Goal: Task Accomplishment & Management: Use online tool/utility

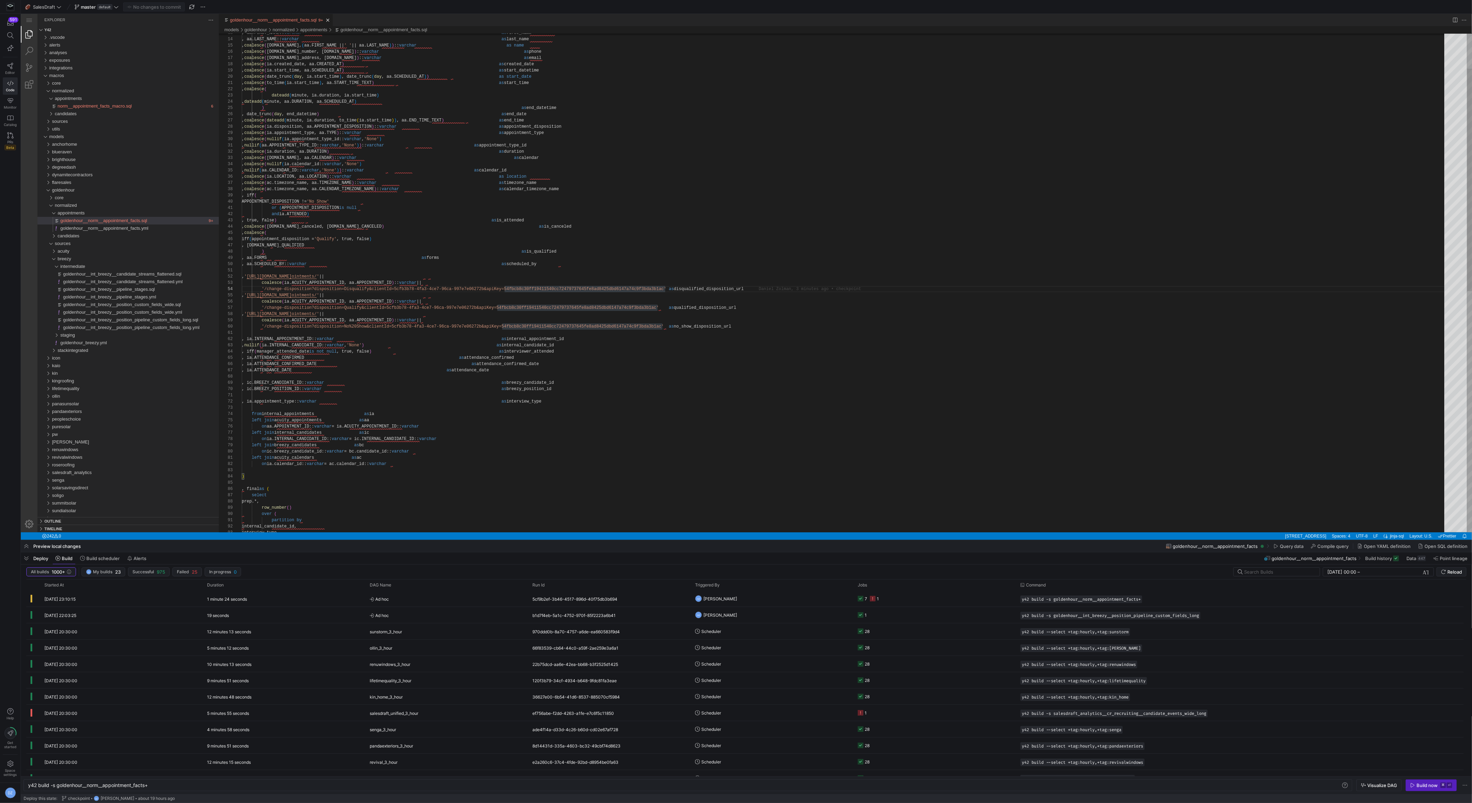
scroll to position [0, 121]
click at [459, 270] on div ", coalesce ( ac.timezone_name, aa.CALENDAR_TIMEZONE_NAME ) :: varchar as calend…" at bounding box center [845, 513] width 1207 height 1116
click at [1454, 572] on span "Reload" at bounding box center [1454, 572] width 15 height 6
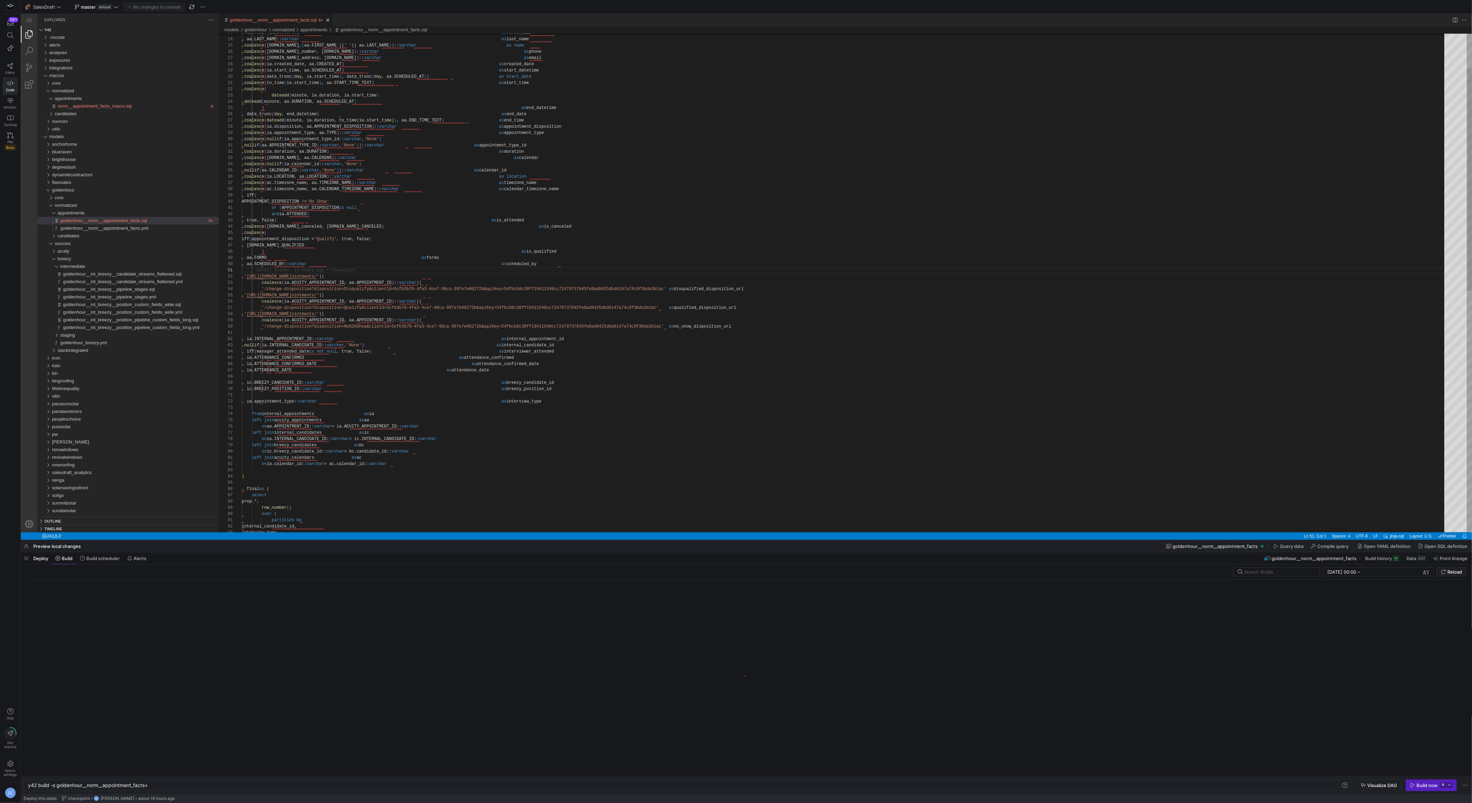
type textarea ", ia.appointment_type::varchar as interview_type from internal_appointments as …"
click at [639, 398] on div ", coalesce ( ac.timezone_name, aa.CALENDAR_TIMEZONE_NAME ) :: varchar as calend…" at bounding box center [845, 513] width 1207 height 1116
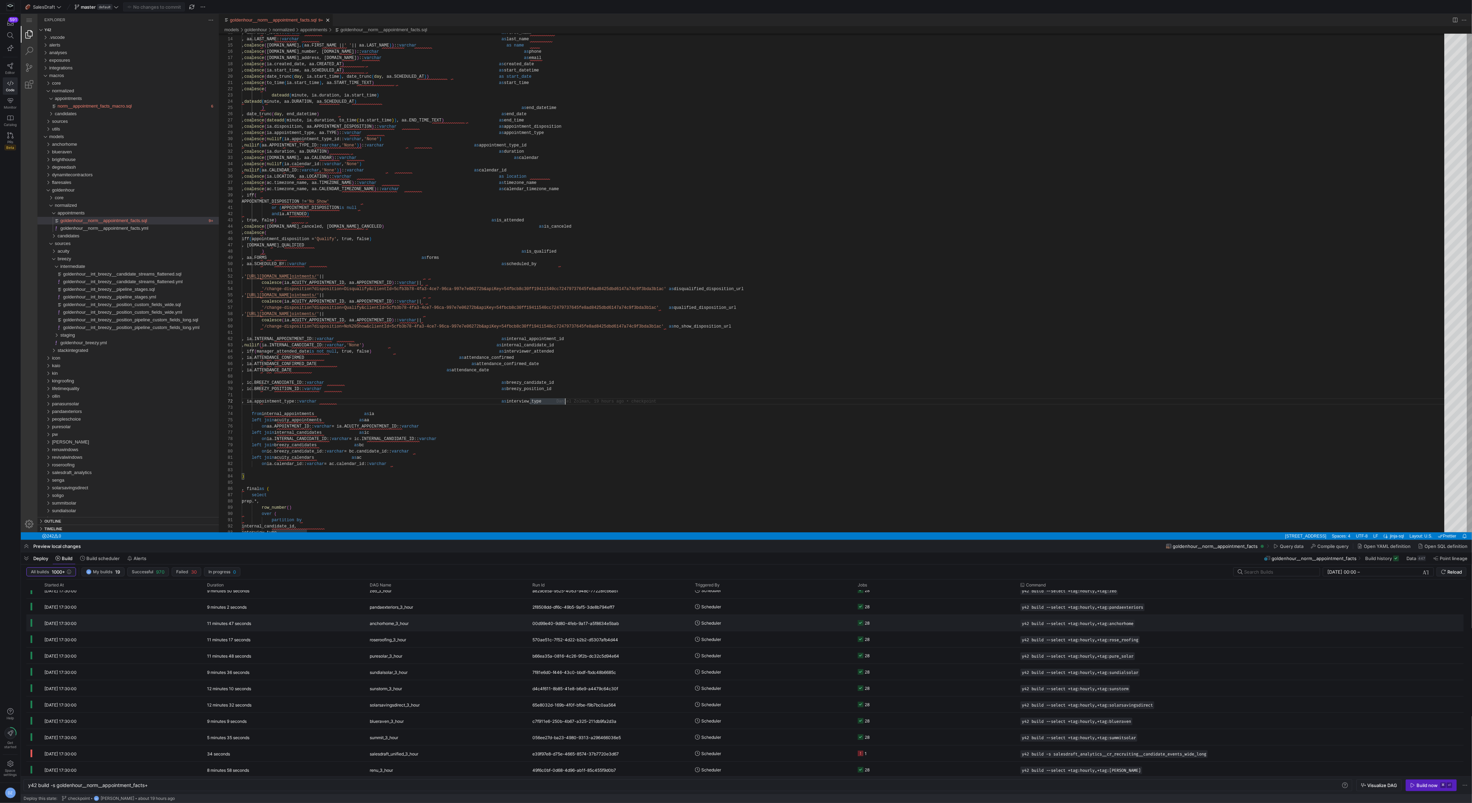
scroll to position [131, 0]
click at [983, 724] on y42-job-status-cell-renderer "1" at bounding box center [935, 728] width 154 height 15
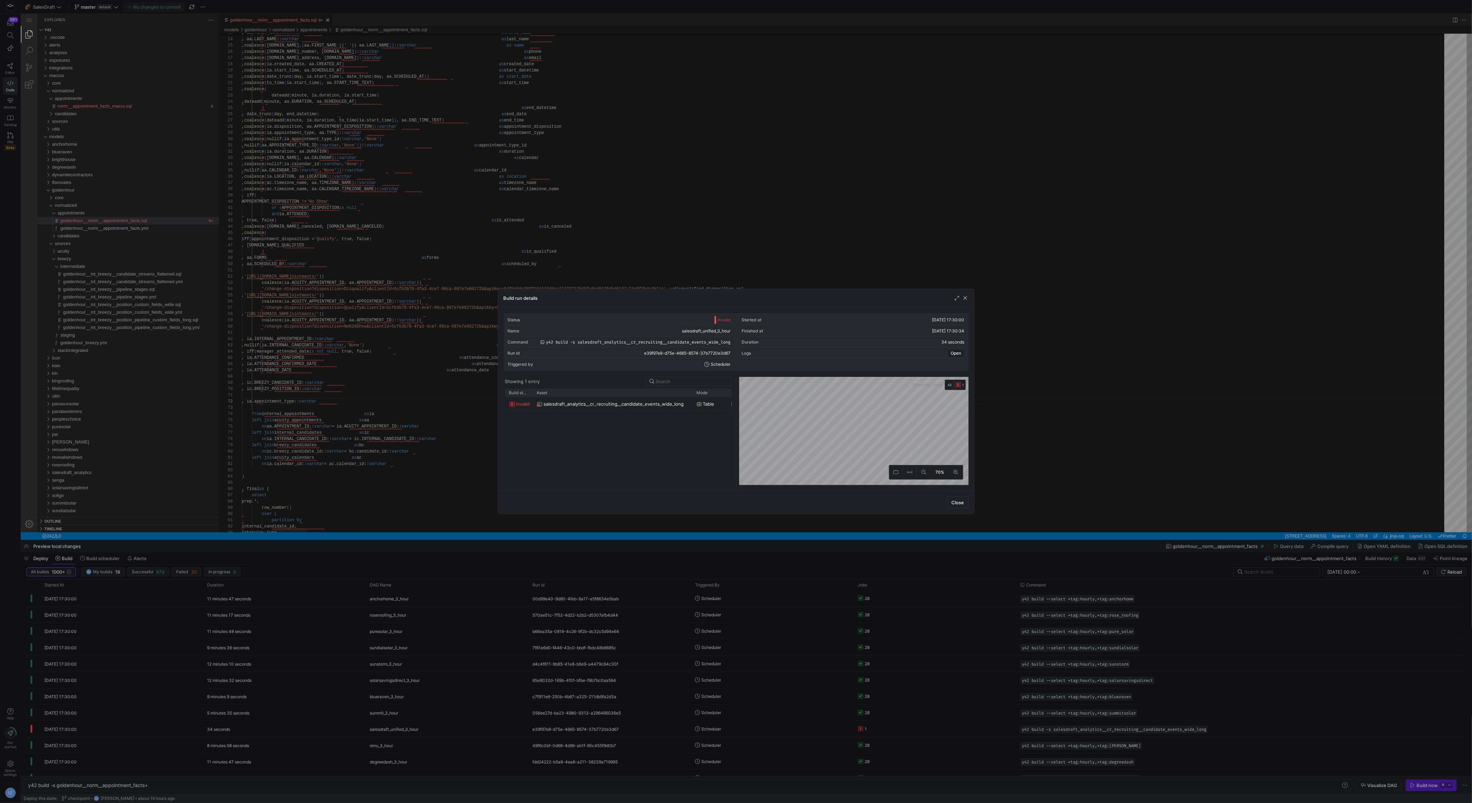
drag, startPoint x: 556, startPoint y: 391, endPoint x: 691, endPoint y: 392, distance: 135.3
click at [691, 392] on div at bounding box center [692, 392] width 3 height 8
click at [963, 296] on span "button" at bounding box center [965, 297] width 7 height 7
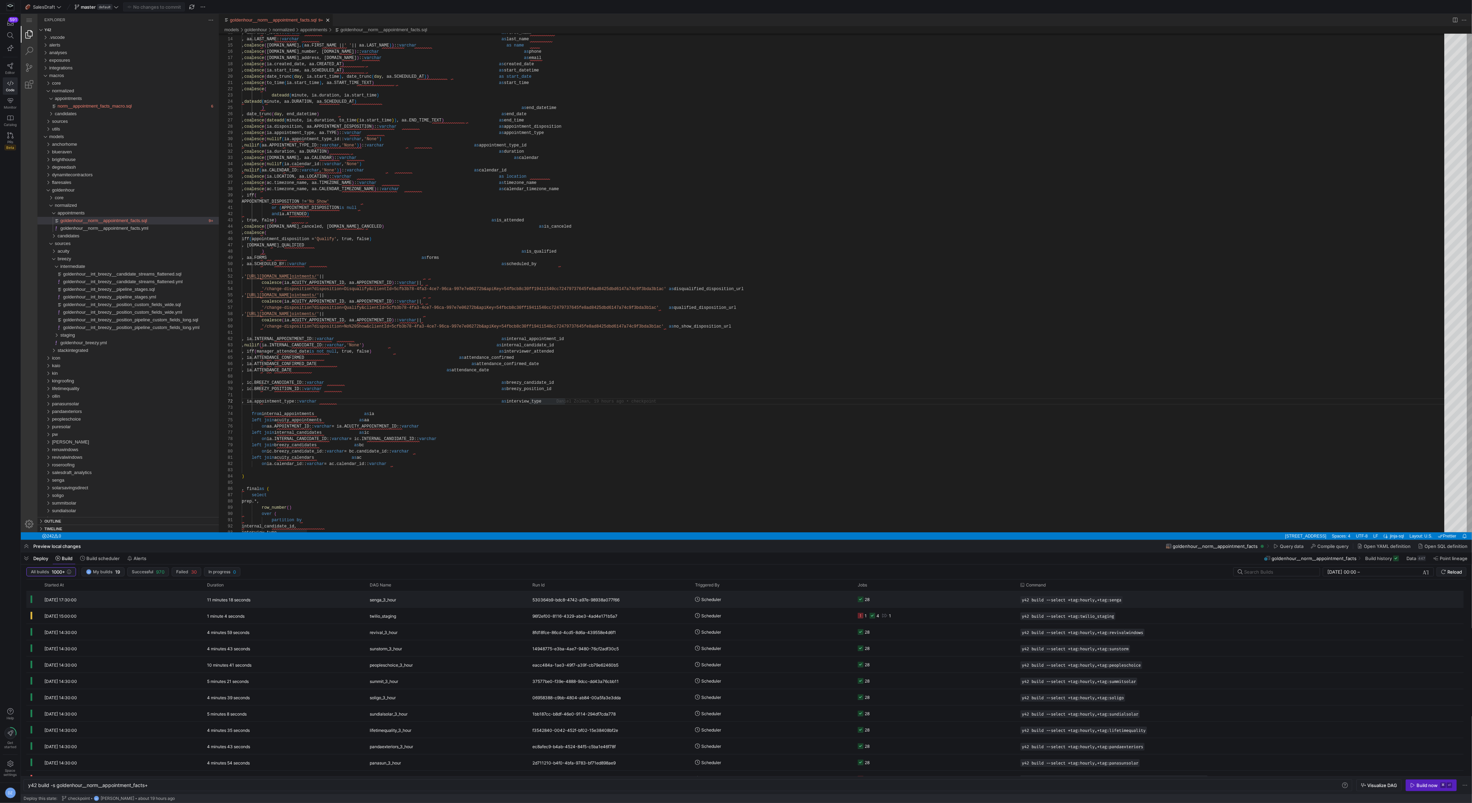
scroll to position [0, 0]
click at [1296, 572] on input "text" at bounding box center [1279, 572] width 70 height 6
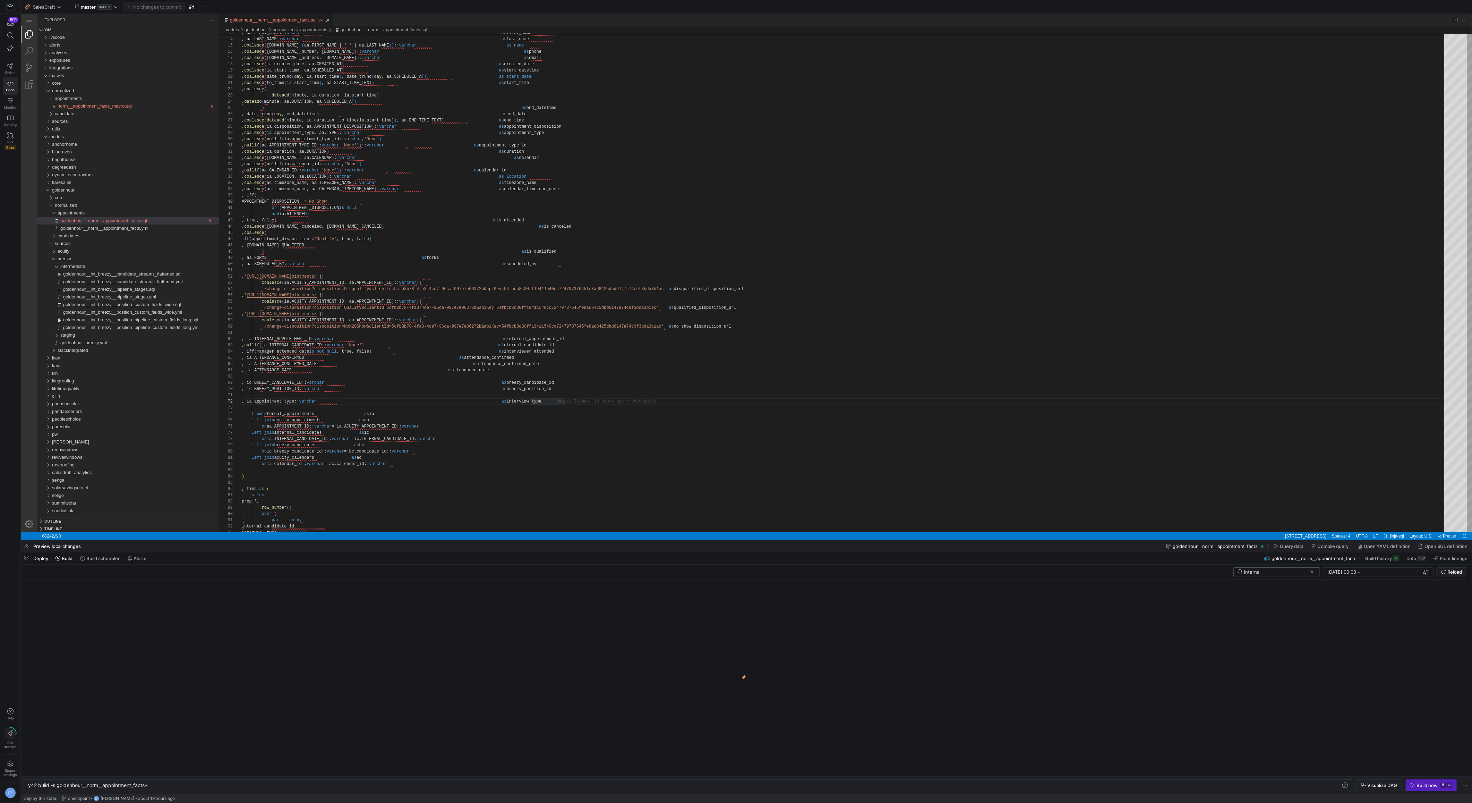
type input "internal"
click button at bounding box center [1312, 571] width 7 height 7
click at [1312, 569] on input "text" at bounding box center [1279, 572] width 70 height 6
type input "internal"
click at [1454, 569] on span "Reload" at bounding box center [1454, 572] width 15 height 6
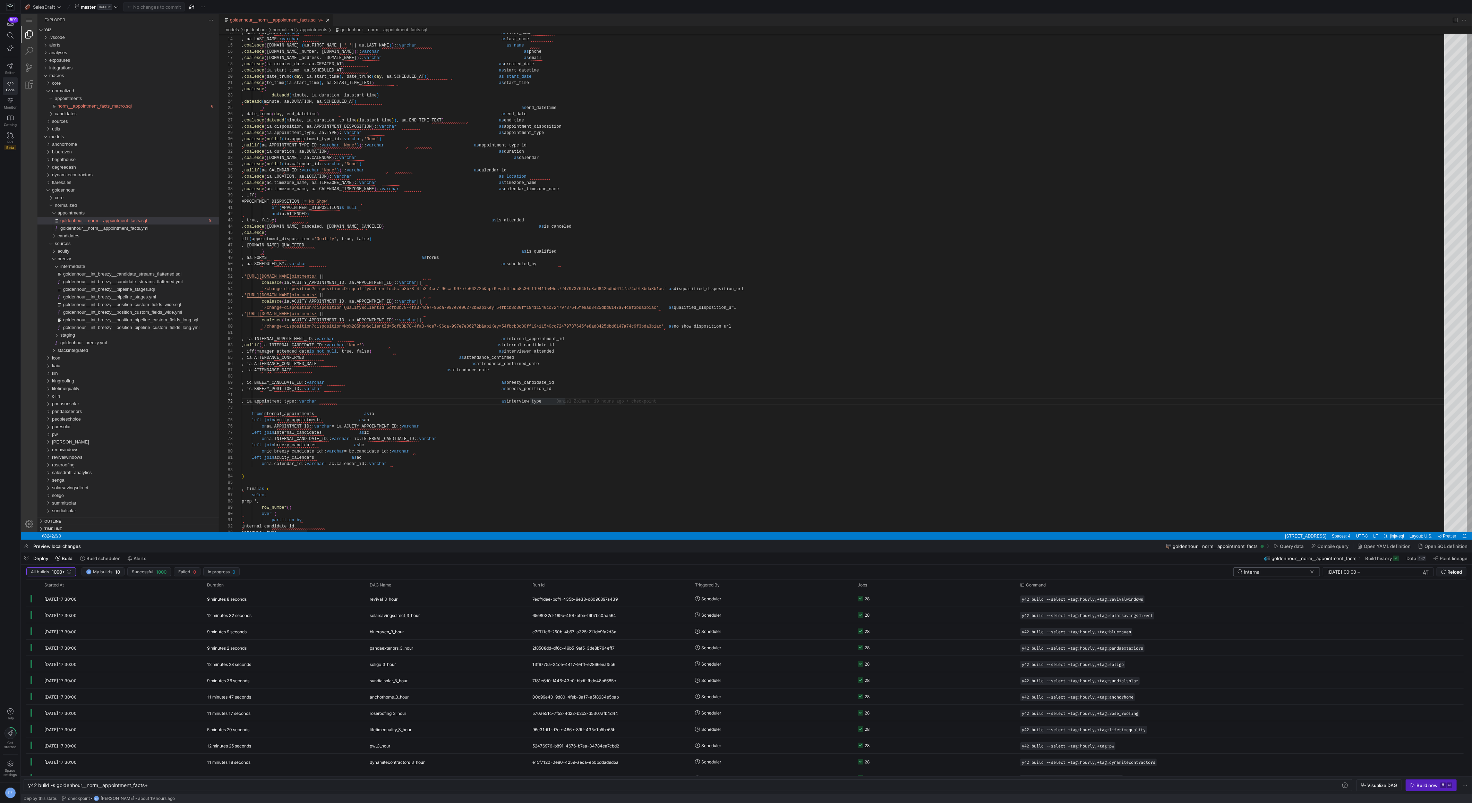
click at [1266, 573] on input "internal" at bounding box center [1275, 572] width 63 height 6
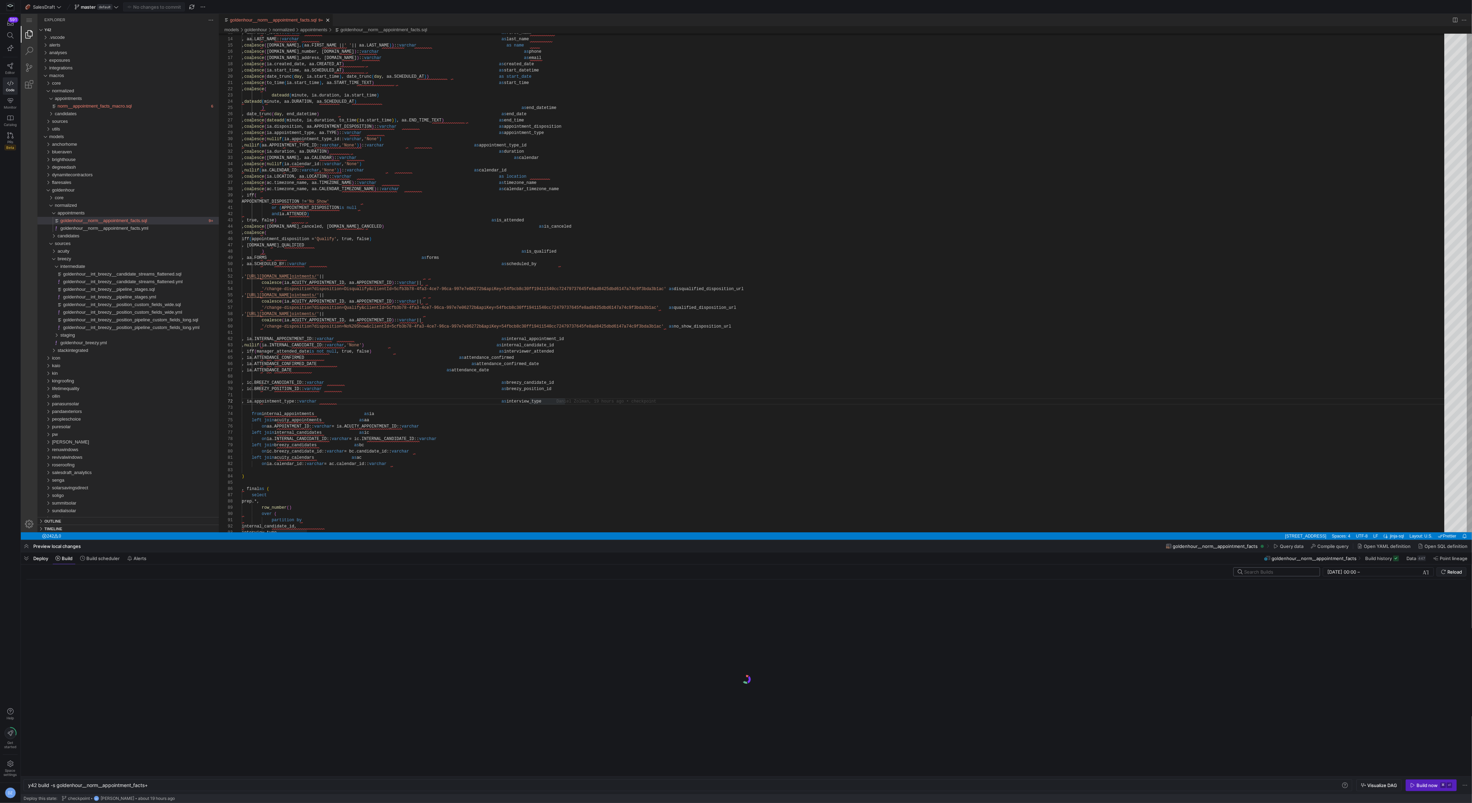
click at [1279, 574] on input "text" at bounding box center [1279, 572] width 70 height 6
type input "internal"
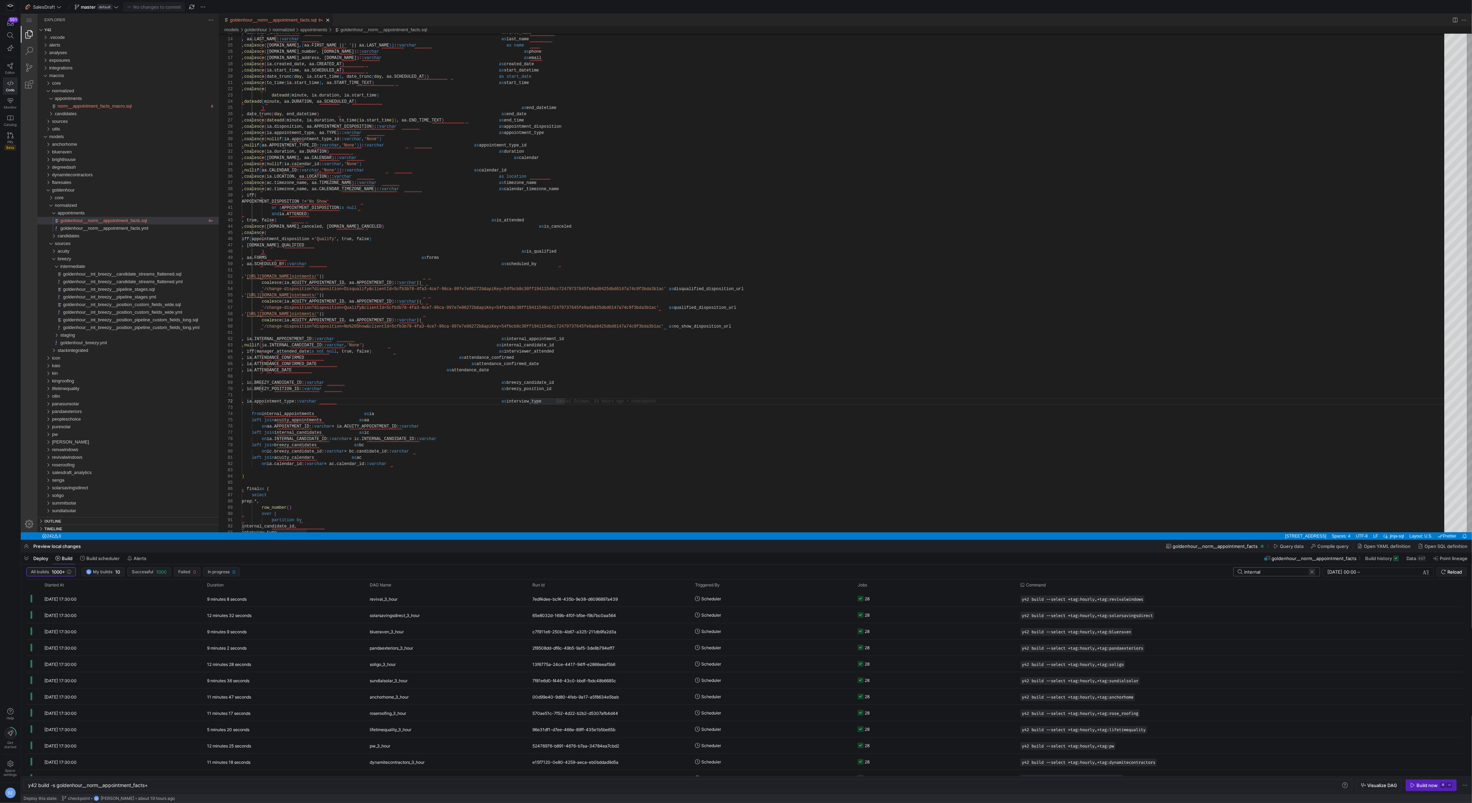
click at [1315, 571] on span at bounding box center [1312, 571] width 7 height 7
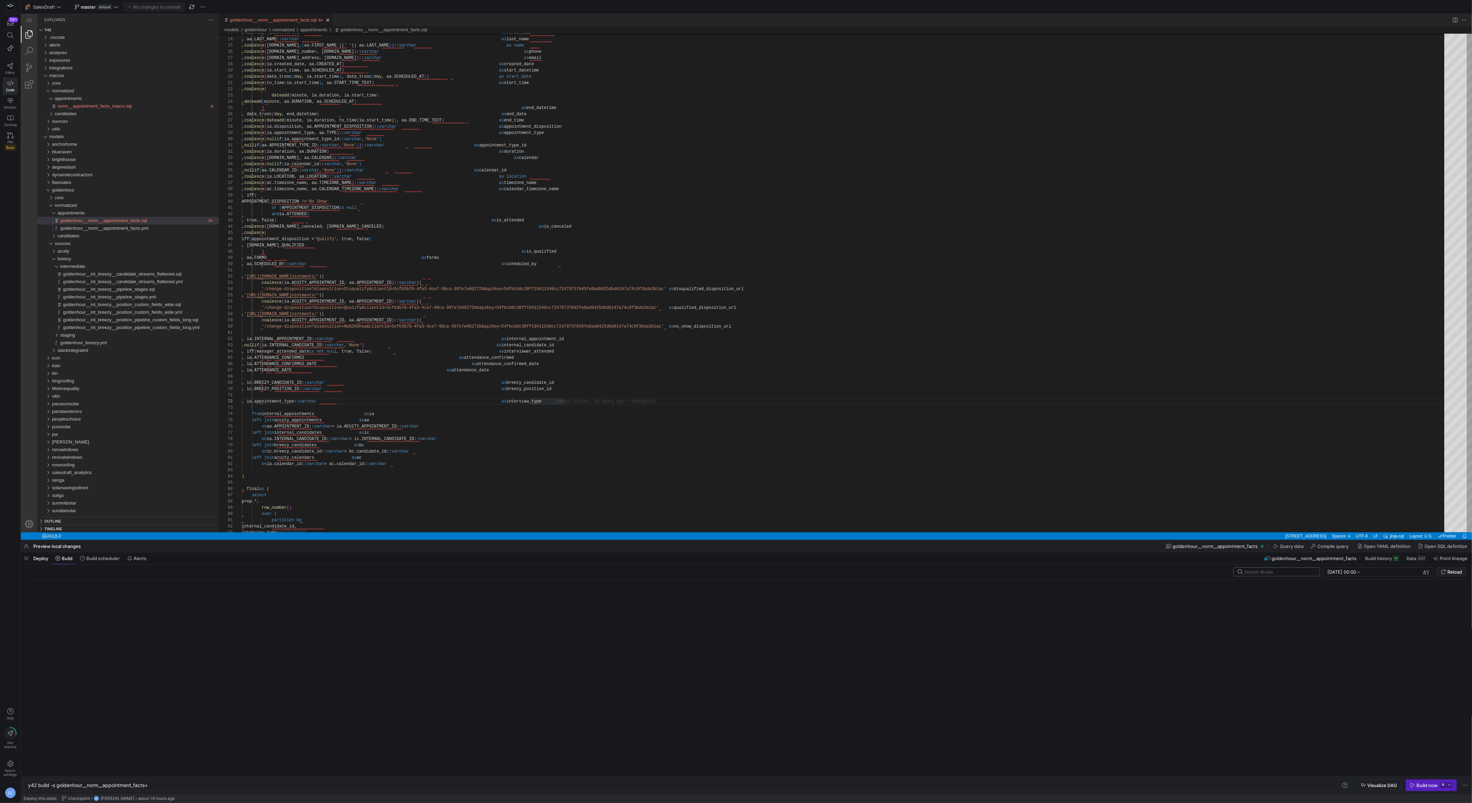
click at [1209, 572] on div "12/07/2025, 00:00 12/07/2025, 00:00 – End datetime today Reload" at bounding box center [746, 573] width 1440 height 12
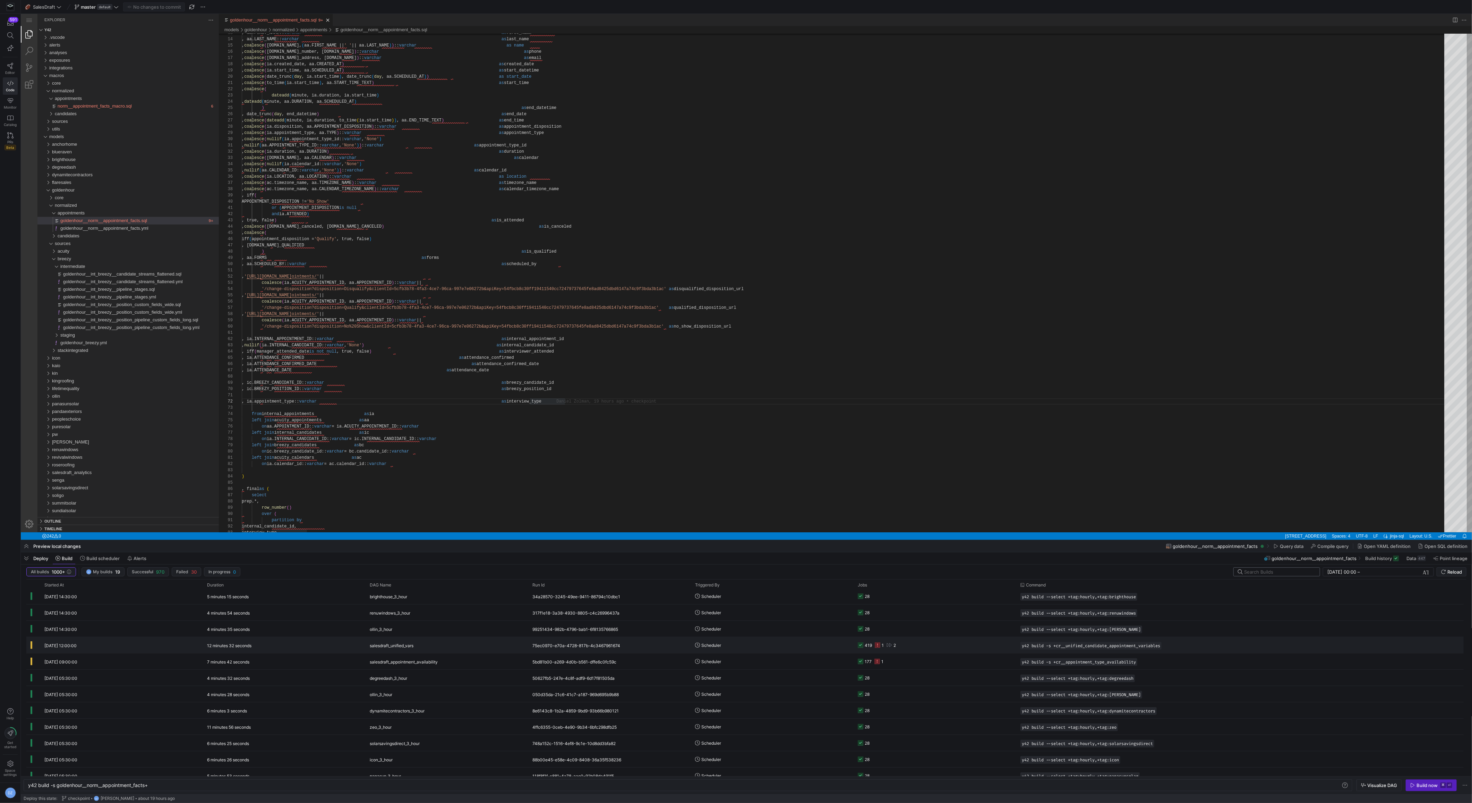
click at [996, 644] on y42-job-status-cell-renderer "419 1 2" at bounding box center [935, 644] width 154 height 15
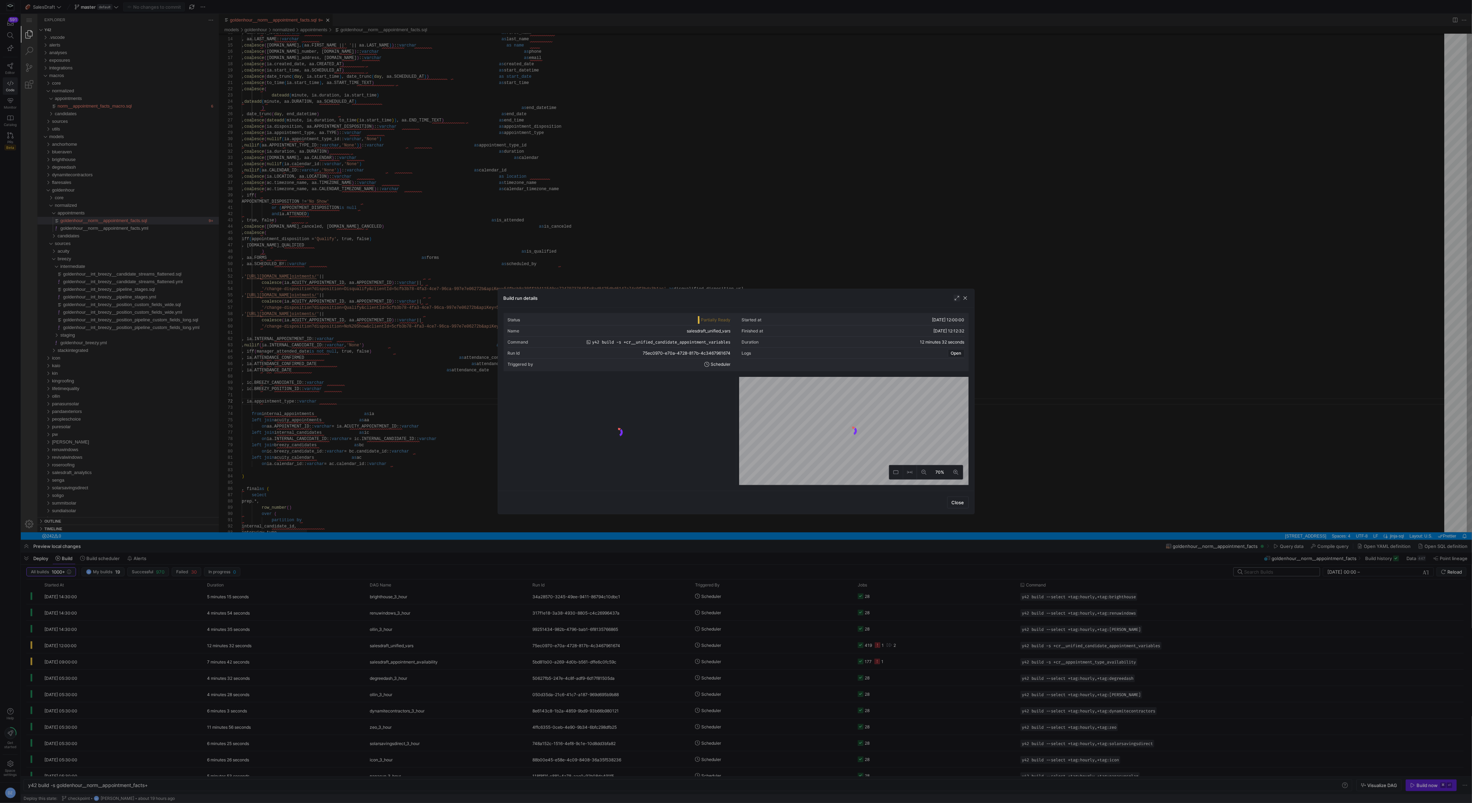
click at [957, 296] on span "button" at bounding box center [956, 297] width 7 height 7
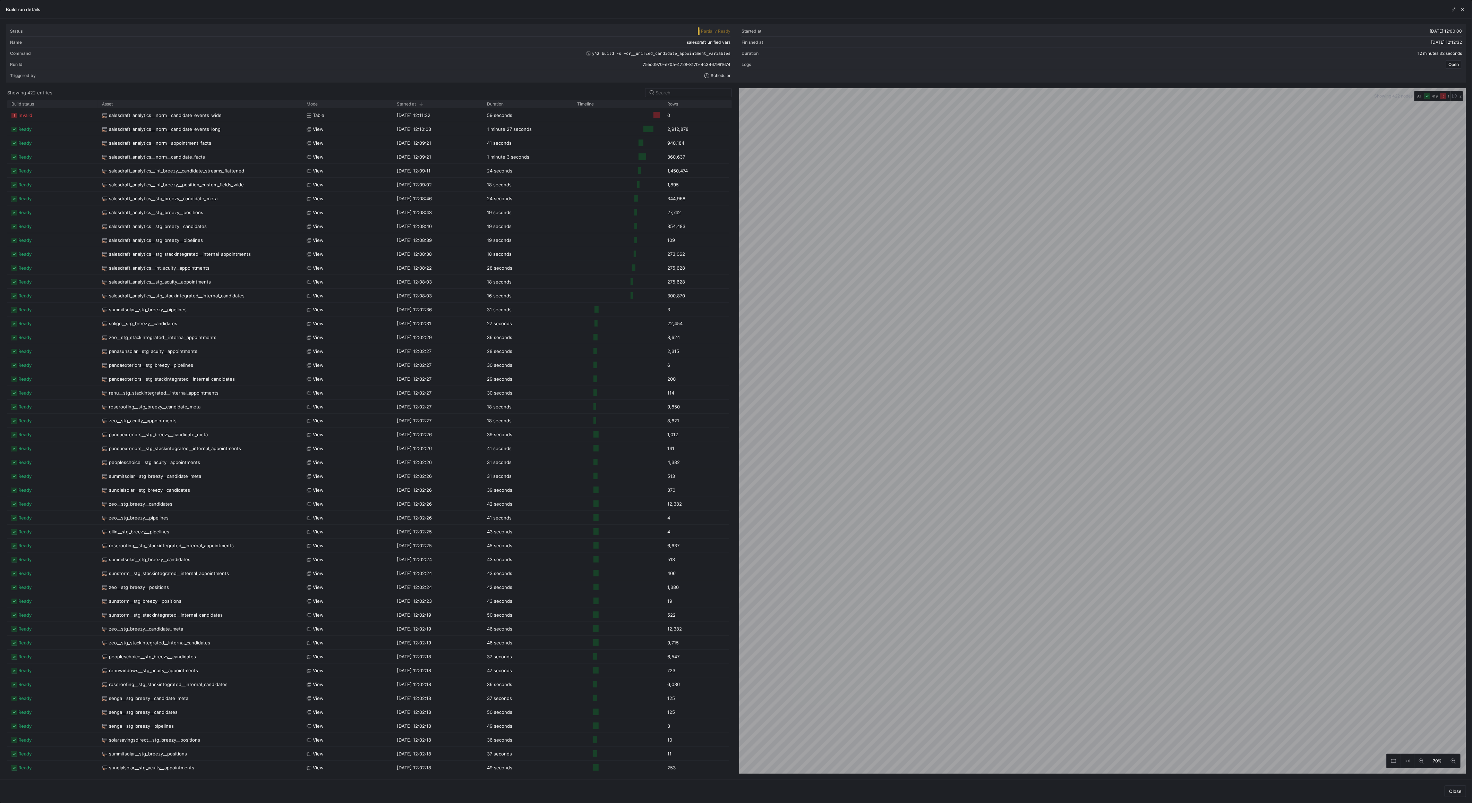
drag, startPoint x: 187, startPoint y: 103, endPoint x: 302, endPoint y: 108, distance: 114.6
click at [302, 108] on div "Build status Asset Mode 1" at bounding box center [369, 437] width 725 height 674
click at [205, 109] on span "salesdraft_analytics__norm__candidate_events_wide" at bounding box center [165, 116] width 113 height 14
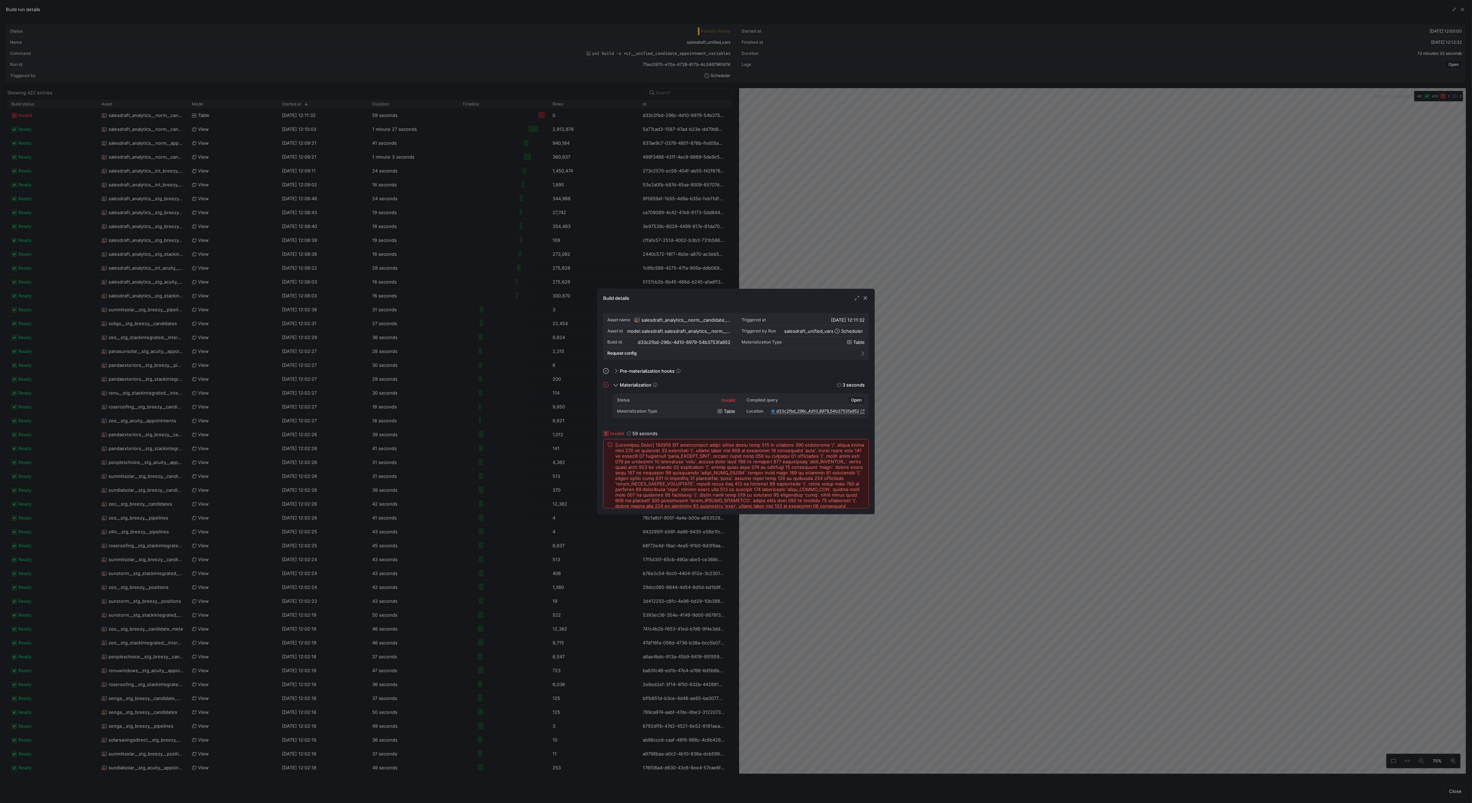
click at [712, 500] on span at bounding box center [739, 497] width 249 height 111
click at [776, 501] on span at bounding box center [739, 497] width 249 height 111
click at [835, 501] on span at bounding box center [739, 497] width 249 height 111
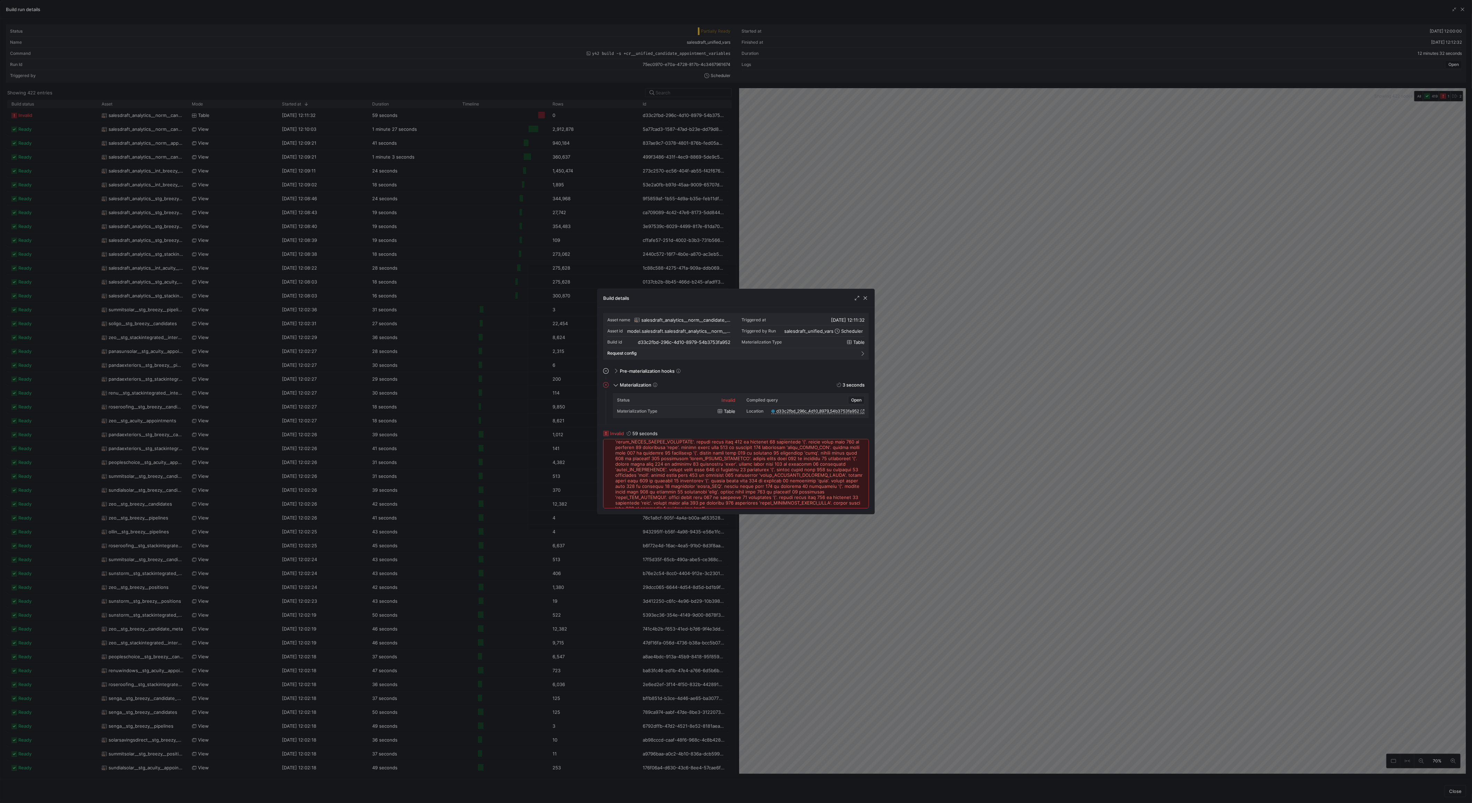
click at [694, 501] on span at bounding box center [739, 455] width 249 height 111
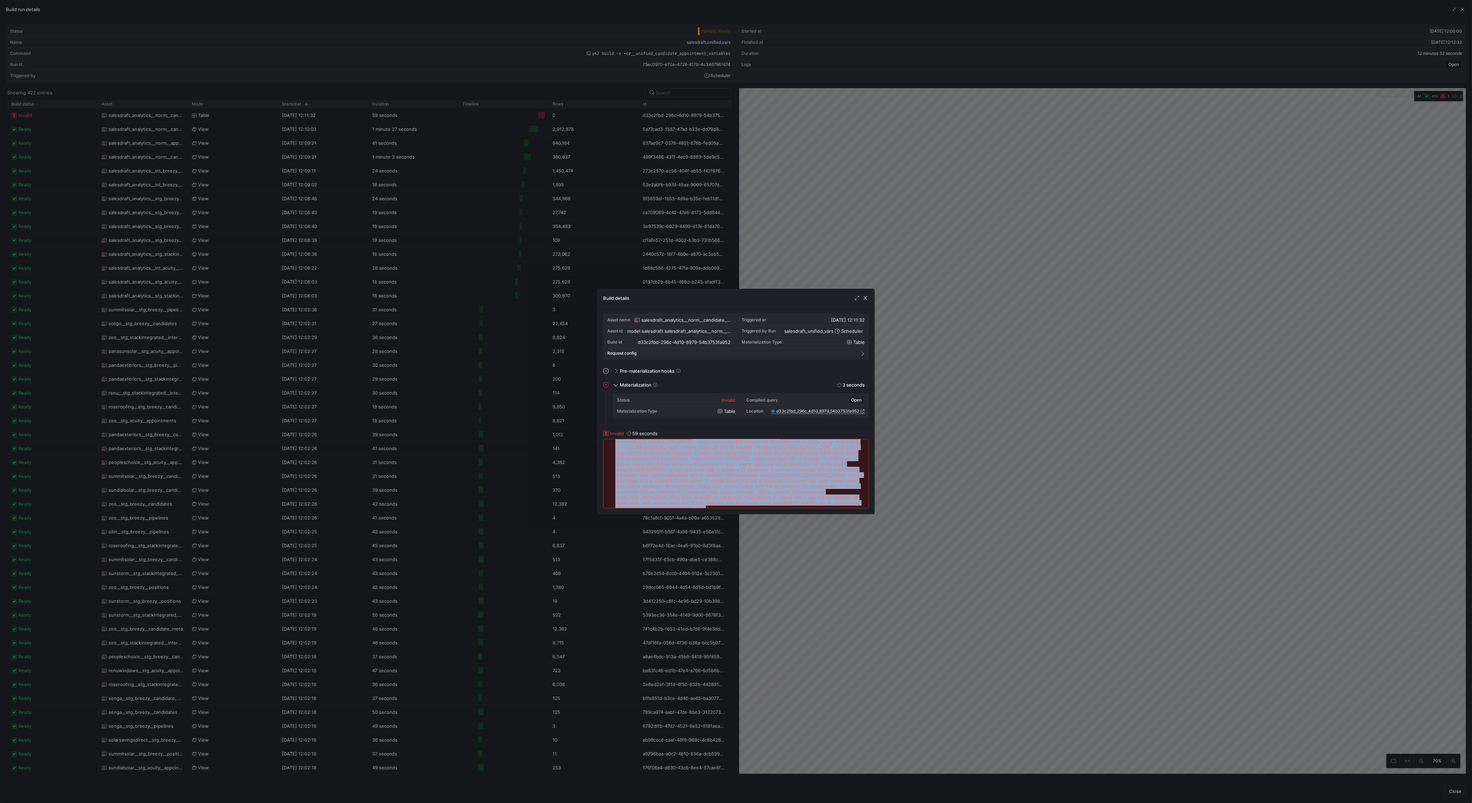
click at [694, 501] on span at bounding box center [739, 455] width 249 height 111
click at [687, 498] on span at bounding box center [739, 455] width 249 height 111
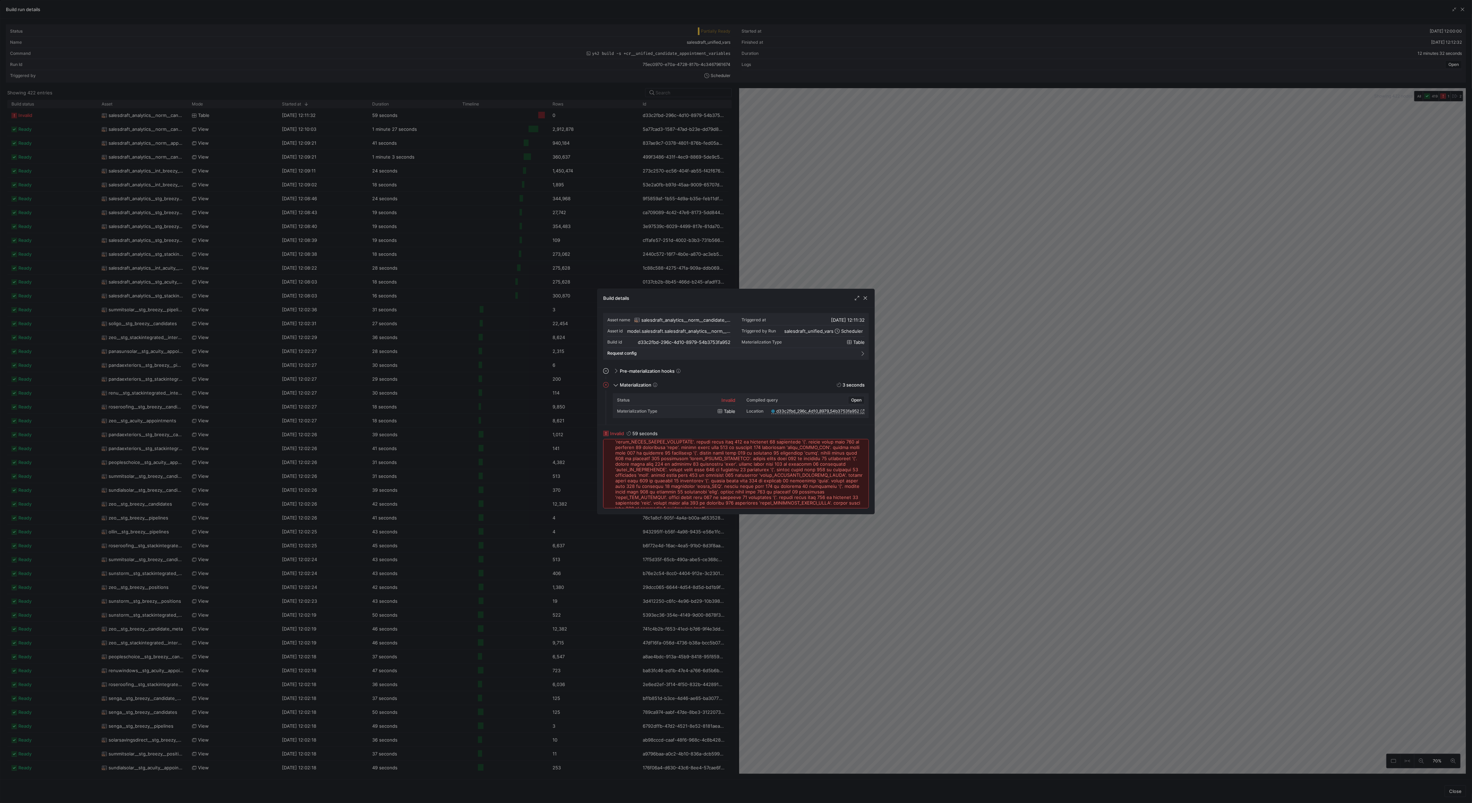
click at [687, 498] on span at bounding box center [739, 455] width 249 height 111
click at [677, 470] on span at bounding box center [739, 455] width 249 height 111
click at [739, 476] on span at bounding box center [739, 455] width 249 height 111
click at [751, 484] on span at bounding box center [739, 455] width 249 height 111
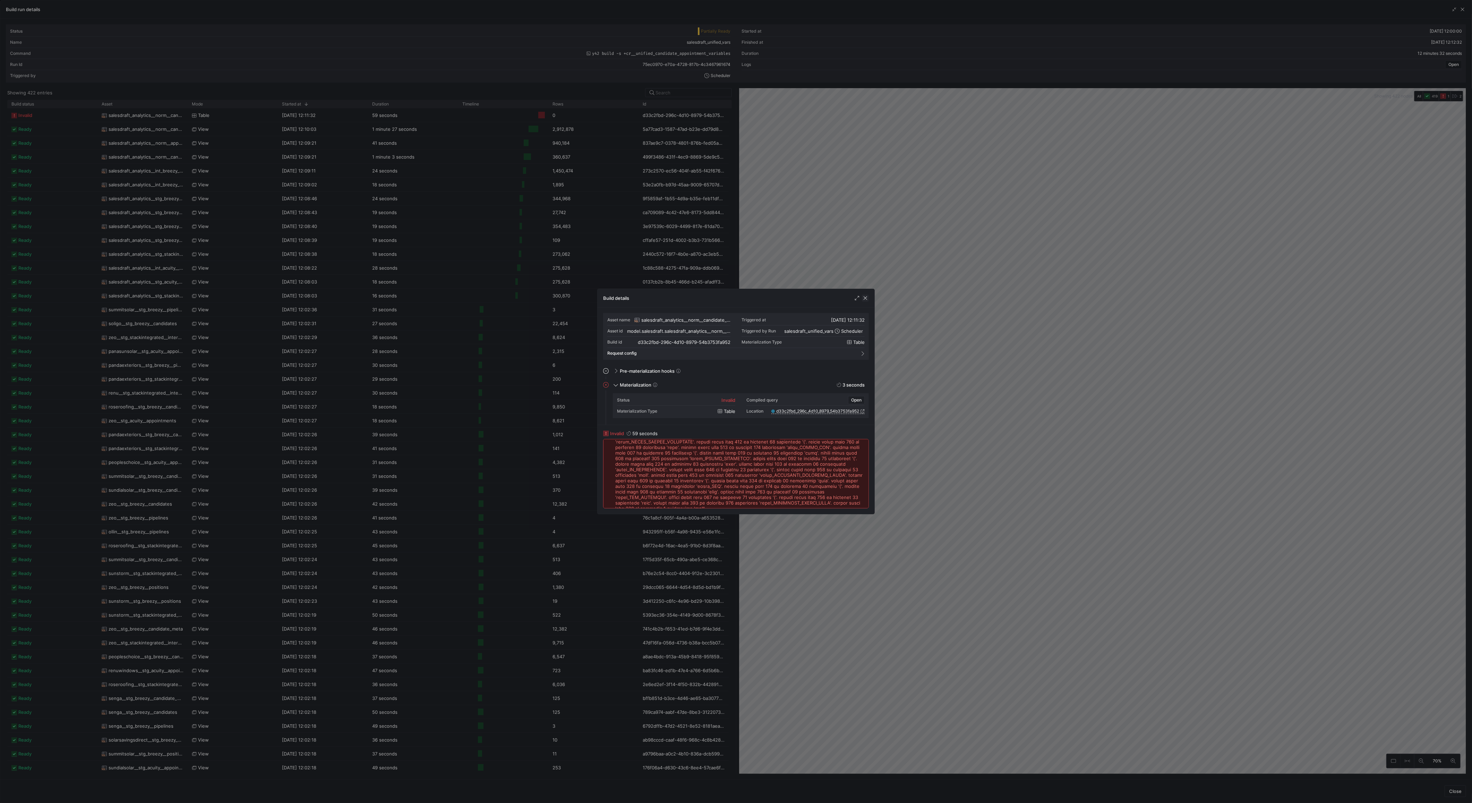
click at [863, 298] on span "button" at bounding box center [865, 297] width 7 height 7
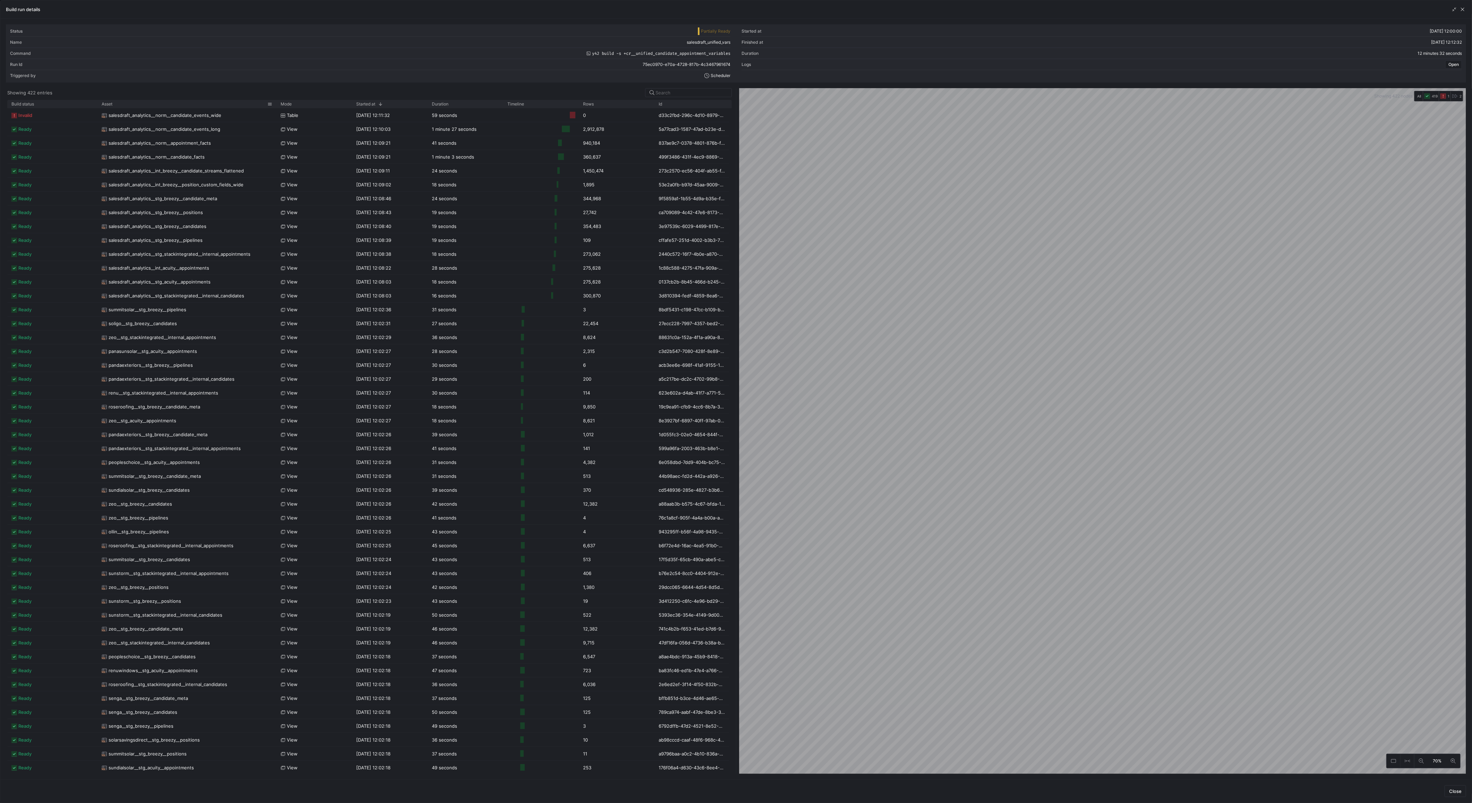
drag, startPoint x: 187, startPoint y: 103, endPoint x: 272, endPoint y: 103, distance: 85.3
click at [275, 103] on div at bounding box center [276, 104] width 3 height 8
click at [164, 115] on span "salesdraft_analytics__norm__candidate_events_wide" at bounding box center [165, 116] width 113 height 14
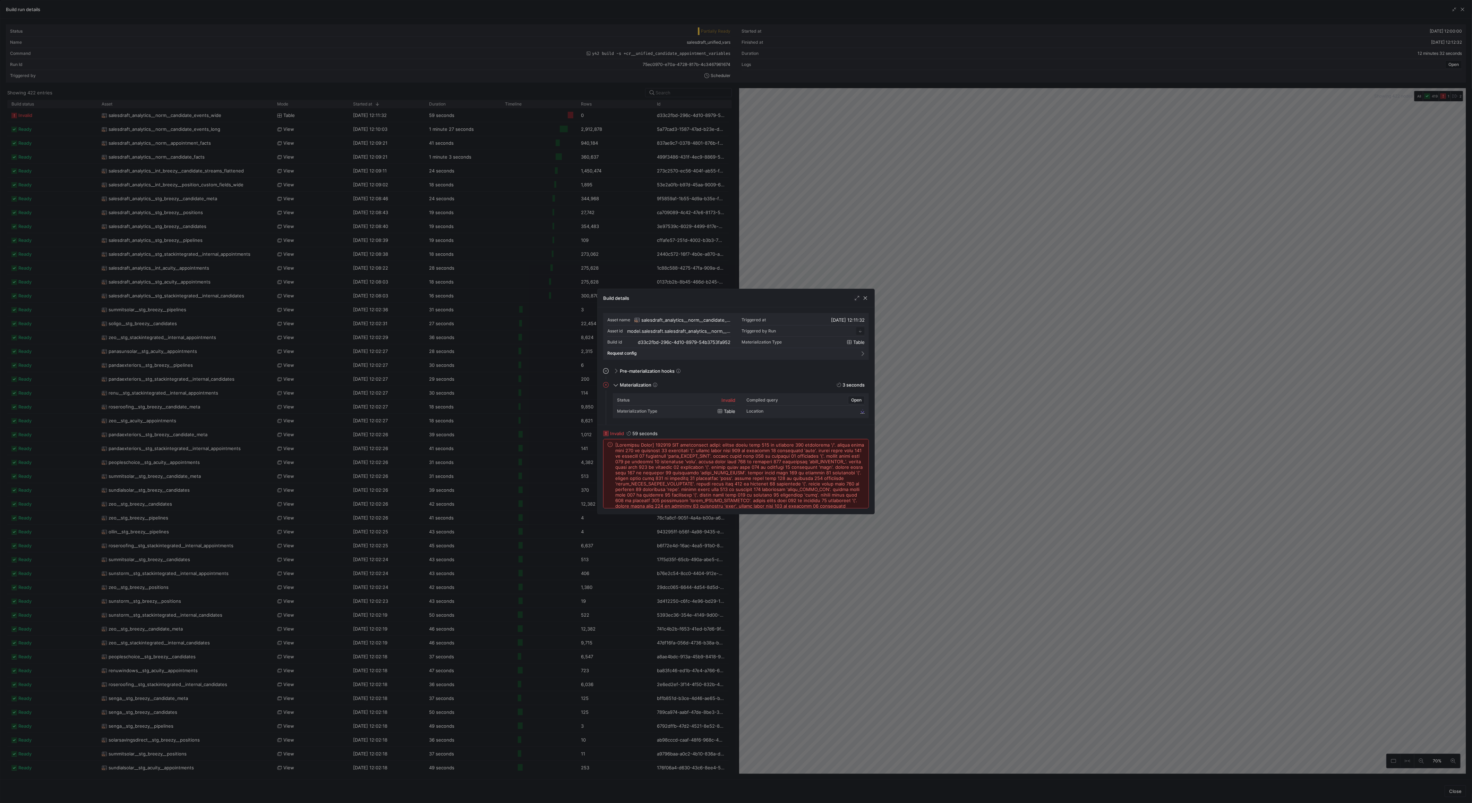
scroll to position [62, 0]
click at [705, 450] on span at bounding box center [739, 497] width 249 height 111
click at [738, 470] on span at bounding box center [739, 497] width 249 height 111
click at [865, 298] on span "button" at bounding box center [865, 297] width 7 height 7
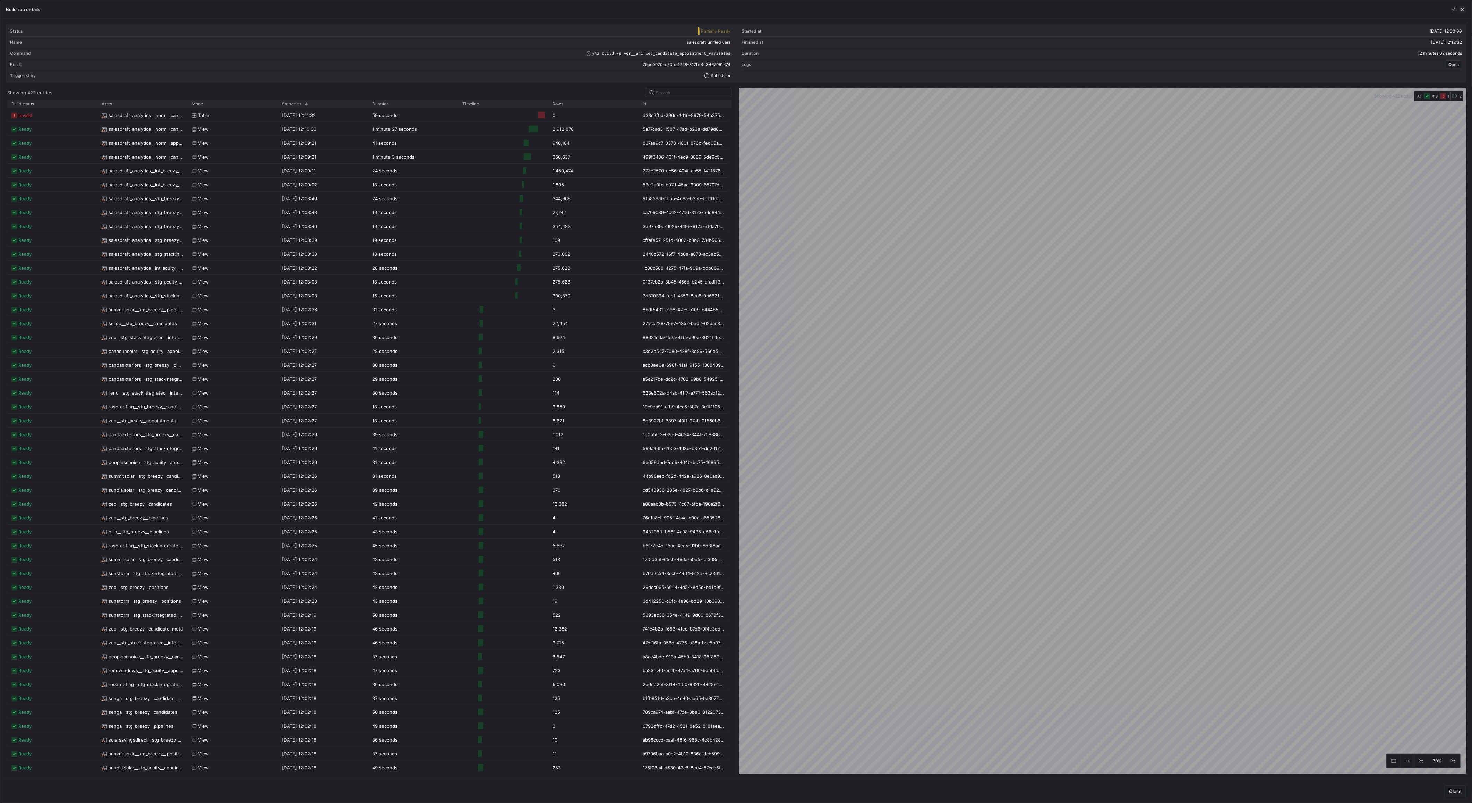
click at [1461, 9] on span "button" at bounding box center [1462, 9] width 7 height 7
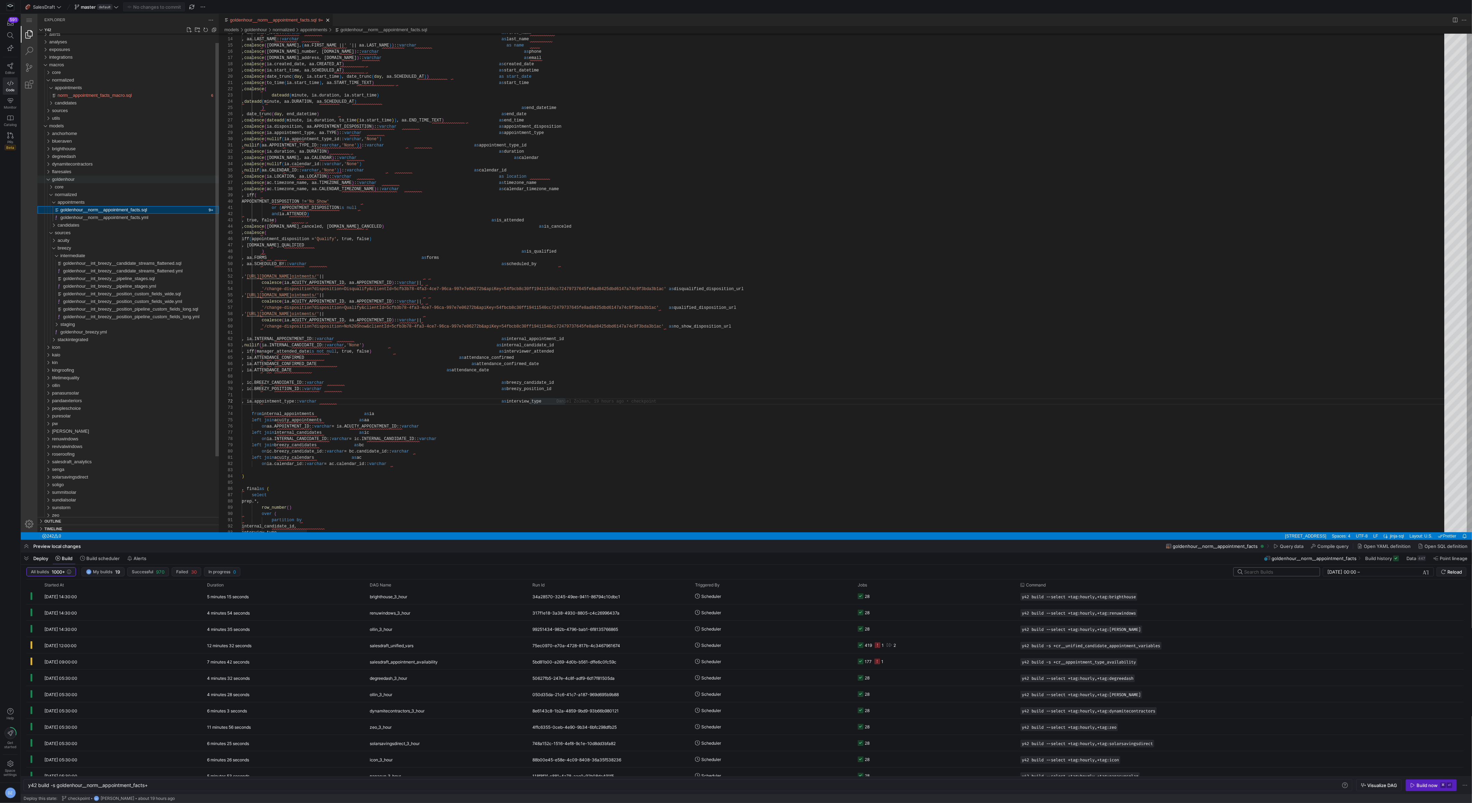
click at [84, 178] on div "goldenhour" at bounding box center [135, 179] width 167 height 8
click at [86, 314] on span "salesdraft_analytics" at bounding box center [72, 311] width 40 height 5
click at [84, 321] on div "core" at bounding box center [137, 320] width 164 height 8
click at [83, 329] on div "daily" at bounding box center [138, 328] width 161 height 8
click at [77, 350] on div "hourly" at bounding box center [138, 350] width 161 height 8
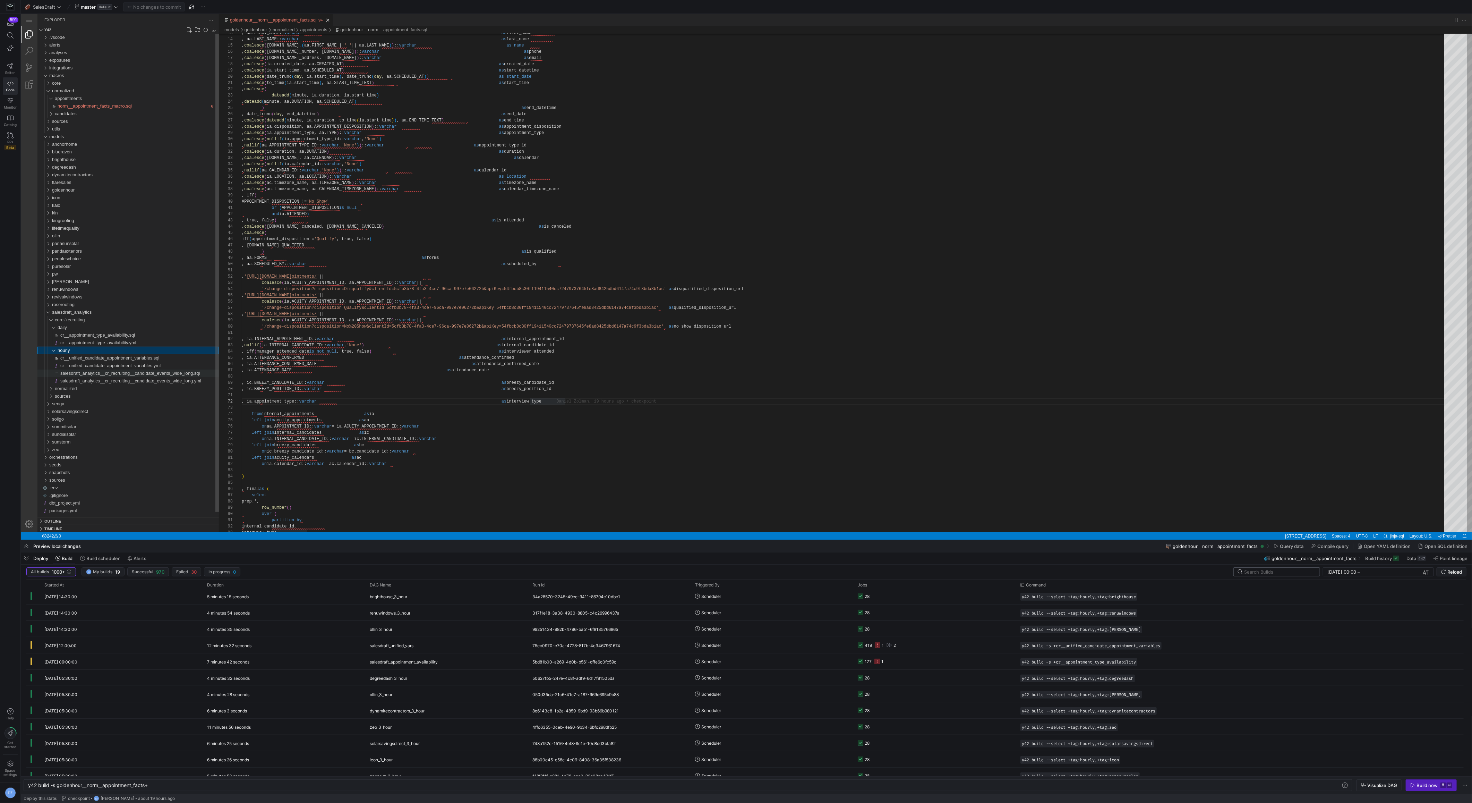
click at [78, 373] on span "salesdraft_analytics__cr_recruiting__candidate_events_wide_long.sql" at bounding box center [130, 372] width 140 height 5
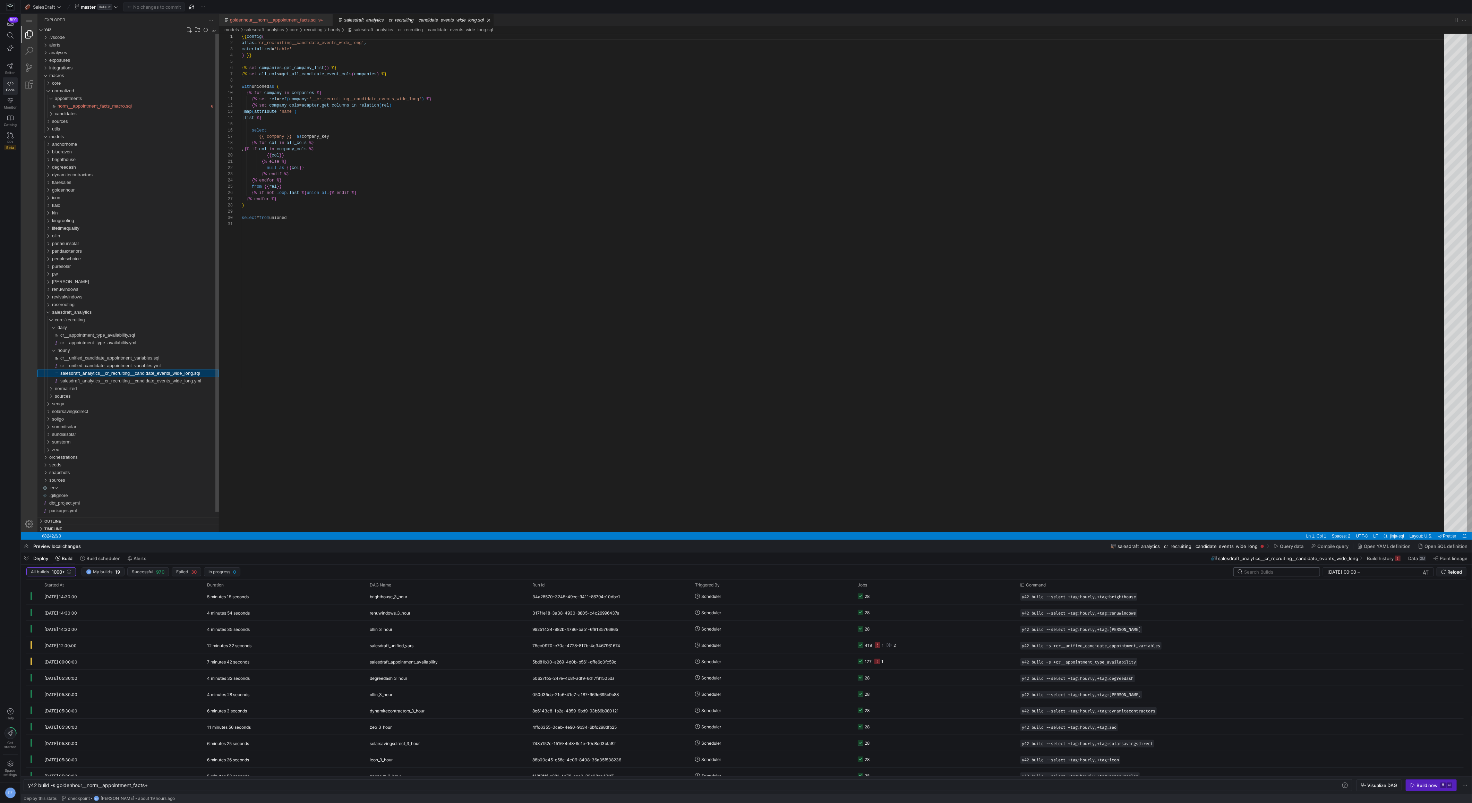
scroll to position [62, 0]
click at [53, 390] on div "normalized" at bounding box center [48, 389] width 16 height 8
click at [52, 404] on div "candidates" at bounding box center [49, 404] width 19 height 8
click at [70, 422] on div "salesdraft_analytics__norm__candidate_events_long.sql" at bounding box center [139, 419] width 158 height 8
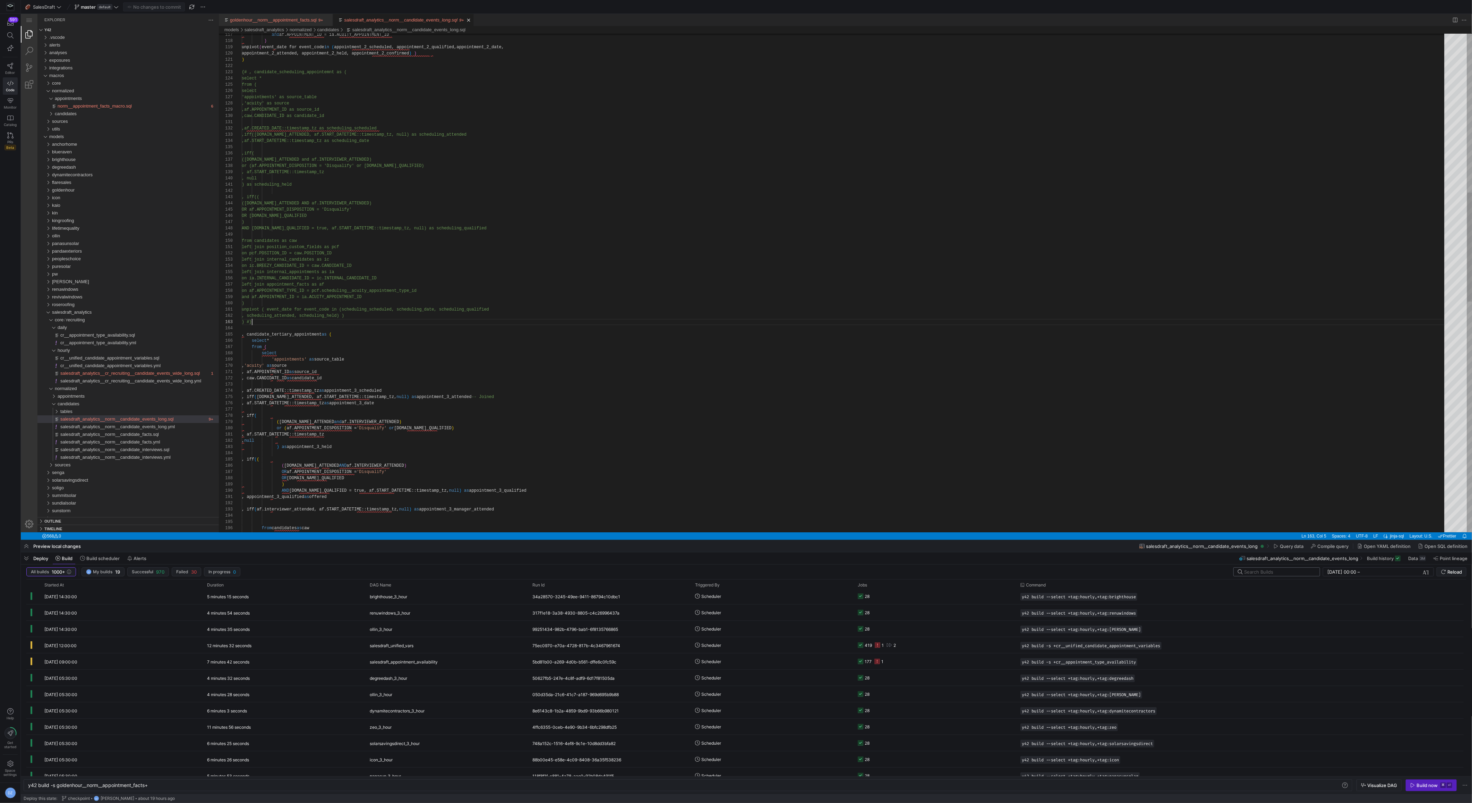
scroll to position [12, 10]
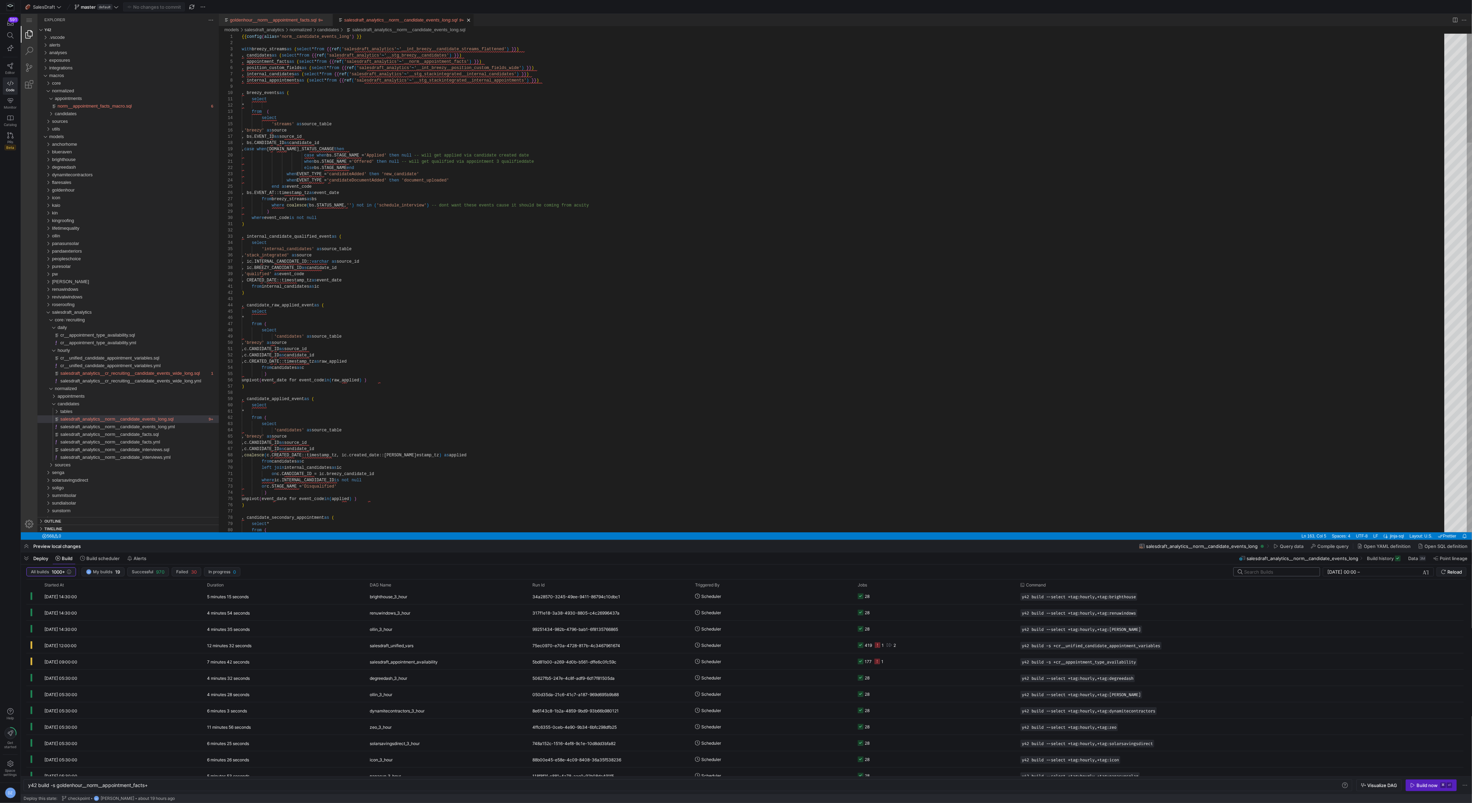
type textarea "from internal_candidates as ic ) , candidate_raw_applied_event as ( select * fr…"
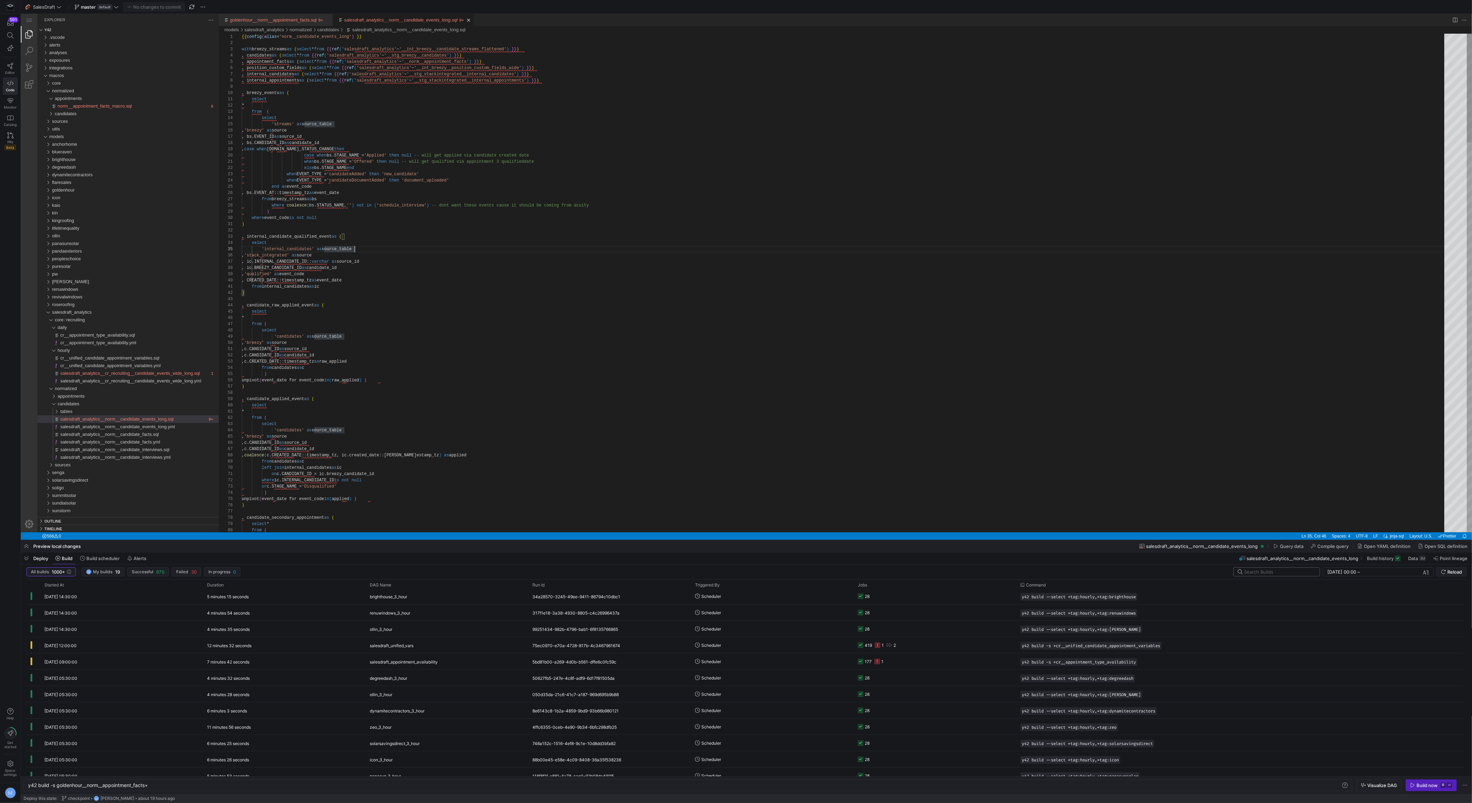
click at [96, 114] on div "candidates" at bounding box center [137, 114] width 164 height 8
click at [111, 130] on span "norm__candidate_events_long_macro.sql" at bounding box center [100, 128] width 84 height 5
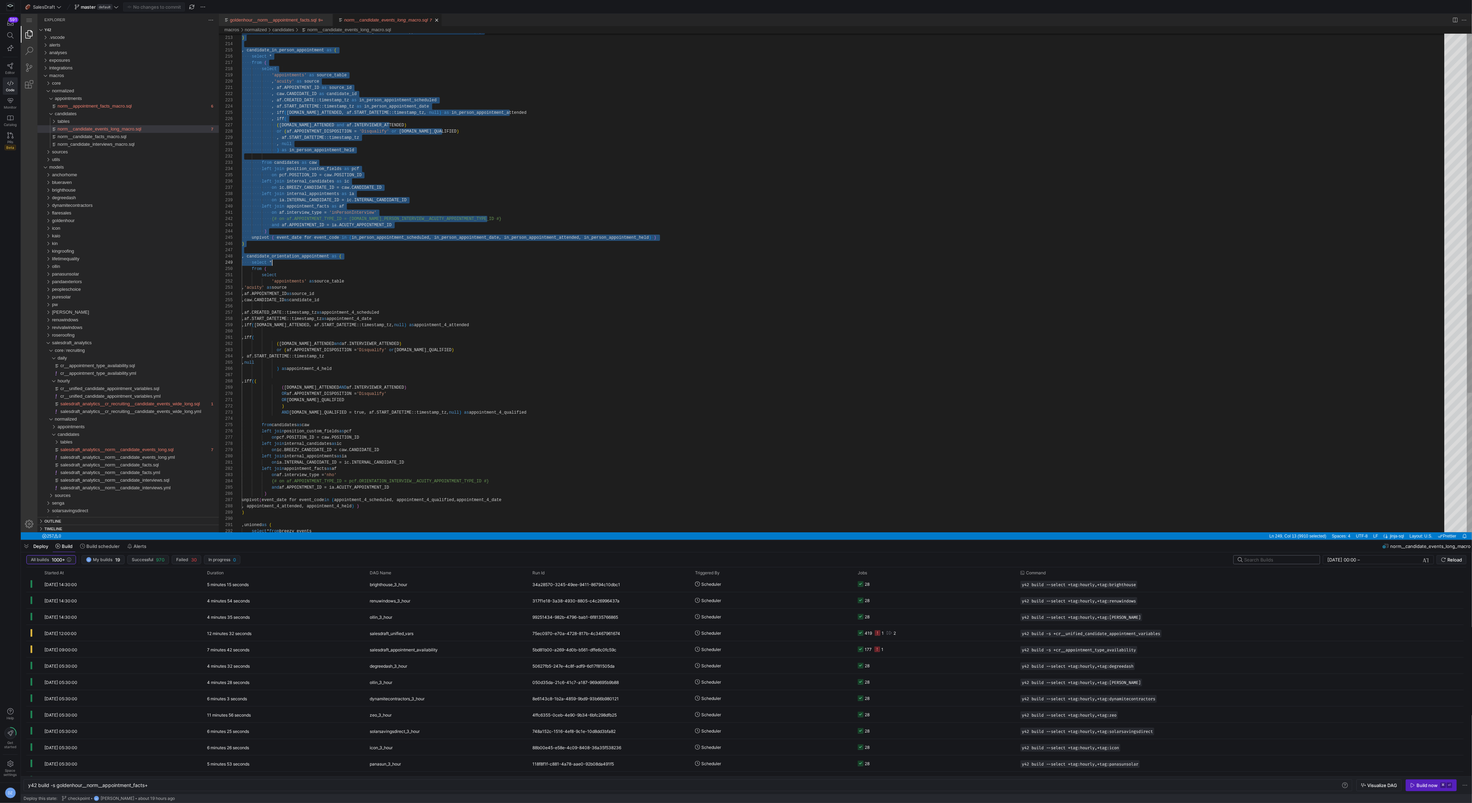
scroll to position [6, 55]
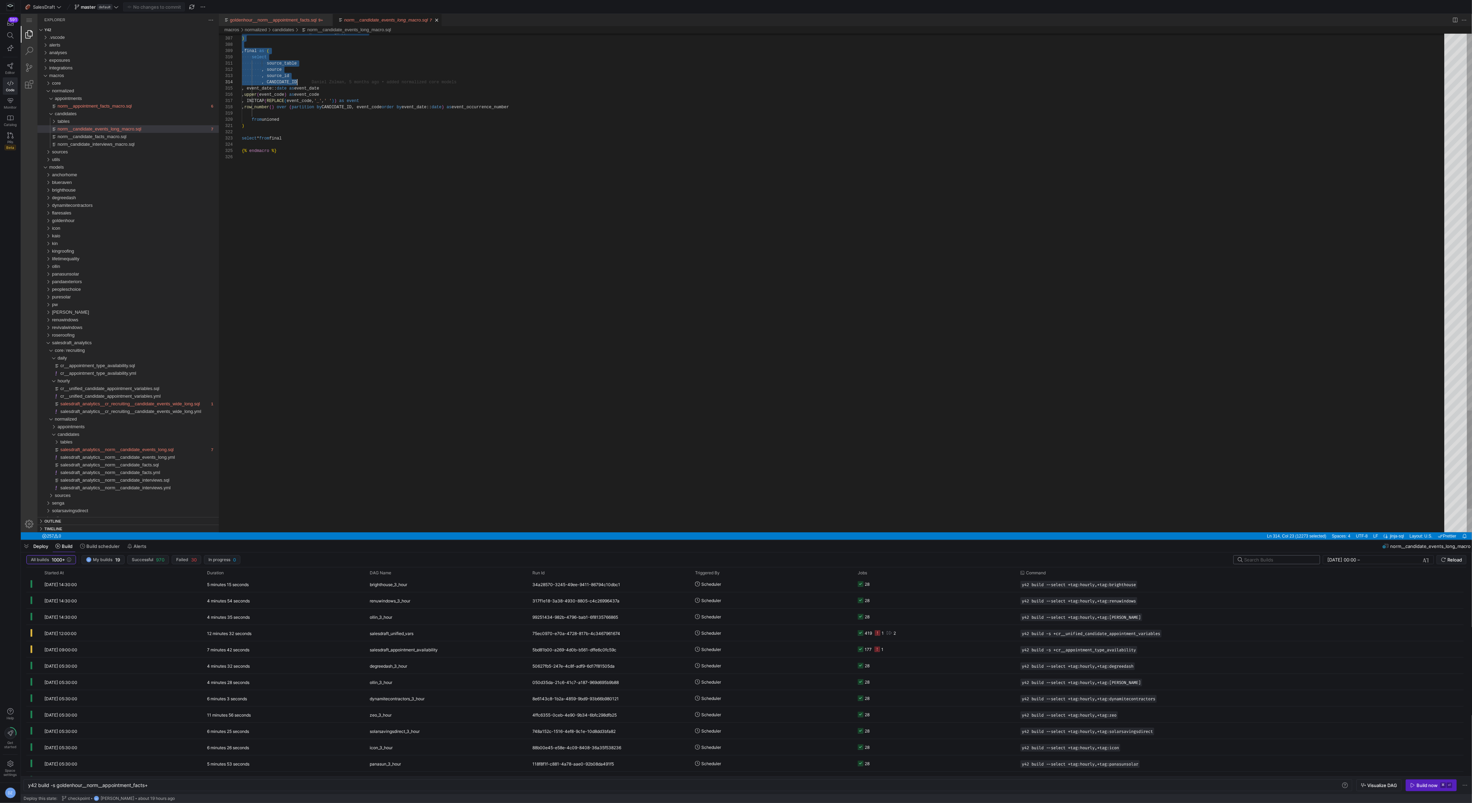
type textarea ", breezy_events as ( select * from ( select 'streams' as source_table , 'breezy…"
drag, startPoint x: 242, startPoint y: 105, endPoint x: 342, endPoint y: 143, distance: 106.6
click at [129, 402] on span "salesdraft_analytics__cr_recruiting__candidate_events_wide_long.sql" at bounding box center [130, 403] width 140 height 5
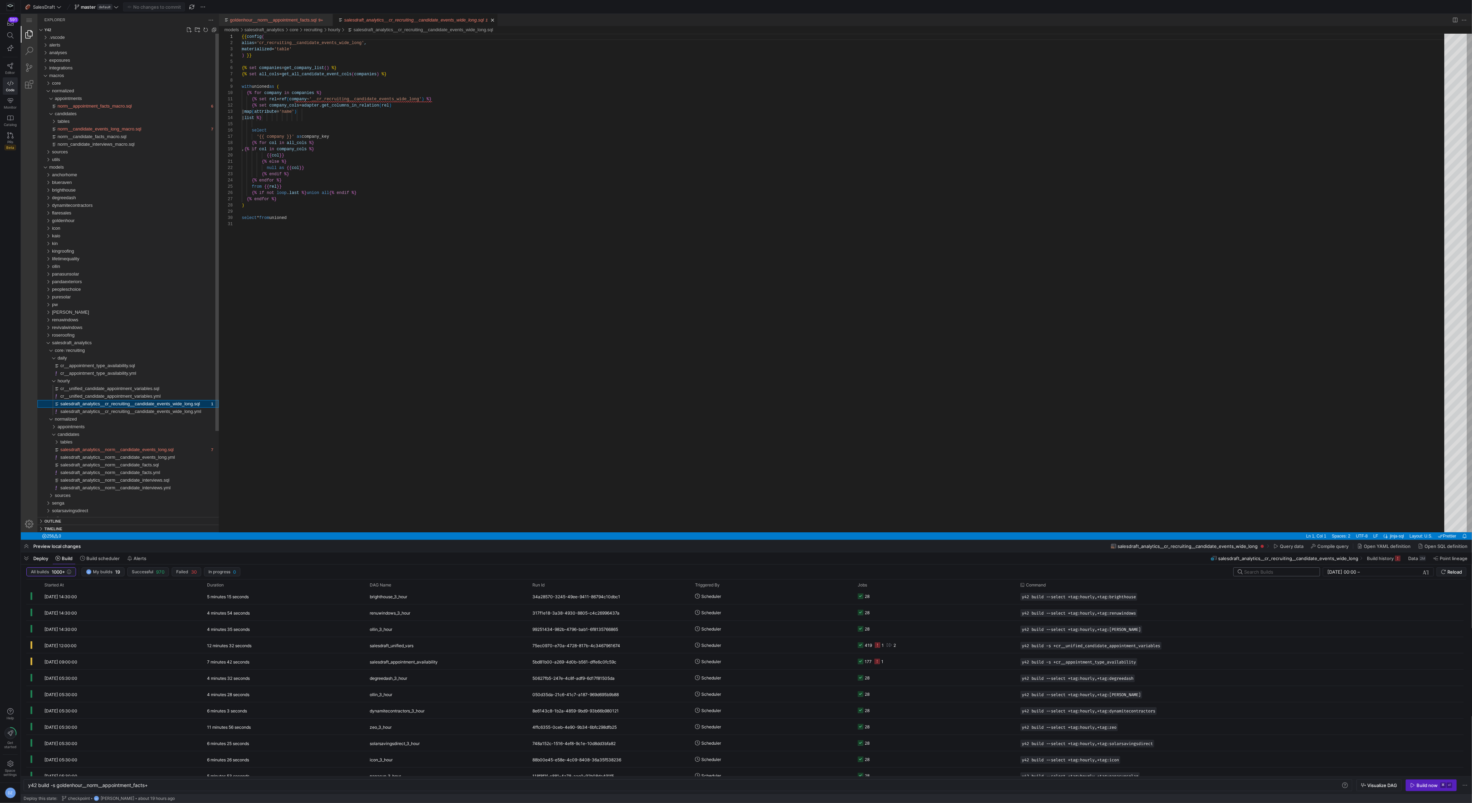
scroll to position [62, 0]
click at [143, 449] on span "salesdraft_analytics__norm__candidate_events_long.sql" at bounding box center [116, 449] width 113 height 5
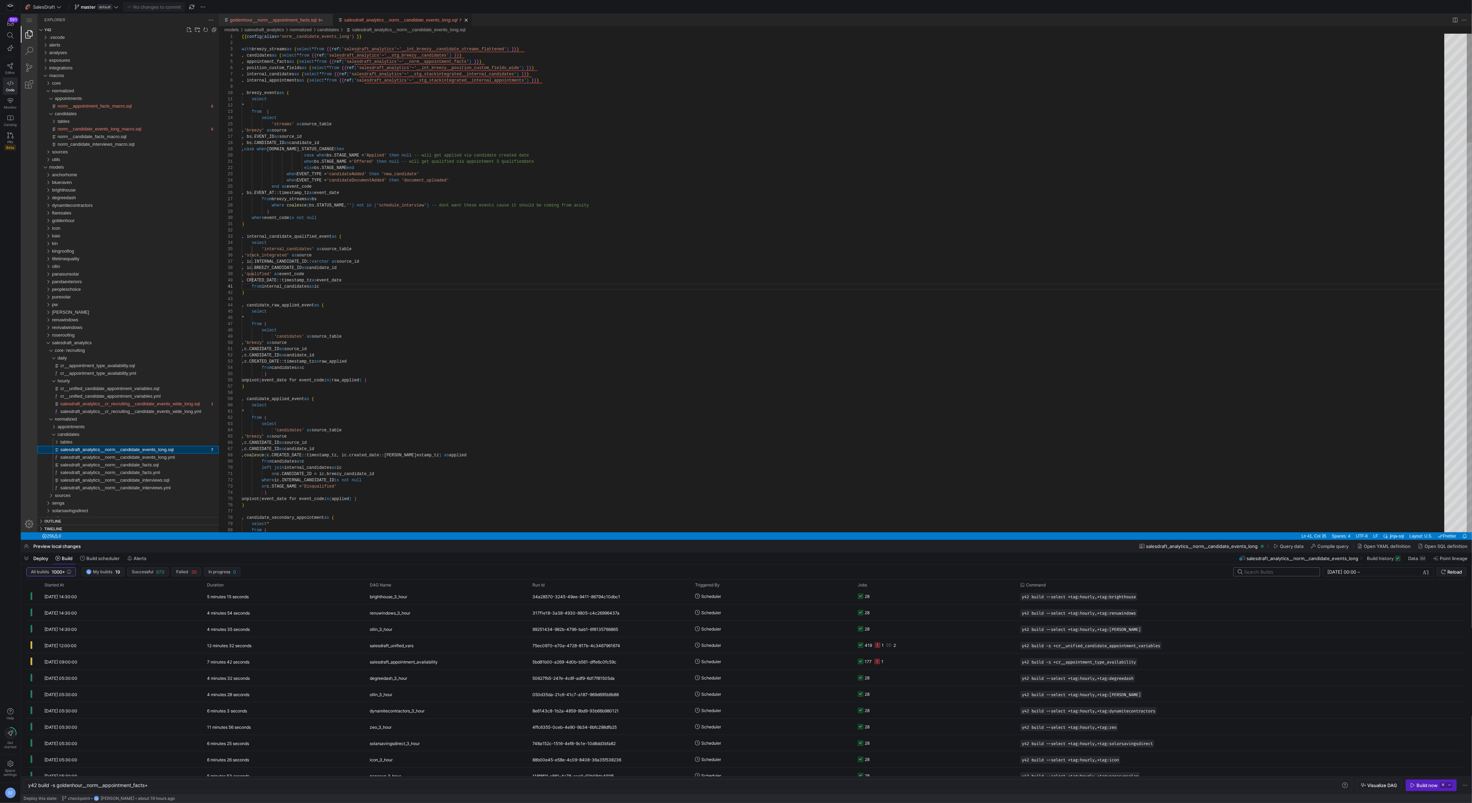
scroll to position [62, 85]
click at [242, 92] on div "1 2 3 4 5 6 7 8 9 10 11 12 13 14 15 16 17 18 19 20 21 22 23 24 25 26 27 28 29 3…" at bounding box center [845, 283] width 1253 height 498
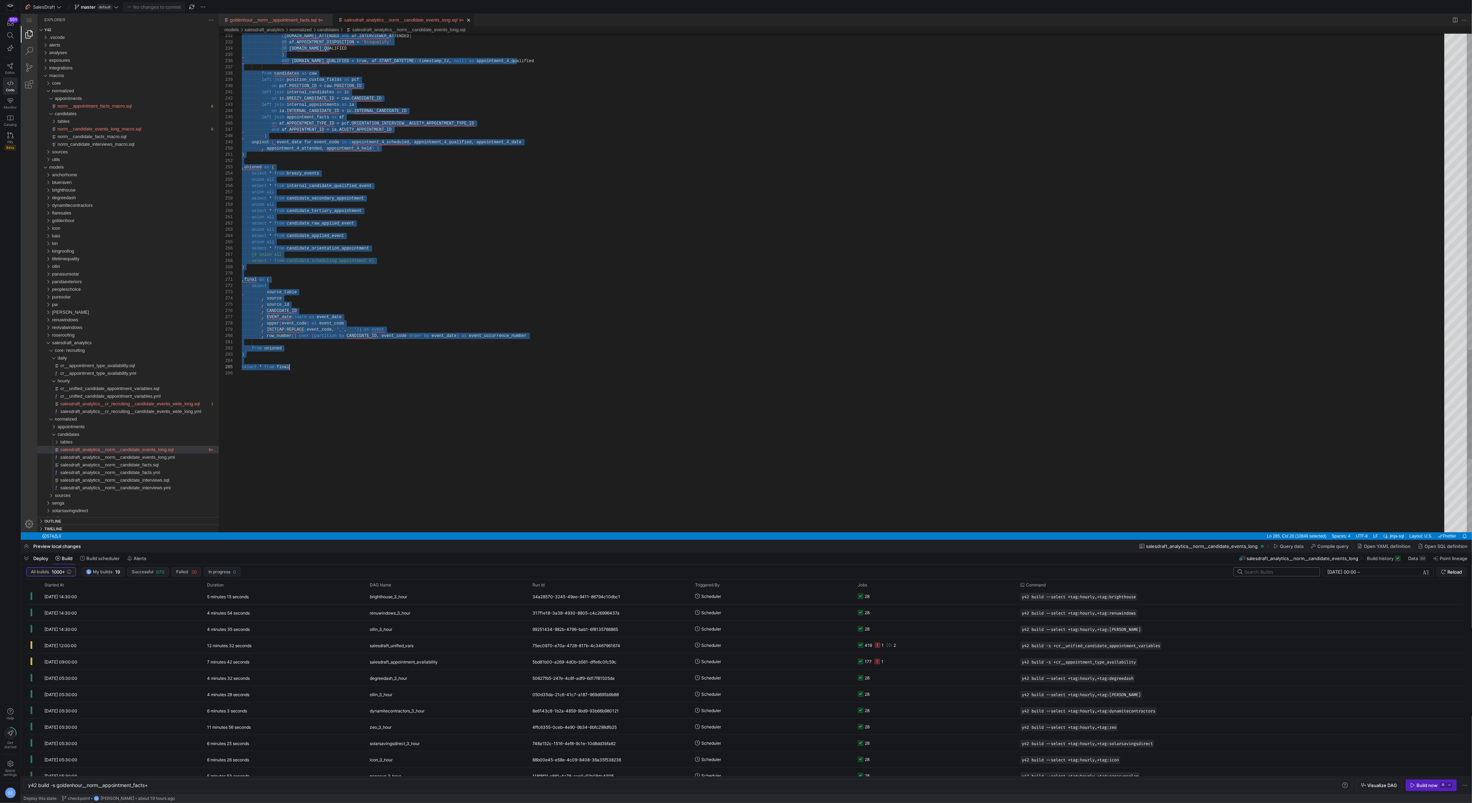
scroll to position [37, 48]
drag, startPoint x: 242, startPoint y: 92, endPoint x: 406, endPoint y: 368, distance: 321.1
paste textarea "select * from final"
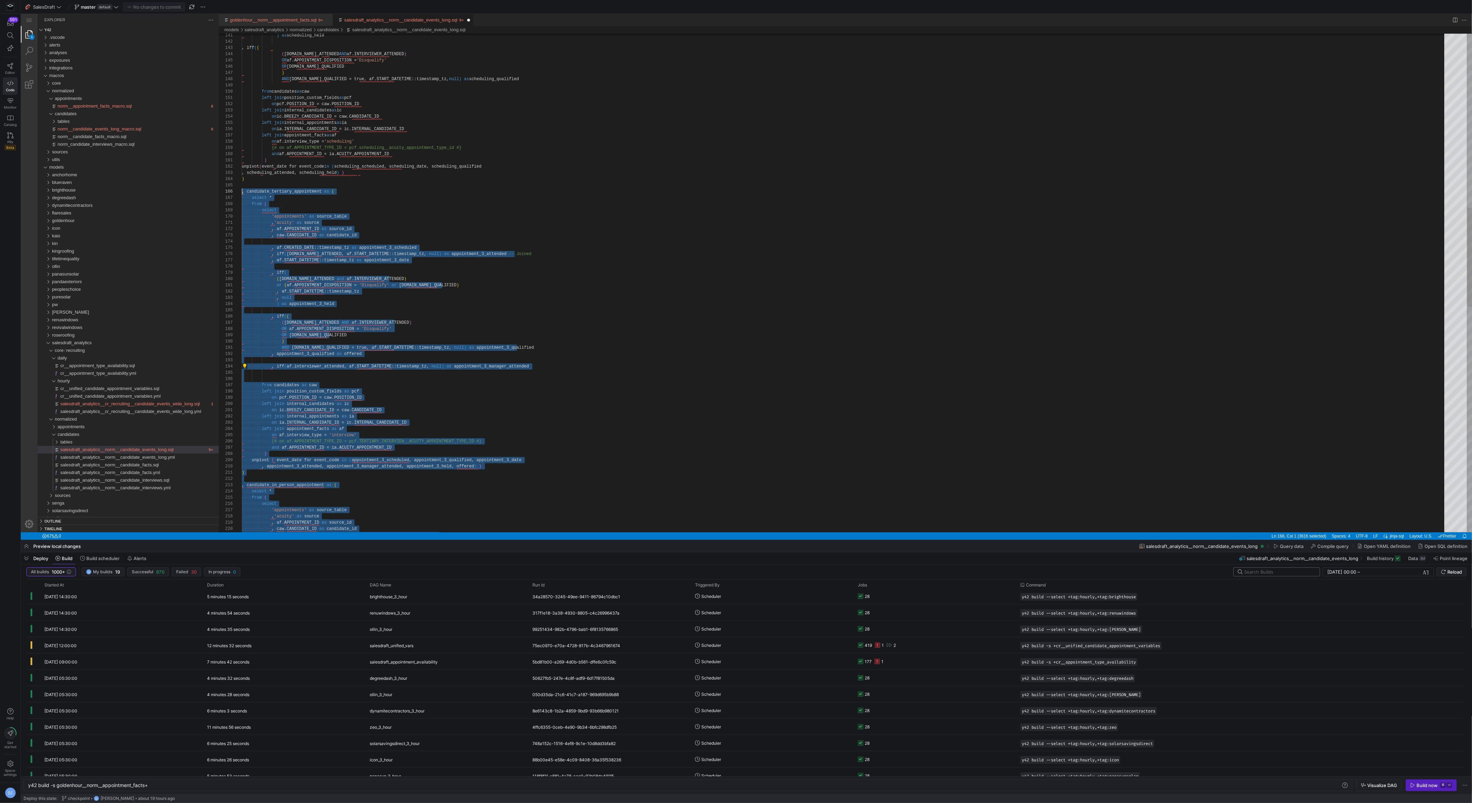
scroll to position [31, 0]
drag, startPoint x: 263, startPoint y: 374, endPoint x: 238, endPoint y: 194, distance: 182.4
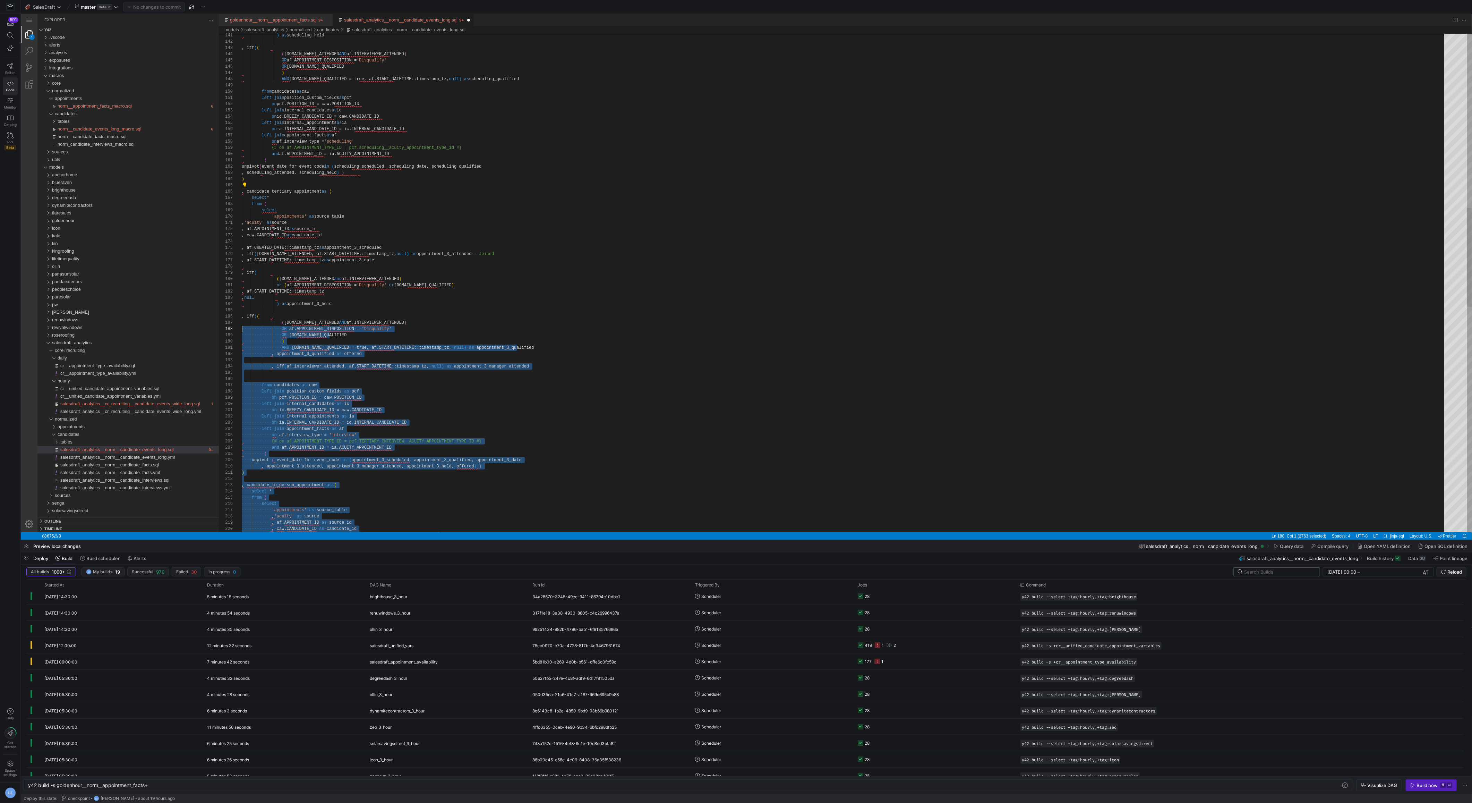
scroll to position [50, 0]
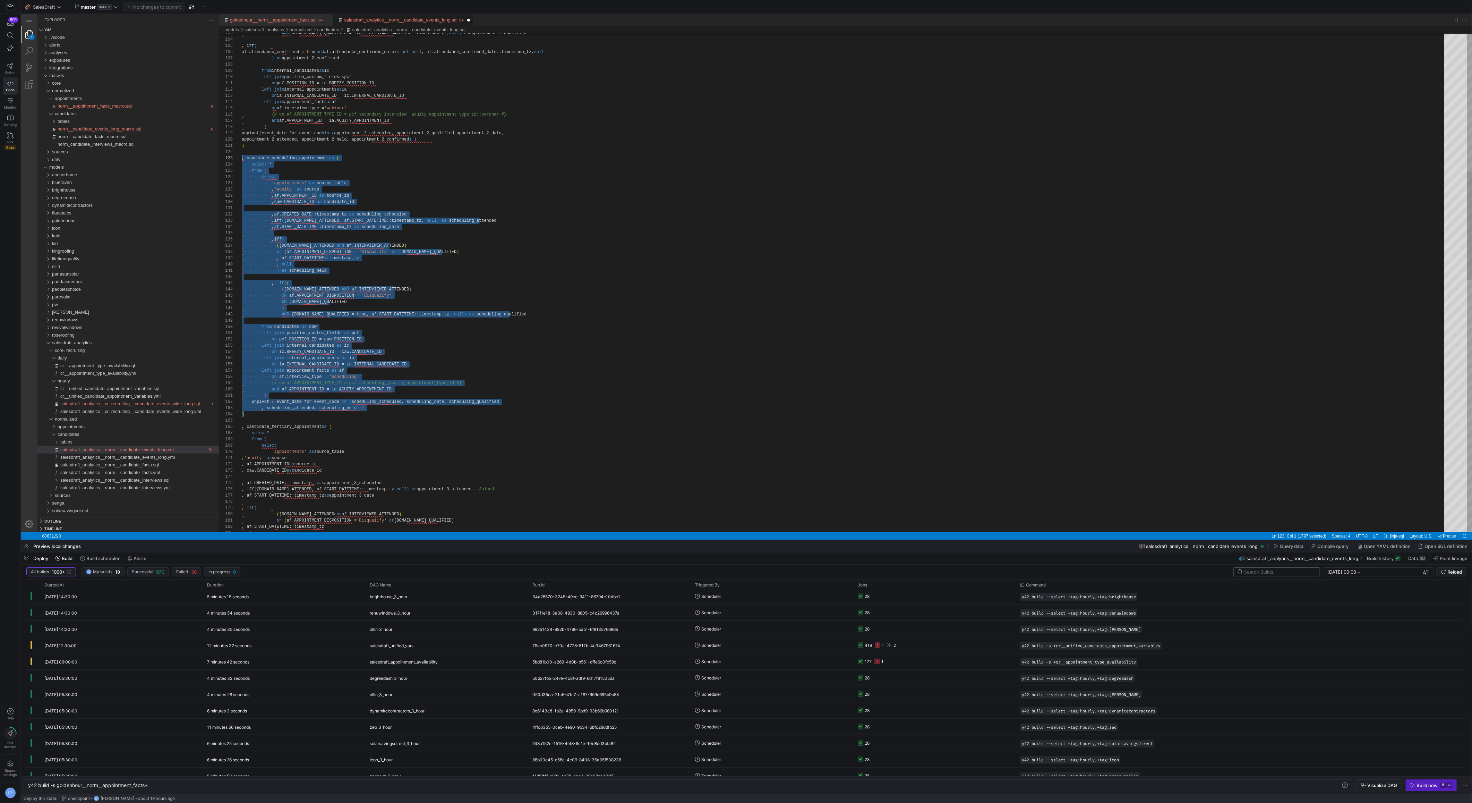
drag, startPoint x: 260, startPoint y: 414, endPoint x: 229, endPoint y: 161, distance: 255.4
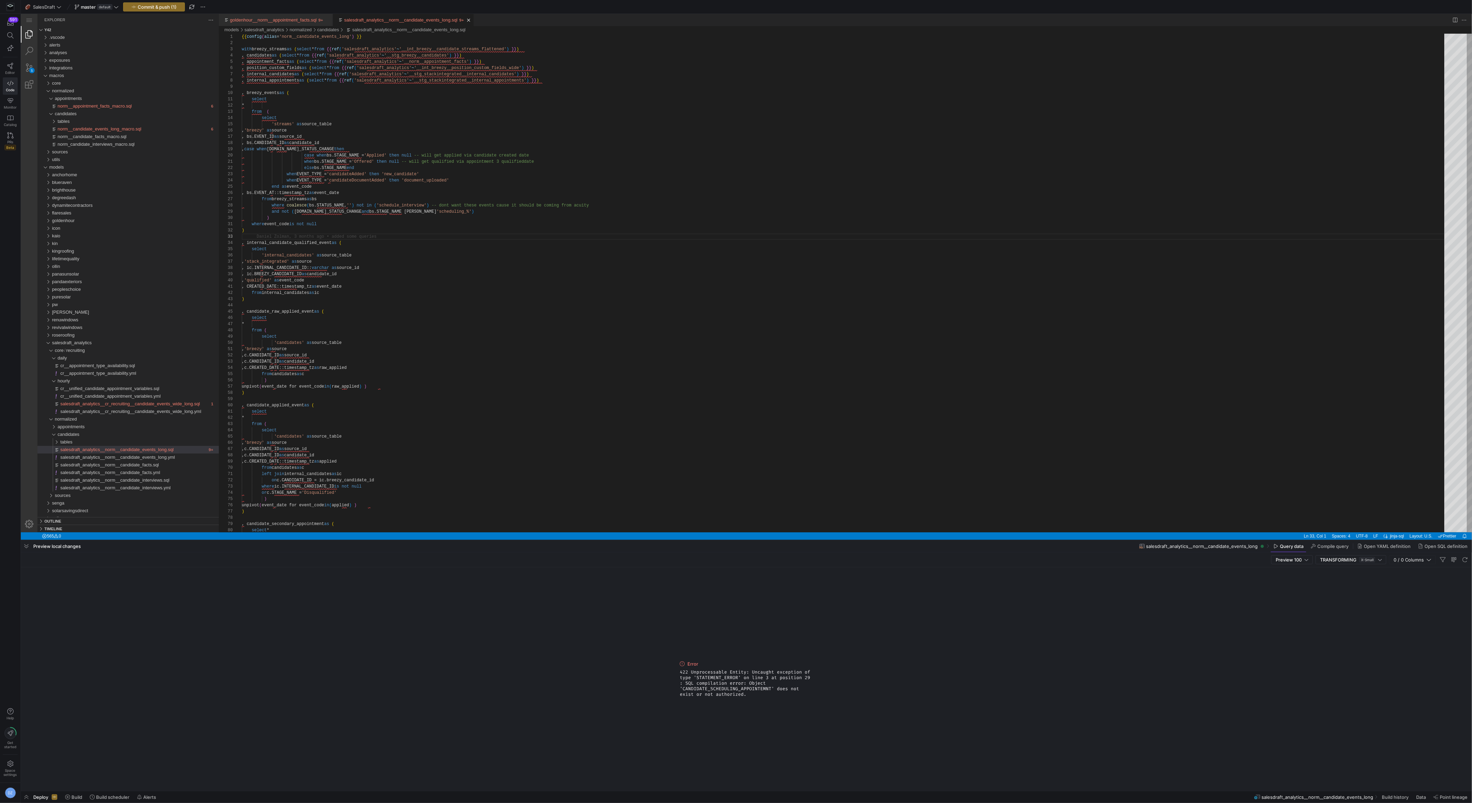
click at [736, 689] on span "422 Unprocessable Entity: Uncaught exception of type 'STATEMENT_ERROR' on line …" at bounding box center [746, 683] width 133 height 28
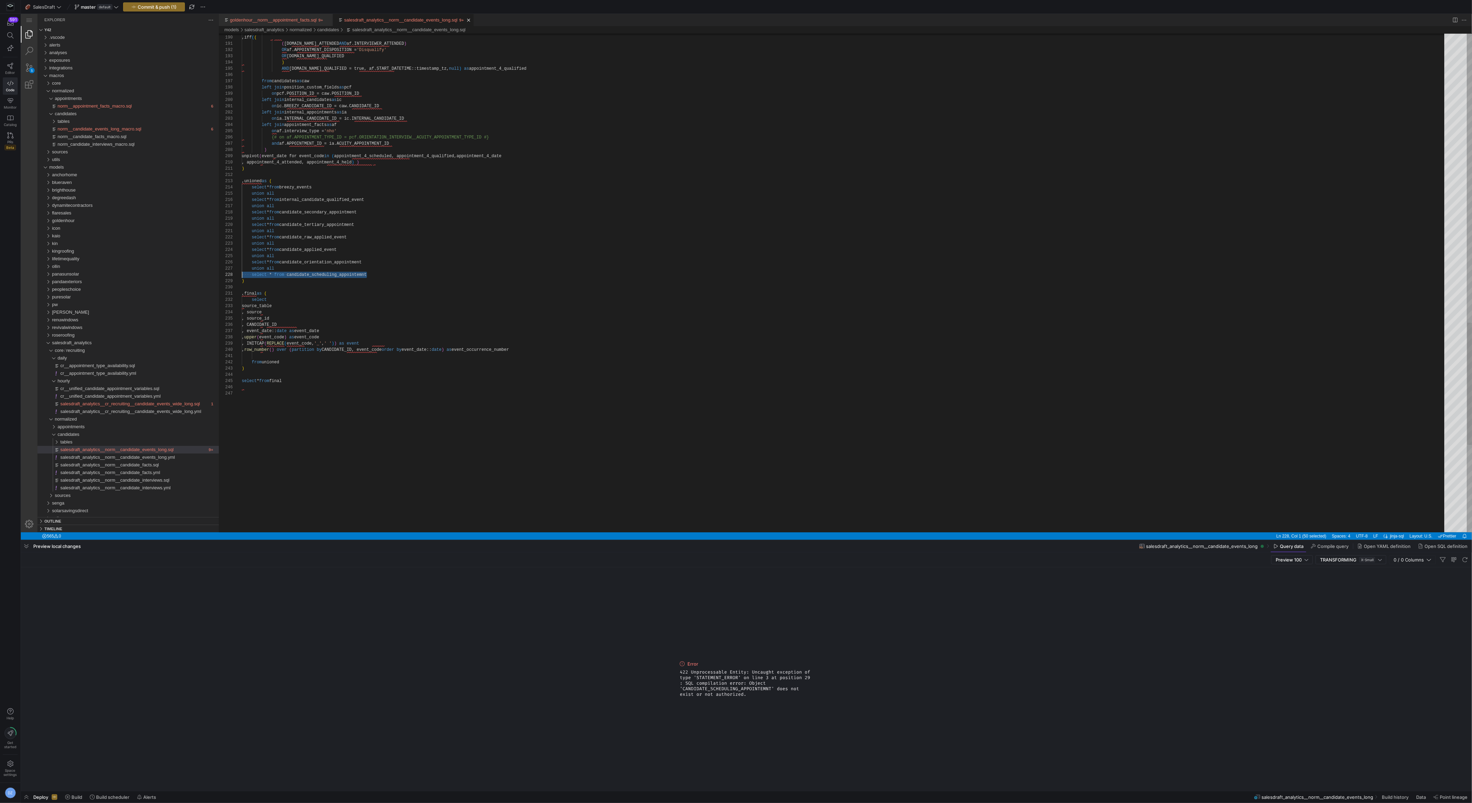
scroll to position [37, 0]
drag, startPoint x: 376, startPoint y: 276, endPoint x: 238, endPoint y: 270, distance: 138.2
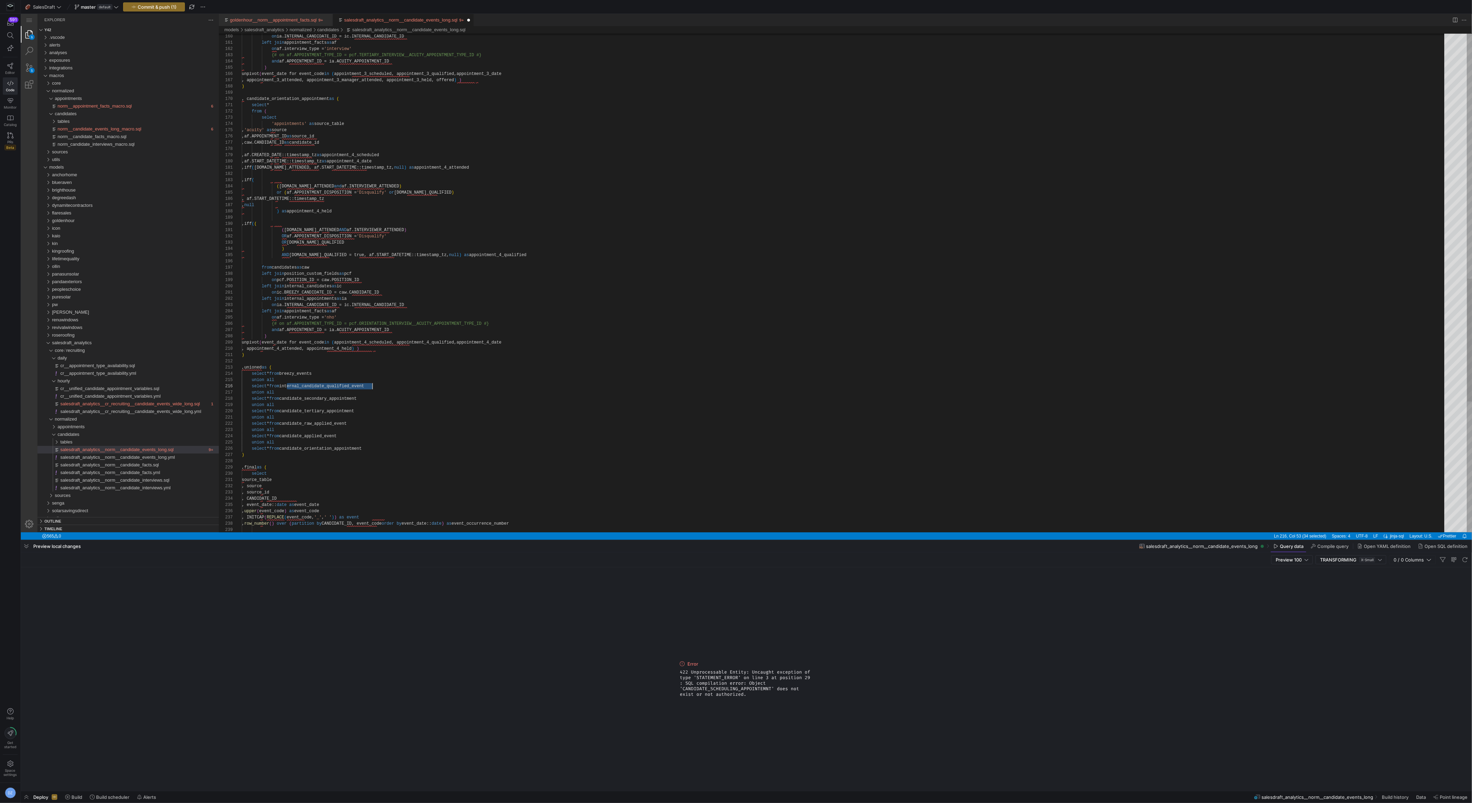
scroll to position [31, 82]
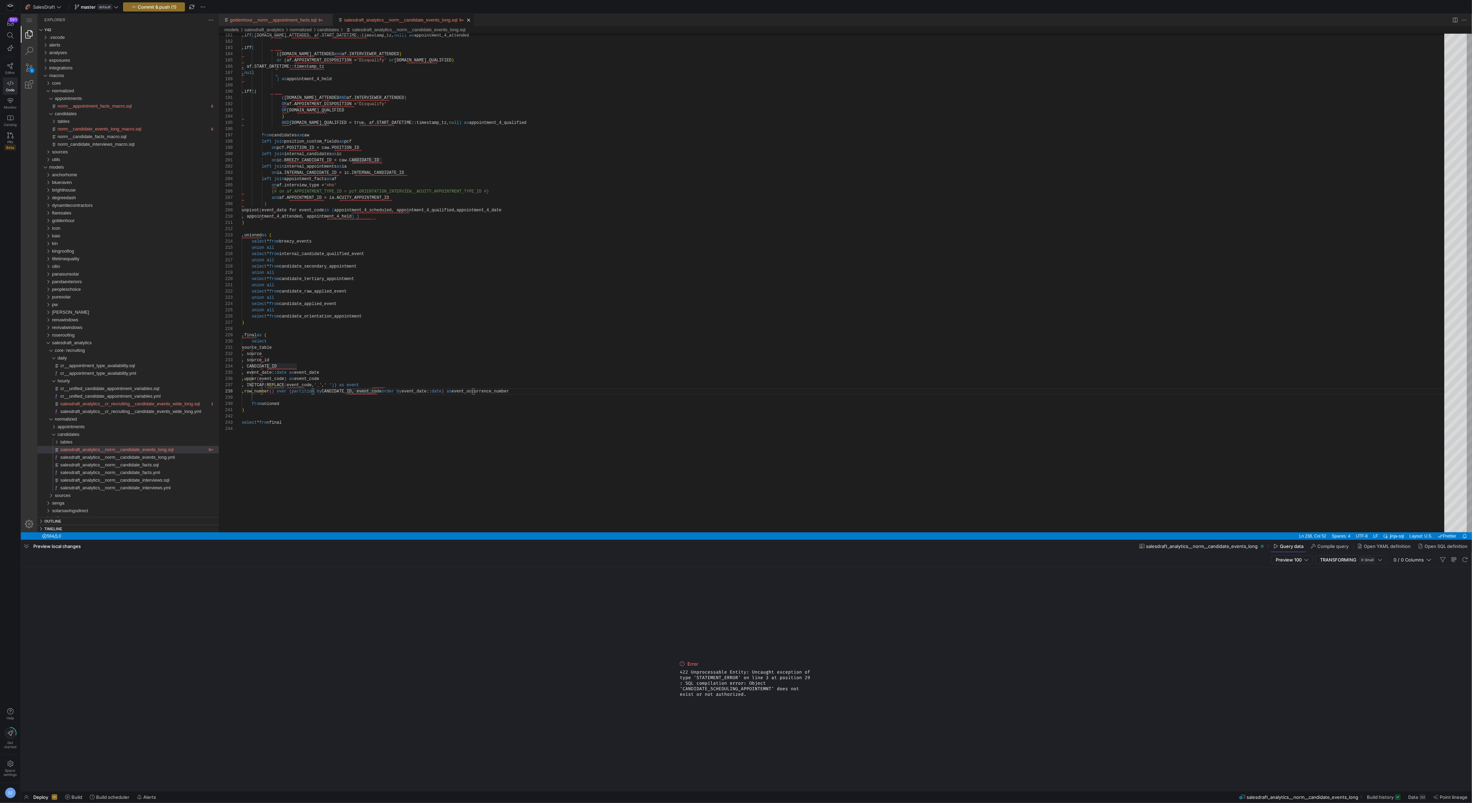
click at [741, 687] on span "422 Unprocessable Entity: Uncaught exception of type 'STATEMENT_ERROR' on line …" at bounding box center [746, 683] width 133 height 28
copy span "CANDIDATE_SCHEDULING_APPOINTEMNT"
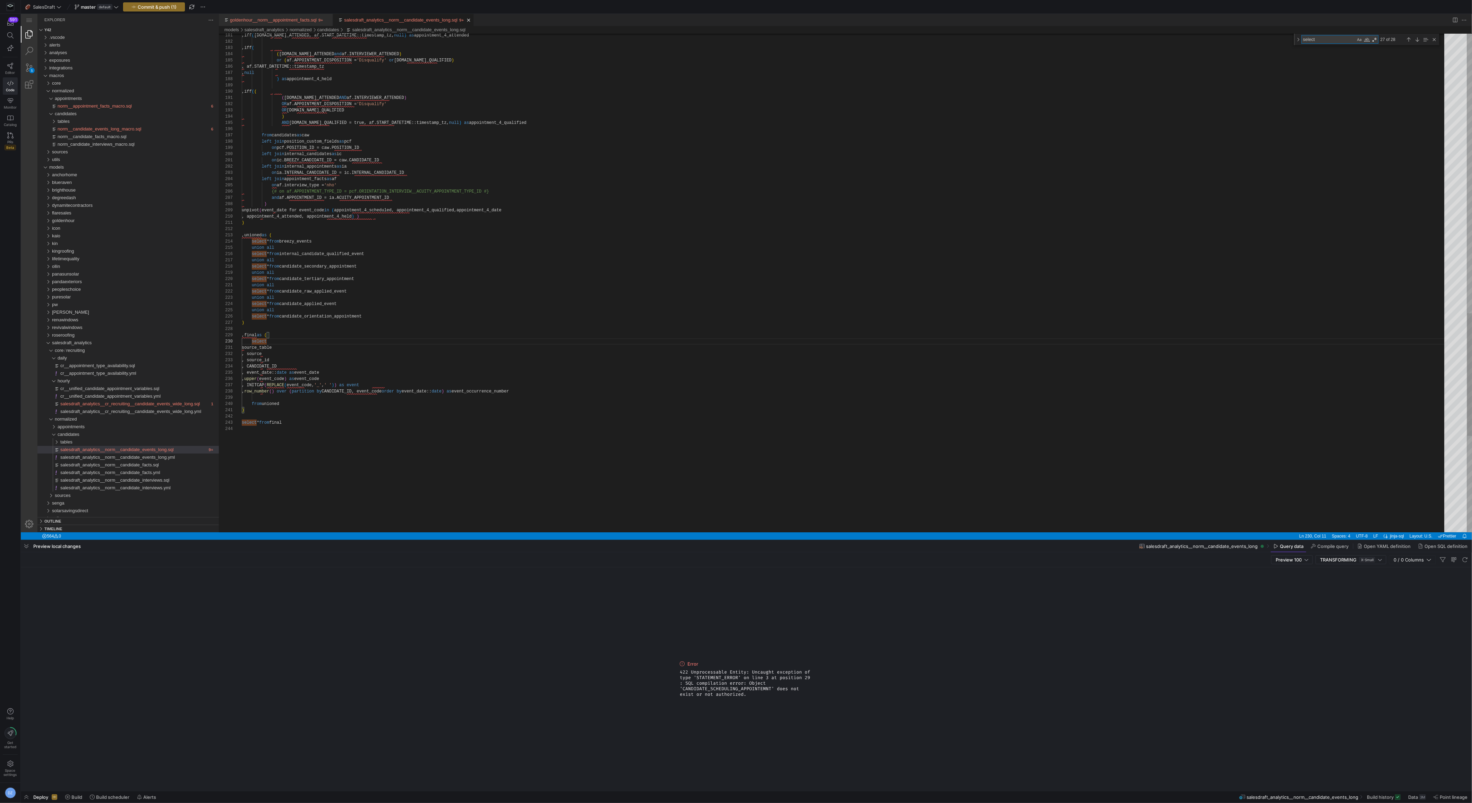
type textarea "source_table , source , source_id , CANDIDATE_ID , event_date::date as event_da…"
type textarea ", row_number() over (partition by CANDIDATE_ID, event_code order by event_date:…"
type textarea ") select * from final"
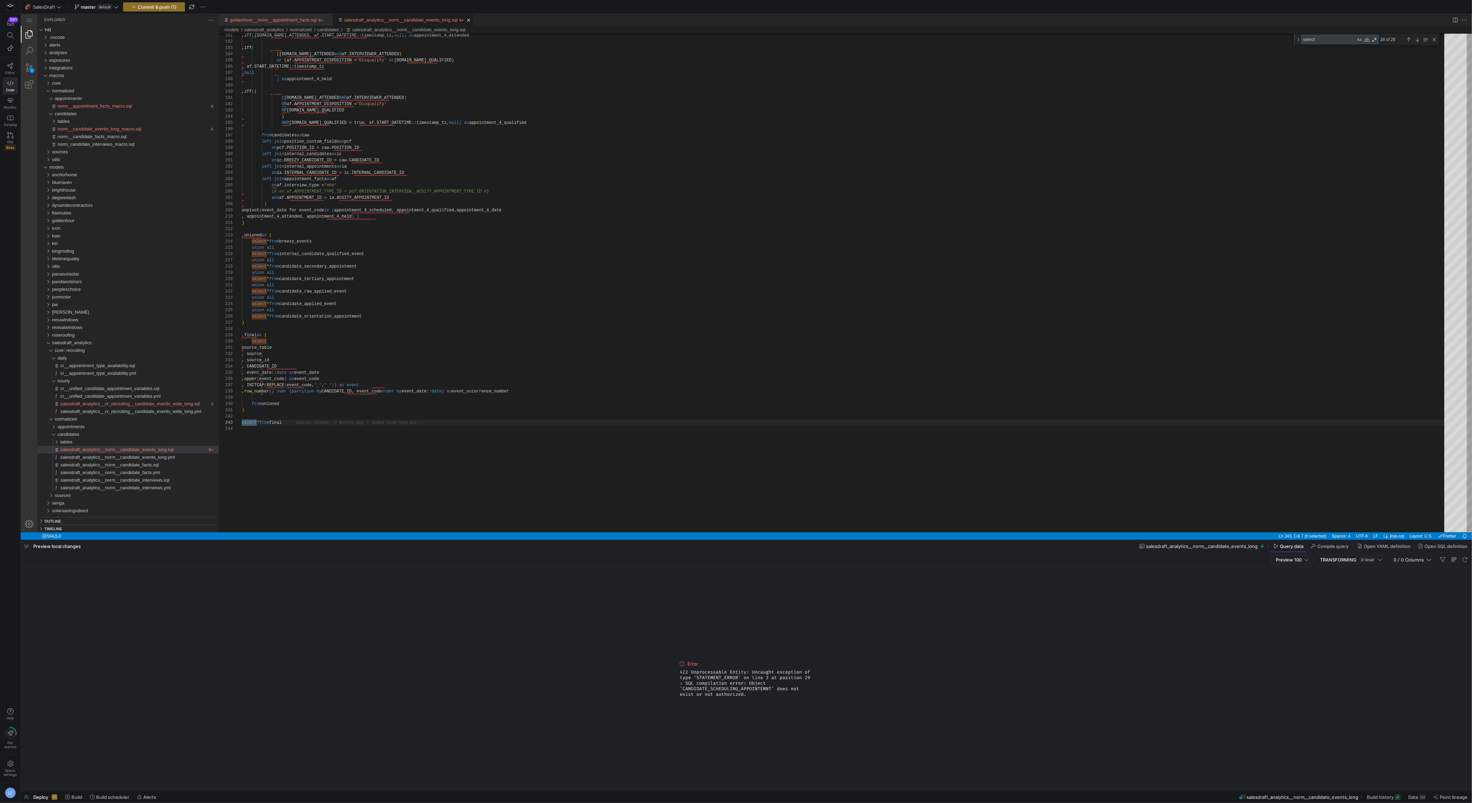
click at [725, 687] on span "422 Unprocessable Entity: Uncaught exception of type 'STATEMENT_ERROR' on line …" at bounding box center [746, 683] width 133 height 28
drag, startPoint x: 745, startPoint y: 703, endPoint x: 1043, endPoint y: 241, distance: 550.3
click at [1315, 37] on textarea "select" at bounding box center [1329, 39] width 54 height 8
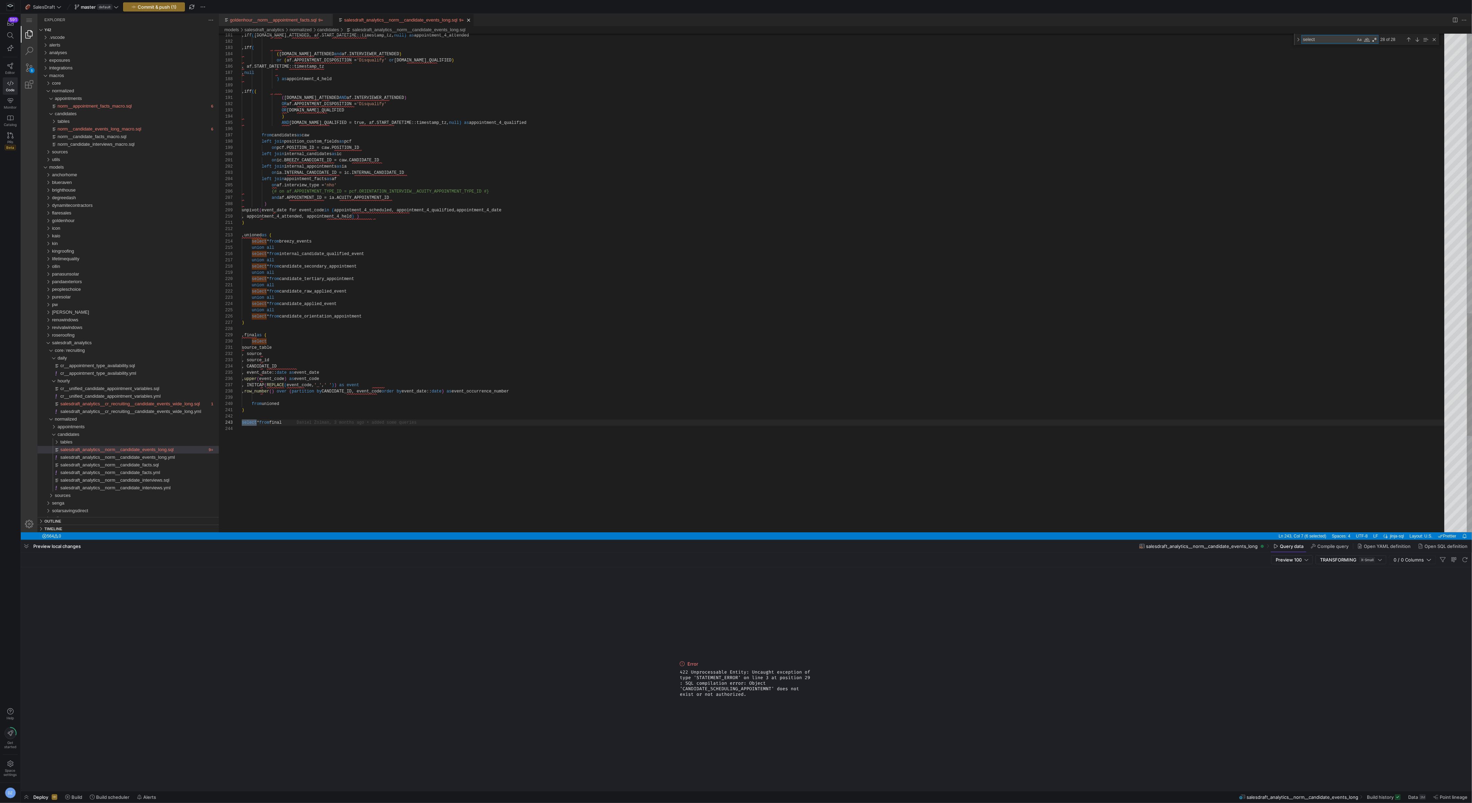
paste textarea "CANDIDATE_SCHEDULING_APPOINTEMNT"
type textarea "CANDIDATE_SCHEDULING_APPOINTEMNT"
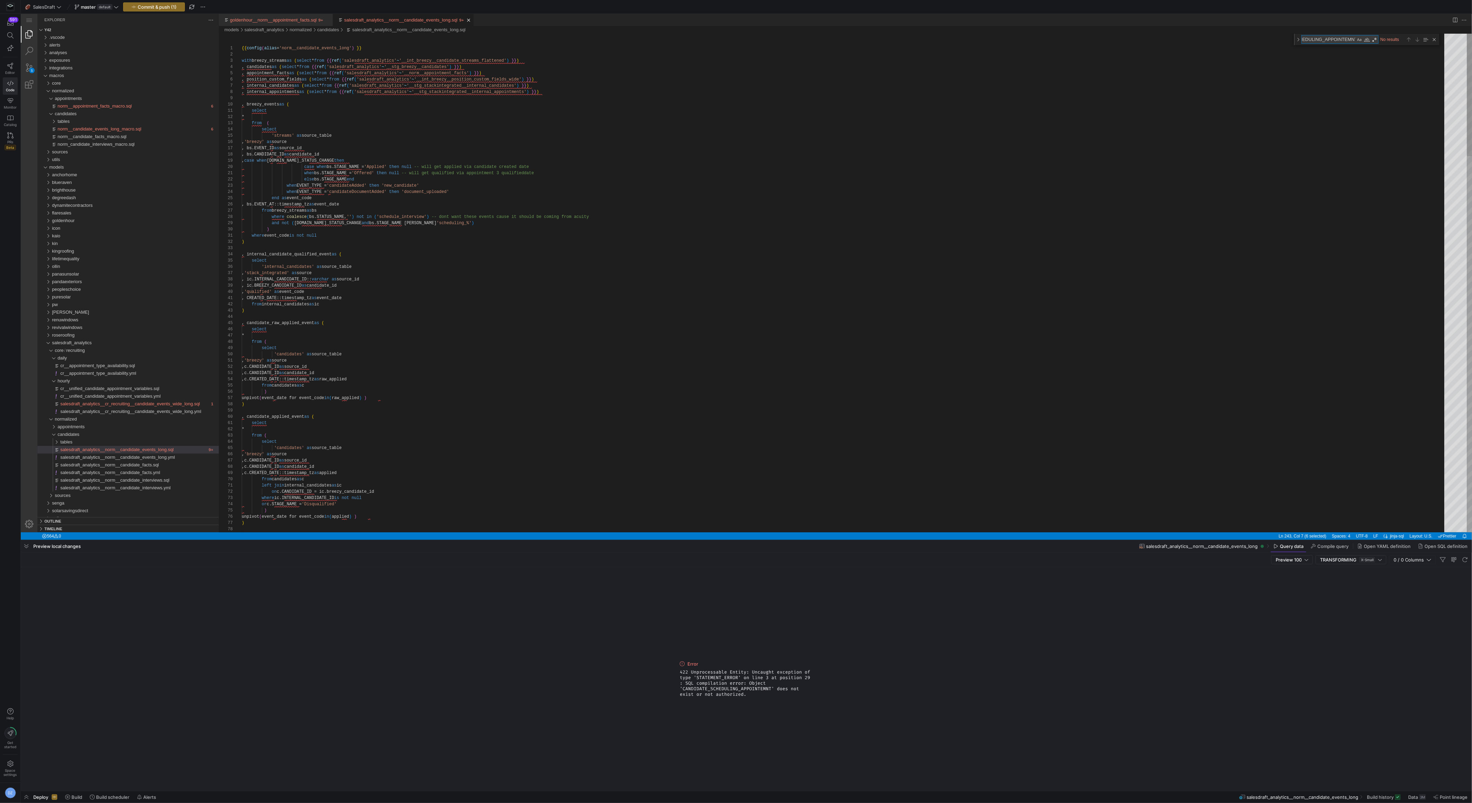
scroll to position [0, 0]
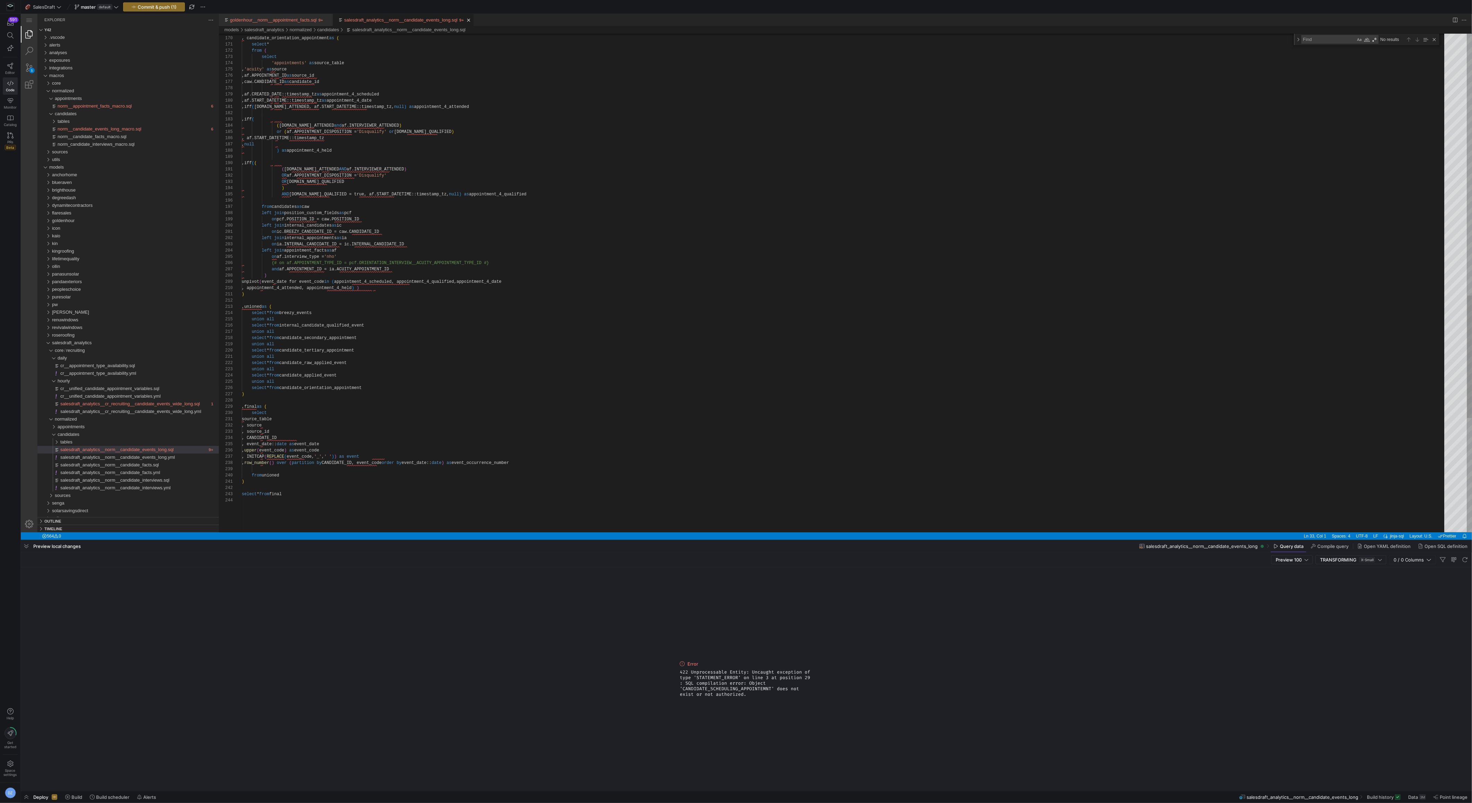
click at [1432, 36] on div "Close (Escape)" at bounding box center [1434, 40] width 8 height 8
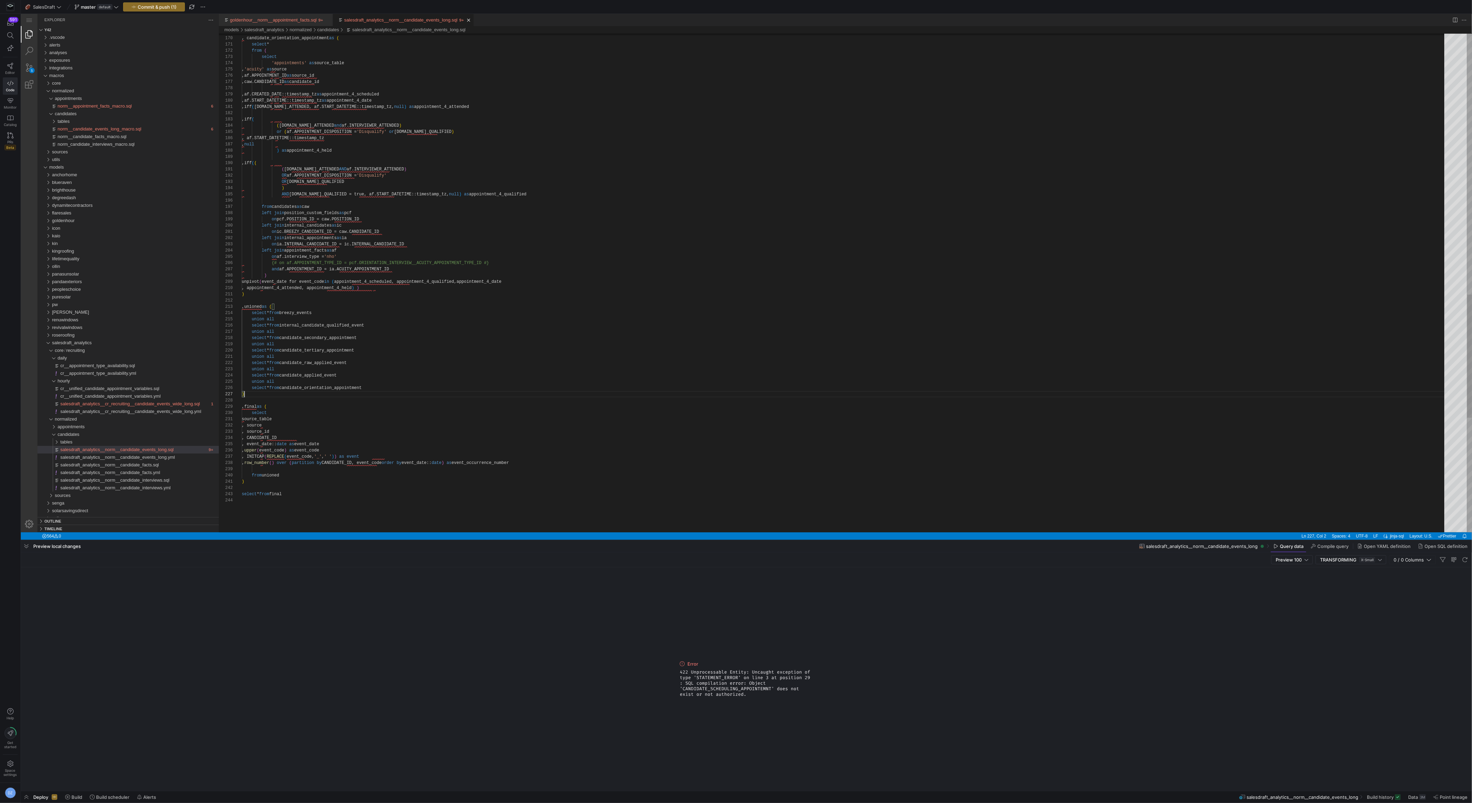
scroll to position [50, 27]
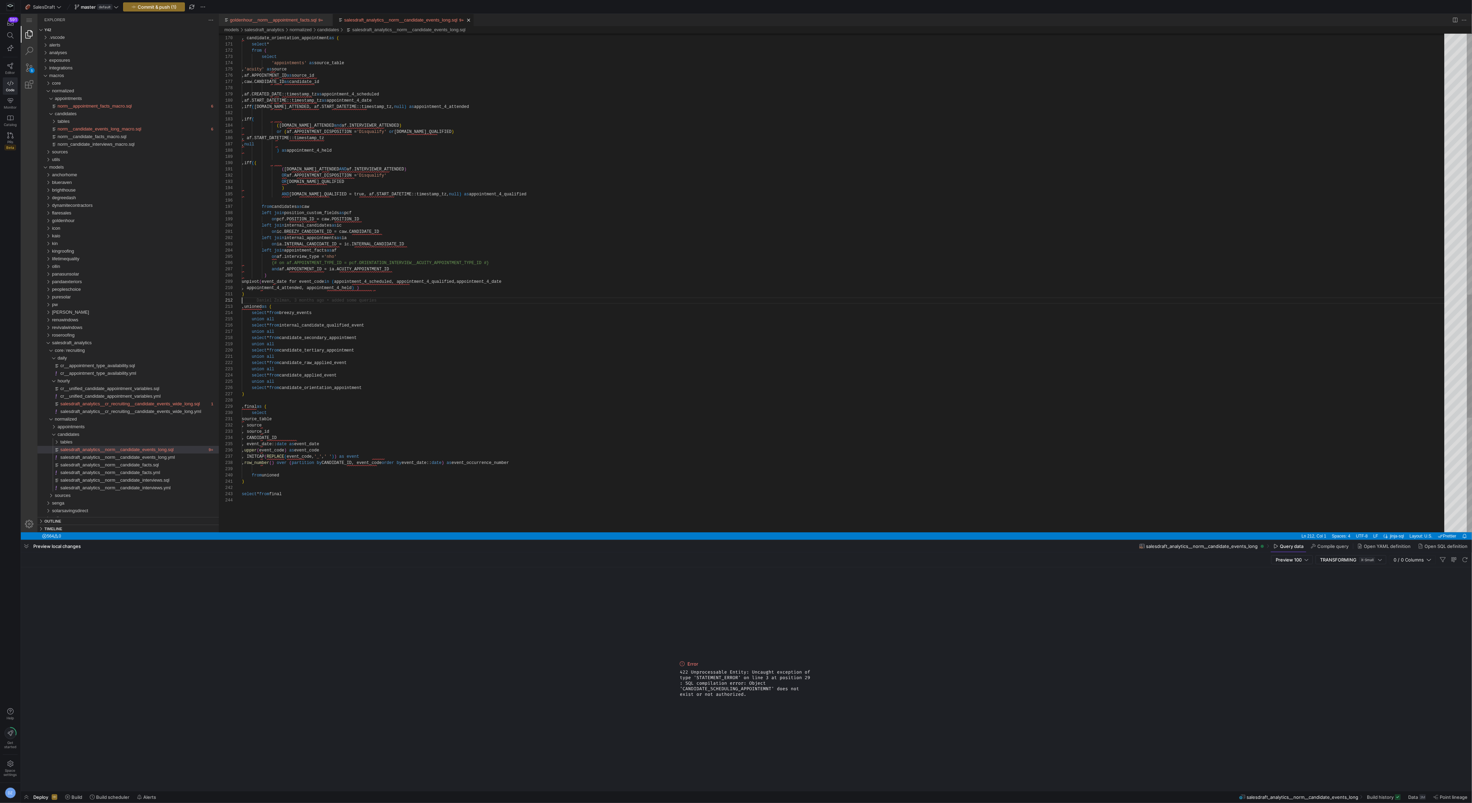
click at [696, 688] on span "422 Unprocessable Entity: Uncaught exception of type 'STATEMENT_ERROR' on line …" at bounding box center [746, 683] width 133 height 28
click at [732, 689] on span "422 Unprocessable Entity: Uncaught exception of type 'STATEMENT_ERROR' on line …" at bounding box center [746, 683] width 133 height 28
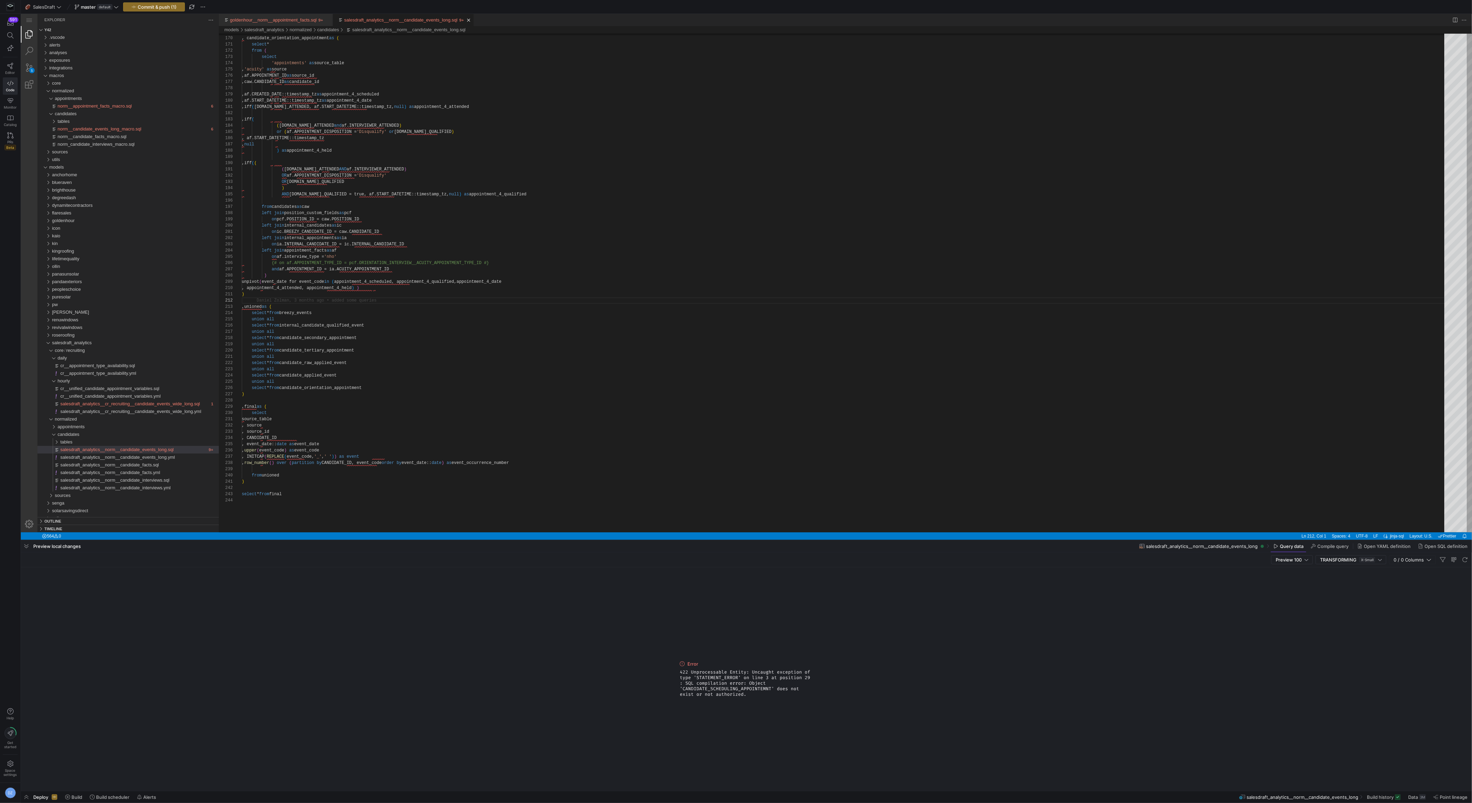
click at [732, 689] on span "422 Unprocessable Entity: Uncaught exception of type 'STATEMENT_ERROR' on line …" at bounding box center [746, 683] width 133 height 28
click at [769, 691] on span "422 Unprocessable Entity: Uncaught exception of type 'STATEMENT_ERROR' on line …" at bounding box center [746, 683] width 133 height 28
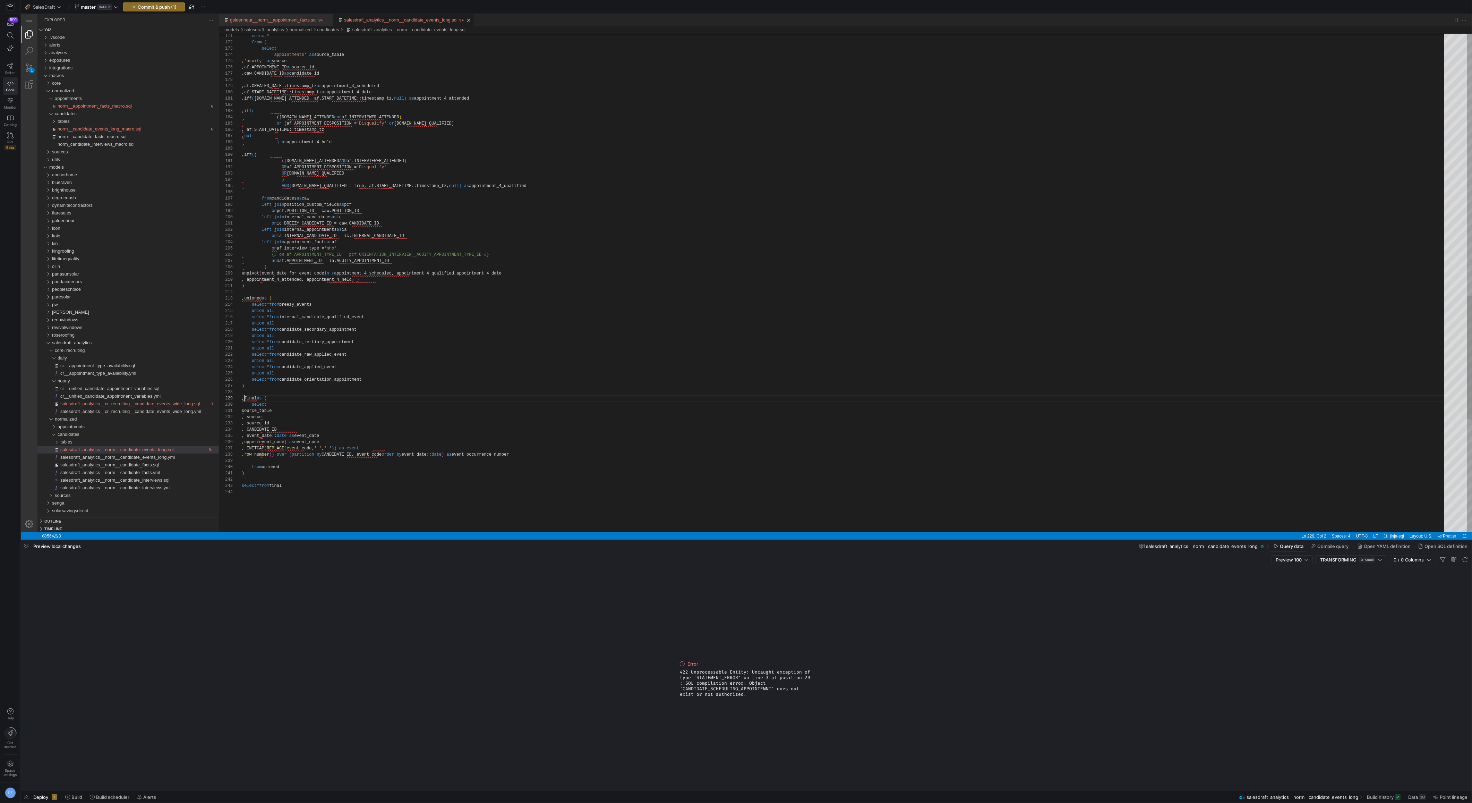
scroll to position [50, 2]
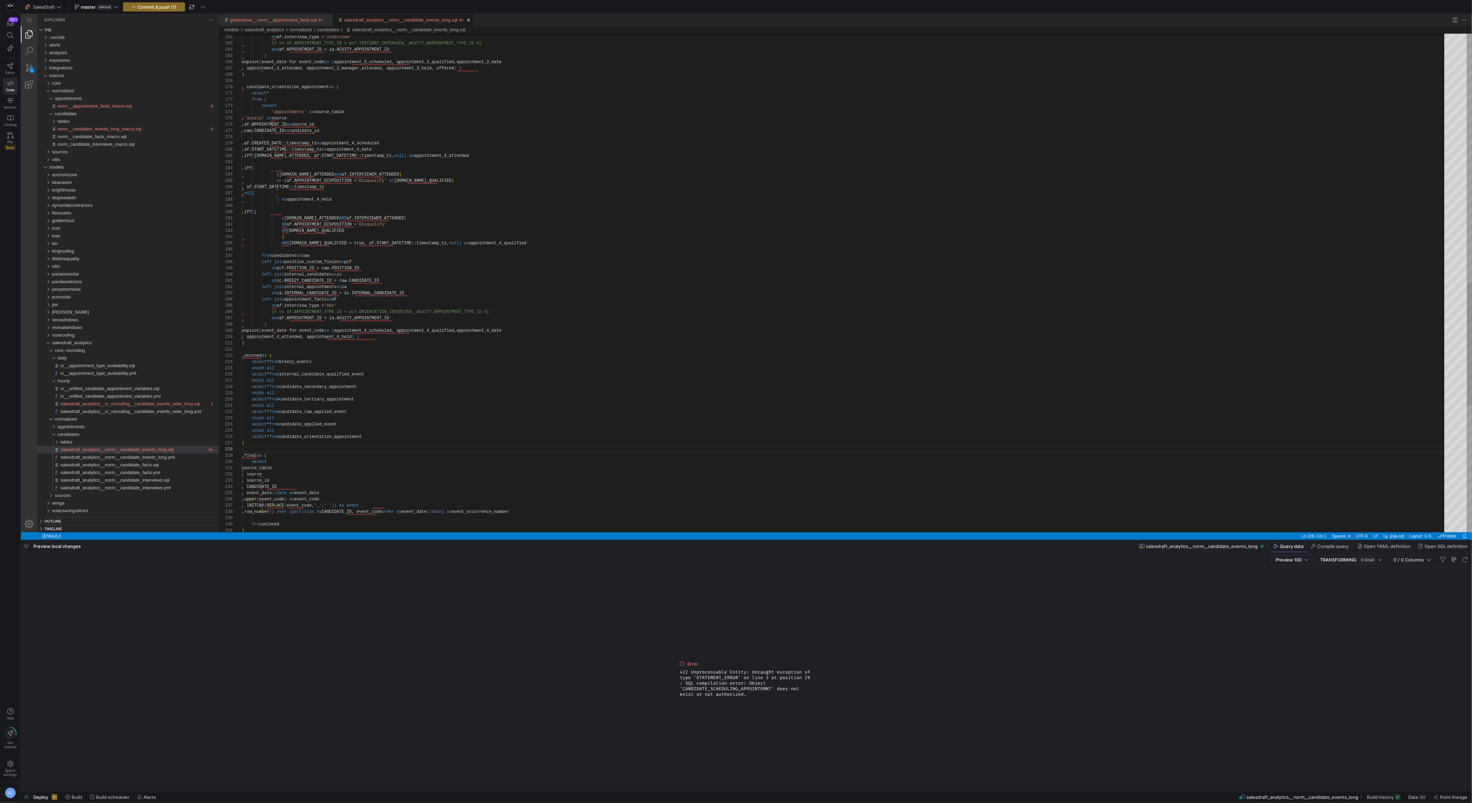
click at [244, 355] on div "left join appointment_facts as af on af.interview_type = 'interview' {# on af.A…" at bounding box center [845, 36] width 1207 height 2015
click at [299, 449] on div "left join appointment_facts as af on af.interview_type = 'interview' {# on af.A…" at bounding box center [845, 36] width 1207 height 2015
click at [407, 450] on div "left join appointment_facts as af on af.interview_type = 'interview' {# on af.A…" at bounding box center [845, 36] width 1207 height 2015
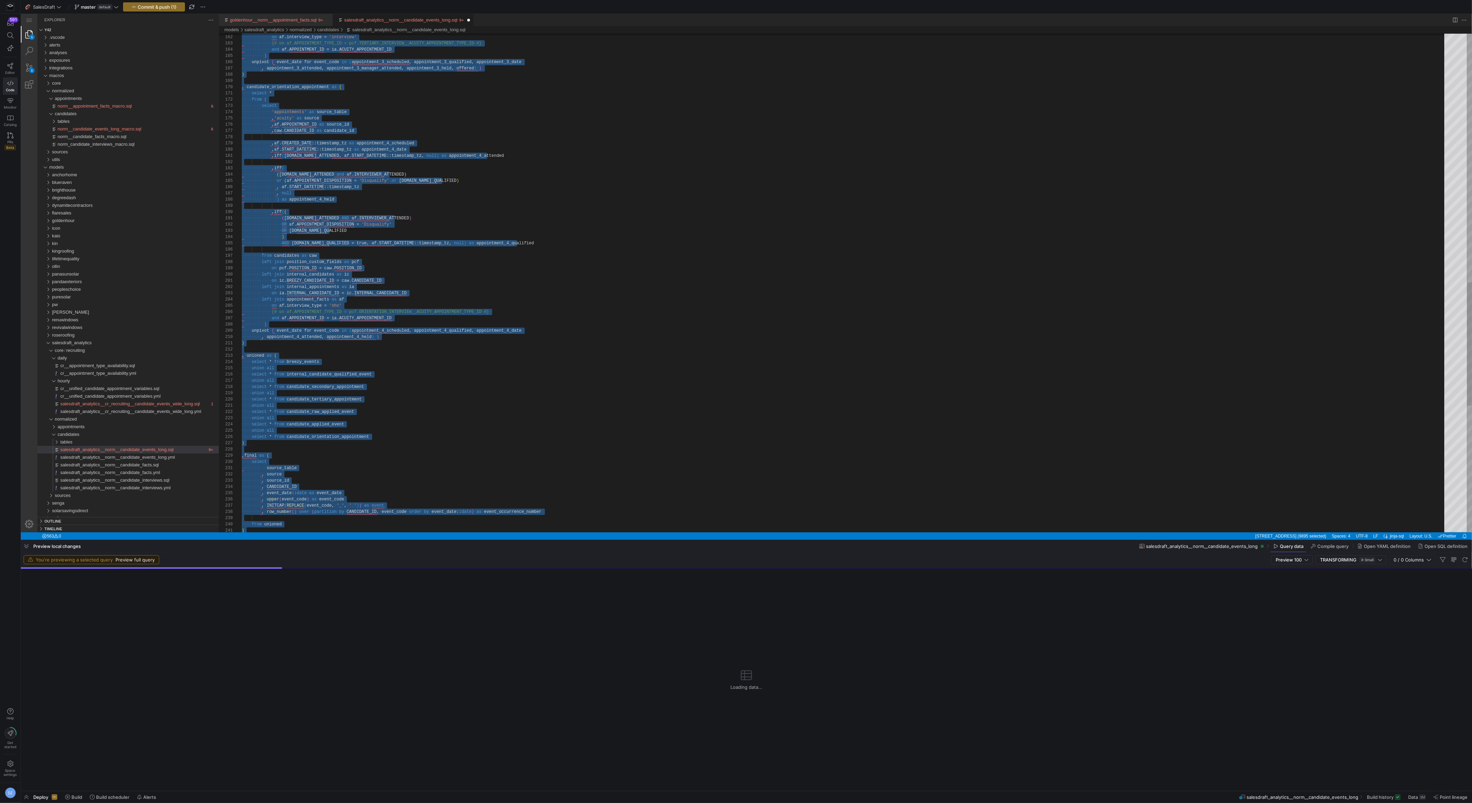
scroll to position [56, 25]
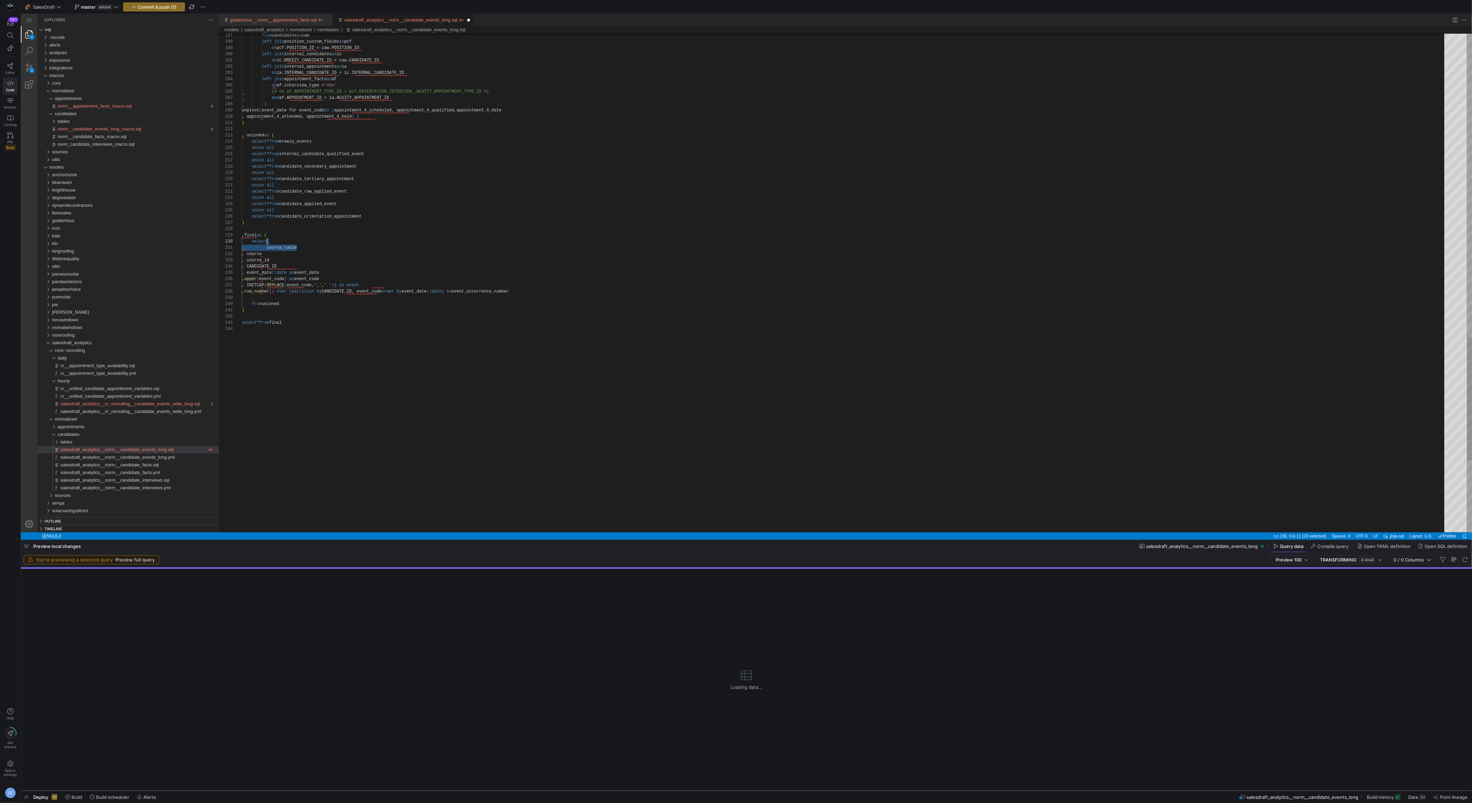
drag, startPoint x: 349, startPoint y: 245, endPoint x: 367, endPoint y: 262, distance: 24.8
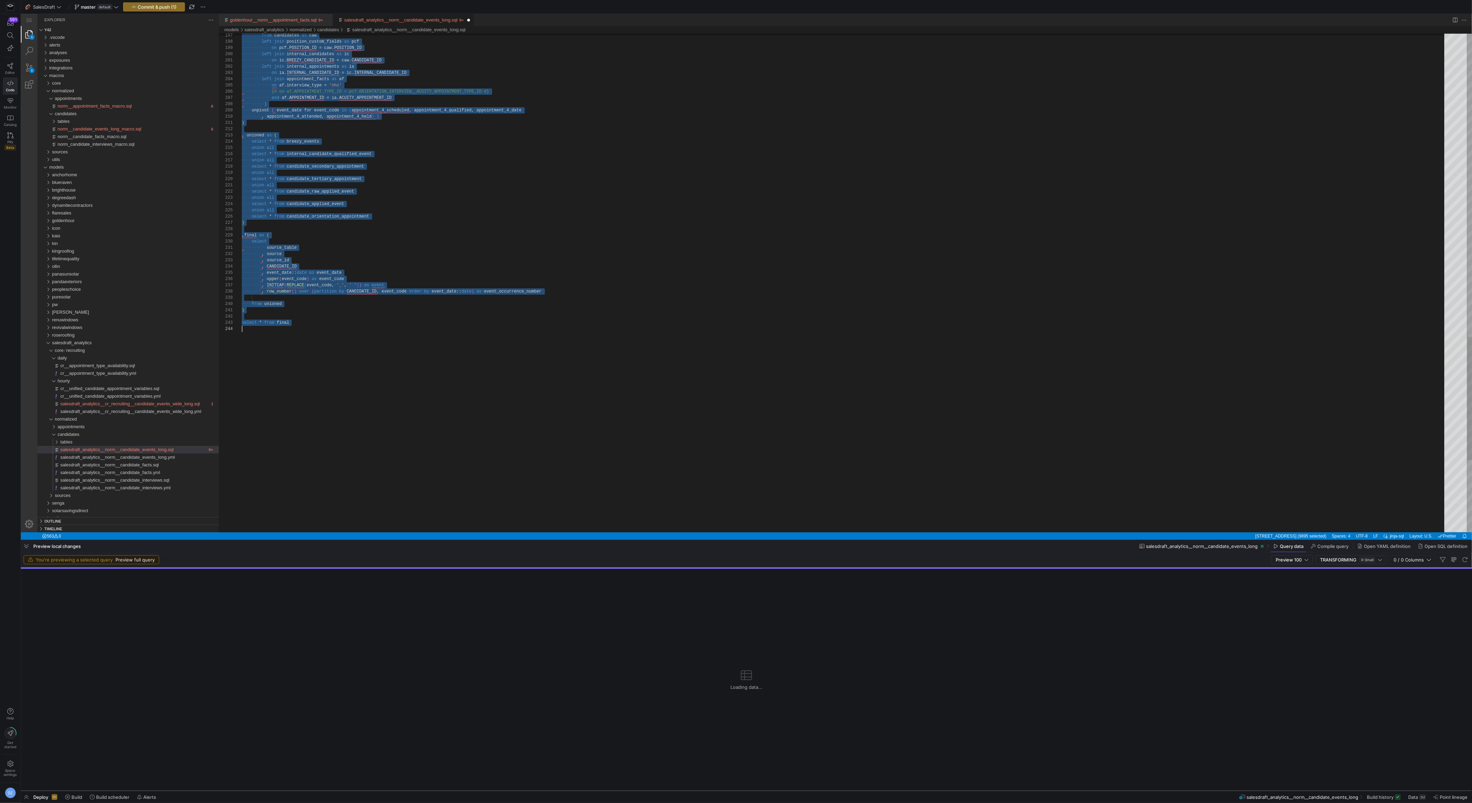
scroll to position [0, 0]
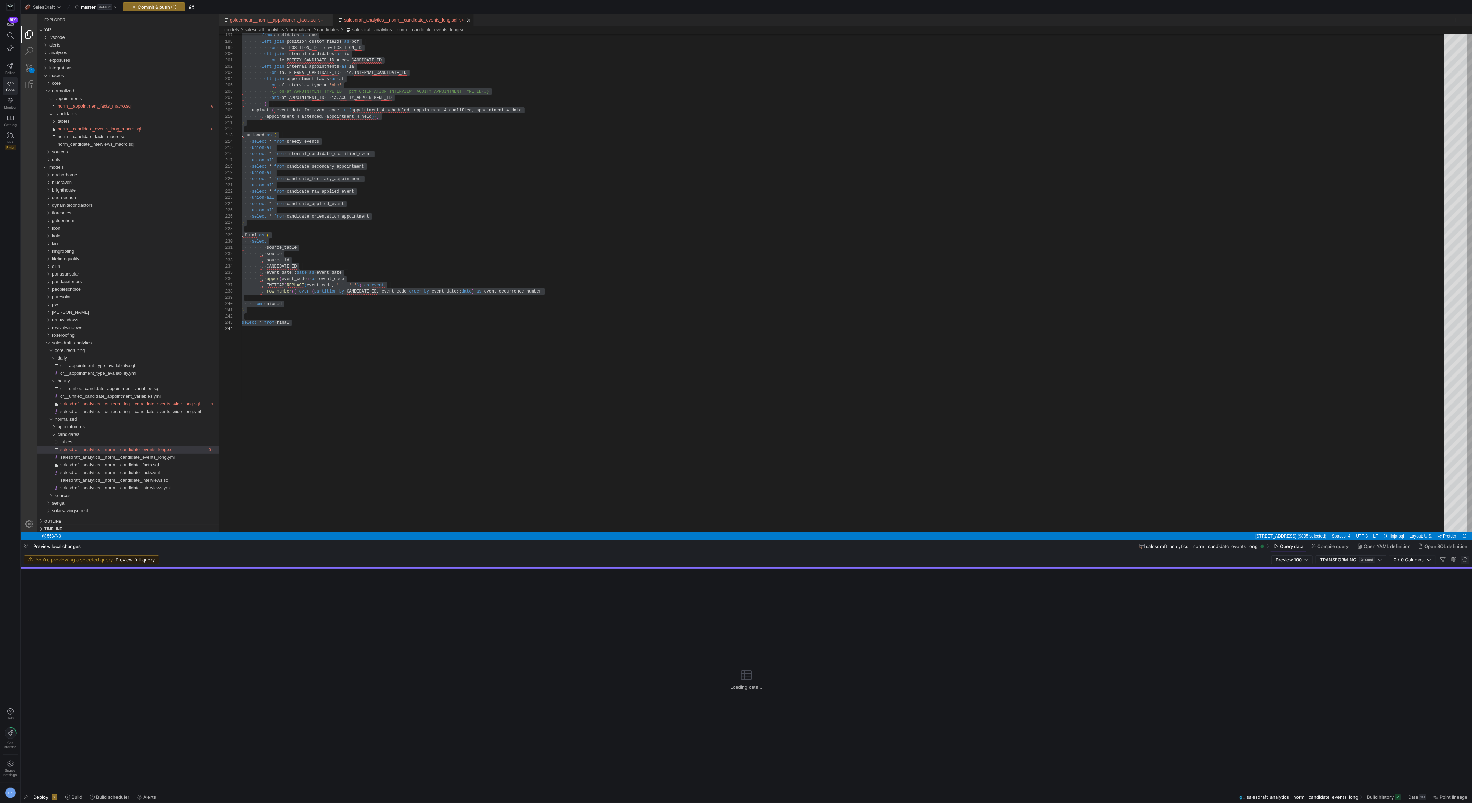
click at [1467, 559] on span "button" at bounding box center [1465, 559] width 8 height 8
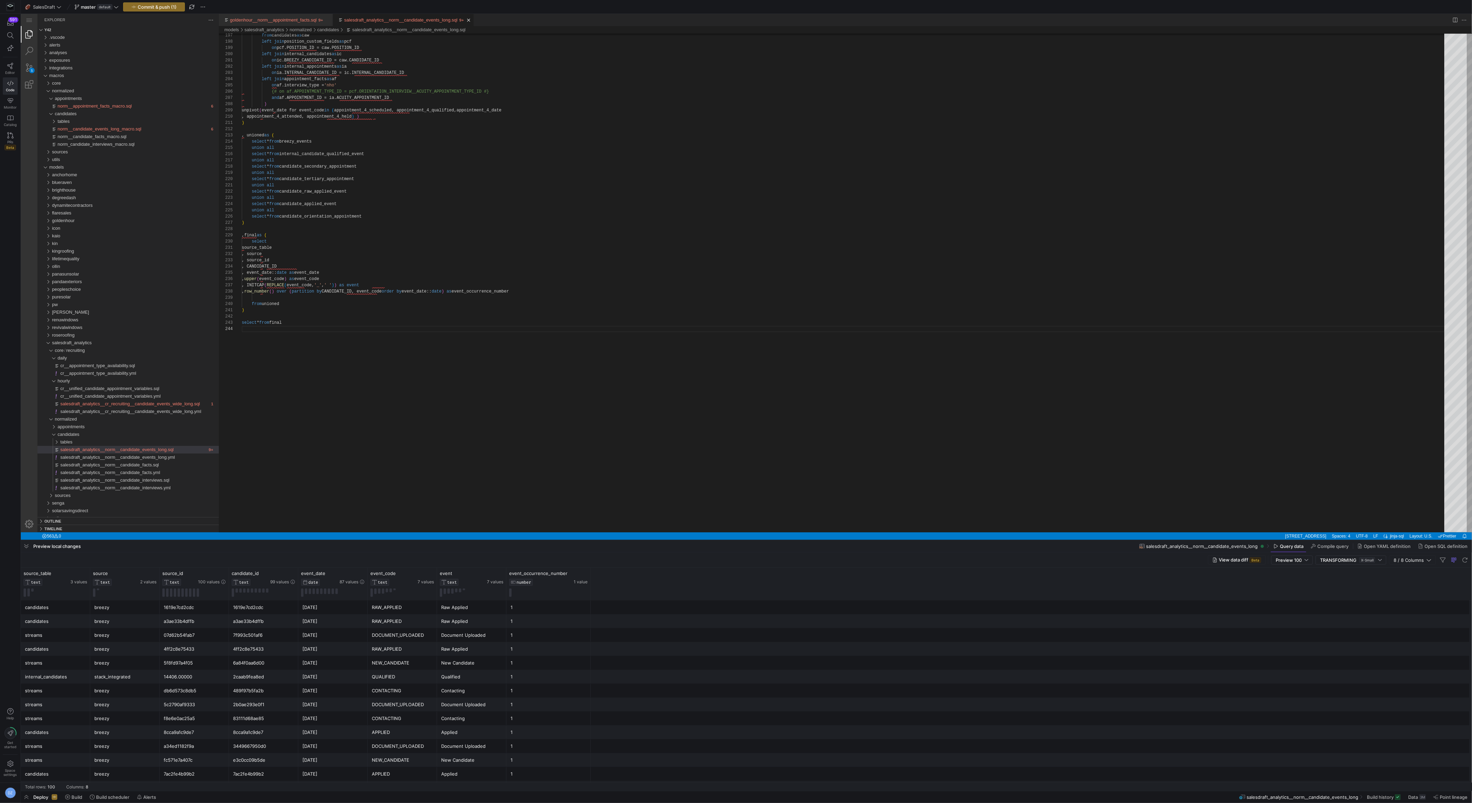
scroll to position [210, 0]
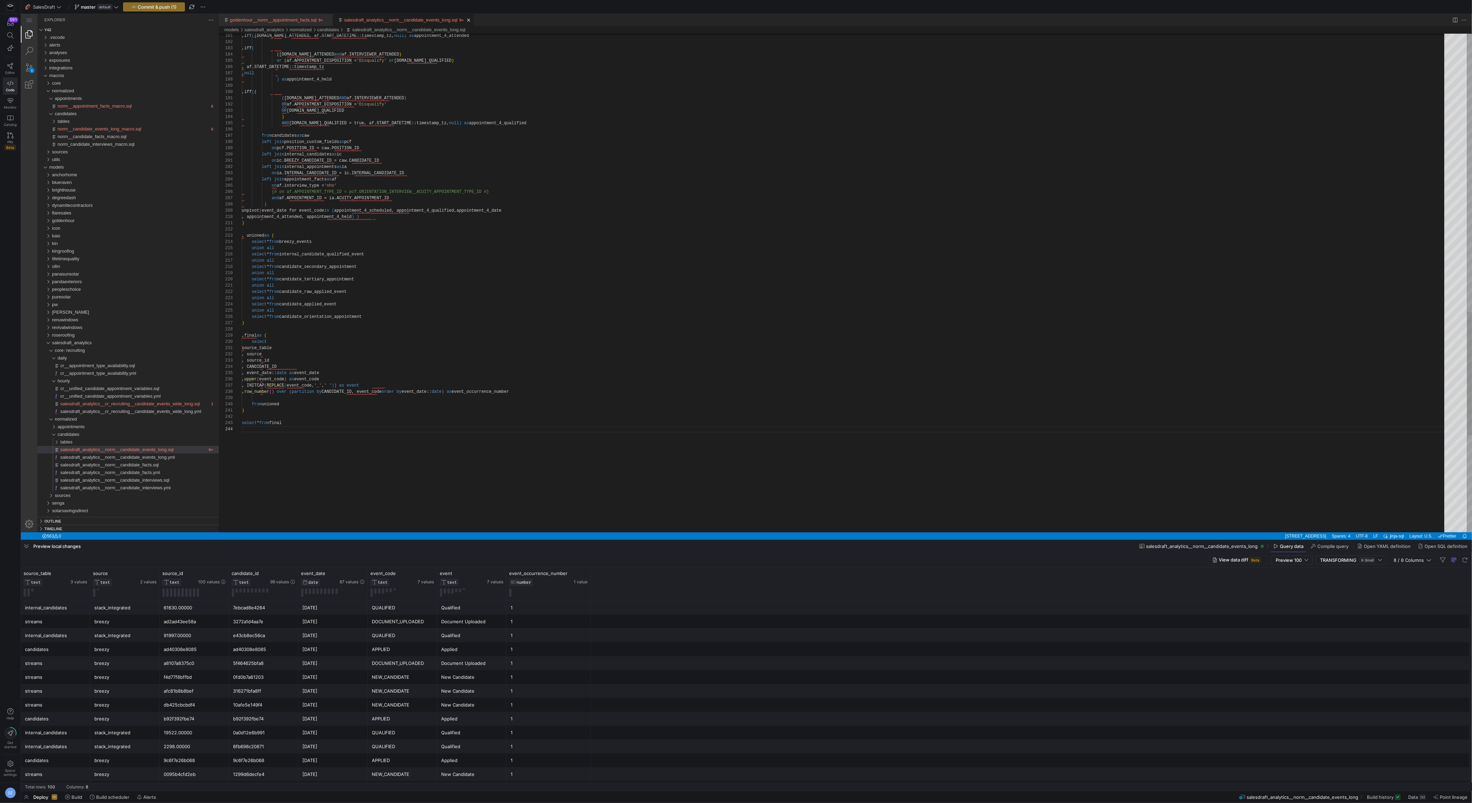
type textarea "union all select * from candidate_raw_applied_event union all select * from can…"
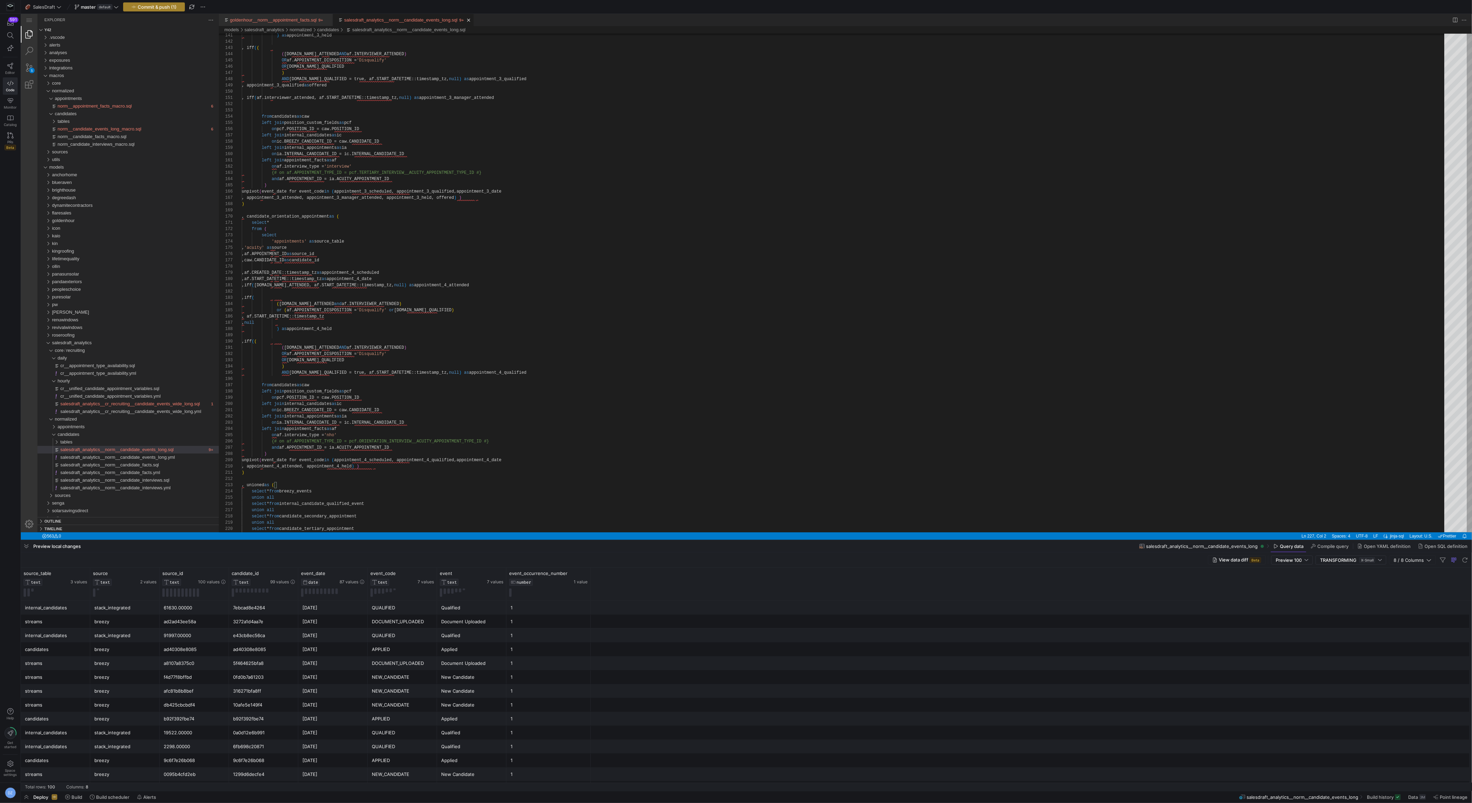
click at [142, 6] on span "Commit & push (1)" at bounding box center [157, 7] width 39 height 6
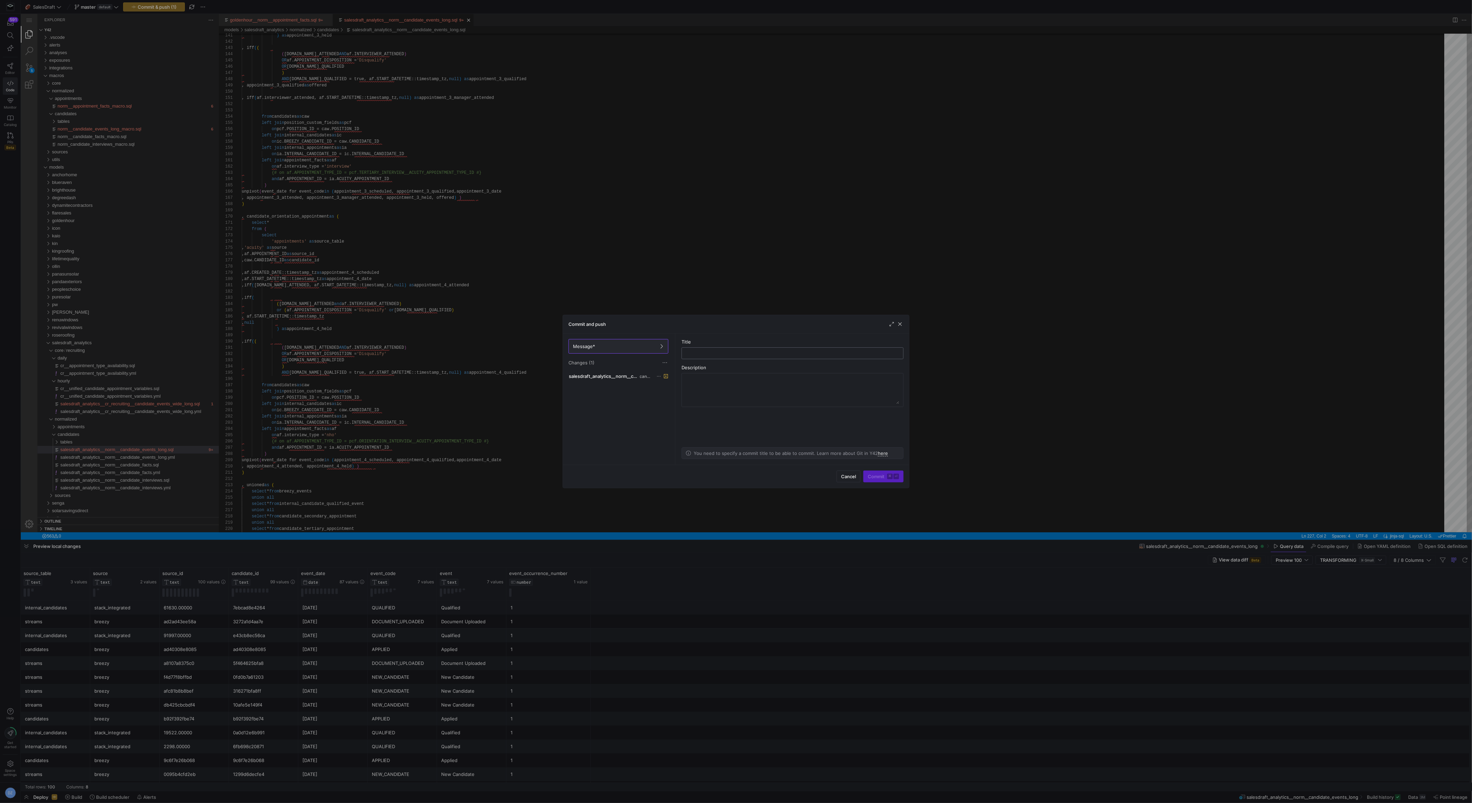
click at [739, 355] on input "text" at bounding box center [792, 353] width 210 height 6
type input "checkpoint for internal"
click at [867, 477] on span "submit" at bounding box center [884, 476] width 40 height 11
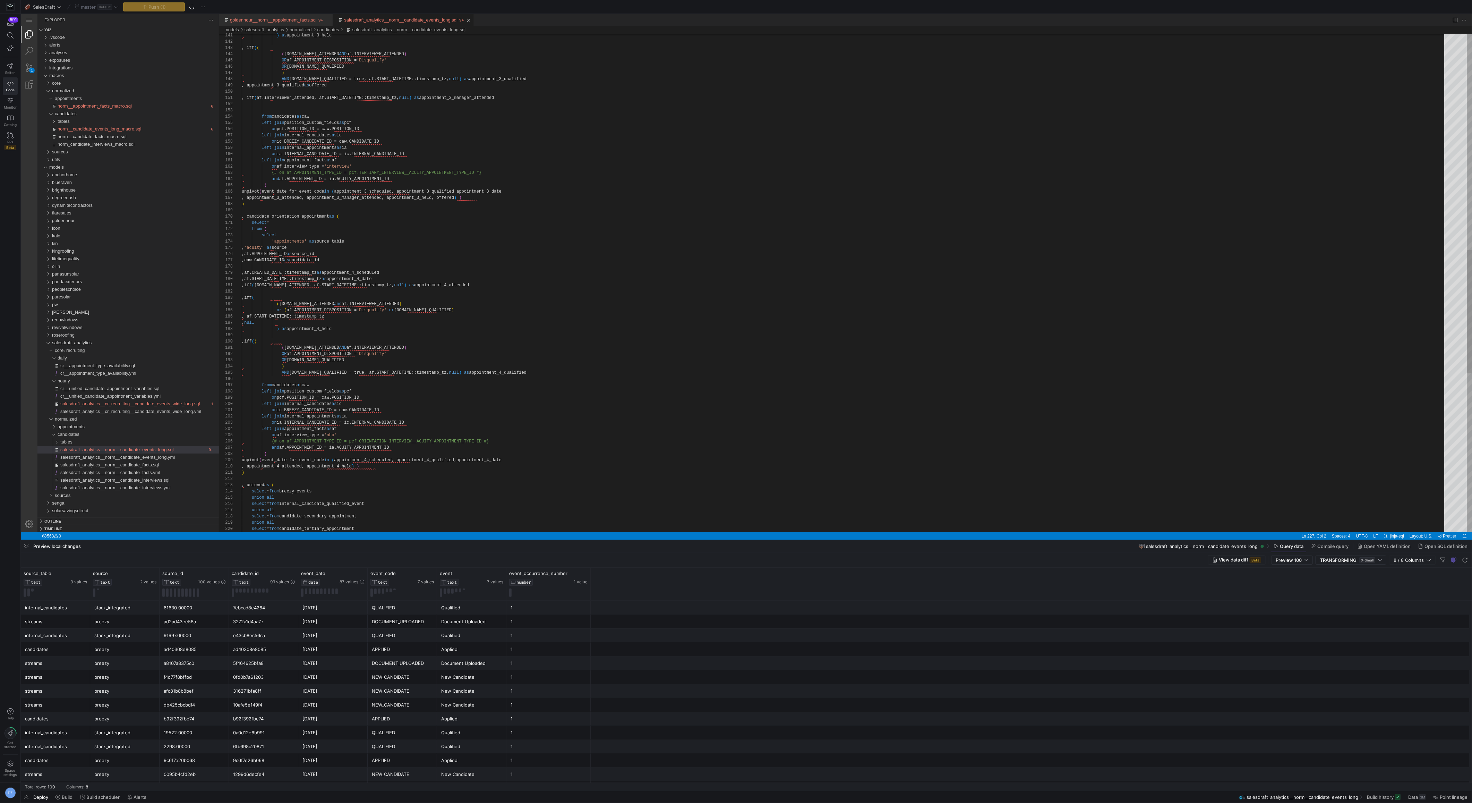
type textarea "on ic.BREEZY_CANDIDATE_ID = caw.CANDIDATE_ID left join internal_appointments as…"
click at [598, 417] on div "from candidates as caw left join position_custom_fields as pcf on pcf.POSITION_…" at bounding box center [845, 165] width 1207 height 2015
click at [60, 796] on icon at bounding box center [57, 796] width 5 height 5
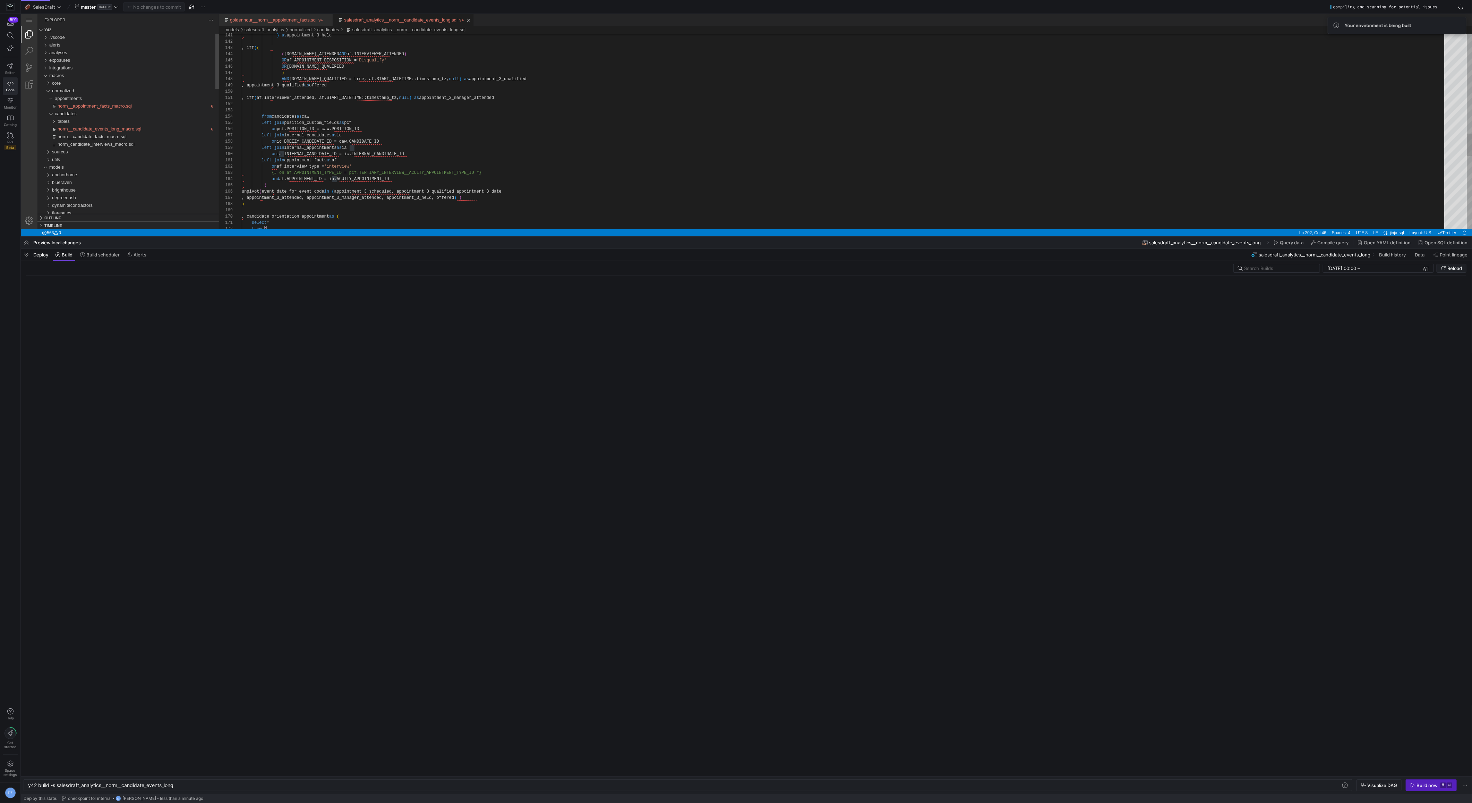
drag, startPoint x: 685, startPoint y: 539, endPoint x: 708, endPoint y: 236, distance: 304.0
click at [708, 236] on div at bounding box center [746, 236] width 1451 height 3
click at [1264, 268] on input "text" at bounding box center [1279, 269] width 70 height 6
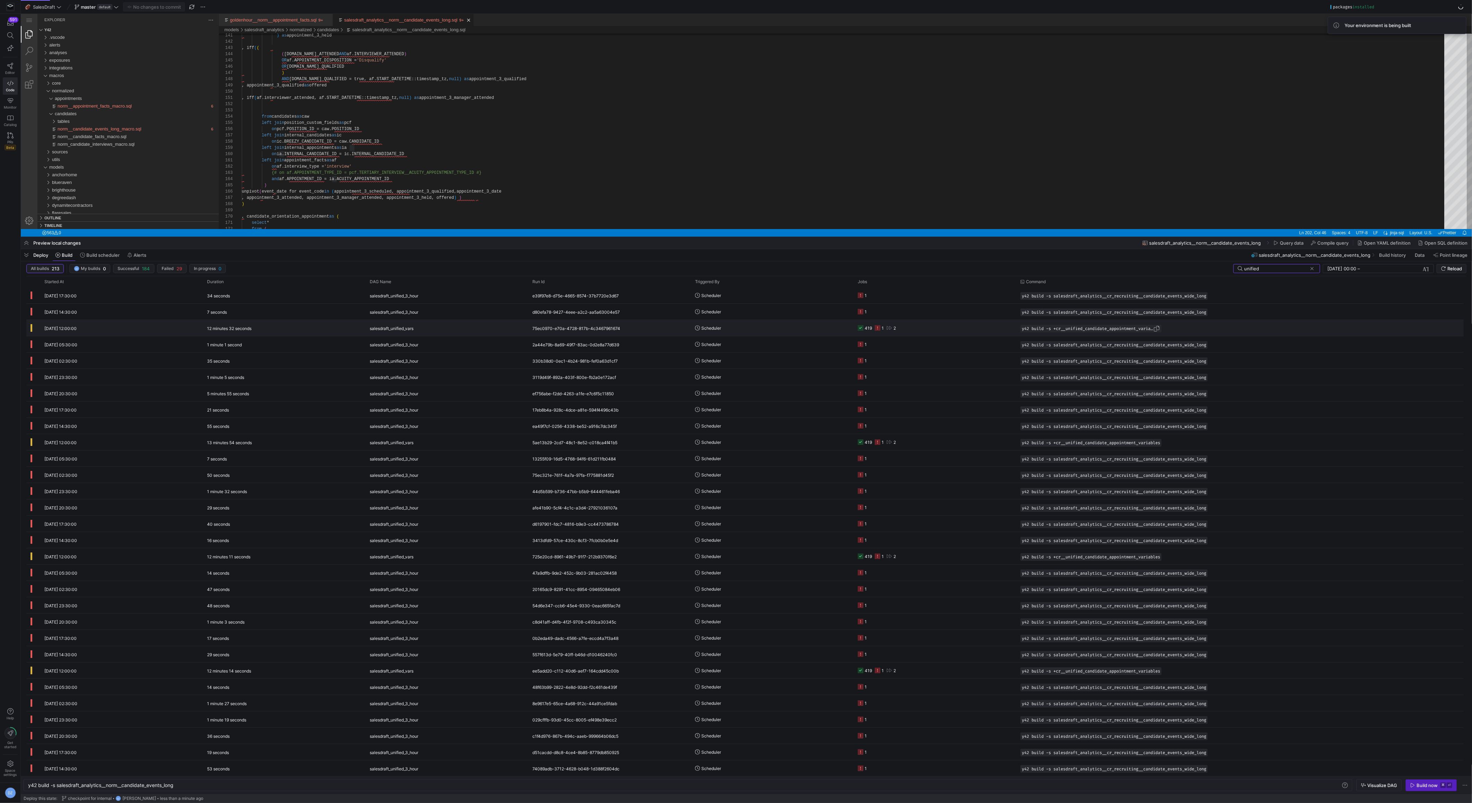
type input "unified"
click at [1160, 329] on span "button" at bounding box center [1156, 328] width 7 height 7
click at [1312, 268] on span at bounding box center [1312, 268] width 7 height 7
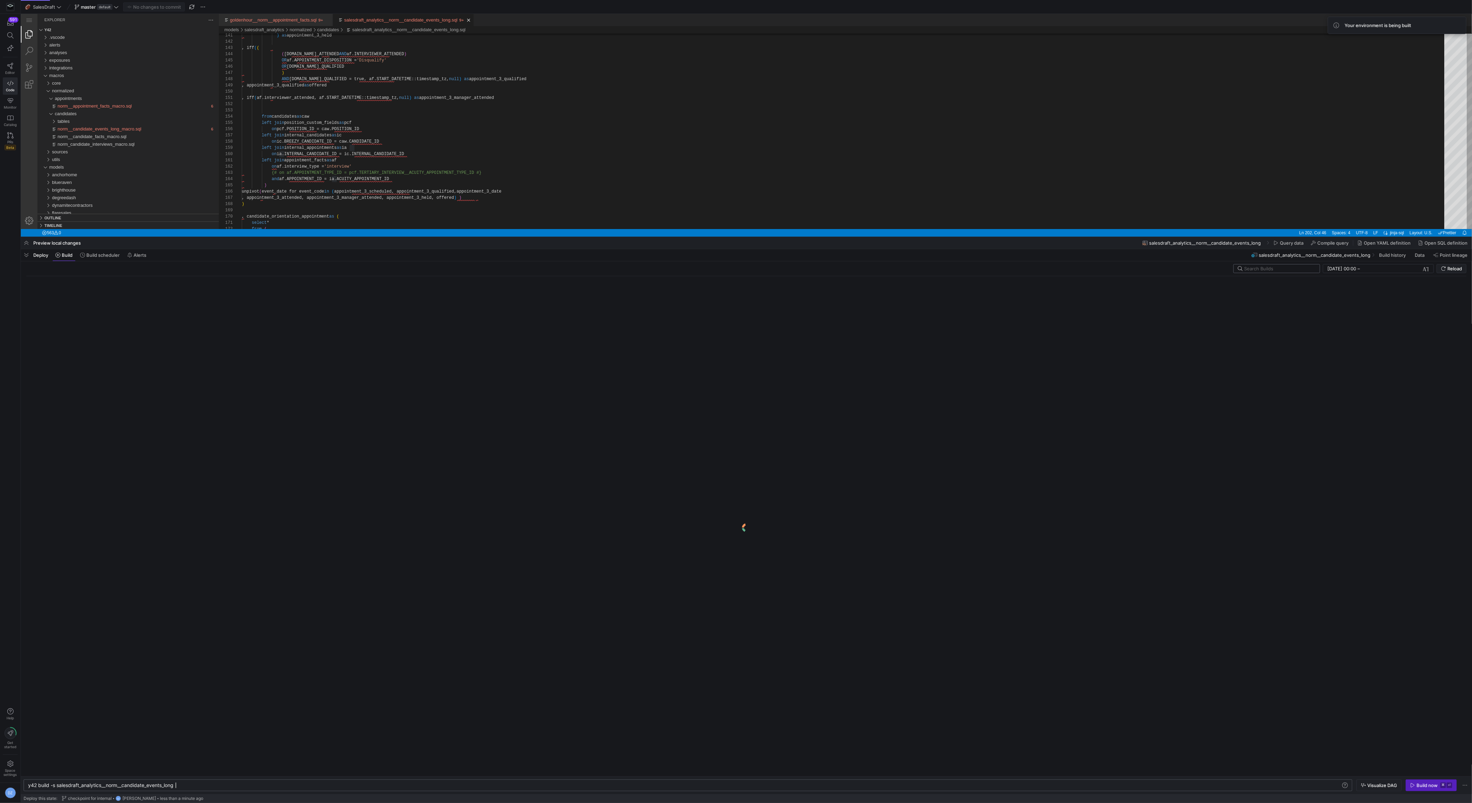
click at [509, 786] on div "y42 build -s salesdraft_analytics__norm__candidate _events_long" at bounding box center [685, 785] width 1314 height 6
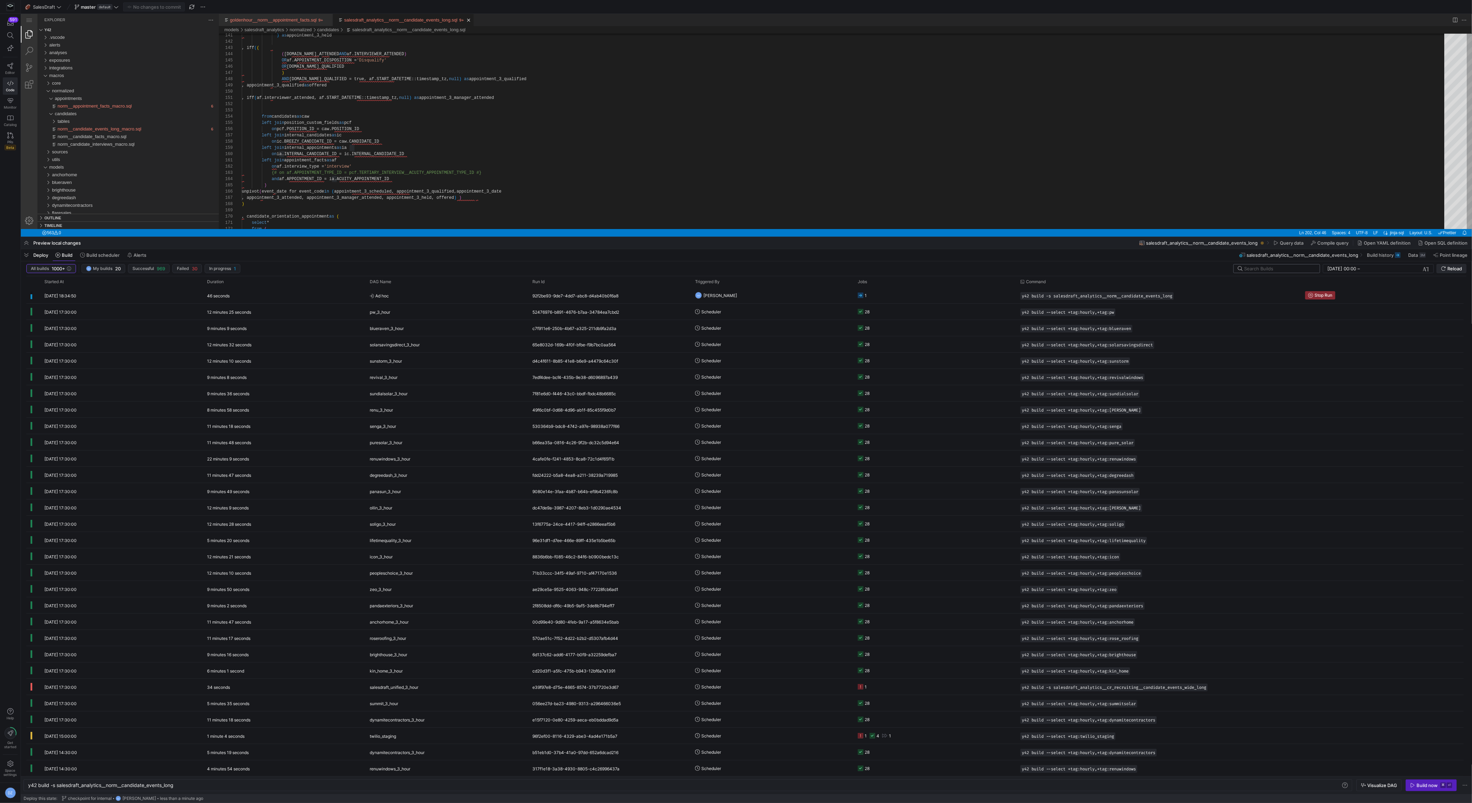
click at [1446, 271] on span "Reload" at bounding box center [1451, 269] width 21 height 6
click at [801, 299] on y42-orchestration-triggered-by "DZ Daniel Zolman" at bounding box center [772, 295] width 154 height 15
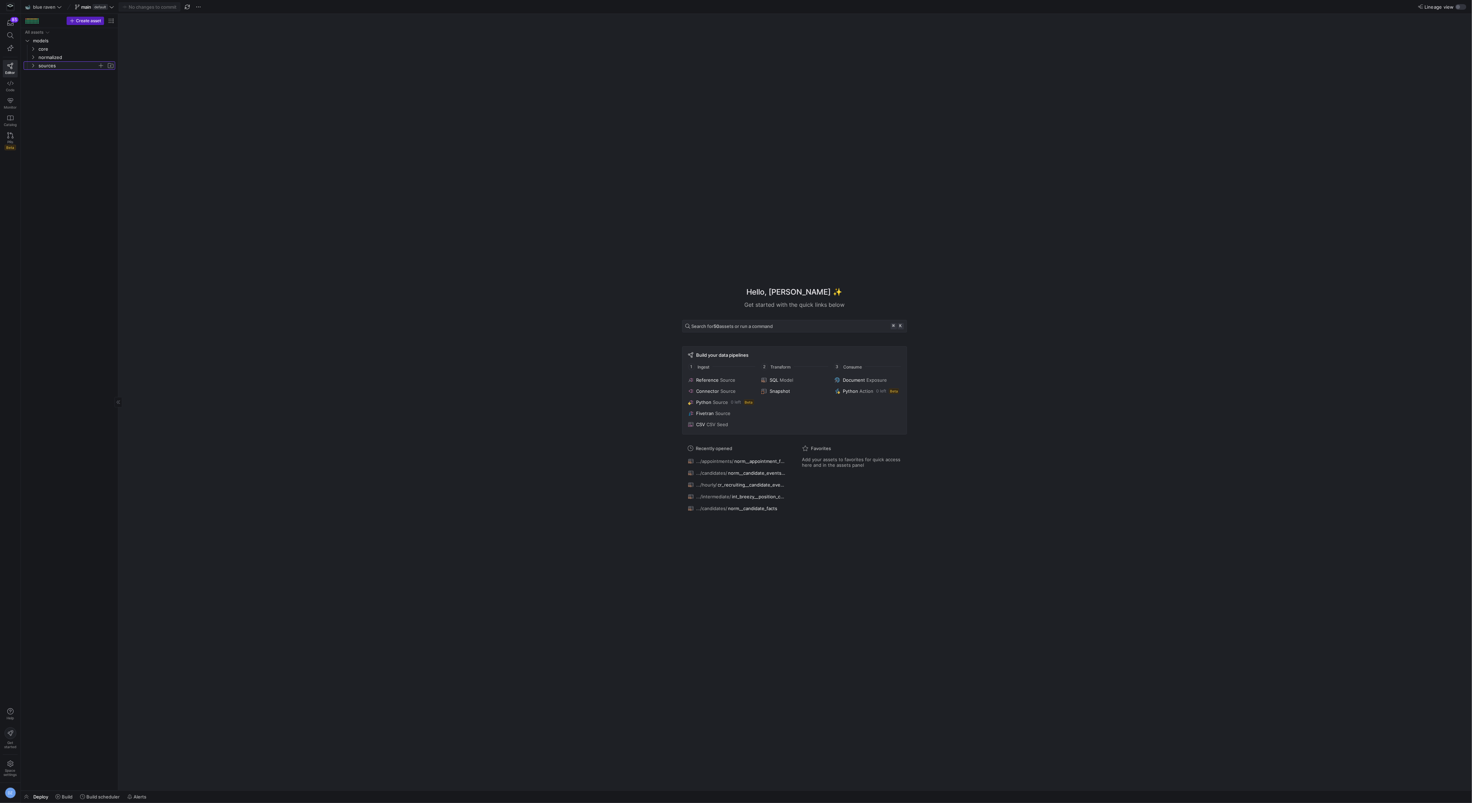
click at [57, 66] on span "sources" at bounding box center [67, 66] width 59 height 8
click at [58, 64] on span "sources" at bounding box center [67, 66] width 59 height 8
click at [227, 139] on div "Hello, Daniel ✨ Get started with the quick links below Search for 50 assets or …" at bounding box center [794, 402] width 1347 height 776
click at [74, 796] on span at bounding box center [64, 796] width 23 height 11
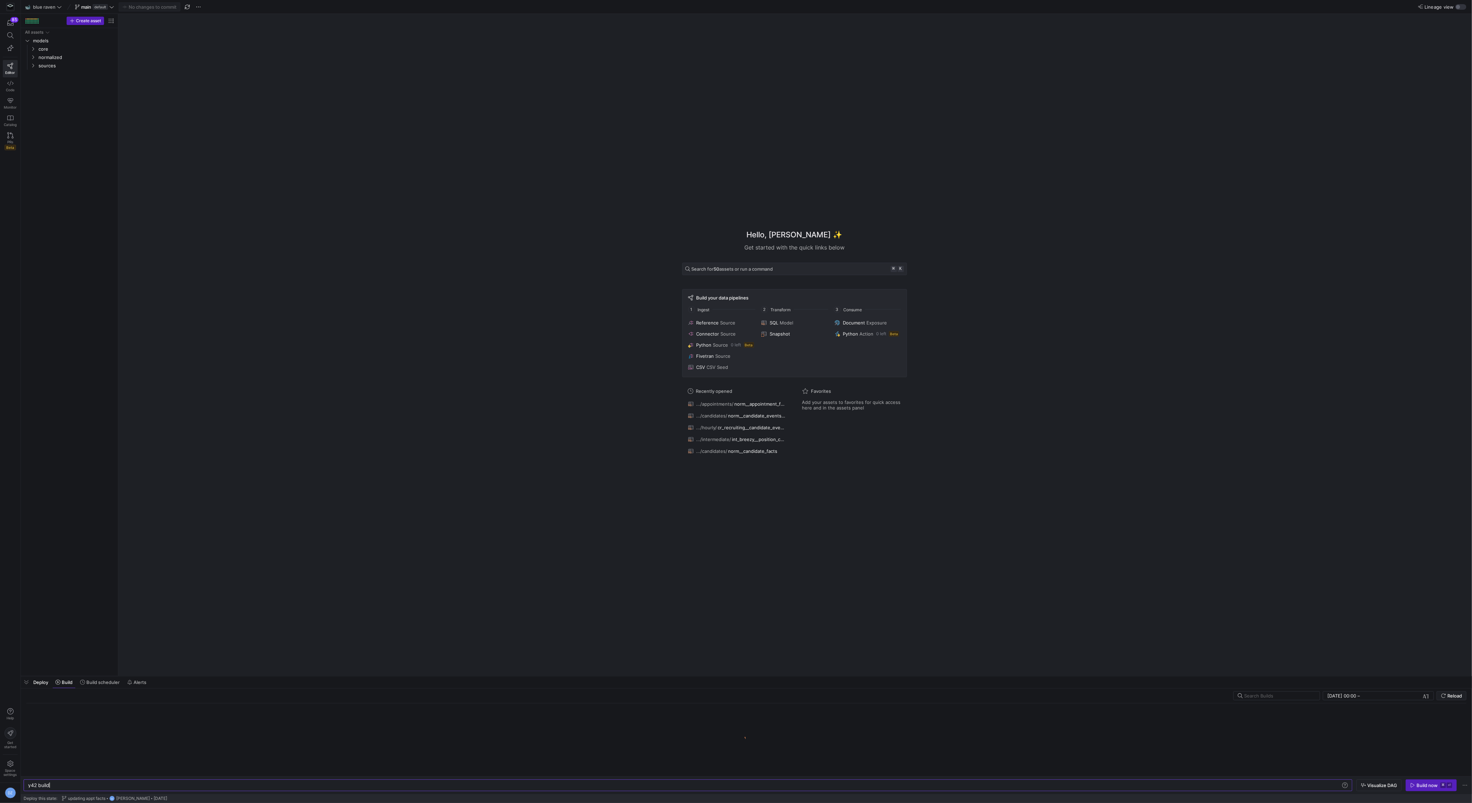
scroll to position [0, 21]
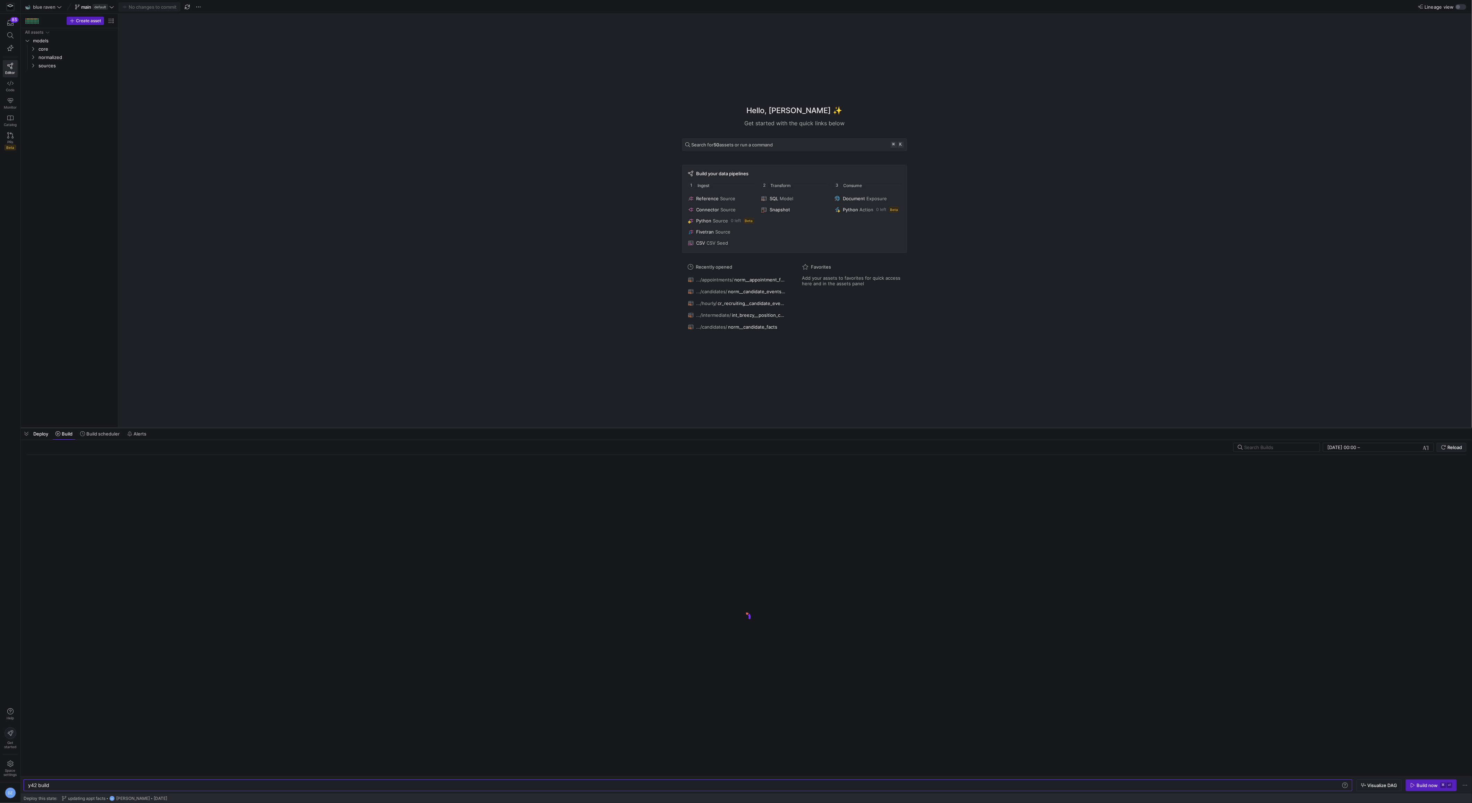
drag, startPoint x: 411, startPoint y: 676, endPoint x: 453, endPoint y: 428, distance: 252.0
click at [453, 428] on div at bounding box center [746, 427] width 1451 height 3
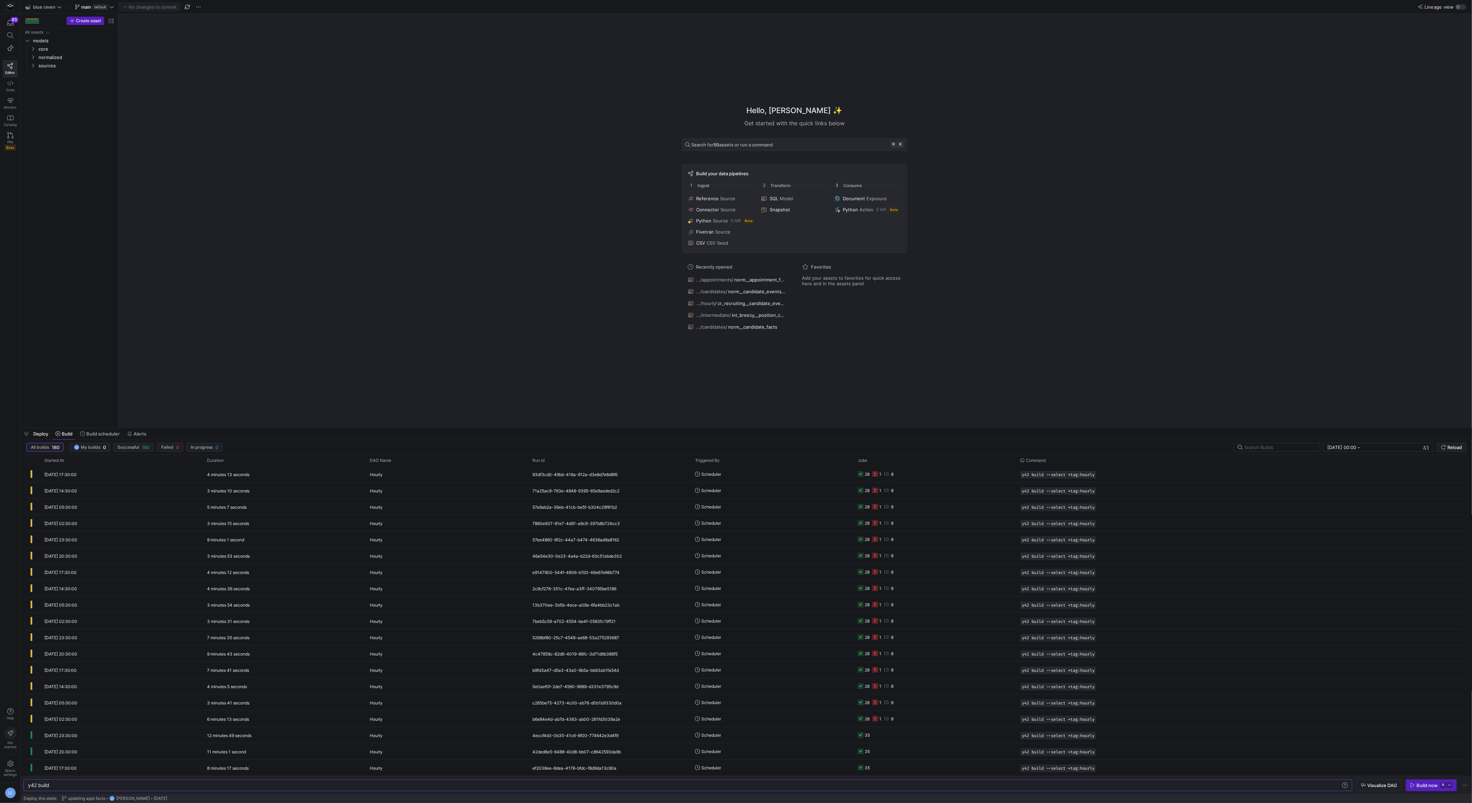
click at [534, 361] on div "Hello, Daniel ✨ Get started with the quick links below Search for 50 assets or …" at bounding box center [794, 220] width 1347 height 413
click at [773, 475] on y42-orchestration-triggered-by "Scheduler" at bounding box center [772, 473] width 154 height 15
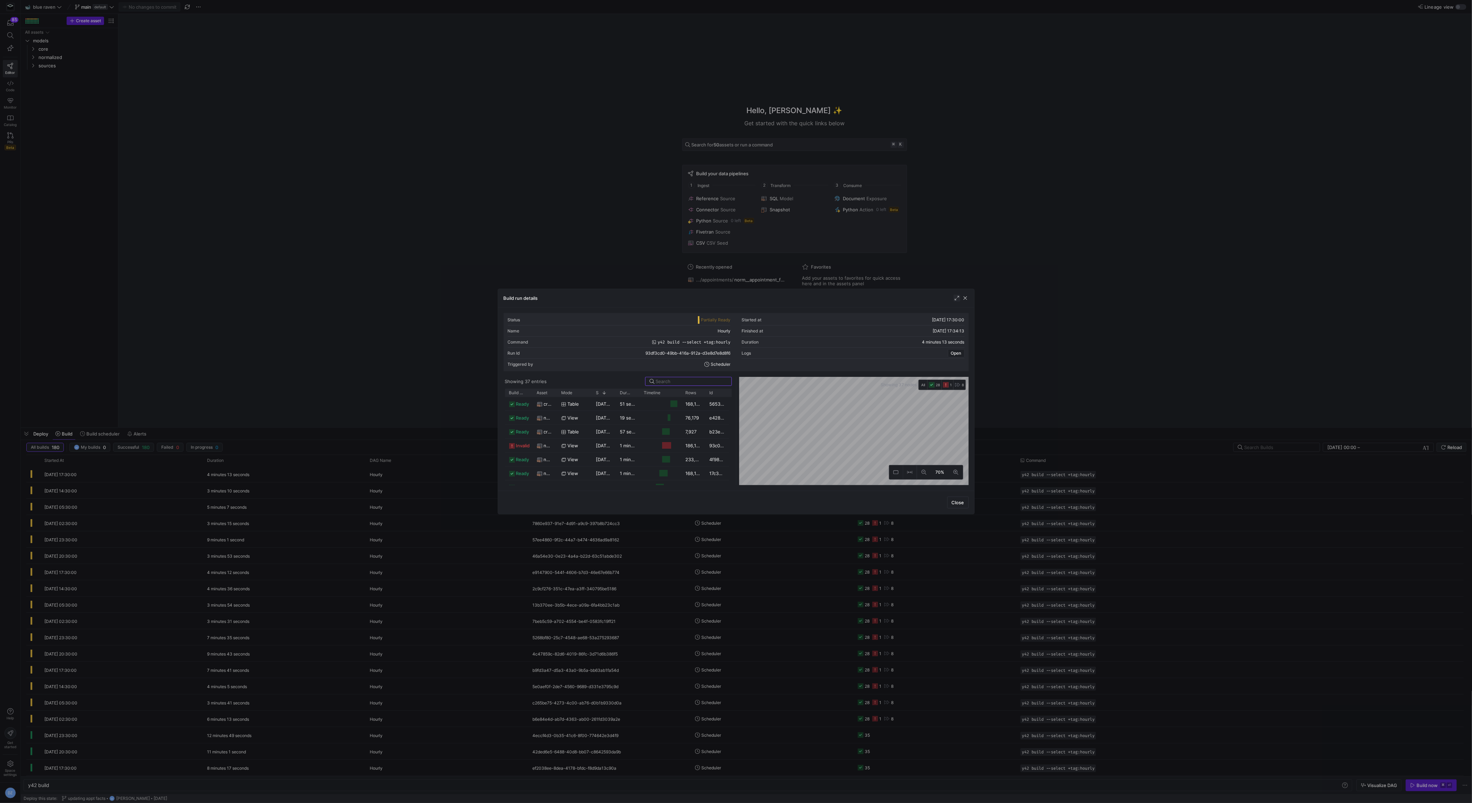
click at [957, 299] on span "button" at bounding box center [956, 297] width 7 height 7
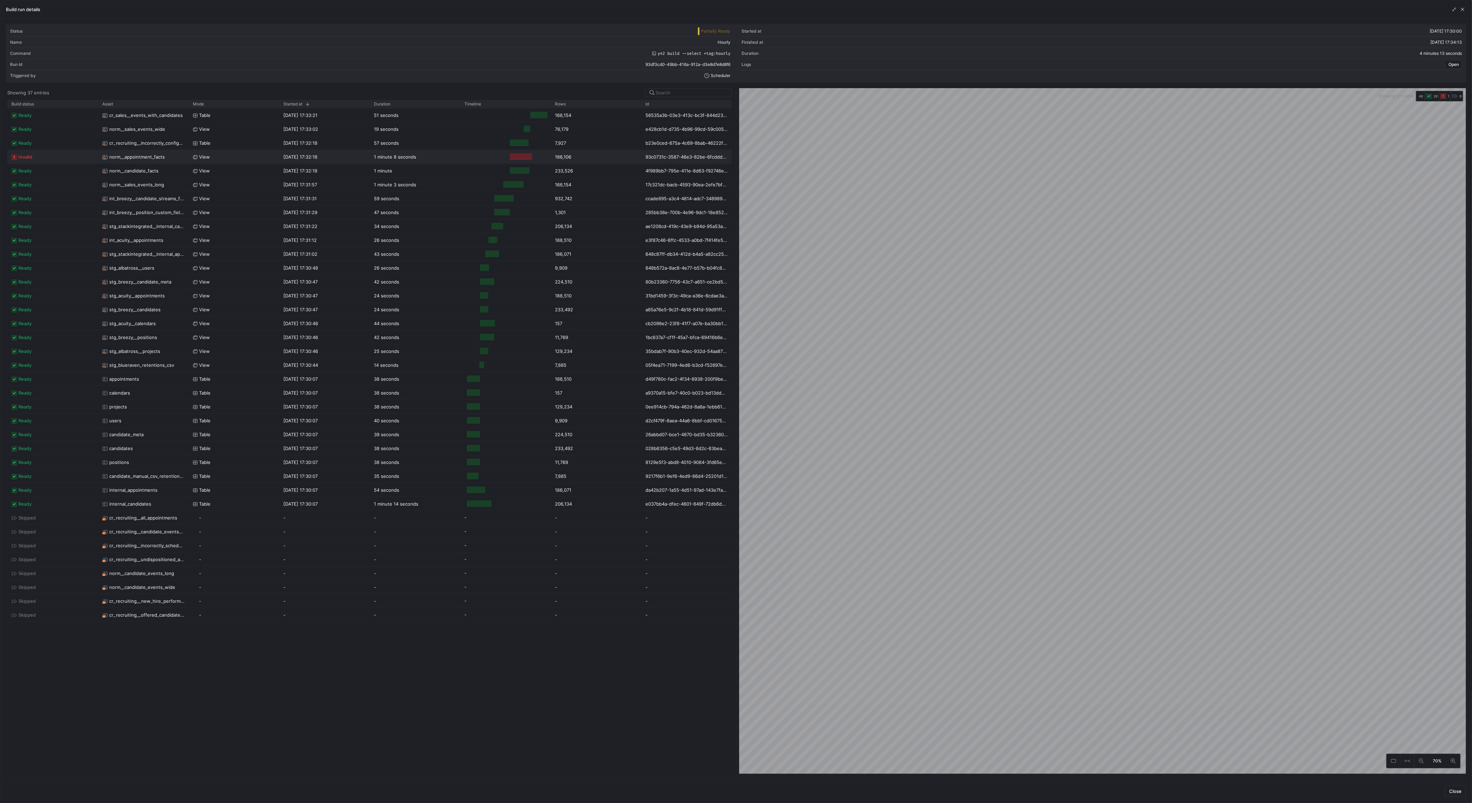
click at [147, 154] on span "norm__appointment_facts" at bounding box center [136, 157] width 55 height 14
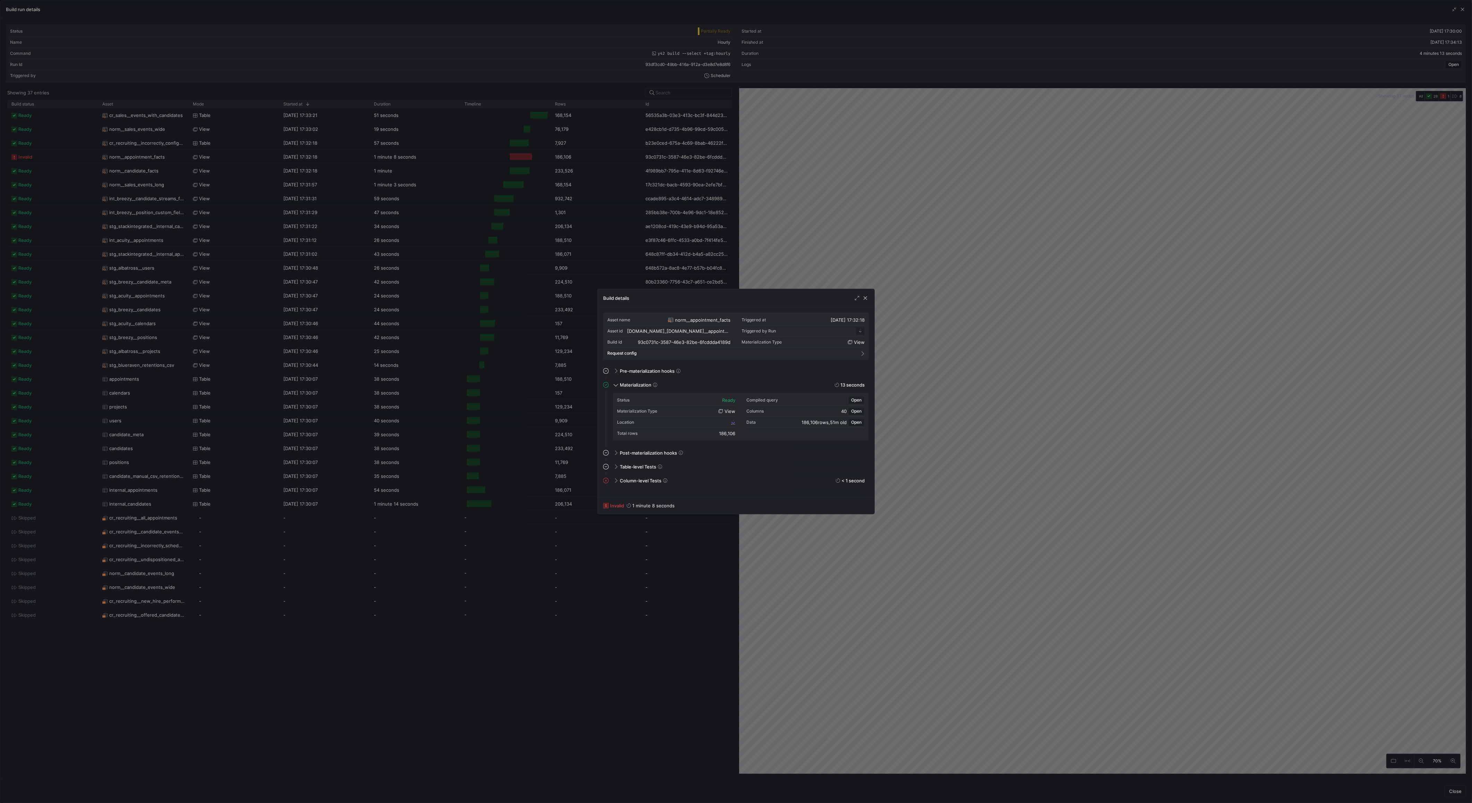
scroll to position [62, 0]
click at [620, 482] on span "Column-level Tests" at bounding box center [641, 481] width 42 height 6
click at [750, 449] on span "Data test: unique_norm__appointment_facts_APPOINTMENT_ID reported 35 failures" at bounding box center [727, 451] width 181 height 6
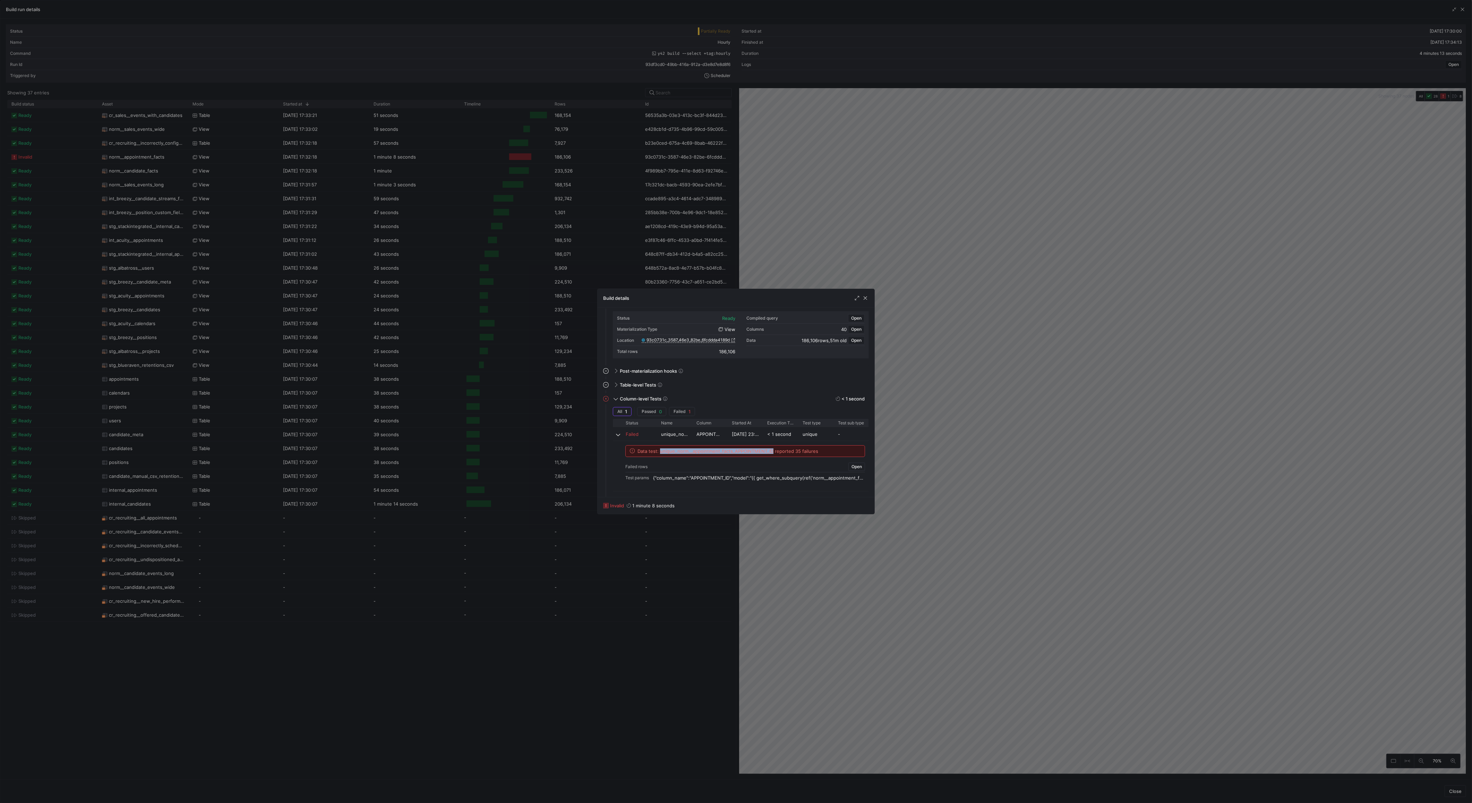
copy span "unique_norm__appointment_facts_APPOINTMENT_ID"
click at [865, 299] on span "button" at bounding box center [865, 297] width 7 height 7
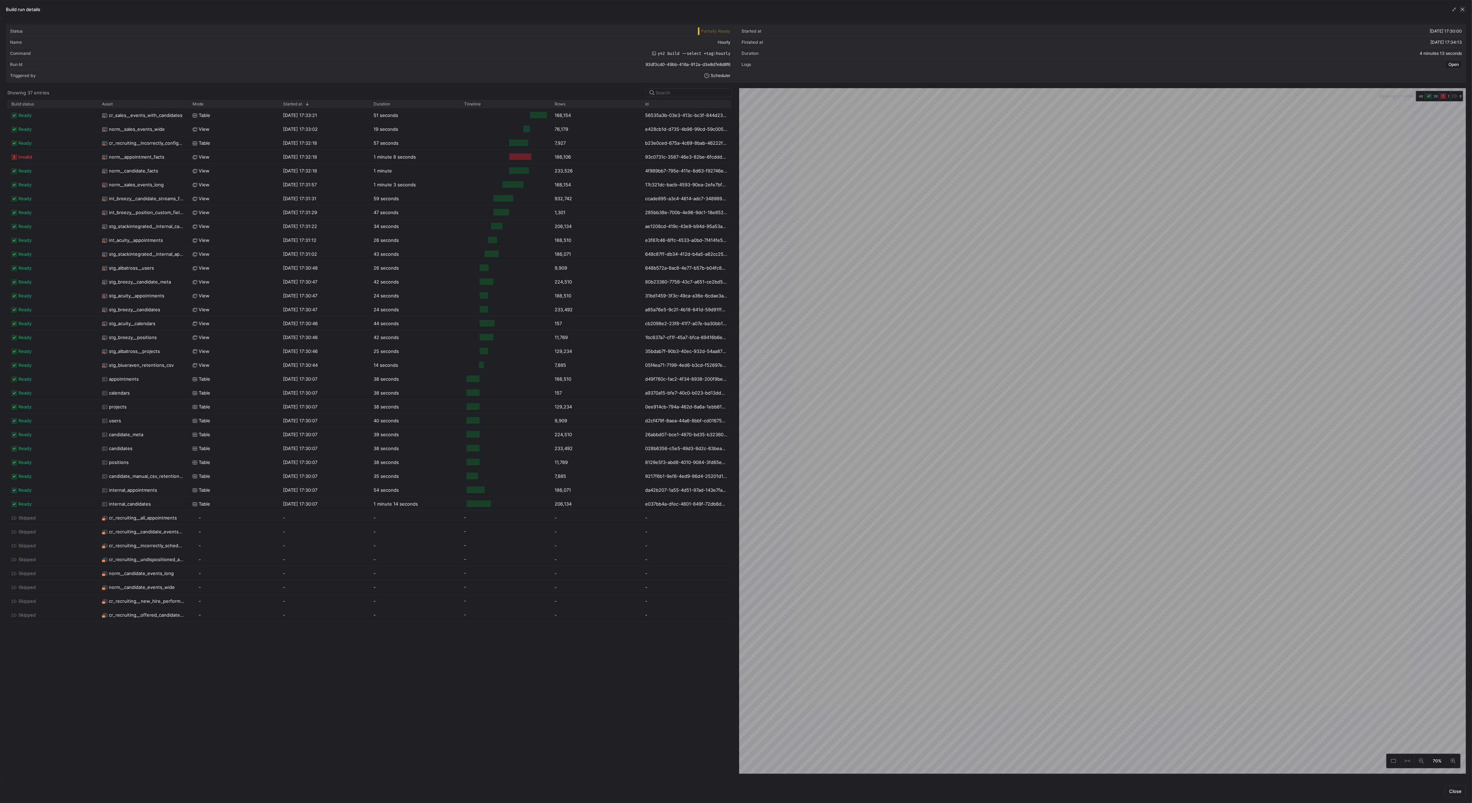
click at [1462, 9] on span "button" at bounding box center [1462, 9] width 7 height 7
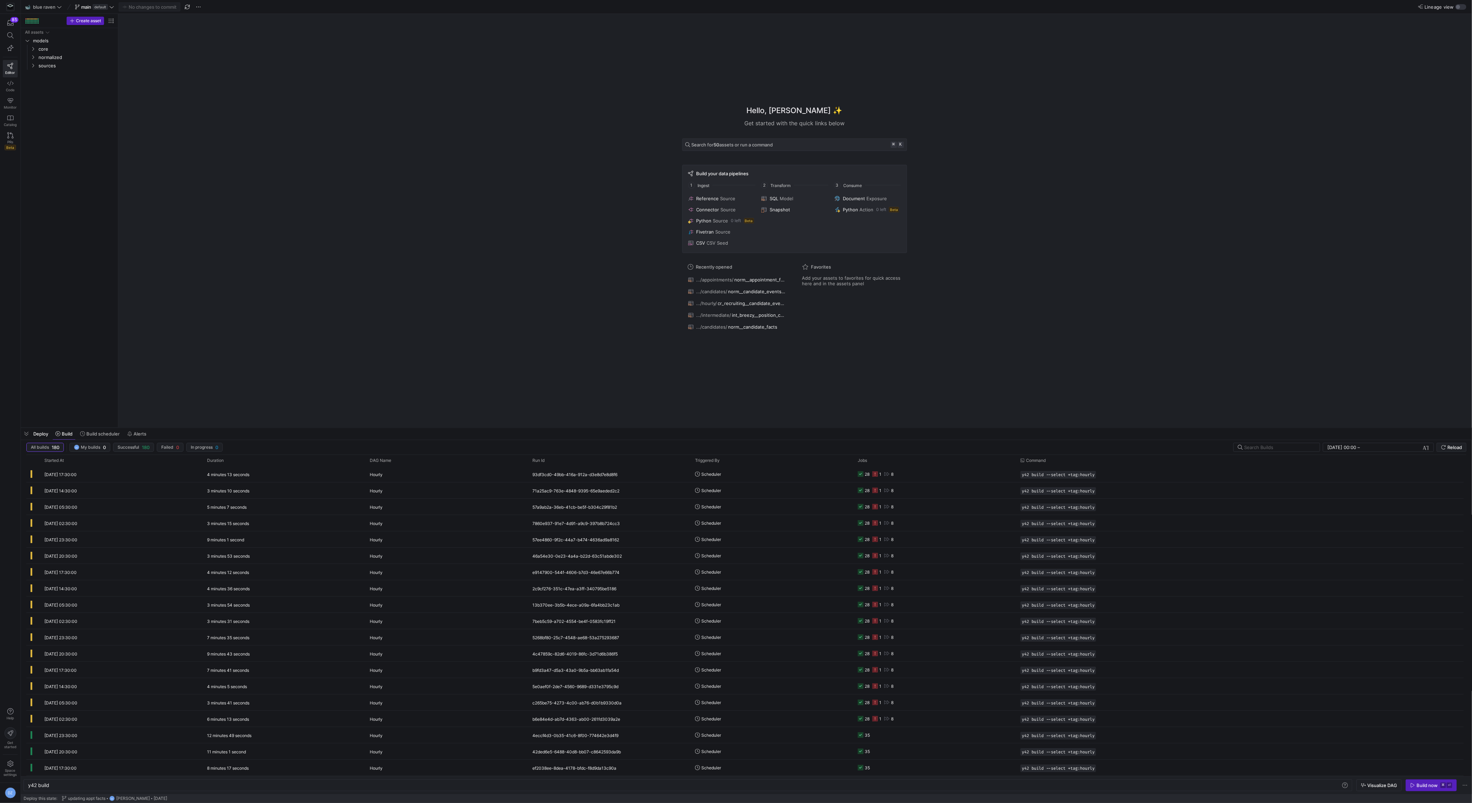
click at [848, 361] on div "Hello, Daniel ✨ Get started with the quick links below Search for 50 assets or …" at bounding box center [794, 220] width 1347 height 413
click at [1105, 182] on div "Hello, Daniel ✨ Get started with the quick links below Search for 50 assets or …" at bounding box center [794, 220] width 1347 height 413
click at [528, 289] on div "Hello, Daniel ✨ Get started with the quick links below Search for 50 assets or …" at bounding box center [794, 220] width 1347 height 413
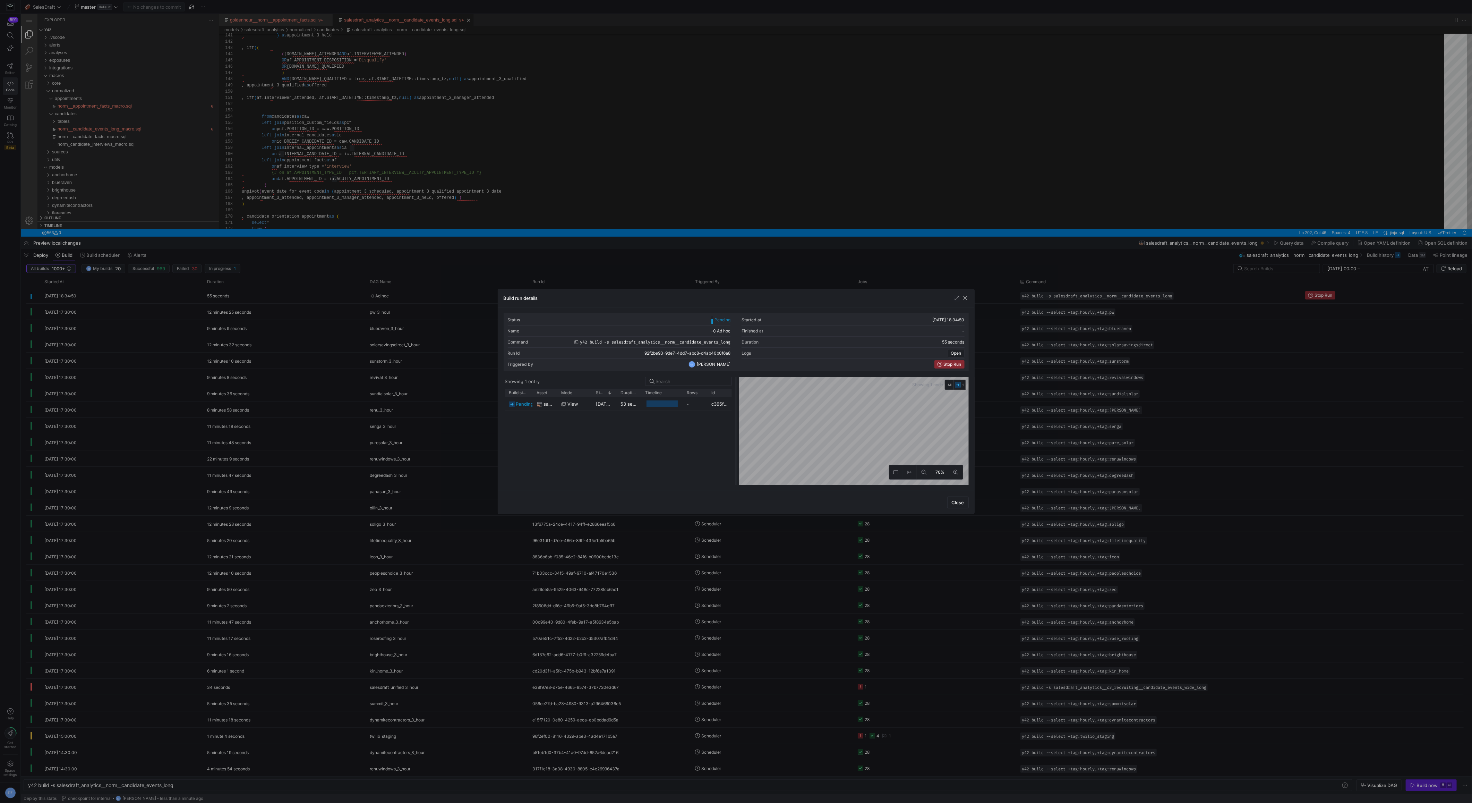
scroll to position [6, 113]
click at [954, 299] on span "button" at bounding box center [956, 297] width 7 height 7
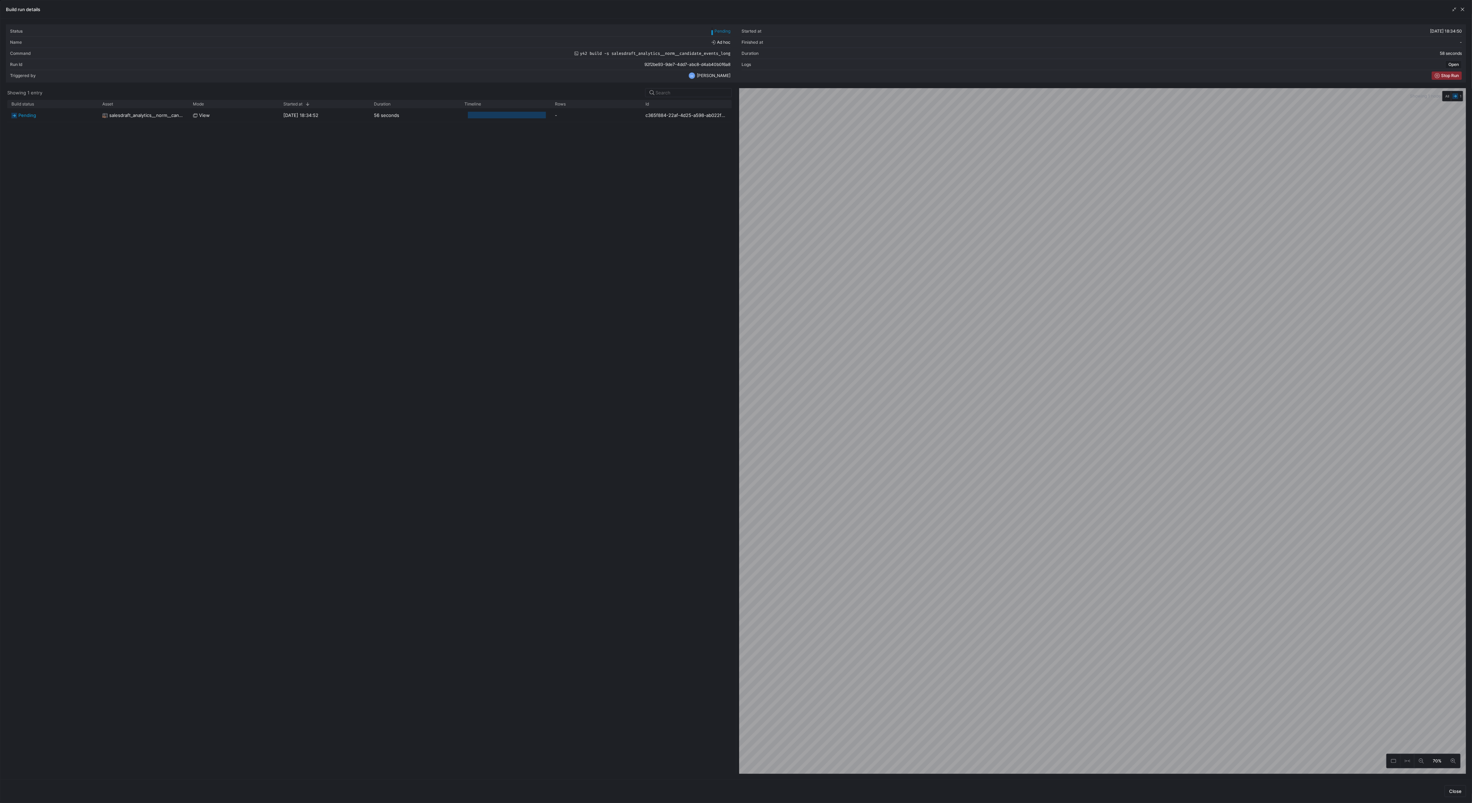
click at [635, 454] on div "pending salesdraft_analytics__norm__candidate_events_long view [DATE] 18:34:52 …" at bounding box center [369, 440] width 725 height 665
click at [1455, 10] on span "button" at bounding box center [1454, 9] width 7 height 7
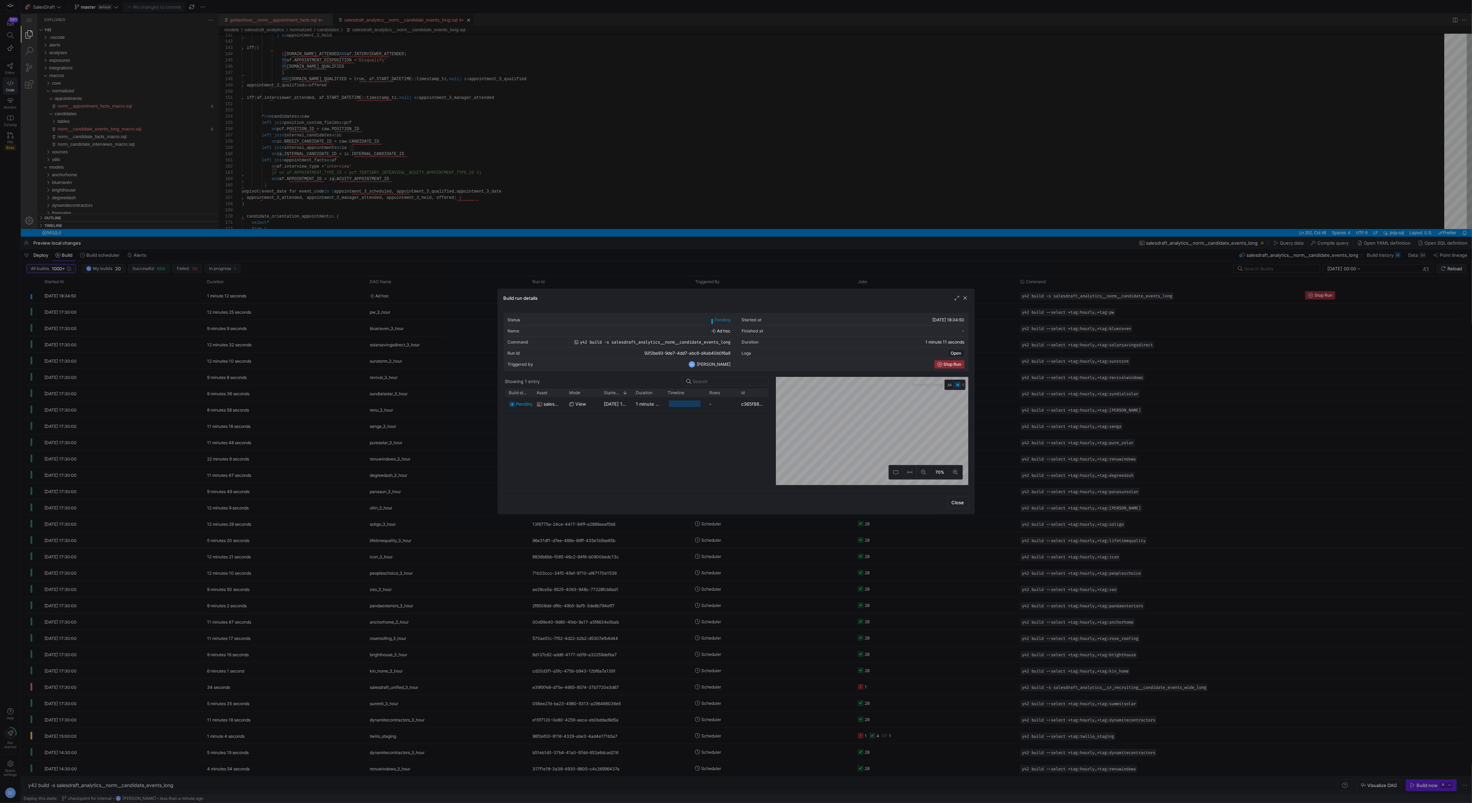
drag, startPoint x: 735, startPoint y: 408, endPoint x: 772, endPoint y: 420, distance: 38.9
click at [772, 420] on div at bounding box center [773, 431] width 3 height 108
drag, startPoint x: 563, startPoint y: 392, endPoint x: 597, endPoint y: 394, distance: 34.1
click at [597, 394] on div "Asset" at bounding box center [566, 392] width 67 height 8
click at [652, 454] on div "pending salesdraft_analytics__norm__candidate_events_long view [DATE] 18:34:52 …" at bounding box center [637, 441] width 264 height 88
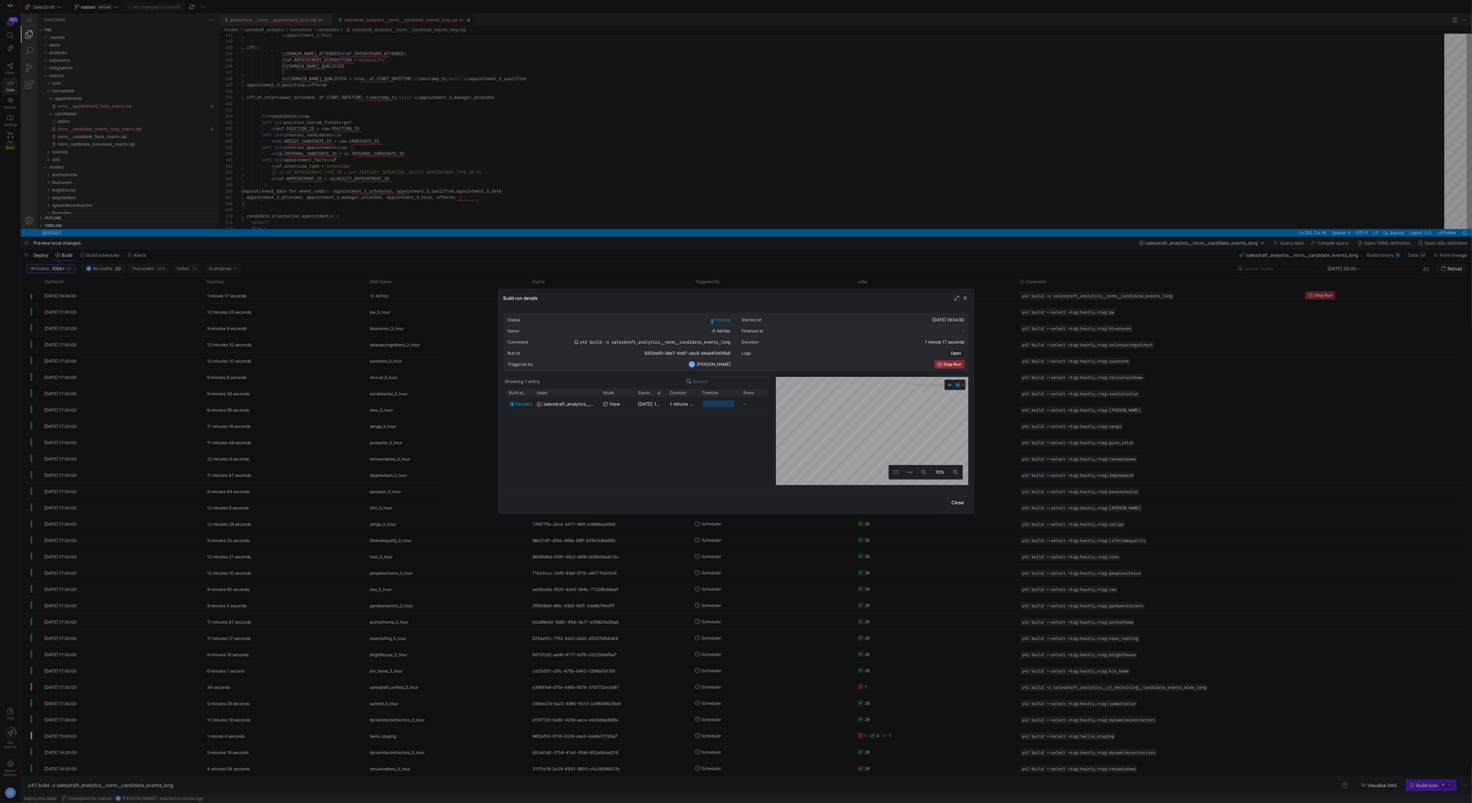
click at [958, 299] on span "button" at bounding box center [956, 297] width 7 height 7
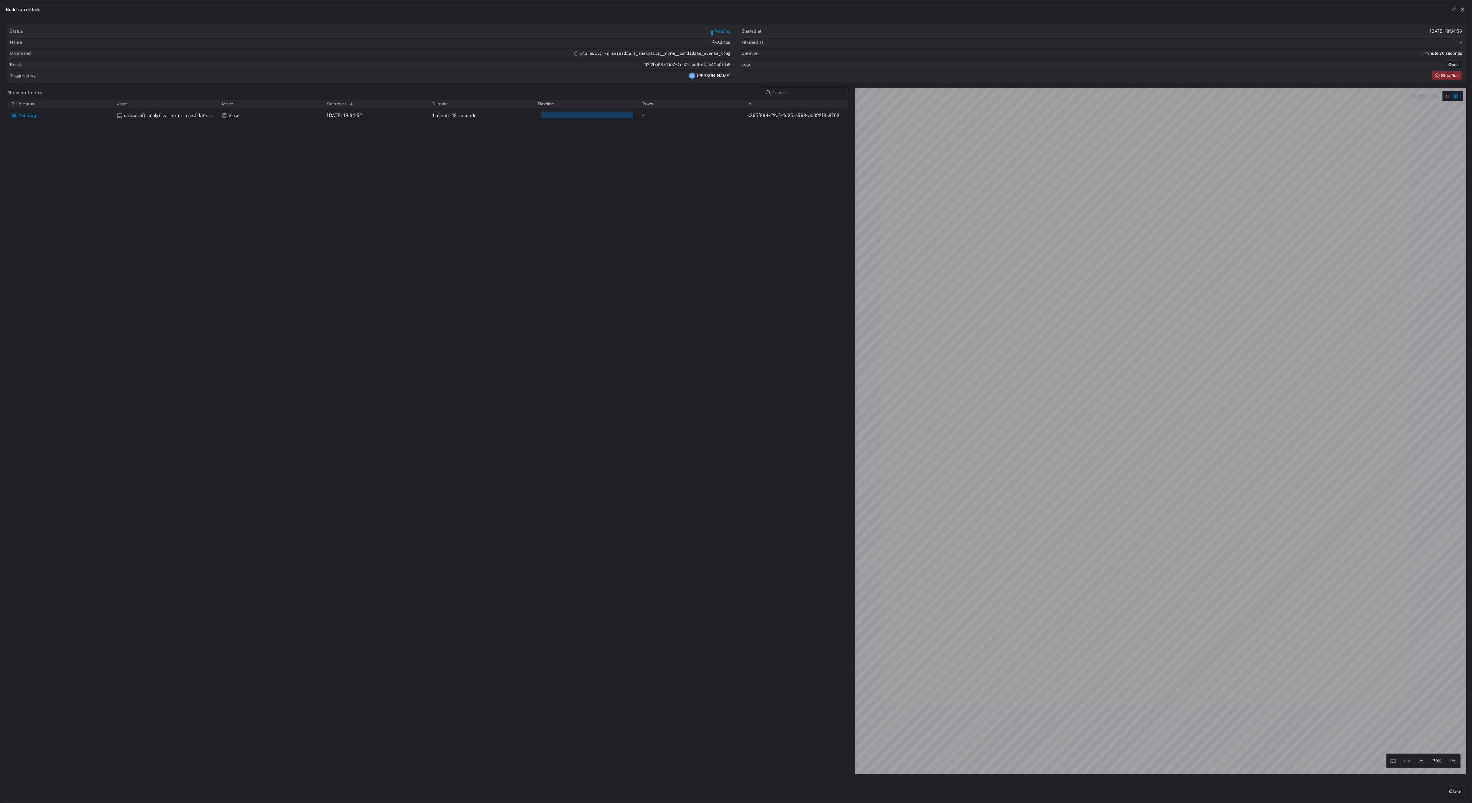
click at [1460, 11] on span "button" at bounding box center [1462, 9] width 7 height 7
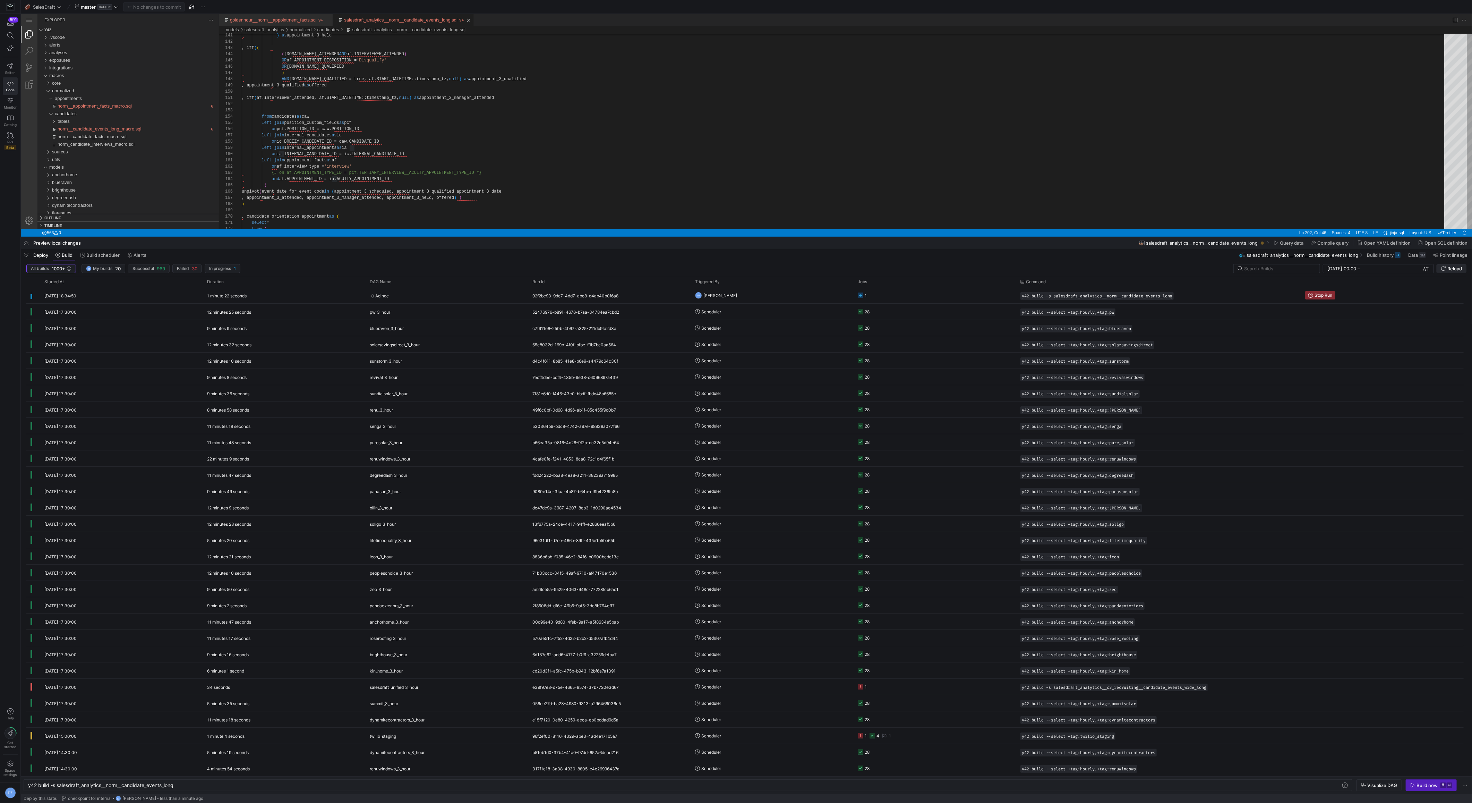
click at [1447, 268] on span "Reload" at bounding box center [1451, 269] width 21 height 6
drag, startPoint x: 683, startPoint y: 149, endPoint x: 646, endPoint y: 191, distance: 55.8
click at [666, 162] on div "unpivot ( event_date for event_code in ( appointment_3_scheduled, appointment_3…" at bounding box center [845, 14] width 1207 height 1712
click at [633, 178] on div "unpivot ( event_date for event_code in ( appointment_3_scheduled, appointment_3…" at bounding box center [845, 14] width 1207 height 1712
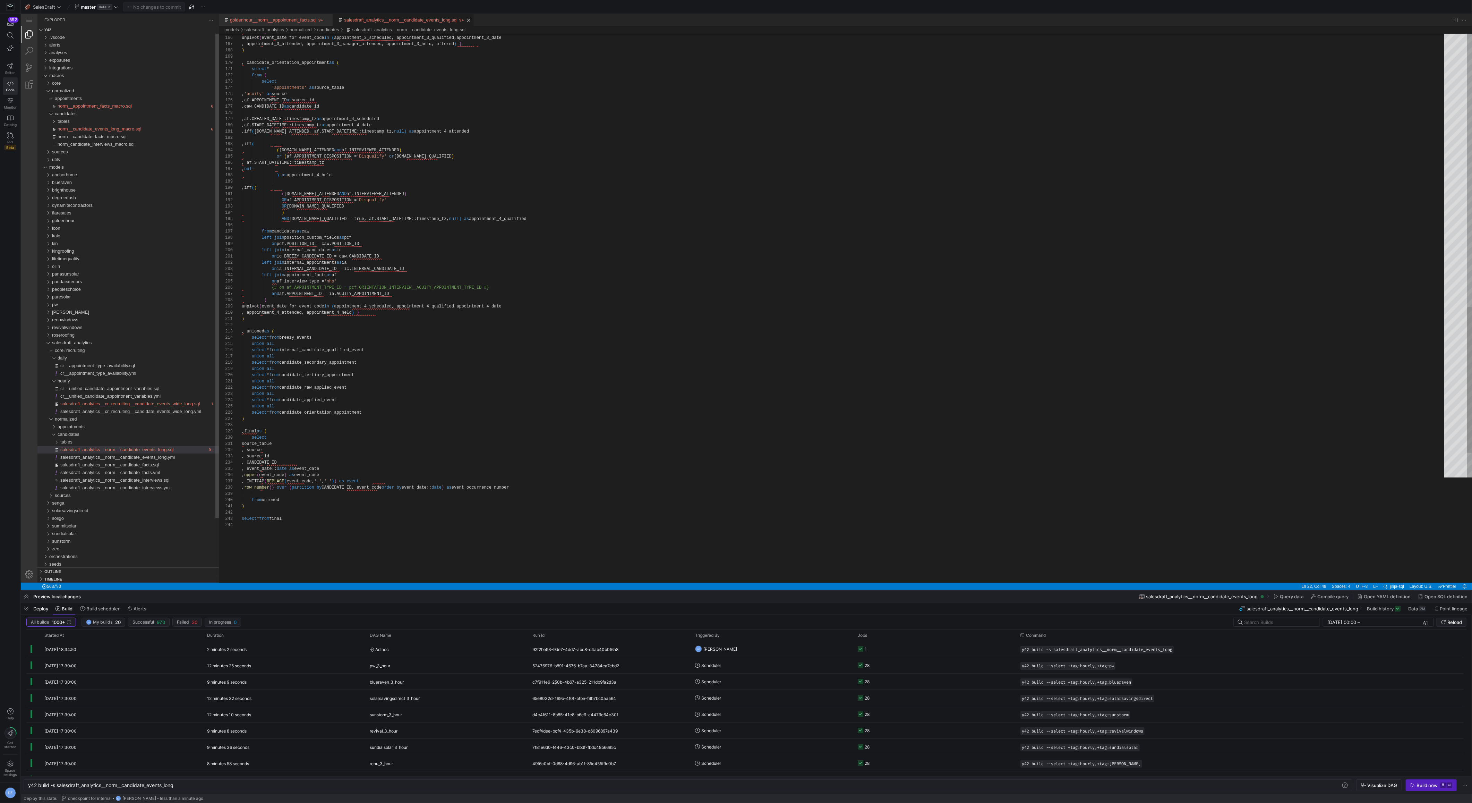
drag, startPoint x: 627, startPoint y: 237, endPoint x: 593, endPoint y: 610, distance: 374.4
click at [593, 592] on div at bounding box center [746, 590] width 1451 height 3
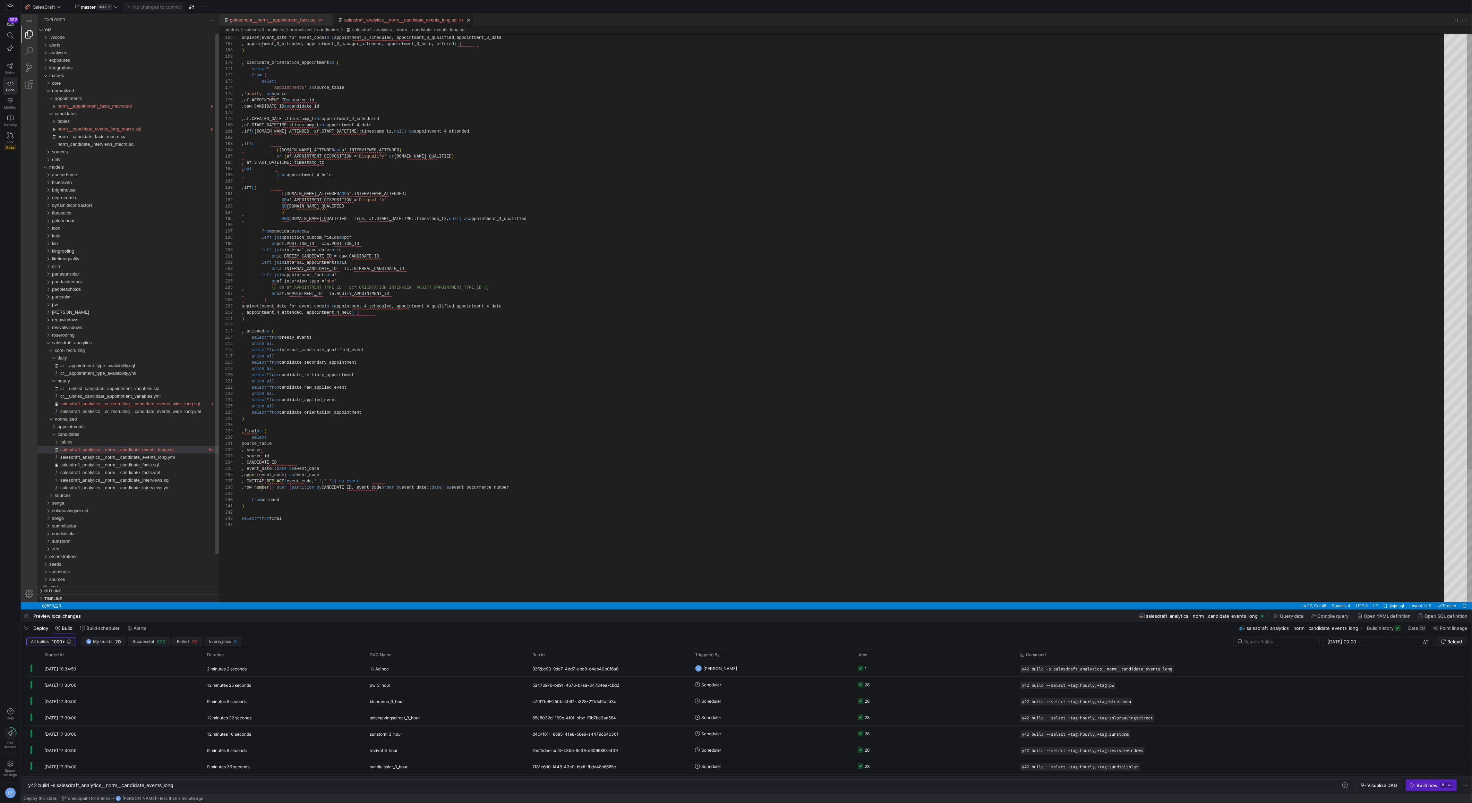
click at [598, 444] on div ", appointment_3_attended, appointment_3_ma nager_attended, appointment_3_held, …" at bounding box center [845, 47] width 1207 height 2085
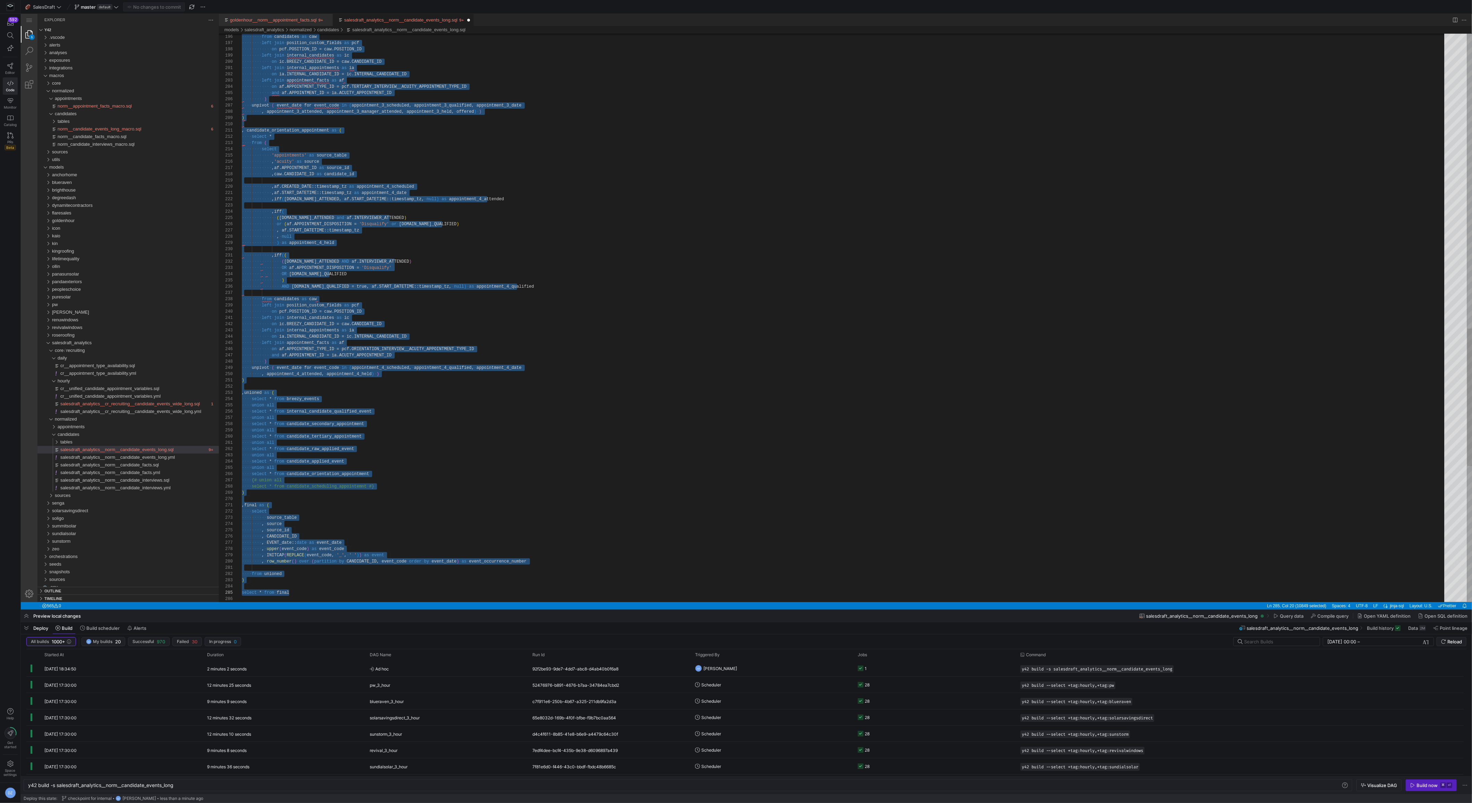
scroll to position [18, 103]
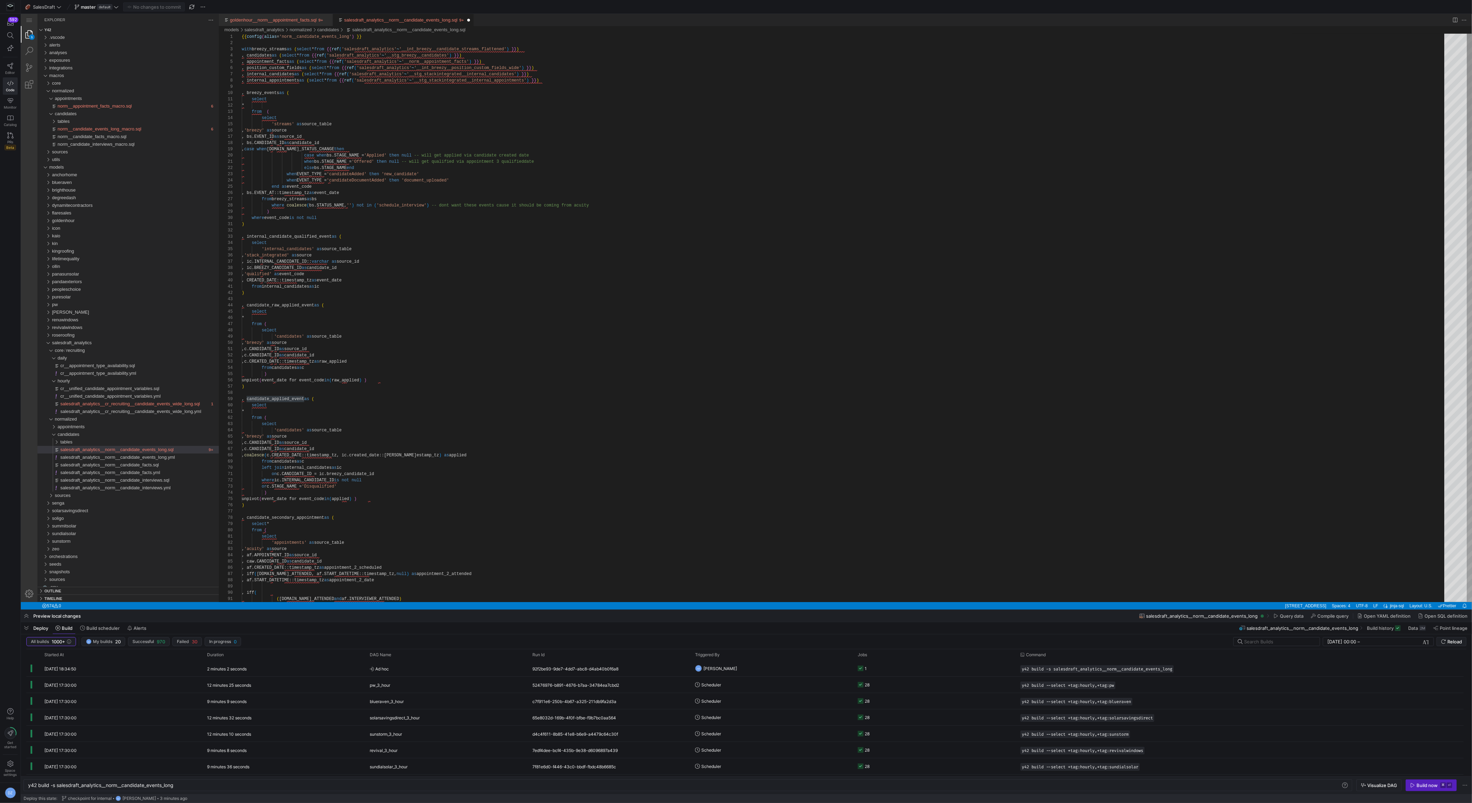
type textarea "* from ( select 'candidates' as source_table ,'breezy' as source ,c.CANDIDATE_I…"
type textarea "co"
type textarea "- will get qualified via appointment 3 qualified date else bs.STAGE_NAME end wh…"
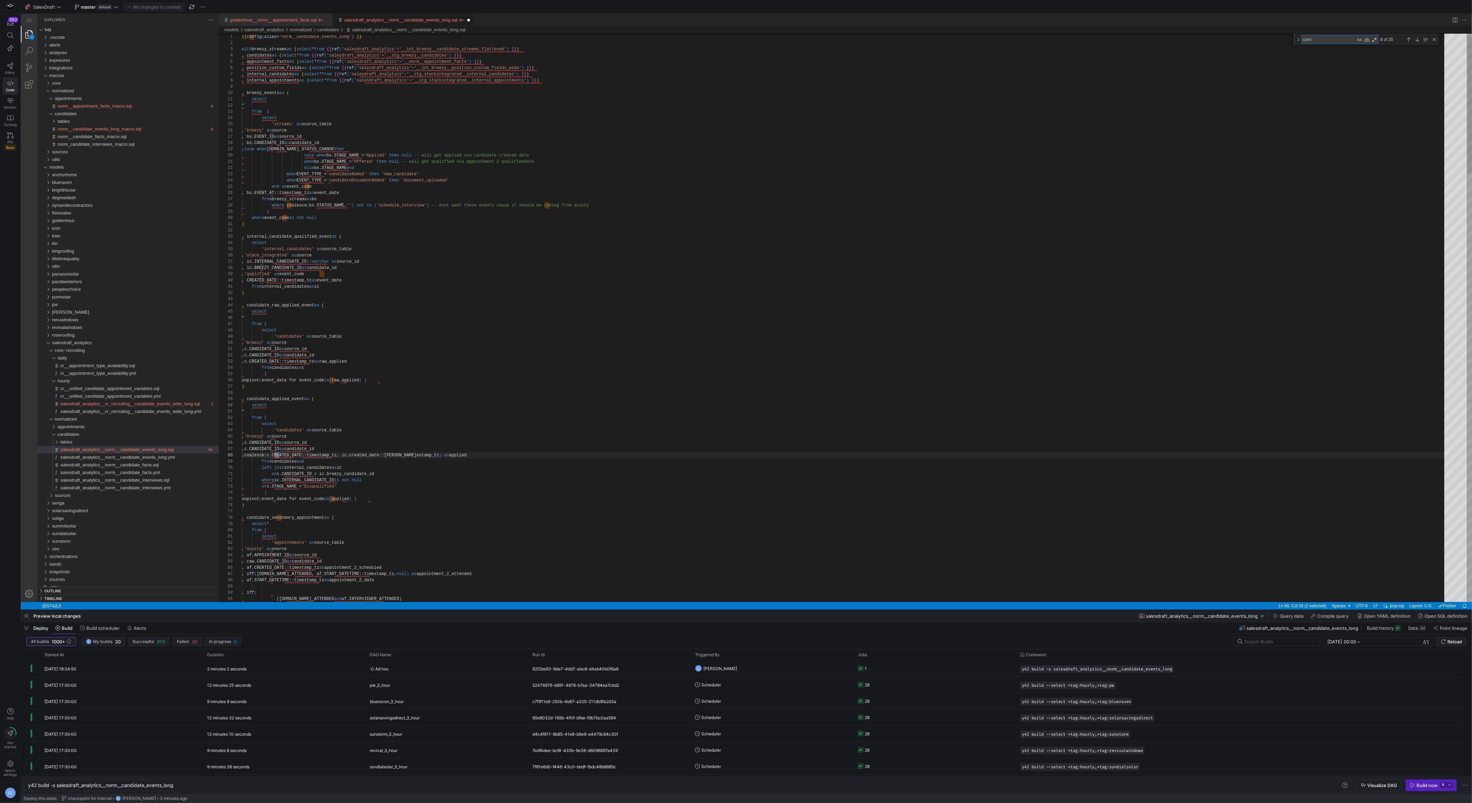
scroll to position [62, 311]
type textarea "com"
type textarea "* from ( select 'candidates' as source_table ,'breezy' as source ,c.CANDIDATE_I…"
type textarea "c"
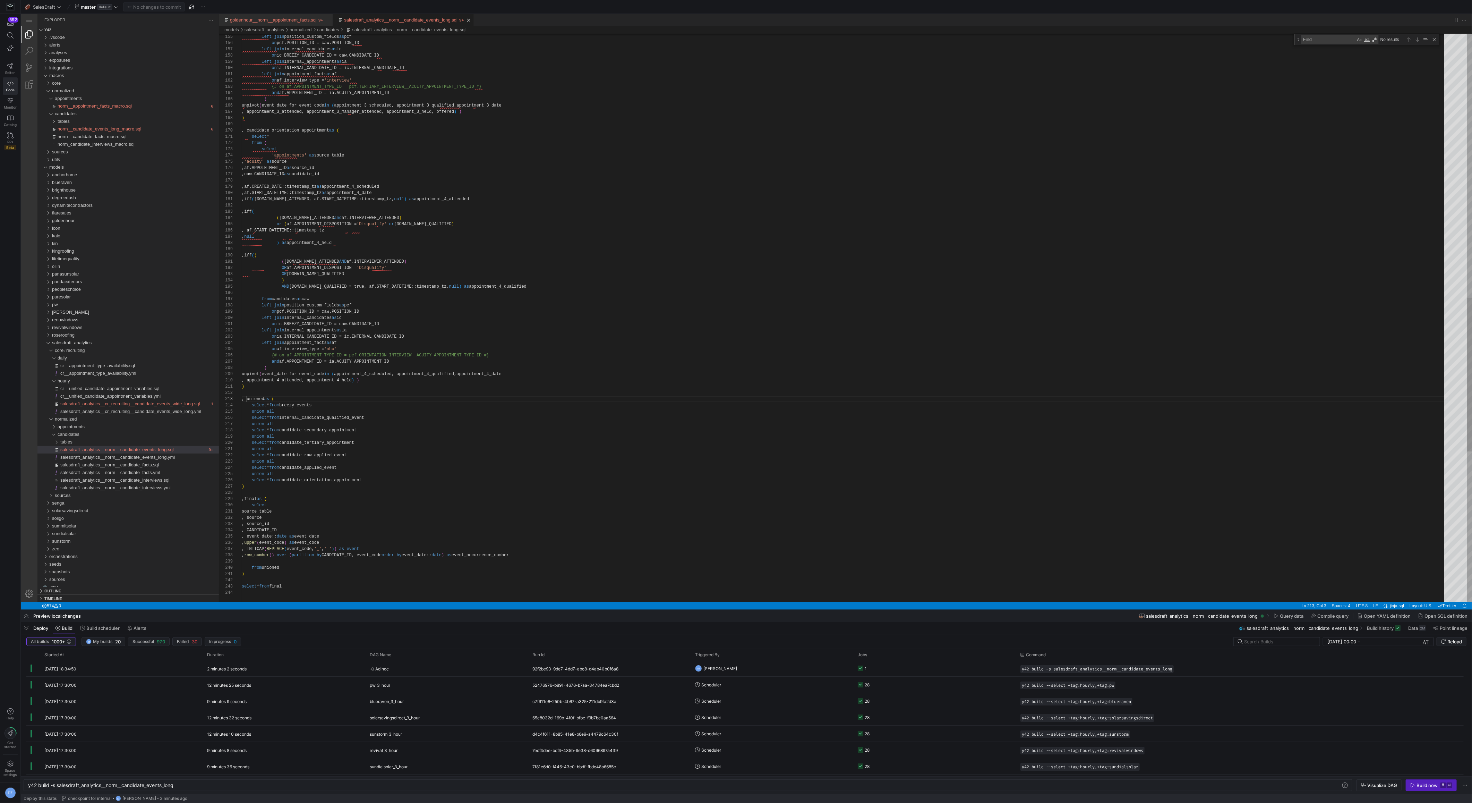
scroll to position [12, 5]
click at [539, 391] on div ", candidate_orientation_appointment as ( select * from ( select 'appointments' …" at bounding box center [845, 109] width 1207 height 2097
type textarea "union all select * from candidate_raw_applied_event union all select * from can…"
click at [655, 480] on div ", candidate_orientation_appointment as ( select * from ( select 'appointments' …" at bounding box center [845, 109] width 1207 height 2097
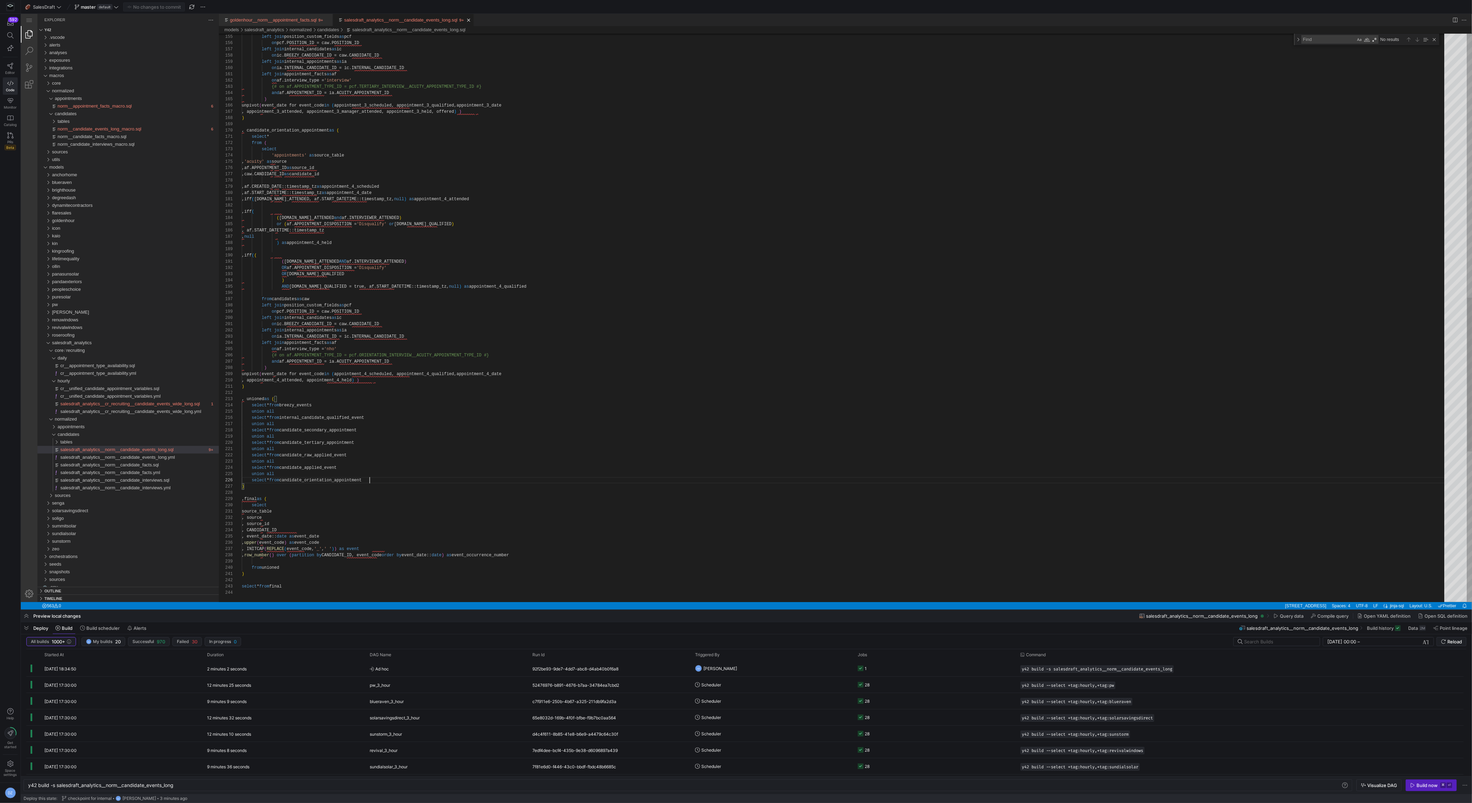
scroll to position [31, 127]
click at [150, 784] on div "y42 build -s salesdraft_analytics__norm__candidate _events_long" at bounding box center [685, 785] width 1314 height 6
type textarea "y42 build -s +cr__unified_candidate_appointment_variables"
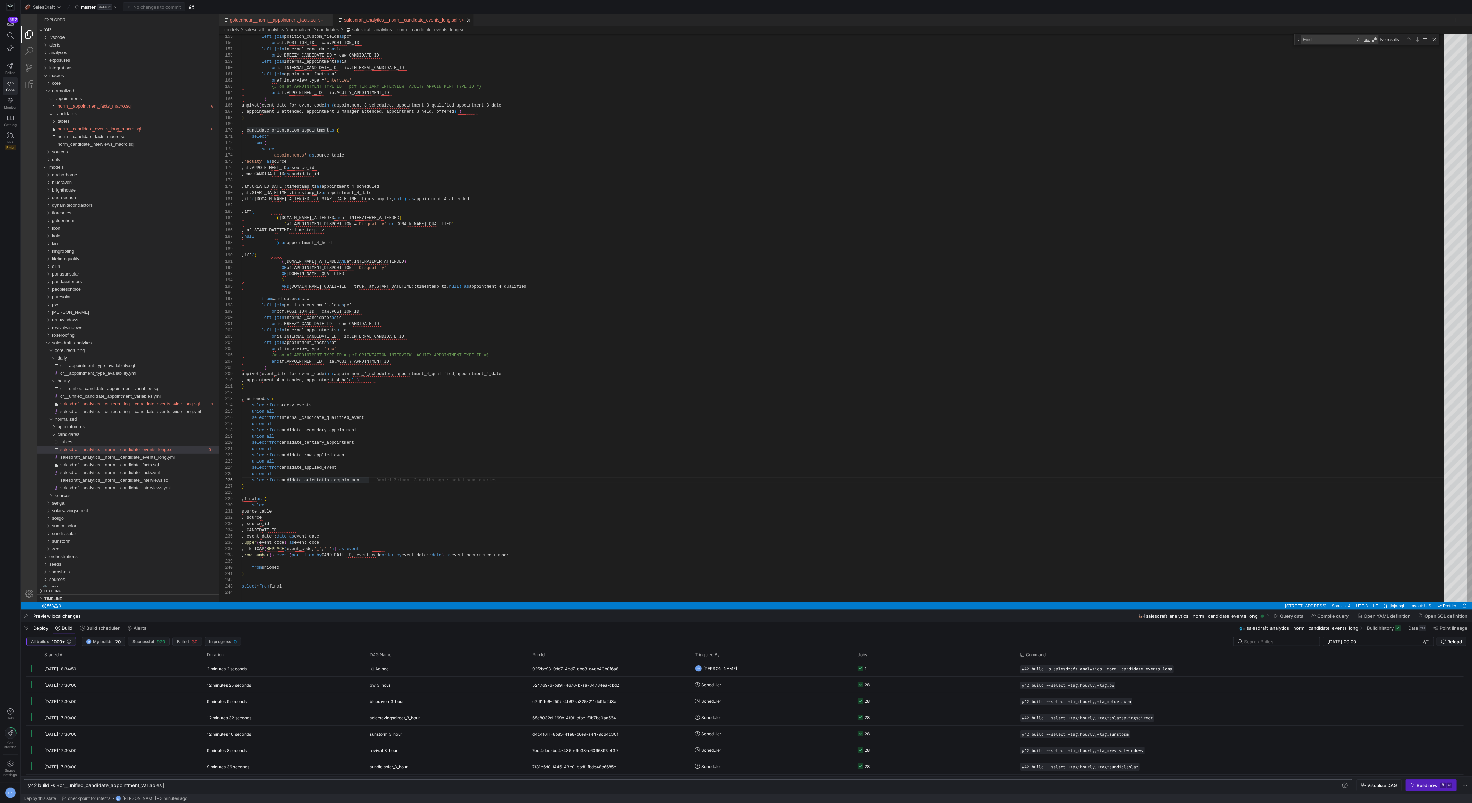
scroll to position [0, 135]
click at [173, 786] on div "y42 build -s +cr__unified_candidate_appointment_va riables" at bounding box center [685, 785] width 1314 height 6
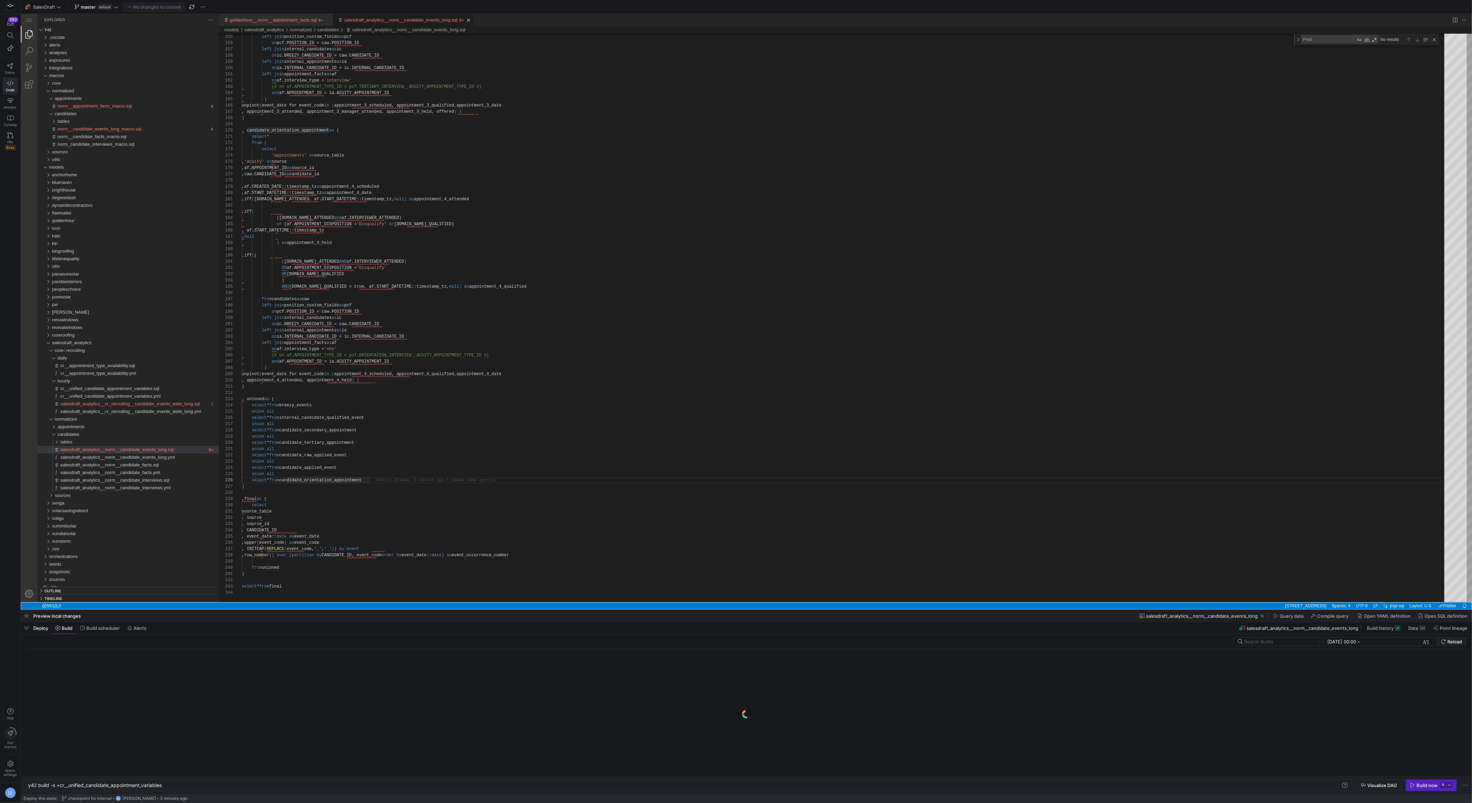
drag, startPoint x: 594, startPoint y: 608, endPoint x: 594, endPoint y: 613, distance: 4.9
click at [594, 14] on html "salesdraft_analytics__norm__candidate_events_long.sql — y42 — Code - OSS — y42 …" at bounding box center [746, 14] width 1451 height 0
type textarea ") select * from final"
click at [599, 571] on div ", candidate_orientation_appointment as ( select * from ( select 'appointments' …" at bounding box center [845, 109] width 1207 height 2097
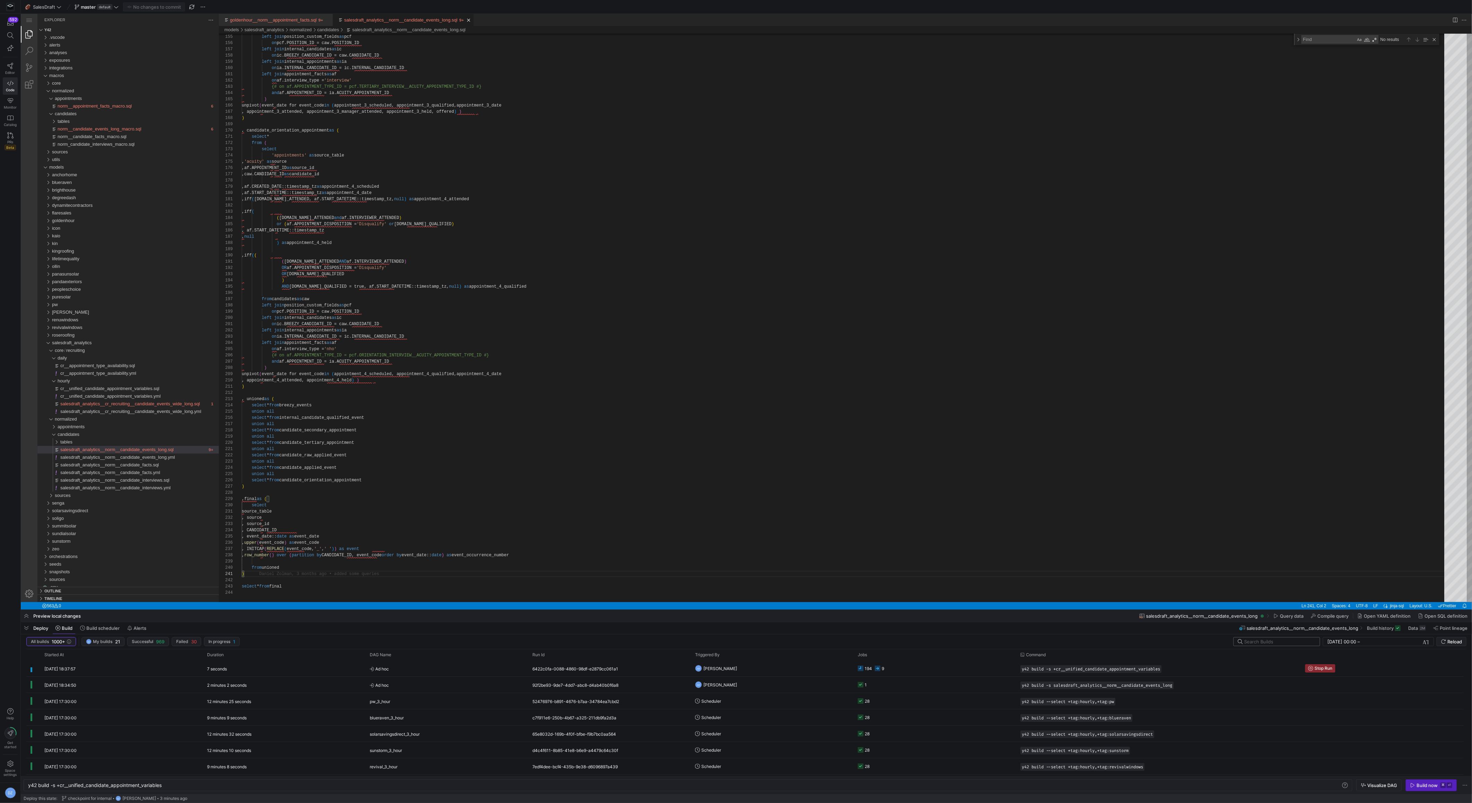
click at [1266, 640] on input "text" at bounding box center [1279, 641] width 70 height 6
type input "unified"
click at [1206, 684] on span "Press SPACE to select this row." at bounding box center [1202, 684] width 7 height 7
click at [692, 786] on div "y42 build -s +cr__unified_candidate_appointment_va riables" at bounding box center [685, 785] width 1314 height 6
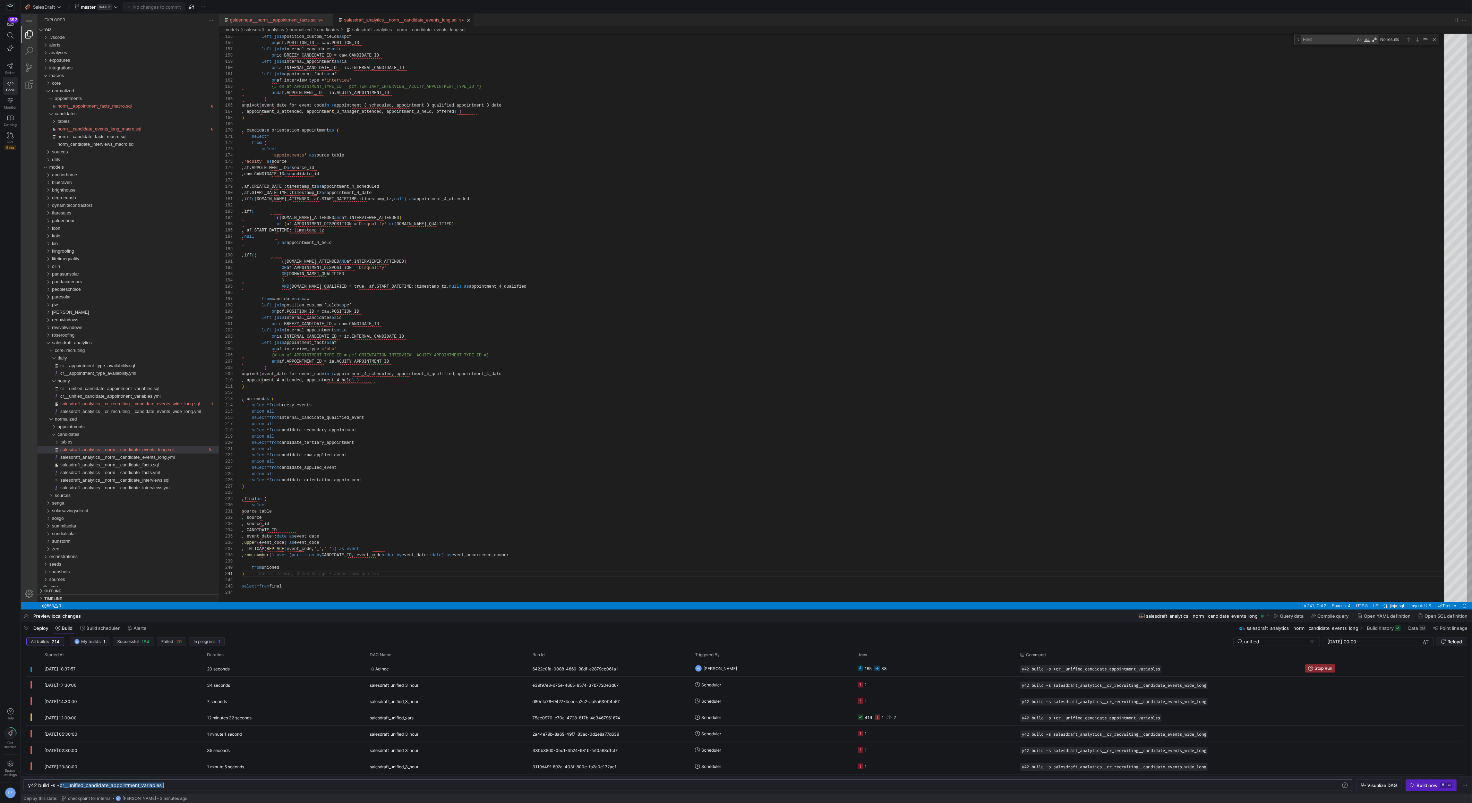
click at [692, 786] on div "y42 build -s +cr__unified_candidate_appointment_va riables" at bounding box center [685, 785] width 1314 height 6
type textarea "y42 build -s salesdraft_analytics__cr_recruiting__candidate_events_wide_long"
click at [1314, 642] on span at bounding box center [1312, 641] width 7 height 7
click at [992, 679] on y42-job-status-cell-renderer "82 121 12" at bounding box center [935, 684] width 154 height 15
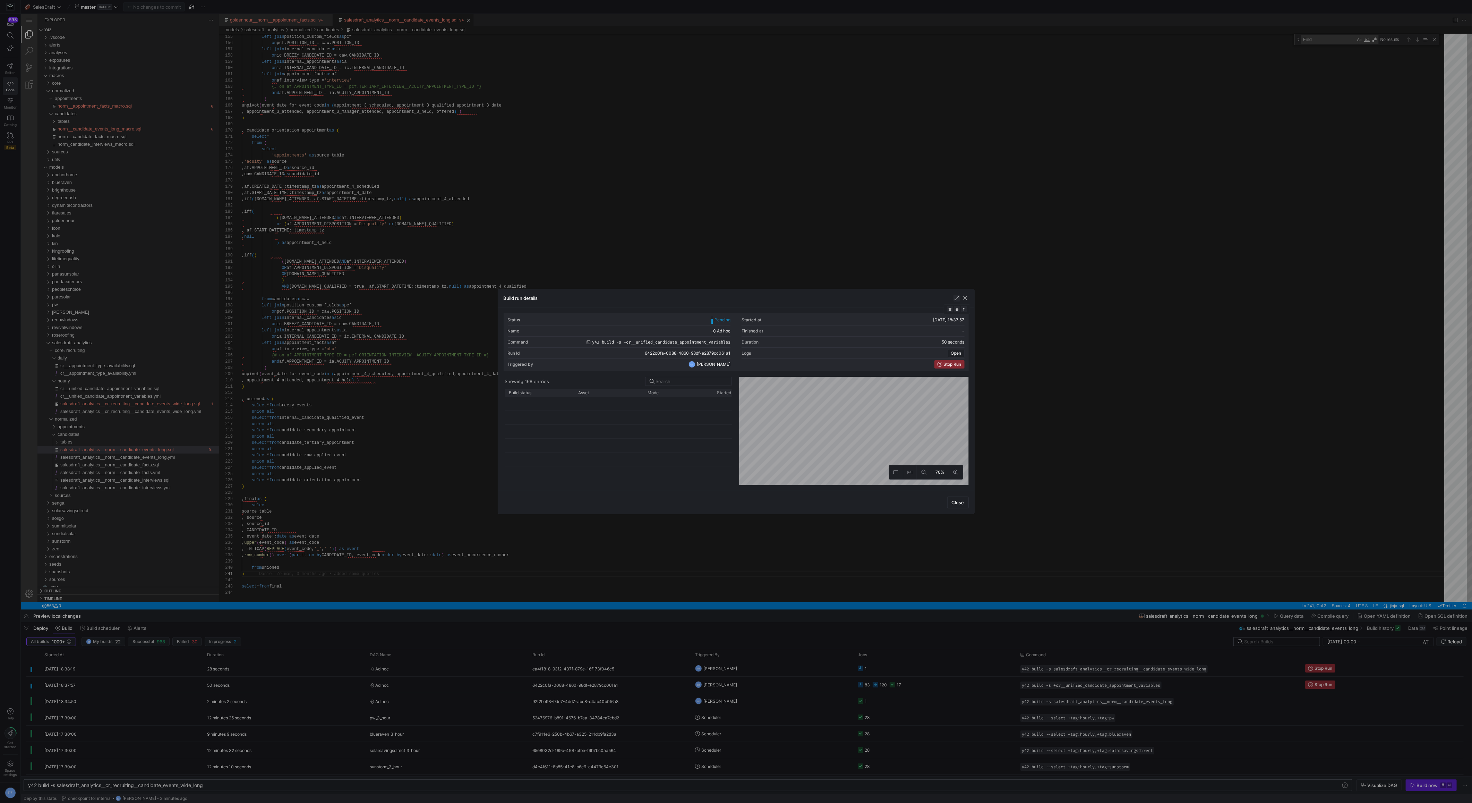
click at [958, 300] on span "button" at bounding box center [956, 297] width 7 height 7
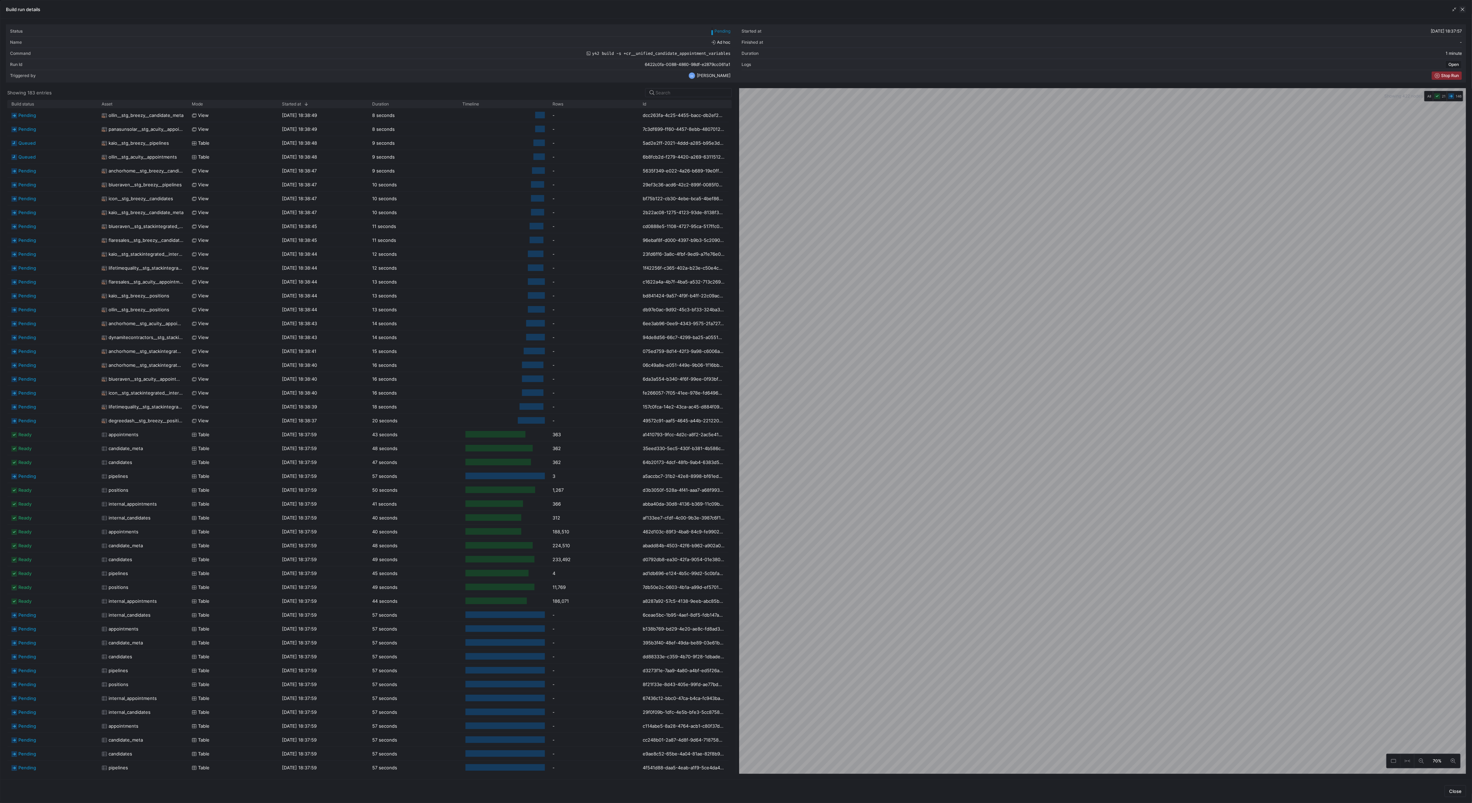
click at [1465, 9] on span "button" at bounding box center [1462, 9] width 7 height 7
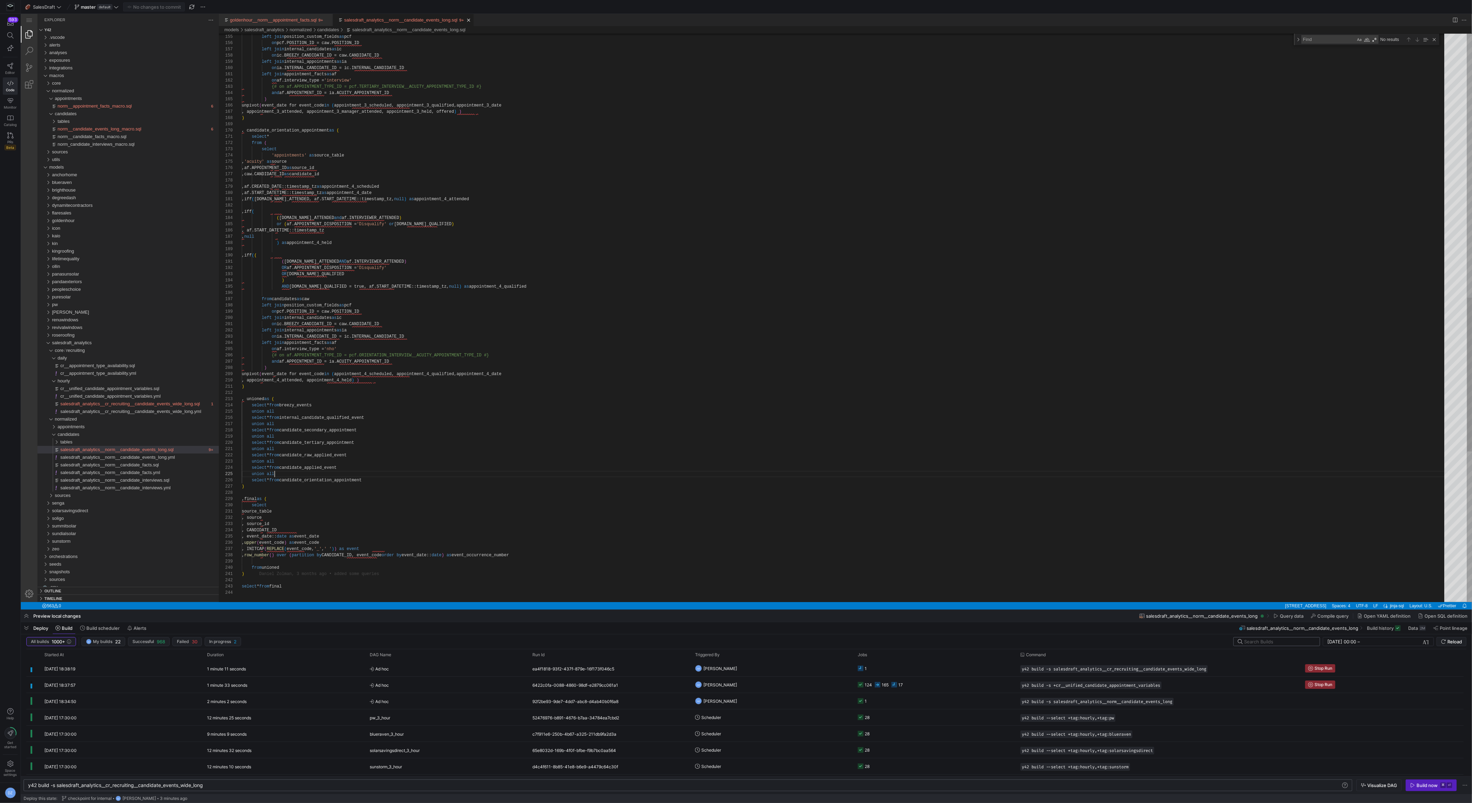
type textarea "union all select * from candidate_raw_applied_event union all select * from can…"
click at [1004, 474] on div ", candidate_orientation_appointment as ( select * from ( select 'appointments' …" at bounding box center [845, 109] width 1207 height 2097
click at [934, 686] on y42-job-status-cell-renderer "133 159 19" at bounding box center [935, 684] width 154 height 15
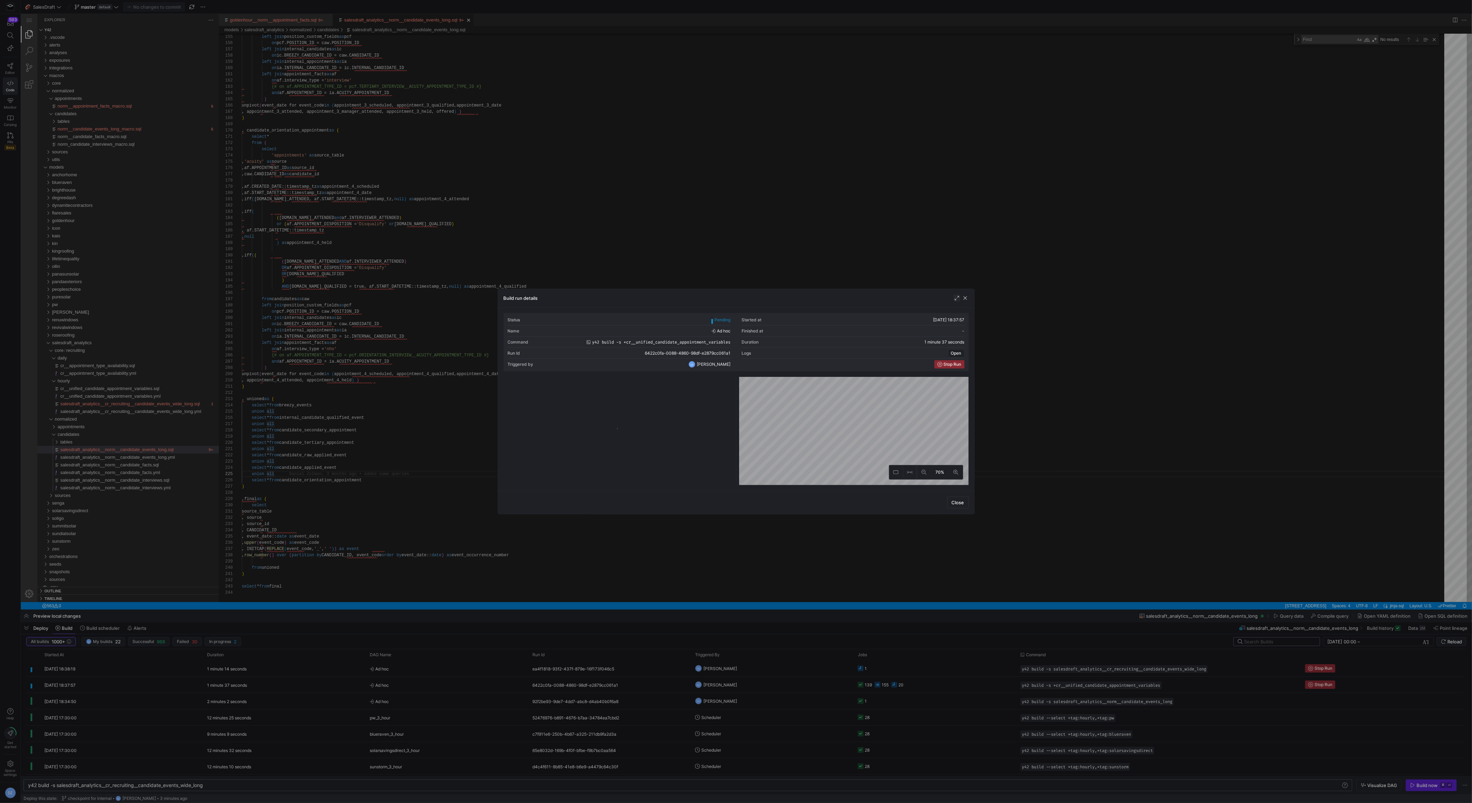
click at [953, 298] on span "button" at bounding box center [956, 297] width 7 height 7
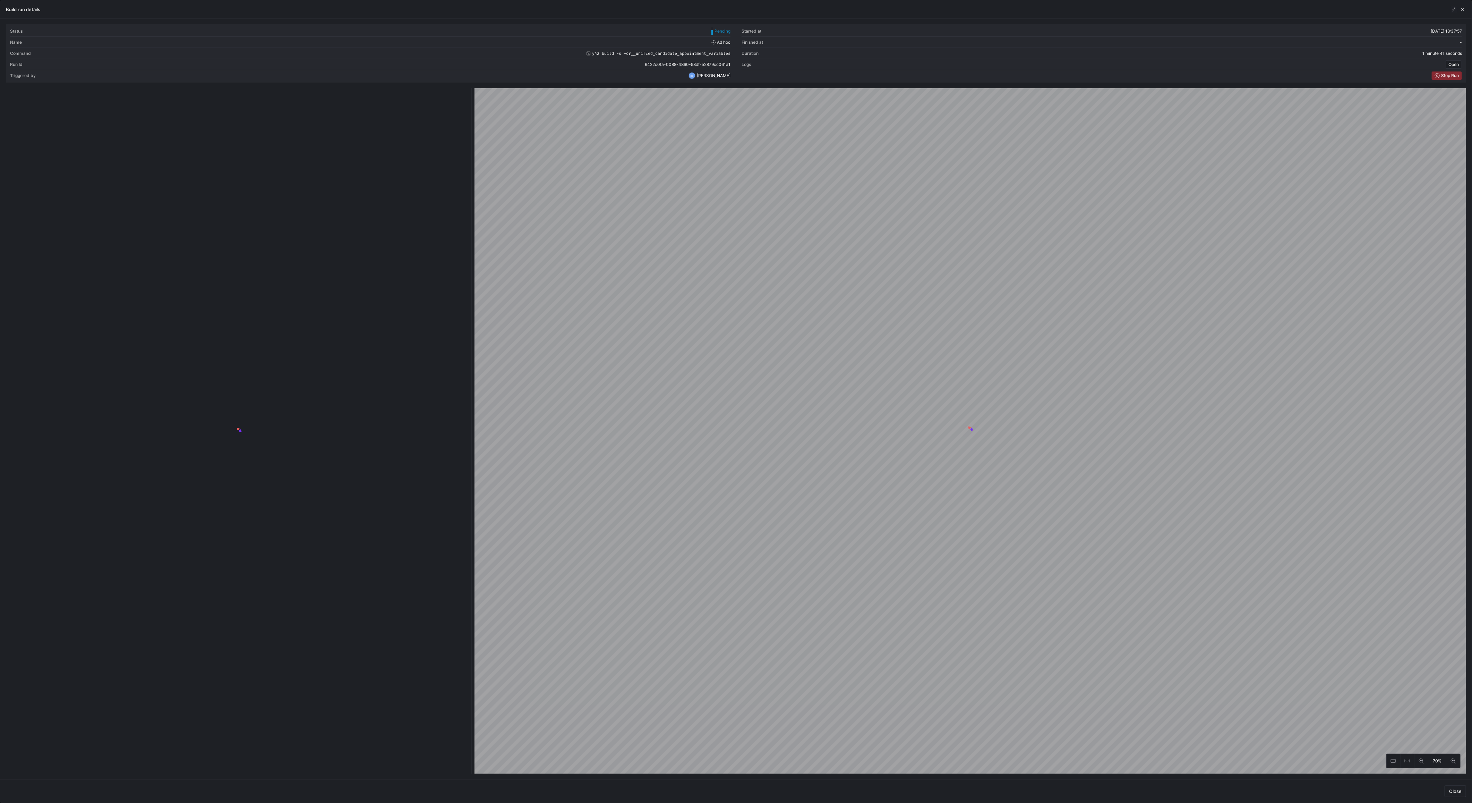
drag, startPoint x: 736, startPoint y: 316, endPoint x: 471, endPoint y: 331, distance: 264.7
click at [473, 331] on div at bounding box center [471, 430] width 3 height 685
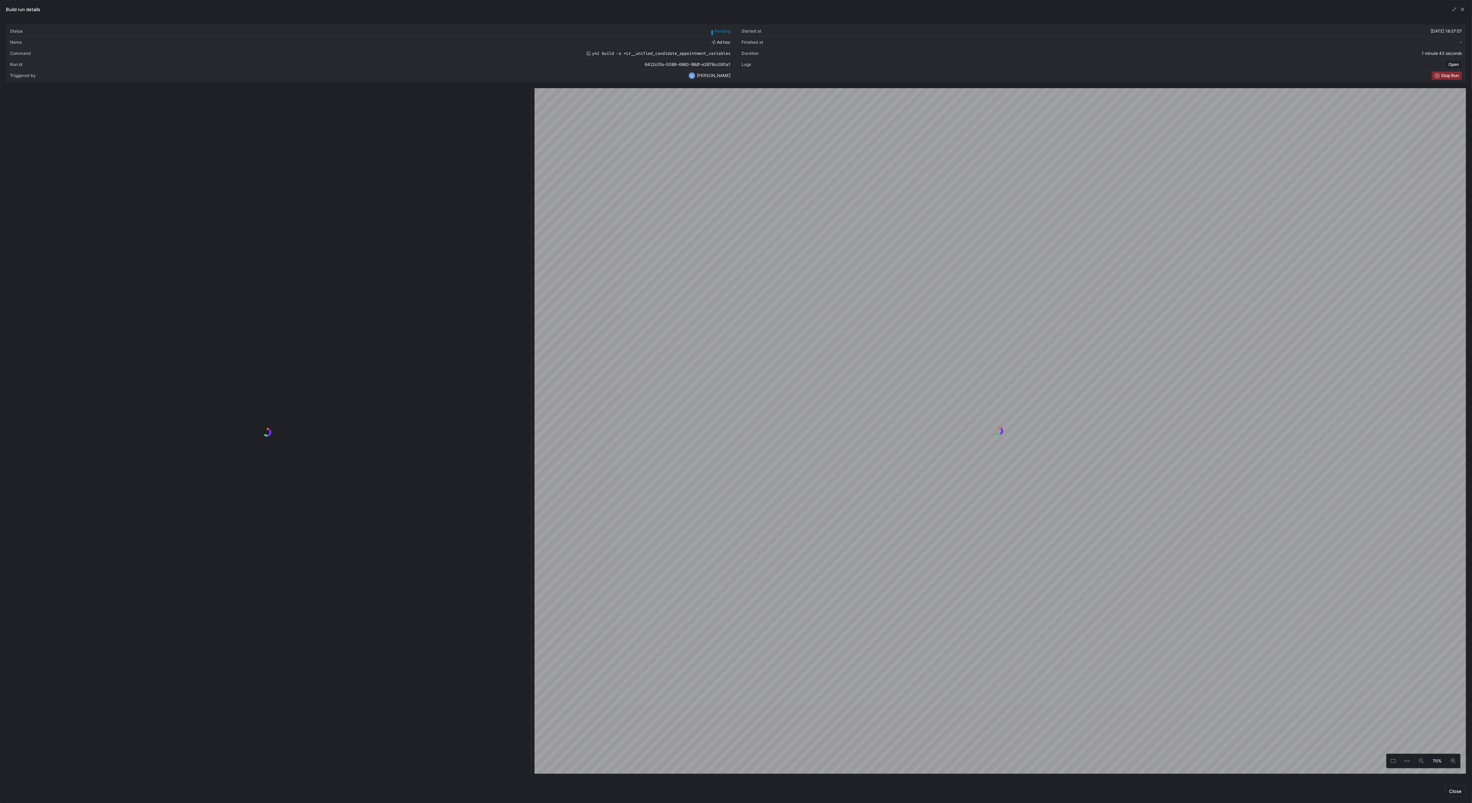
drag, startPoint x: 471, startPoint y: 331, endPoint x: 531, endPoint y: 331, distance: 59.7
click at [531, 331] on div at bounding box center [531, 430] width 3 height 685
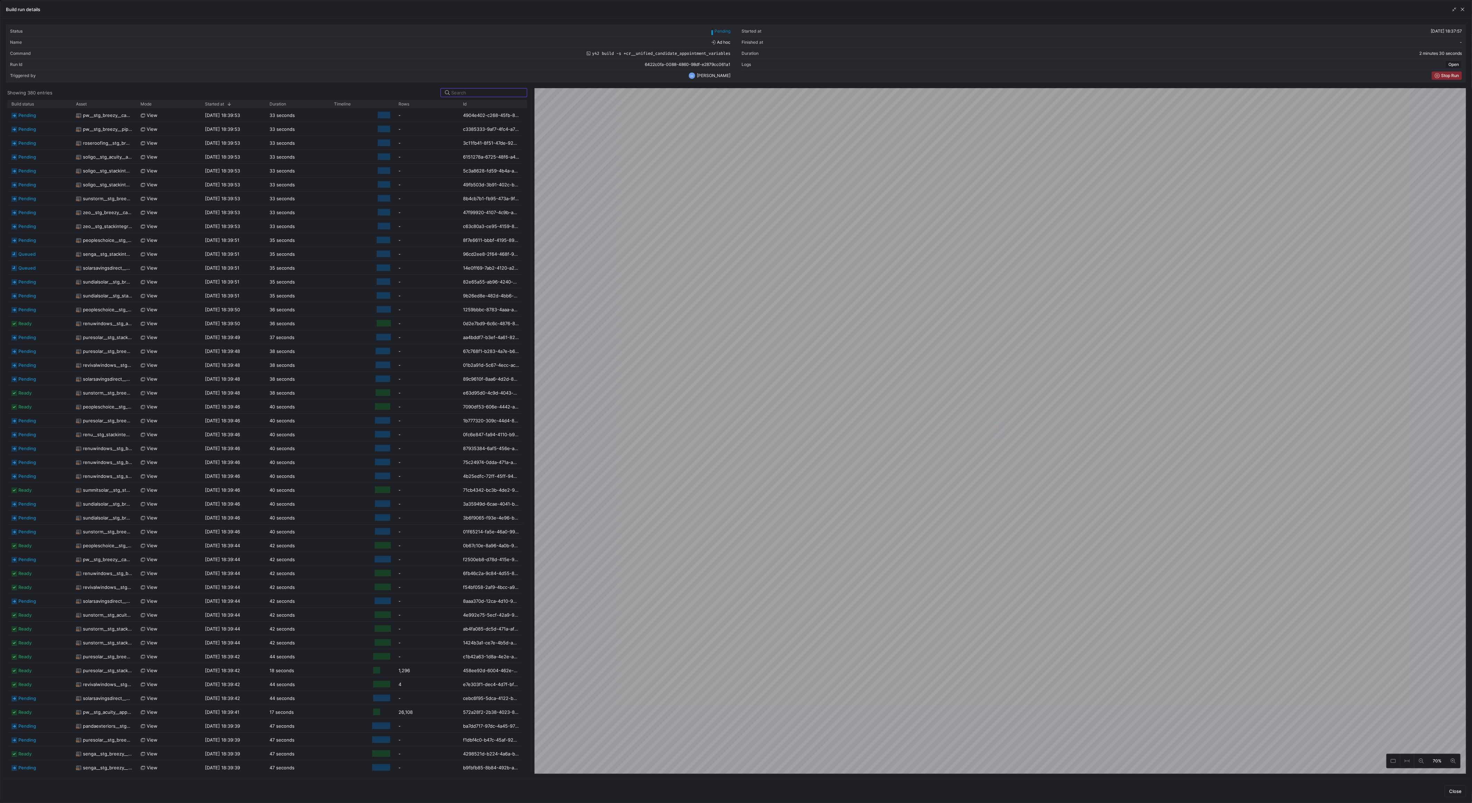
click at [140, 93] on div "Showing 380 entries" at bounding box center [267, 92] width 520 height 9
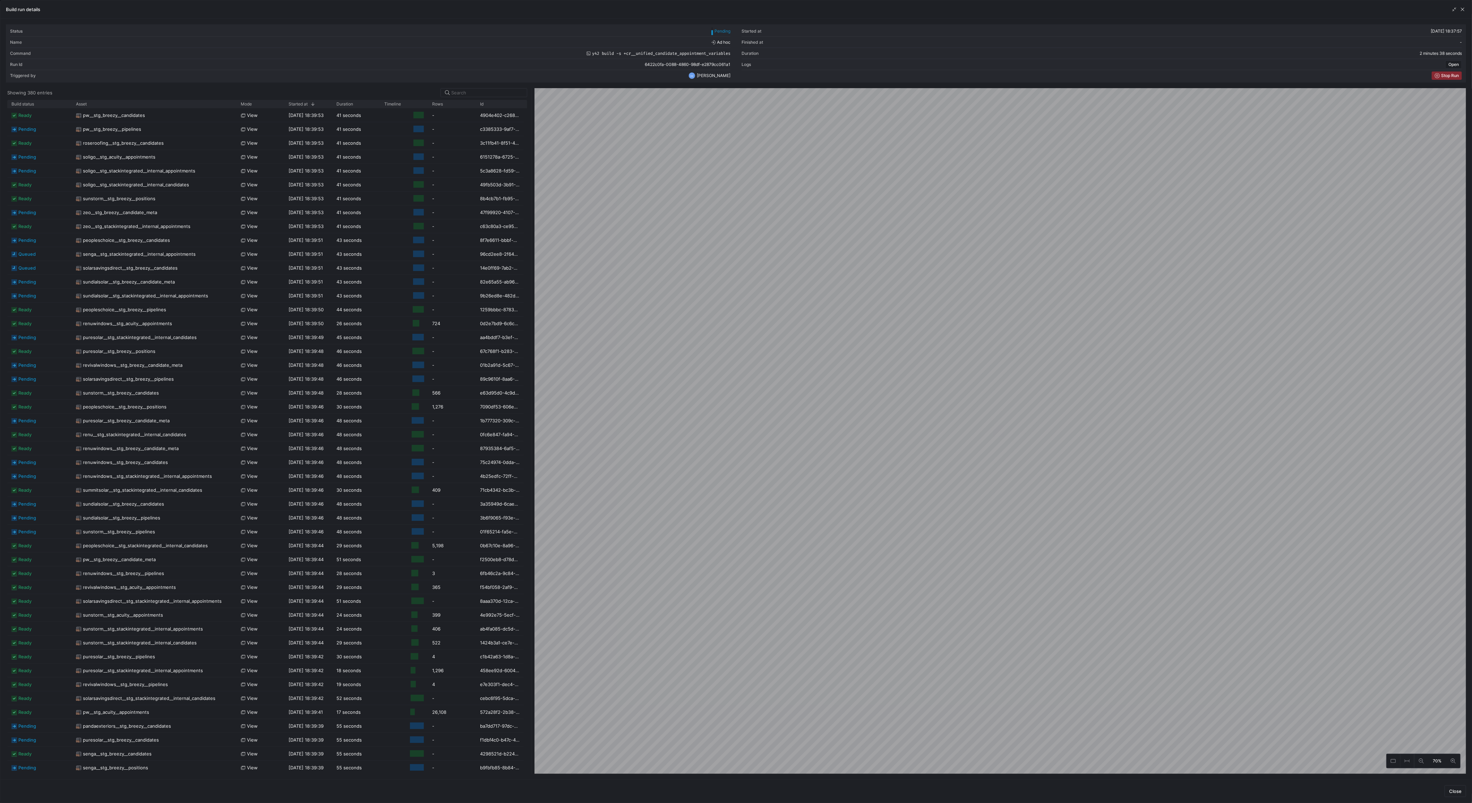
drag, startPoint x: 137, startPoint y: 103, endPoint x: 235, endPoint y: 119, distance: 99.7
click at [235, 119] on div "Build status Asset Mode 1" at bounding box center [267, 437] width 520 height 674
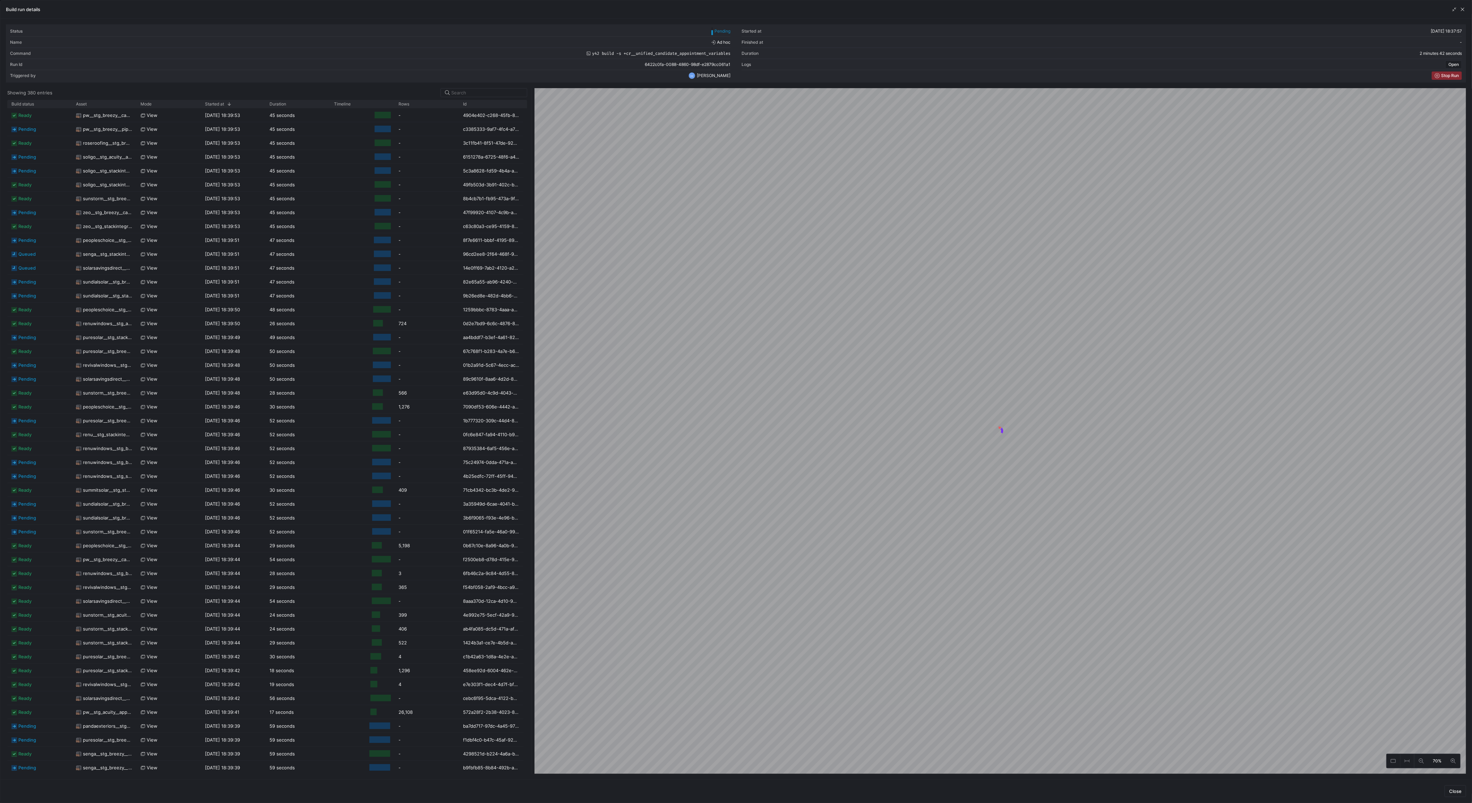
drag, startPoint x: 153, startPoint y: 105, endPoint x: 237, endPoint y: 109, distance: 84.0
click at [237, 109] on div "Build status Asset Mode 1" at bounding box center [267, 437] width 520 height 674
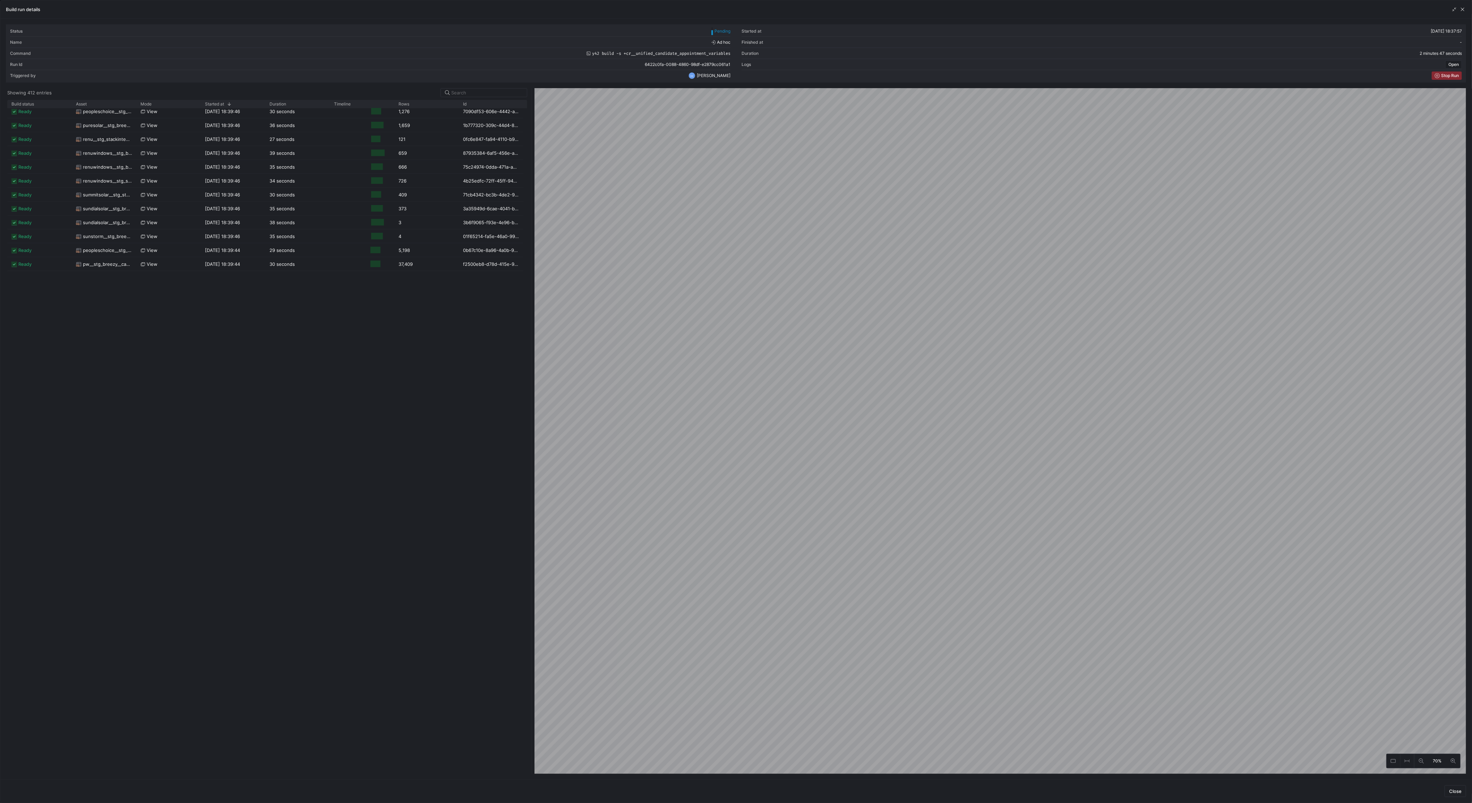
scroll to position [0, 0]
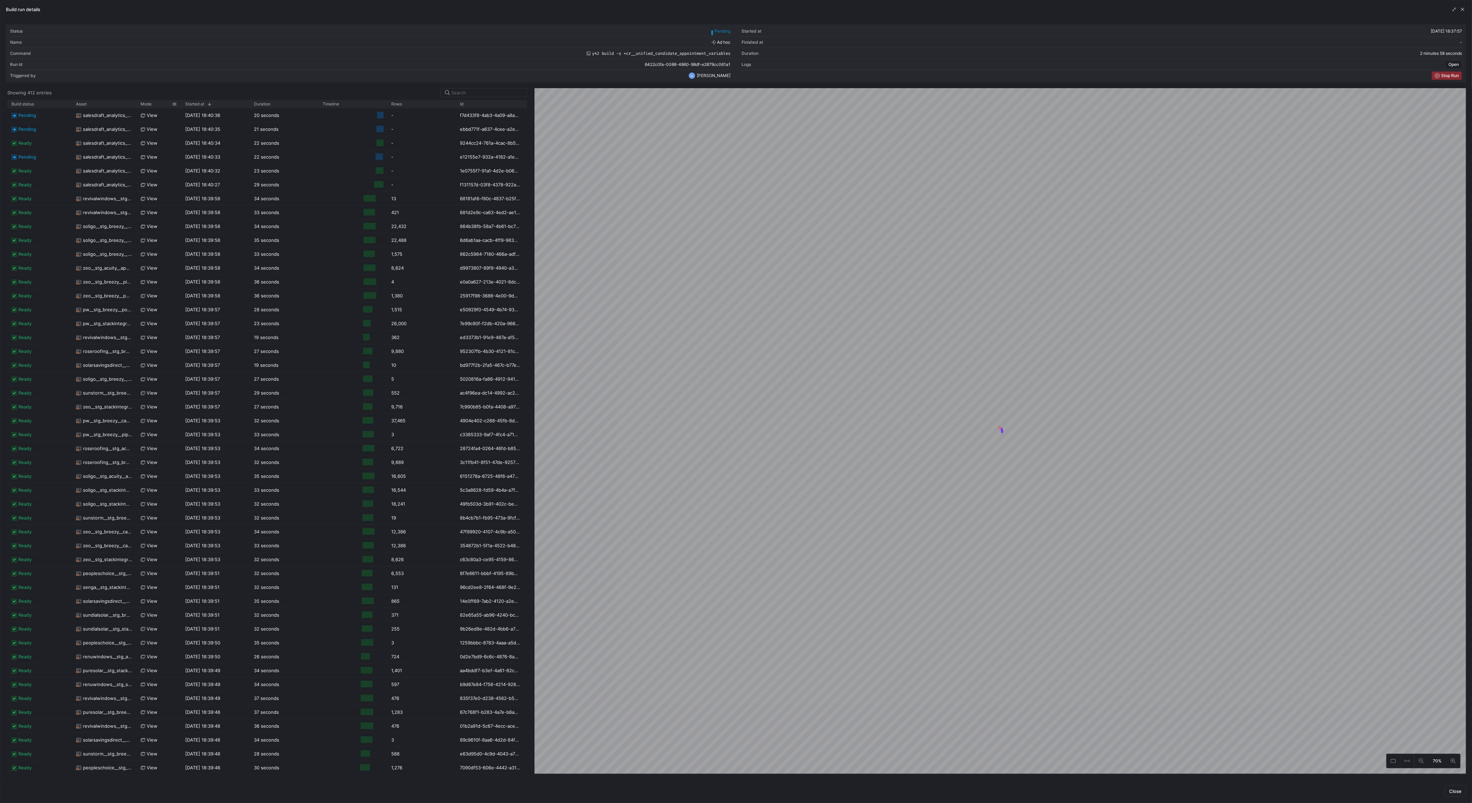
drag, startPoint x: 199, startPoint y: 104, endPoint x: 142, endPoint y: 104, distance: 57.6
click at [157, 104] on div "Mode" at bounding box center [158, 104] width 45 height 8
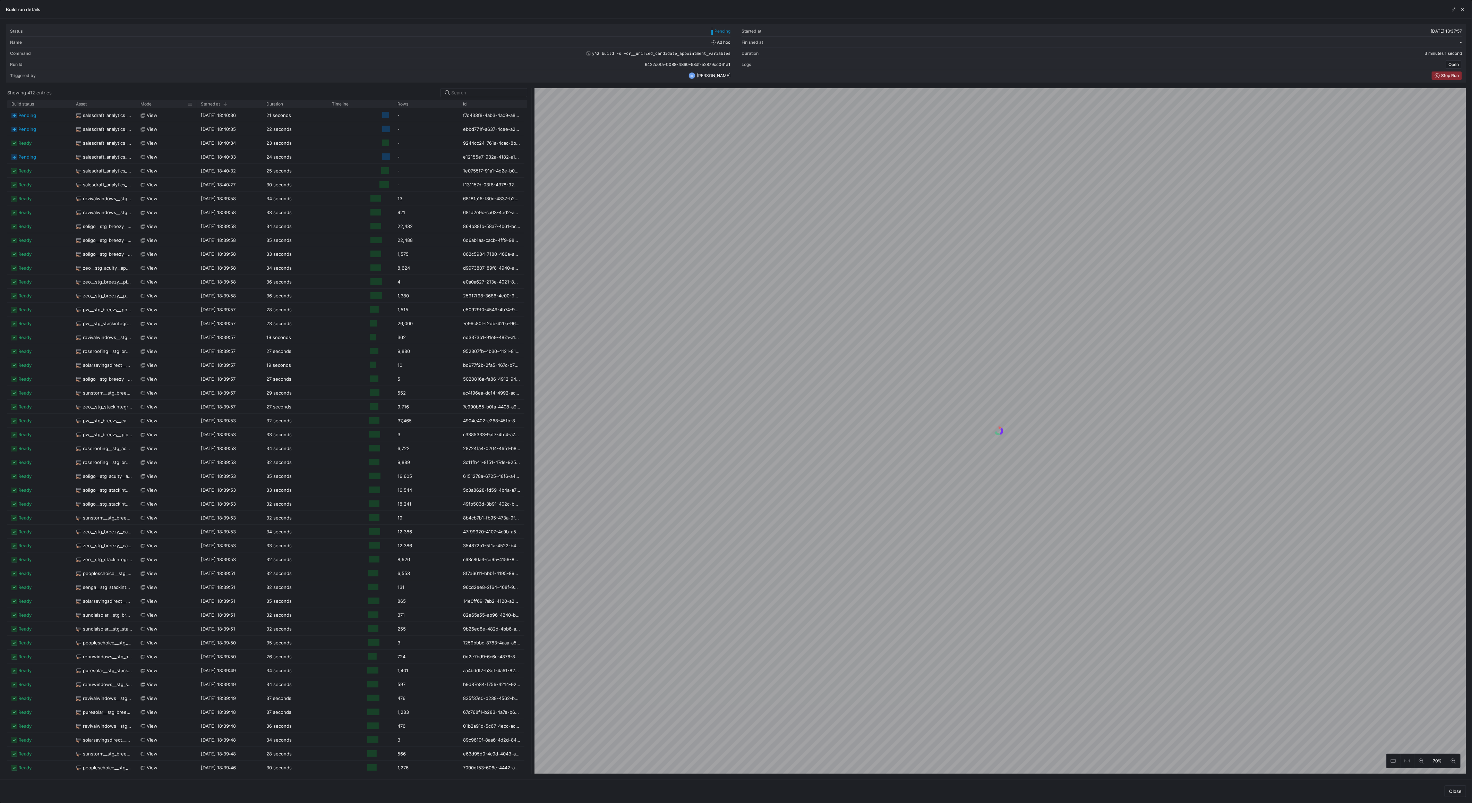
drag, startPoint x: 199, startPoint y: 103, endPoint x: 163, endPoint y: 105, distance: 36.5
click at [163, 105] on div "Mode" at bounding box center [166, 104] width 60 height 8
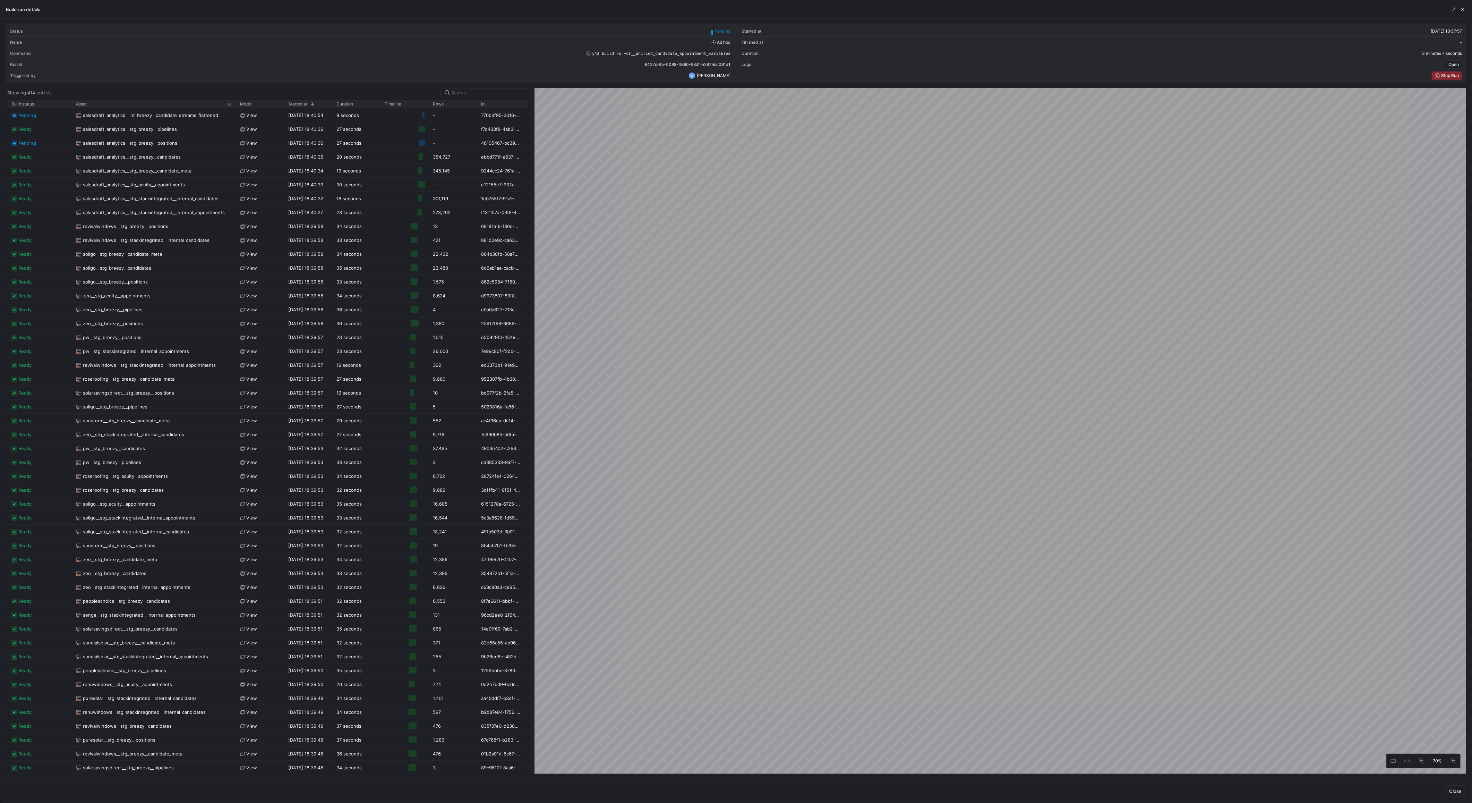
drag, startPoint x: 136, startPoint y: 103, endPoint x: 264, endPoint y: 101, distance: 128.7
click at [237, 101] on div at bounding box center [235, 104] width 3 height 8
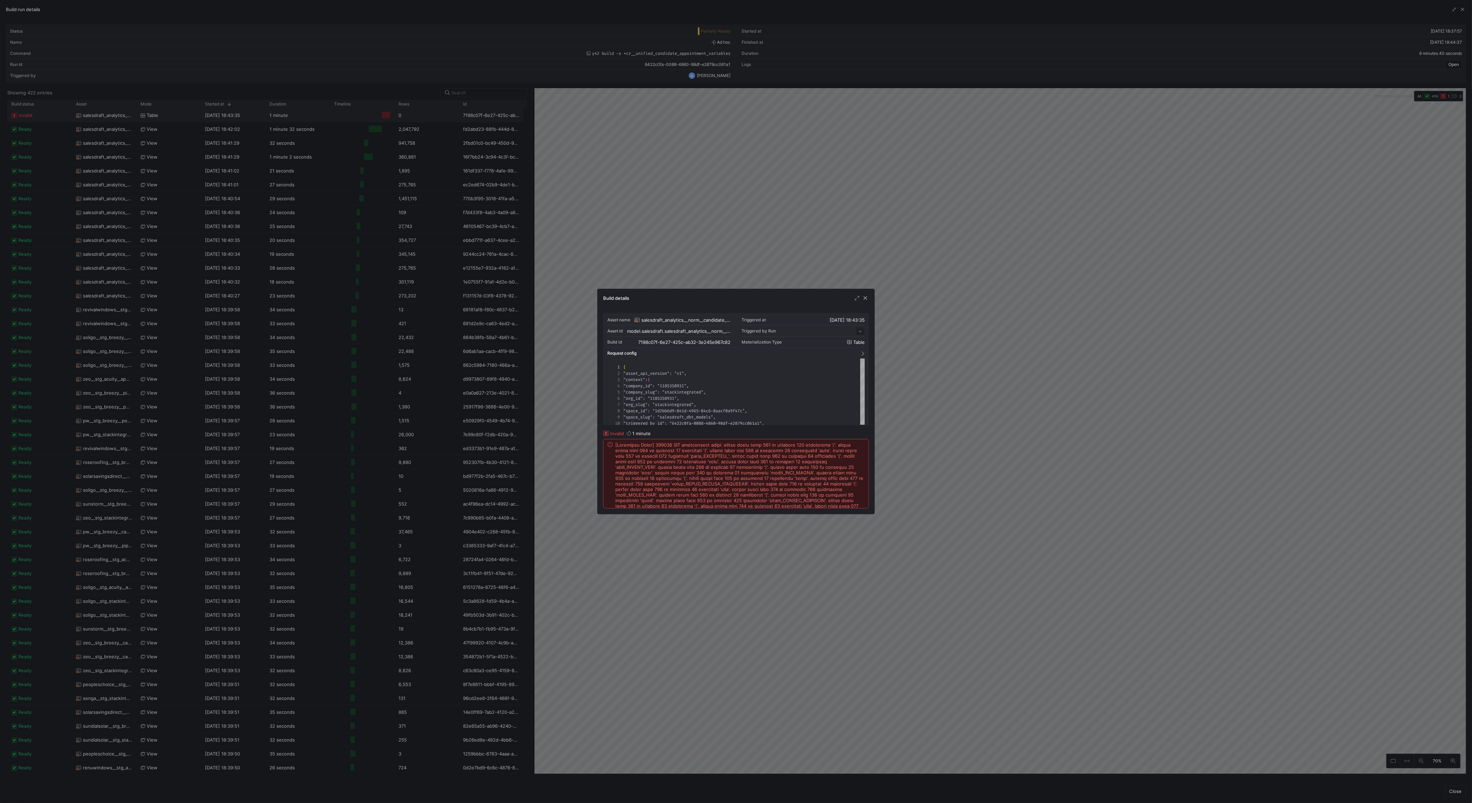
scroll to position [62, 0]
click at [729, 490] on span at bounding box center [739, 497] width 249 height 111
click at [729, 496] on span at bounding box center [739, 497] width 249 height 111
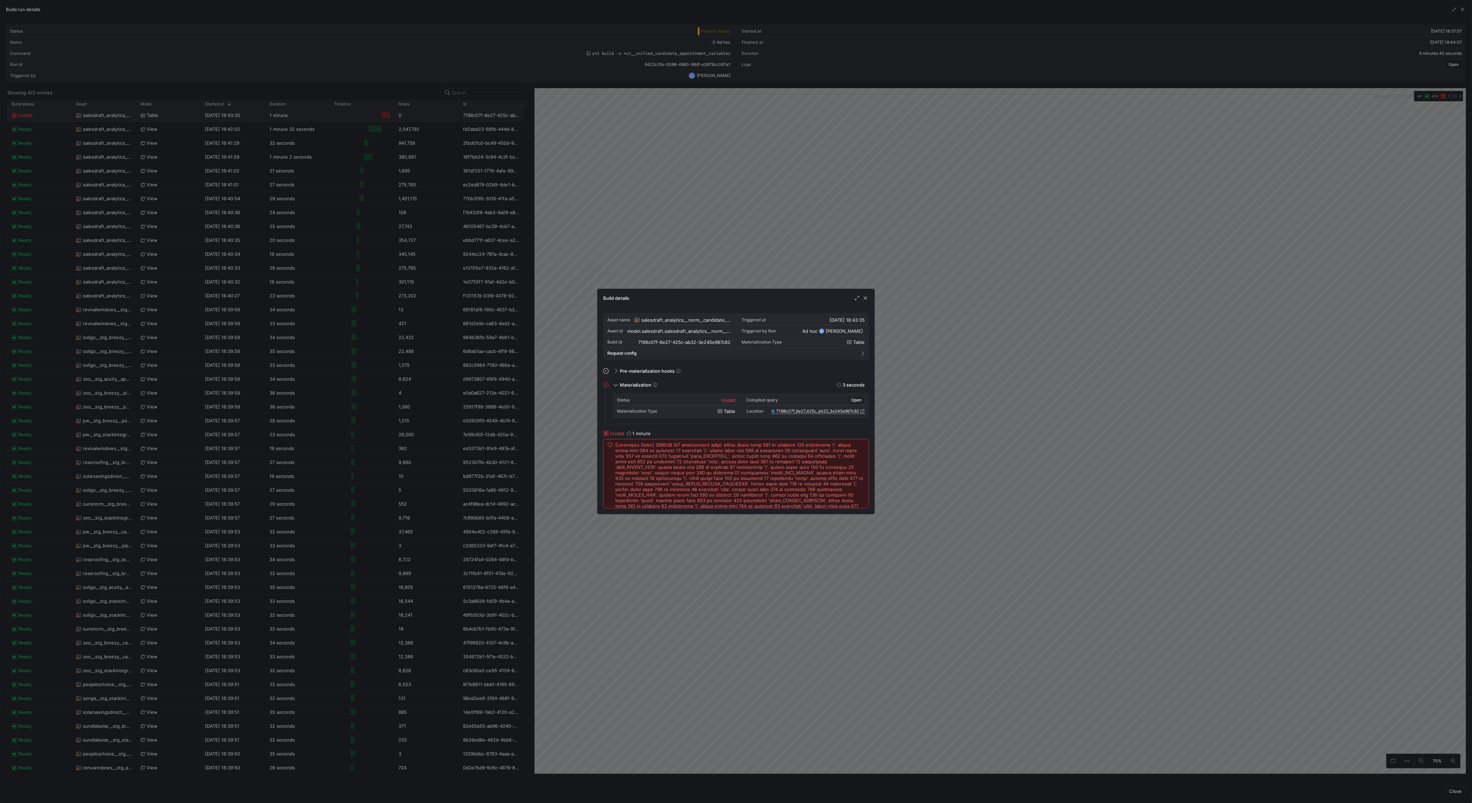
click at [723, 318] on span "salesdraft_analytics__norm__candidate_events_wide" at bounding box center [685, 320] width 89 height 6
click at [695, 326] on span "salesdraft_analytics__norm__candidate_events_wide" at bounding box center [679, 326] width 67 height 5
click at [866, 298] on span "button" at bounding box center [865, 297] width 7 height 7
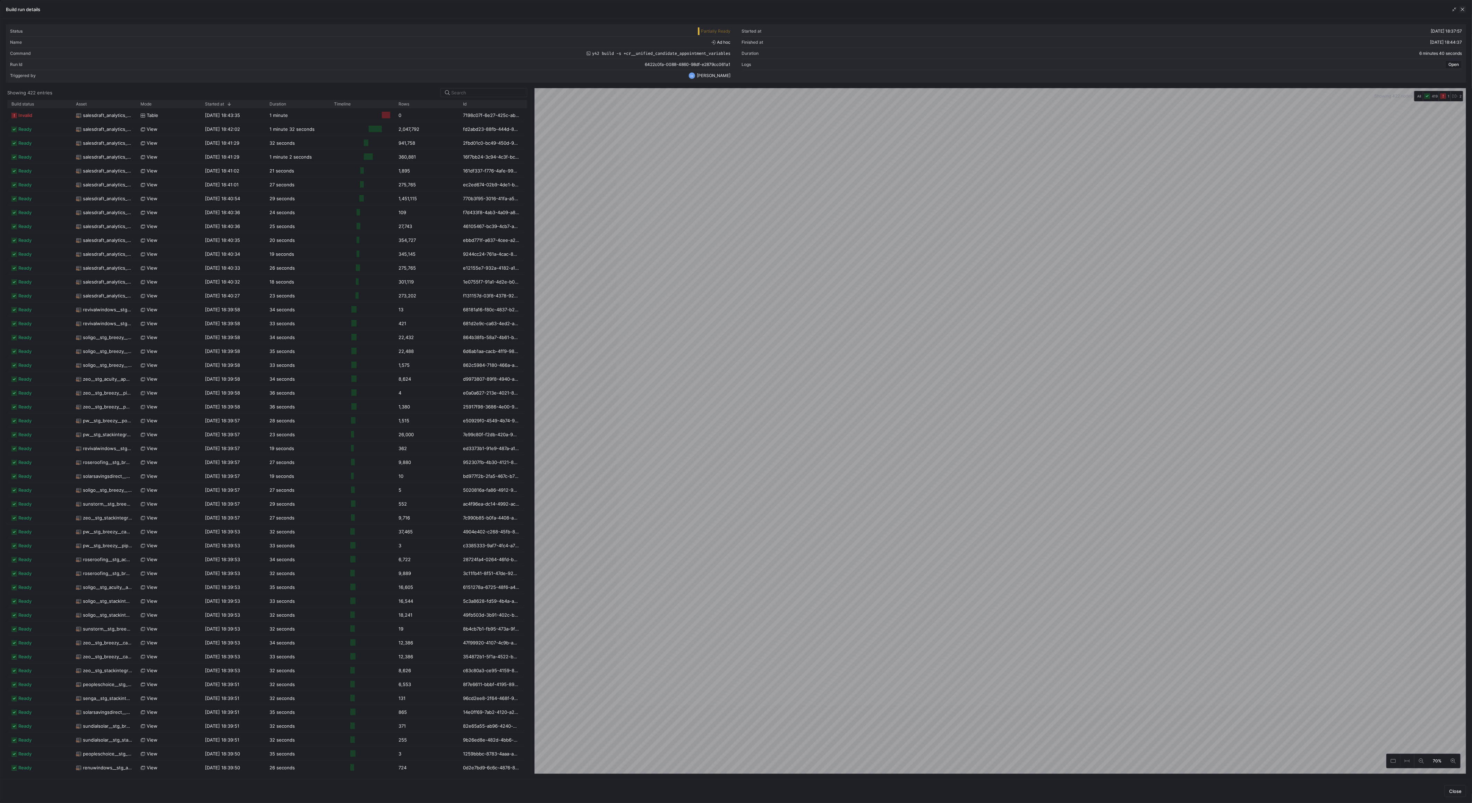
click at [1465, 6] on span "button" at bounding box center [1462, 9] width 7 height 7
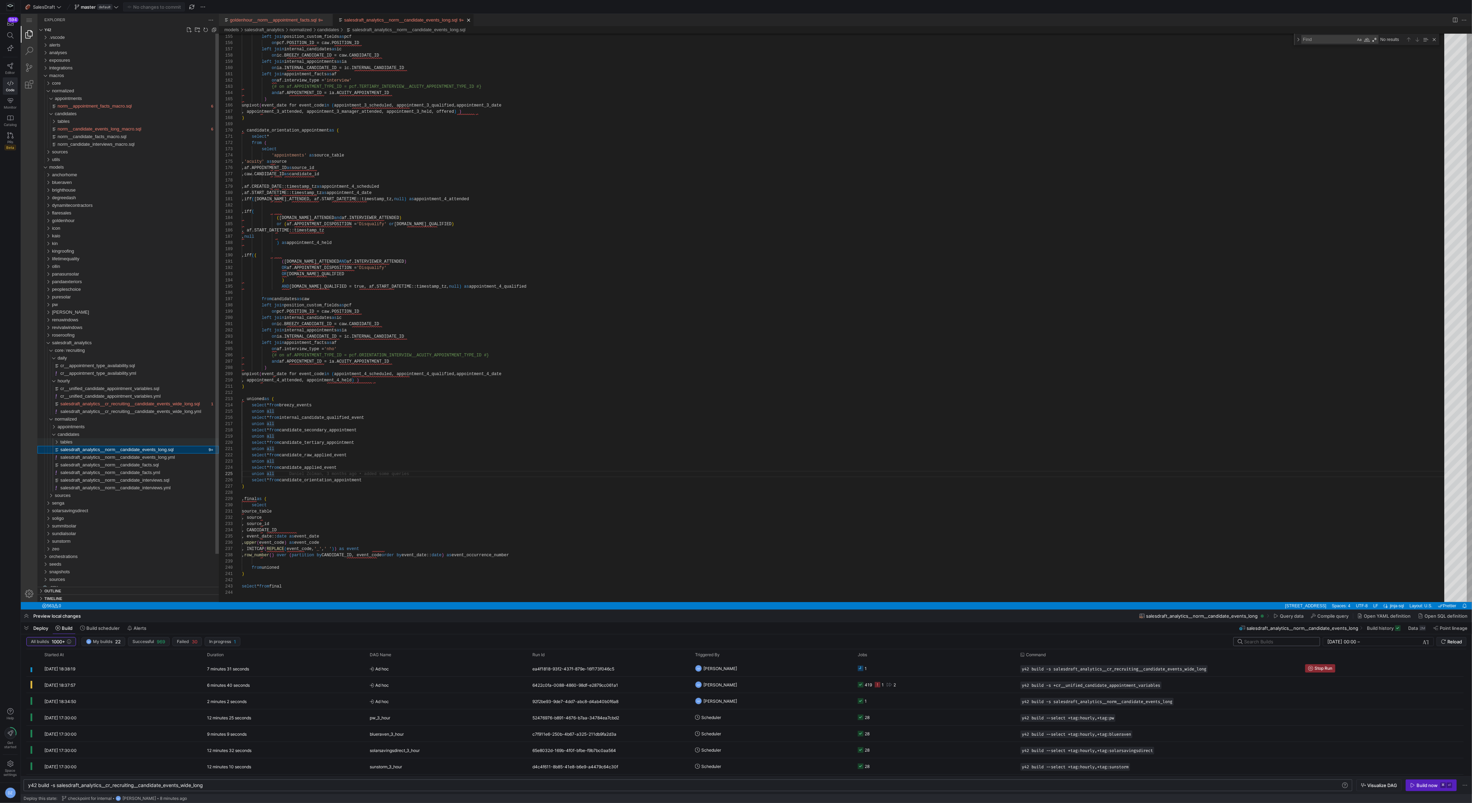
click at [155, 439] on div "tables" at bounding box center [139, 442] width 158 height 8
click at [151, 449] on span "salesdraft_analytics__norm__candidate_events_wide.sql" at bounding box center [120, 449] width 114 height 5
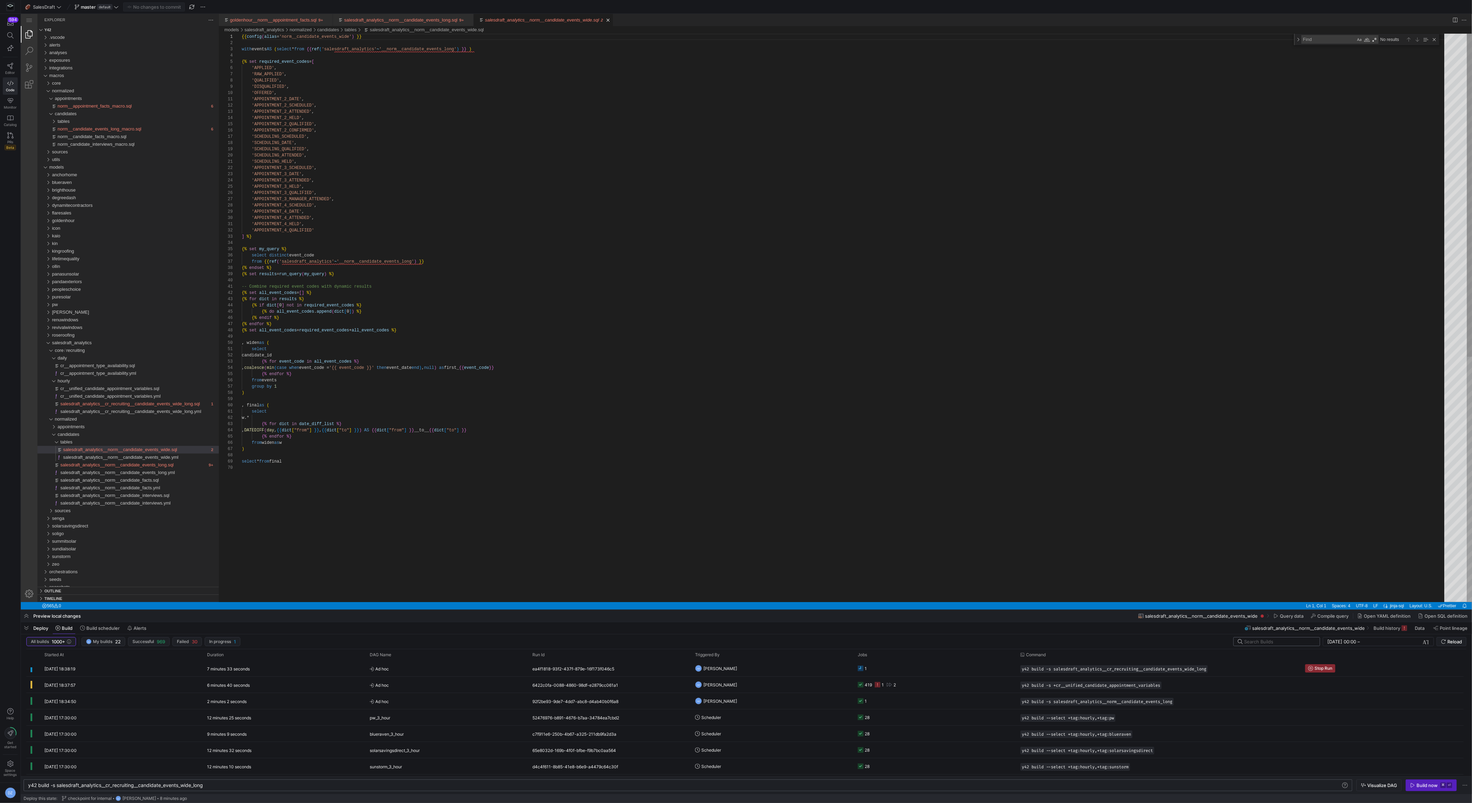
click at [440, 281] on div "{{ config ( alias = 'norm__candidate_events_wide' ) }} with events AS ( select …" at bounding box center [845, 533] width 1207 height 999
click at [591, 269] on div "{{ config ( alias = 'norm__candidate_events_wide' ) }} with events AS ( select …" at bounding box center [845, 533] width 1207 height 999
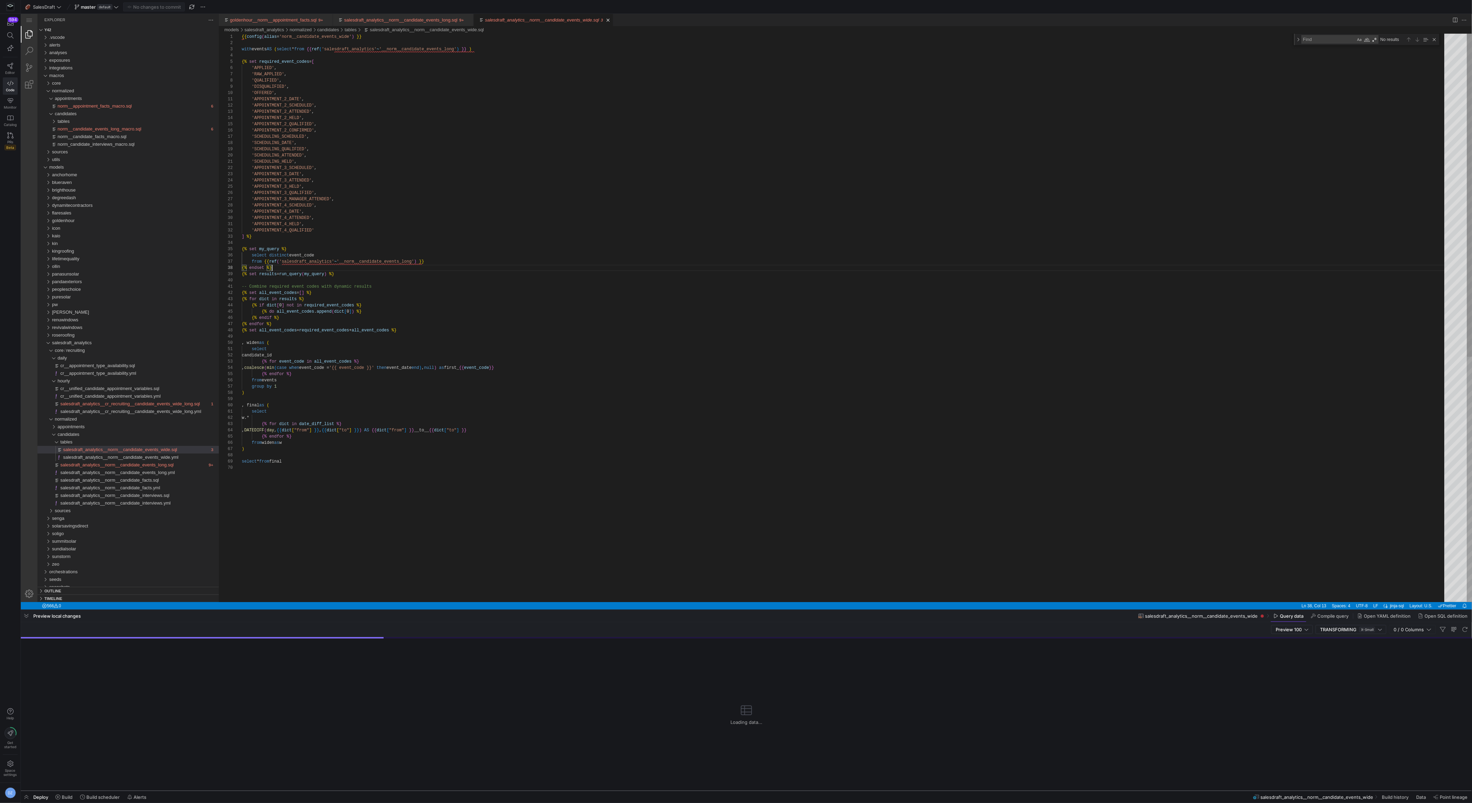
click at [623, 301] on div "{{ config ( alias = 'norm__candidate_events_wide' ) }} with events AS ( select …" at bounding box center [845, 533] width 1207 height 999
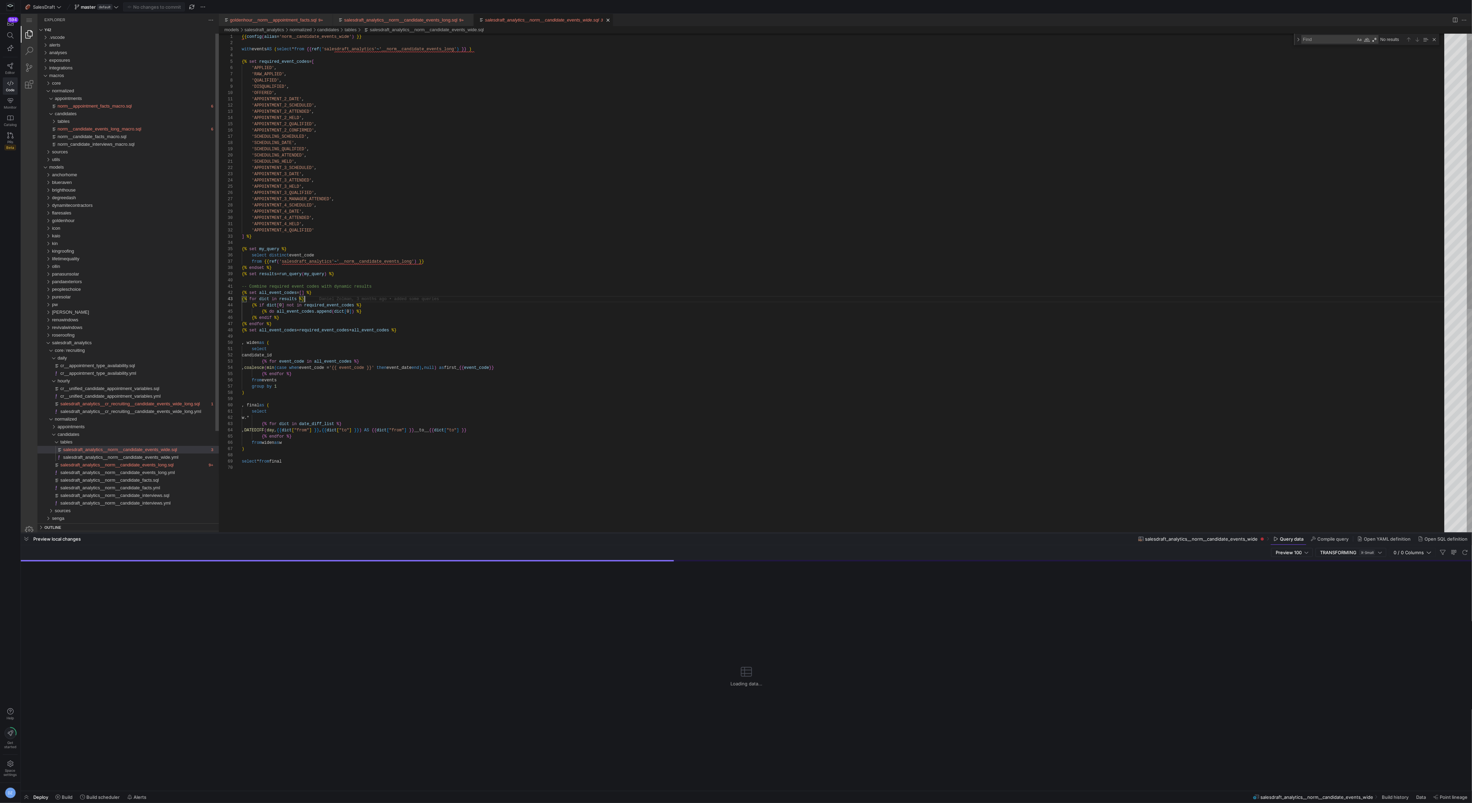
drag, startPoint x: 555, startPoint y: 610, endPoint x: 558, endPoint y: 533, distance: 77.0
click at [558, 533] on div at bounding box center [746, 532] width 1451 height 3
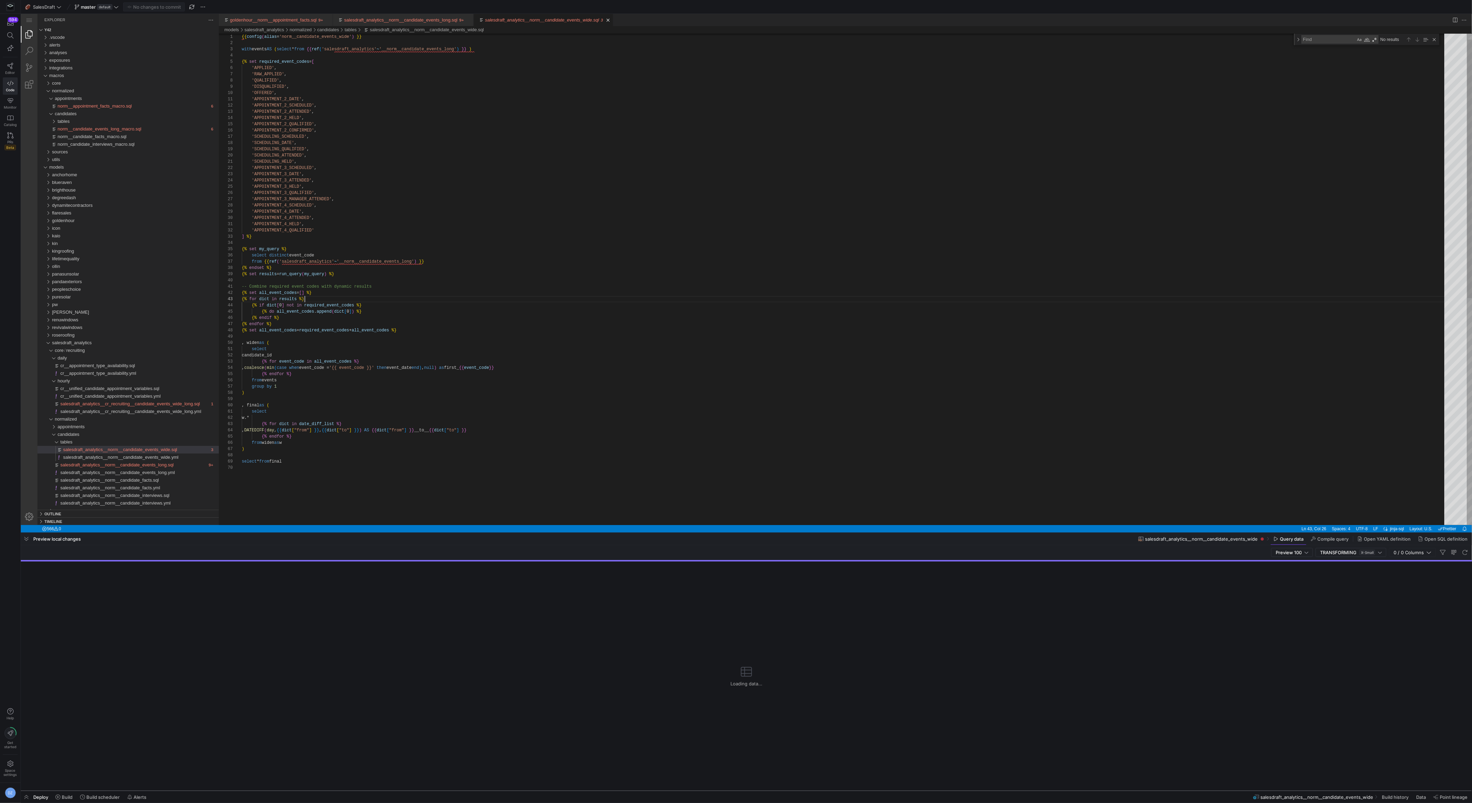
click at [741, 348] on div "{{ config ( alias = 'norm__candidate_events_wide' ) }} with events AS ( select …" at bounding box center [845, 488] width 1207 height 933
click at [29, 538] on span "button" at bounding box center [26, 539] width 11 height 12
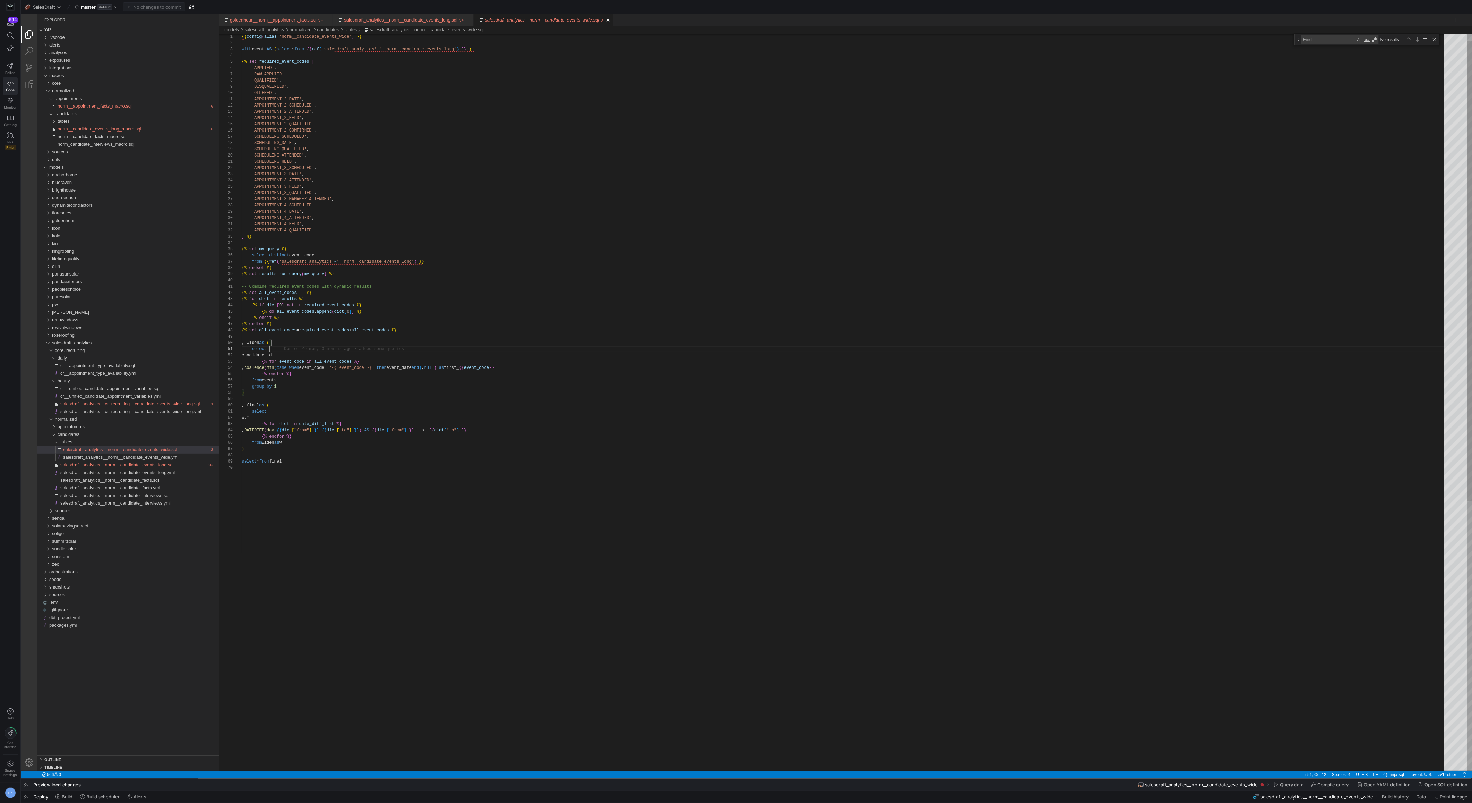
scroll to position [0, 27]
click at [530, 236] on div "{{ config ( alias = 'norm__candidate_events_wide' ) }} with events AS ( select …" at bounding box center [845, 611] width 1207 height 1179
click at [57, 793] on span at bounding box center [64, 796] width 23 height 11
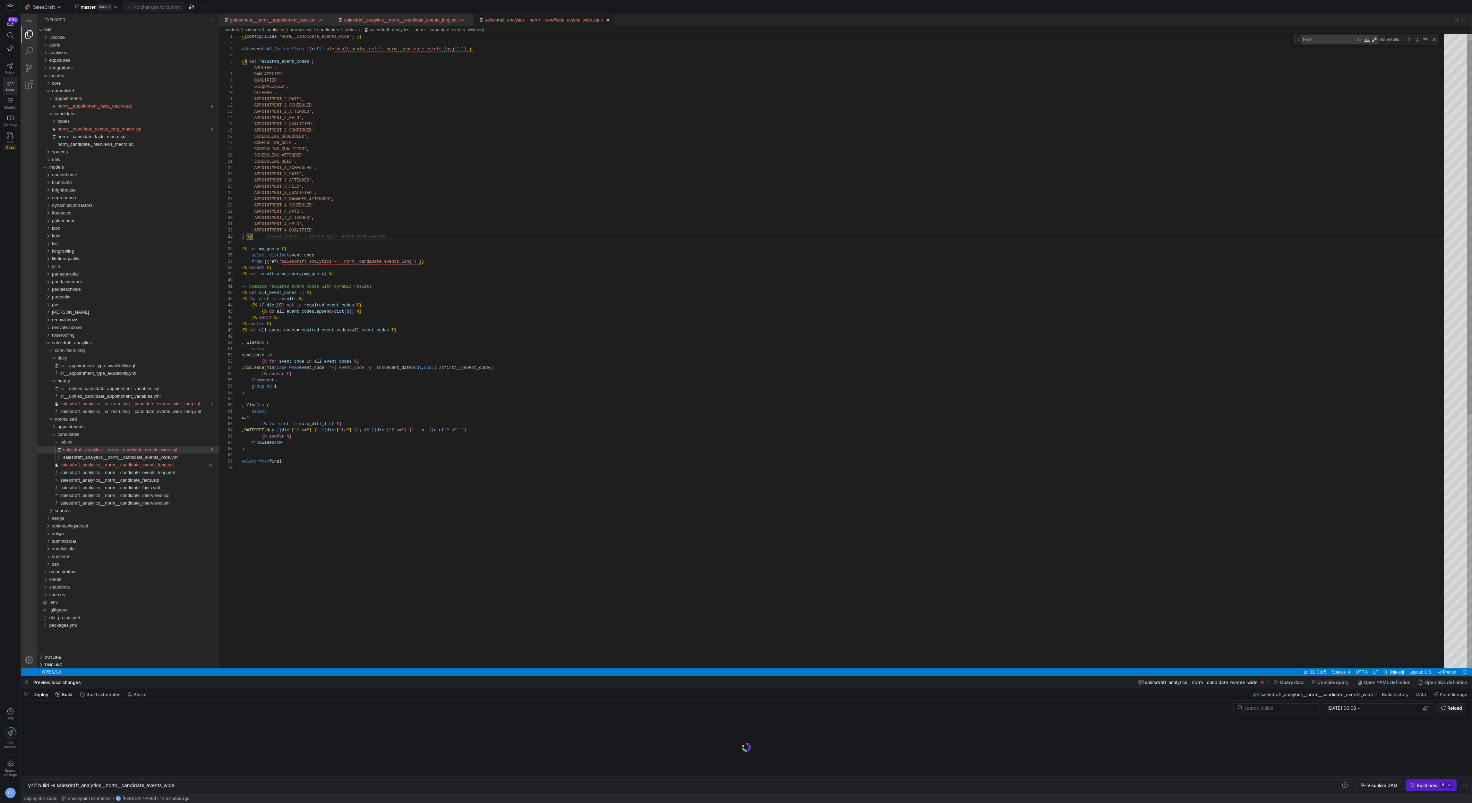
scroll to position [0, 148]
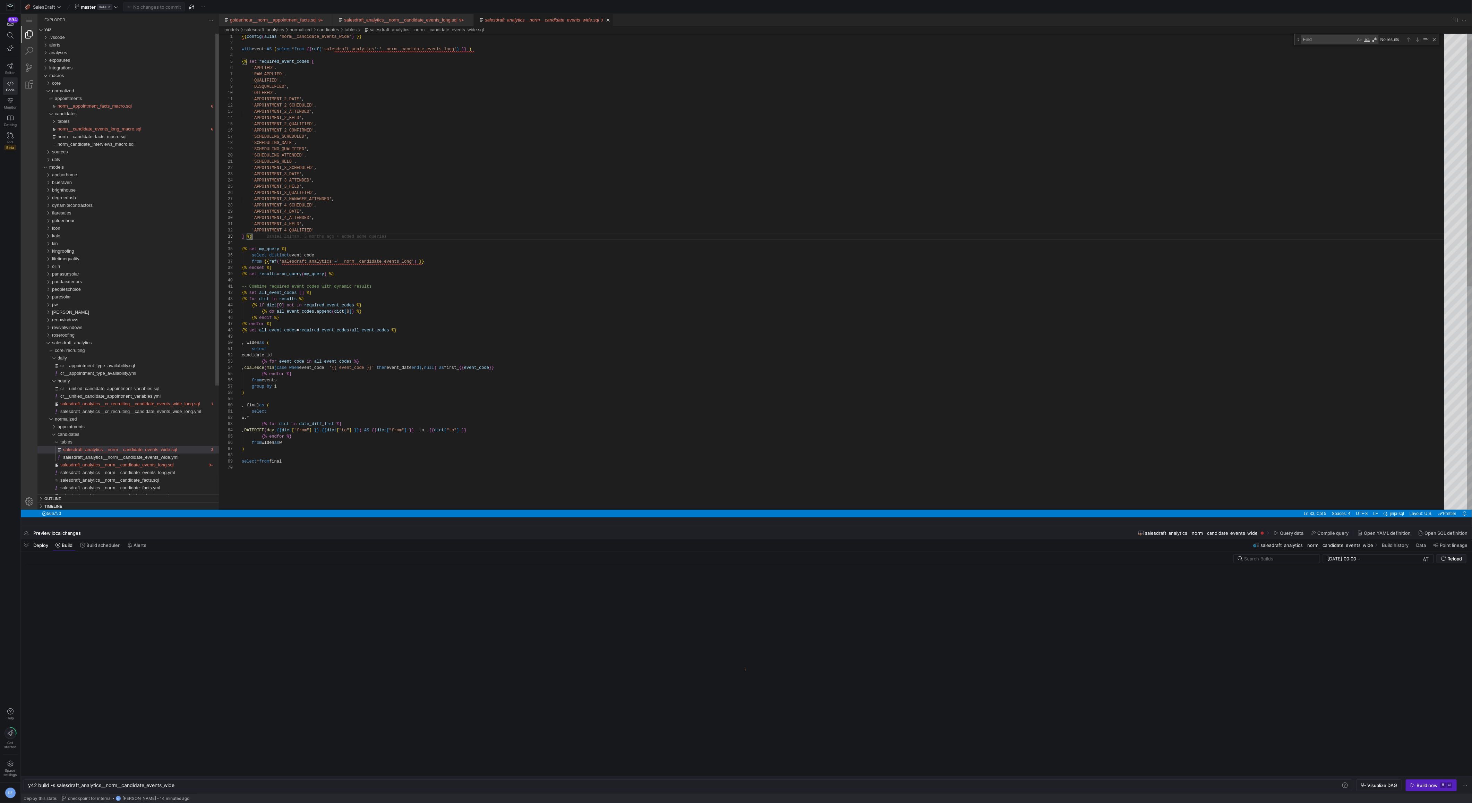
drag, startPoint x: 360, startPoint y: 675, endPoint x: 403, endPoint y: 513, distance: 168.2
click at [403, 525] on div at bounding box center [746, 526] width 1451 height 3
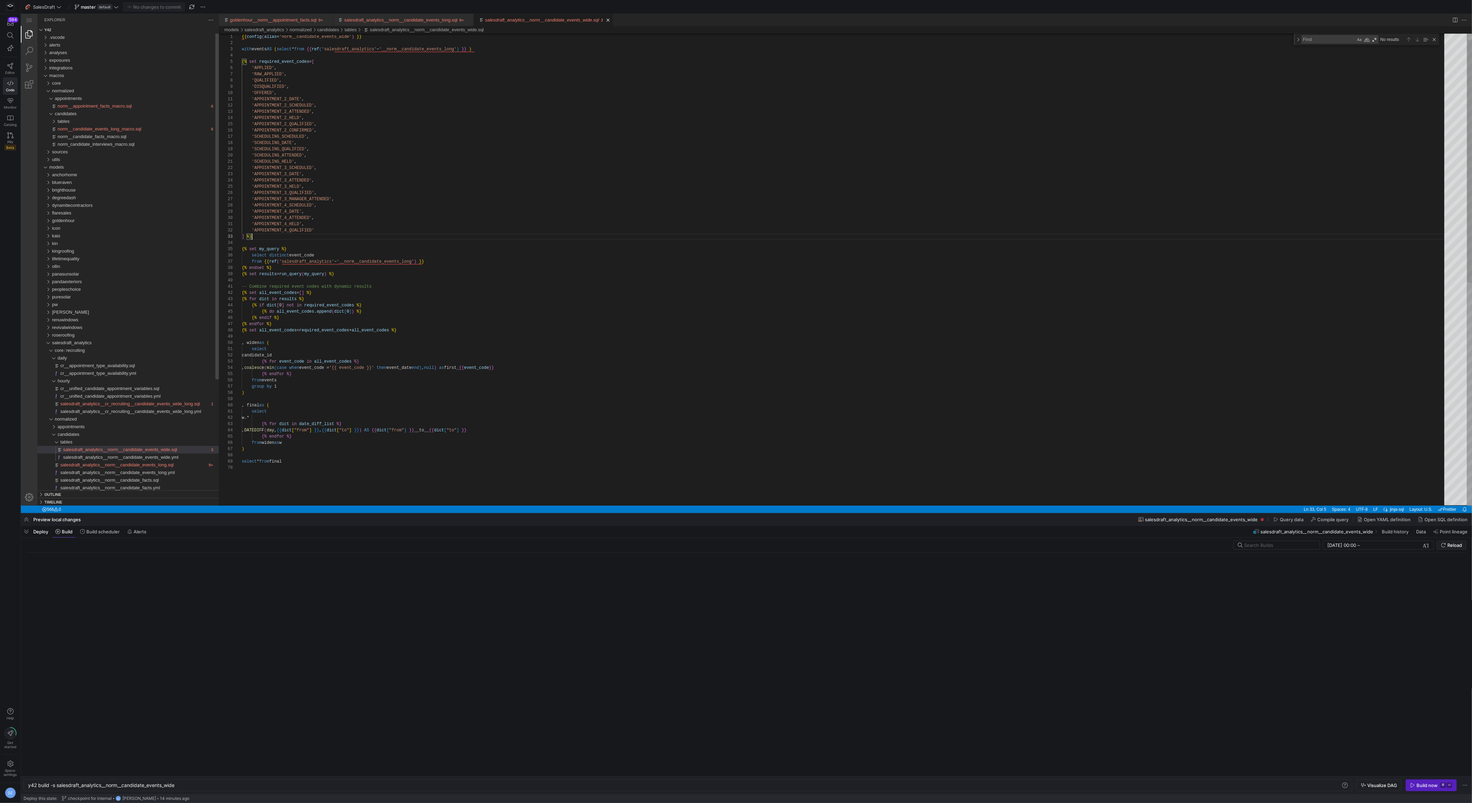
click at [467, 463] on div "{{ config ( alias = 'norm__candidate_events_wide' ) }} with events AS ( select …" at bounding box center [845, 479] width 1207 height 914
click at [461, 470] on div "{{ config ( alias = 'norm__candidate_events_wide' ) }} with events AS ( select …" at bounding box center [845, 479] width 1207 height 914
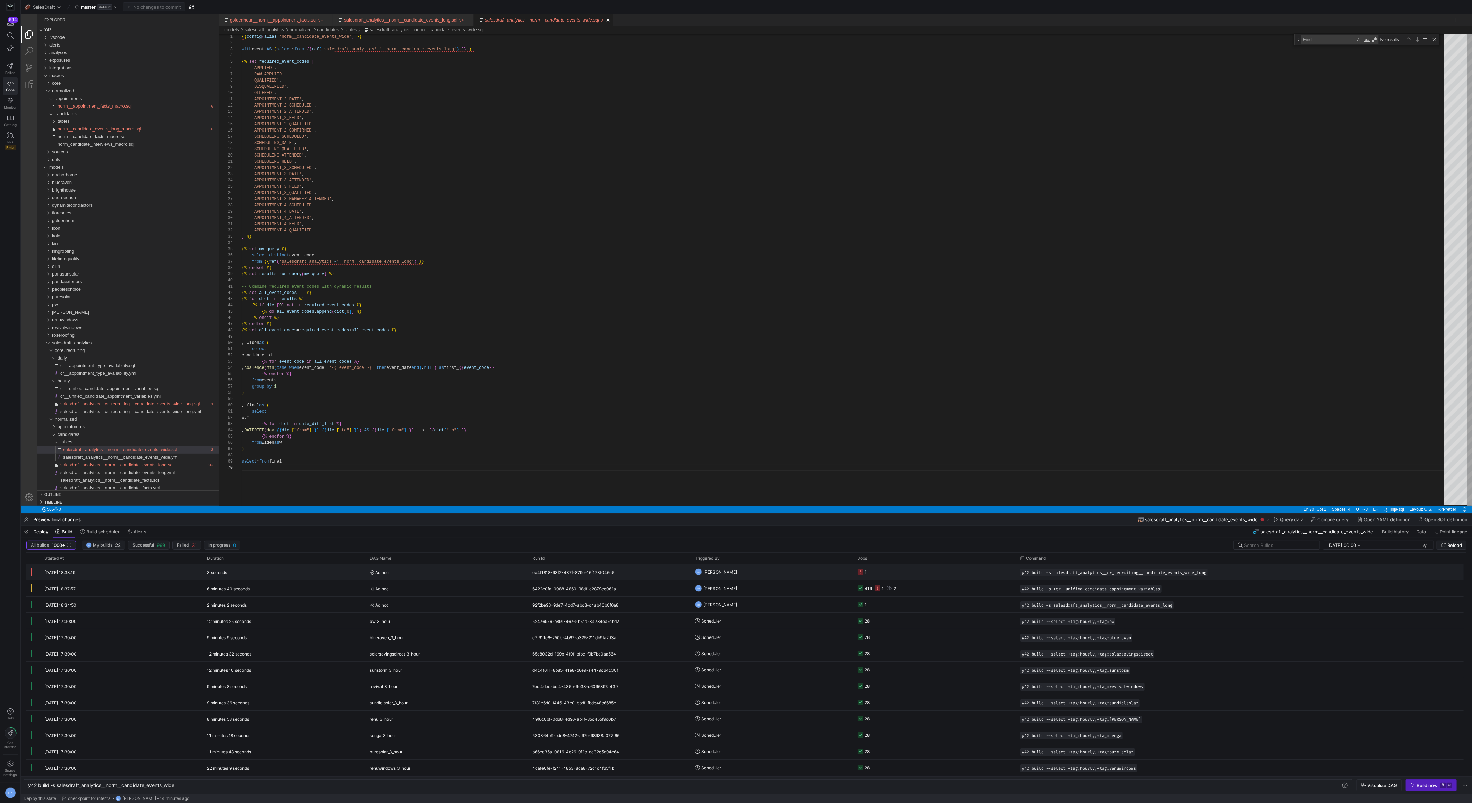
click at [804, 575] on y42-orchestration-triggered-by "DZ [PERSON_NAME]" at bounding box center [772, 571] width 154 height 15
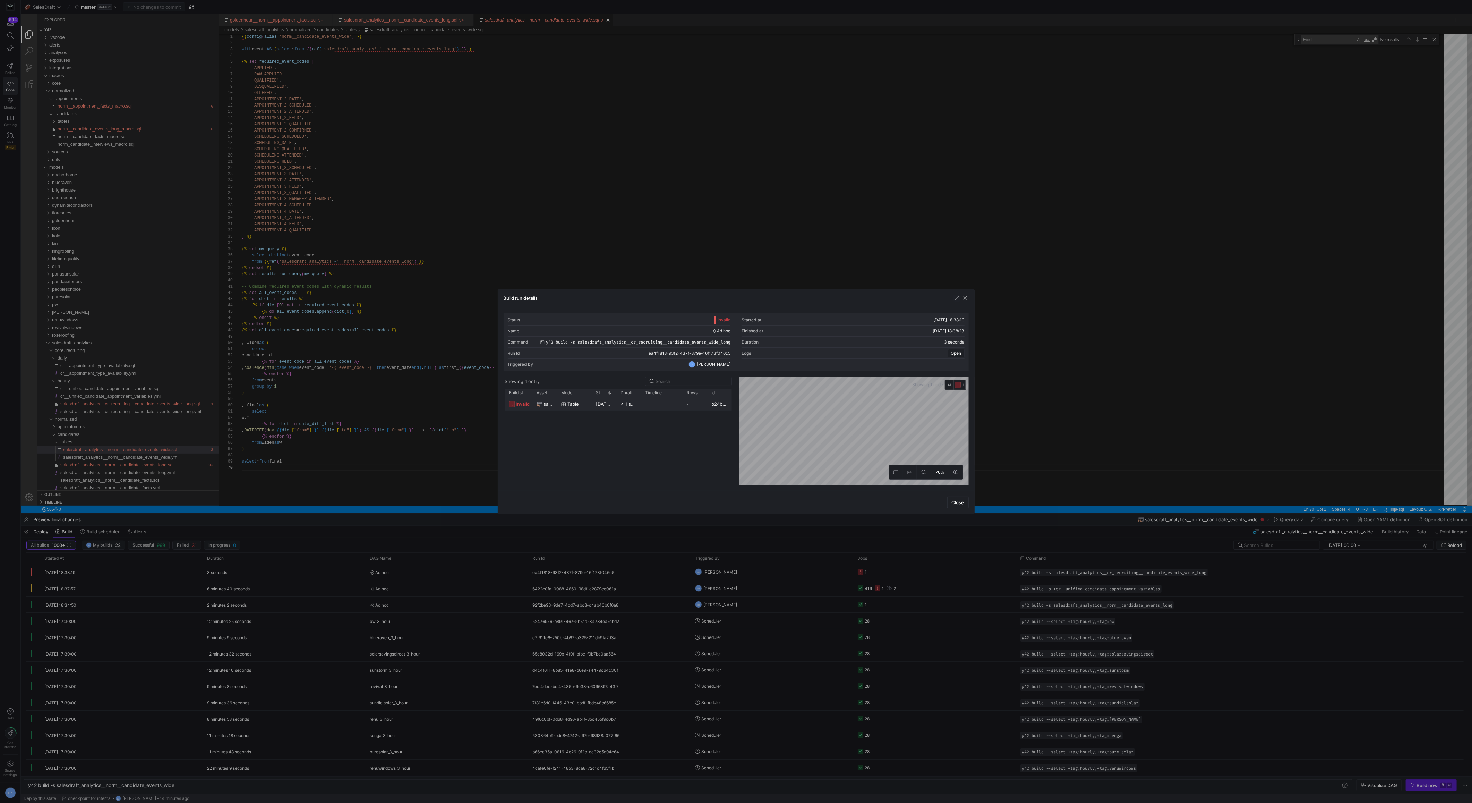
click at [517, 402] on span "invalid" at bounding box center [523, 404] width 14 height 14
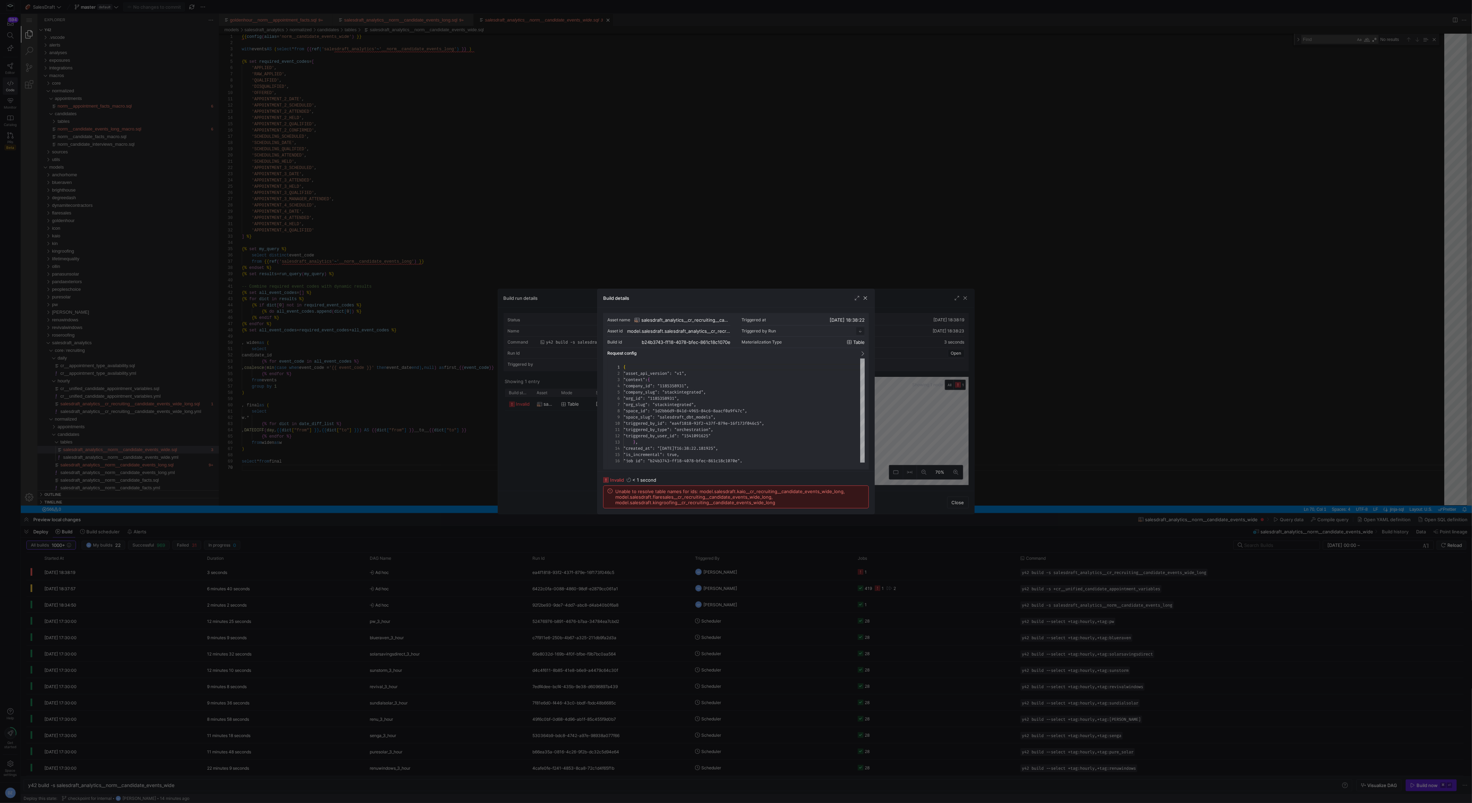
scroll to position [62, 0]
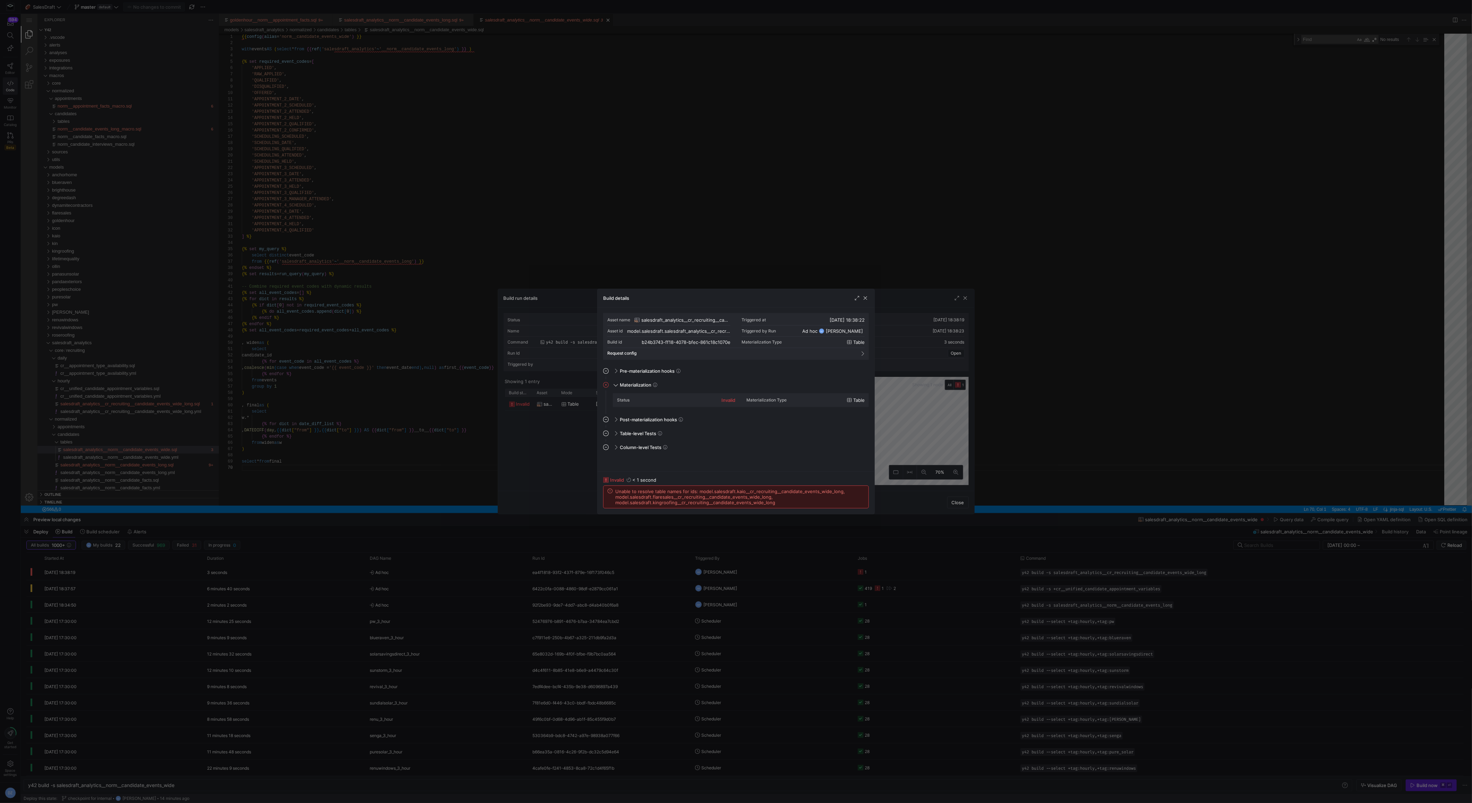
click at [687, 498] on span "Unable to resolve table names for ids: model.salesdraft.kaio__cr_recruiting__ca…" at bounding box center [739, 496] width 249 height 17
click at [677, 503] on span "Unable to resolve table names for ids: model.salesdraft.kaio__cr_recruiting__ca…" at bounding box center [739, 496] width 249 height 17
click at [640, 497] on span "Unable to resolve table names for ids: model.salesdraft.kaio__cr_recruiting__ca…" at bounding box center [739, 496] width 249 height 17
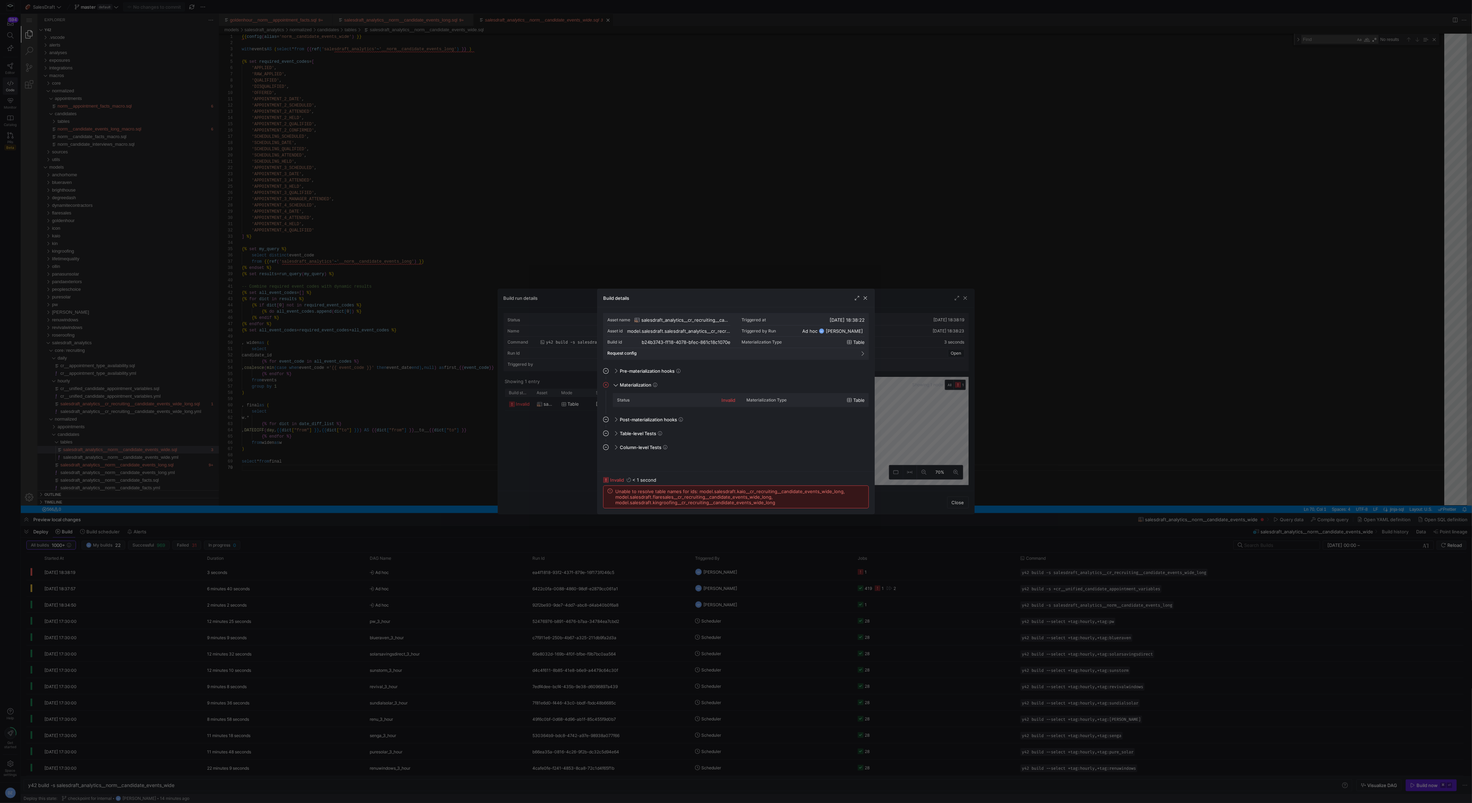
click at [640, 497] on span "Unable to resolve table names for ids: model.salesdraft.kaio__cr_recruiting__ca…" at bounding box center [739, 496] width 249 height 17
click at [695, 497] on span "Unable to resolve table names for ids: model.salesdraft.kaio__cr_recruiting__ca…" at bounding box center [739, 496] width 249 height 17
click at [865, 299] on span "button" at bounding box center [865, 297] width 7 height 7
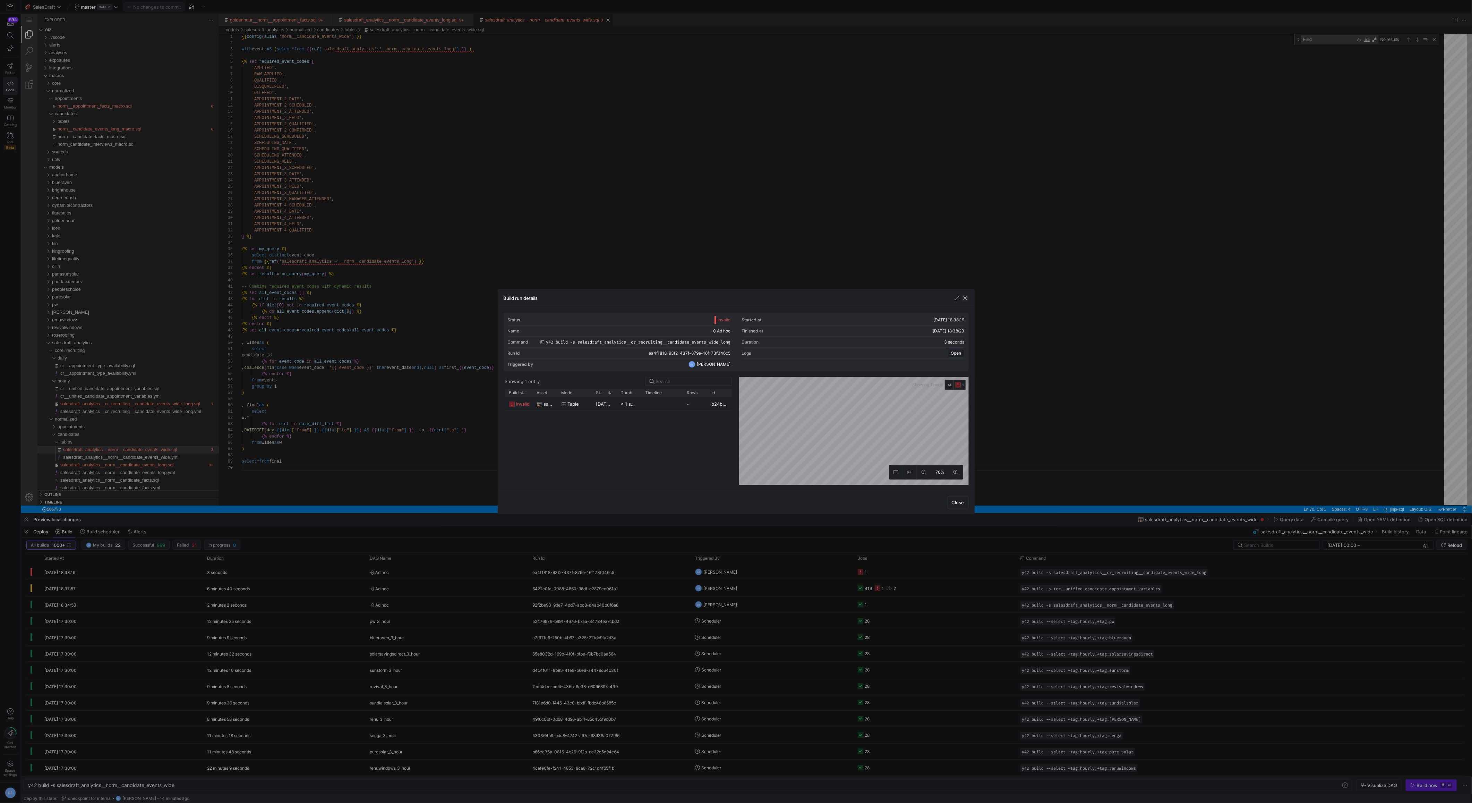
click at [963, 296] on span "button" at bounding box center [965, 297] width 7 height 7
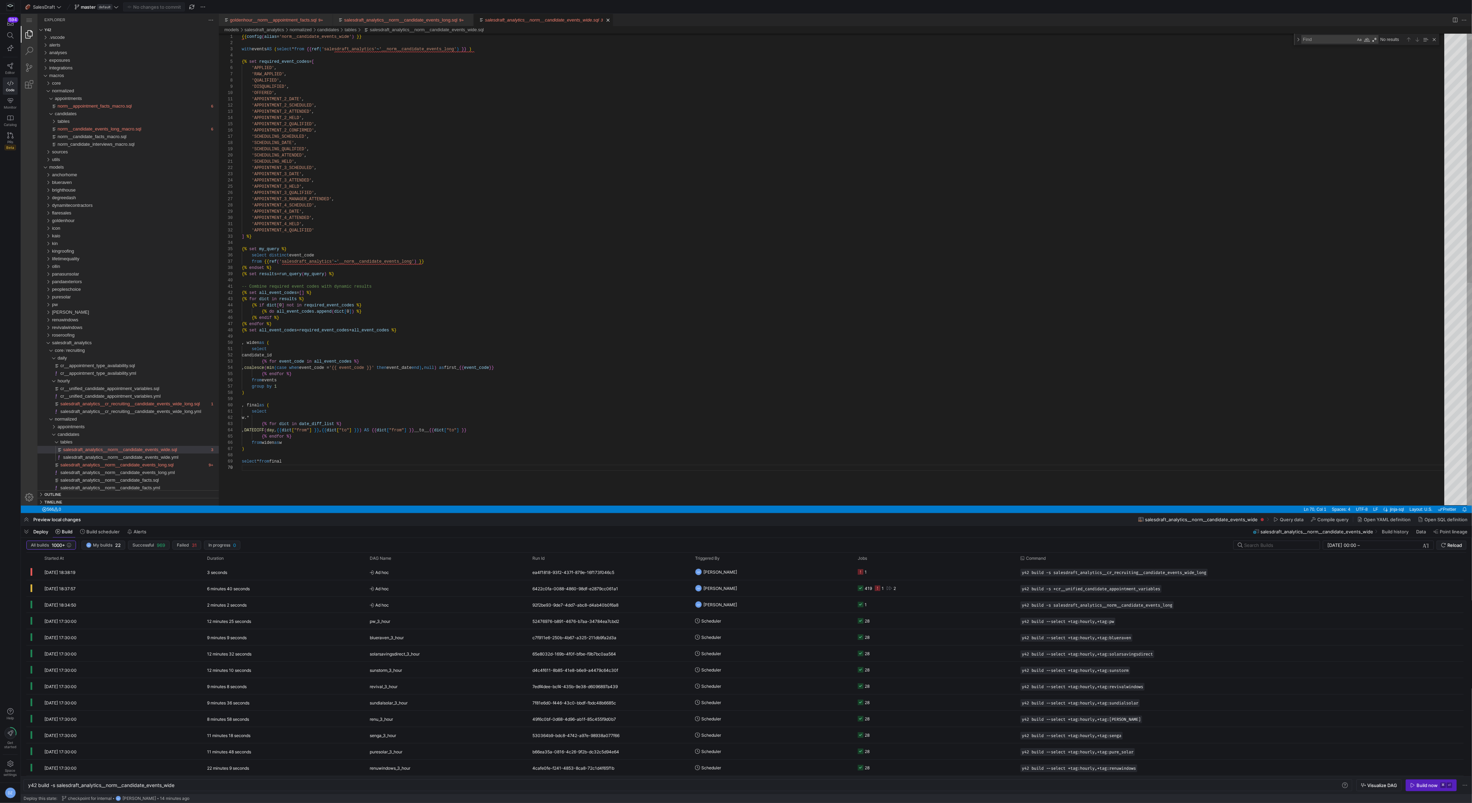
type textarea "'APPOINTMENT_4_HELD', 'APPOINTMENT_4_QUALIFIED' ] %} {% set my_query %} select …"
click at [618, 274] on div "{{ config ( alias = 'norm__candidate_events_wide' ) }} with events AS ( select …" at bounding box center [845, 479] width 1207 height 914
click at [29, 63] on link "Source Control (⌃⇧G)" at bounding box center [29, 67] width 17 height 17
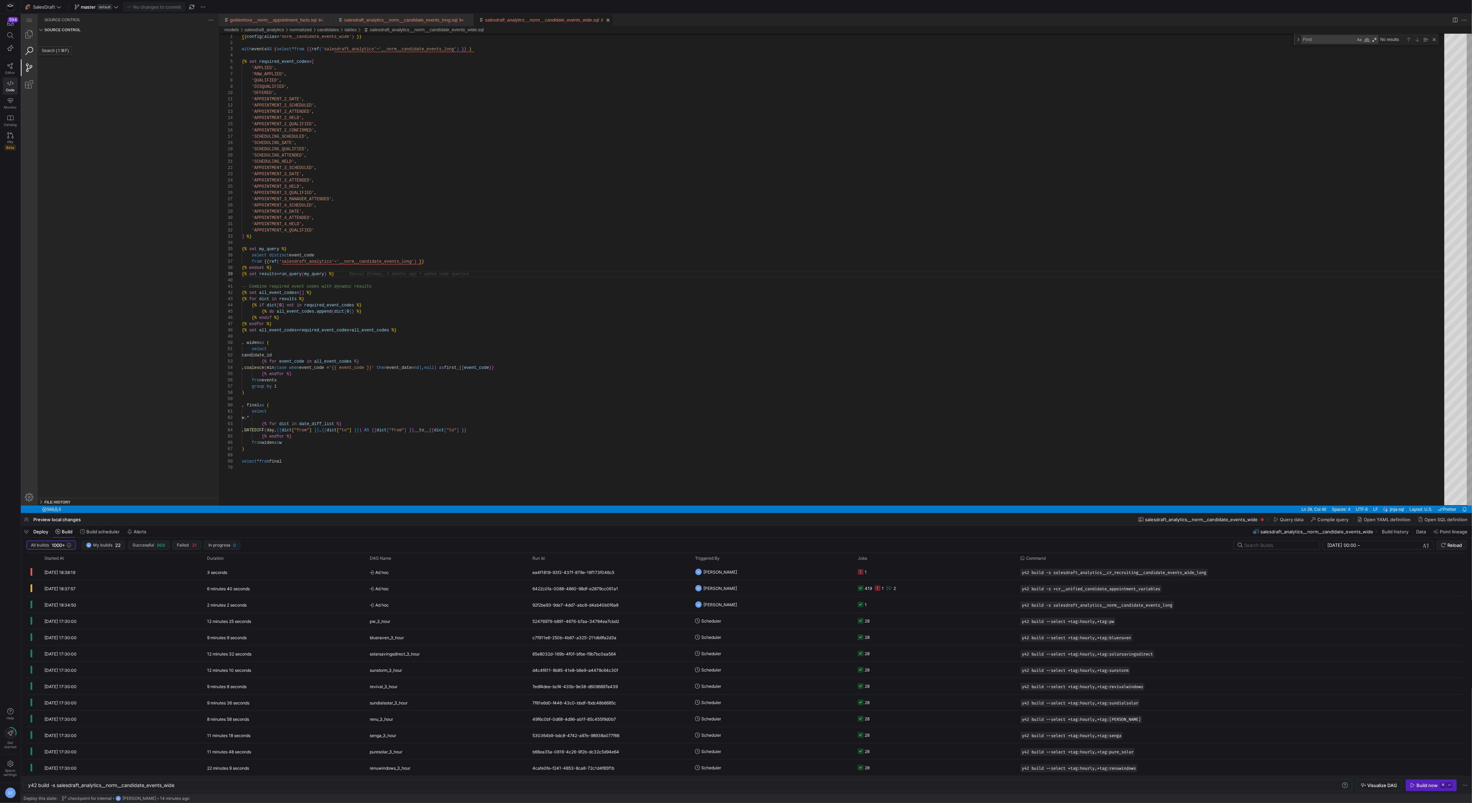
click at [30, 51] on link "Search (⇧⌘F)" at bounding box center [29, 51] width 17 height 17
click at [29, 36] on link "Explorer (⇧⌘E)" at bounding box center [29, 34] width 17 height 17
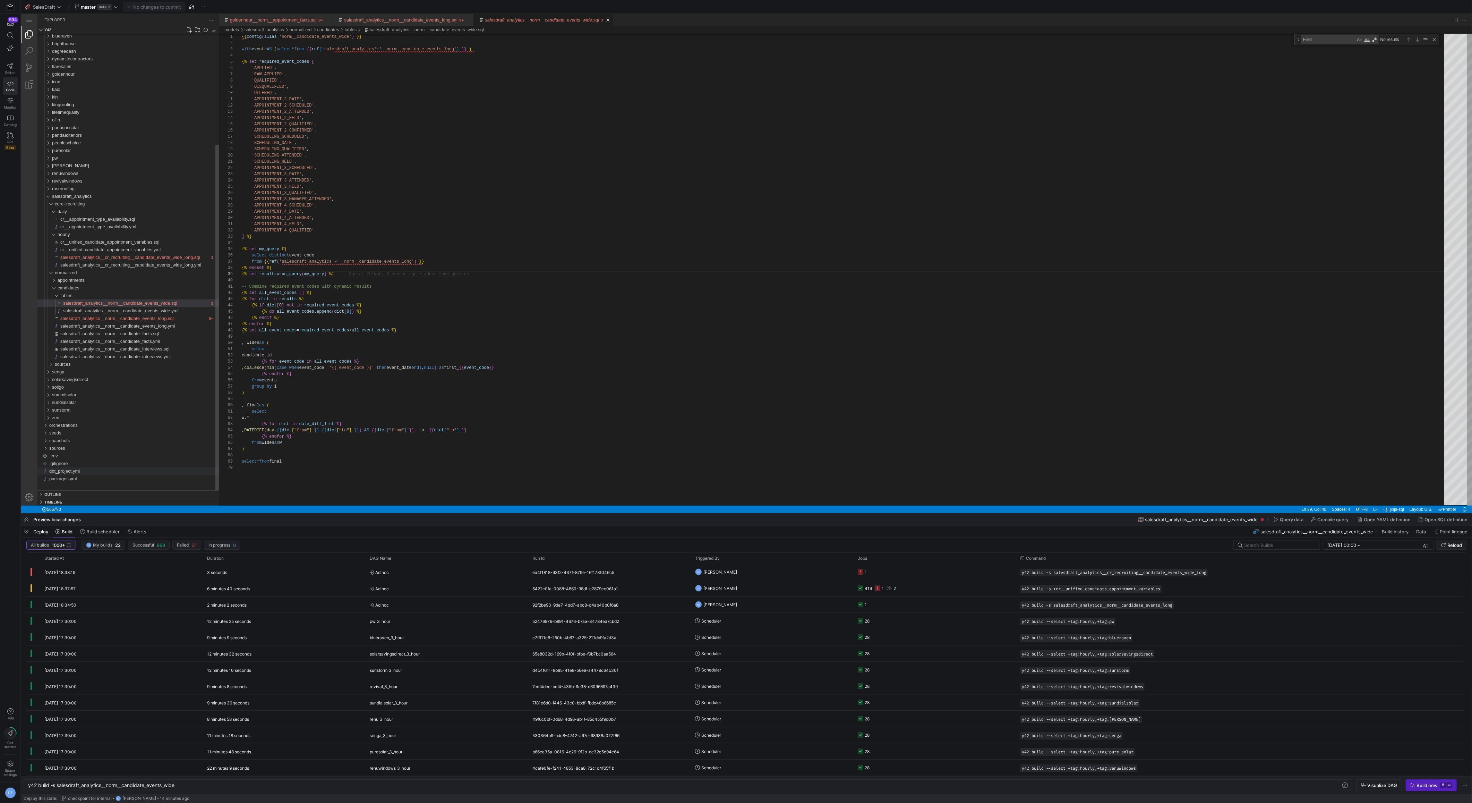
click at [101, 469] on div "dbt_project.yml" at bounding box center [134, 471] width 170 height 8
type textarea "y42 build"
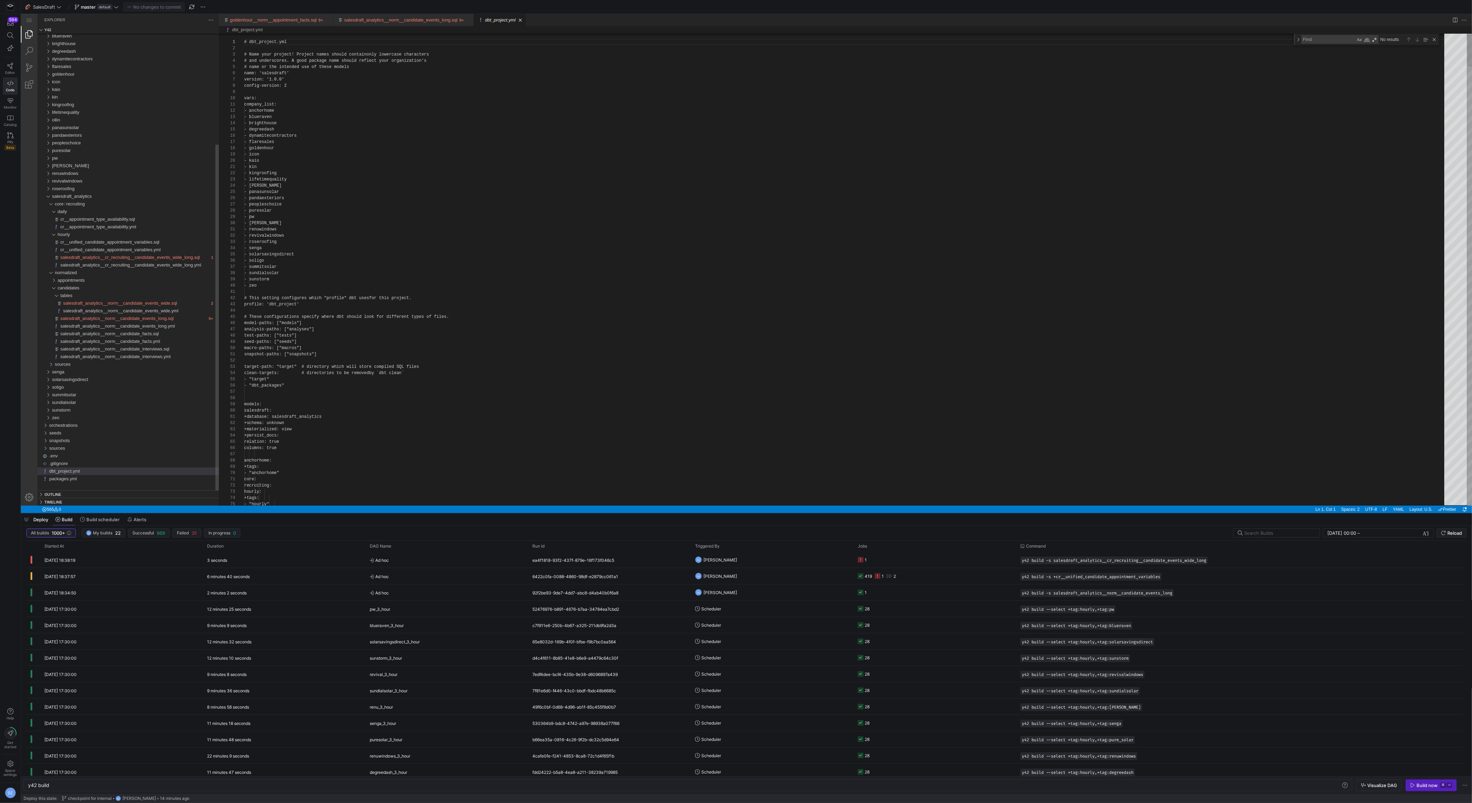
scroll to position [62, 0]
drag, startPoint x: 293, startPoint y: 141, endPoint x: 245, endPoint y: 140, distance: 48.9
drag, startPoint x: 274, startPoint y: 154, endPoint x: 228, endPoint y: 153, distance: 46.1
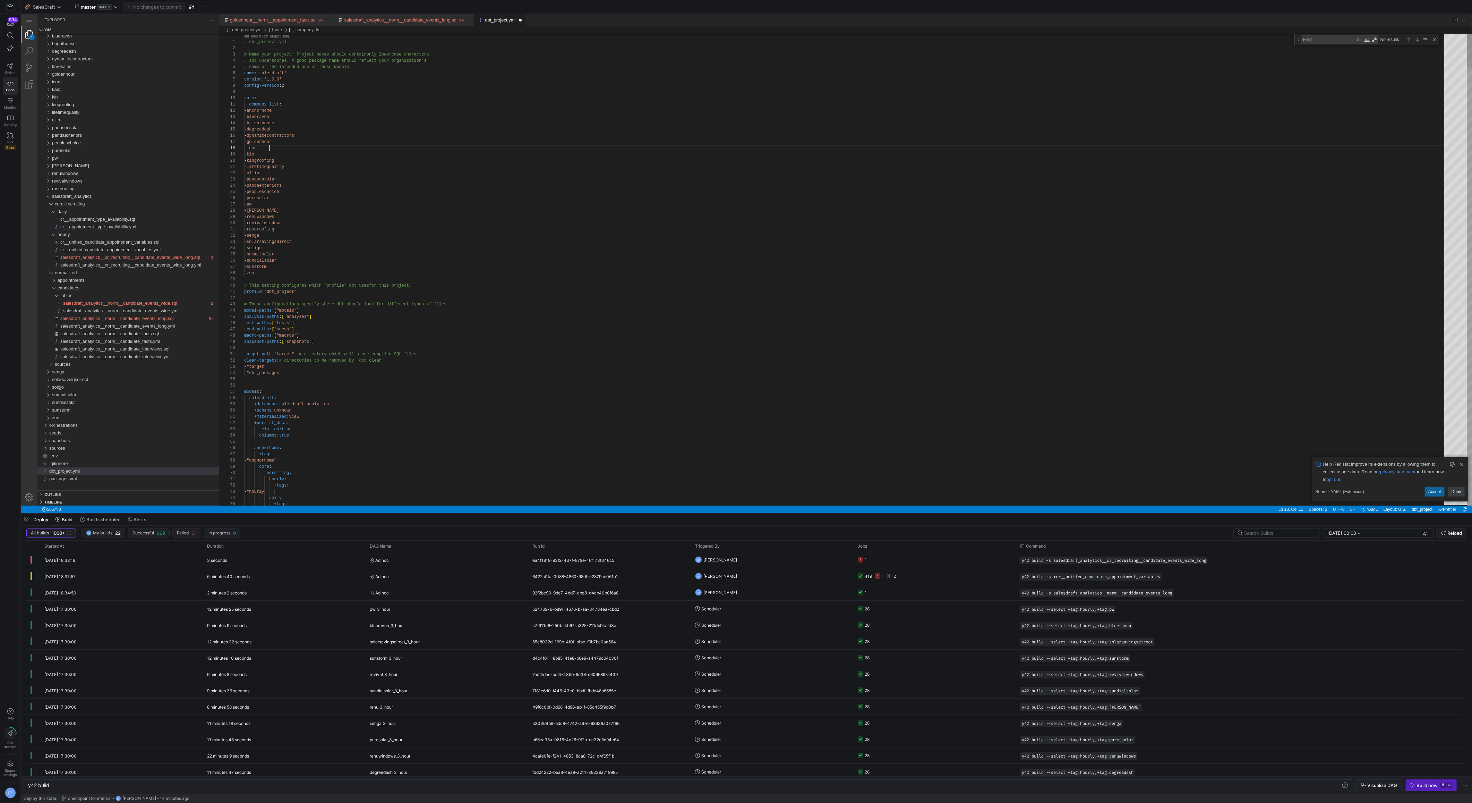
scroll to position [44, 25]
click at [817, 553] on y42-orchestration-triggered-by "DZ [PERSON_NAME]" at bounding box center [772, 559] width 154 height 15
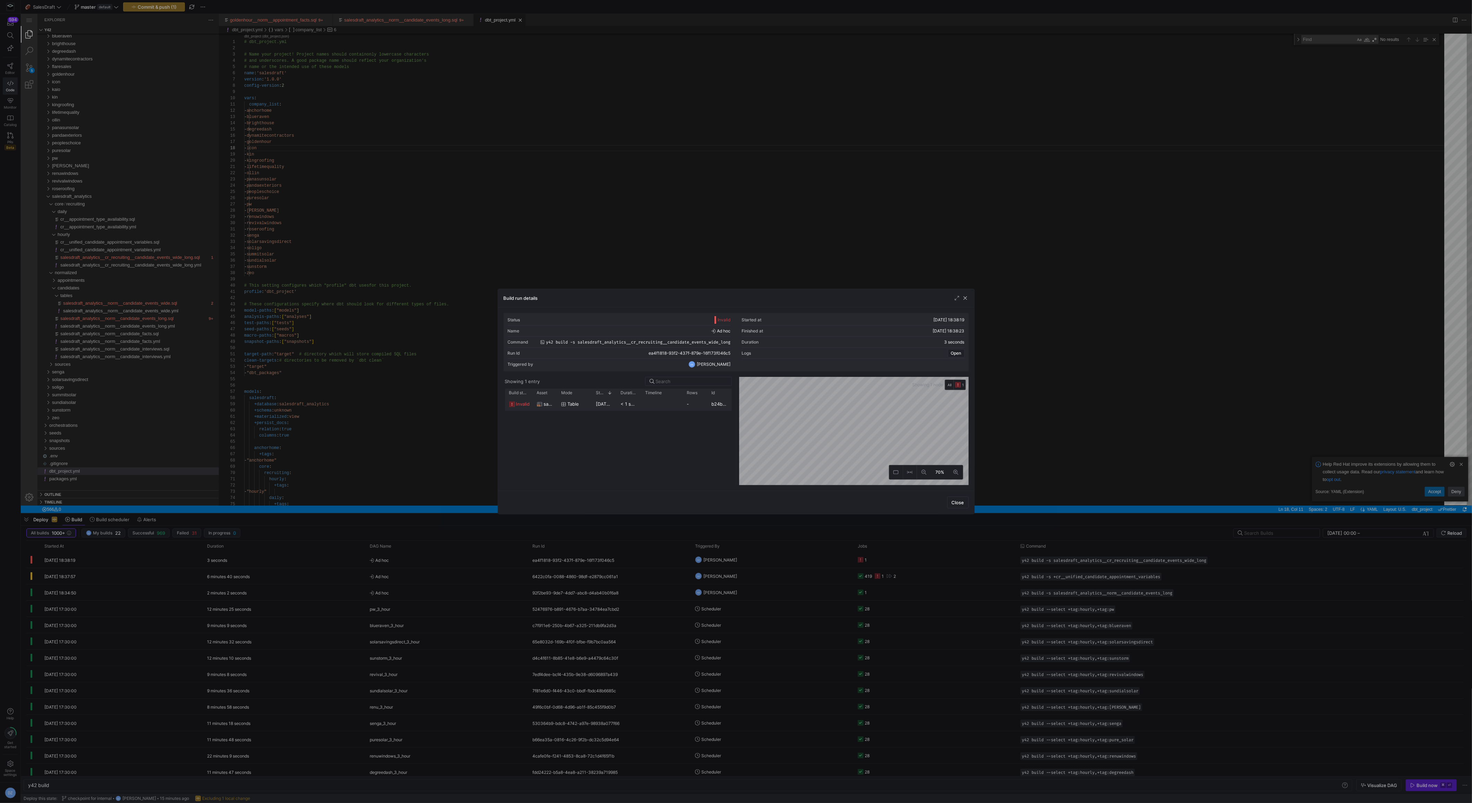
click at [521, 403] on span "invalid" at bounding box center [523, 404] width 14 height 14
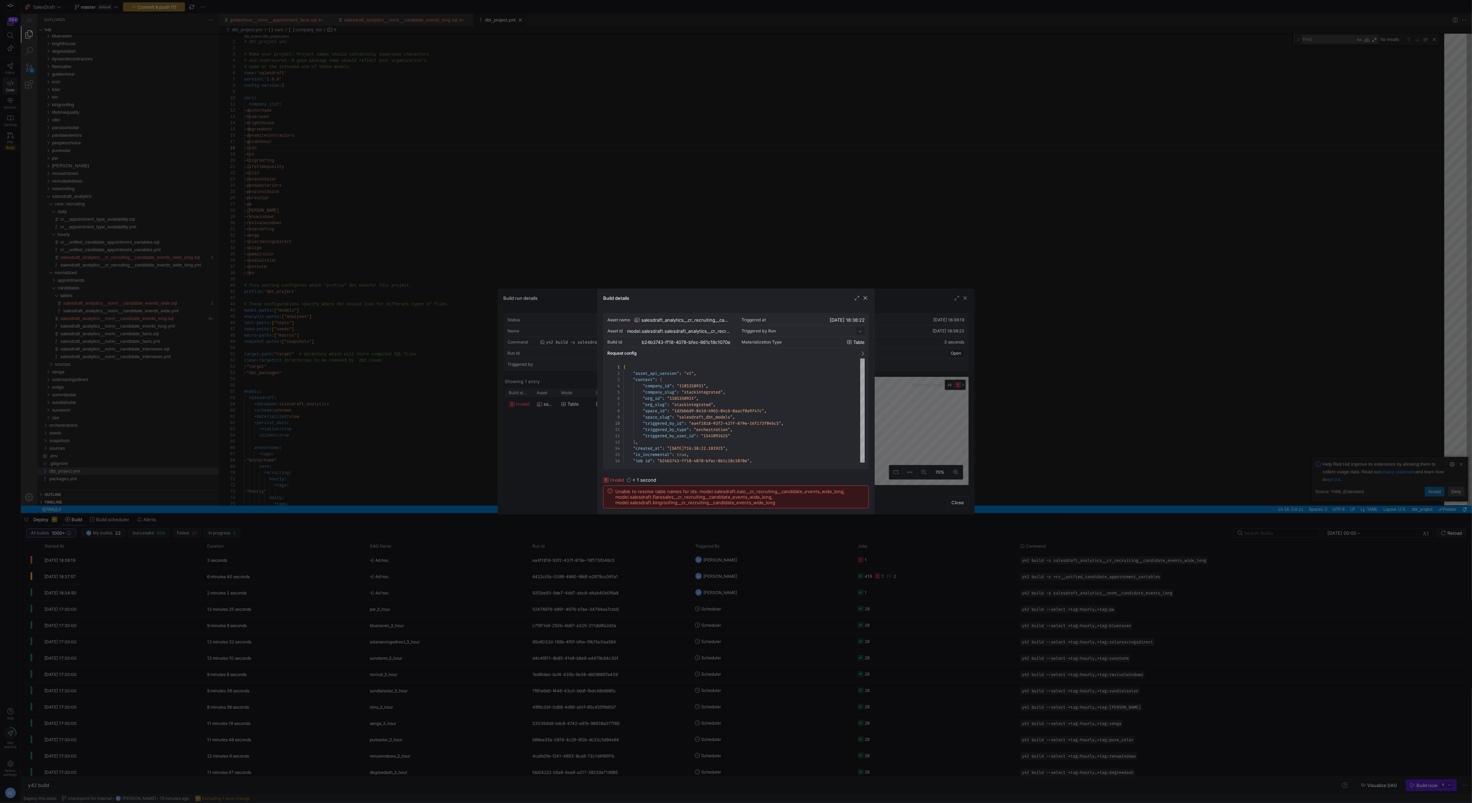
scroll to position [62, 0]
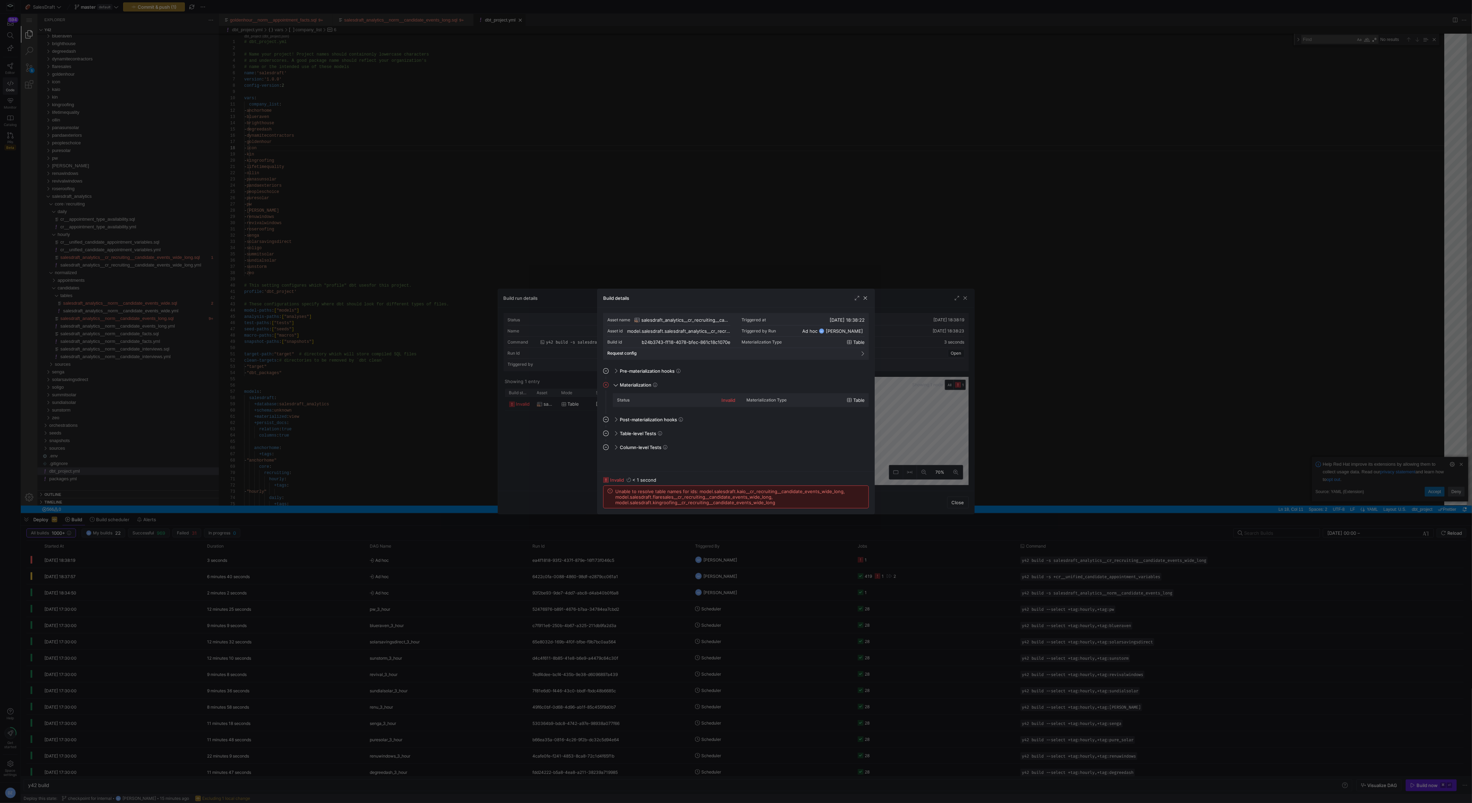
click at [430, 380] on div at bounding box center [736, 401] width 1472 height 803
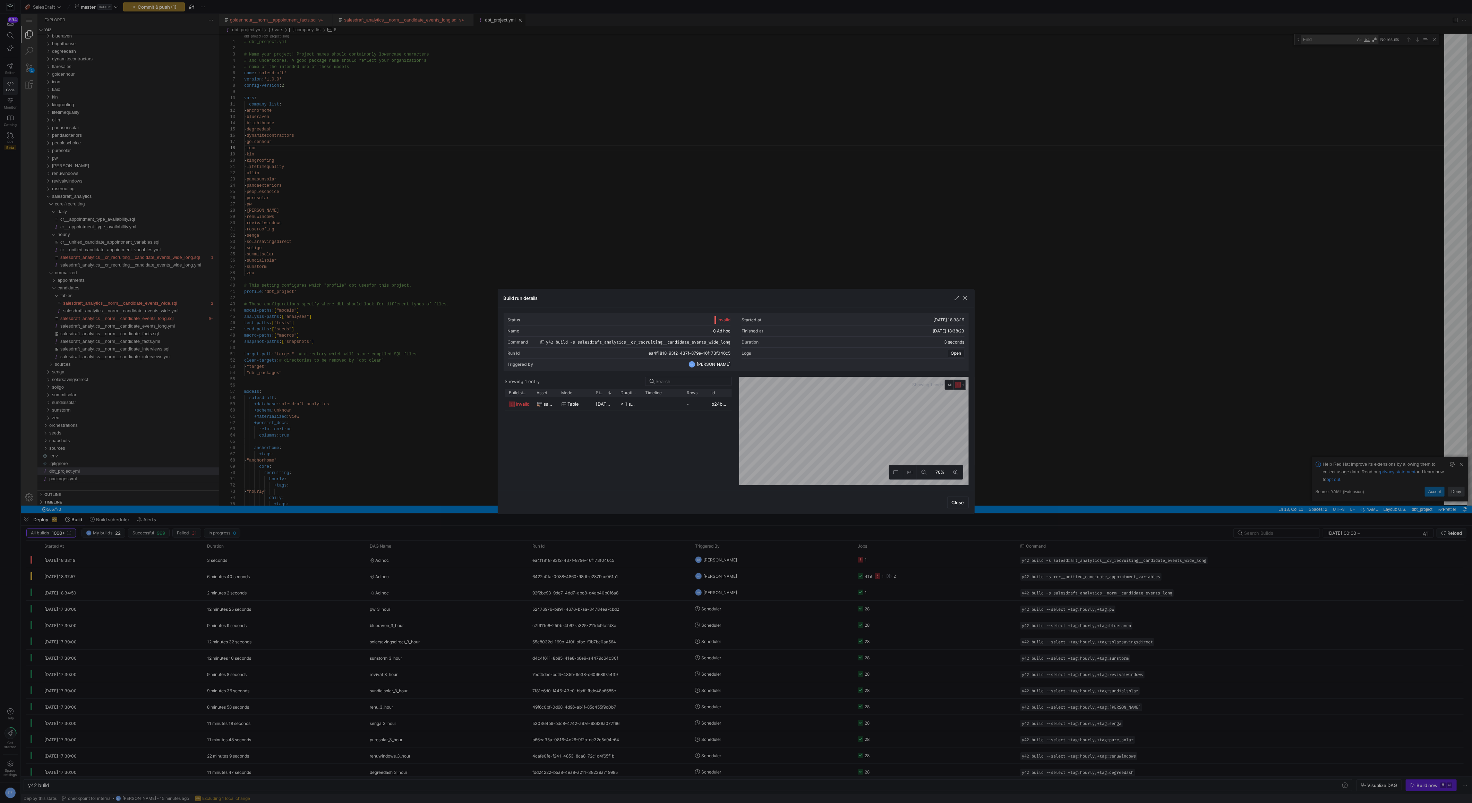
click at [402, 316] on div at bounding box center [736, 401] width 1472 height 803
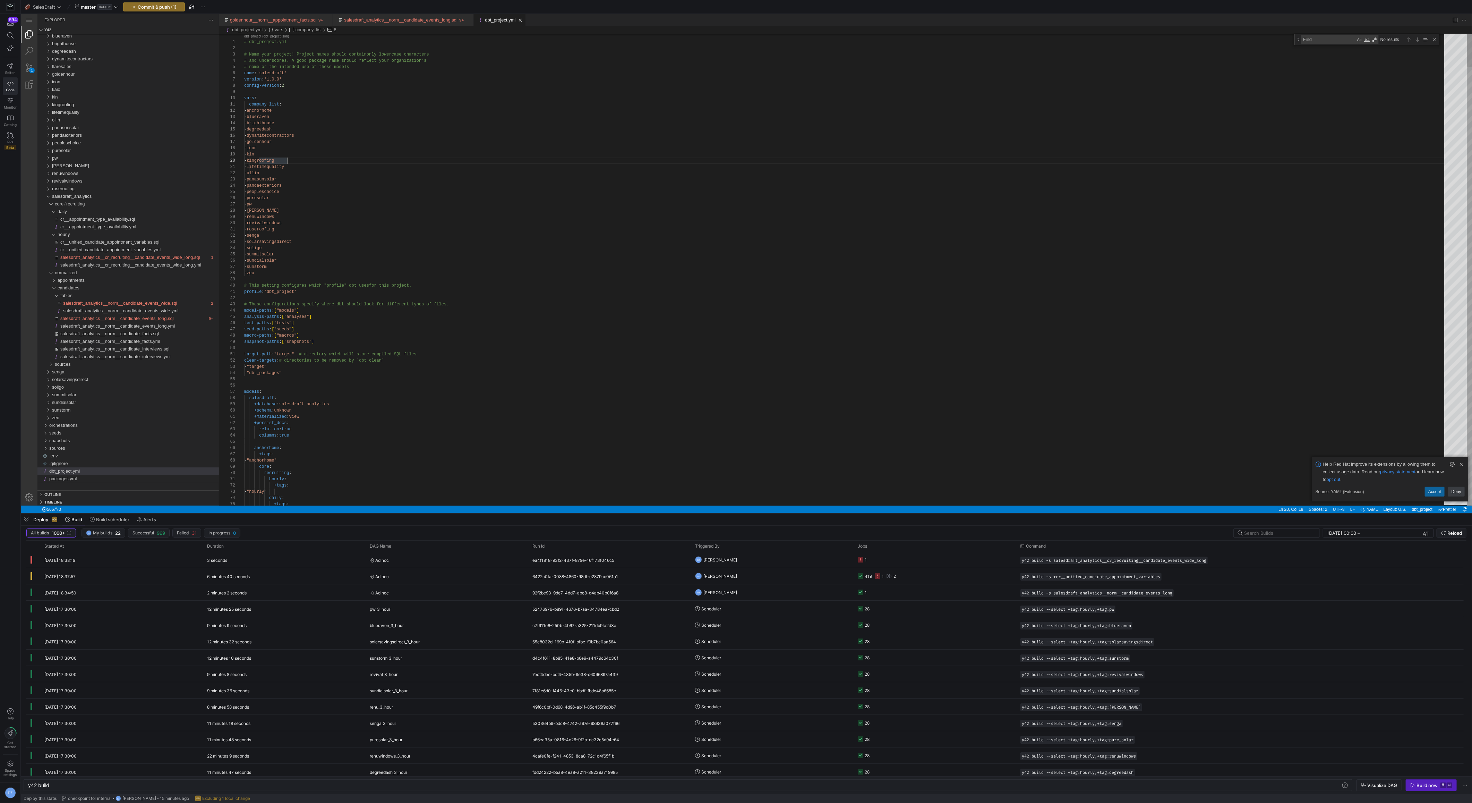
scroll to position [50, 23]
drag, startPoint x: 296, startPoint y: 161, endPoint x: 290, endPoint y: 155, distance: 8.1
type textarea "- ollin - panasunsolar - pandaexteriors - peopleschoice - puresolar - pw - renu…"
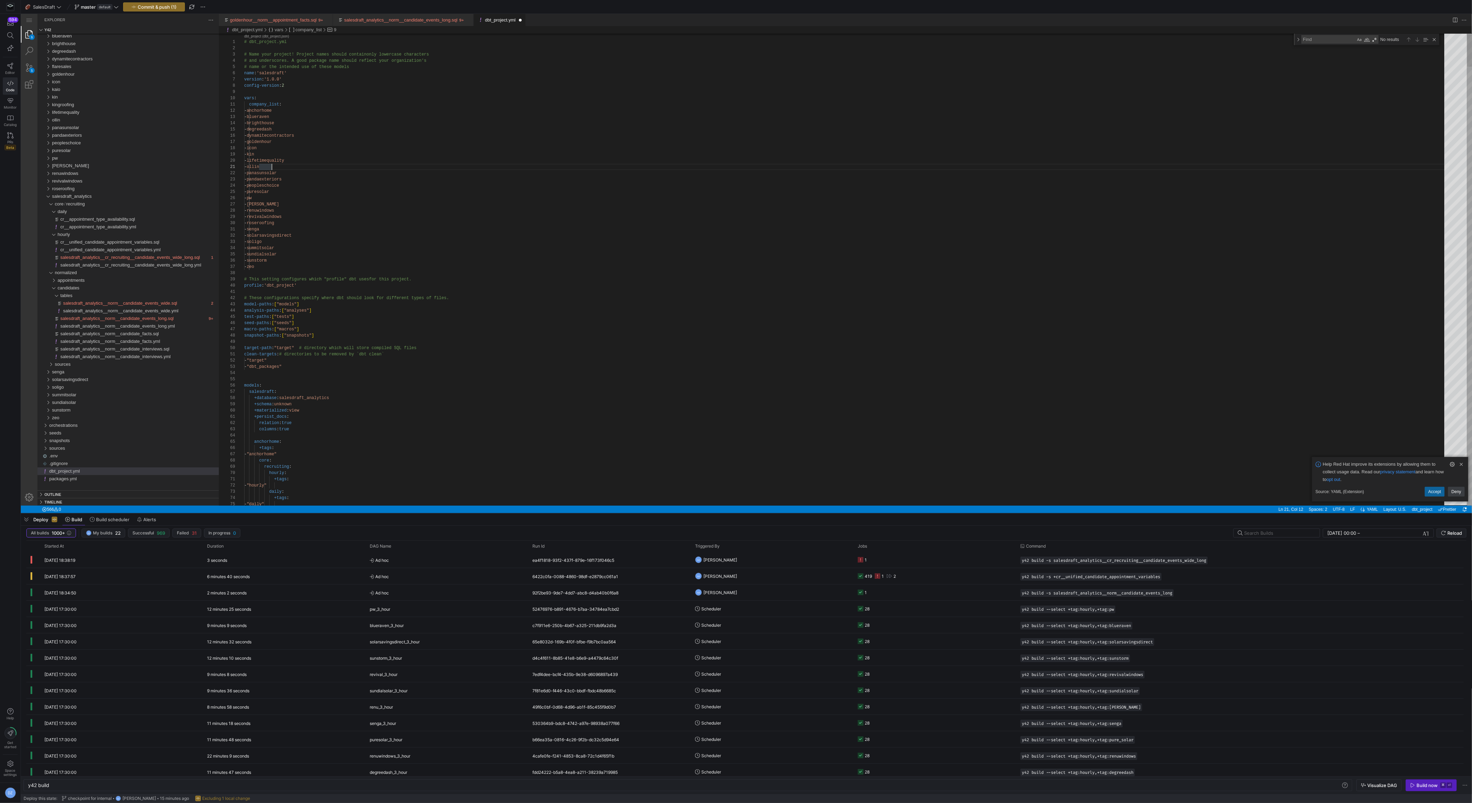
click at [164, 10] on span "button" at bounding box center [153, 7] width 61 height 8
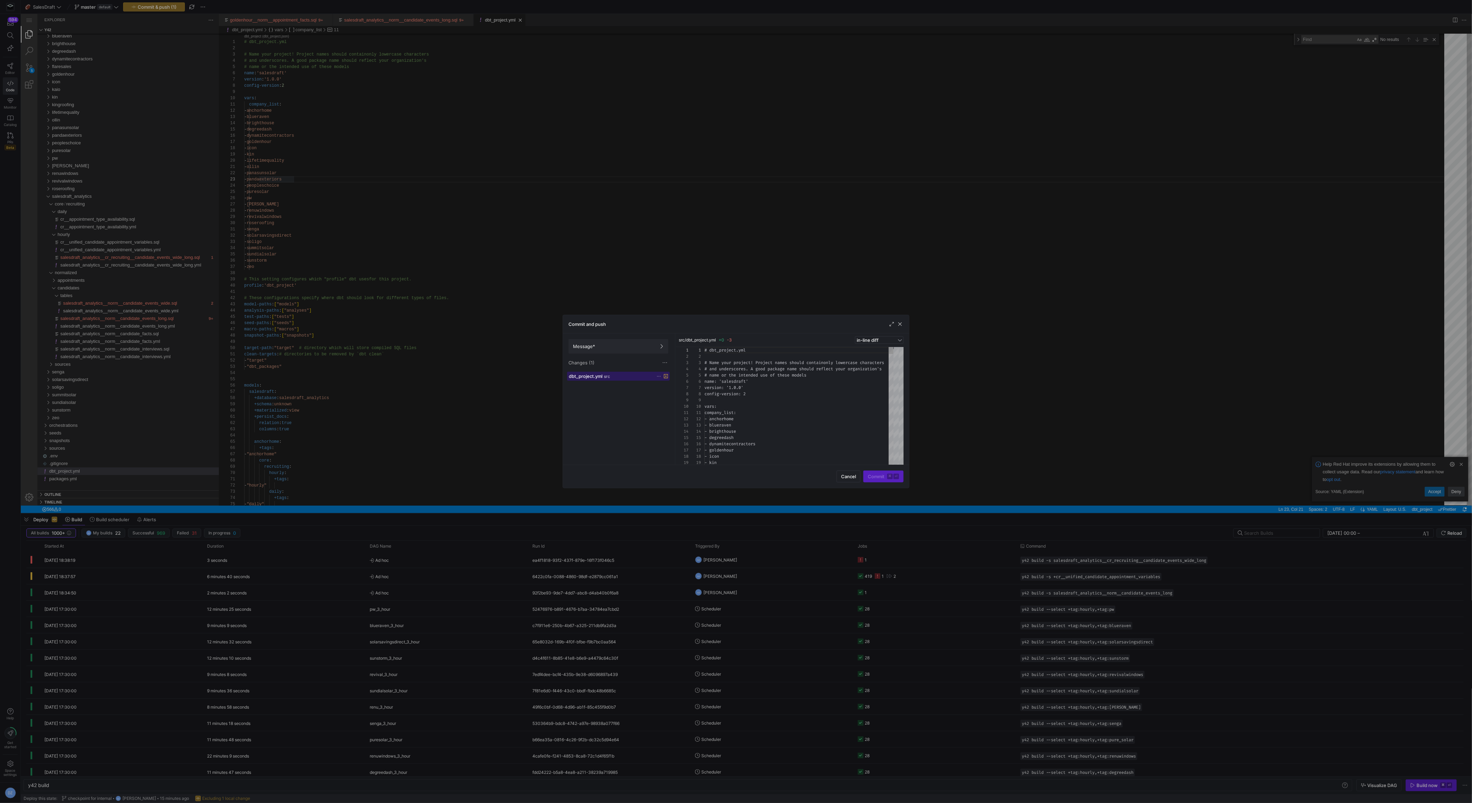
click at [583, 377] on span "dbt_project.yml" at bounding box center [586, 376] width 34 height 6
click at [612, 348] on span "Message*" at bounding box center [618, 346] width 91 height 6
click at [718, 353] on input "text" at bounding box center [792, 353] width 210 height 6
type input "checkpoint"
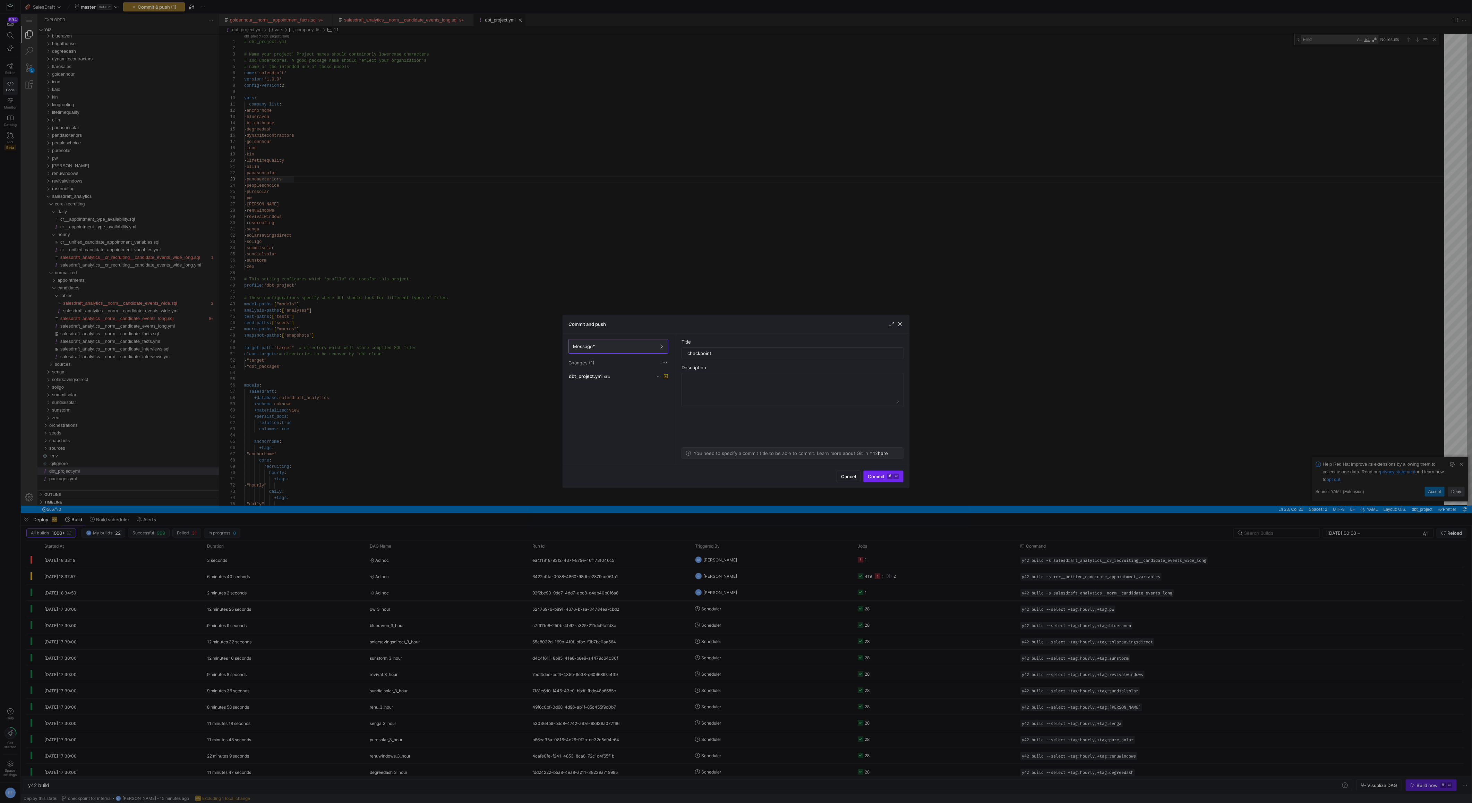
click at [883, 475] on span "Commit ⌘ ⏎" at bounding box center [883, 476] width 31 height 6
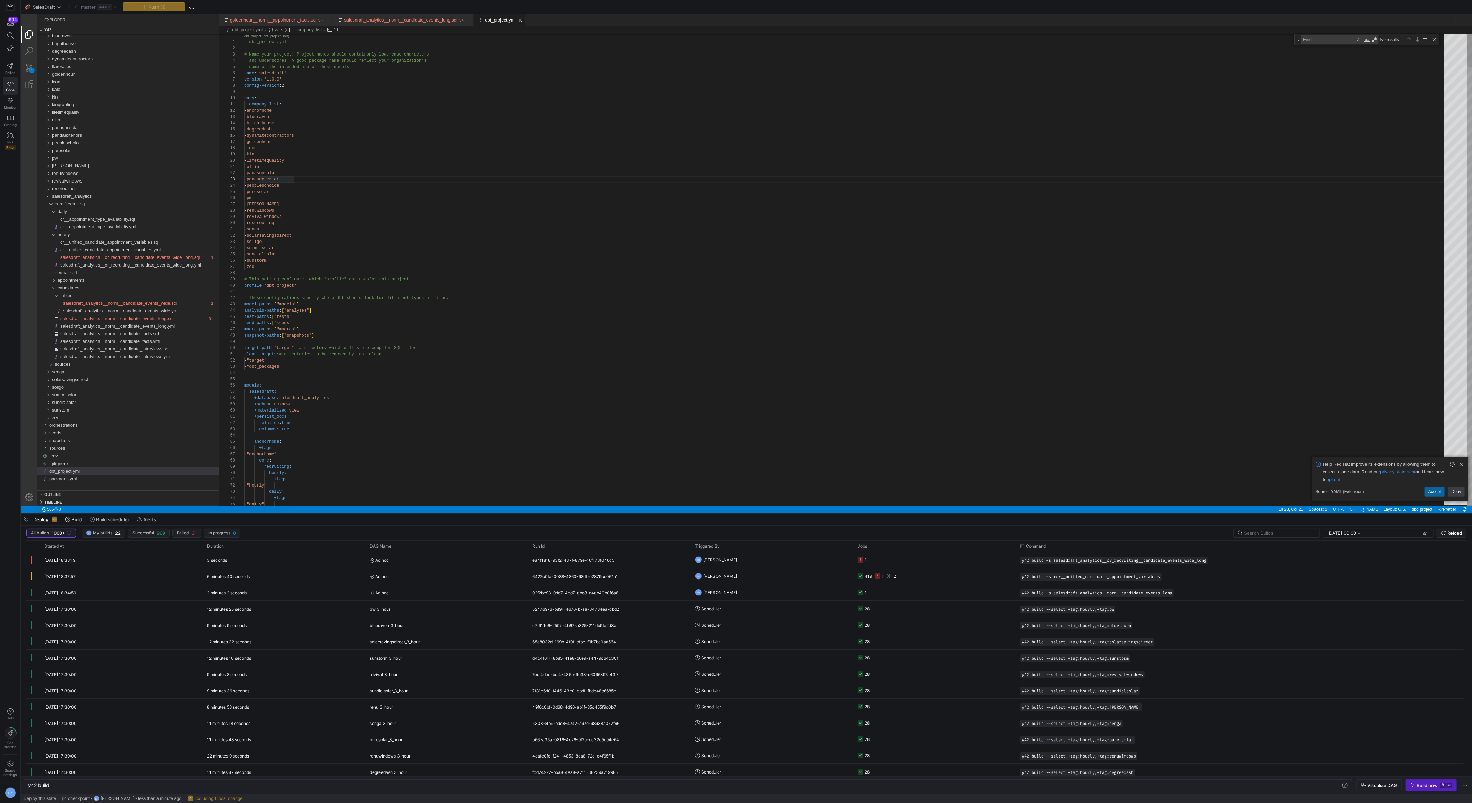
type textarea "- senga - solarsavingsdirect - soligo - summitsolar - sundialsolar - sunstorm -…"
click at [843, 580] on y42-orchestration-triggered-by "DZ [PERSON_NAME]" at bounding box center [772, 575] width 154 height 15
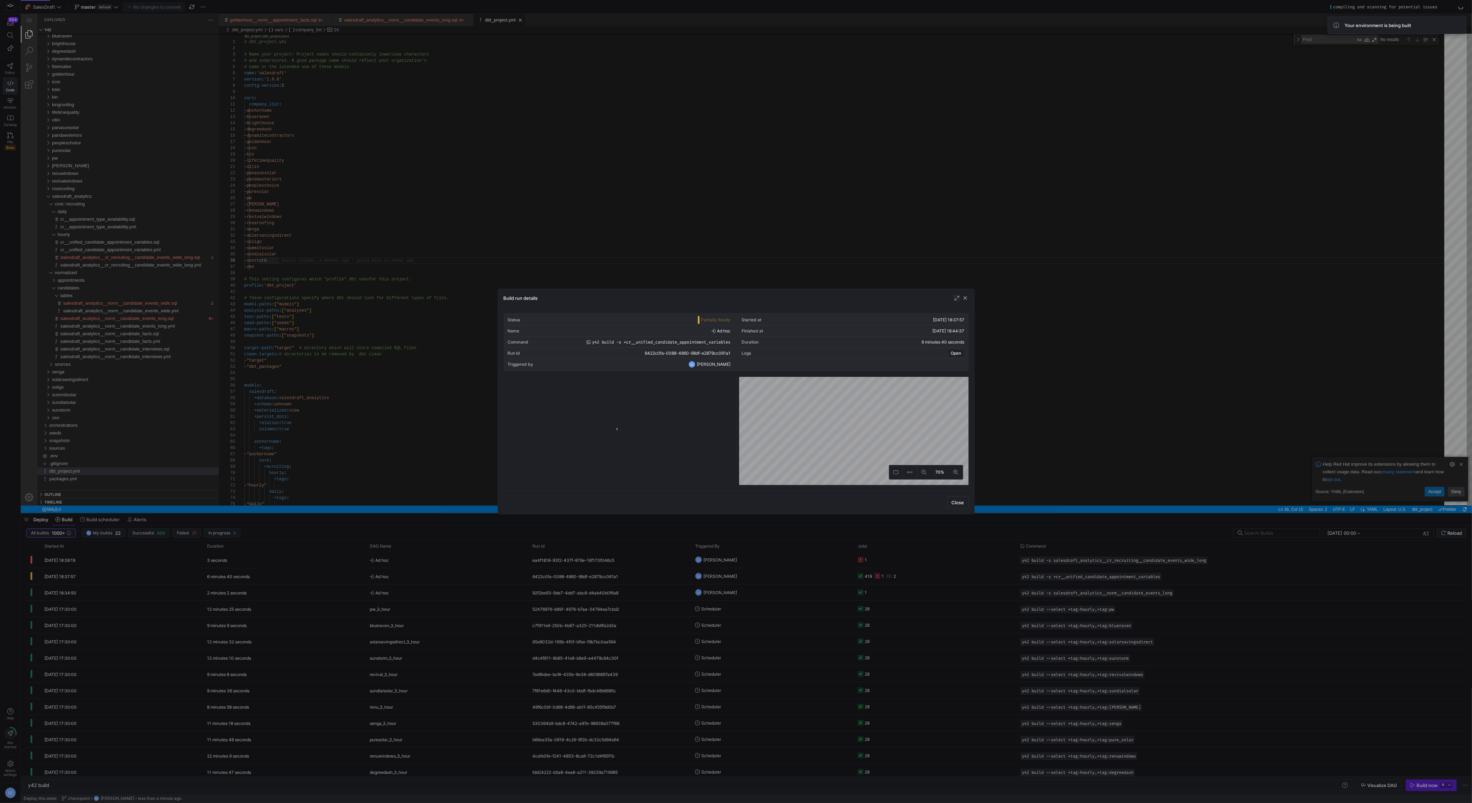
click at [958, 298] on span "button" at bounding box center [956, 297] width 7 height 7
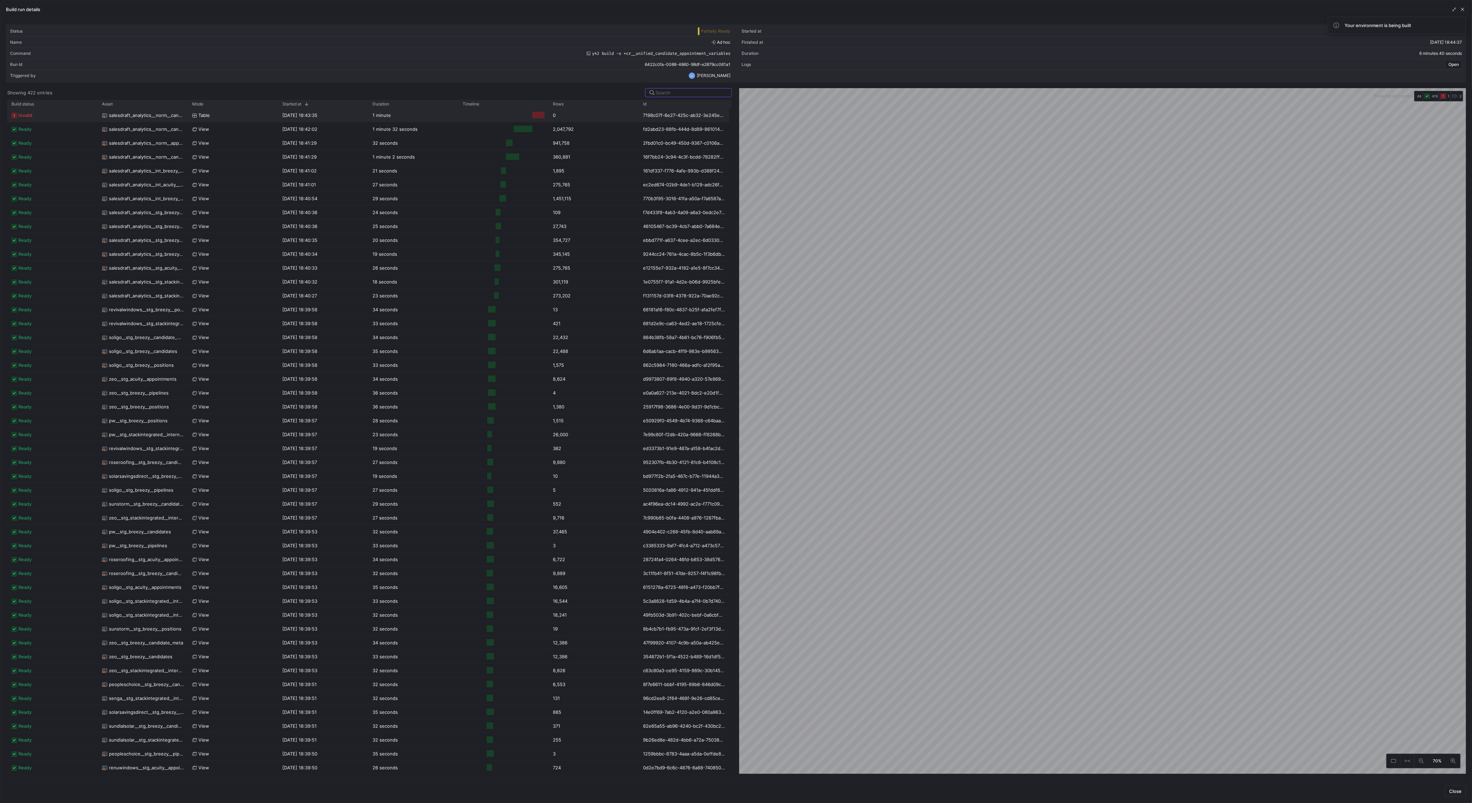
click at [140, 119] on span "salesdraft_analytics__norm__candidate_events_wide" at bounding box center [146, 116] width 75 height 14
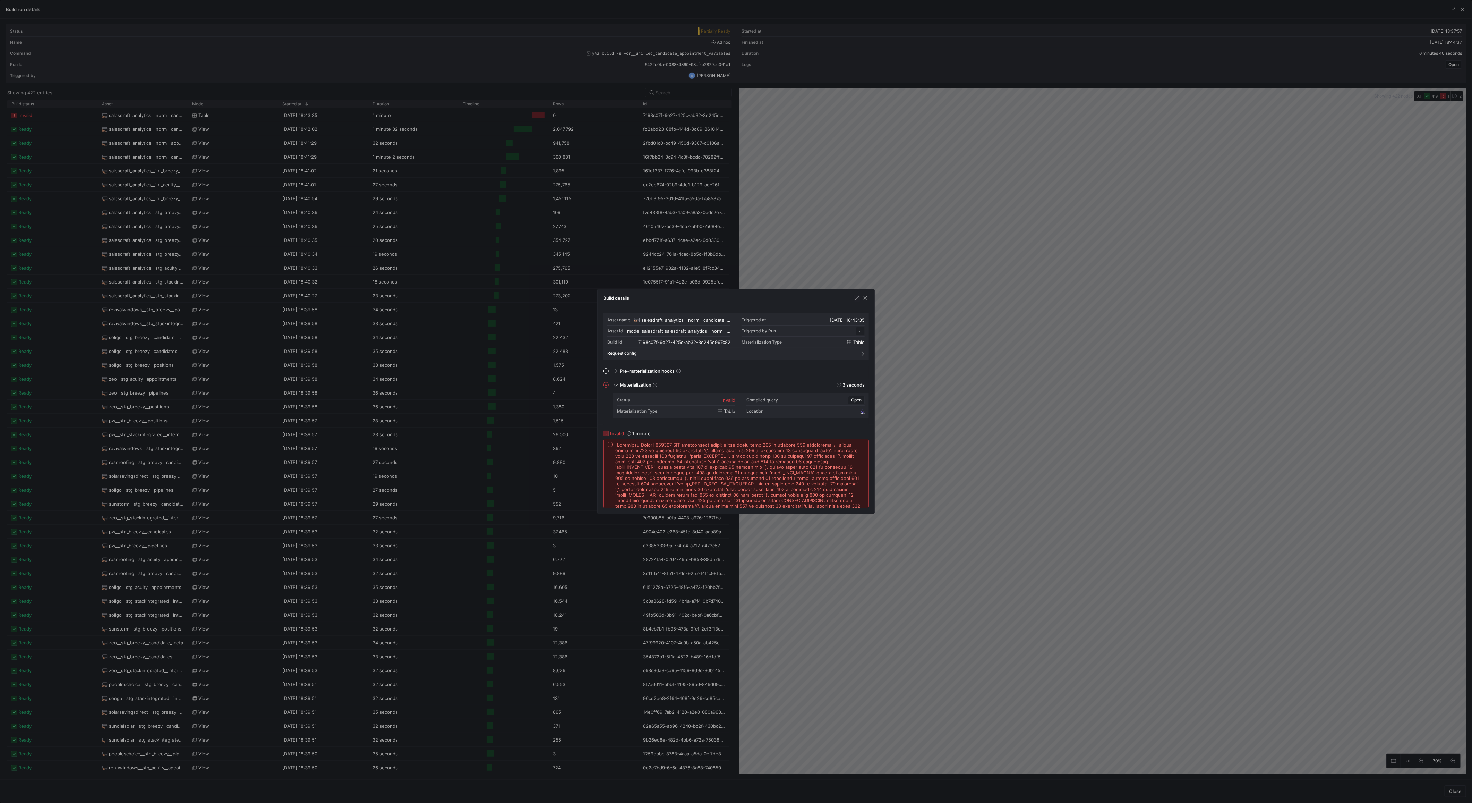
scroll to position [62, 0]
click at [695, 477] on span at bounding box center [739, 497] width 249 height 111
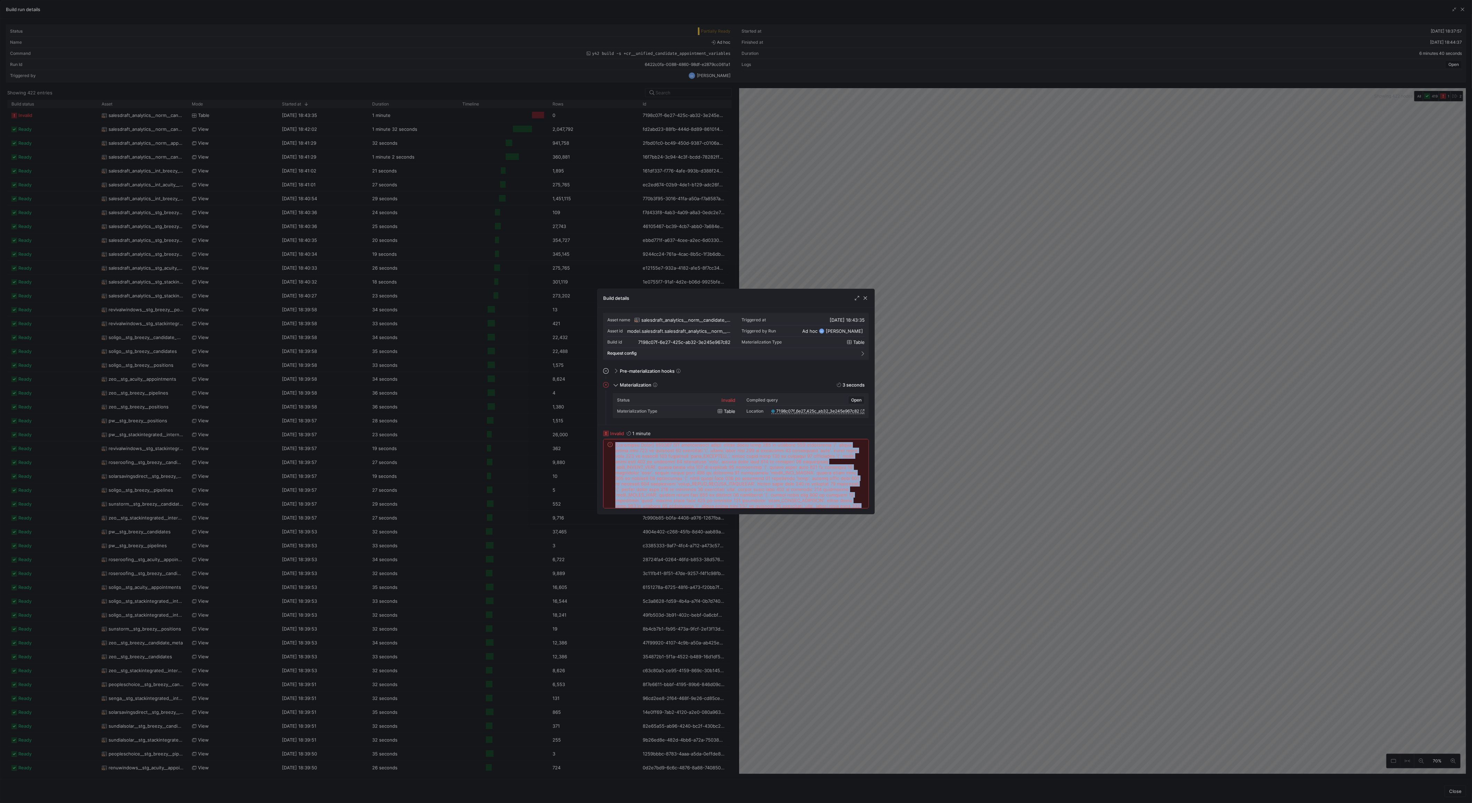
click at [695, 477] on span at bounding box center [739, 497] width 249 height 111
click at [721, 458] on span at bounding box center [739, 497] width 249 height 111
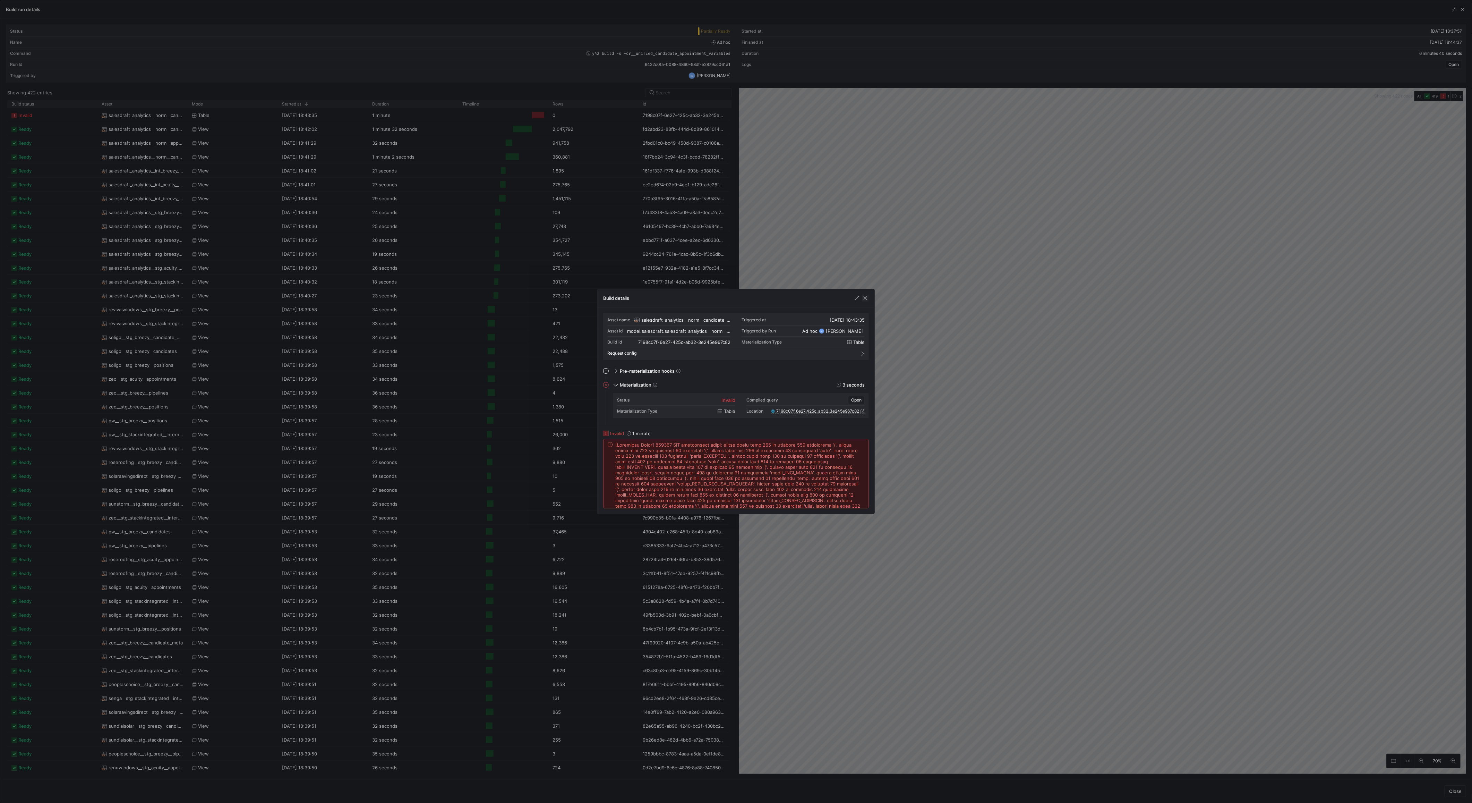
click at [868, 297] on span "button" at bounding box center [865, 297] width 7 height 7
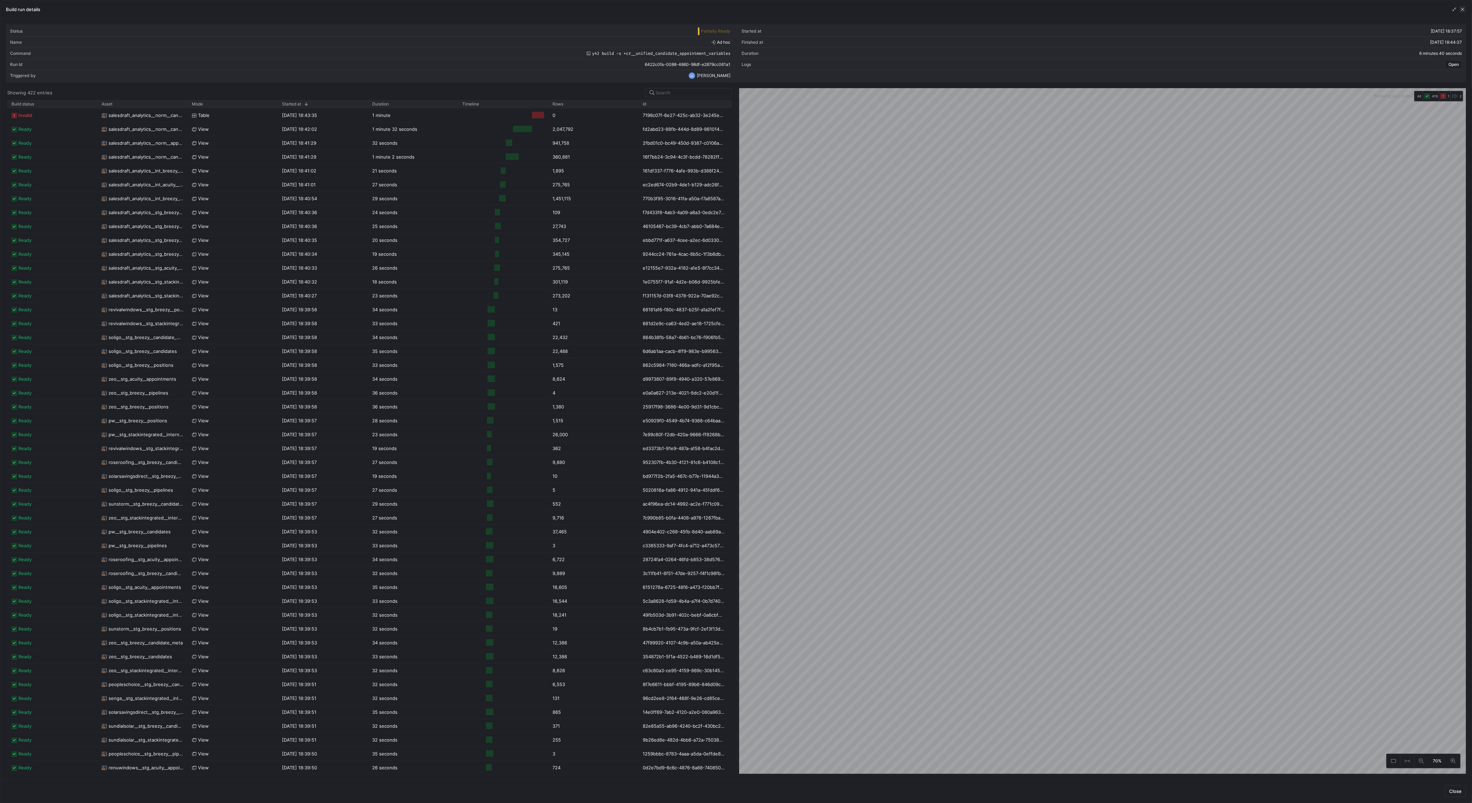
click at [1461, 7] on span "button" at bounding box center [1462, 9] width 7 height 7
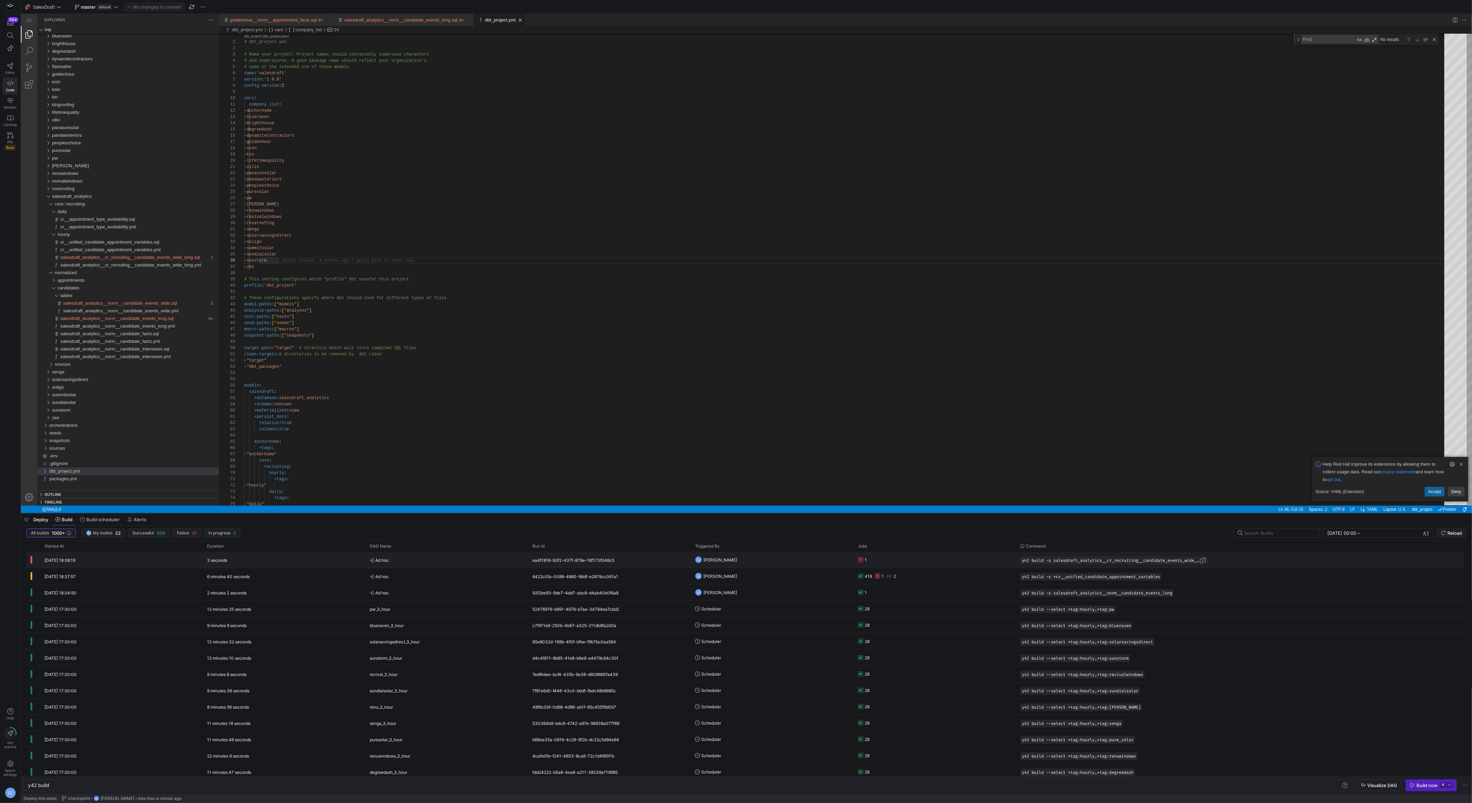
click at [1199, 558] on span "y42 build -s salesdraft_analytics__cr_recruiting__candidate_events_wide_long" at bounding box center [1111, 560] width 178 height 5
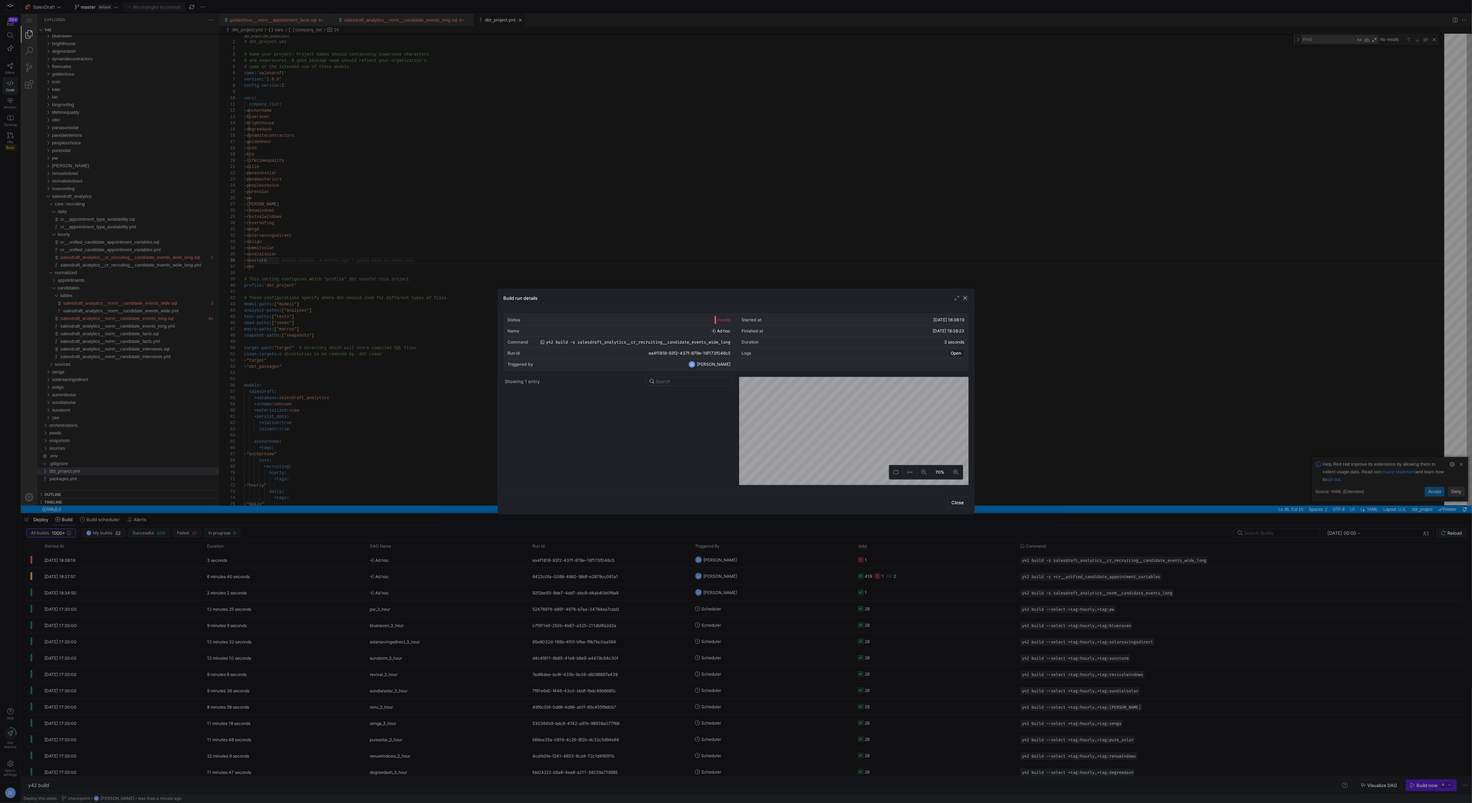
click at [963, 298] on span "button" at bounding box center [965, 297] width 7 height 7
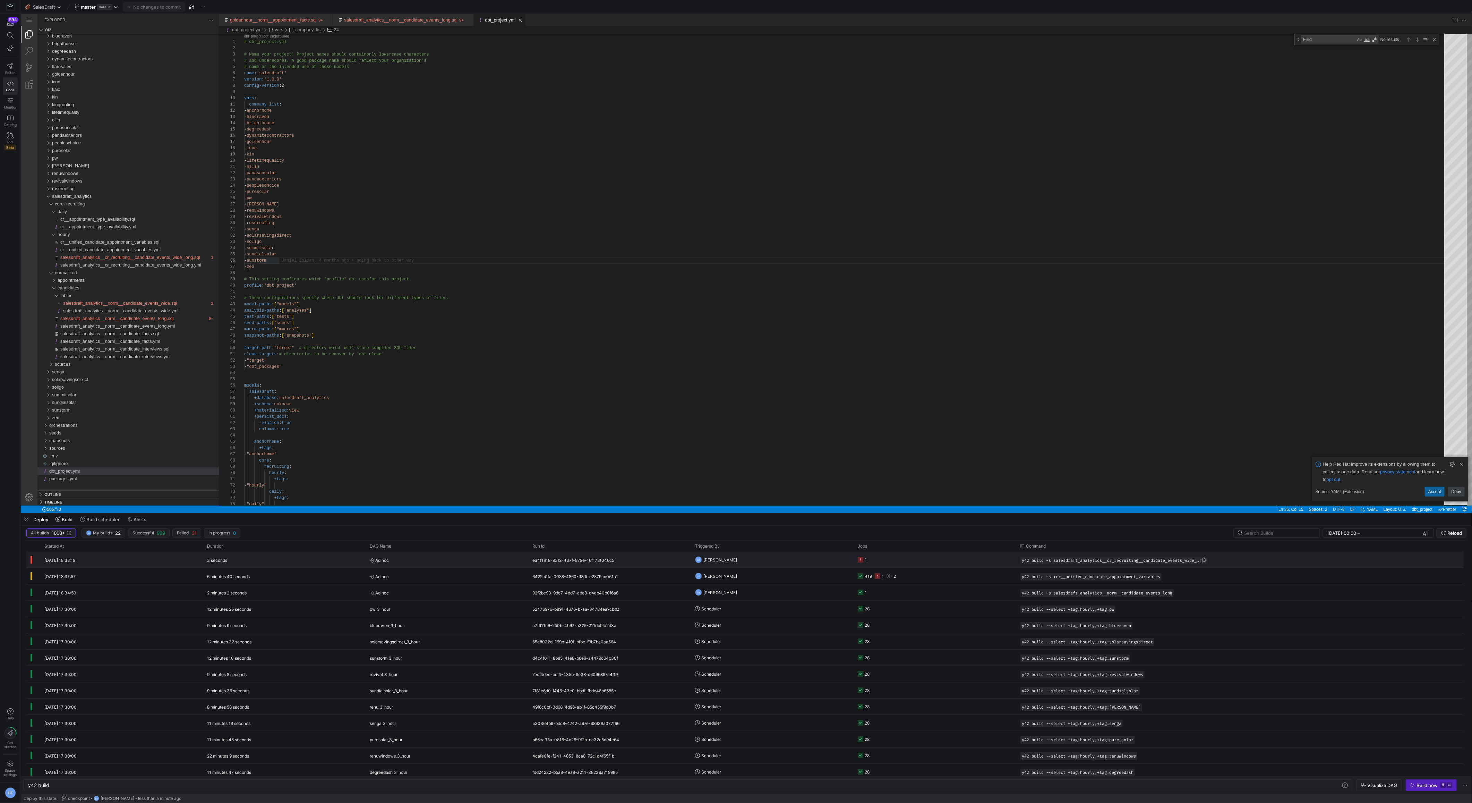
click at [1206, 560] on span "Press SPACE to select this row." at bounding box center [1202, 560] width 7 height 7
click at [231, 784] on div "y42 build" at bounding box center [685, 785] width 1314 height 6
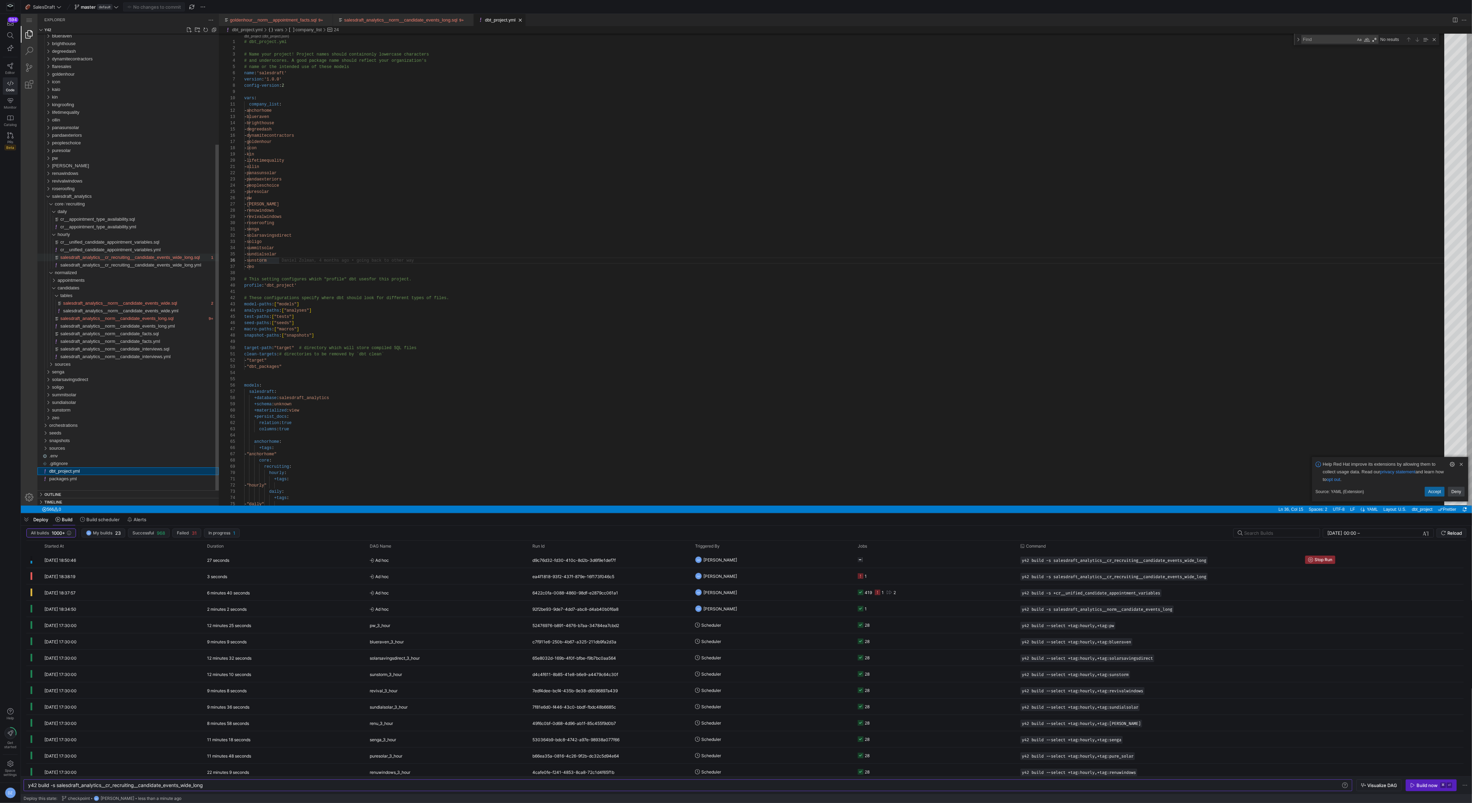
click at [98, 256] on span "salesdraft_analytics__cr_recruiting__candidate_events_wide_long.sql" at bounding box center [130, 257] width 140 height 5
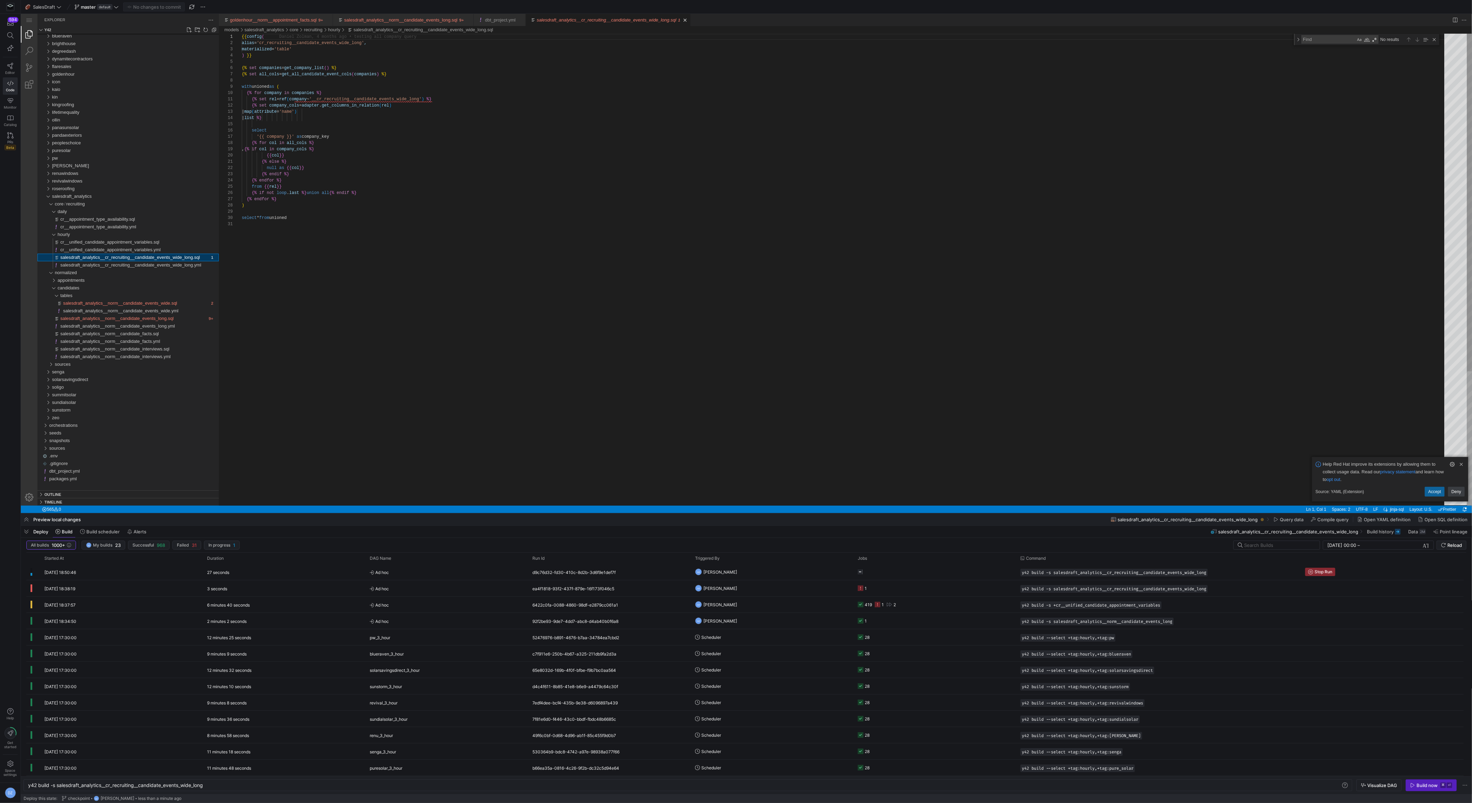
scroll to position [62, 0]
click at [689, 18] on link "Close (⌘W)" at bounding box center [685, 20] width 7 height 7
type textarea "y42 build"
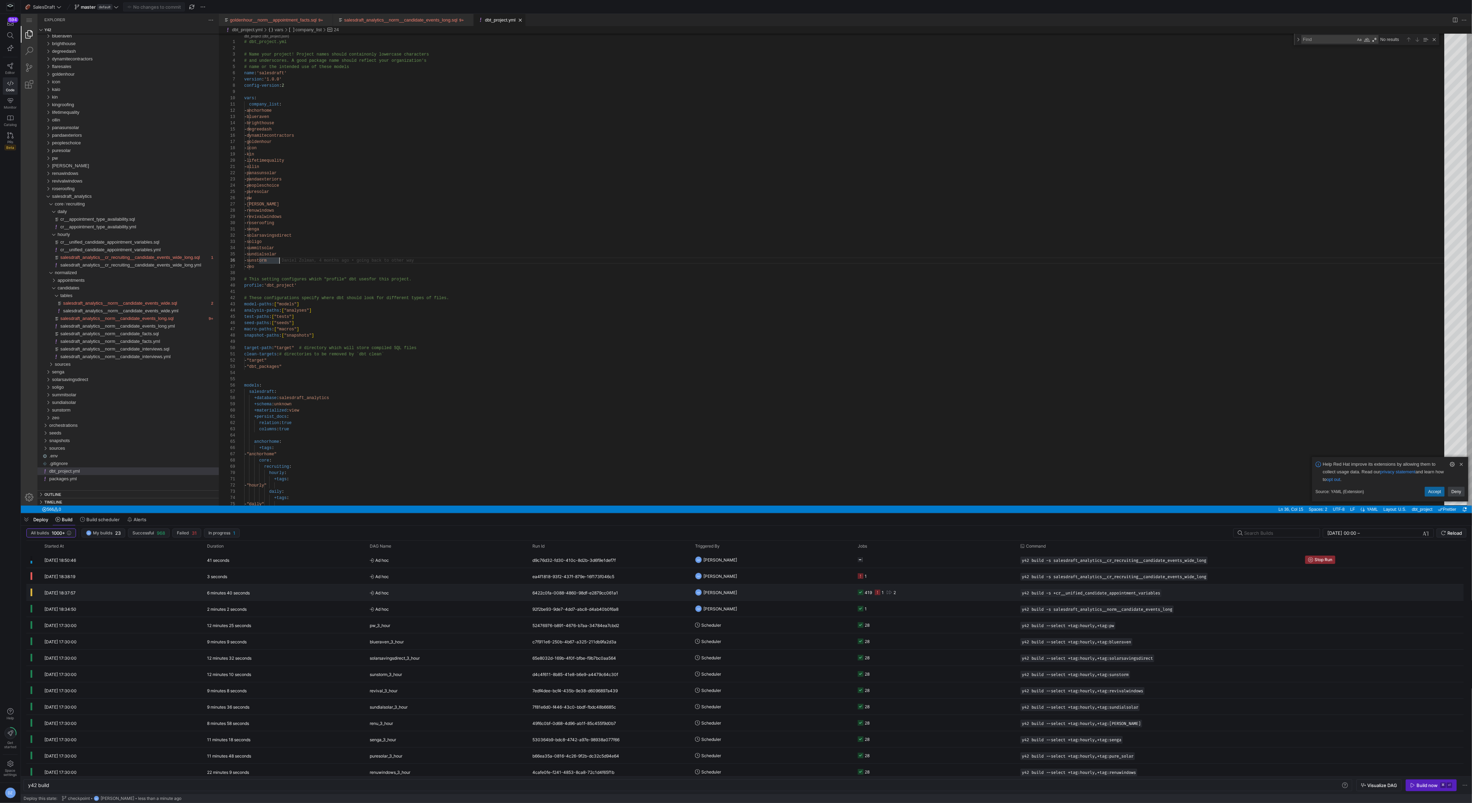
click at [979, 593] on y42-job-status-cell-renderer "419 1 2" at bounding box center [935, 591] width 154 height 15
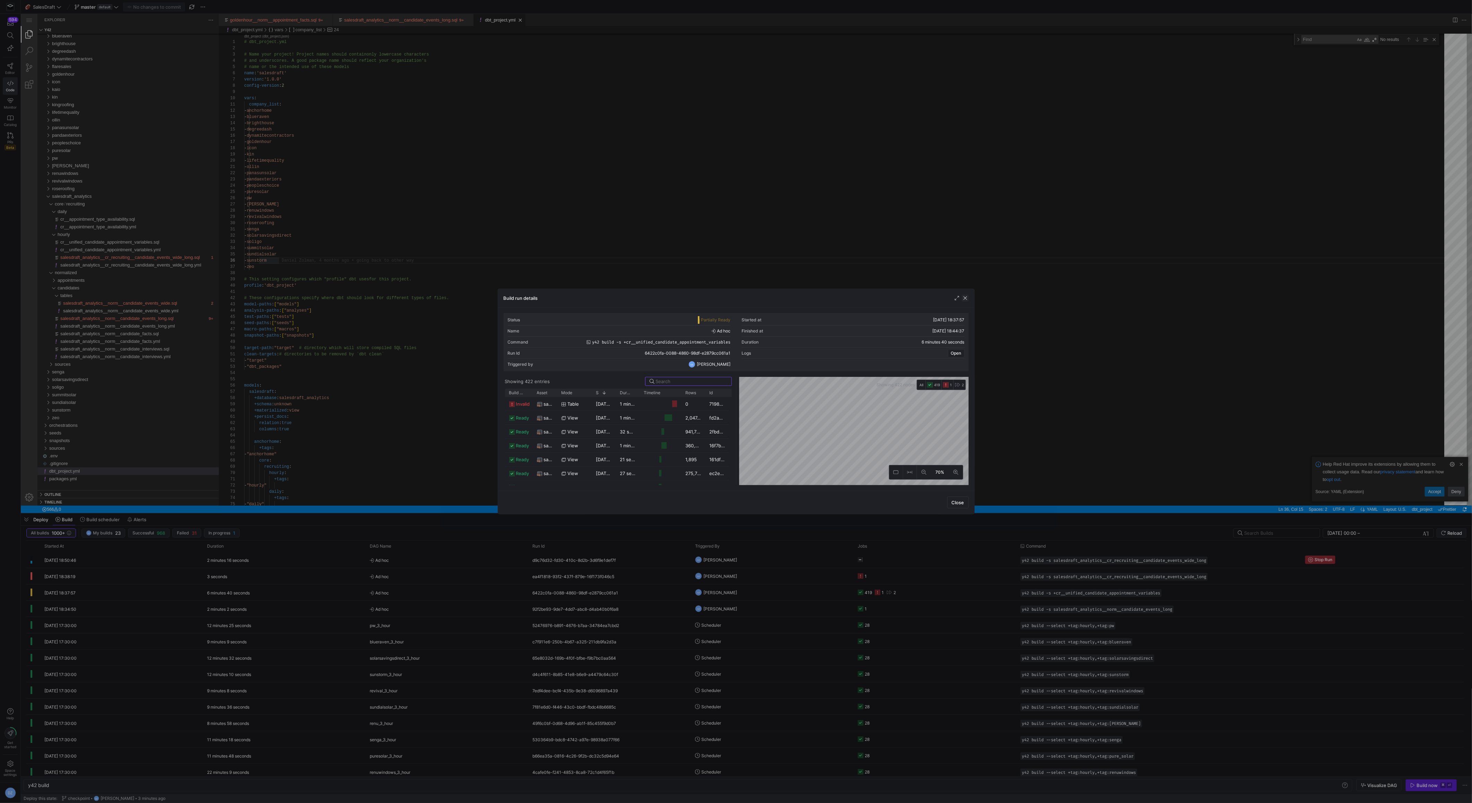
click at [968, 298] on span "button" at bounding box center [965, 297] width 7 height 7
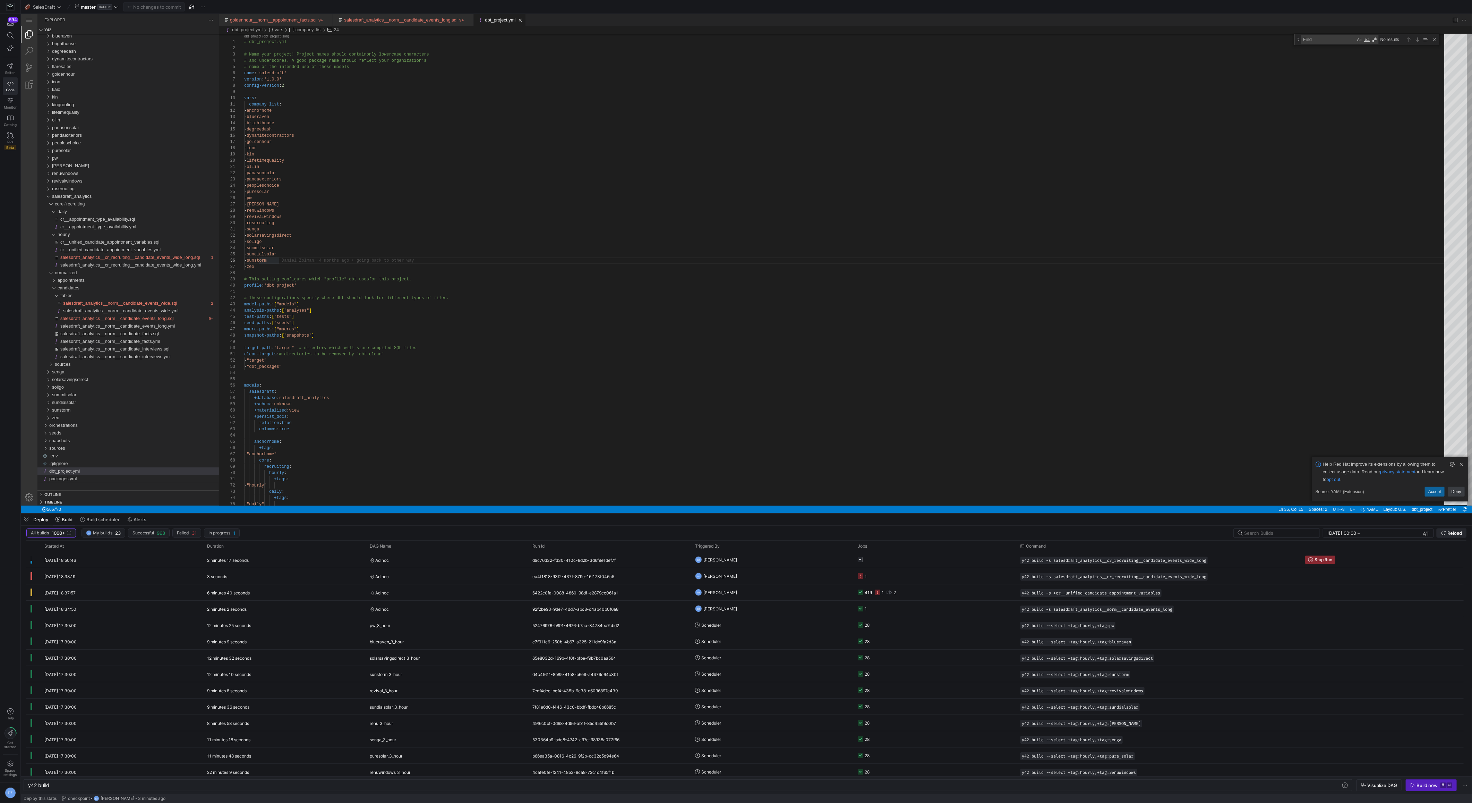
click at [1460, 530] on span "Reload" at bounding box center [1454, 533] width 15 height 6
click at [964, 559] on y42-job-status-cell-renderer "1" at bounding box center [935, 559] width 154 height 15
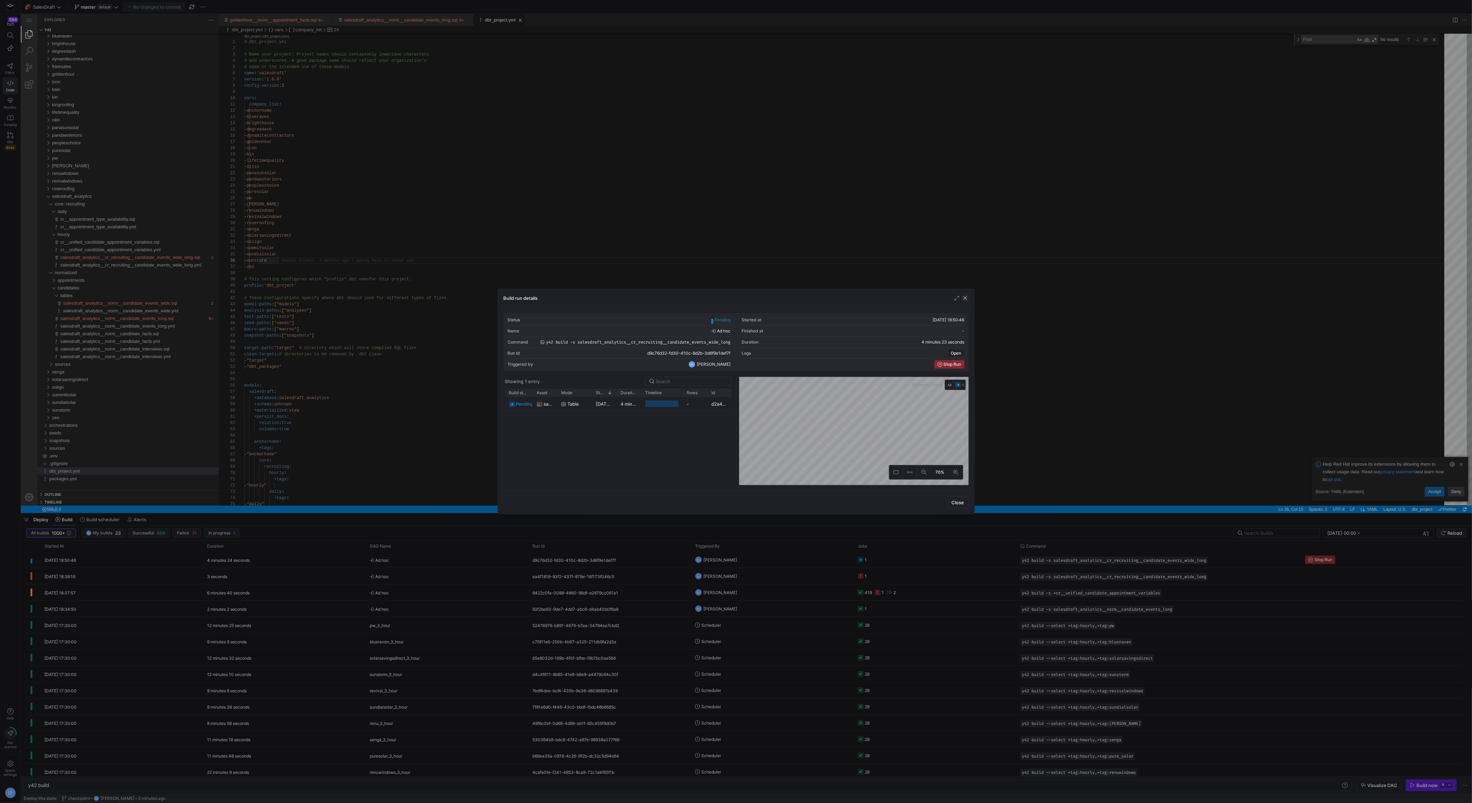
click at [964, 298] on span "button" at bounding box center [965, 297] width 7 height 7
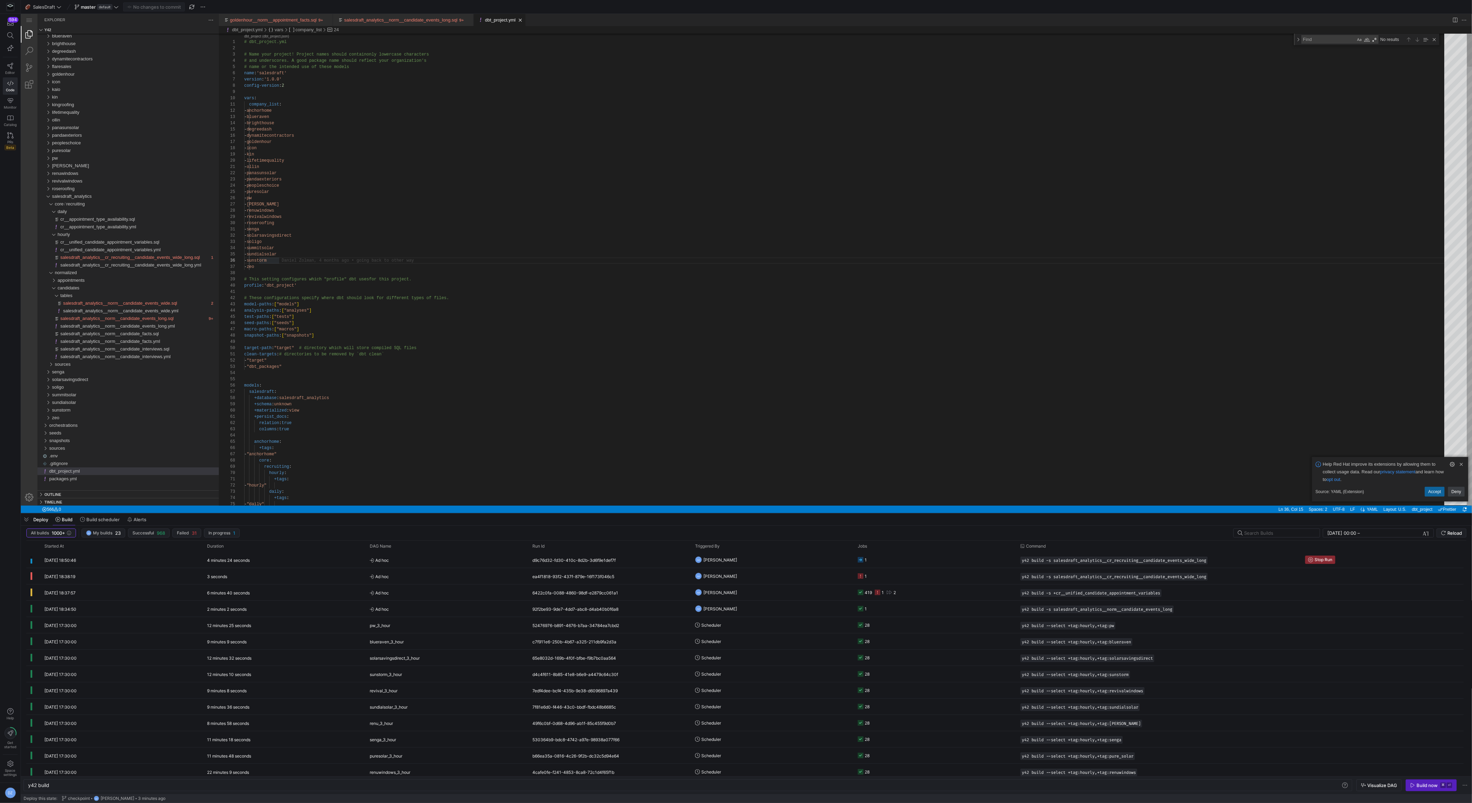
type textarea "# These configurations specify where dbt should look for different types of fil…"
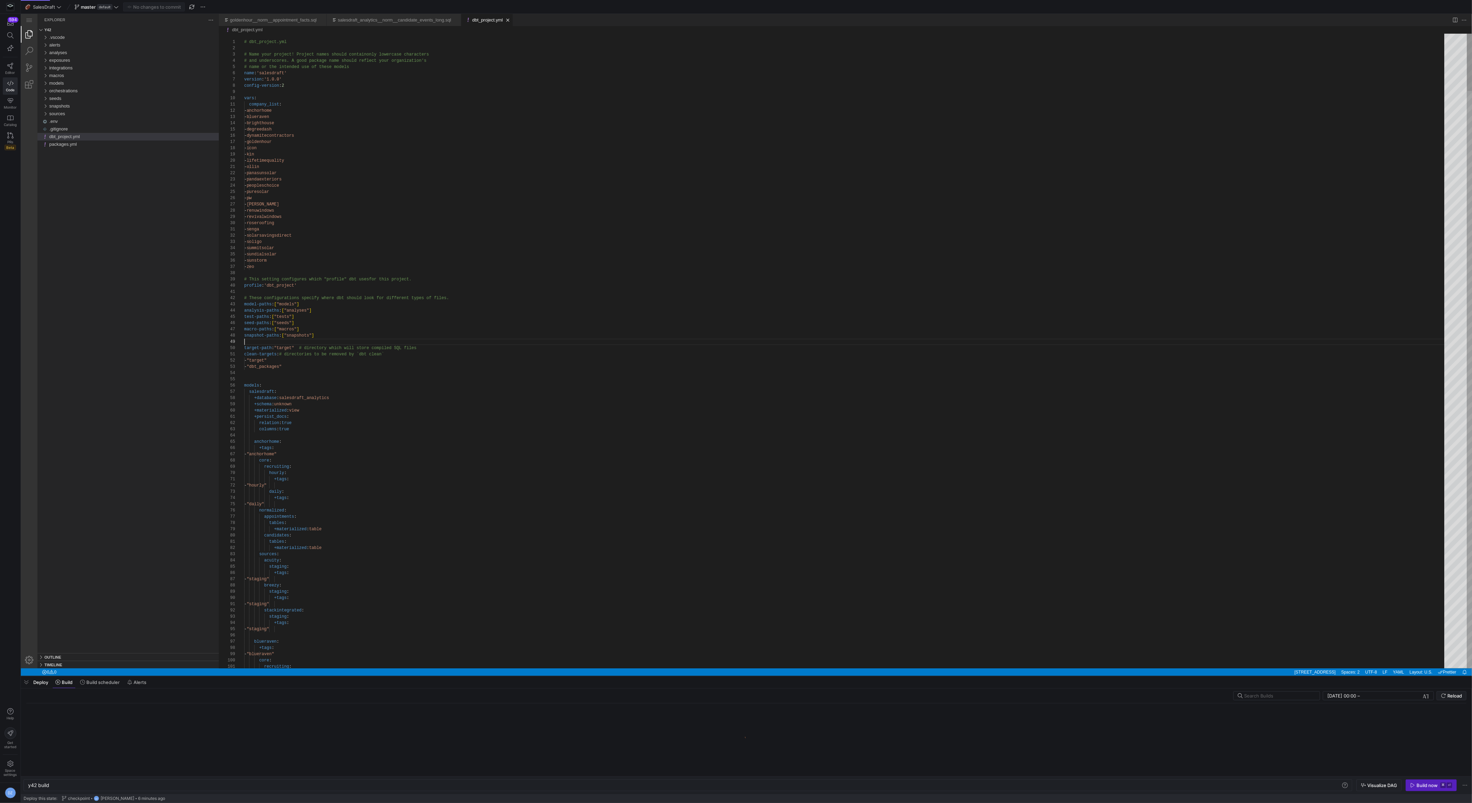
scroll to position [50, 0]
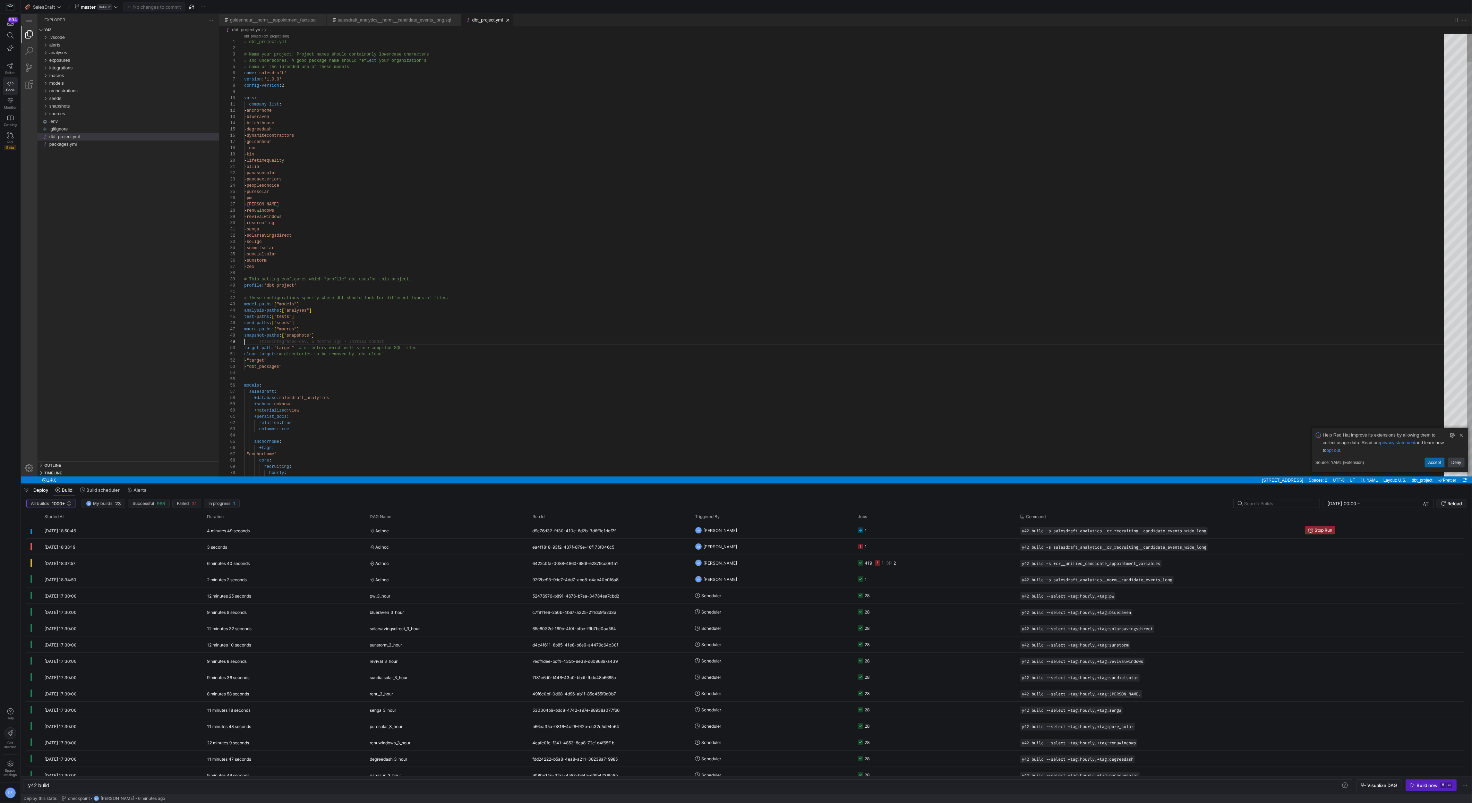
drag, startPoint x: 1232, startPoint y: 677, endPoint x: 1187, endPoint y: 485, distance: 197.3
click at [1187, 485] on div at bounding box center [746, 483] width 1451 height 3
click at [1448, 504] on span "Reload" at bounding box center [1454, 503] width 15 height 6
click at [768, 562] on y42-orchestration-triggered-by "DZ [PERSON_NAME]" at bounding box center [772, 562] width 154 height 15
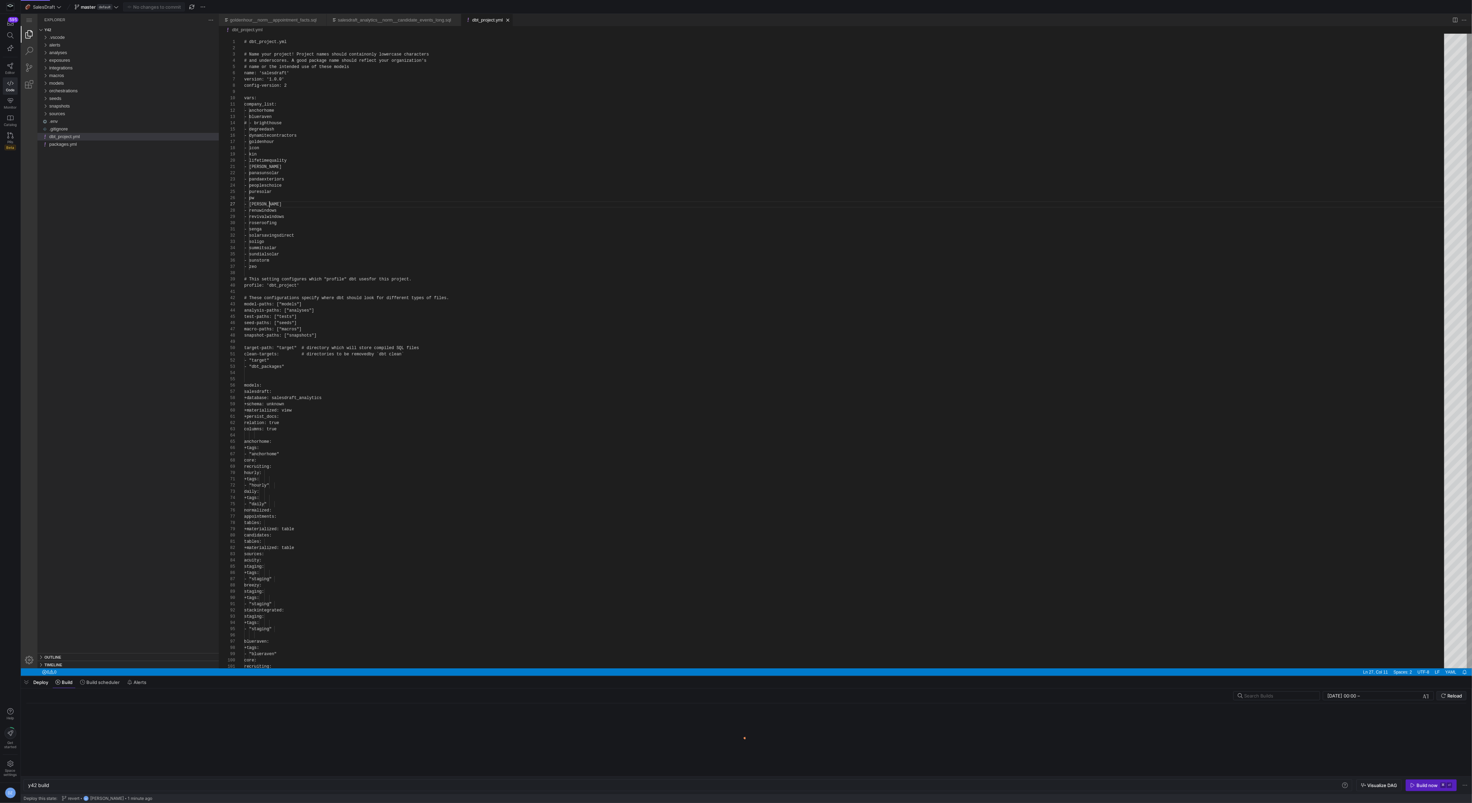
scroll to position [37, 25]
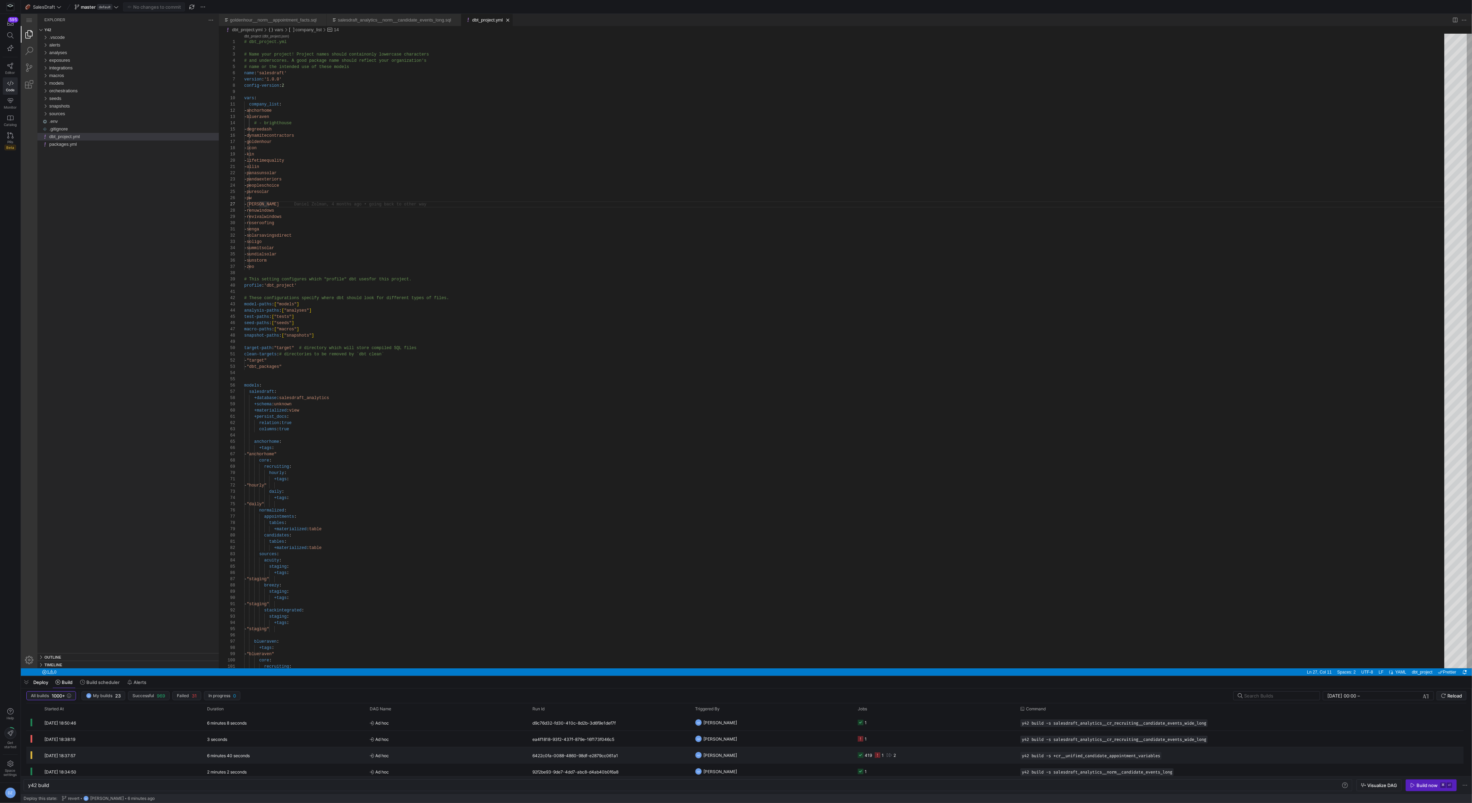
click at [823, 755] on y42-orchestration-triggered-by "DZ [PERSON_NAME]" at bounding box center [772, 754] width 154 height 15
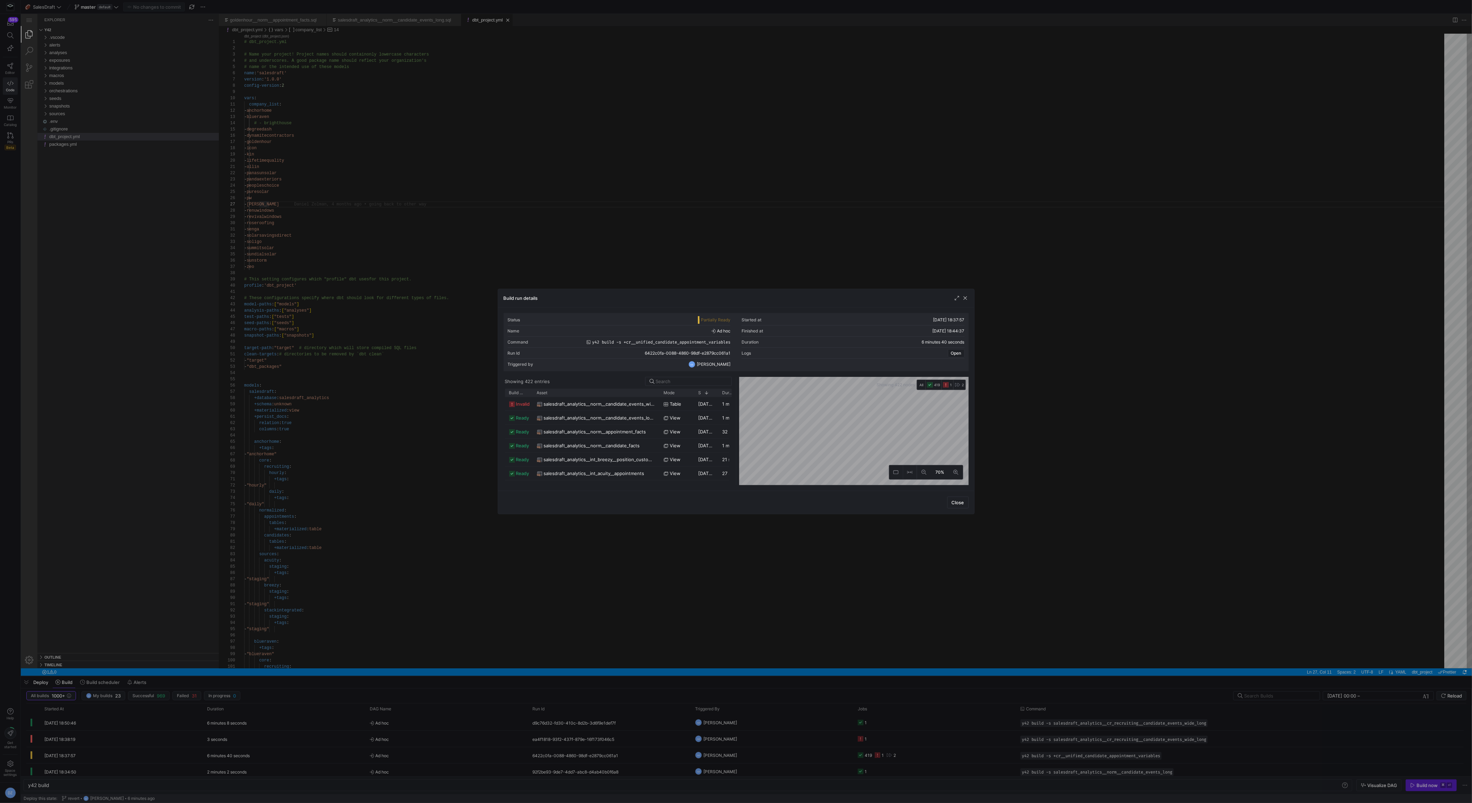
drag, startPoint x: 557, startPoint y: 391, endPoint x: 659, endPoint y: 402, distance: 102.9
click at [659, 402] on div "Build status Asset Mode 1" at bounding box center [618, 436] width 227 height 96
click at [621, 404] on span "salesdraft_analytics__norm__candidate_events_wide" at bounding box center [600, 404] width 112 height 14
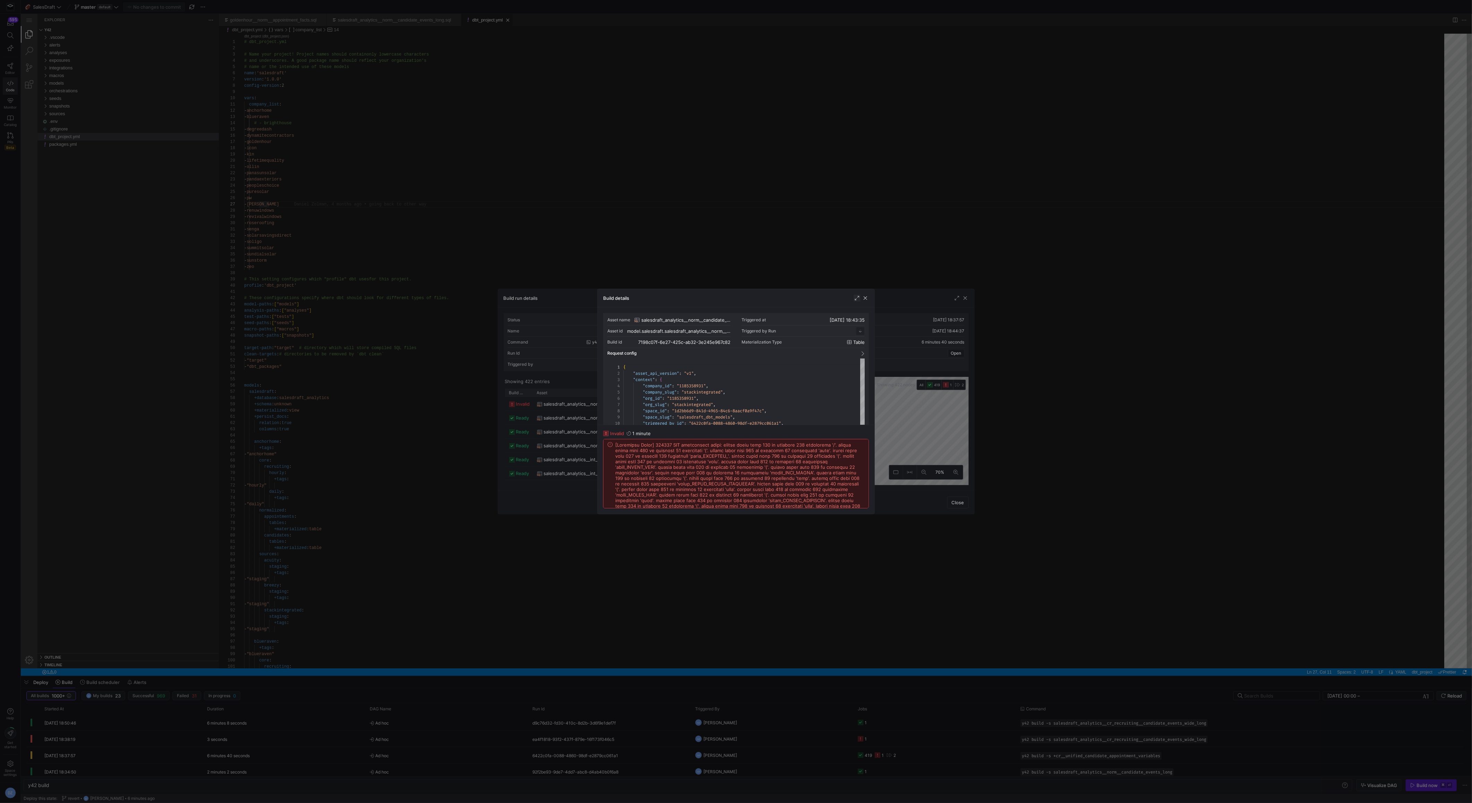
click at [857, 299] on span "button" at bounding box center [857, 297] width 7 height 7
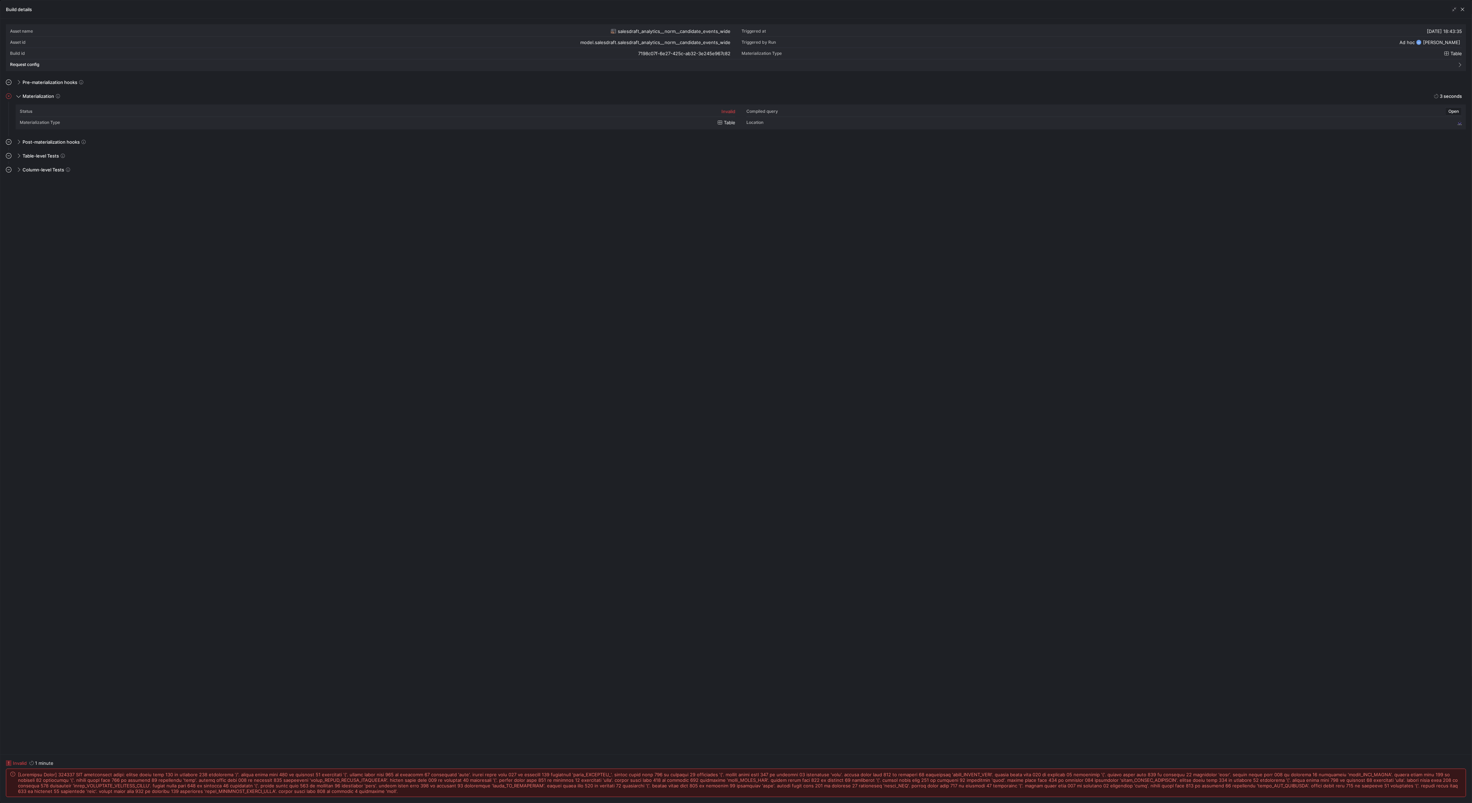
click at [620, 784] on span at bounding box center [739, 782] width 1443 height 22
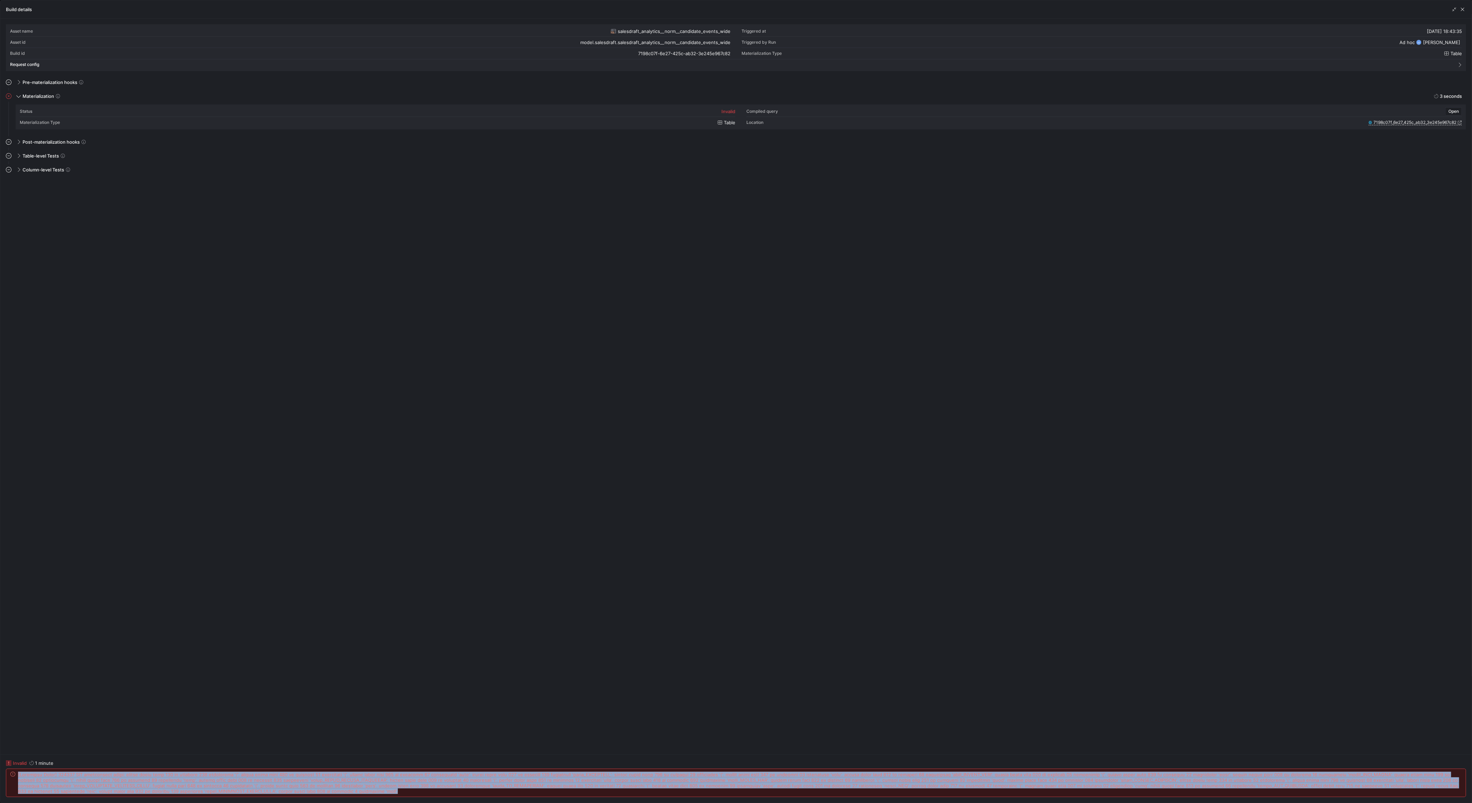
click at [620, 784] on span at bounding box center [739, 782] width 1443 height 22
click at [626, 787] on span at bounding box center [739, 782] width 1443 height 22
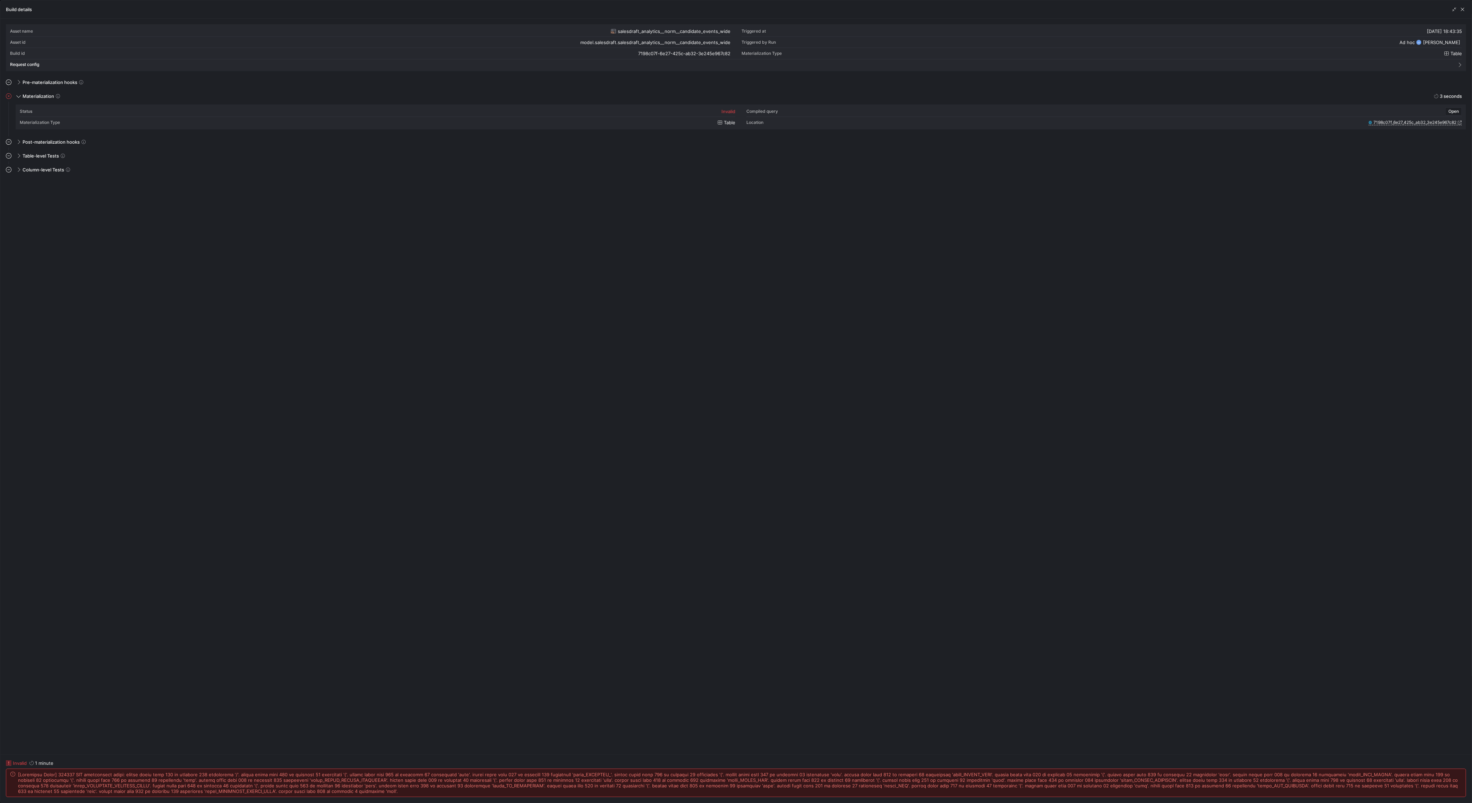
click at [928, 773] on span at bounding box center [739, 782] width 1443 height 22
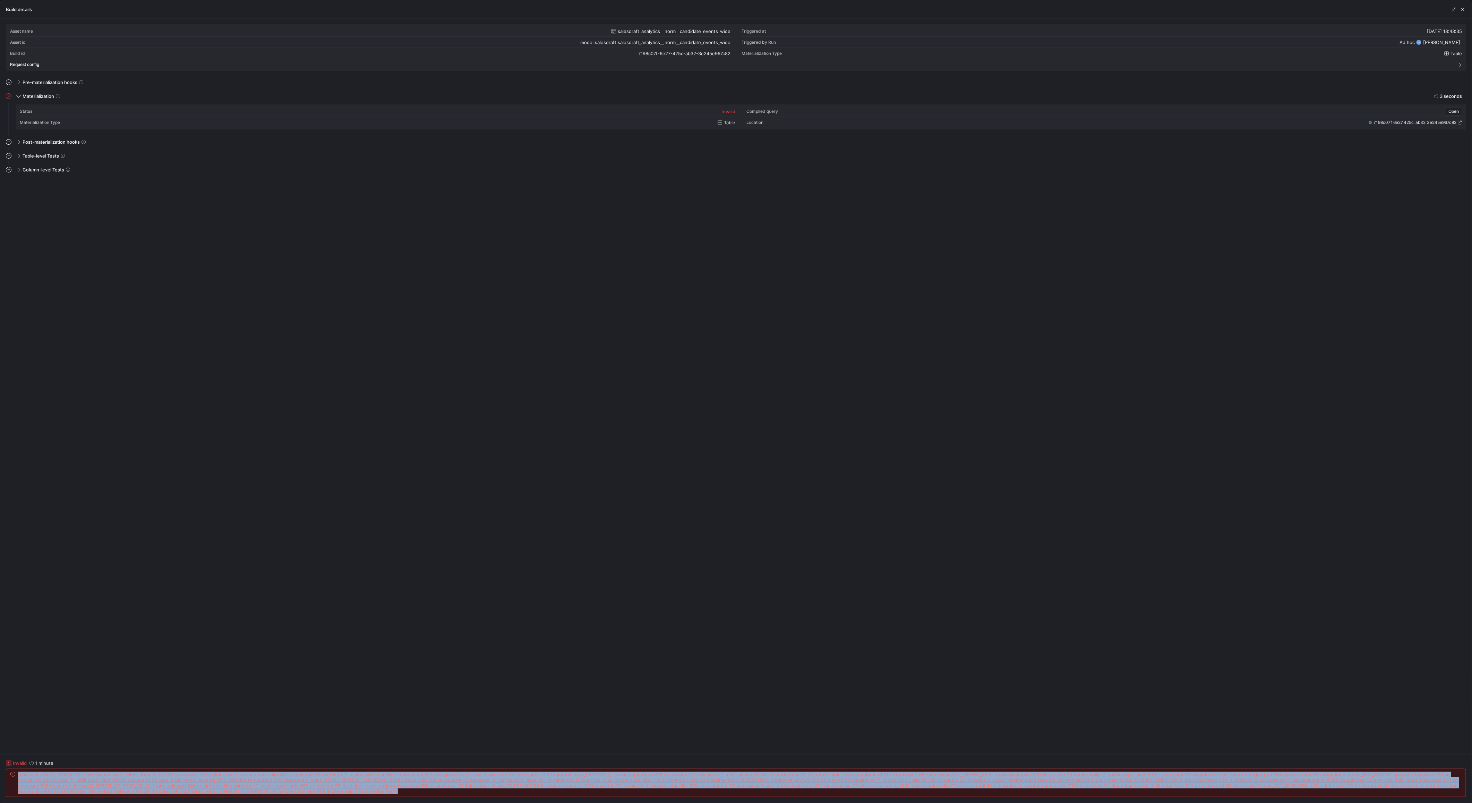
click at [928, 773] on span at bounding box center [739, 782] width 1443 height 22
click at [929, 787] on span at bounding box center [739, 782] width 1443 height 22
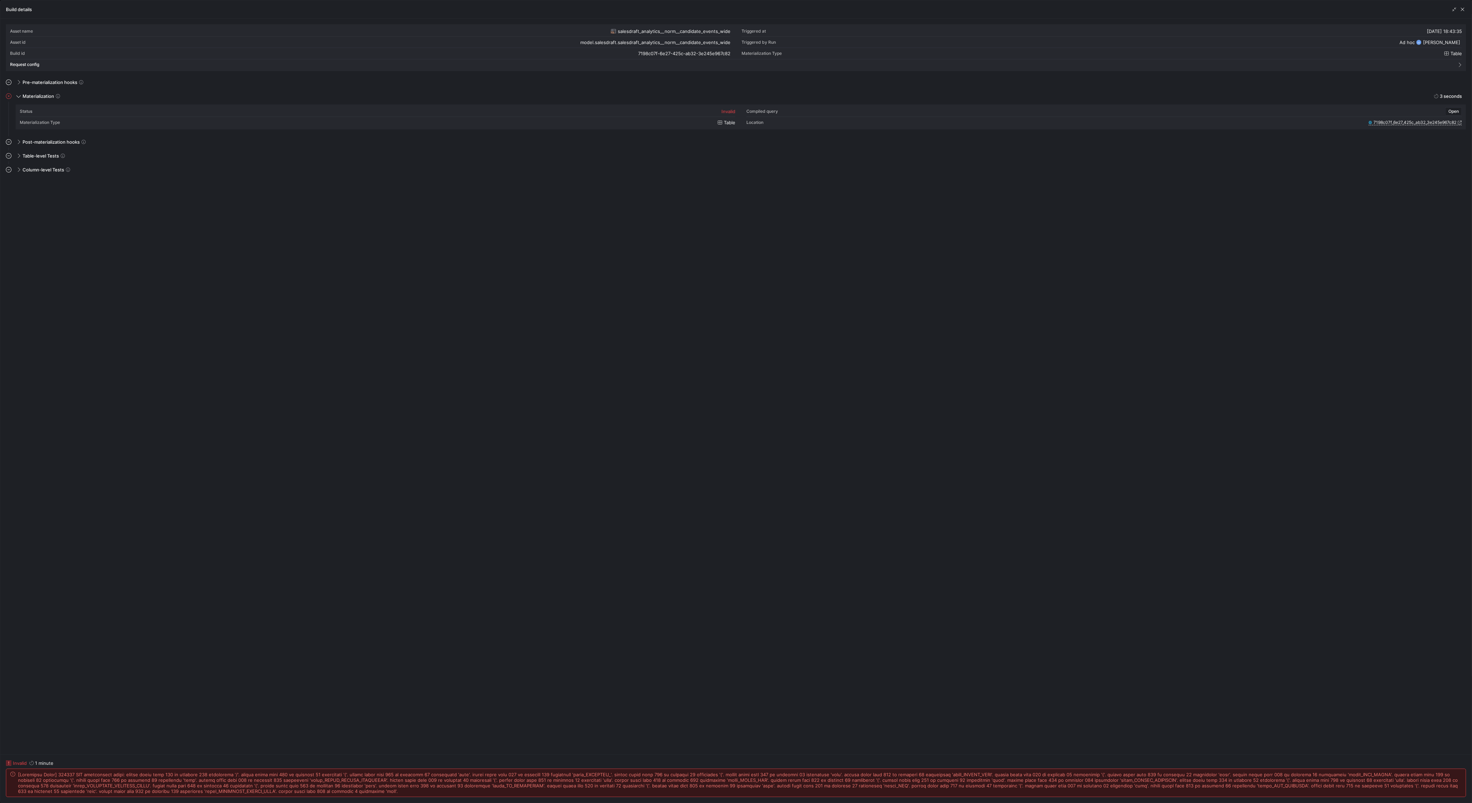
click at [895, 518] on mat-expansion-panel "Column-level Tests This job has no column tests" at bounding box center [736, 456] width 1460 height 584
click at [1461, 11] on span "button" at bounding box center [1462, 9] width 7 height 7
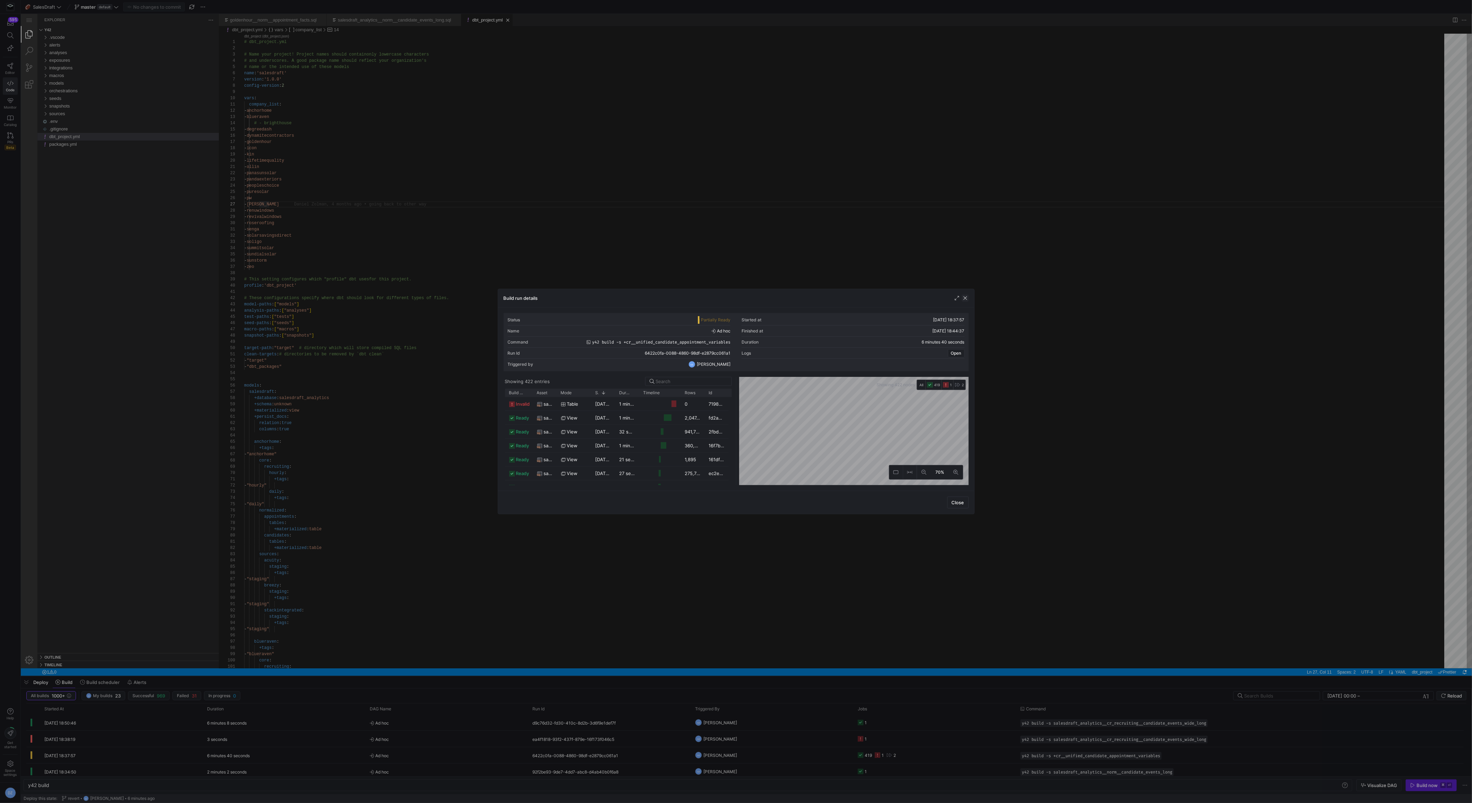
click at [966, 297] on span "button" at bounding box center [965, 297] width 7 height 7
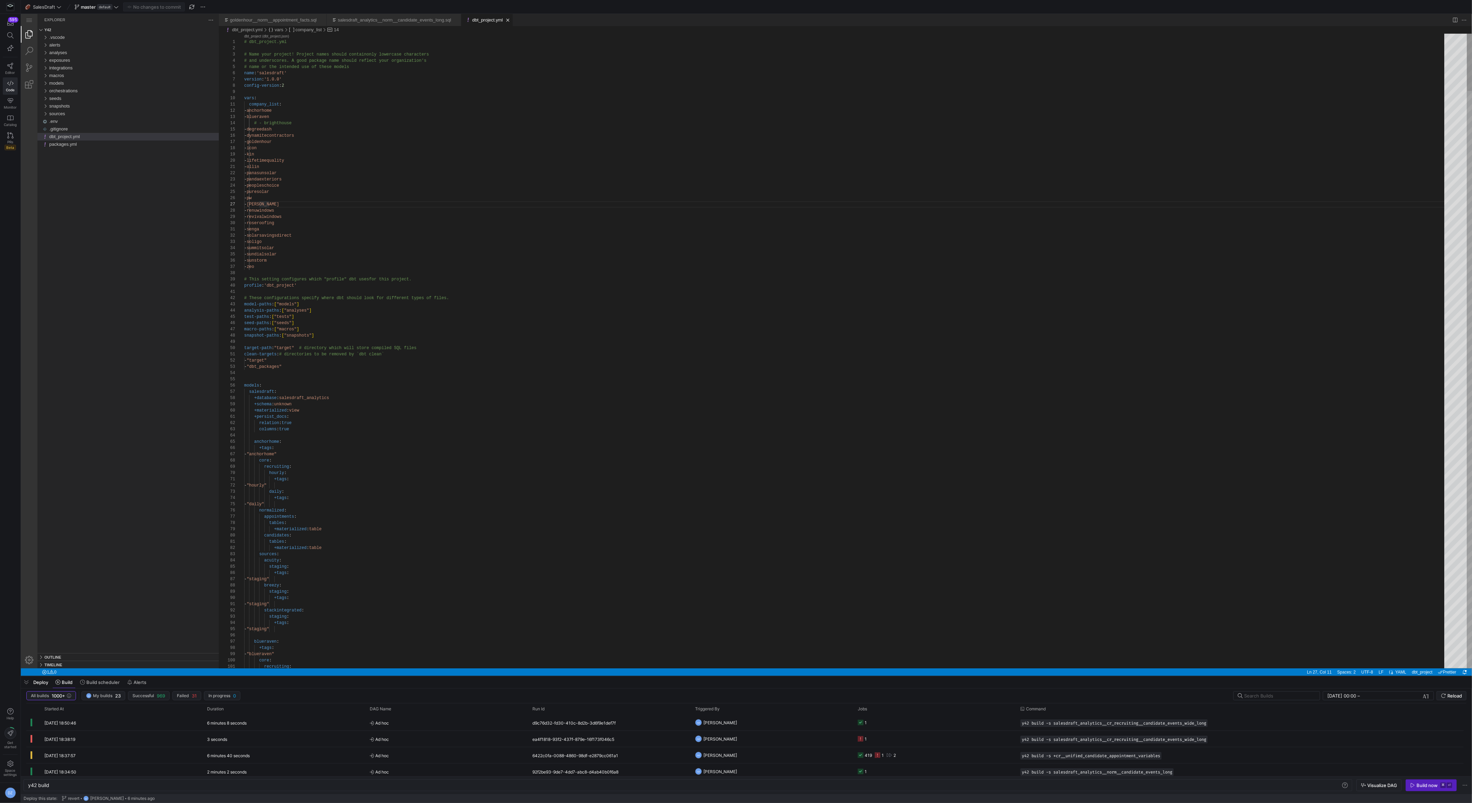
click at [1453, 694] on span "Reload" at bounding box center [1454, 696] width 15 height 6
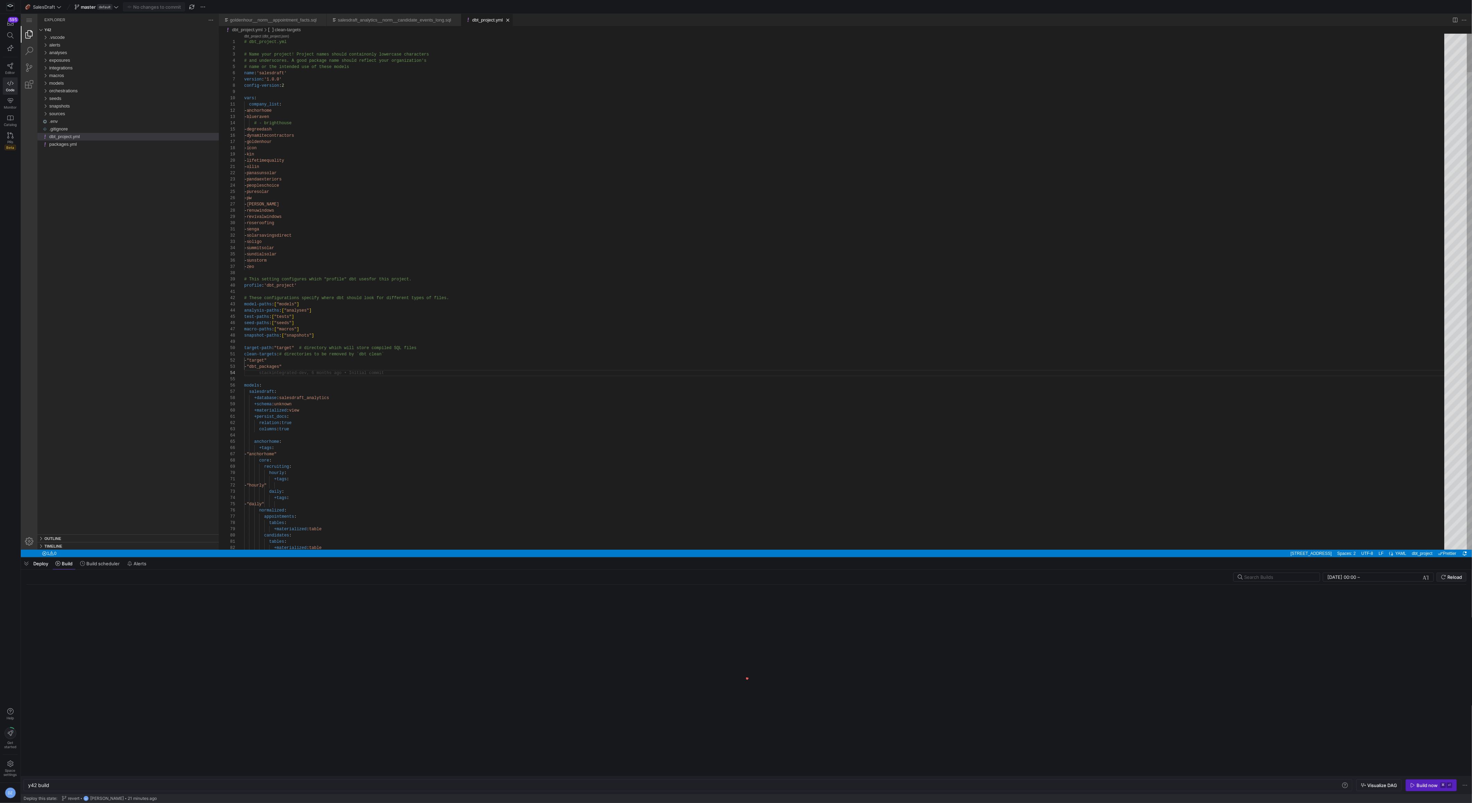
drag, startPoint x: 721, startPoint y: 677, endPoint x: 721, endPoint y: 558, distance: 118.6
click at [721, 558] on div at bounding box center [746, 557] width 1451 height 3
type textarea "+persist_docs: relation: true columns: true anchorhome: +tags: - "anchorhome" c…"
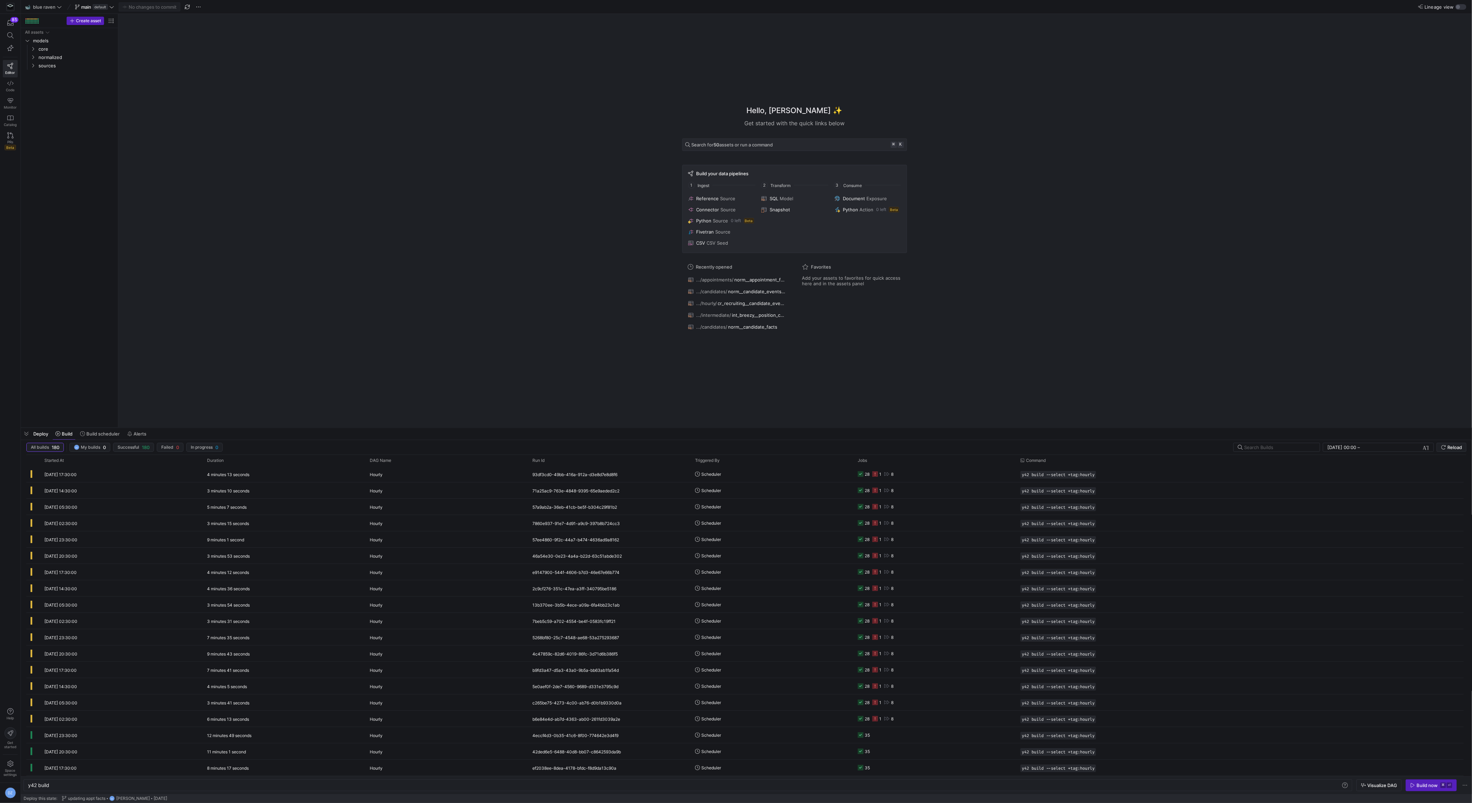
scroll to position [0, 21]
click at [201, 236] on div "Hello, [PERSON_NAME] ✨ Get started with the quick links below Search for 50 ass…" at bounding box center [794, 220] width 1347 height 413
click at [215, 218] on div "Hello, [PERSON_NAME] ✨ Get started with the quick links below Search for 50 ass…" at bounding box center [794, 220] width 1347 height 413
click at [749, 474] on y42-orchestration-triggered-by "Scheduler" at bounding box center [772, 473] width 154 height 15
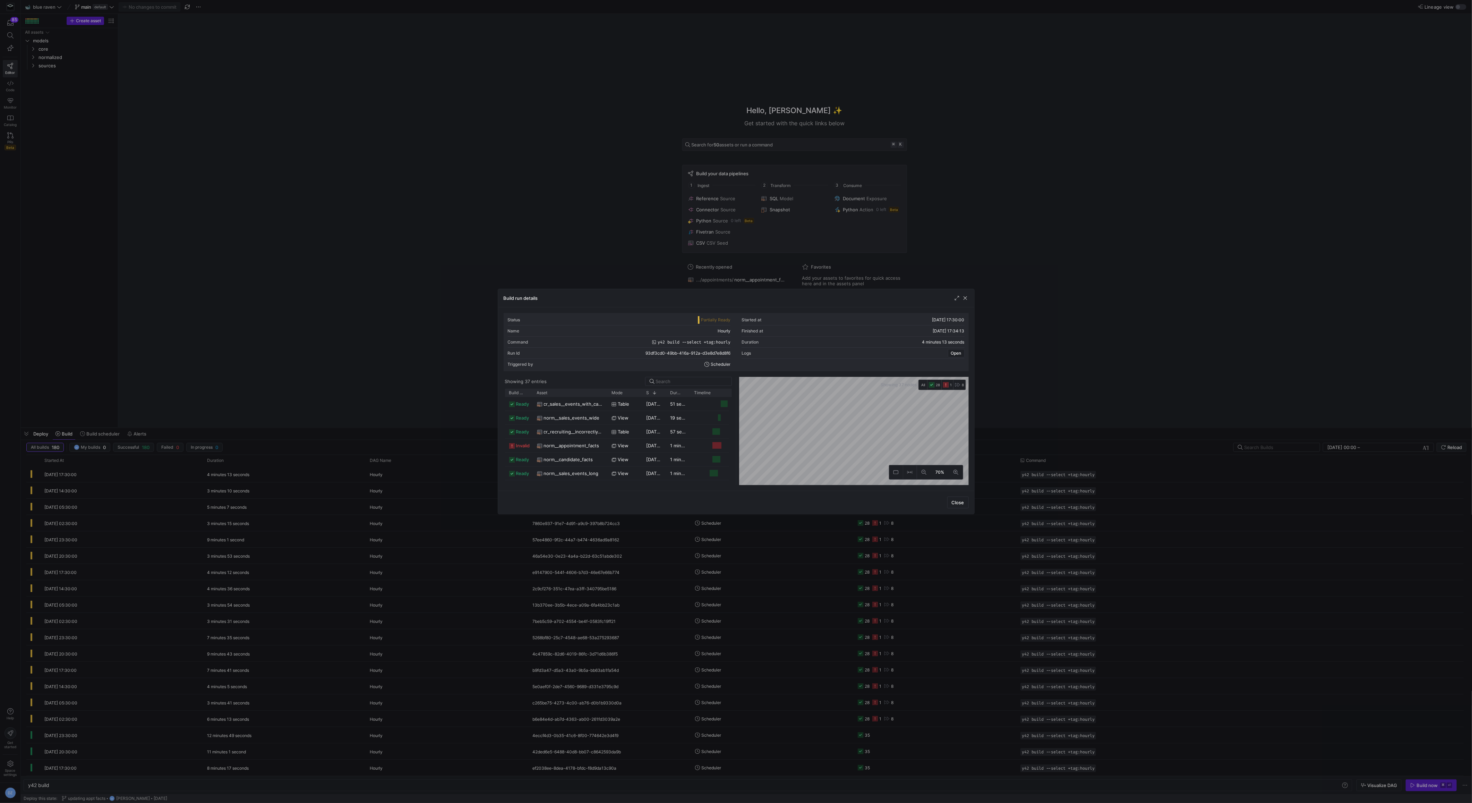
drag, startPoint x: 556, startPoint y: 391, endPoint x: 606, endPoint y: 402, distance: 51.2
click at [606, 402] on div "Build status Asset Mode 1" at bounding box center [618, 436] width 227 height 96
click at [558, 444] on span "norm__appointment_facts" at bounding box center [571, 446] width 55 height 14
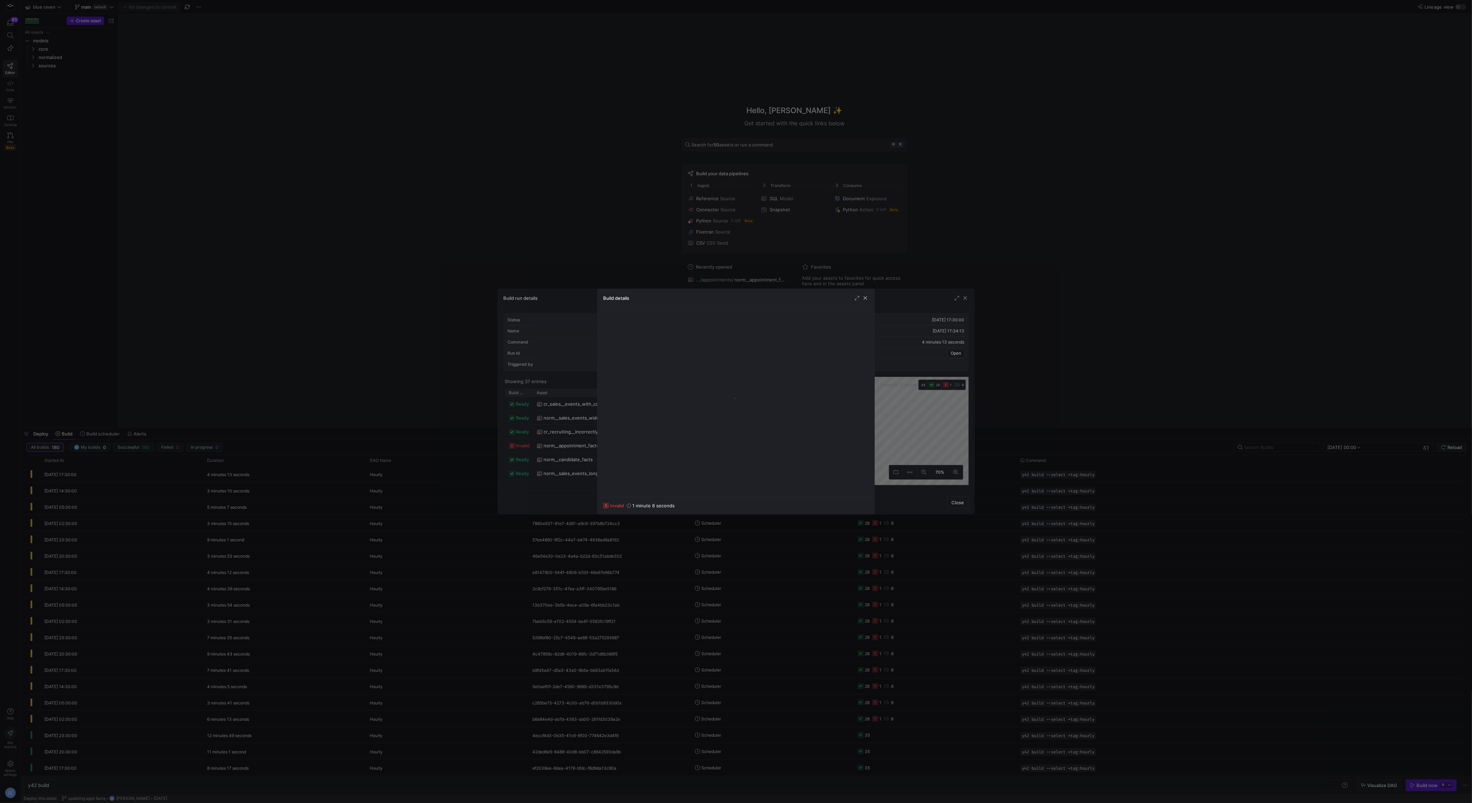
click at [424, 363] on div at bounding box center [736, 401] width 1472 height 803
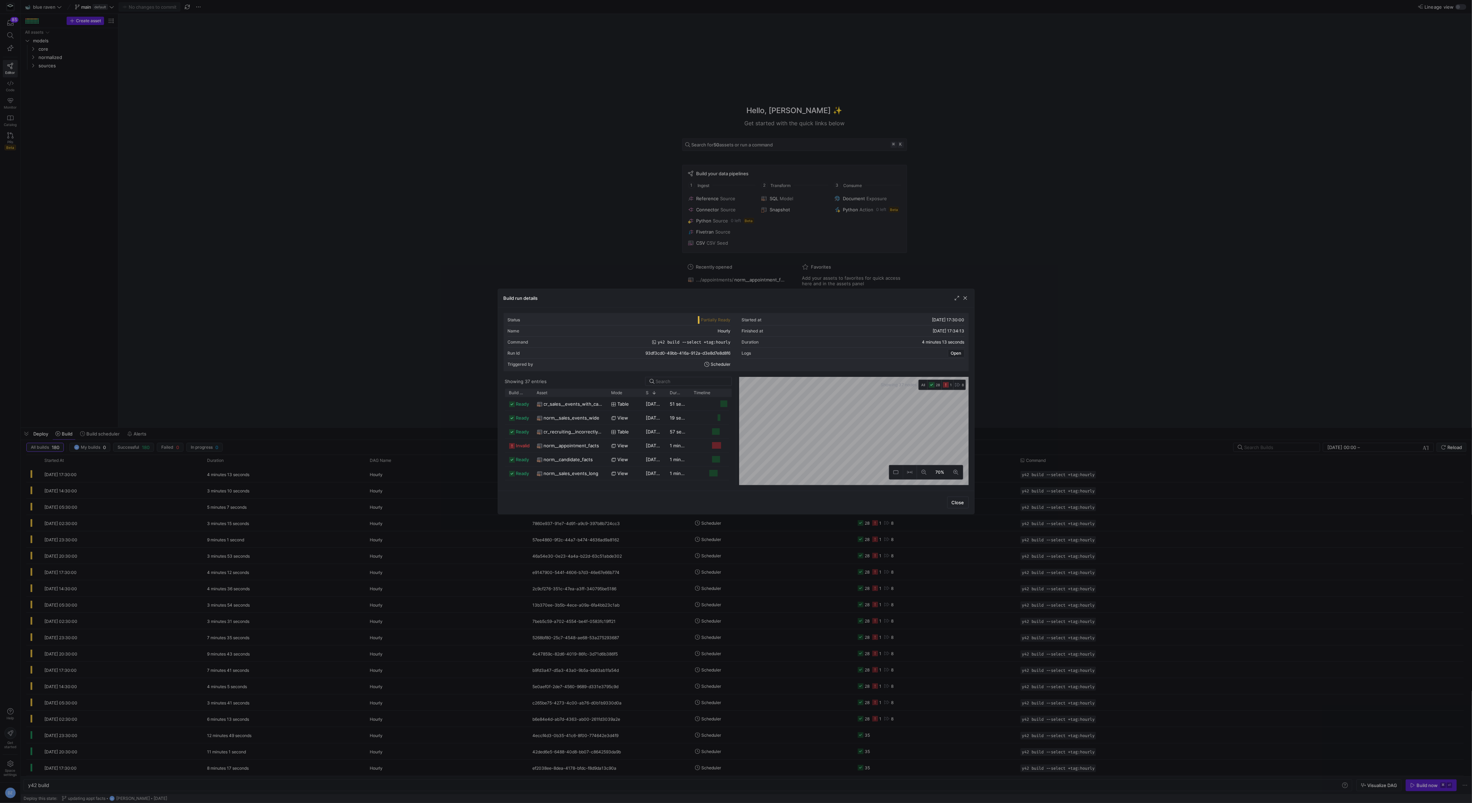
click at [402, 342] on div at bounding box center [736, 401] width 1472 height 803
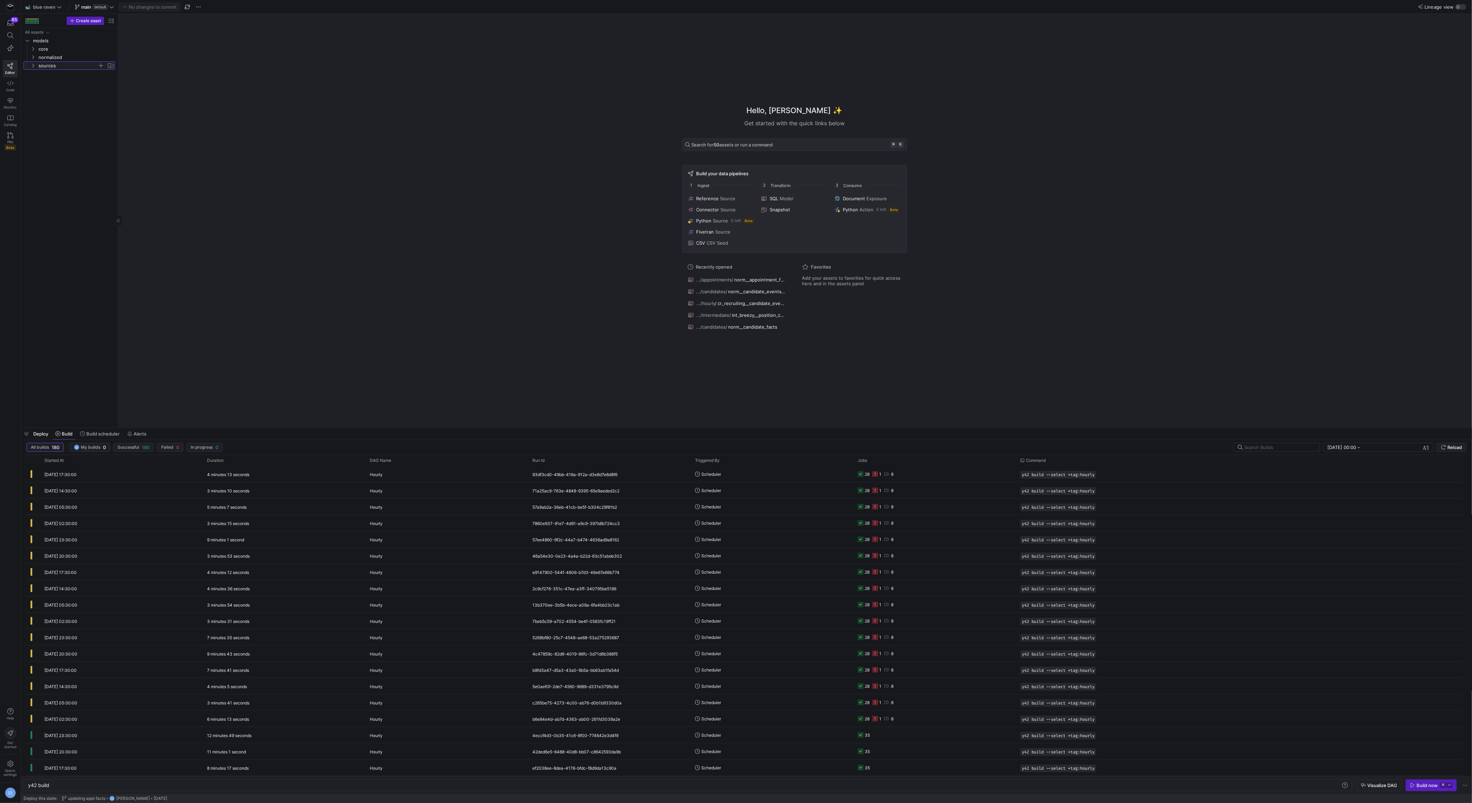
click at [43, 66] on span "sources" at bounding box center [67, 66] width 59 height 8
click at [48, 97] on span "breezy" at bounding box center [70, 99] width 53 height 8
click at [46, 96] on span "breezy" at bounding box center [70, 99] width 53 height 8
click at [44, 56] on span "normalized" at bounding box center [67, 57] width 59 height 8
click at [51, 67] on span "appointments" at bounding box center [70, 66] width 53 height 8
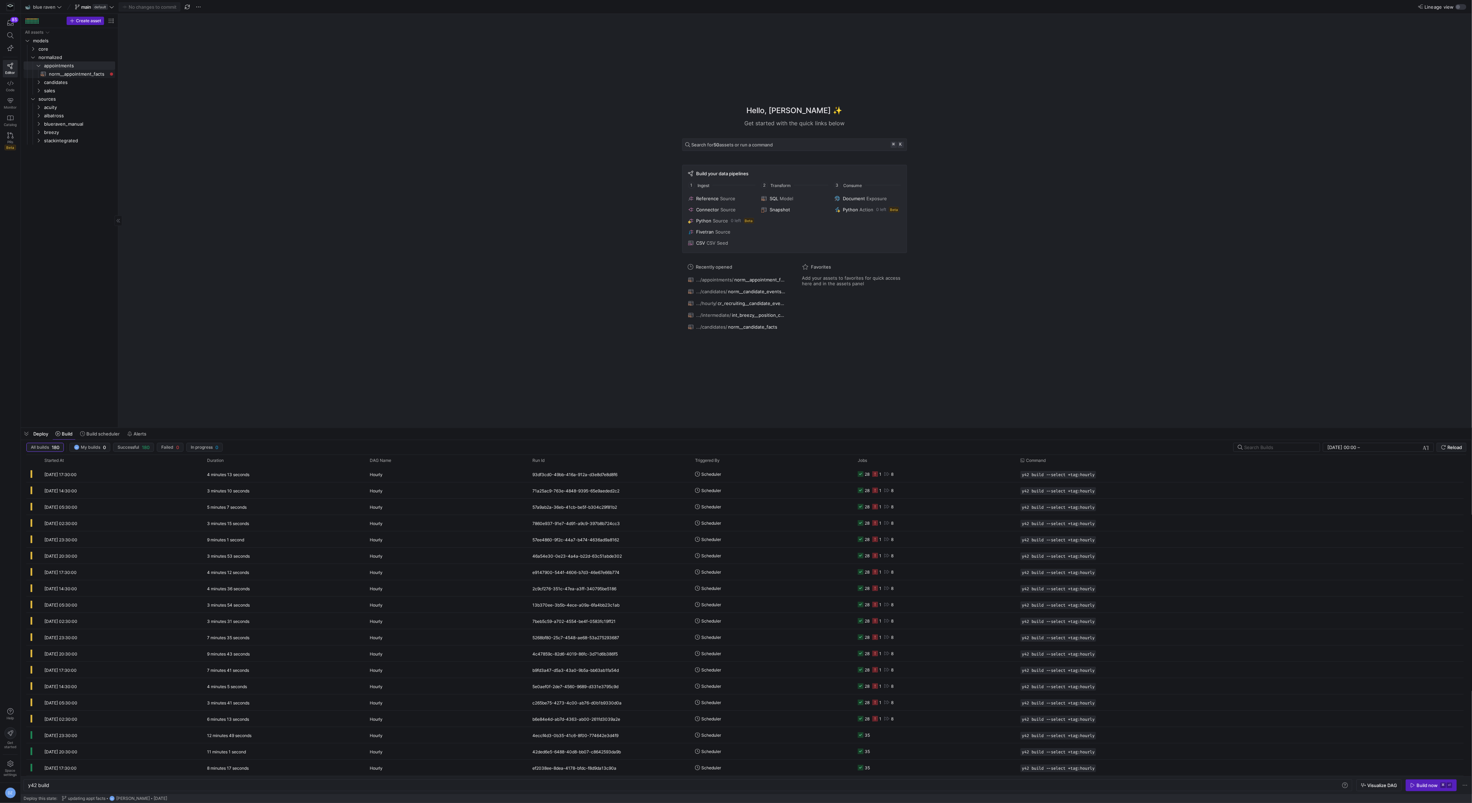
click at [53, 74] on span "norm__appointment_facts​​​​​​​​​​" at bounding box center [78, 74] width 58 height 8
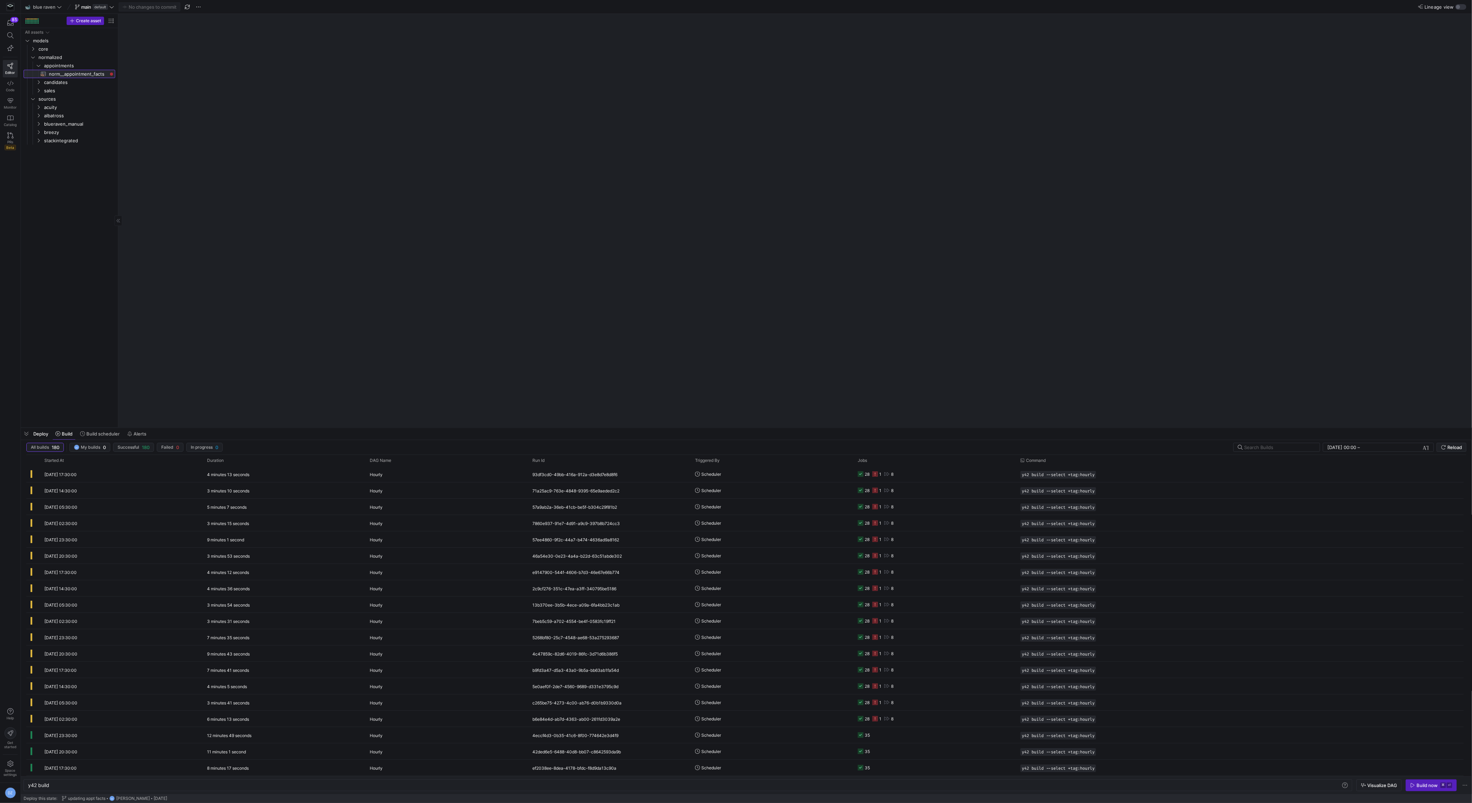
type textarea "y42 build -s norm__appointment_facts"
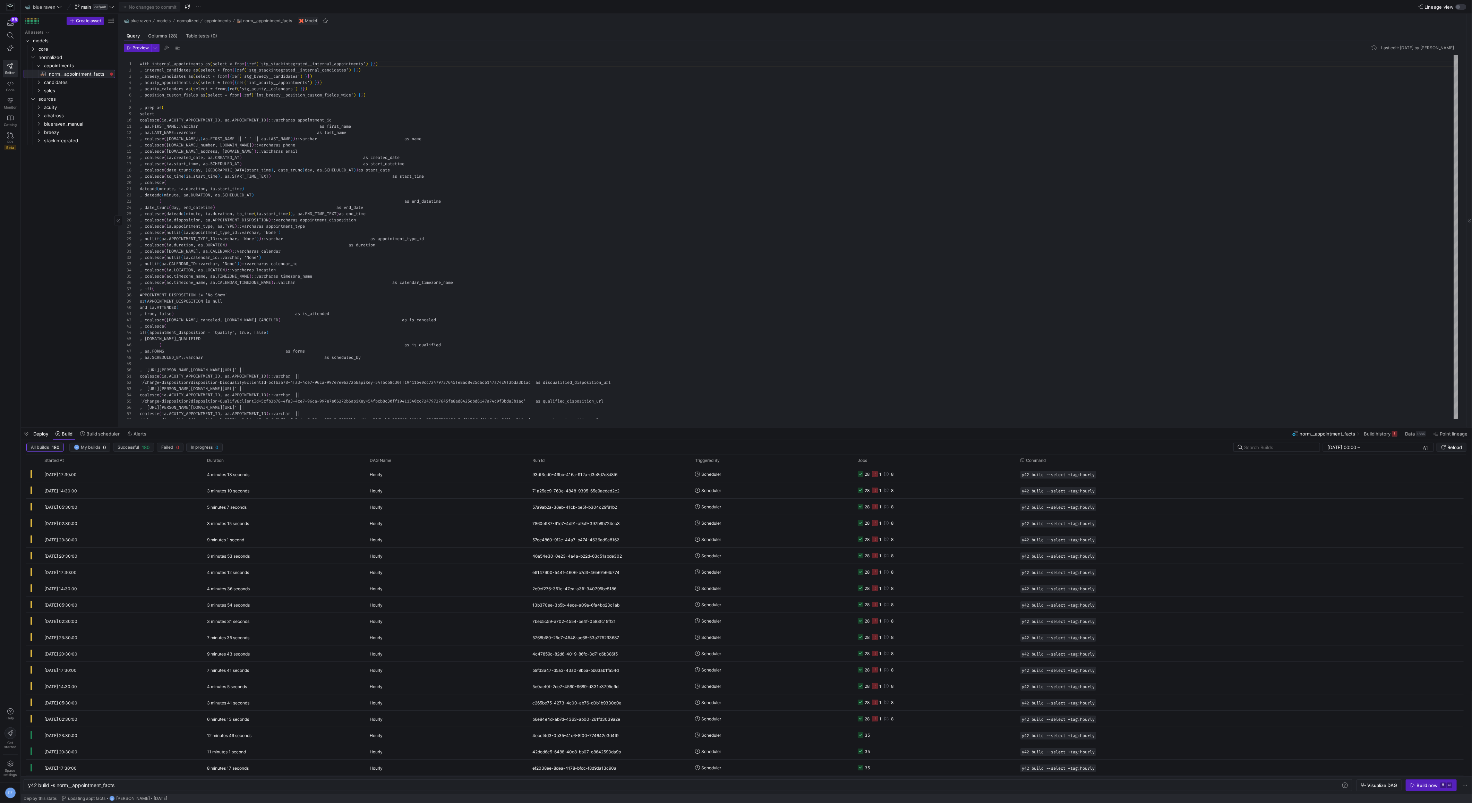
scroll to position [31, 0]
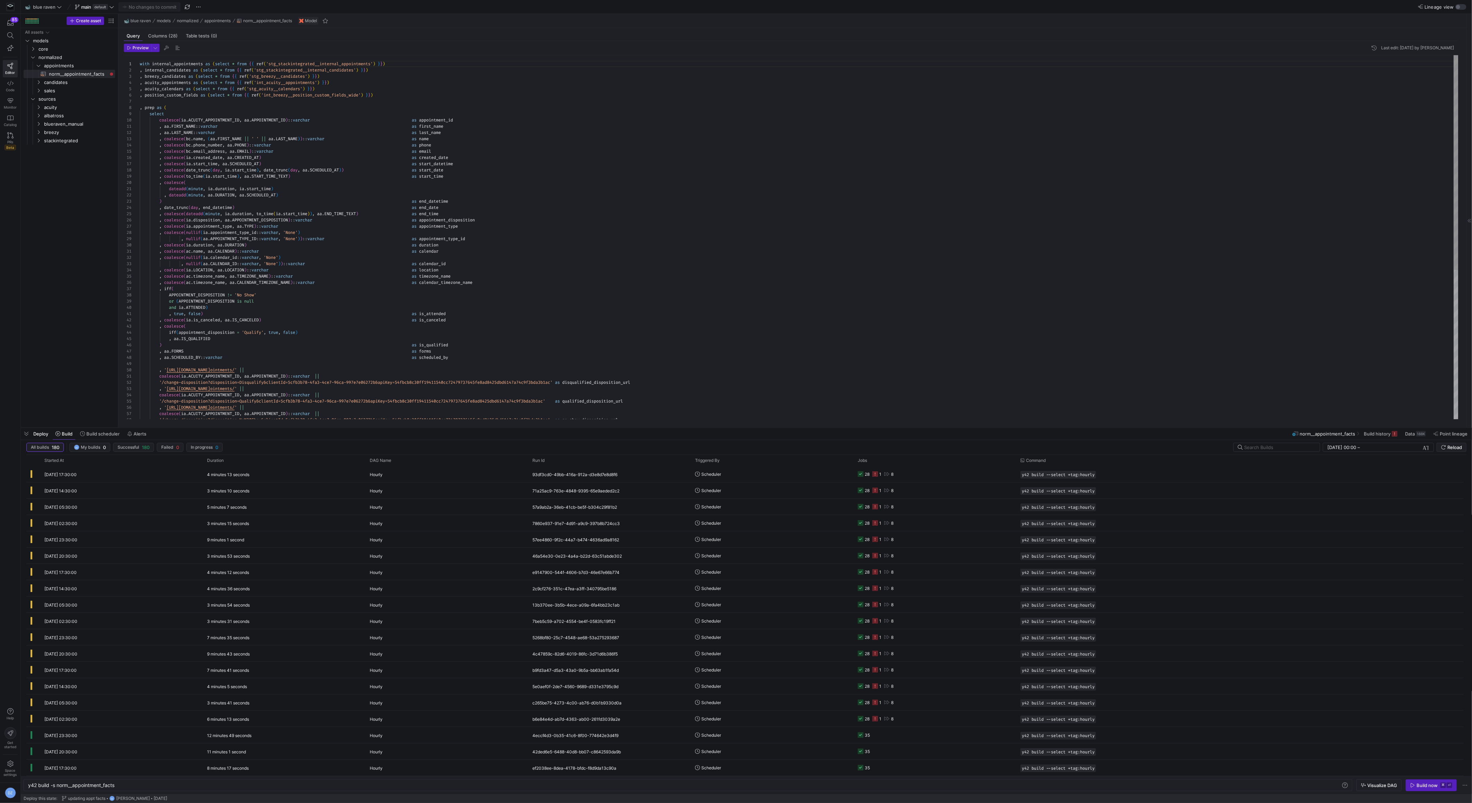
click at [351, 157] on div "with internal_appointments as ( select * from { { ref ( 'stg_stackintegrated__i…" at bounding box center [799, 363] width 1319 height 617
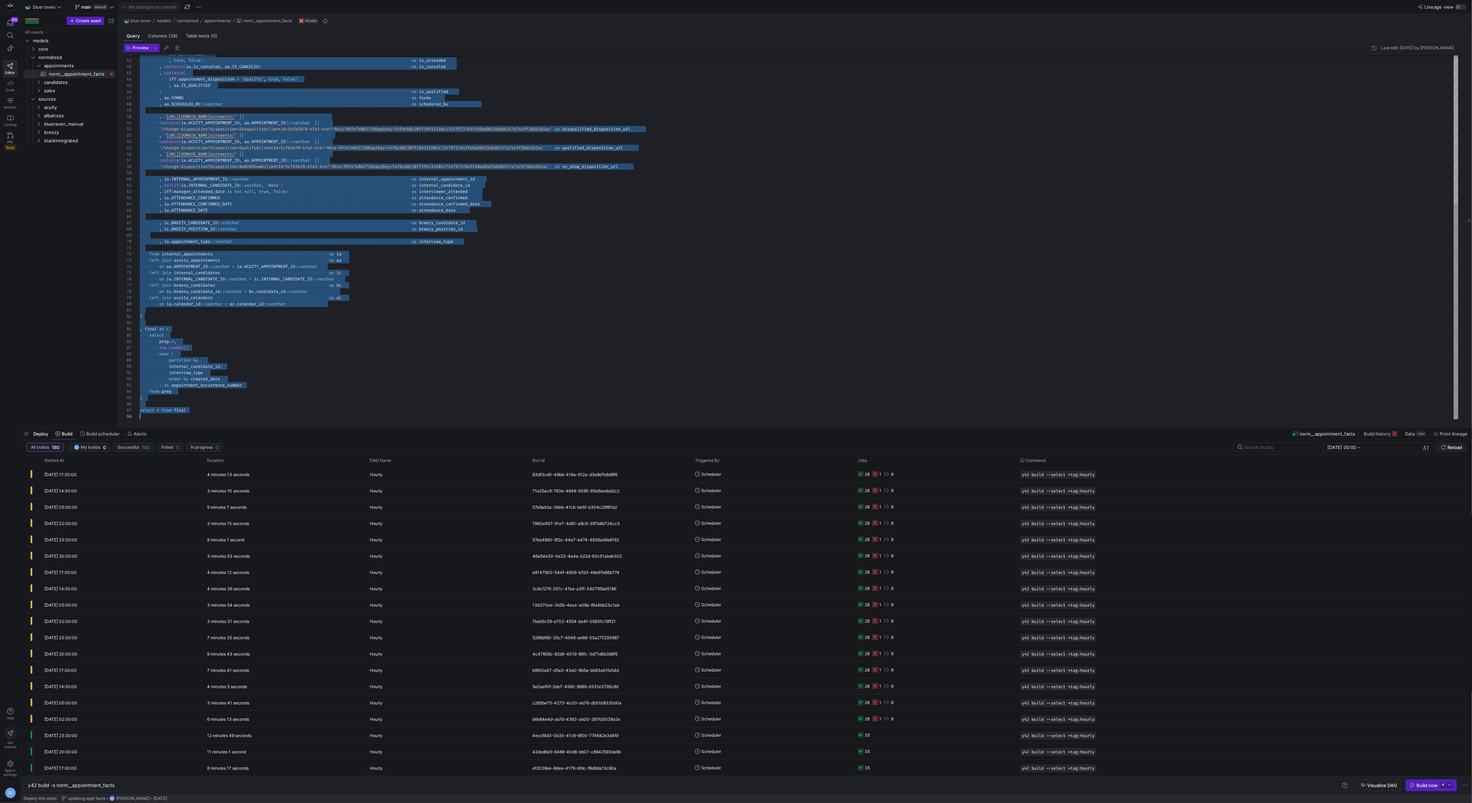
scroll to position [44, 0]
drag, startPoint x: 140, startPoint y: 108, endPoint x: 576, endPoint y: 472, distance: 568.3
type textarea "from prep ) select * from final"
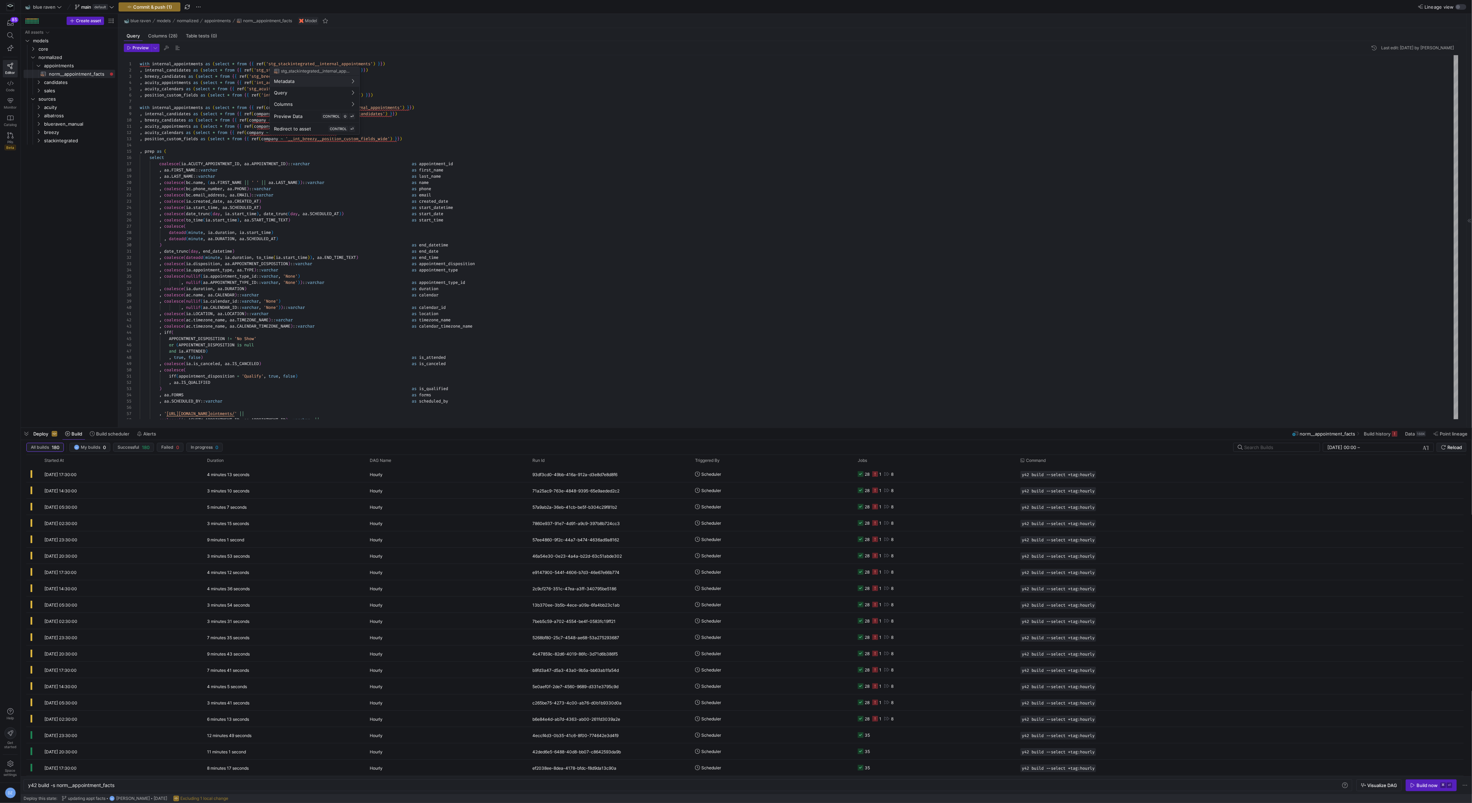
click at [406, 62] on div at bounding box center [736, 401] width 1472 height 803
drag, startPoint x: 398, startPoint y: 62, endPoint x: 250, endPoint y: 64, distance: 147.8
click at [249, 64] on div "with internal_appointments as ( select * from { { ref ( 'stg_stackintegrated__i…" at bounding box center [799, 64] width 1319 height 6
click at [252, 63] on div "or ( APPOINTMENT_DISPOSITION is null and ia . ATTENDED ) , true , false ) as is…" at bounding box center [799, 382] width 1319 height 655
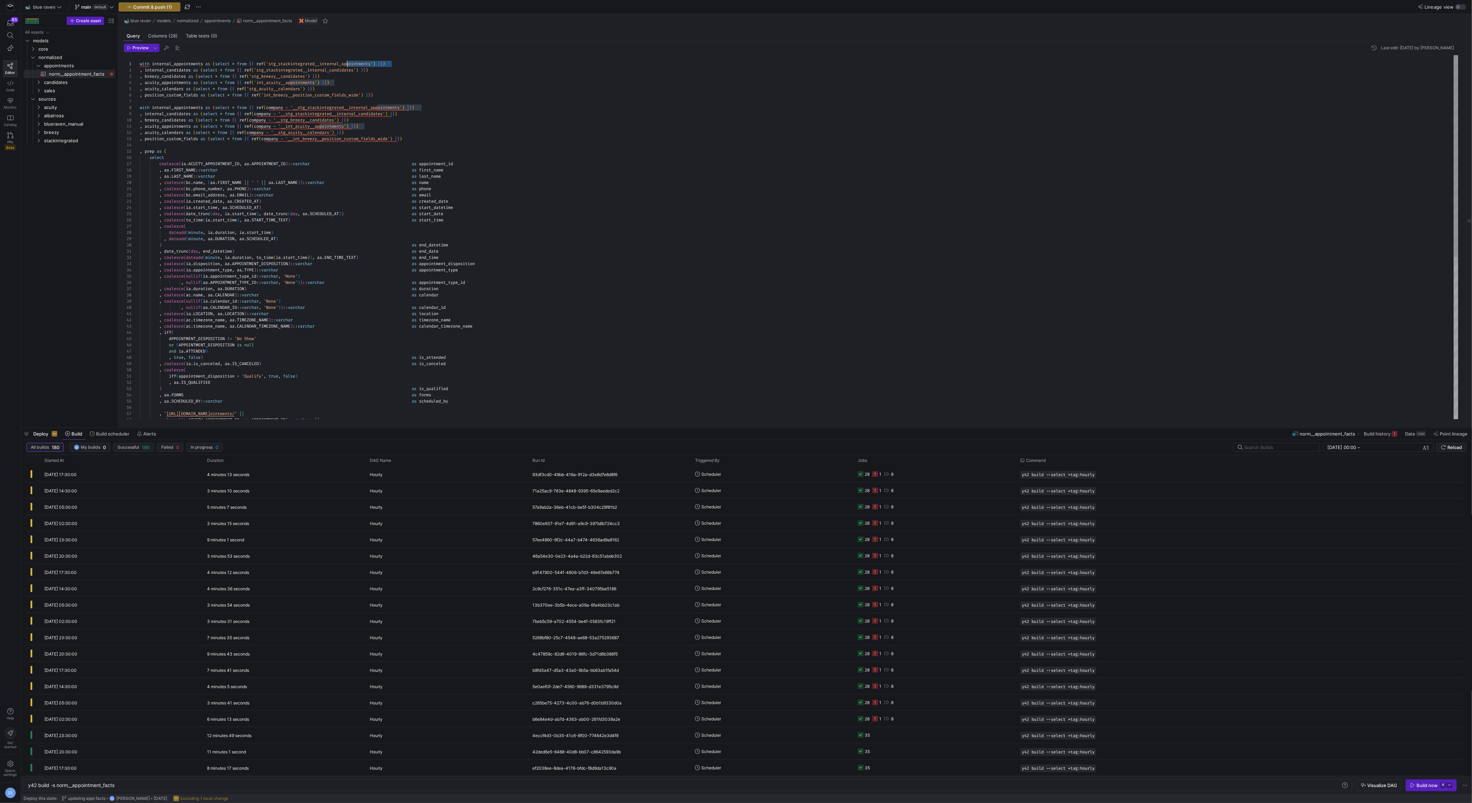
scroll to position [0, 112]
drag, startPoint x: 251, startPoint y: 63, endPoint x: 335, endPoint y: 62, distance: 83.9
click at [335, 62] on span "with internal_appointments as ( select * from { { ref ( 'stg_stackintegrated__i…" at bounding box center [262, 64] width 245 height 6
click at [252, 108] on div "or ( APPOINTMENT_DISPOSITION is null and ia . ATTENDED ) , true , false ) as is…" at bounding box center [799, 382] width 1319 height 655
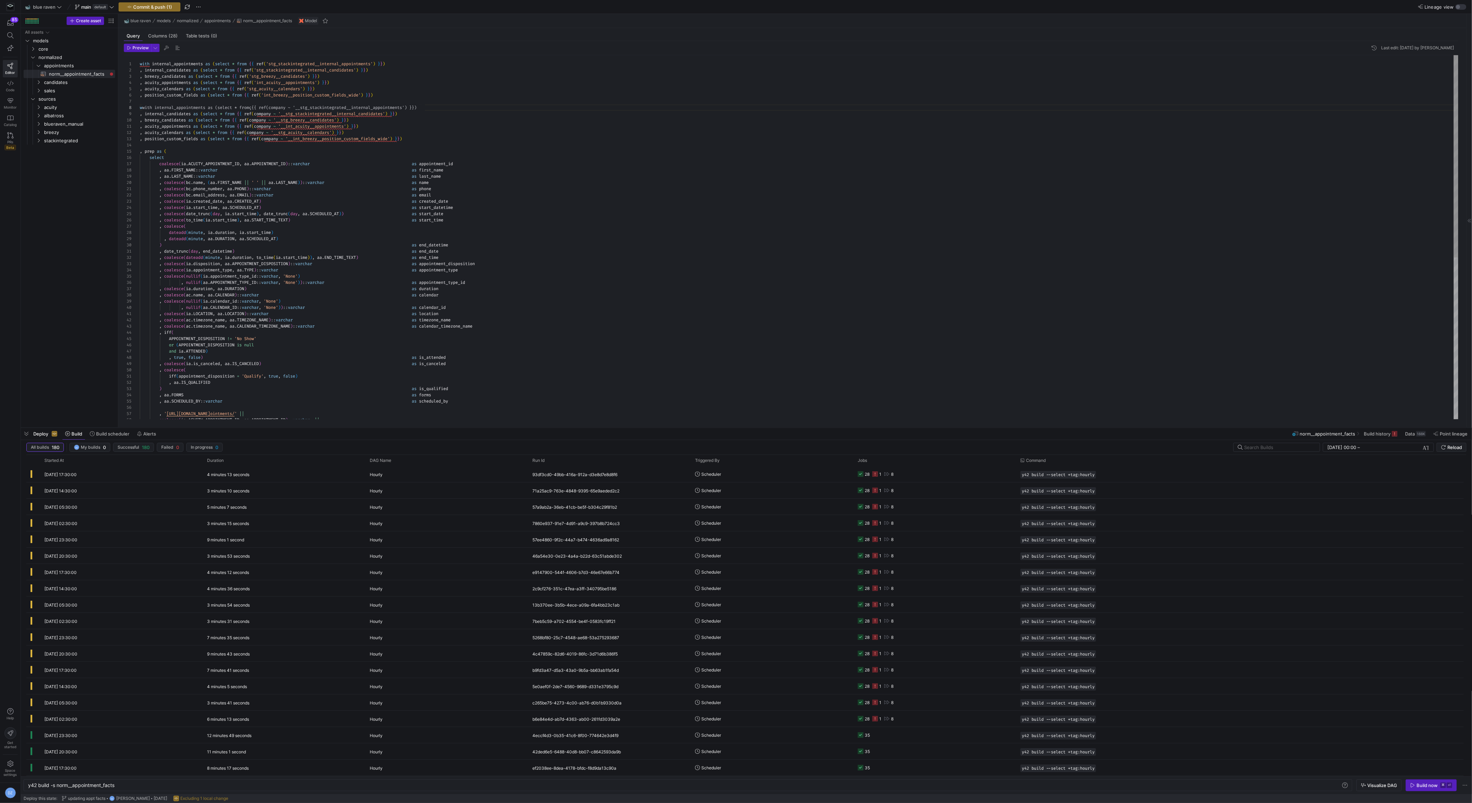
scroll to position [44, 0]
click at [372, 88] on div "or ( APPOINTMENT_DISPOSITION is null and ia . ATTENDED ) , true , false ) as is…" at bounding box center [799, 382] width 1319 height 655
click at [405, 106] on div "or ( APPOINTMENT_DISPOSITION is null and ia . ATTENDED ) , true , false ) as is…" at bounding box center [799, 382] width 1319 height 655
click at [553, 103] on div "or ( APPOINTMENT_DISPOSITION is null and ia . ATTENDED ) , true , false ) as is…" at bounding box center [799, 382] width 1319 height 655
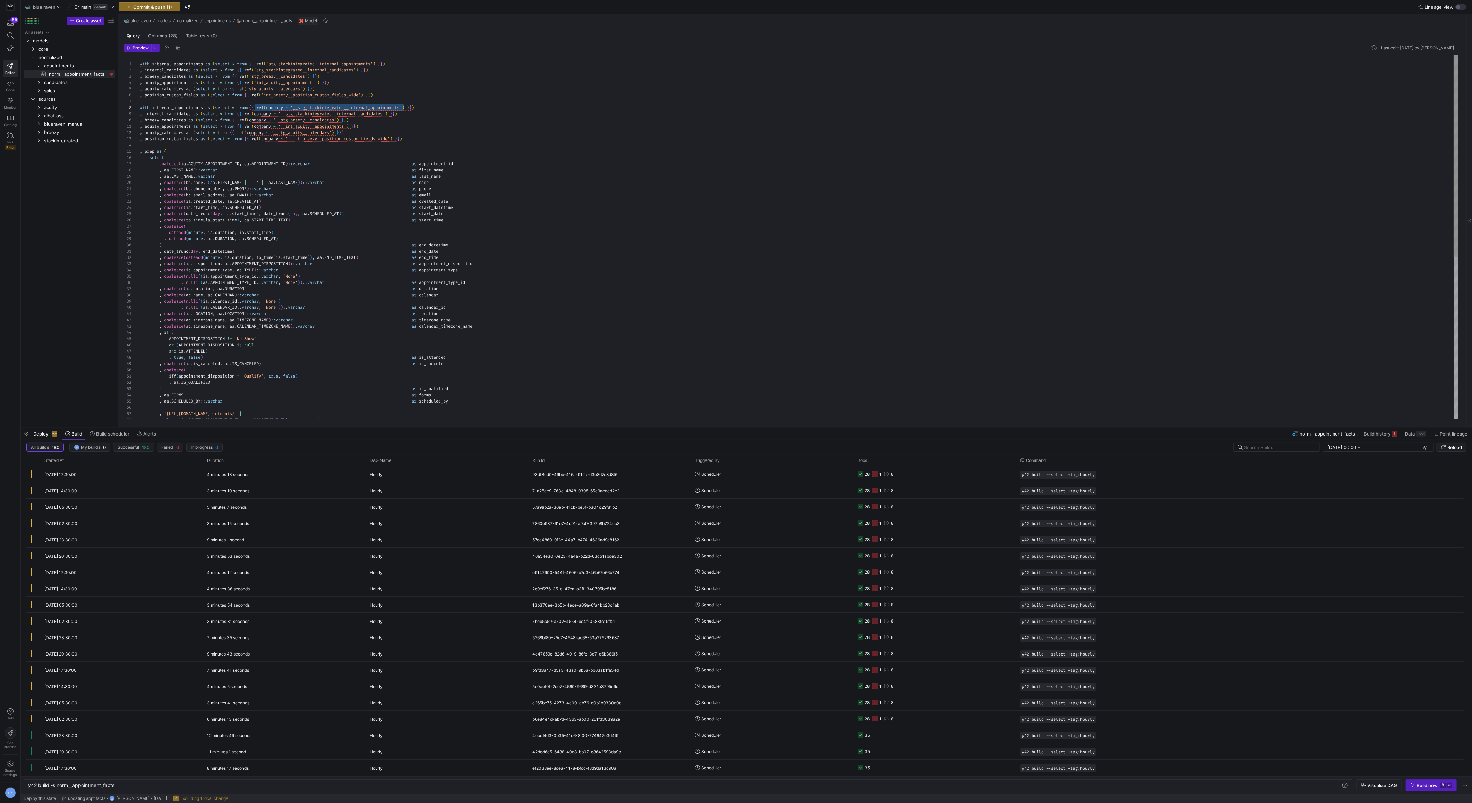
scroll to position [37, 0]
click at [553, 103] on div "or ( APPOINTMENT_DISPOSITION is null and ia . ATTENDED ) , true , false ) as is…" at bounding box center [799, 382] width 1319 height 655
click at [554, 109] on div "or ( APPOINTMENT_DISPOSITION is null and ia . ATTENDED ) , true , false ) as is…" at bounding box center [799, 382] width 1319 height 655
click at [547, 118] on div "or ( APPOINTMENT_DISPOSITION is null and ia . ATTENDED ) , true , false ) as is…" at bounding box center [799, 382] width 1319 height 655
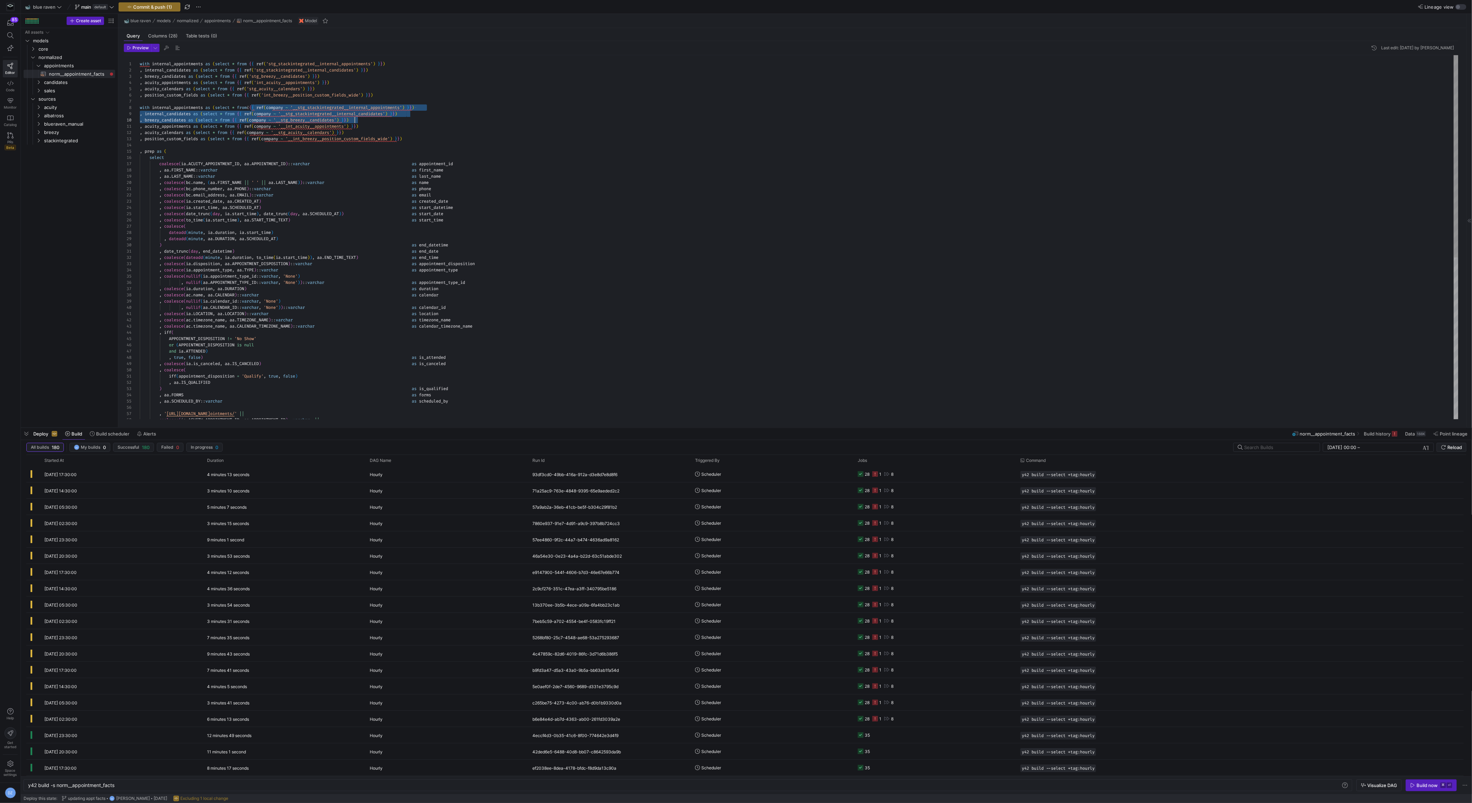
click at [547, 118] on div "or ( APPOINTMENT_DISPOSITION is null and ia . ATTENDED ) , true , false ) as is…" at bounding box center [799, 382] width 1319 height 655
click at [522, 107] on div "or ( APPOINTMENT_DISPOSITION is null and ia . ATTENDED ) , true , false ) as is…" at bounding box center [799, 382] width 1319 height 655
click at [500, 108] on div "or ( APPOINTMENT_DISPOSITION is null and ia . ATTENDED ) , true , false ) as is…" at bounding box center [799, 382] width 1319 height 655
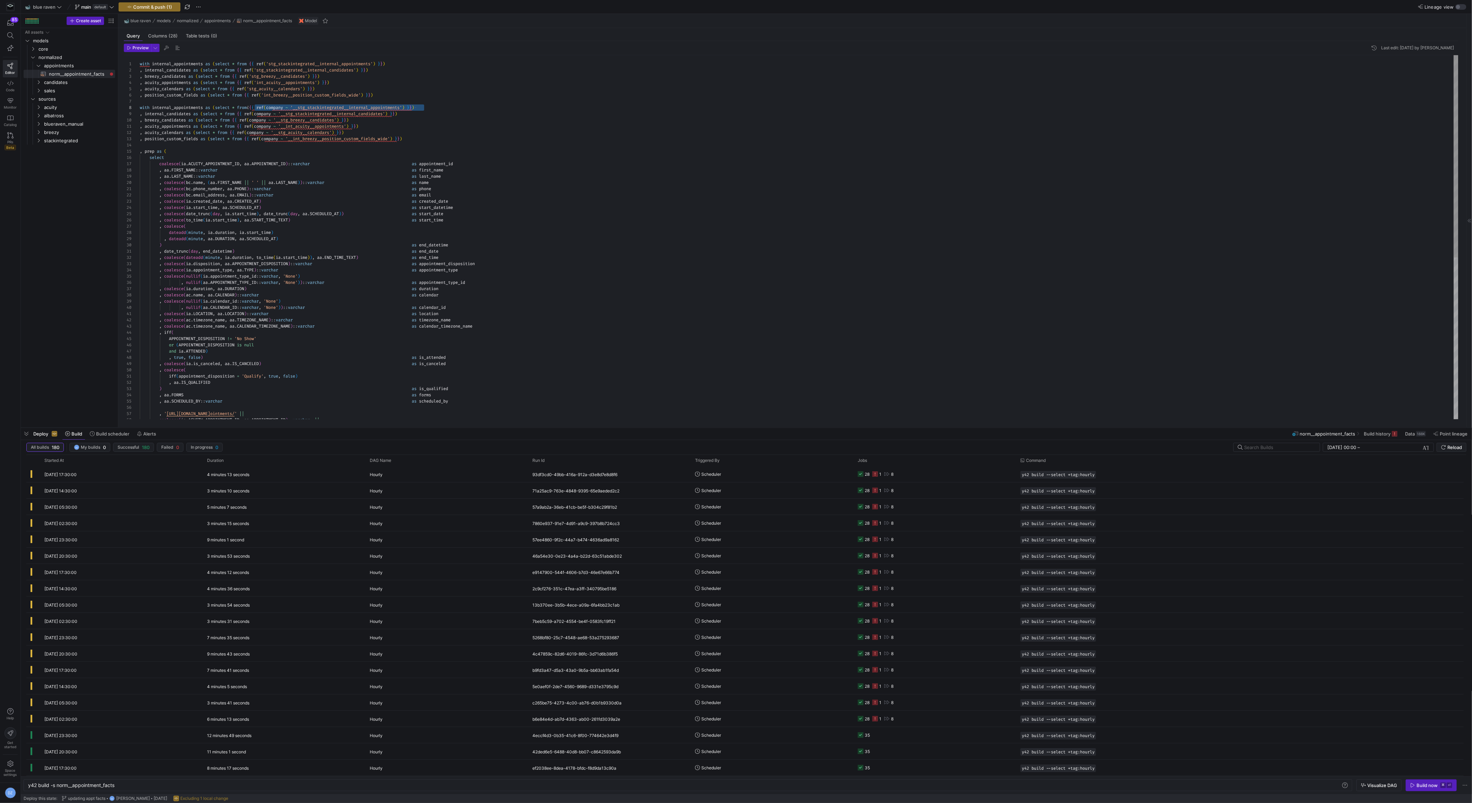
click at [449, 125] on div "or ( APPOINTMENT_DISPOSITION is null and ia . ATTENDED ) , true , false ) as is…" at bounding box center [799, 382] width 1319 height 655
click at [352, 89] on div "or ( APPOINTMENT_DISPOSITION is null and ia . ATTENDED ) , true , false ) as is…" at bounding box center [799, 382] width 1319 height 655
click at [349, 97] on div "or ( APPOINTMENT_DISPOSITION is null and ia . ATTENDED ) , true , false ) as is…" at bounding box center [799, 382] width 1319 height 655
click at [414, 112] on div "or ( APPOINTMENT_DISPOSITION is null and ia . ATTENDED ) , true , false ) as is…" at bounding box center [799, 382] width 1319 height 655
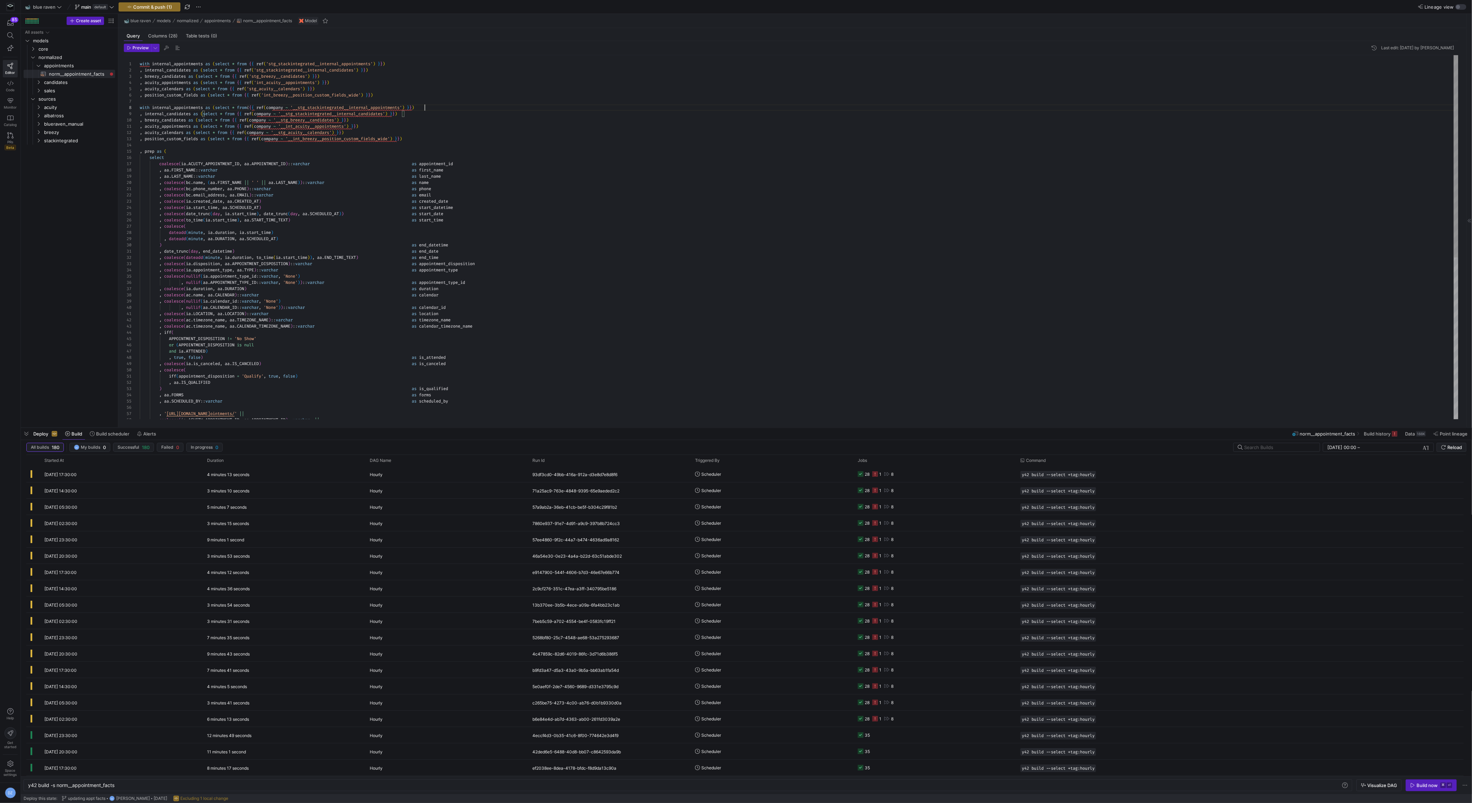
click at [432, 105] on div "or ( APPOINTMENT_DISPOSITION is null and ia . ATTENDED ) , true , false ) as is…" at bounding box center [799, 382] width 1319 height 655
click at [255, 107] on div "or ( APPOINTMENT_DISPOSITION is null and ia . ATTENDED ) , true , false ) as is…" at bounding box center [799, 382] width 1319 height 655
drag, startPoint x: 379, startPoint y: 70, endPoint x: 239, endPoint y: 71, distance: 139.4
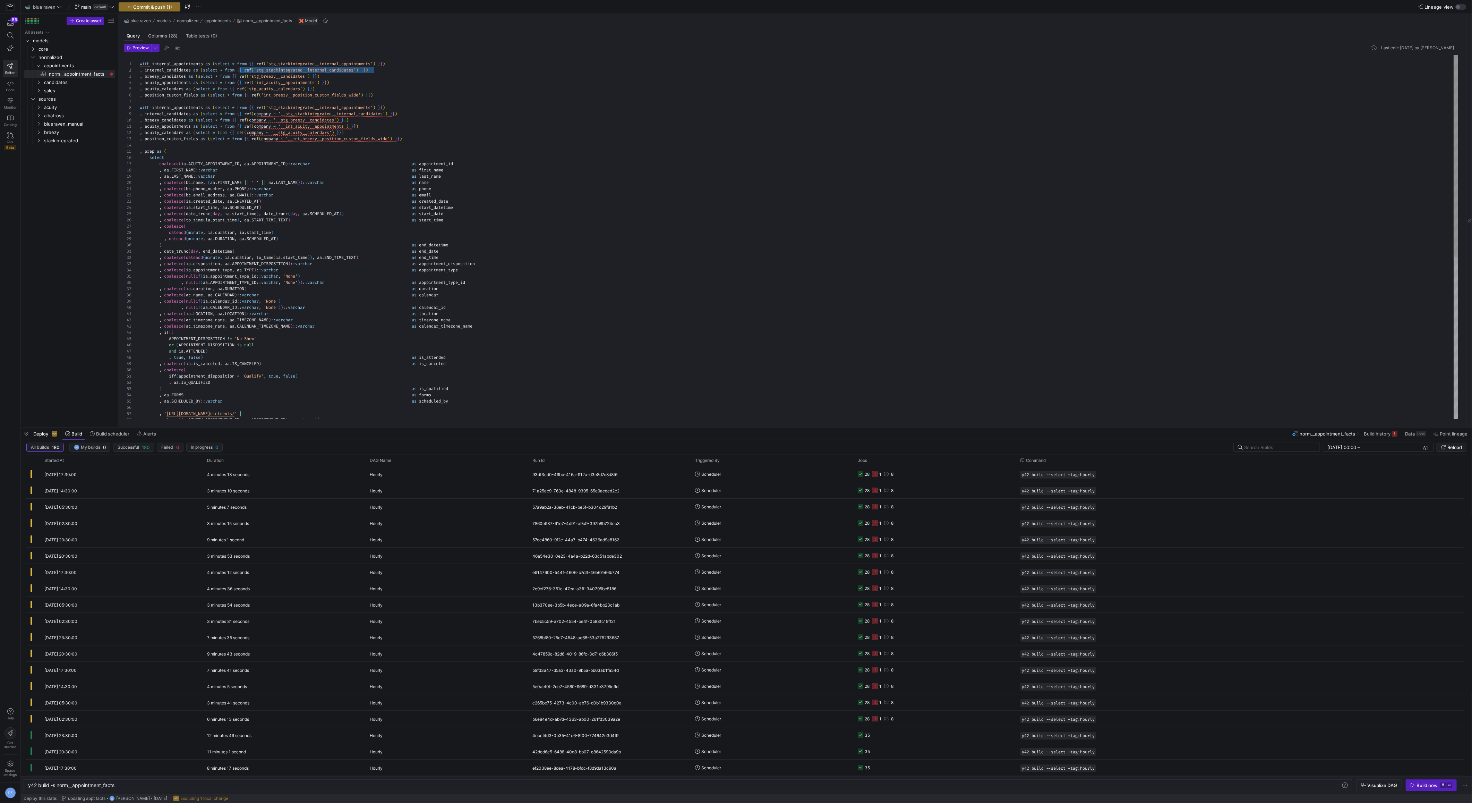
click at [239, 71] on div "or ( APPOINTMENT_DISPOSITION is null and ia . ATTENDED ) , true , false ) as is…" at bounding box center [799, 382] width 1319 height 655
click at [239, 113] on div "or ( APPOINTMENT_DISPOSITION is null and ia . ATTENDED ) , true , false ) as is…" at bounding box center [799, 382] width 1319 height 655
click at [326, 76] on div ", breezy_candidates as ( select * from { { ref ( 'stg_breezy__candidates' ) } }…" at bounding box center [799, 76] width 1319 height 6
click at [235, 77] on div "or ( APPOINTMENT_DISPOSITION is null and ia . ATTENDED ) , true , false ) as is…" at bounding box center [799, 382] width 1319 height 655
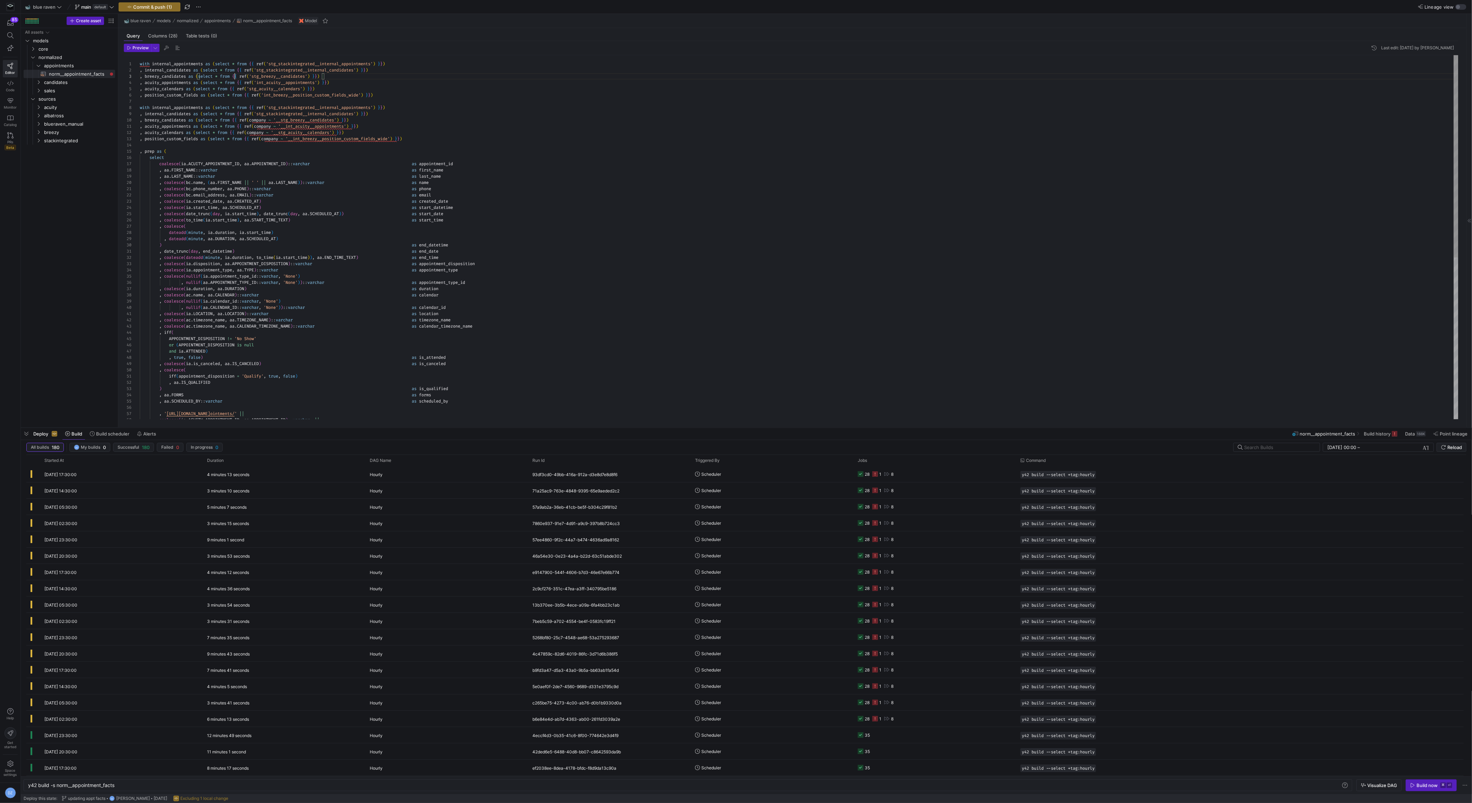
scroll to position [12, 94]
type textarea "with internal_appointments as (select * from {{ ref('stg_stackintegrated__inter…"
click at [334, 74] on div at bounding box center [736, 401] width 1472 height 803
click at [333, 76] on div "or ( APPOINTMENT_DISPOSITION is null and ia . ATTENDED ) , true , false ) as is…" at bounding box center [799, 382] width 1319 height 655
drag, startPoint x: 333, startPoint y: 76, endPoint x: 235, endPoint y: 75, distance: 98.5
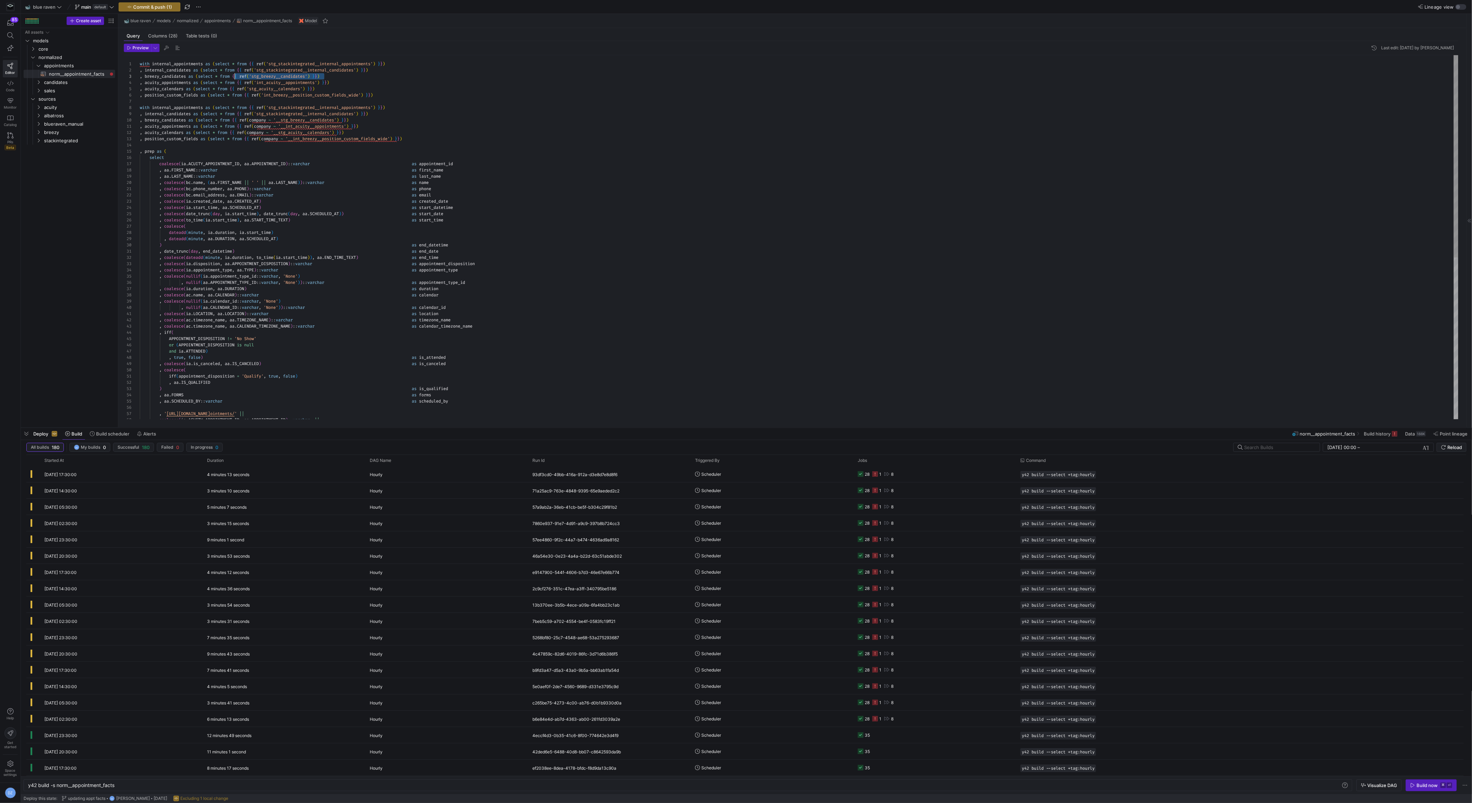
click at [235, 75] on div "or ( APPOINTMENT_DISPOSITION is null and ia . ATTENDED ) , true , false ) as is…" at bounding box center [799, 382] width 1319 height 655
click at [235, 119] on div "or ( APPOINTMENT_DISPOSITION is null and ia . ATTENDED ) , true , false ) as is…" at bounding box center [799, 382] width 1319 height 655
click at [341, 117] on div "or ( APPOINTMENT_DISPOSITION is null and ia . ATTENDED ) , true , false ) as is…" at bounding box center [799, 382] width 1319 height 655
click at [482, 98] on div at bounding box center [736, 401] width 1472 height 803
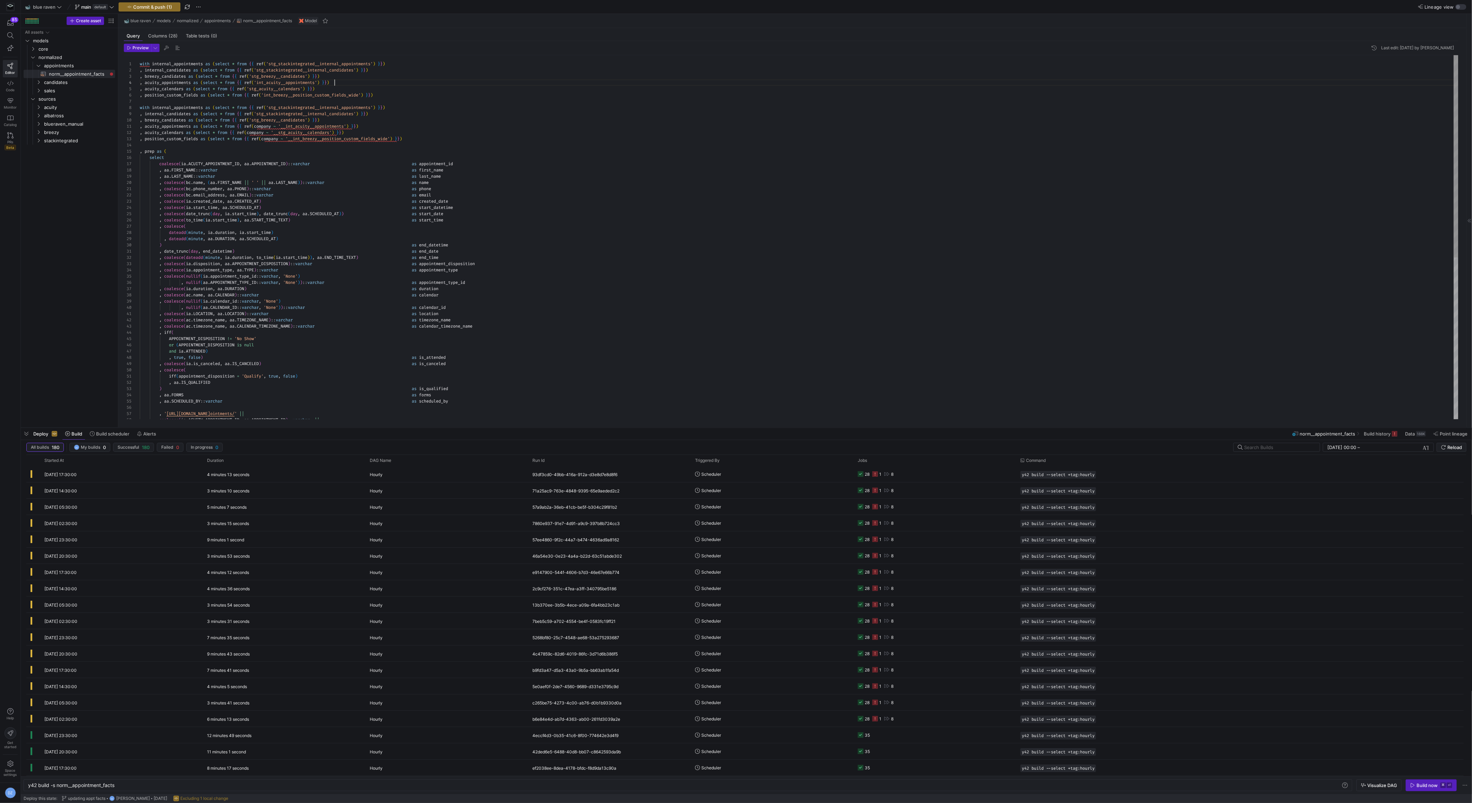
click at [347, 82] on div "or ( APPOINTMENT_DISPOSITION is null and ia . ATTENDED ) , true , false ) as is…" at bounding box center [799, 382] width 1319 height 655
click at [346, 126] on div "or ( APPOINTMENT_DISPOSITION is null and ia . ATTENDED ) , true , false ) as is…" at bounding box center [799, 382] width 1319 height 655
drag, startPoint x: 417, startPoint y: 138, endPoint x: 129, endPoint y: 102, distance: 290.1
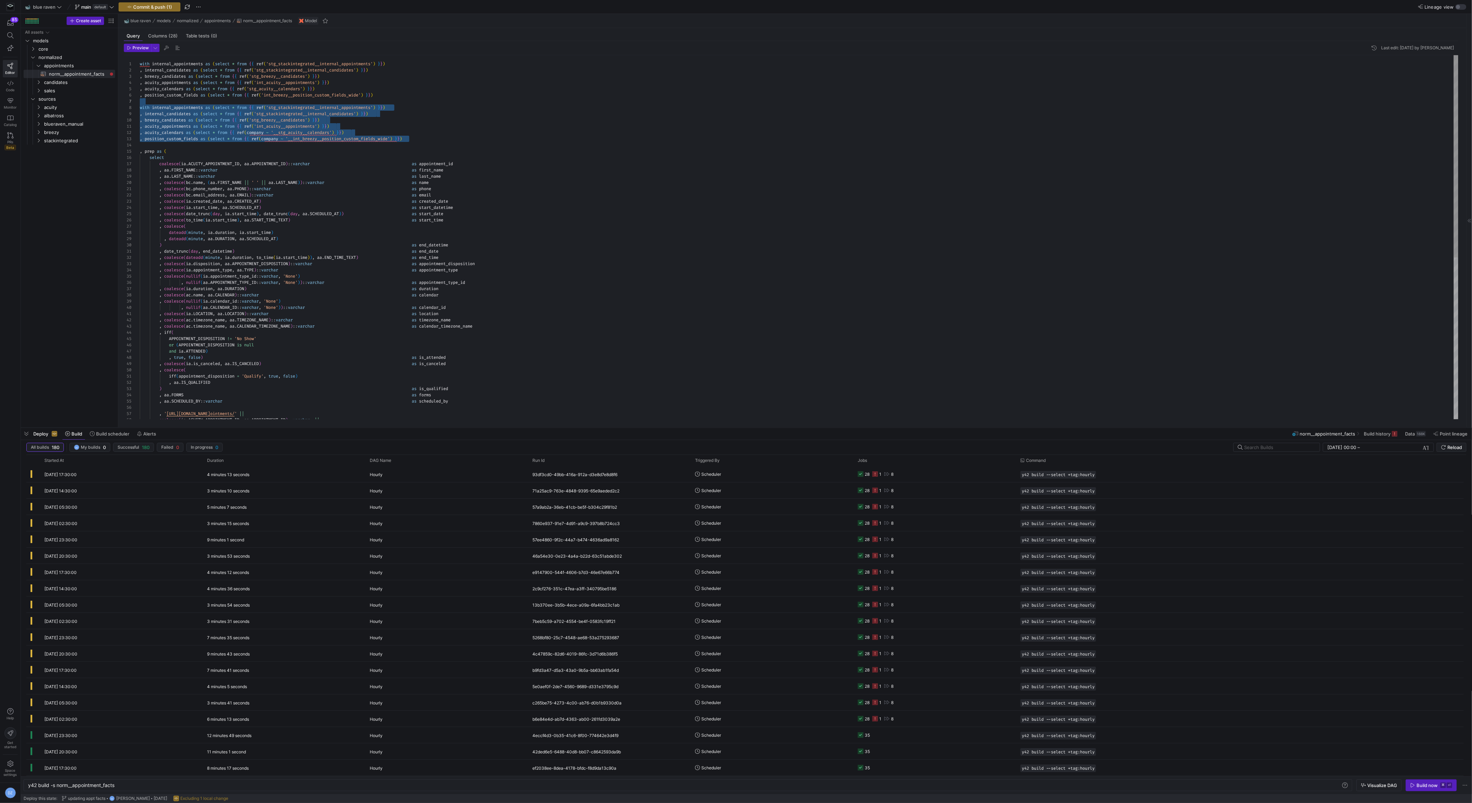
click at [140, 102] on div "or ( APPOINTMENT_DISPOSITION is null and ia . ATTENDED ) , true , false ) as is…" at bounding box center [799, 382] width 1319 height 655
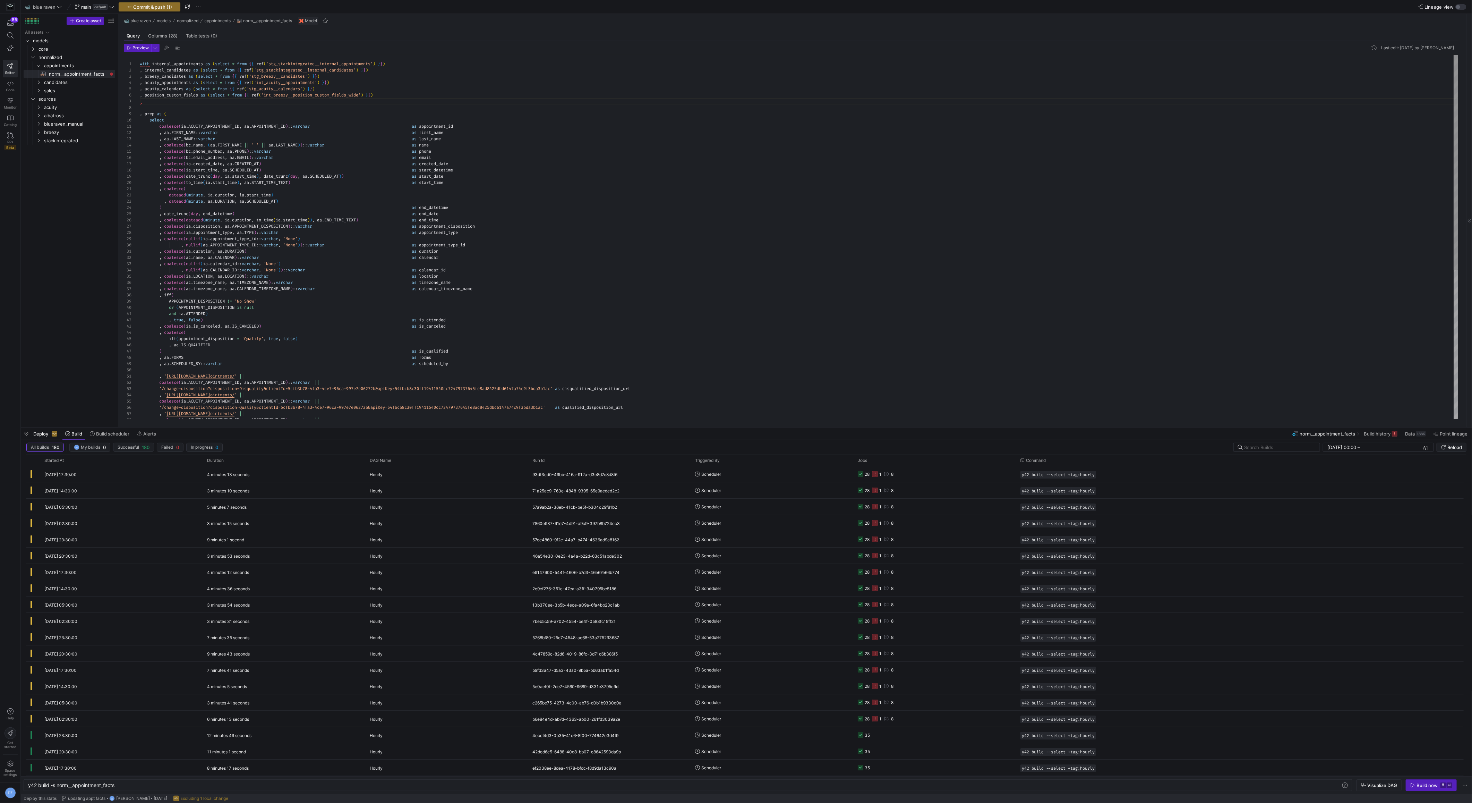
scroll to position [31, 240]
click at [189, 98] on div "or ( APPOINTMENT_DISPOSITION is null and ia . ATTENDED ) , true , false ) as is…" at bounding box center [799, 360] width 1319 height 611
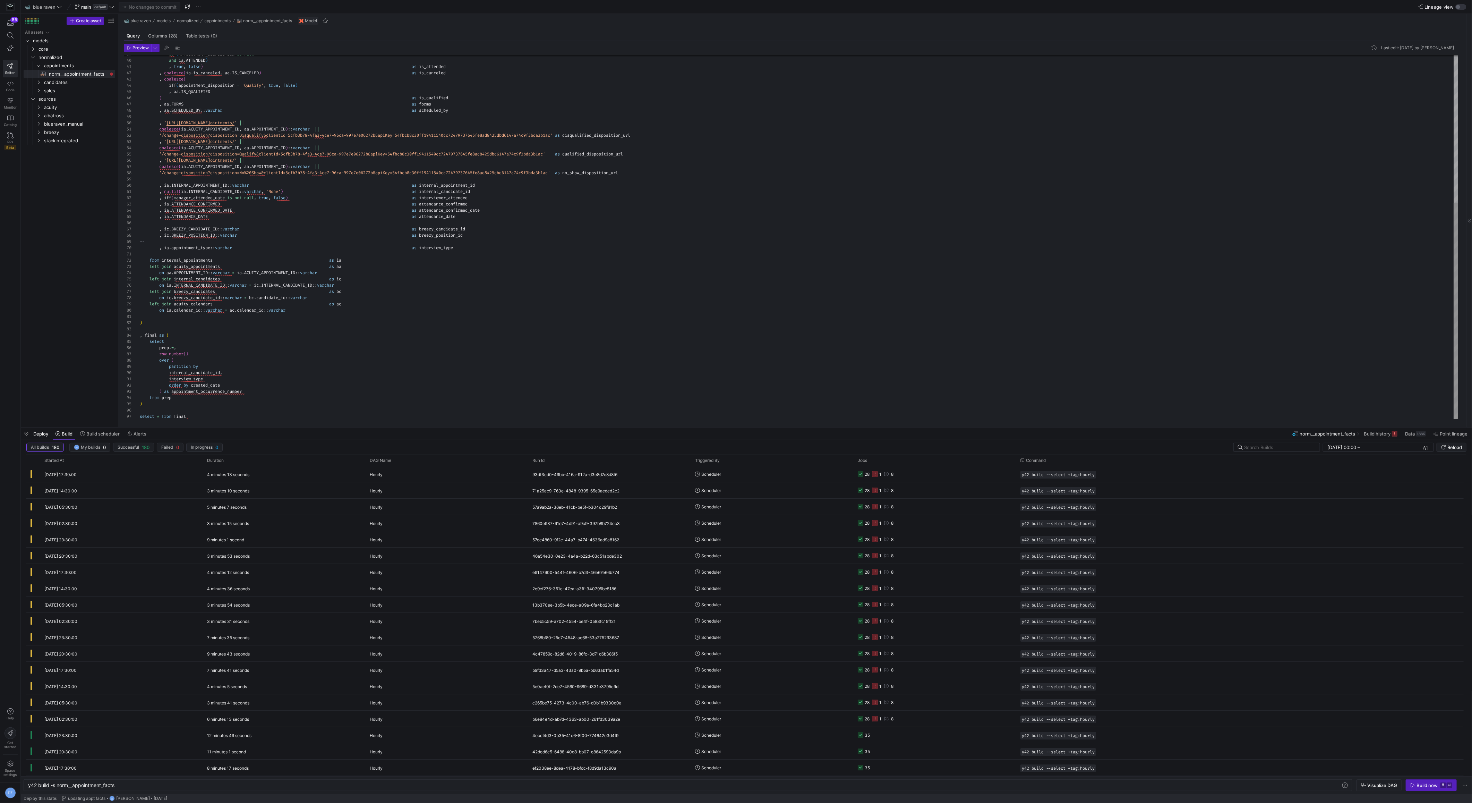
click at [338, 370] on div "or ( APPOINTMENT_DISPOSITION is null and ia . ATTENDED ) , true , false ) as is…" at bounding box center [799, 113] width 1319 height 611
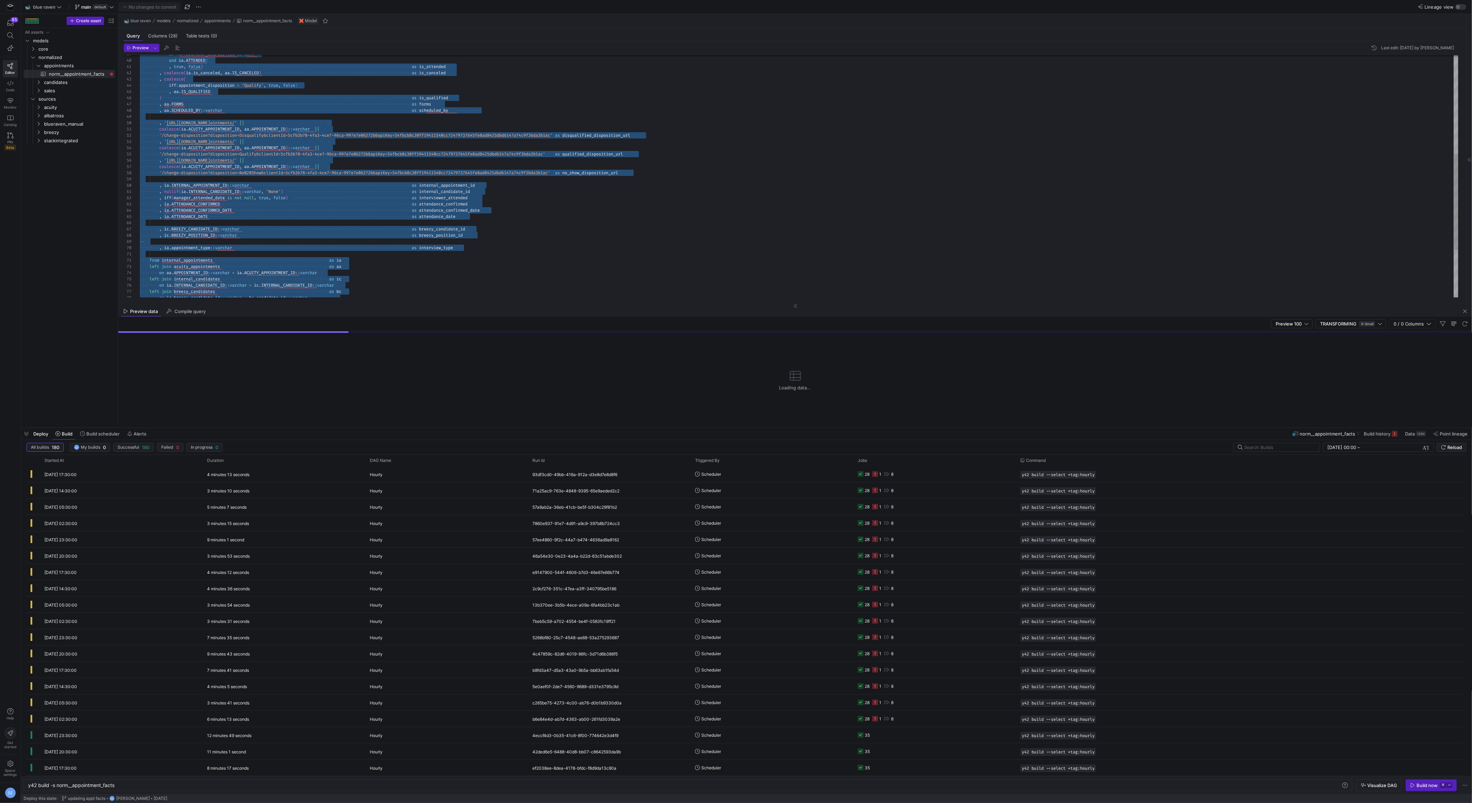
click at [450, 278] on div "or ( APPOINTMENT_DISPOSITION is null and ia . ATTENDED ) , true , false ) as is…" at bounding box center [799, 113] width 1319 height 611
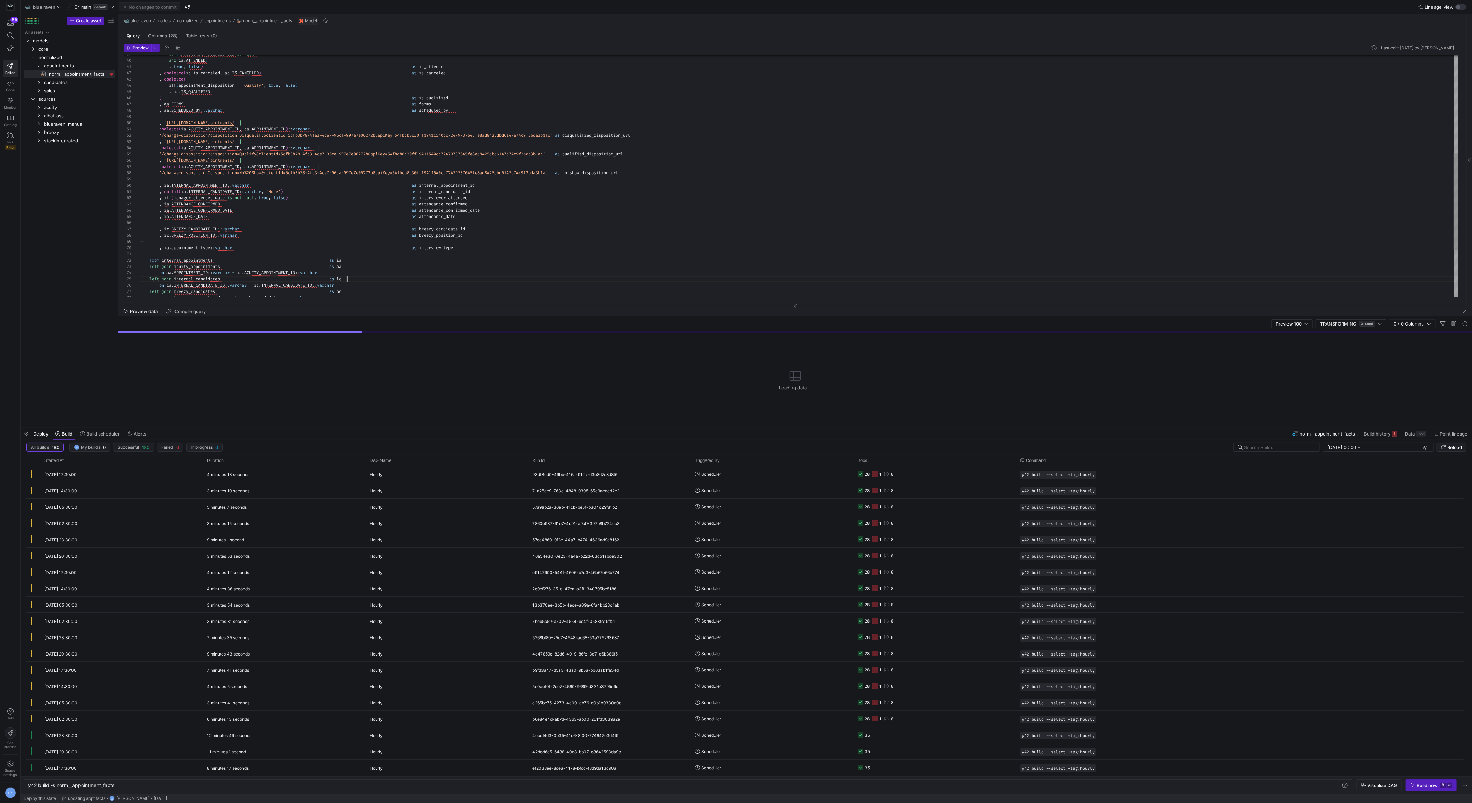
scroll to position [25, 207]
click at [496, 237] on div "or ( APPOINTMENT_DISPOSITION is null and ia . ATTENDED ) , true , false ) as is…" at bounding box center [799, 113] width 1319 height 611
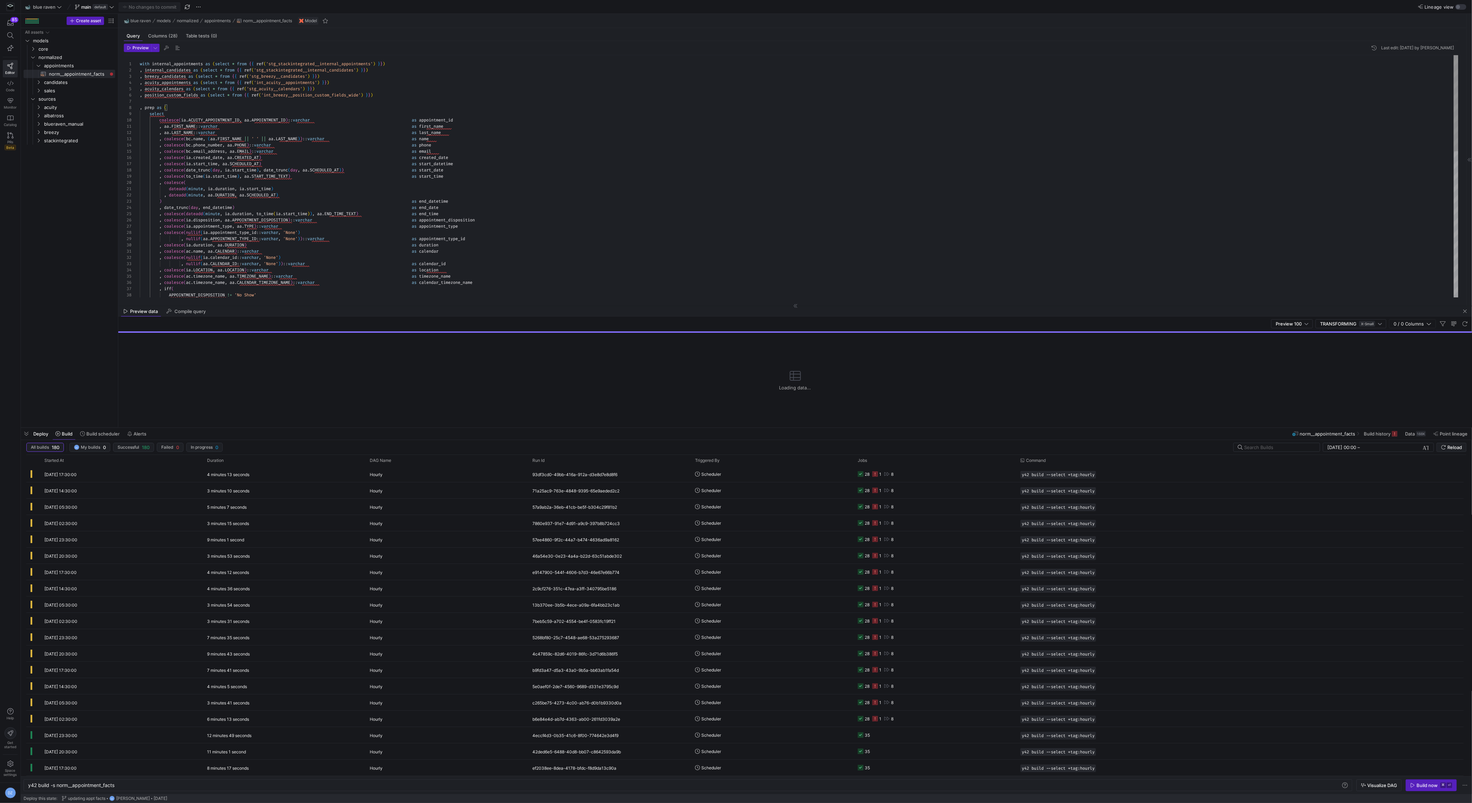
click at [522, 188] on div ", acuity_calendars as ( select * from { { ref ( 'stg_acuity__calendars' ) } } )…" at bounding box center [799, 360] width 1319 height 611
click at [543, 169] on div ", acuity_calendars as ( select * from { { ref ( 'stg_acuity__calendars' ) } } )…" at bounding box center [799, 360] width 1319 height 611
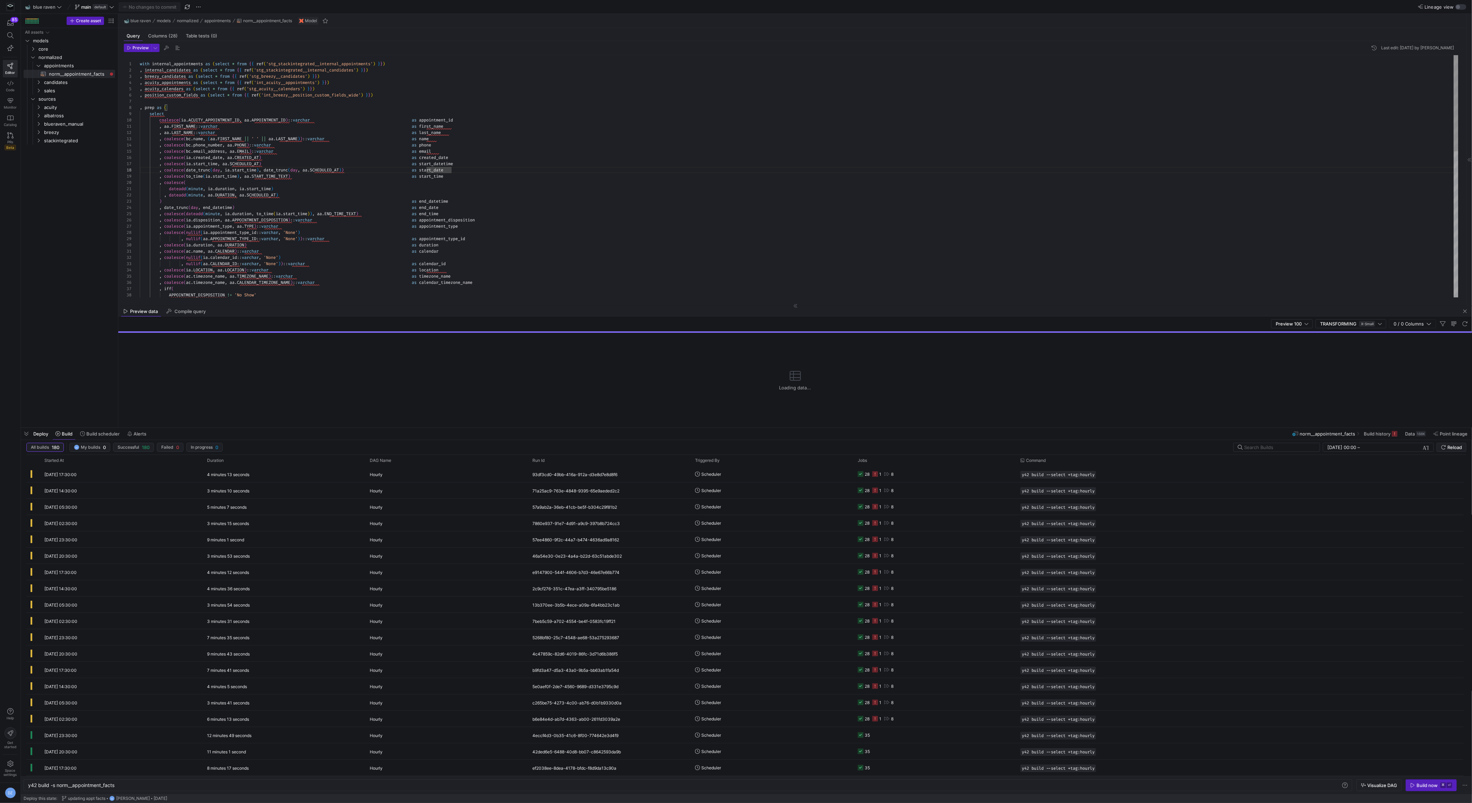
click at [455, 138] on div ", acuity_calendars as ( select * from { { ref ( 'stg_acuity__calendars' ) } } )…" at bounding box center [799, 360] width 1319 height 611
click at [66, 254] on div "All assets models core normalized sources acuity albatross blueraven_manual bre…" at bounding box center [70, 226] width 92 height 396
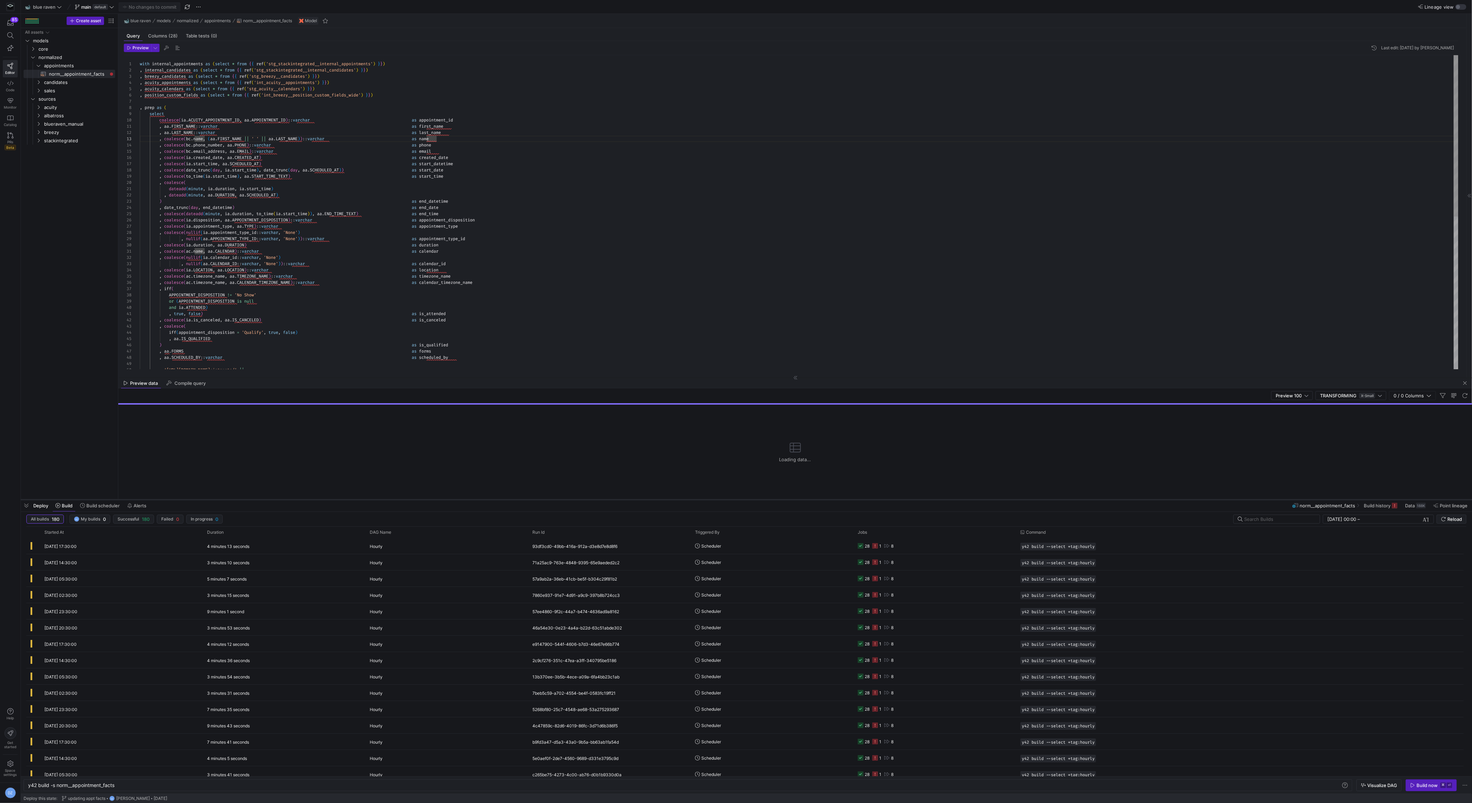
drag, startPoint x: 193, startPoint y: 427, endPoint x: 183, endPoint y: 499, distance: 72.4
click at [183, 499] on div at bounding box center [746, 499] width 1451 height 3
click at [397, 210] on div ", acuity_calendars as ( select * from { { ref ( 'stg_acuity__calendars' ) } } )…" at bounding box center [799, 360] width 1319 height 611
click at [469, 195] on div ", acuity_calendars as ( select * from { { ref ( 'stg_acuity__calendars' ) } } )…" at bounding box center [799, 360] width 1319 height 611
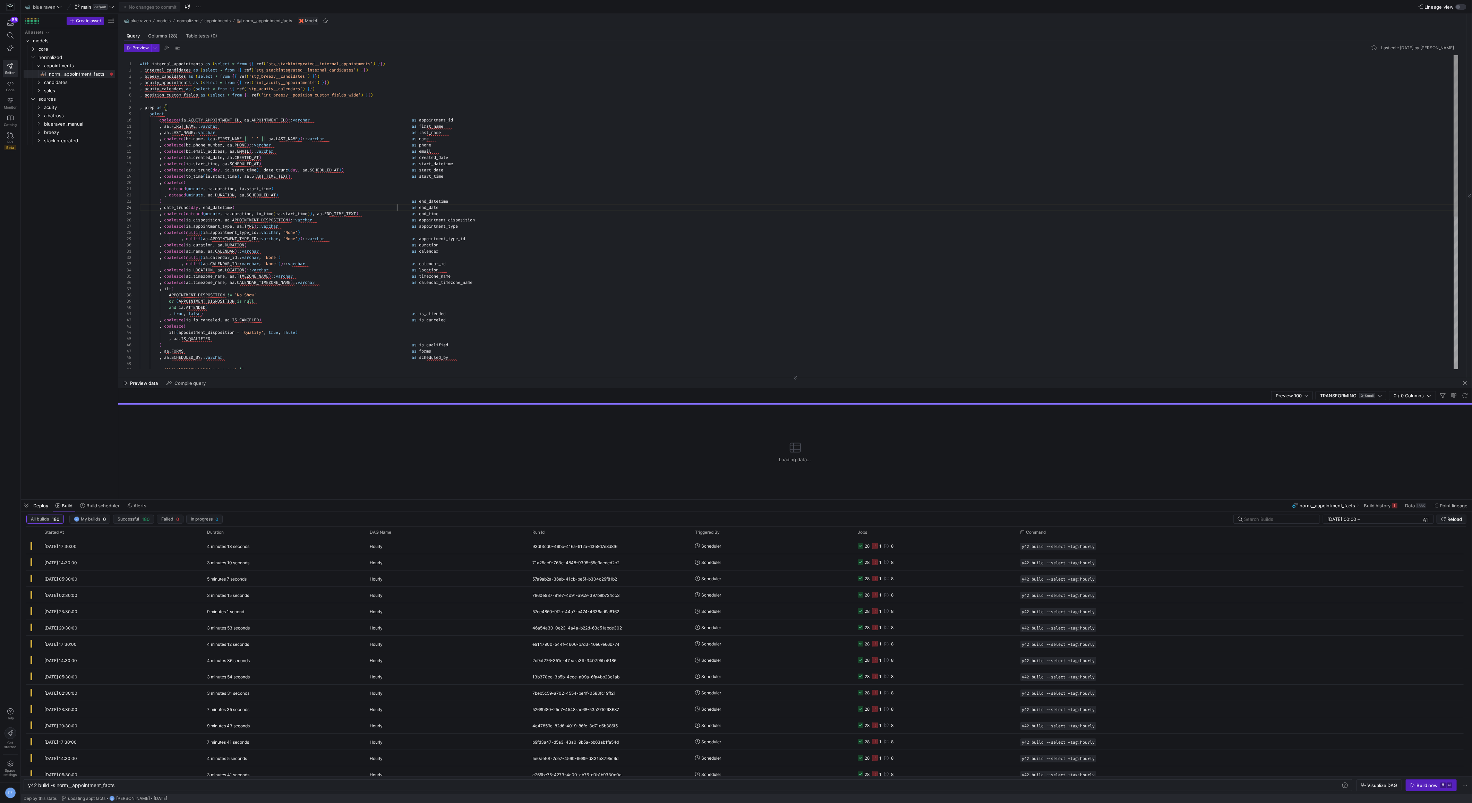
scroll to position [6, 142]
click at [460, 98] on div ", acuity_calendars as ( select * from { { ref ( 'stg_acuity__calendars' ) } } )…" at bounding box center [799, 360] width 1319 height 611
click at [203, 113] on div ", acuity_calendars as ( select * from { { ref ( 'stg_acuity__calendars' ) } } )…" at bounding box center [799, 360] width 1319 height 611
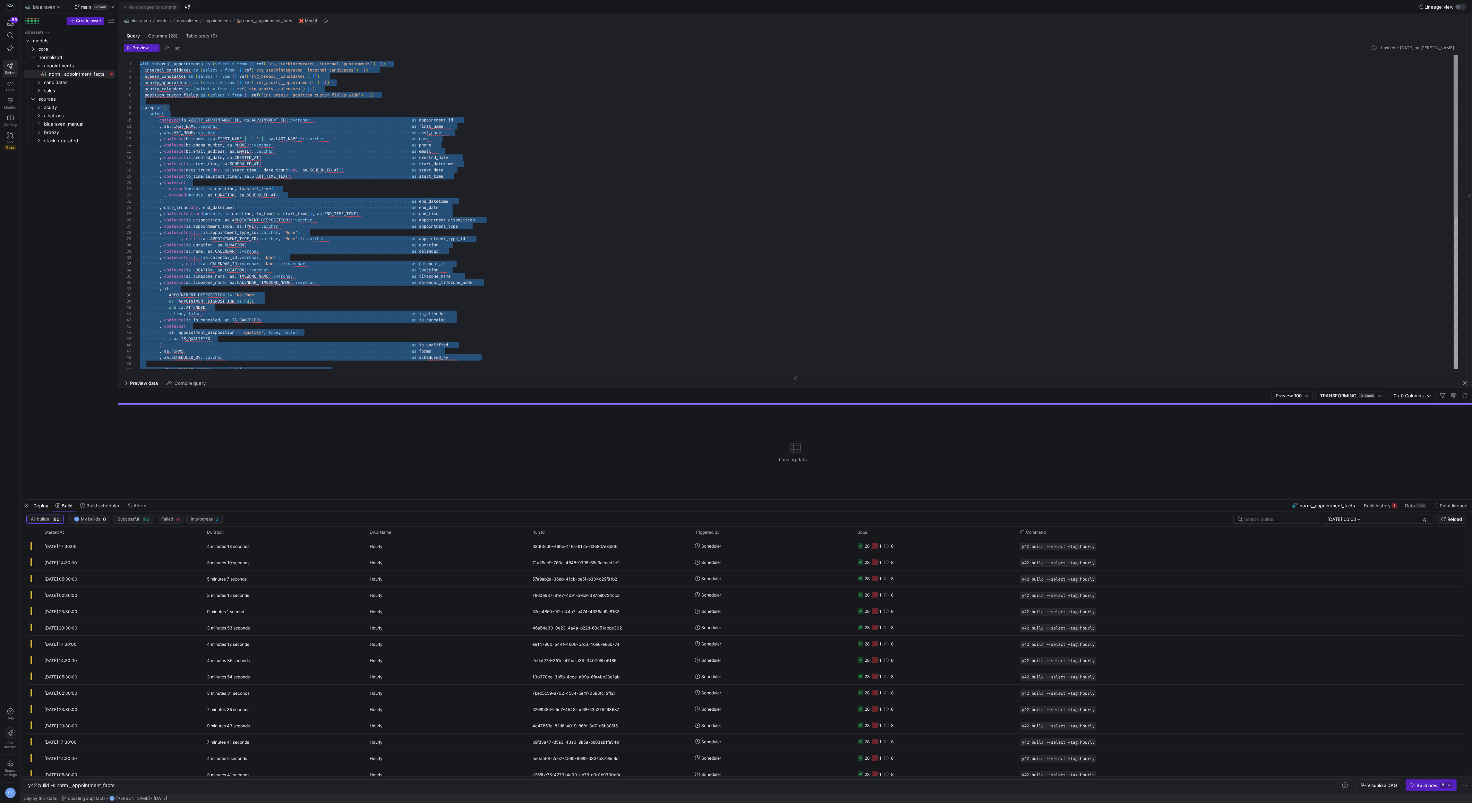
click at [210, 108] on div ", acuity_calendars as ( select * from { { ref ( 'stg_acuity__calendars' ) } } )…" at bounding box center [799, 360] width 1319 height 611
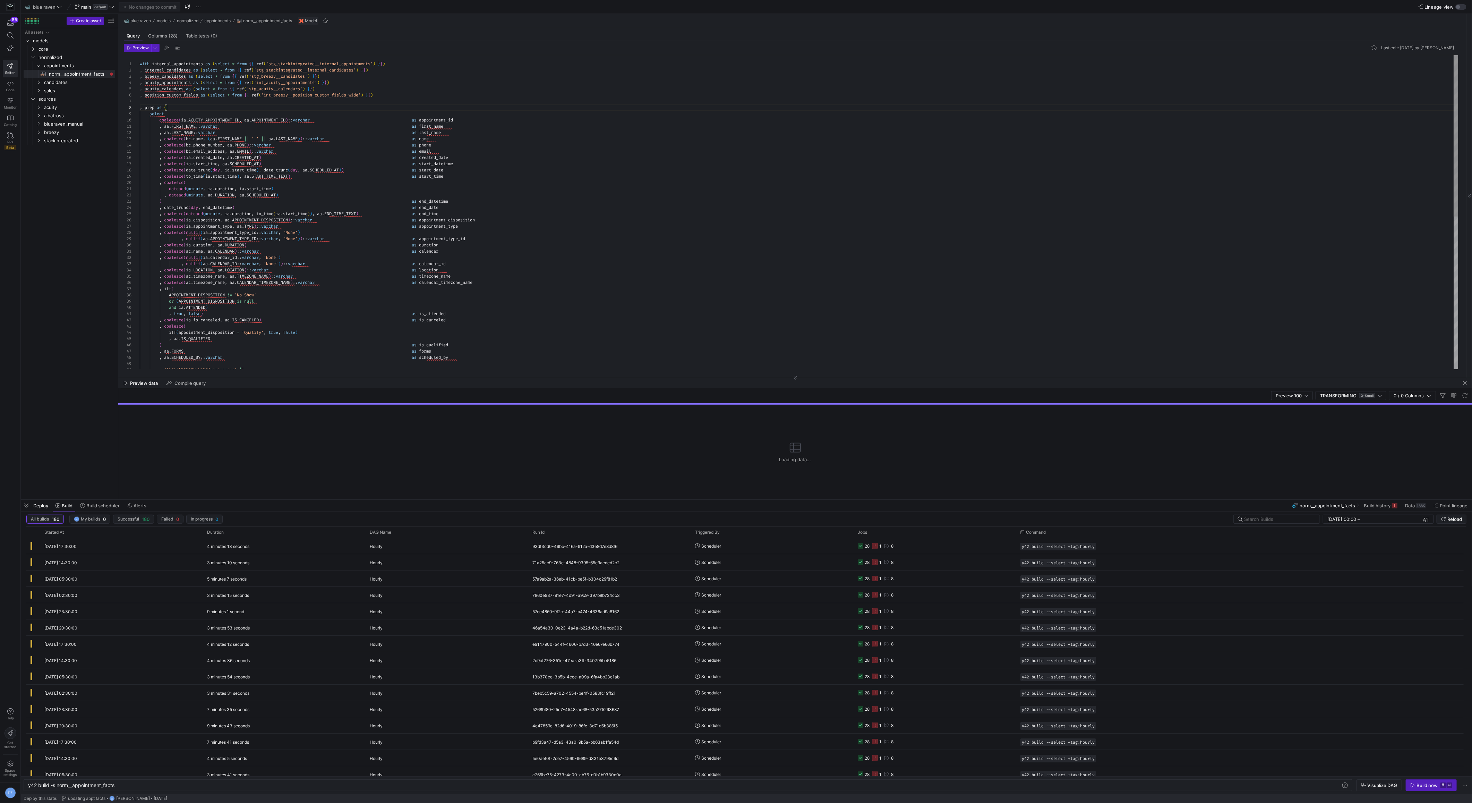
click at [235, 76] on div ", acuity_calendars as ( select * from { { ref ( 'stg_acuity__calendars' ) } } )…" at bounding box center [799, 360] width 1319 height 611
click at [90, 2] on button "main default" at bounding box center [94, 6] width 43 height 9
click at [104, 29] on button "View commit history" at bounding box center [98, 28] width 51 height 5
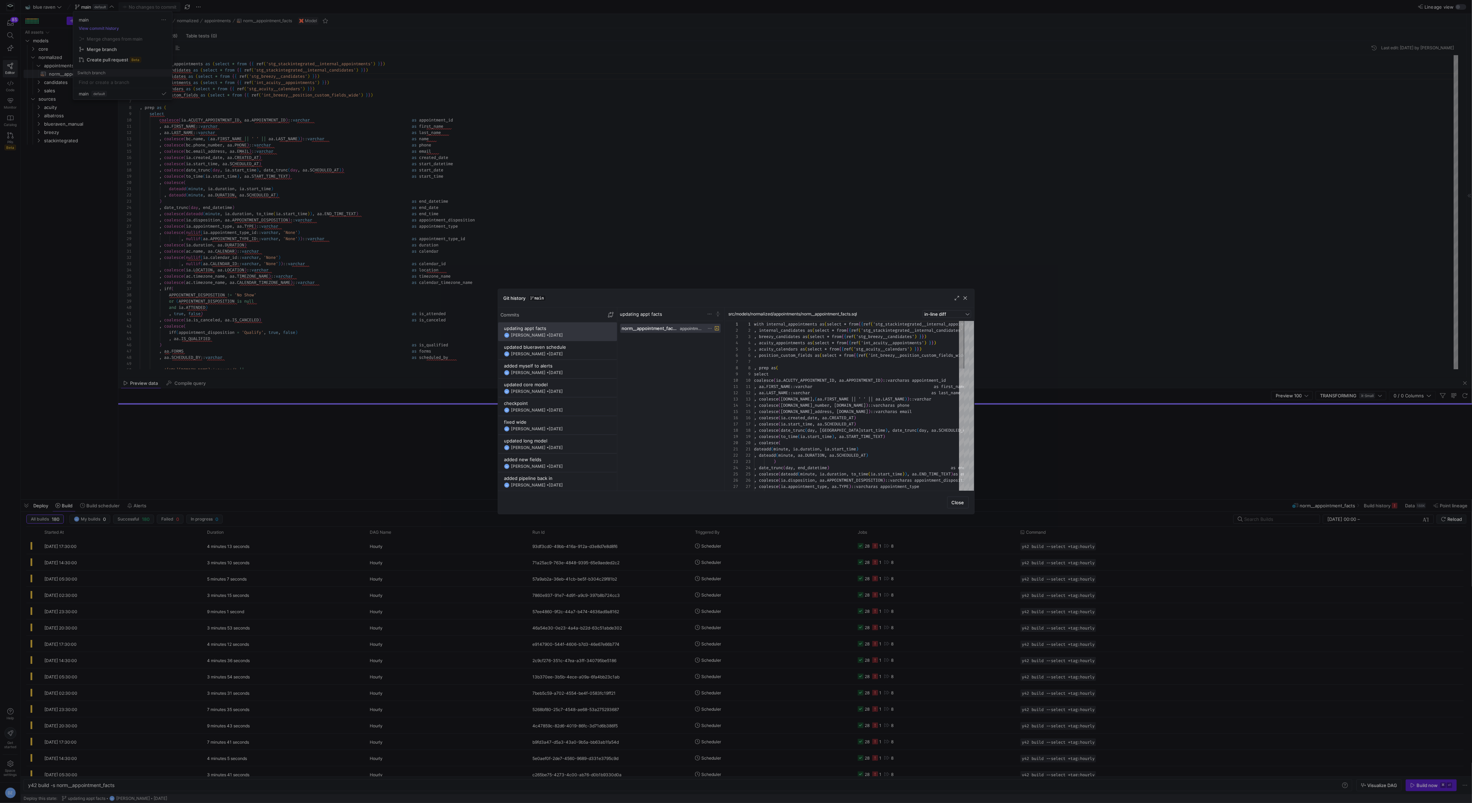
scroll to position [31, 0]
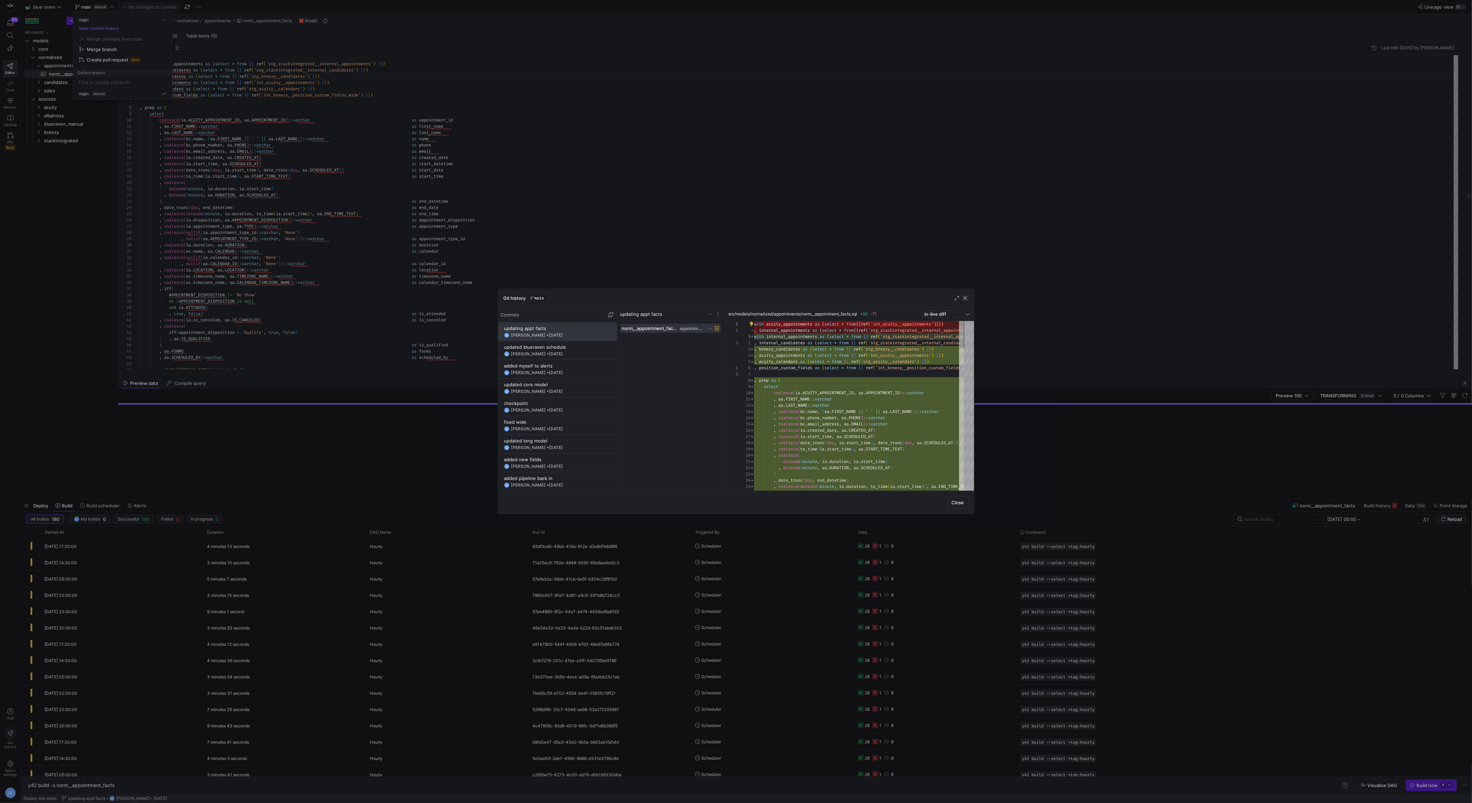
click at [967, 297] on span "button" at bounding box center [965, 297] width 7 height 7
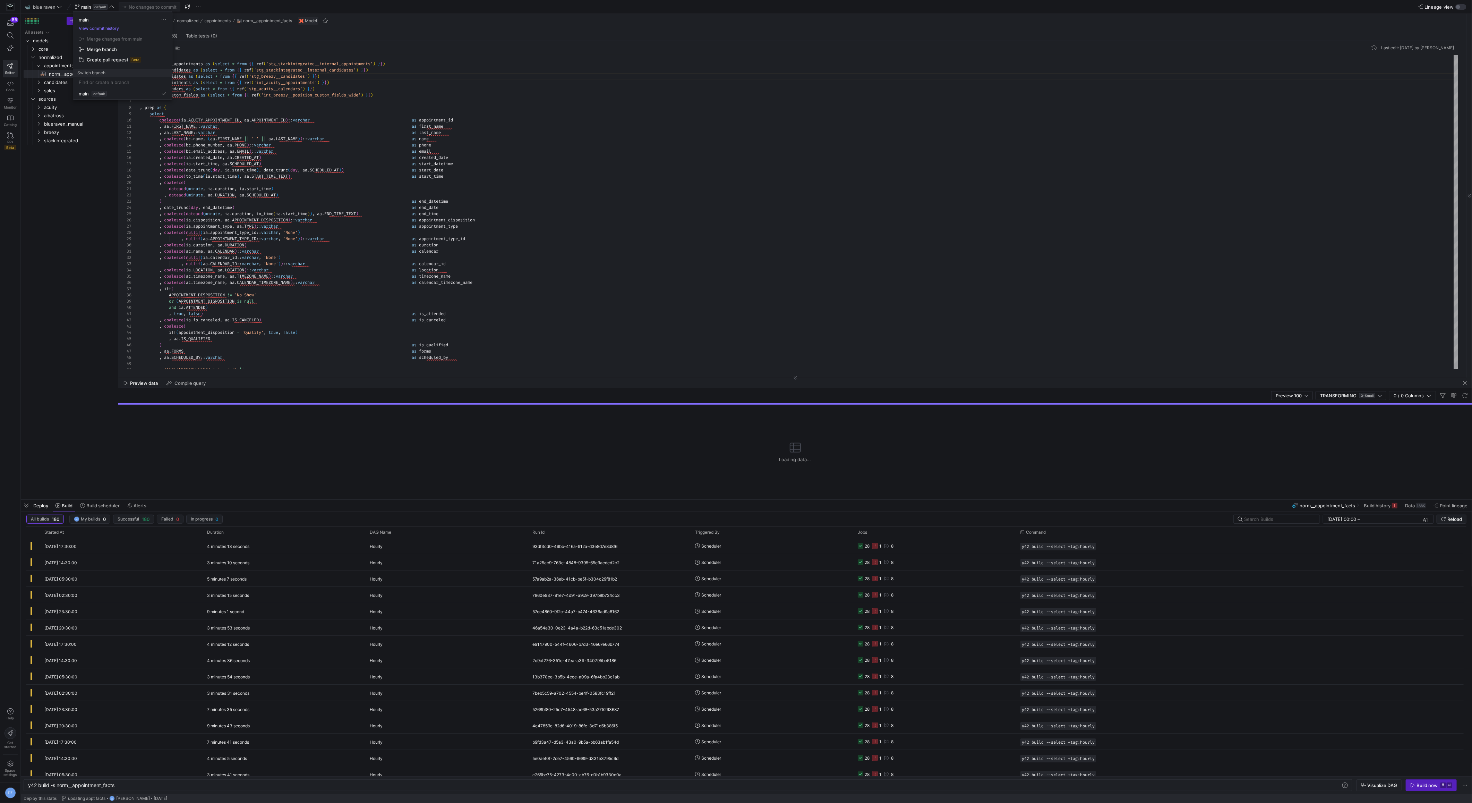
click at [807, 546] on div at bounding box center [736, 401] width 1472 height 803
click at [794, 547] on y42-orchestration-triggered-by "Scheduler" at bounding box center [772, 545] width 154 height 15
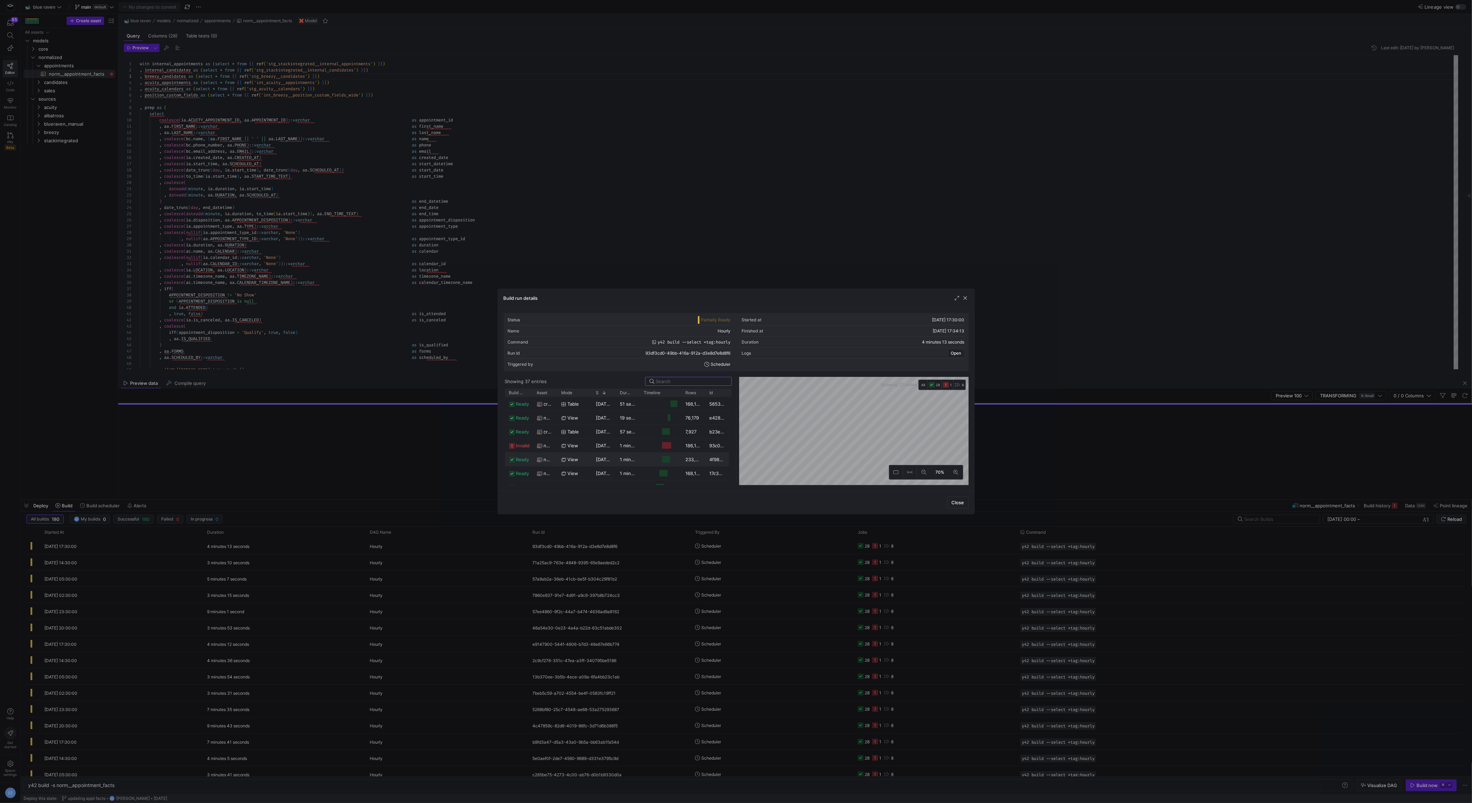
click at [544, 452] on div "norm__candidate_facts" at bounding box center [545, 459] width 25 height 14
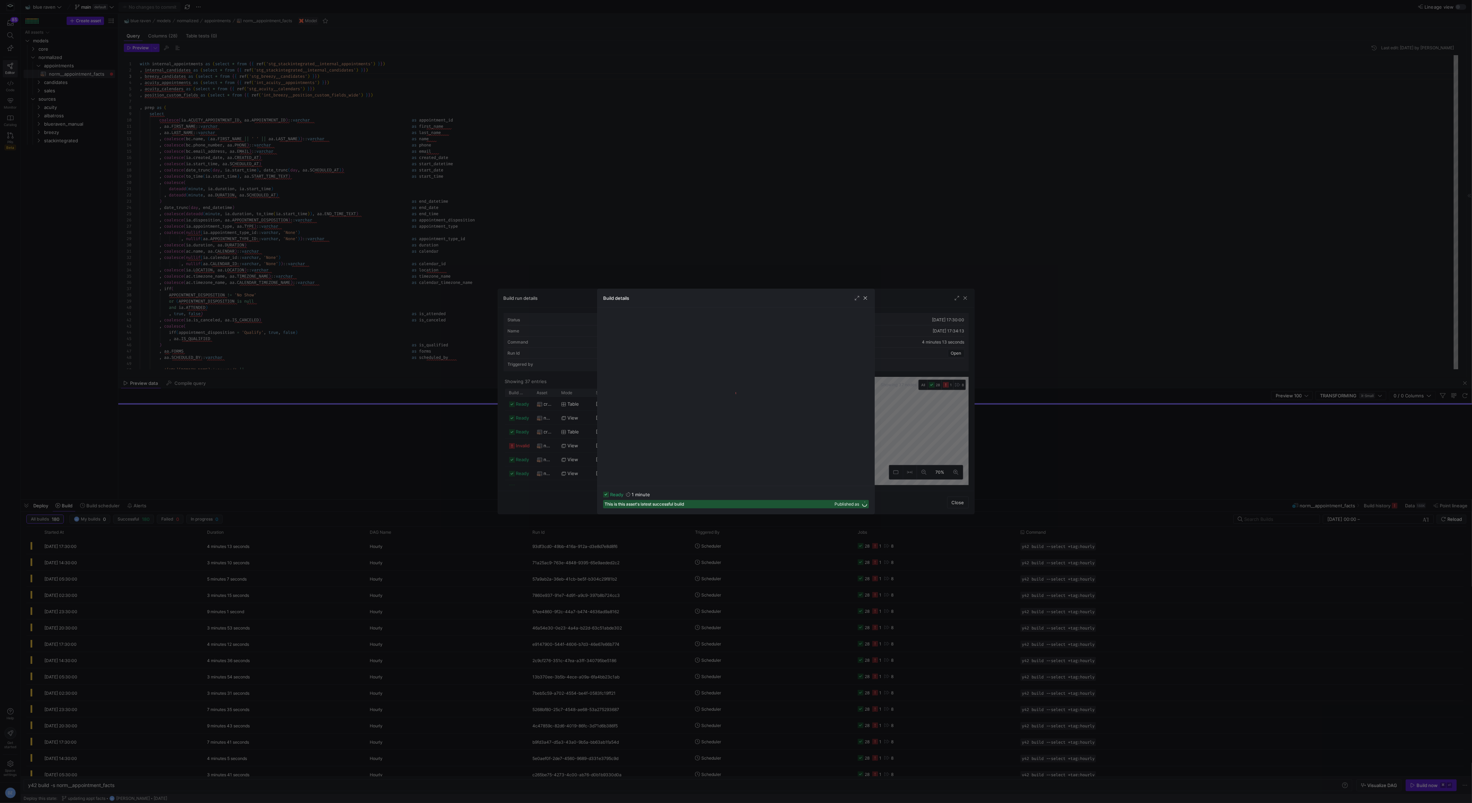
click at [544, 447] on div at bounding box center [736, 401] width 1472 height 803
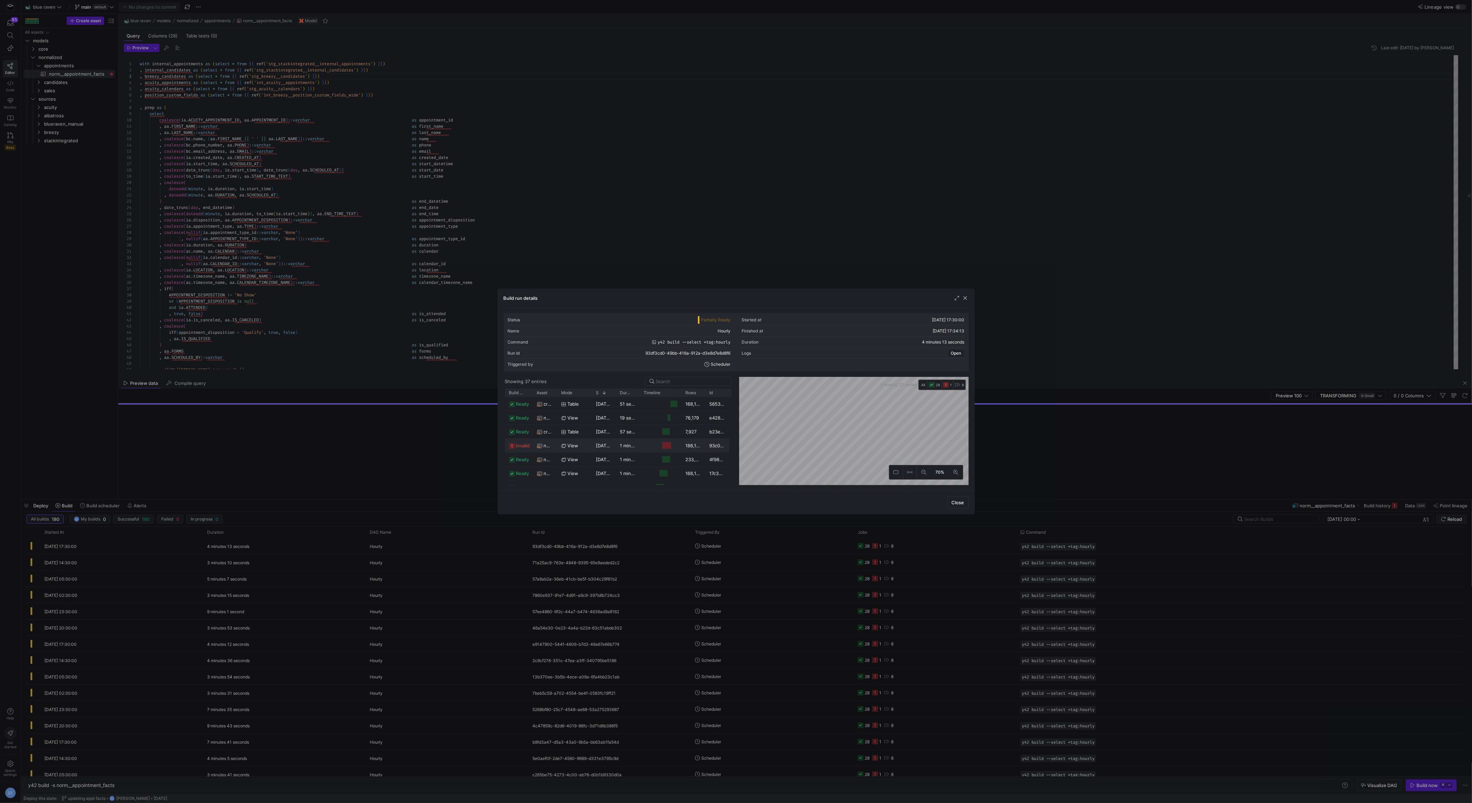
click at [545, 445] on span "norm__appointment_facts" at bounding box center [548, 446] width 9 height 14
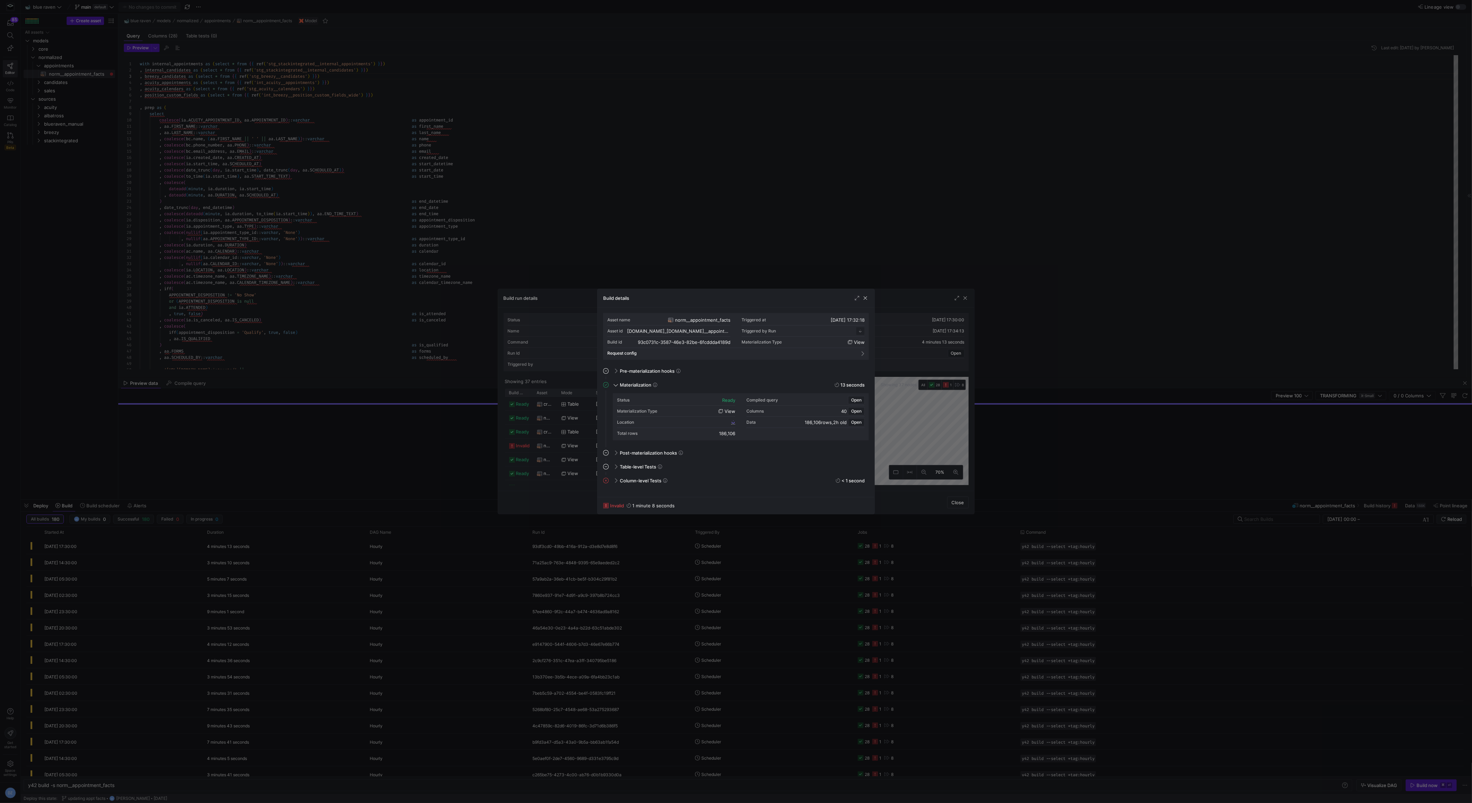
scroll to position [62, 0]
click at [616, 481] on div "Column-level Tests < 1 second" at bounding box center [739, 480] width 257 height 11
click at [616, 481] on span at bounding box center [615, 480] width 3 height 6
click at [616, 481] on div "Column-level Tests < 1 second" at bounding box center [739, 480] width 257 height 11
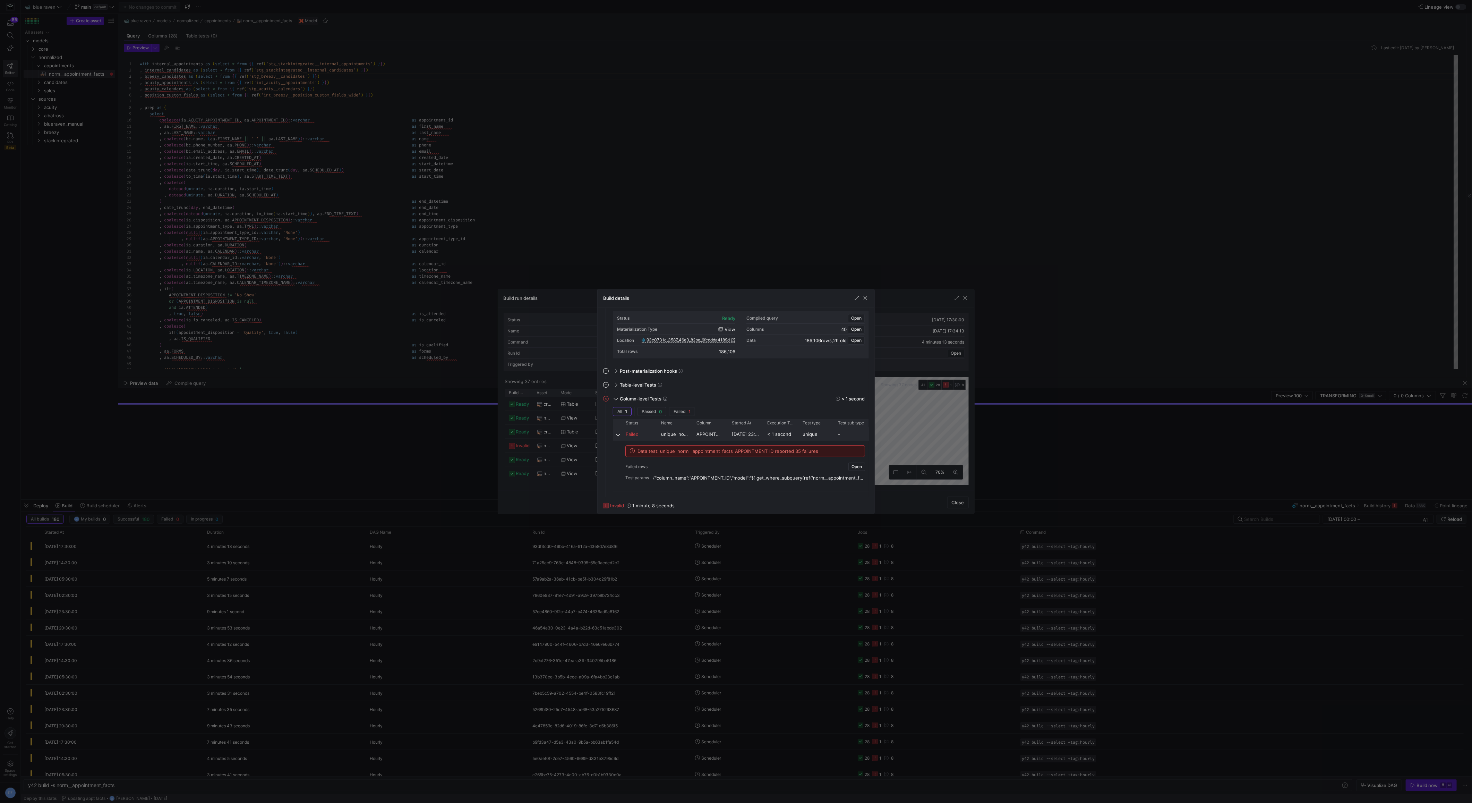
click at [790, 431] on span "< 1 second" at bounding box center [780, 434] width 27 height 14
click at [736, 411] on div "Column-level Tests < 1 second" at bounding box center [739, 410] width 257 height 11
click at [664, 478] on icon at bounding box center [665, 480] width 4 height 4
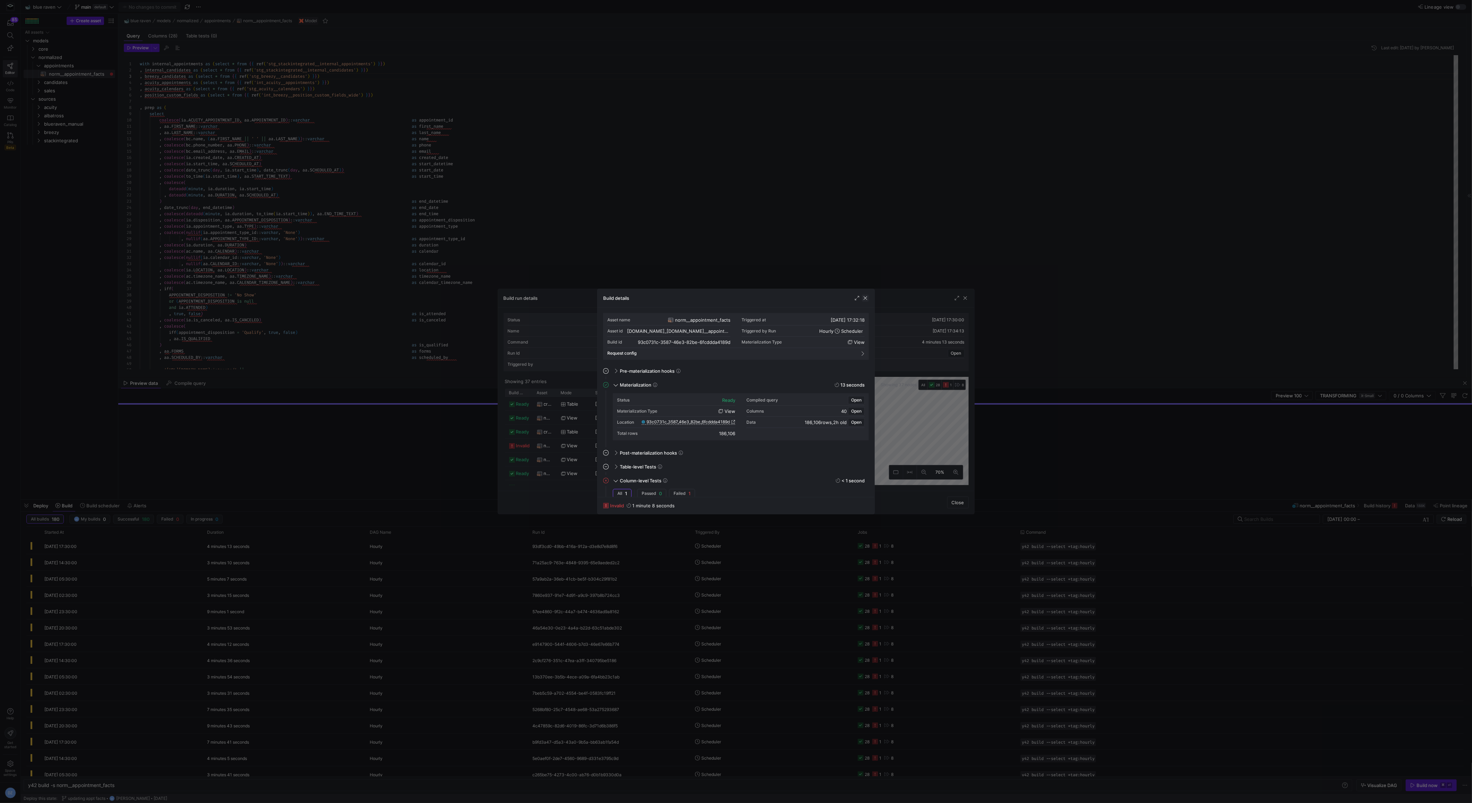
click at [864, 298] on span "button" at bounding box center [865, 297] width 7 height 7
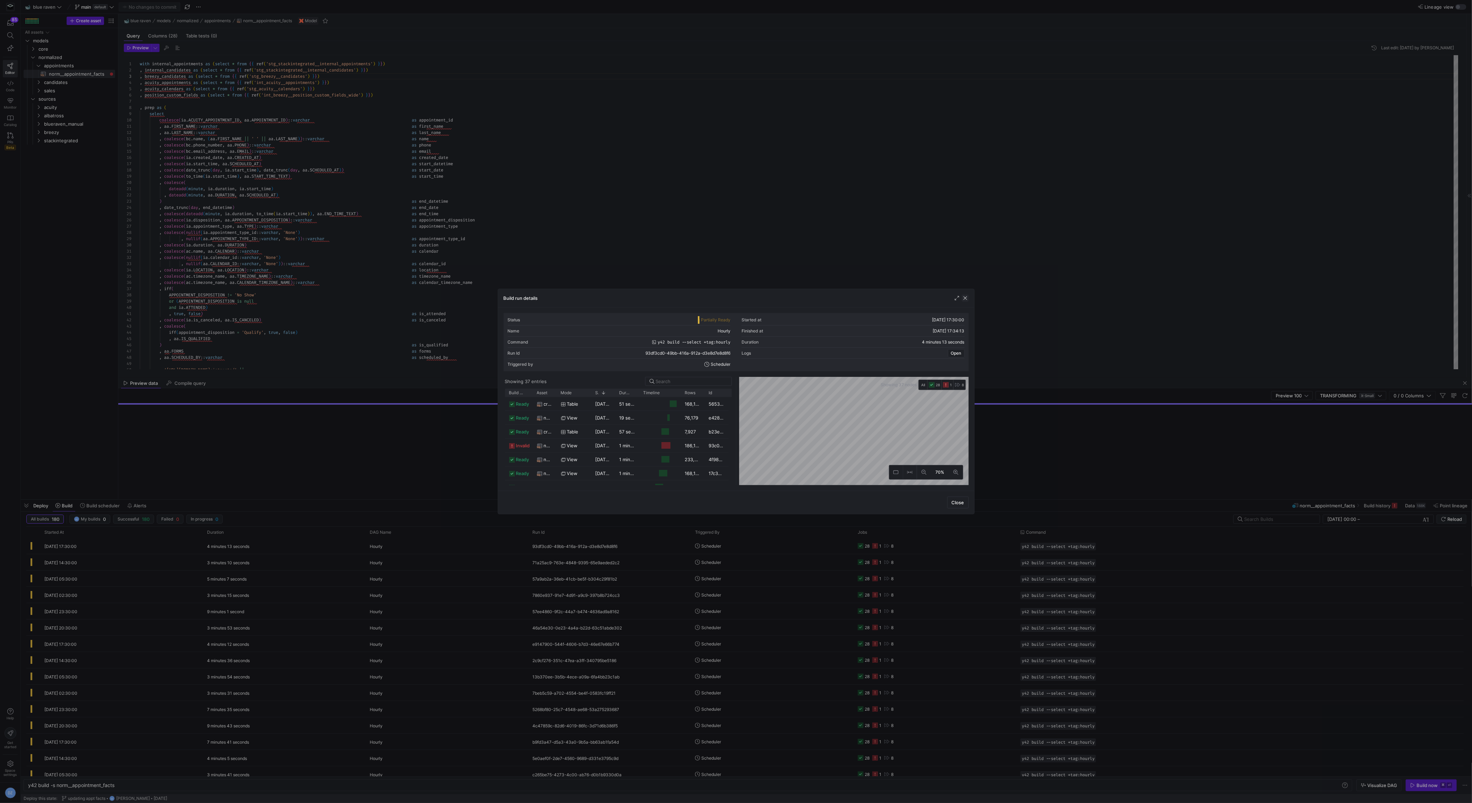
click at [966, 296] on span "button" at bounding box center [965, 297] width 7 height 7
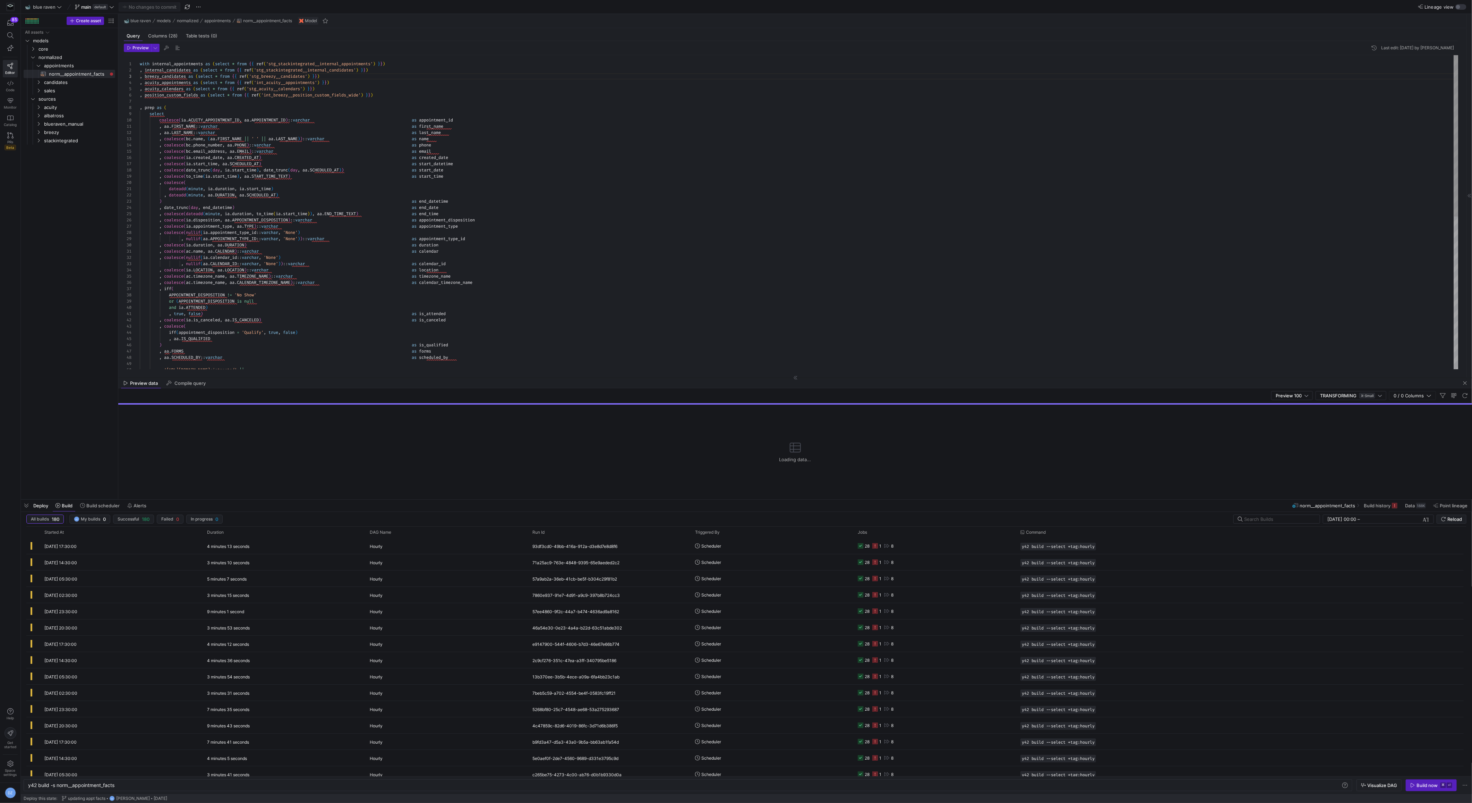
type textarea "_date, aa.CREATED_AT) as created_date , coalesce(ia.start_time, aa.SCHEDULED_AT…"
click at [1096, 182] on div ", aa . FORMS as forms , aa . SCHEDULED_BY :: varchar as scheduled_by , ' https:…" at bounding box center [799, 360] width 1319 height 611
click at [191, 35] on span "Table tests (0)" at bounding box center [201, 36] width 31 height 5
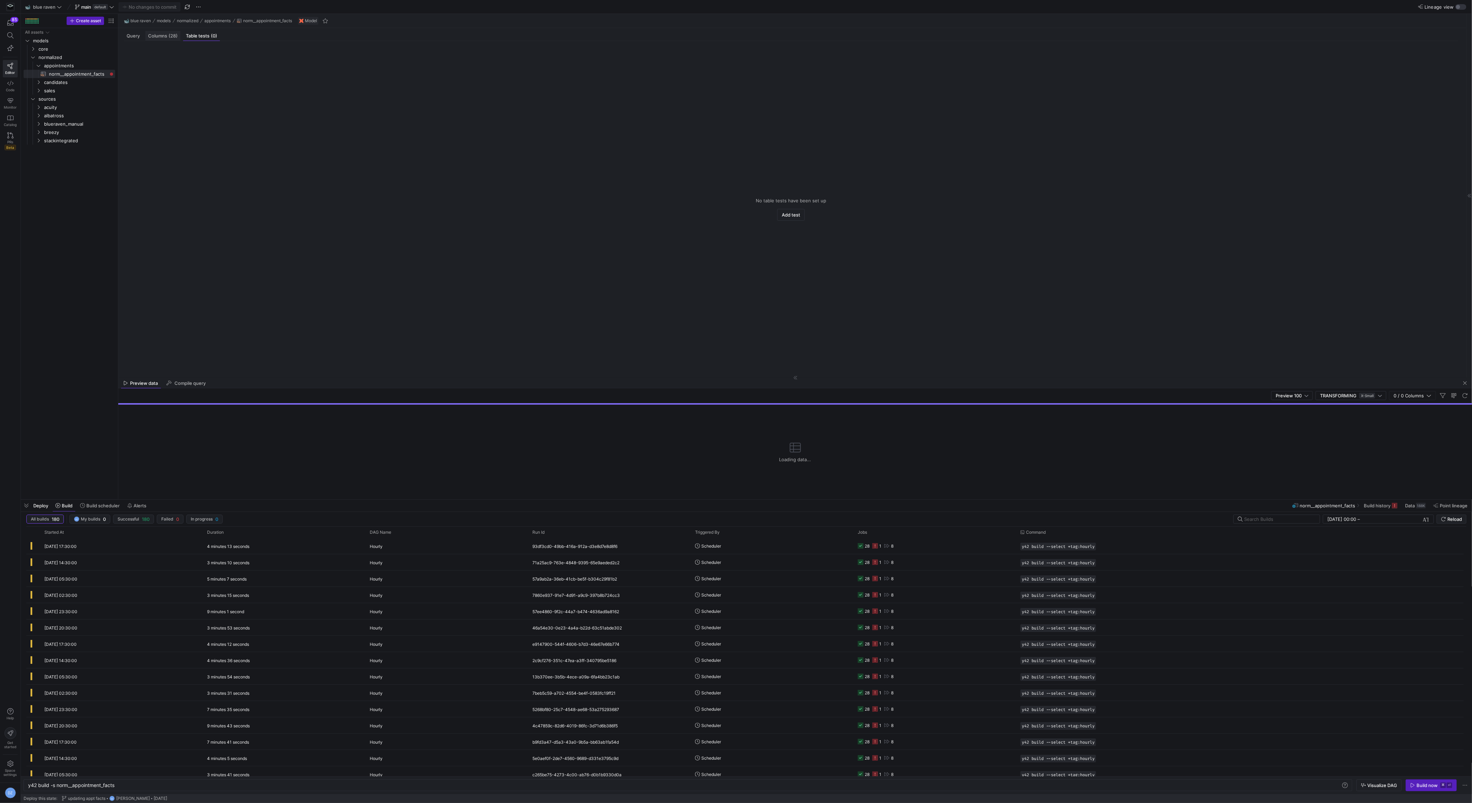
click at [157, 34] on span "Columns (28)" at bounding box center [162, 36] width 29 height 5
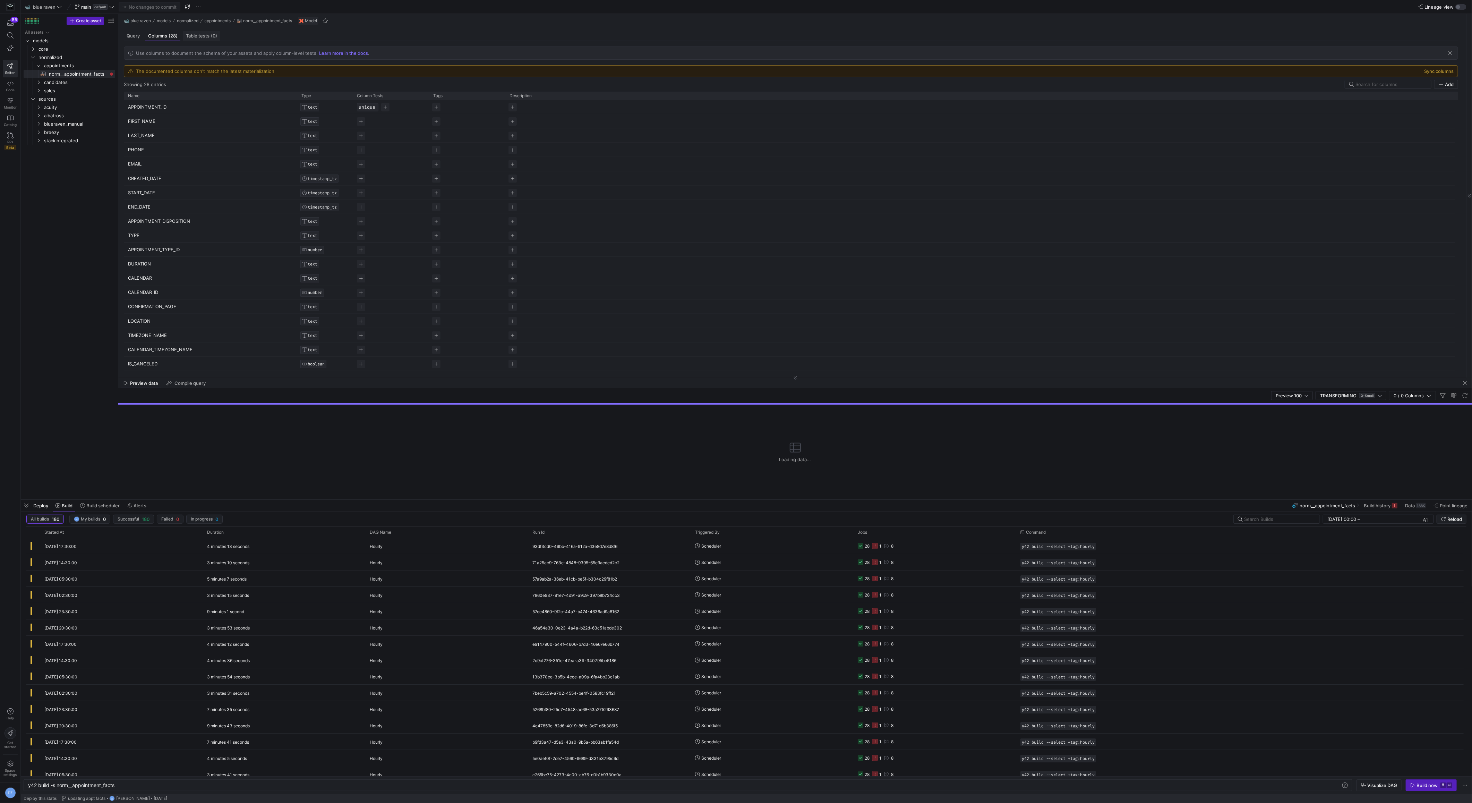
click at [207, 34] on span "Table tests (0)" at bounding box center [201, 36] width 31 height 5
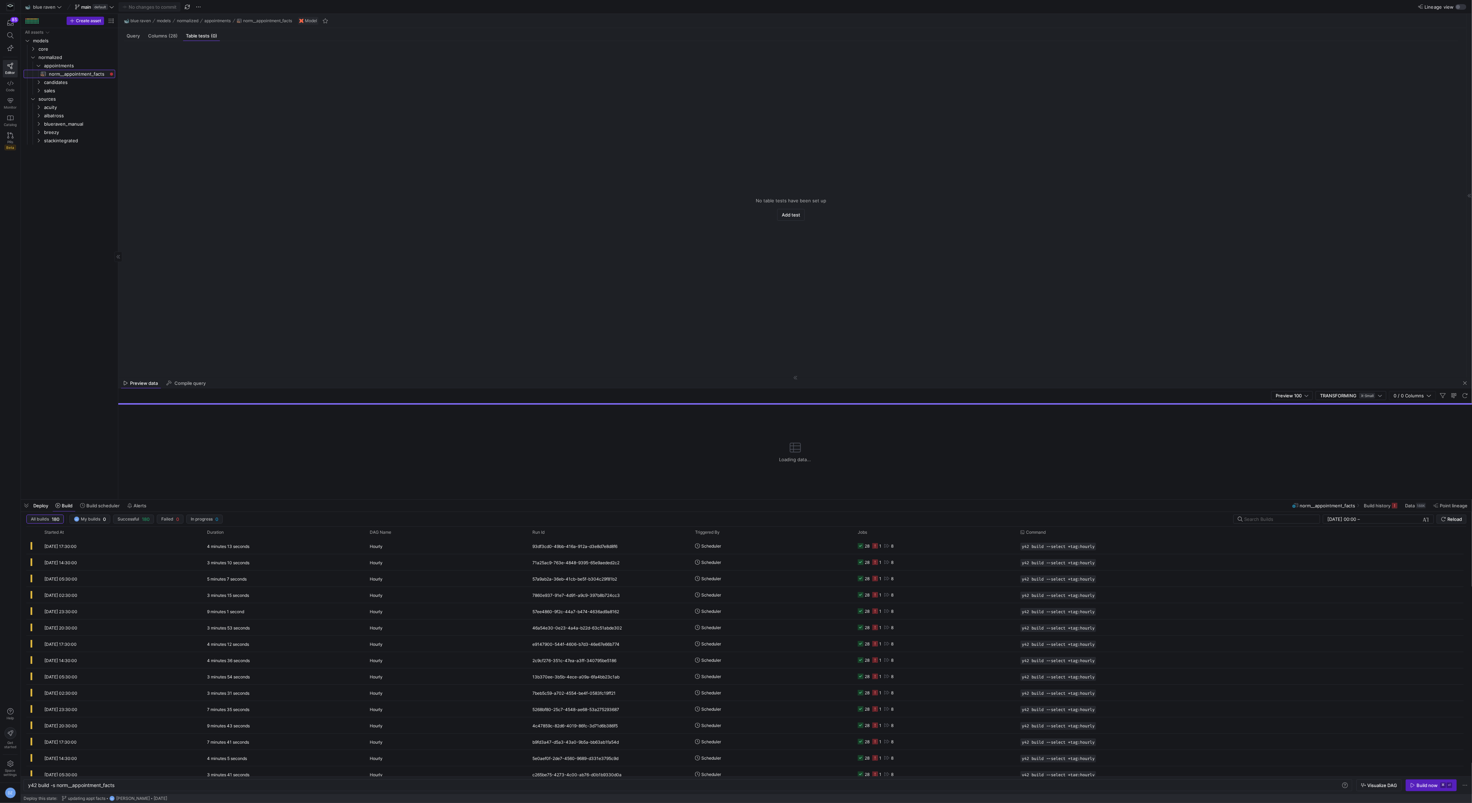
click at [61, 70] on link "norm__appointment_facts​​​​​​​​​​" at bounding box center [70, 74] width 92 height 8
click at [135, 34] on span "Query" at bounding box center [133, 36] width 13 height 5
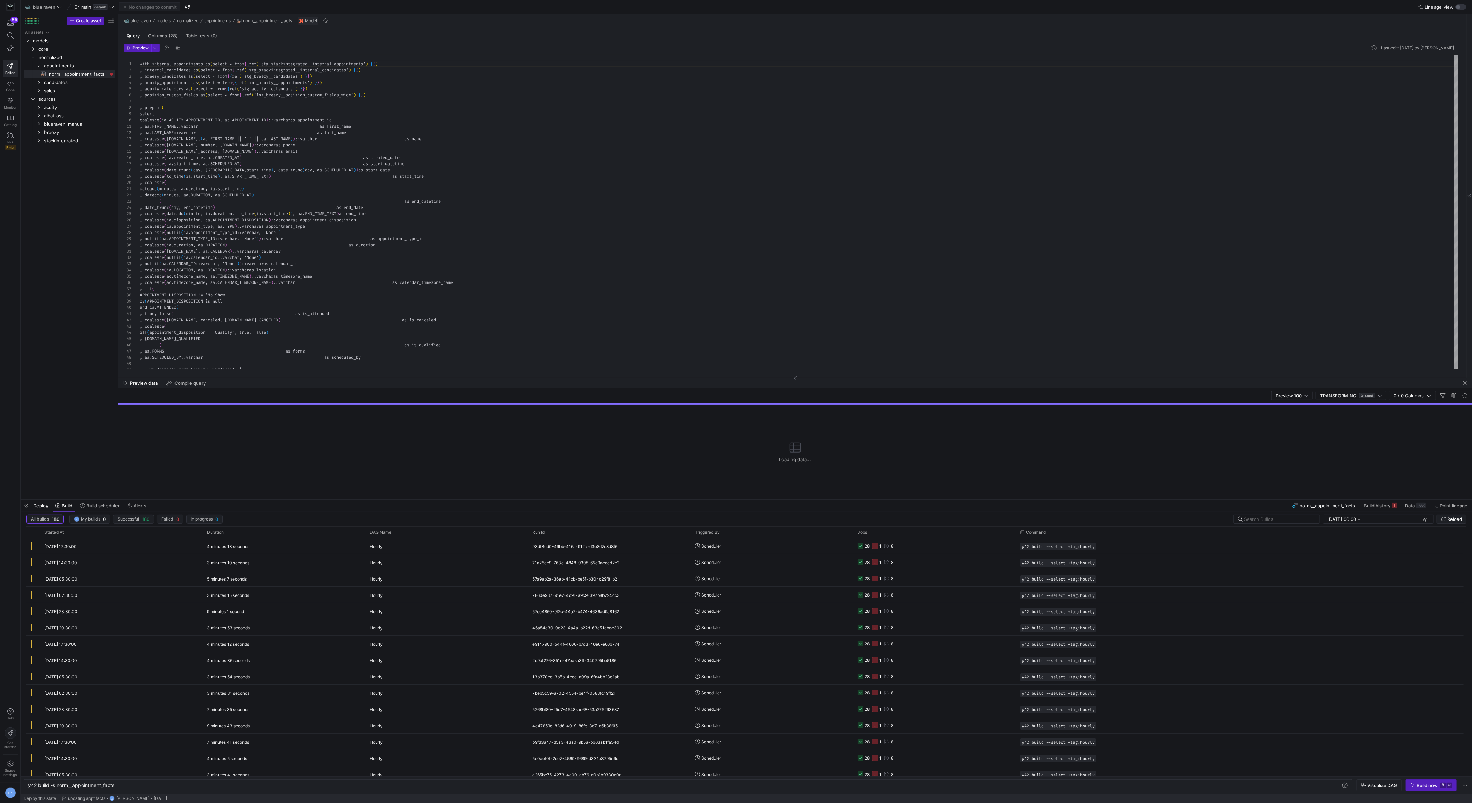
scroll to position [31, 0]
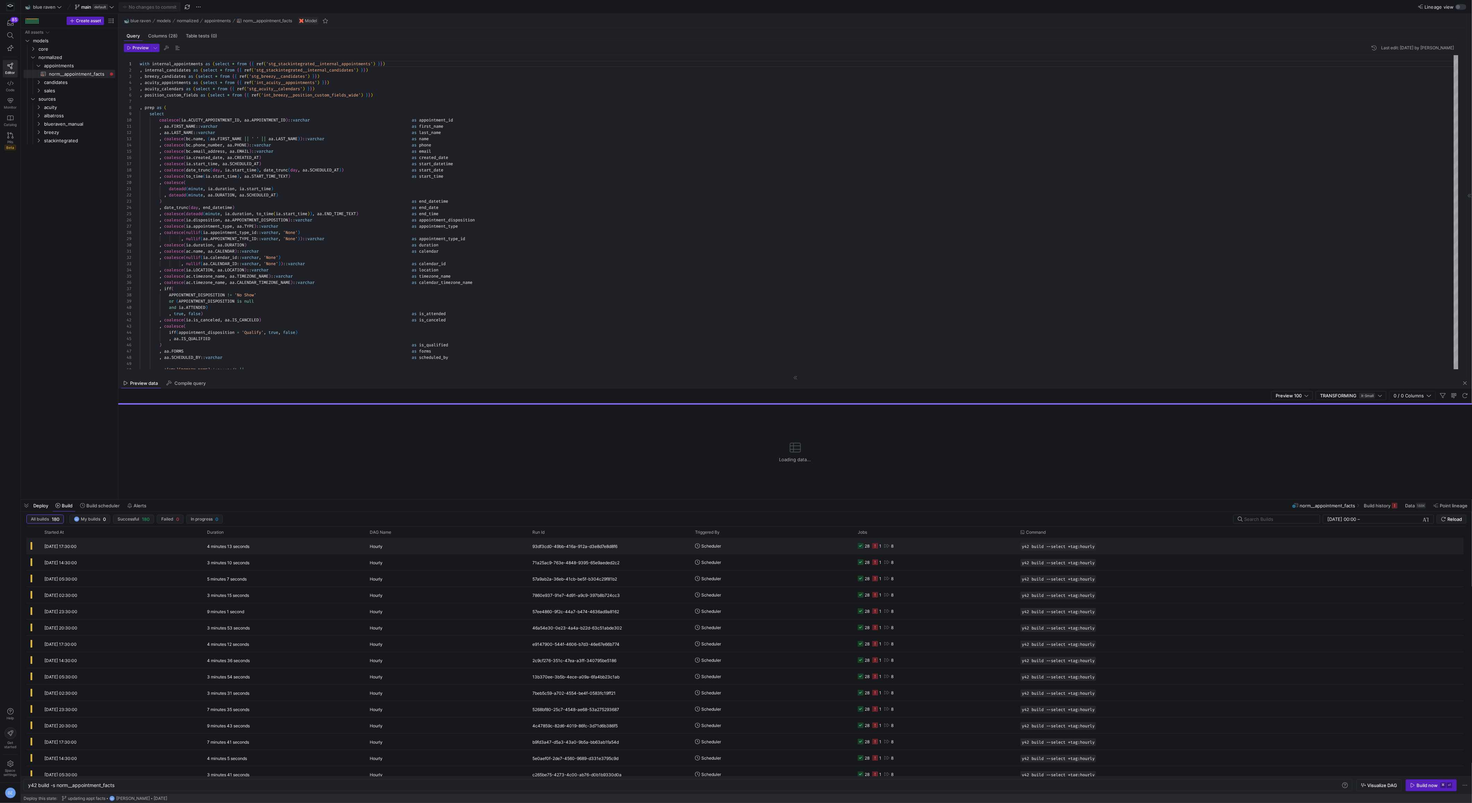
click at [761, 541] on y42-orchestration-triggered-by "Scheduler" at bounding box center [772, 545] width 154 height 15
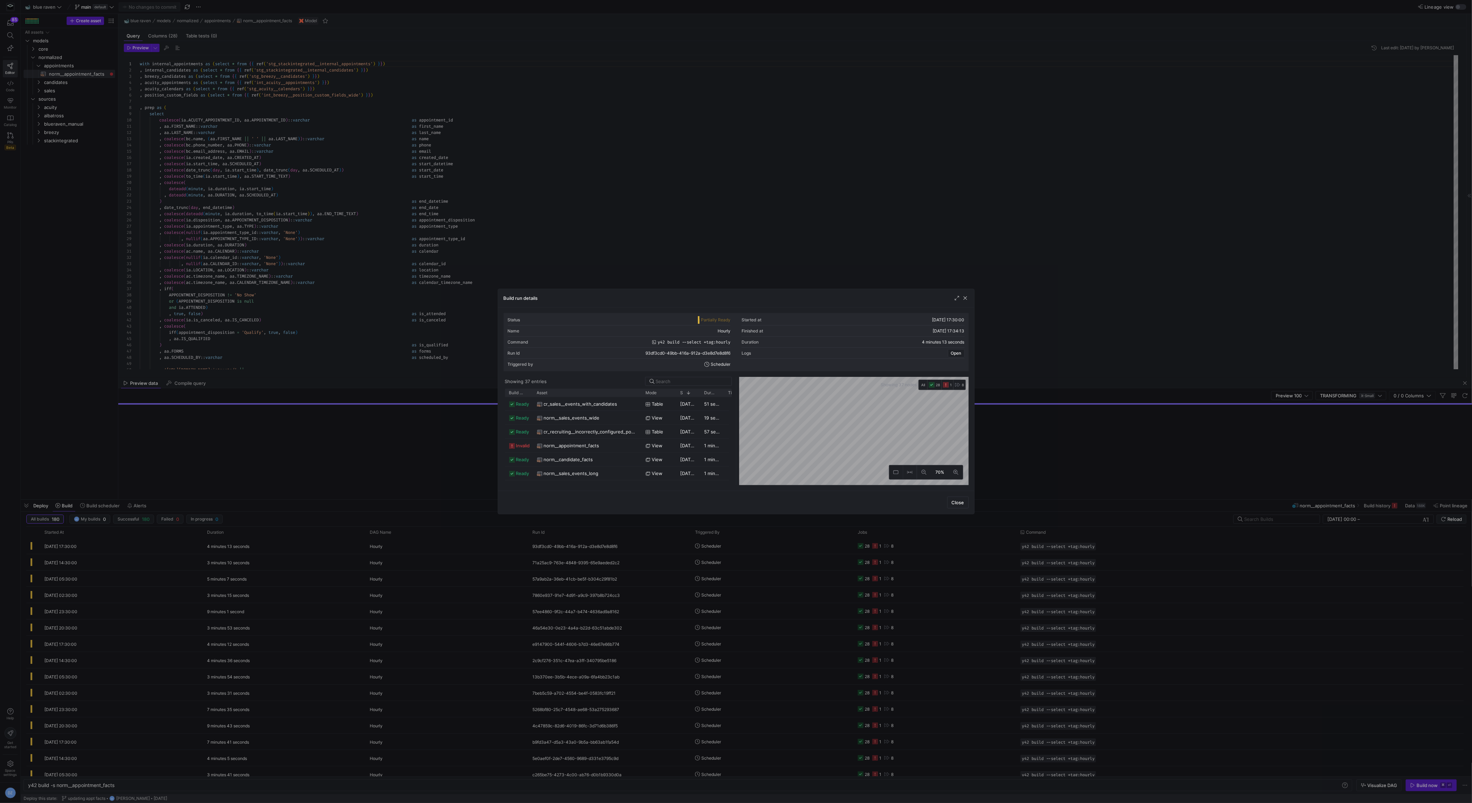
drag, startPoint x: 557, startPoint y: 392, endPoint x: 641, endPoint y: 387, distance: 84.4
click at [641, 387] on y42-list-view "Showing 37 entries Drag here to set row groups Drag here to set column labels B…" at bounding box center [619, 431] width 230 height 108
click at [572, 441] on span "norm__appointment_facts" at bounding box center [571, 446] width 55 height 14
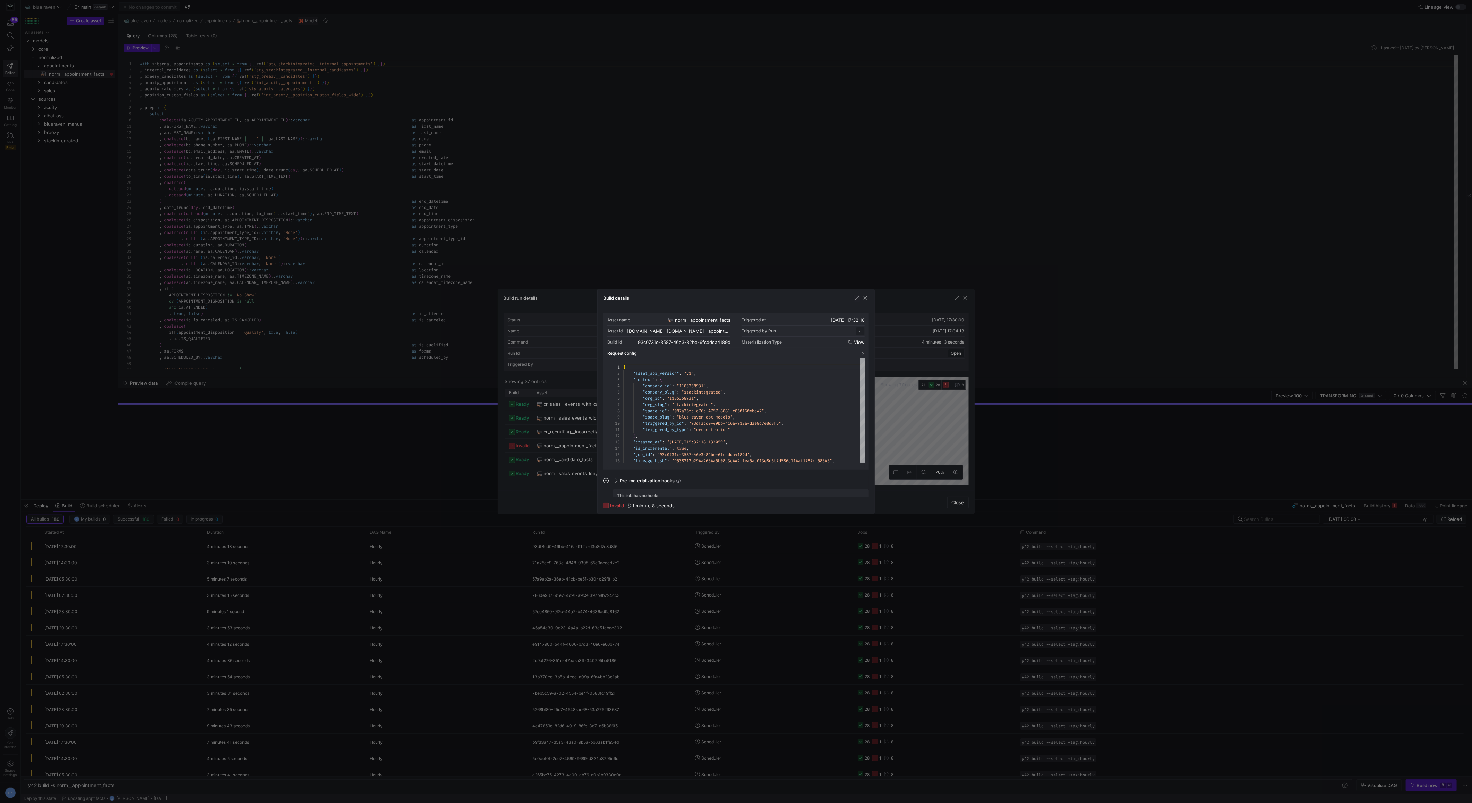
scroll to position [62, 0]
click at [617, 477] on div "Column-level Tests < 1 second" at bounding box center [739, 480] width 257 height 11
click at [617, 477] on span at bounding box center [615, 480] width 3 height 6
click at [617, 477] on div "Column-level Tests < 1 second" at bounding box center [739, 480] width 257 height 11
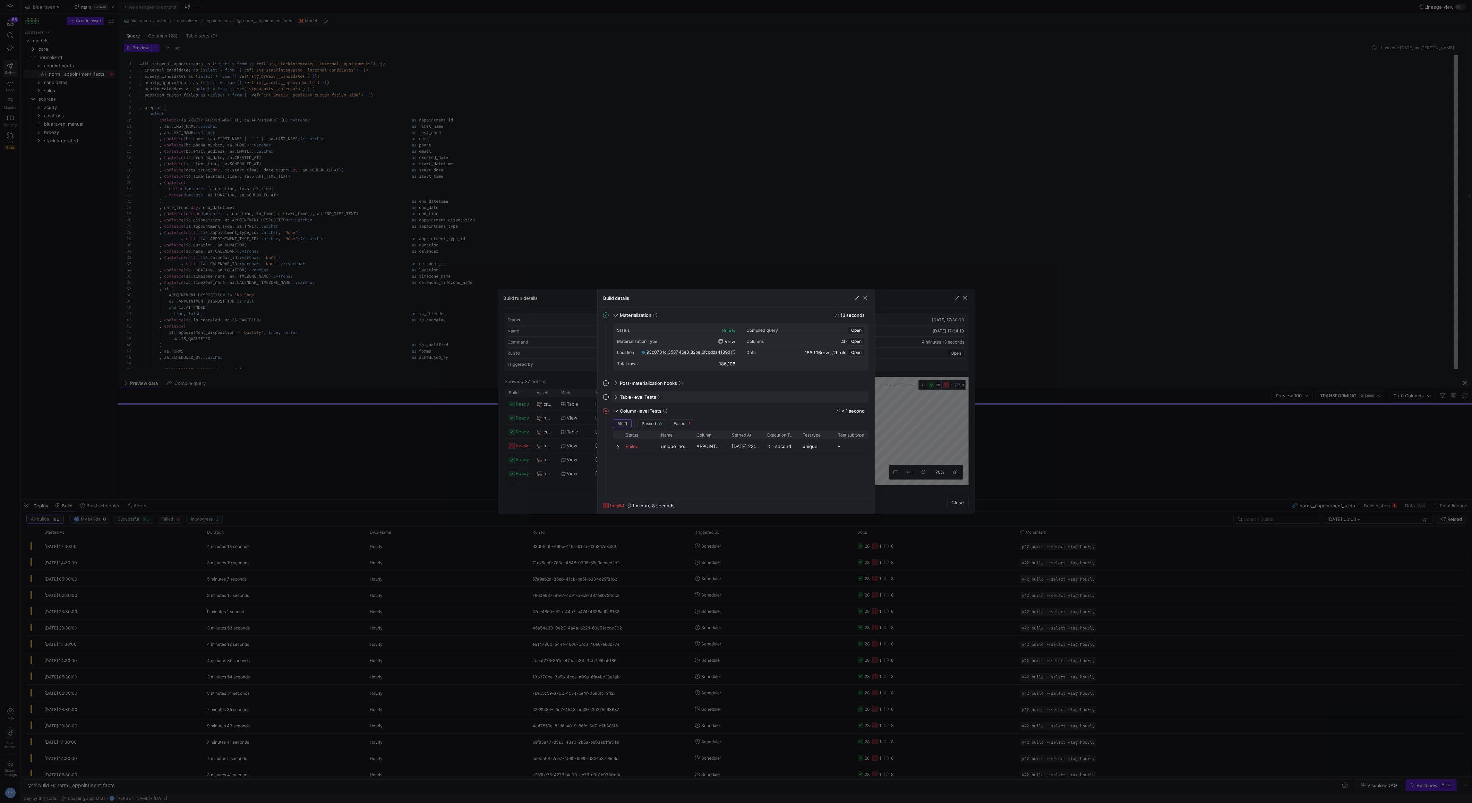
scroll to position [61, 0]
click at [620, 455] on span at bounding box center [618, 455] width 5 height 14
click at [685, 478] on div "{"column_name":"APPOINTMENT_ID","model":"{{ get_where_subquery(ref('norm__appoi…" at bounding box center [755, 478] width 204 height 6
click at [852, 464] on span "Open" at bounding box center [856, 466] width 10 height 5
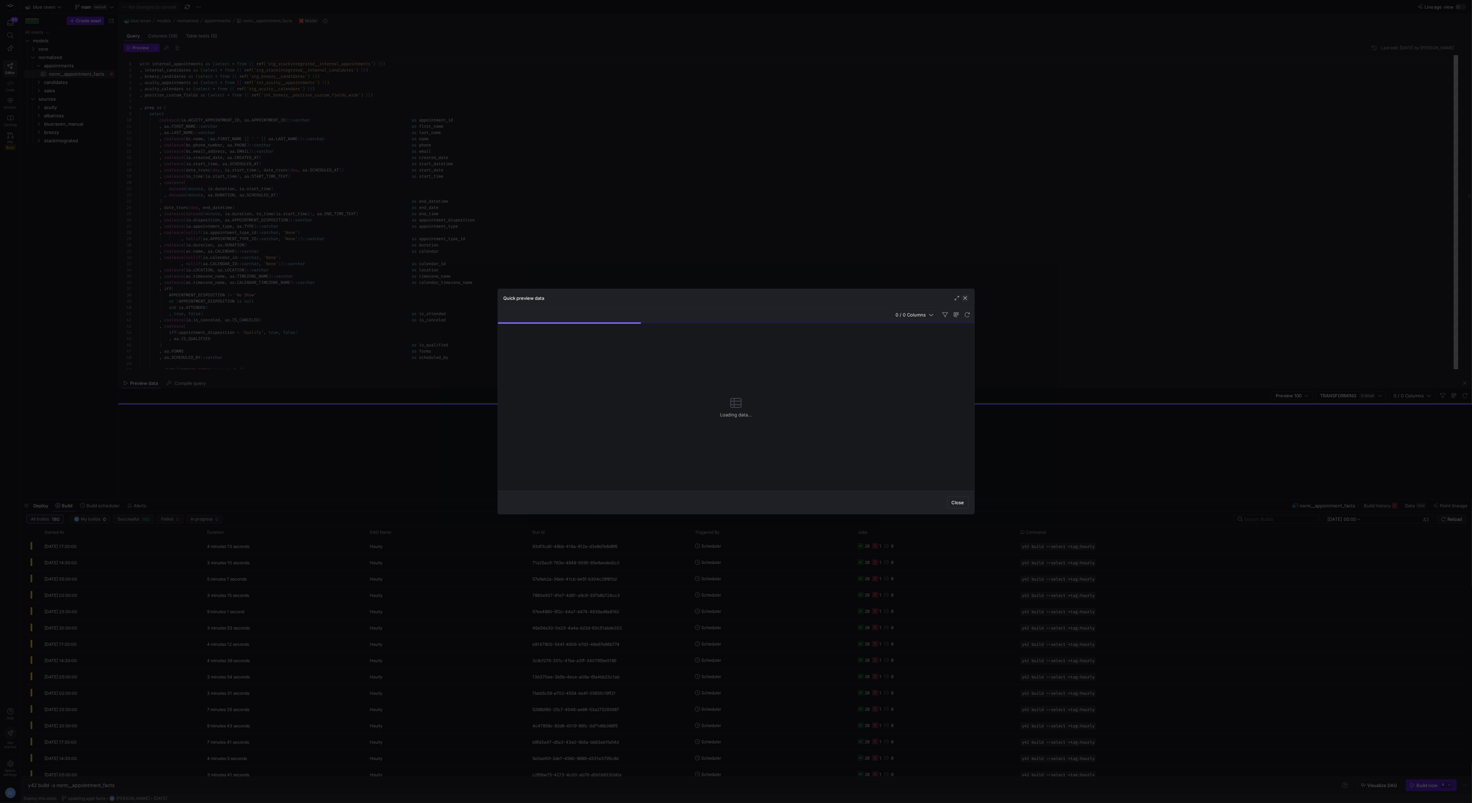
click at [962, 300] on span "button" at bounding box center [965, 297] width 7 height 7
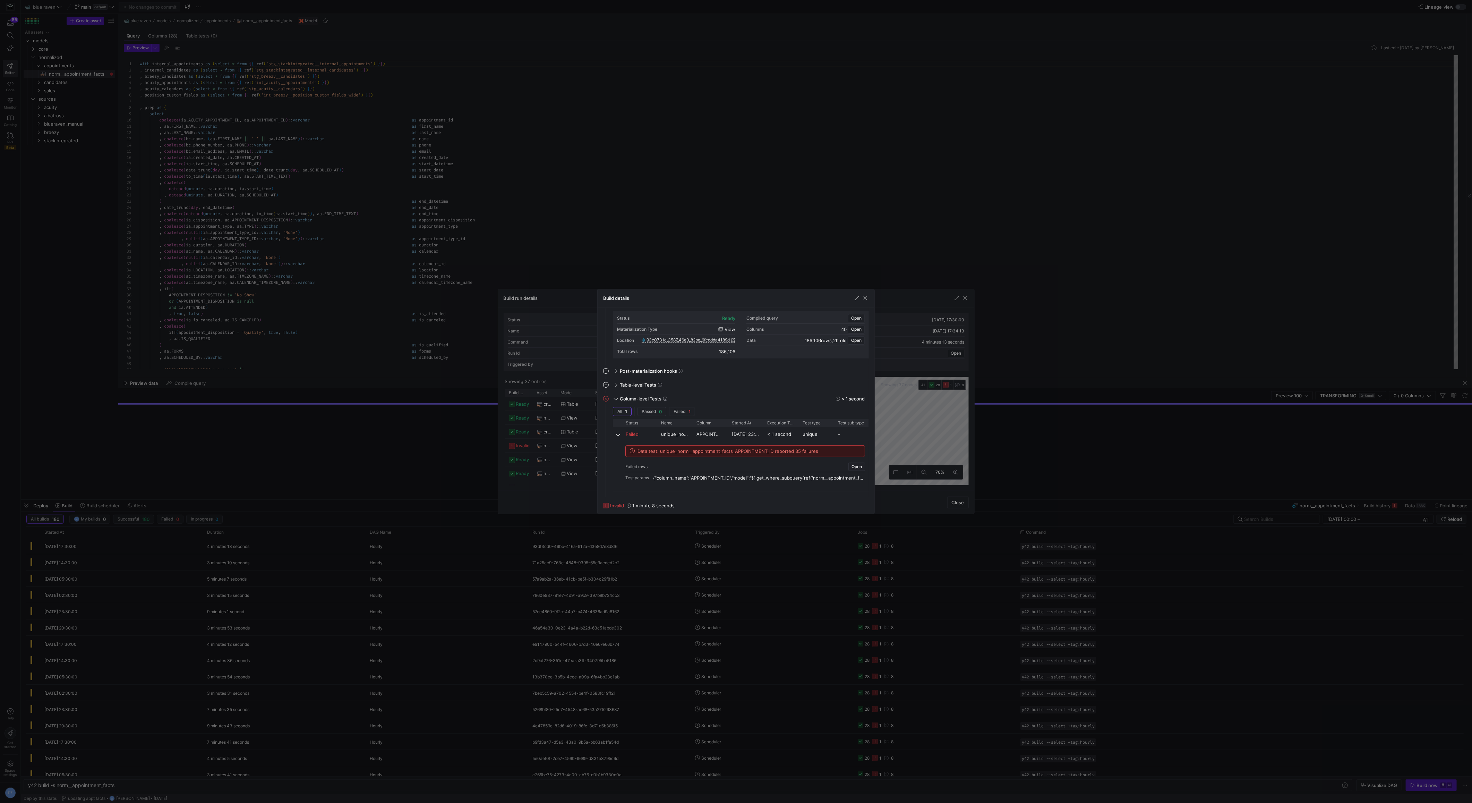
click at [936, 295] on div at bounding box center [736, 401] width 1472 height 803
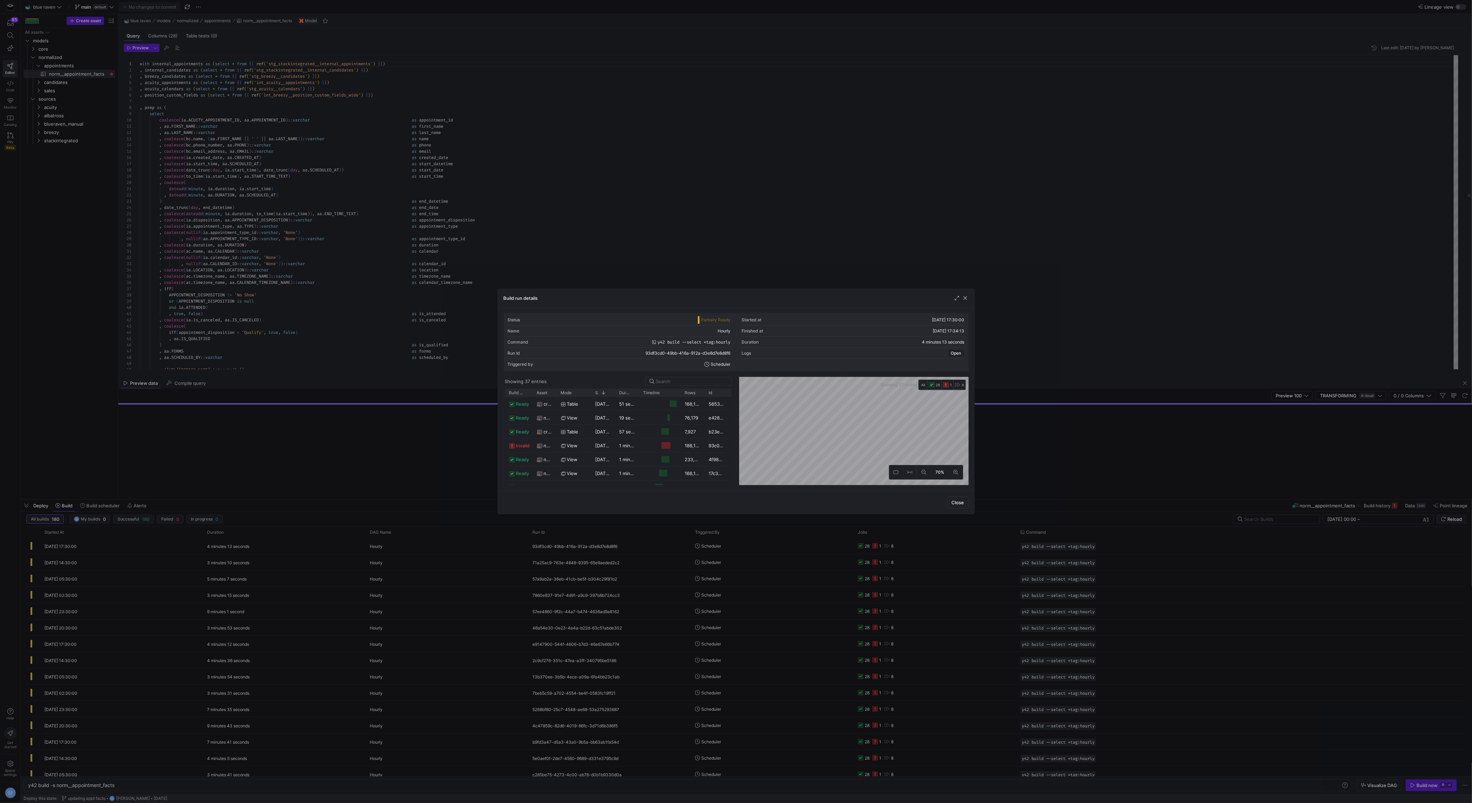
click at [972, 295] on div "Build run details" at bounding box center [736, 298] width 476 height 18
click at [1005, 256] on div at bounding box center [736, 401] width 1472 height 803
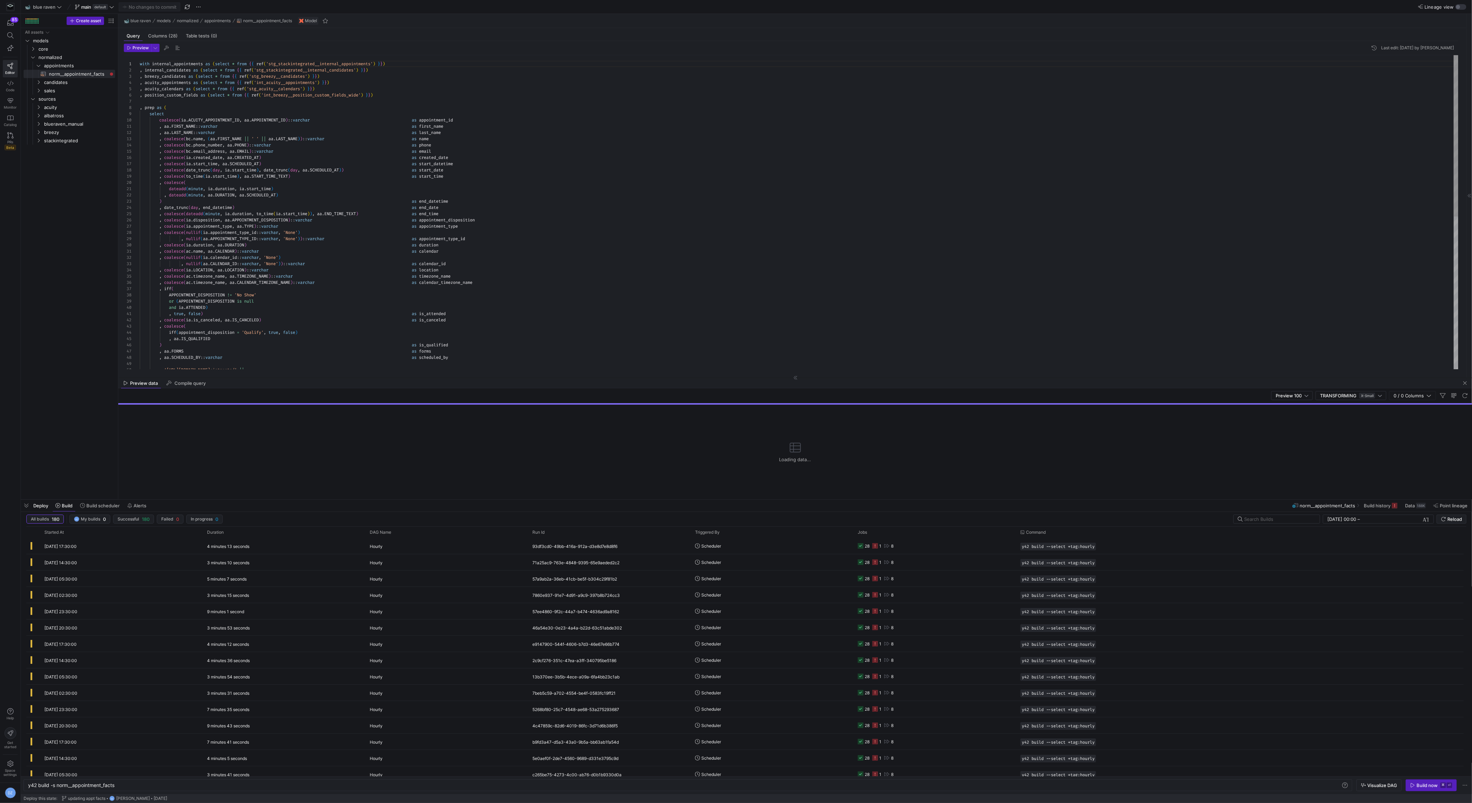
type textarea ", coalesce(ac.name, aa.CALENDAR)::varchar as calendar , coalesce(nullif(ia.cale…"
drag, startPoint x: 979, startPoint y: 256, endPoint x: 954, endPoint y: 259, distance: 25.9
click at [968, 257] on div "with internal_appointments as ( select * from { { ref ( 'stg_stackintegrated__i…" at bounding box center [799, 360] width 1319 height 611
click at [12, 88] on span "Code" at bounding box center [10, 90] width 9 height 4
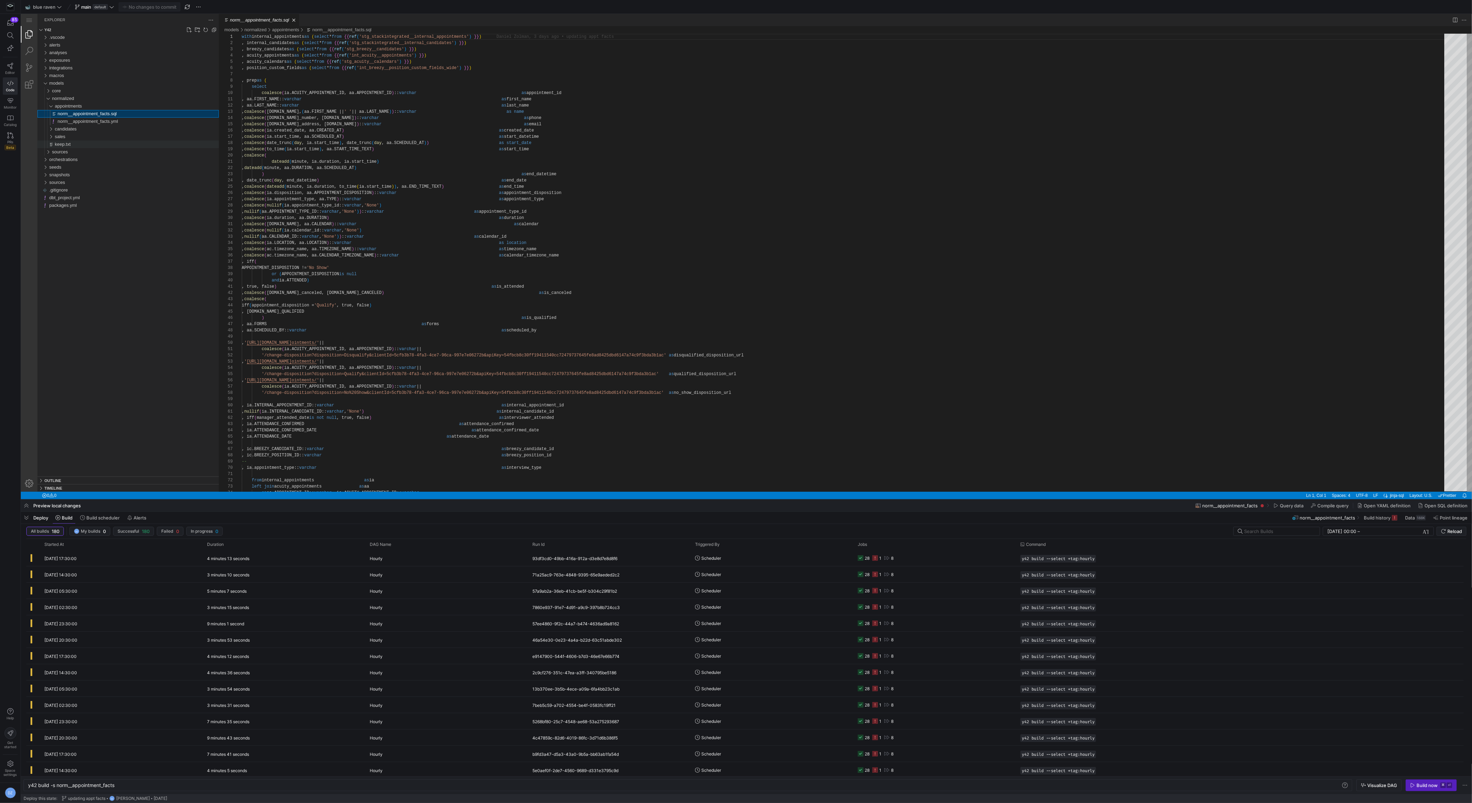
click at [86, 147] on div "keep.txt" at bounding box center [137, 144] width 164 height 8
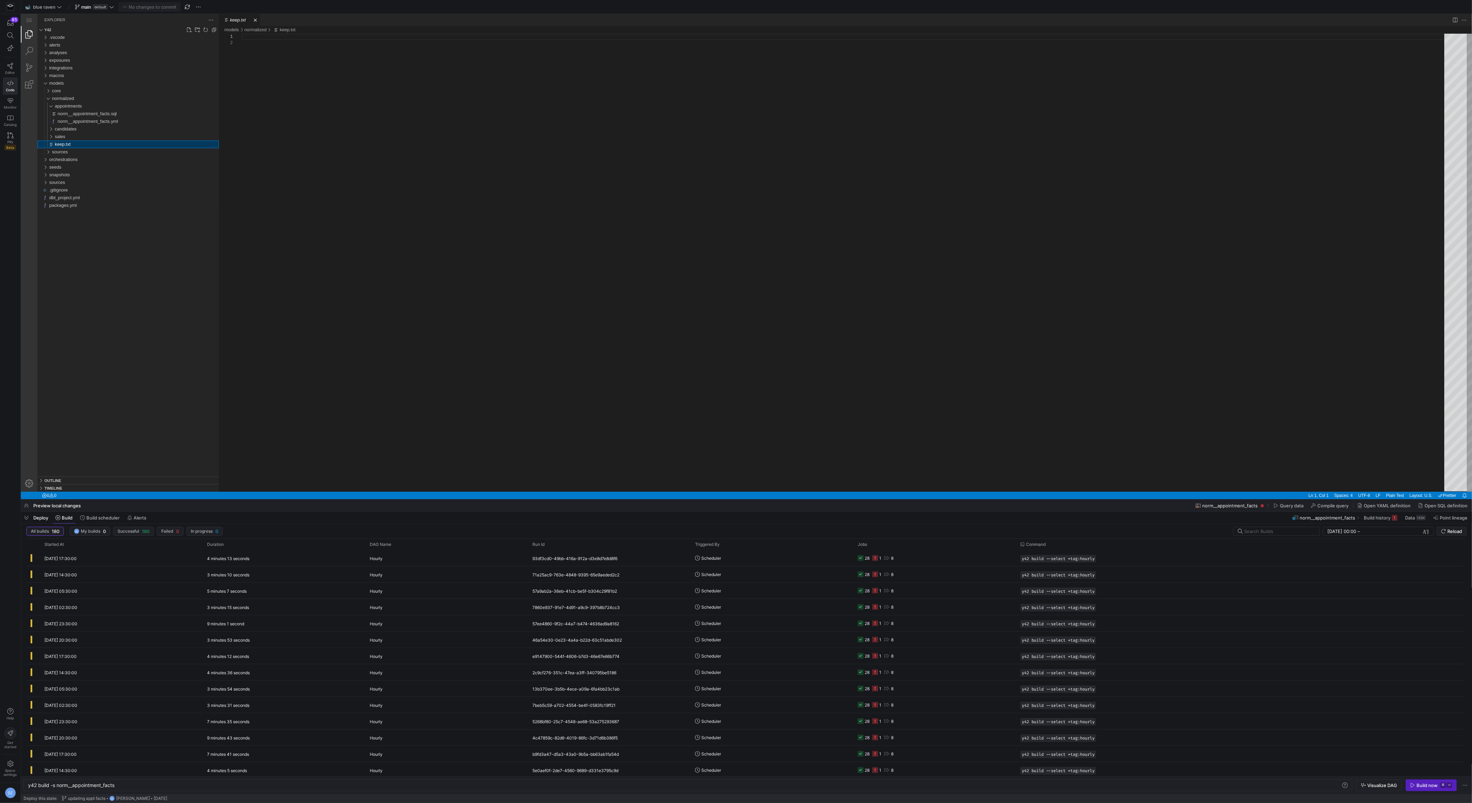
type textarea "y42 build"
click at [34, 50] on link "Search (⇧⌘F)" at bounding box center [29, 51] width 17 height 17
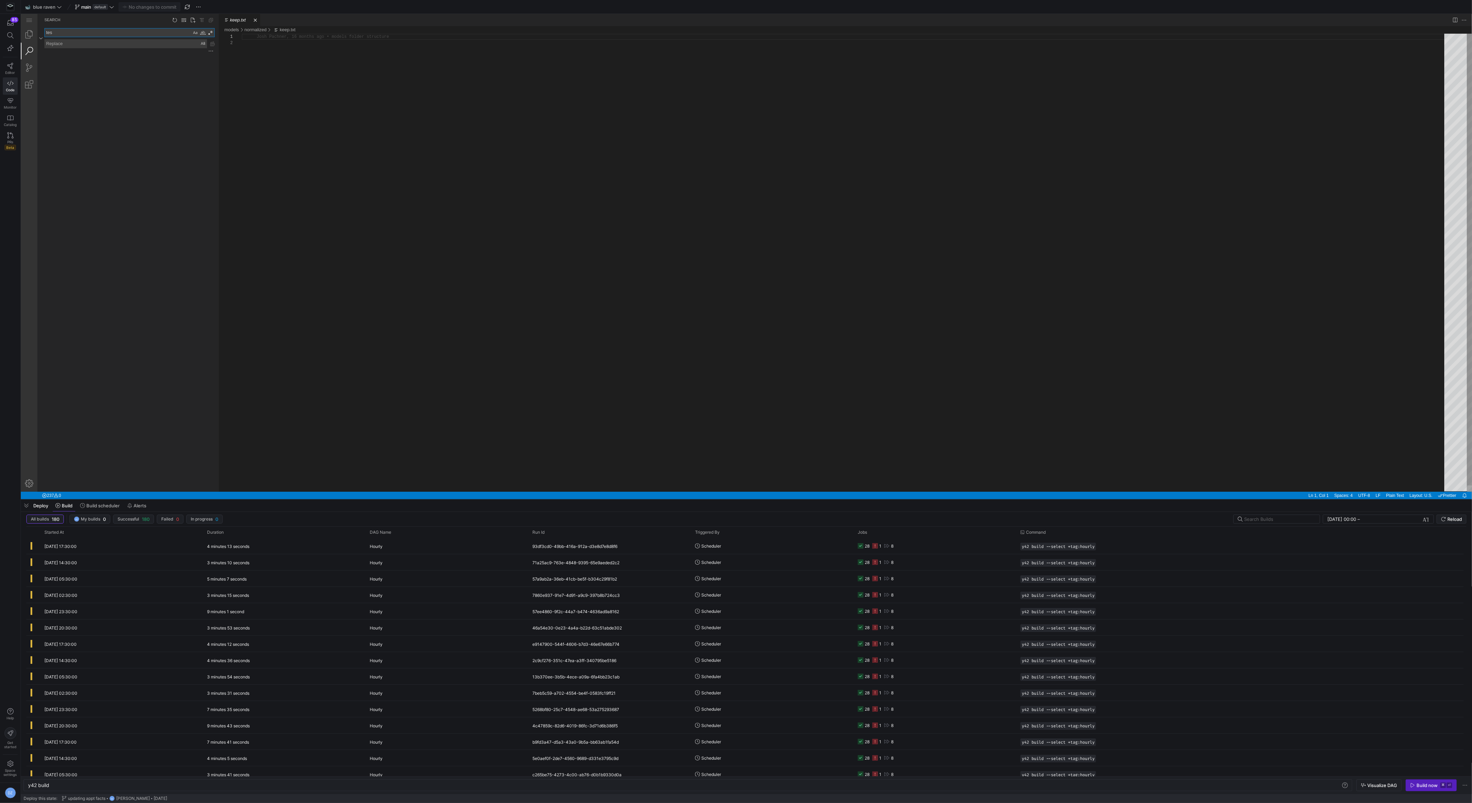
type textarea "test"
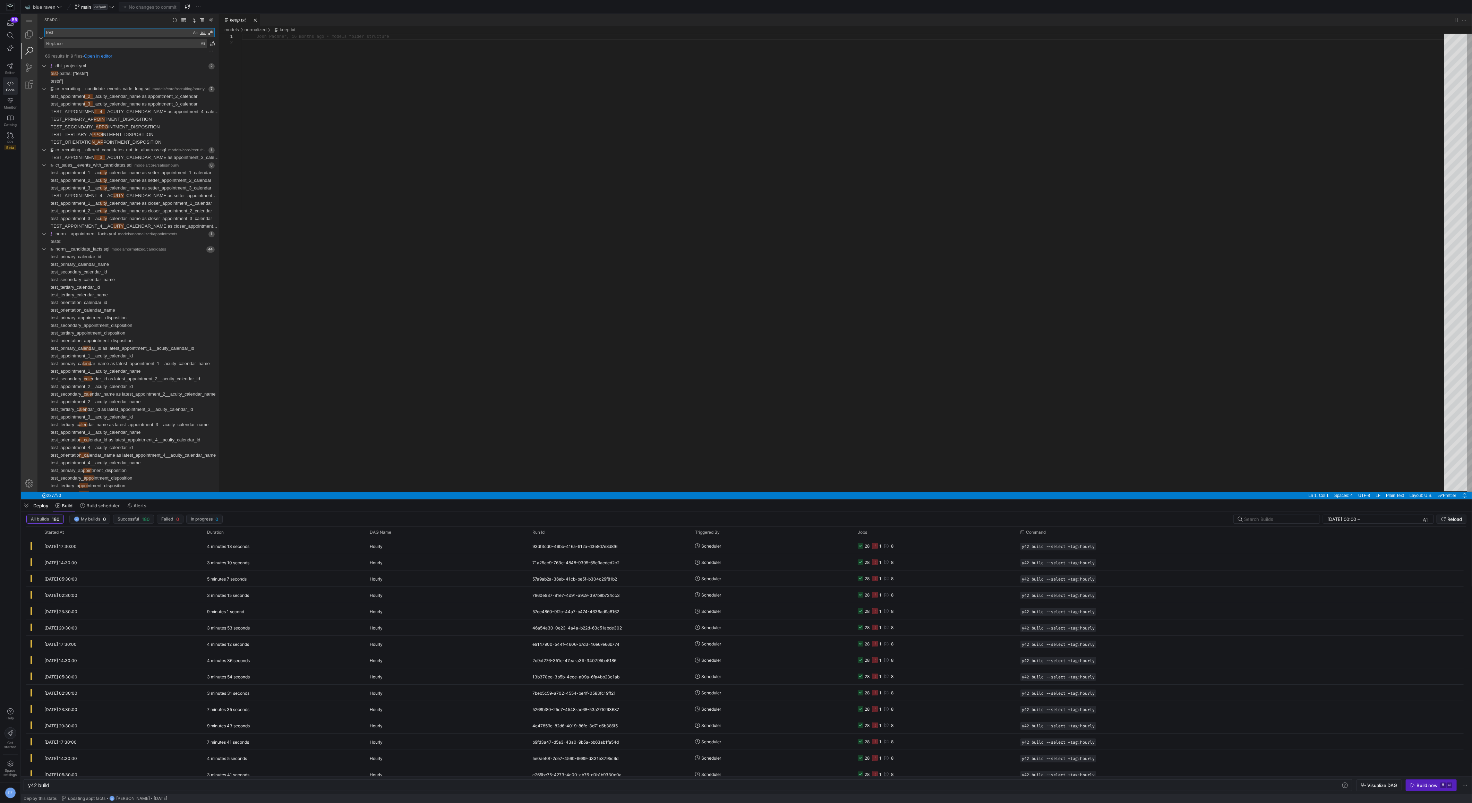
click at [52, 36] on textarea "test" at bounding box center [118, 32] width 147 height 8
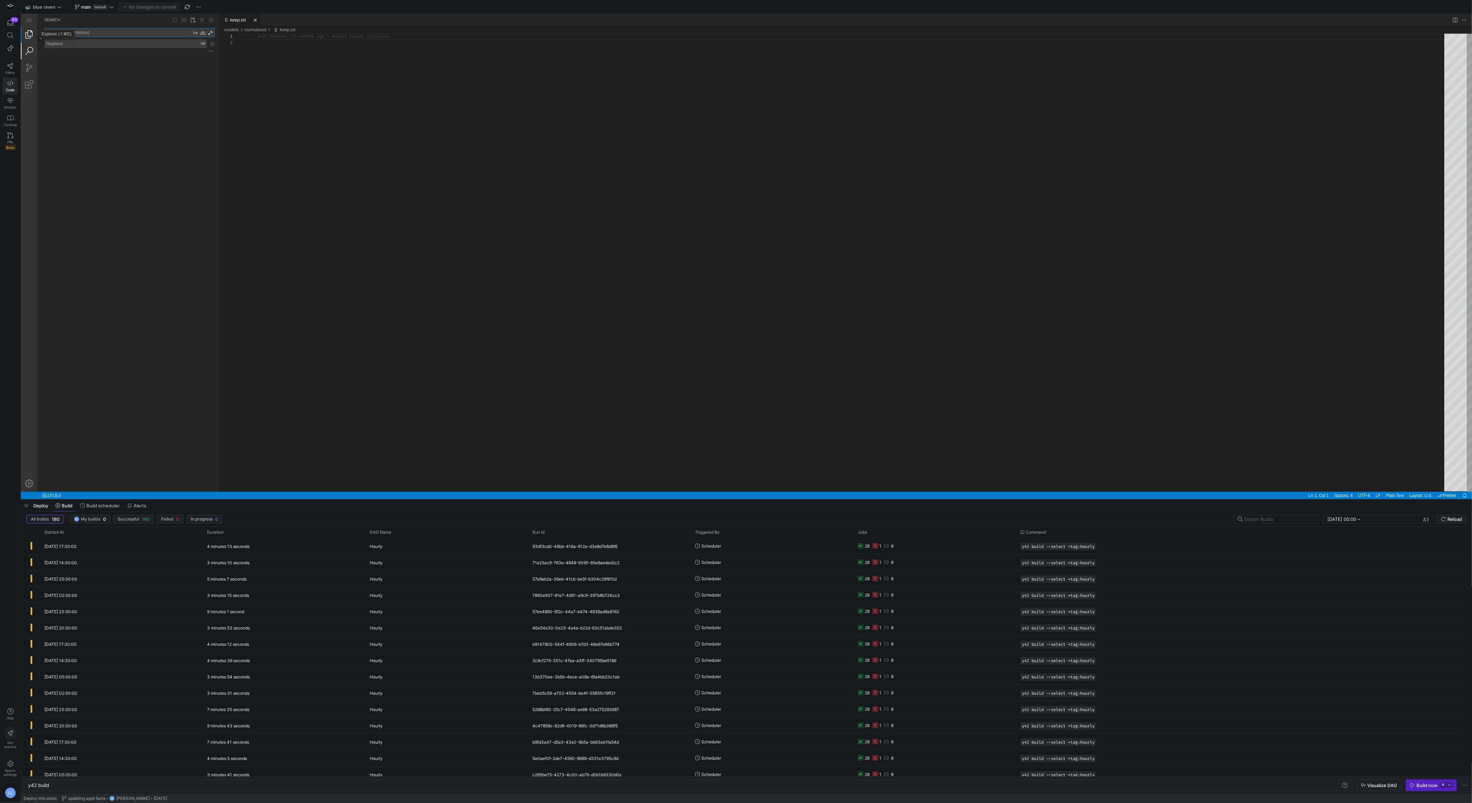
click at [31, 33] on link "Explorer (⇧⌘E)" at bounding box center [29, 34] width 17 height 17
click at [85, 69] on div "integrations" at bounding box center [134, 68] width 170 height 8
click at [76, 77] on div "macros" at bounding box center [134, 76] width 170 height 8
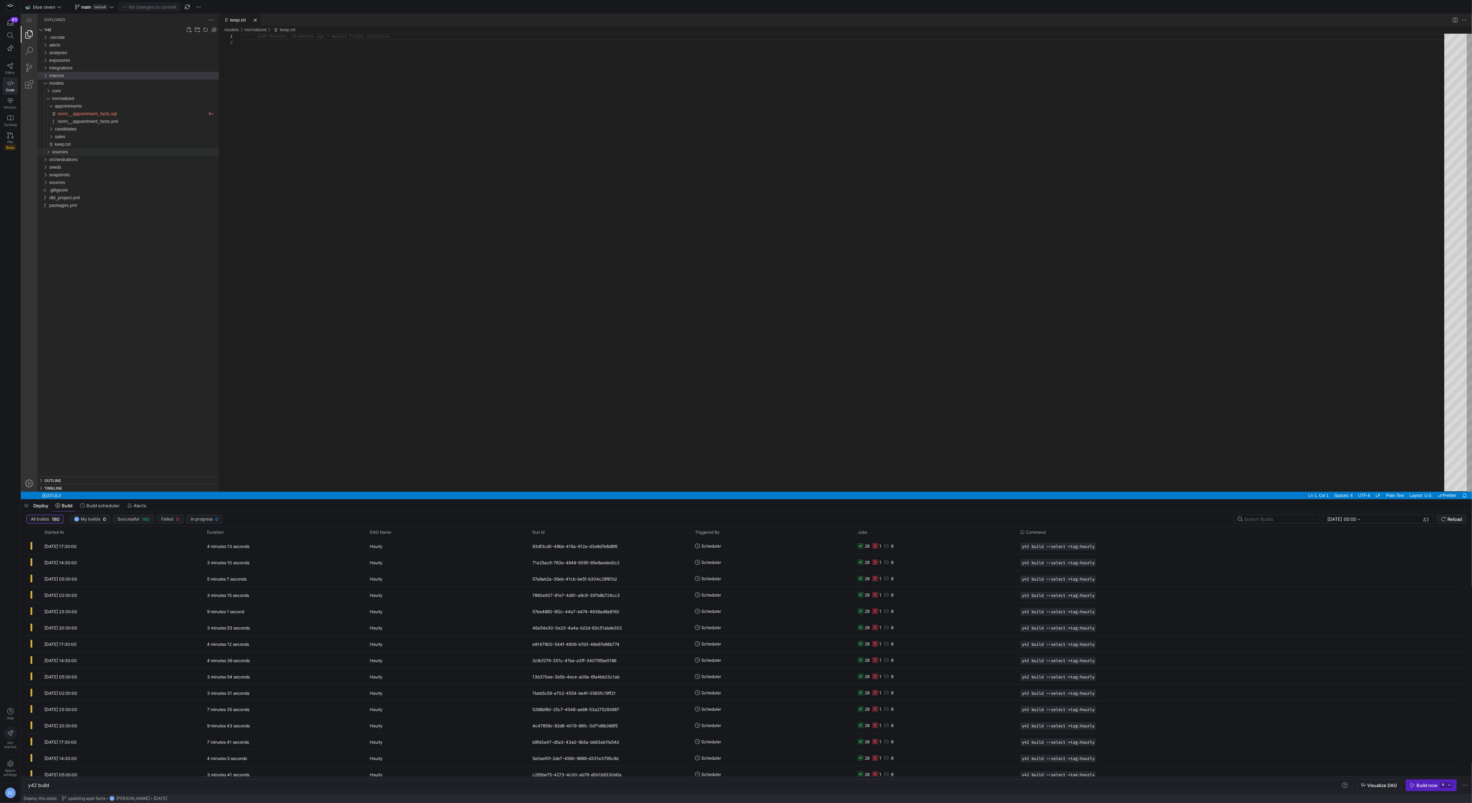
click at [83, 153] on div "sources" at bounding box center [135, 152] width 167 height 8
click at [84, 154] on div "sources" at bounding box center [135, 152] width 167 height 8
click at [86, 171] on div "snapshots" at bounding box center [134, 175] width 170 height 8
click at [85, 176] on div "snapshots" at bounding box center [134, 175] width 170 height 8
click at [83, 180] on div "sources" at bounding box center [134, 183] width 170 height 8
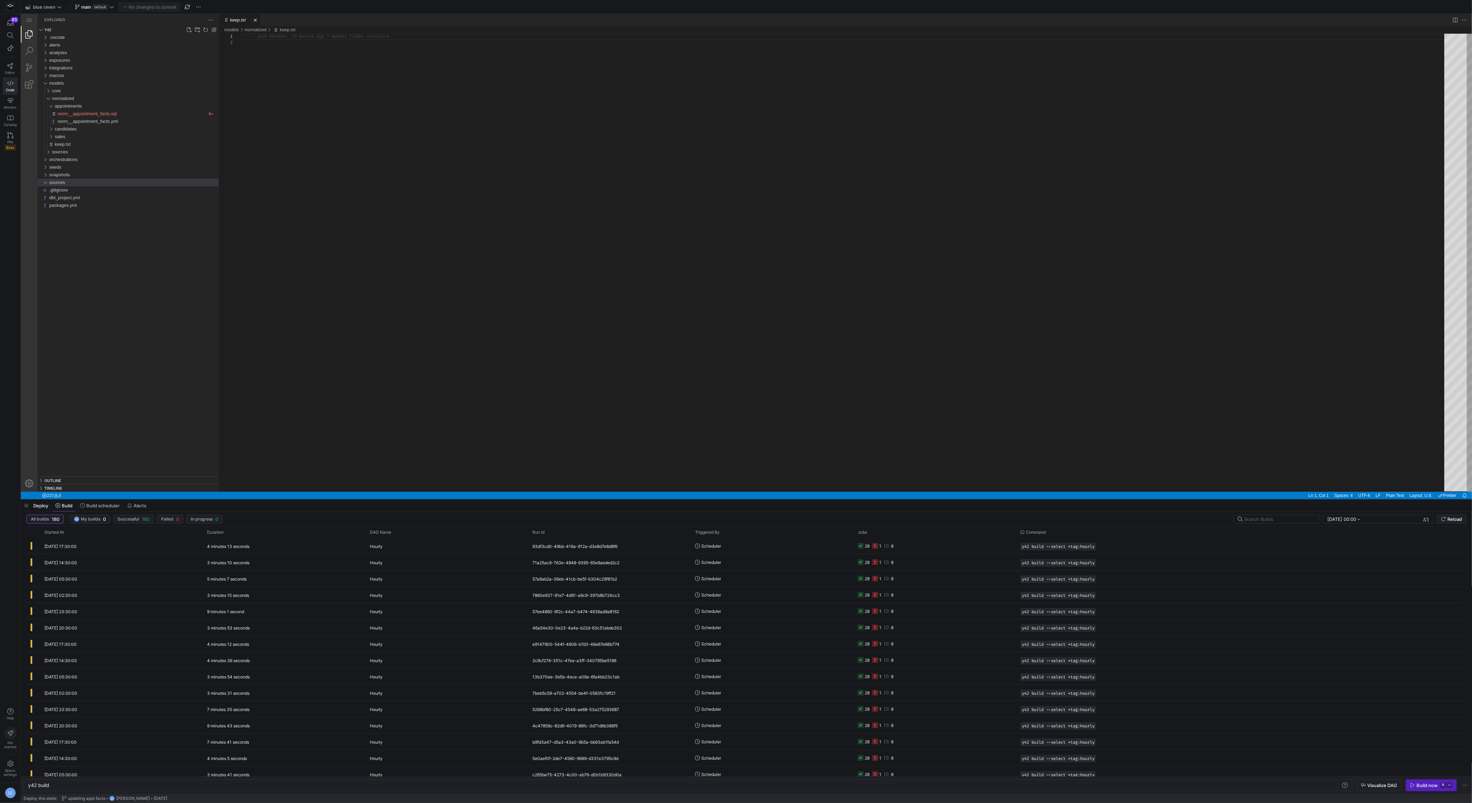
click at [83, 183] on div "sources" at bounding box center [134, 183] width 170 height 8
click at [84, 167] on div "seeds" at bounding box center [134, 167] width 170 height 8
click at [85, 156] on div "orchestrations" at bounding box center [134, 160] width 170 height 8
click at [84, 158] on div "orchestrations" at bounding box center [134, 160] width 170 height 8
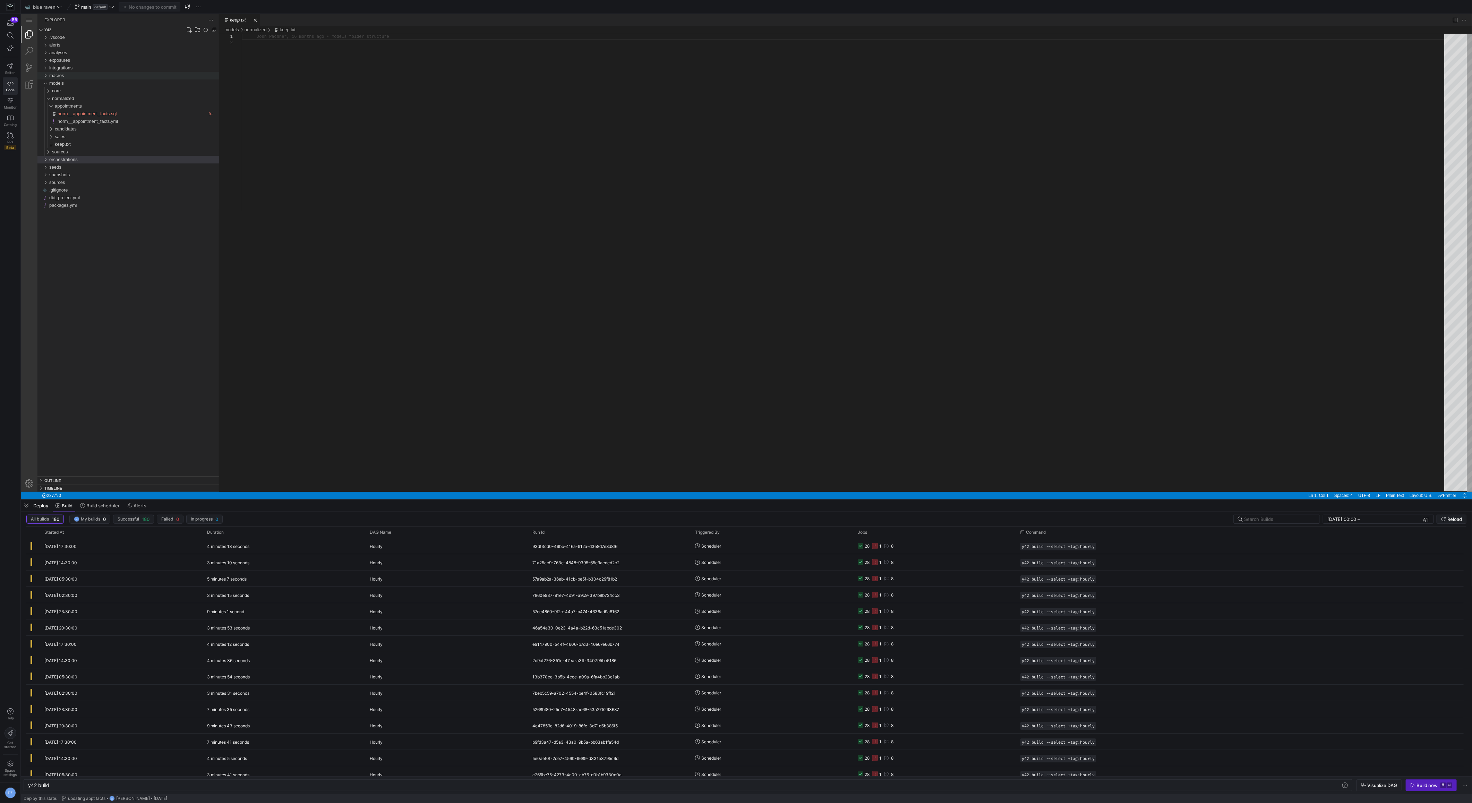
click at [71, 72] on div "macros" at bounding box center [134, 76] width 170 height 8
click at [72, 69] on span "integrations" at bounding box center [60, 67] width 23 height 5
click at [74, 61] on div "exposures" at bounding box center [134, 61] width 170 height 8
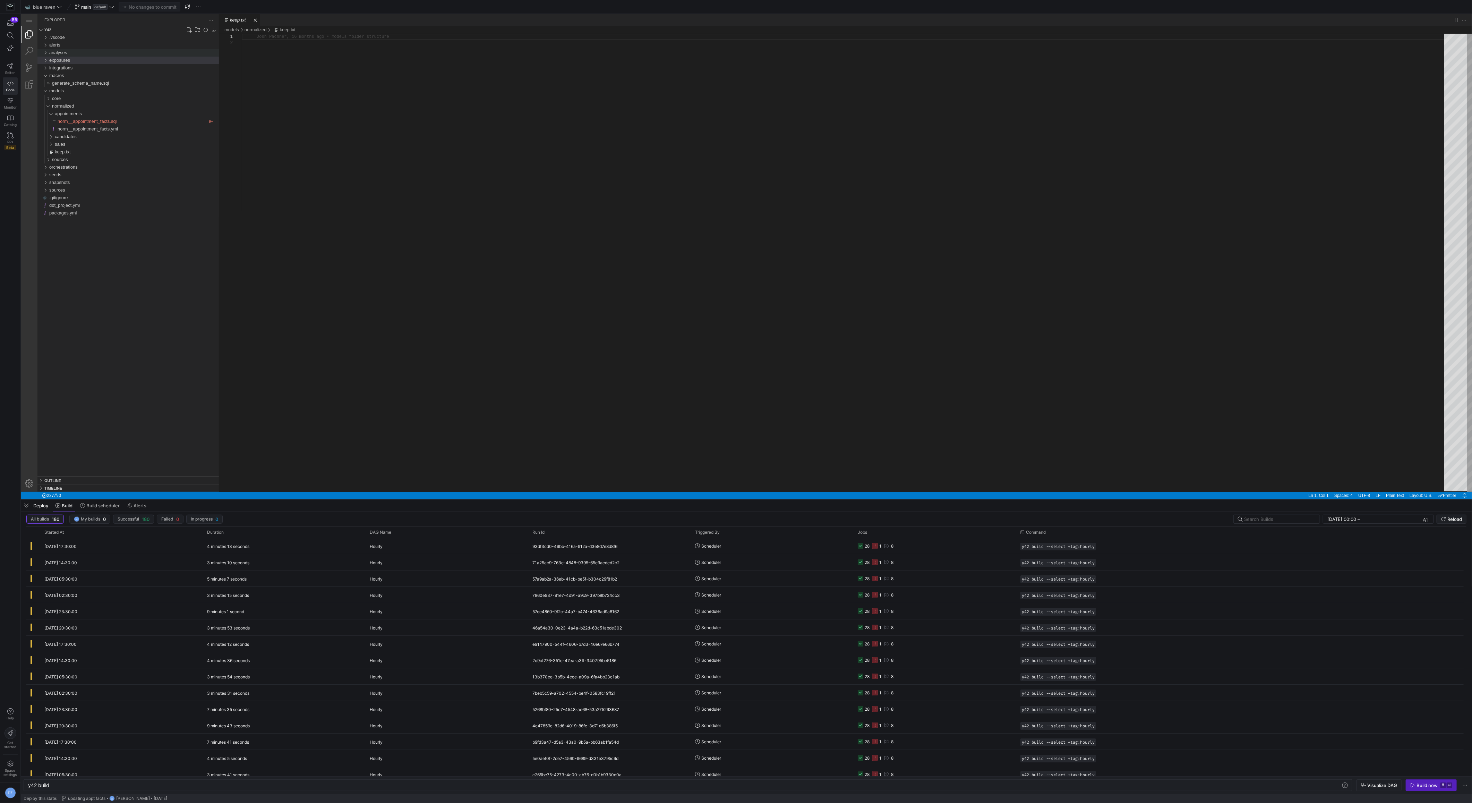
click at [74, 51] on div "analyses" at bounding box center [134, 53] width 170 height 8
click at [74, 48] on div "alerts" at bounding box center [134, 45] width 170 height 8
click at [72, 53] on span "Any-Error.yml" at bounding box center [65, 52] width 27 height 5
type textarea "- partially_ready - invalid destinations: email: email_addresses: - daniel@stac…"
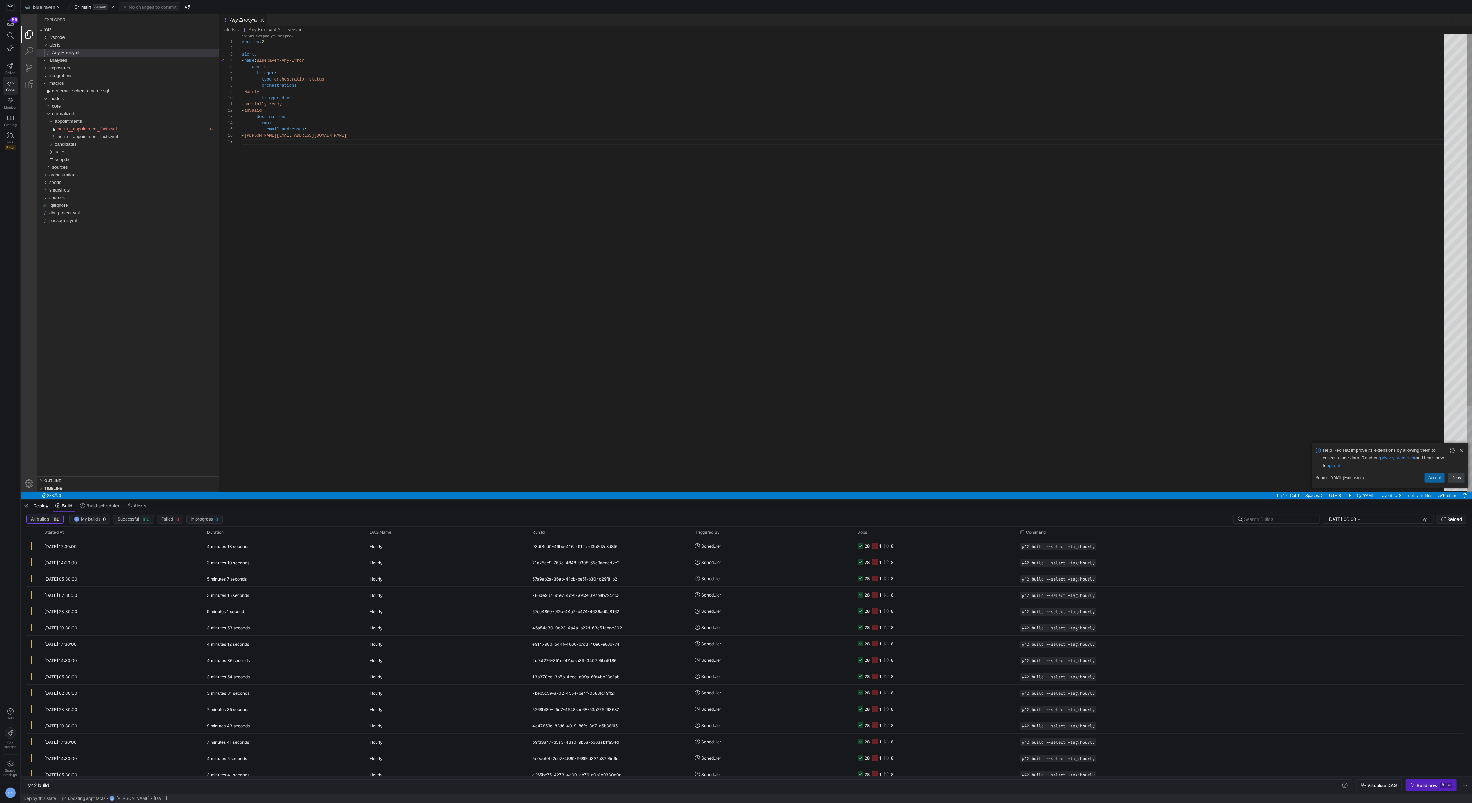
click at [359, 139] on div "version : 2 alerts : - name : BlueRaven-Any-Error config : trigger : type : orc…" at bounding box center [845, 315] width 1207 height 563
click at [107, 38] on div ".vscode" at bounding box center [134, 38] width 170 height 8
click at [98, 57] on div "analyses" at bounding box center [134, 61] width 170 height 8
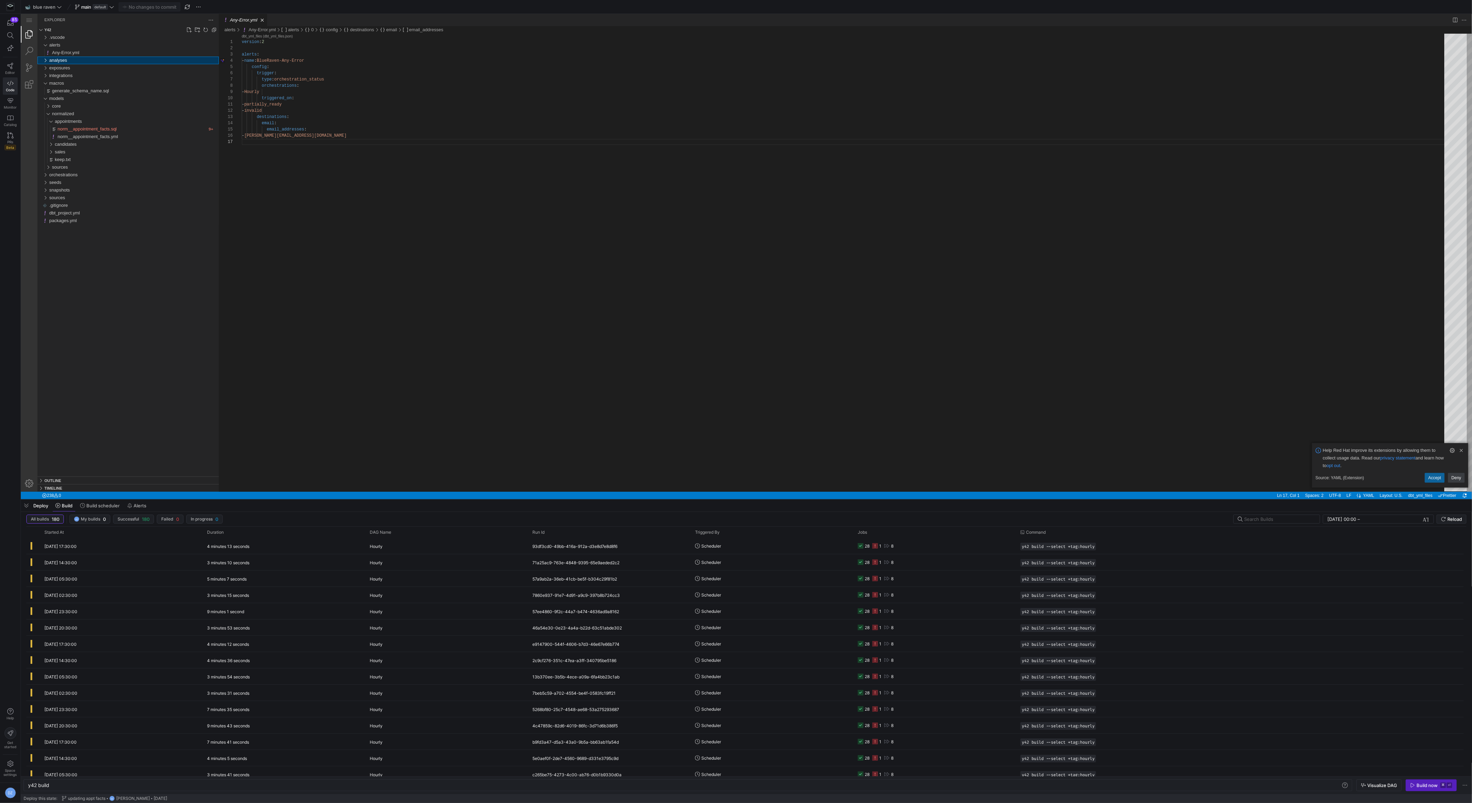
click at [98, 57] on div "analyses" at bounding box center [134, 61] width 170 height 8
click at [98, 68] on div "exposures" at bounding box center [134, 68] width 170 height 8
click at [37, 49] on link "Search (⇧⌘F)" at bounding box center [29, 51] width 17 height 17
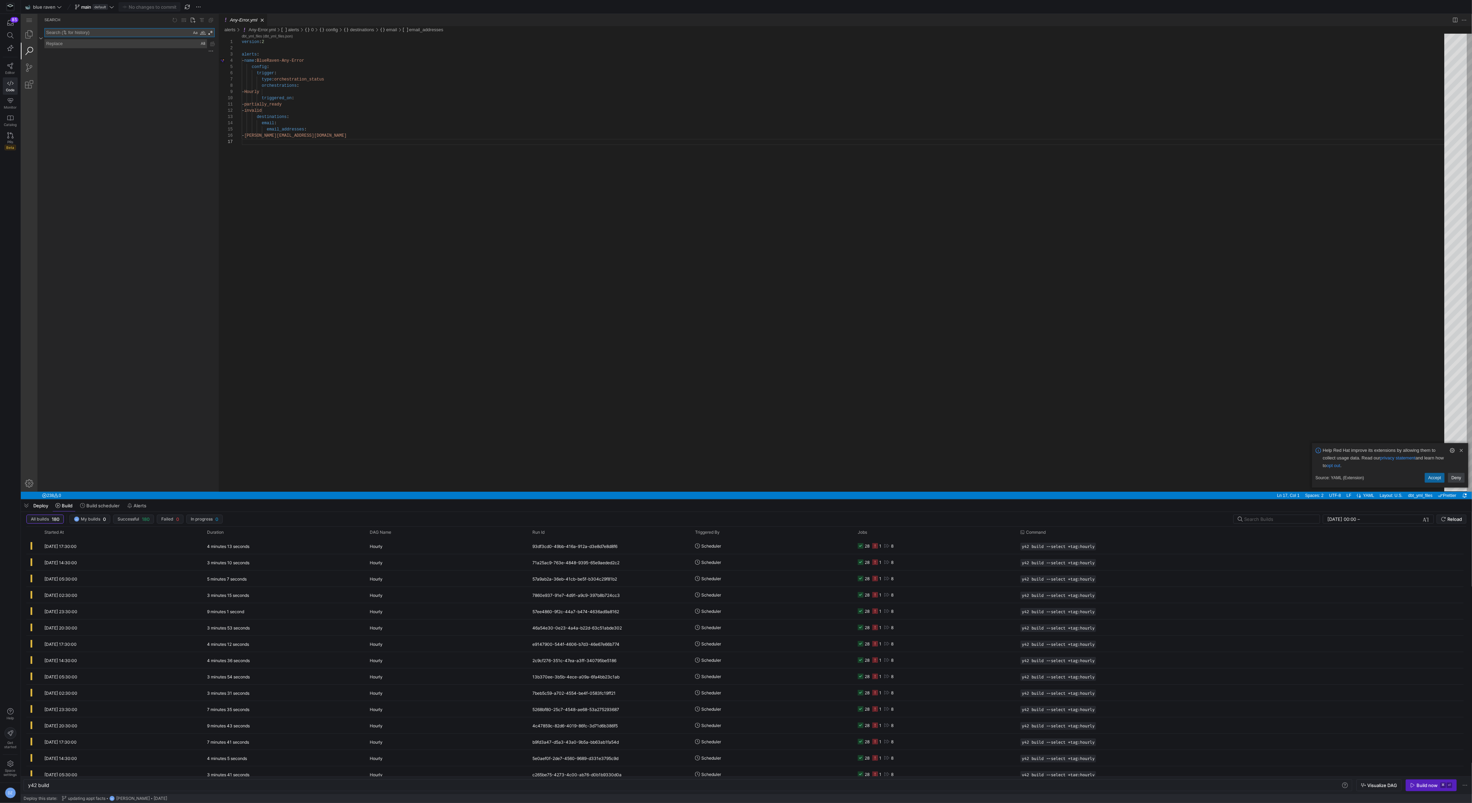
click at [98, 27] on div "files to include files to exclude" at bounding box center [126, 40] width 177 height 29
click at [97, 31] on textarea "Search: Type Search Term and press Enter to search" at bounding box center [118, 32] width 147 height 8
paste textarea "with internal_appointments as (select * from {{ ref('stg_stackintegrated__inter…"
type textarea "with internal_appointments as (select * from {{ ref('stg_stackintegrated__inter…"
click at [143, 68] on textarea "Search: Type Search Term and press Enter to search" at bounding box center [118, 51] width 147 height 46
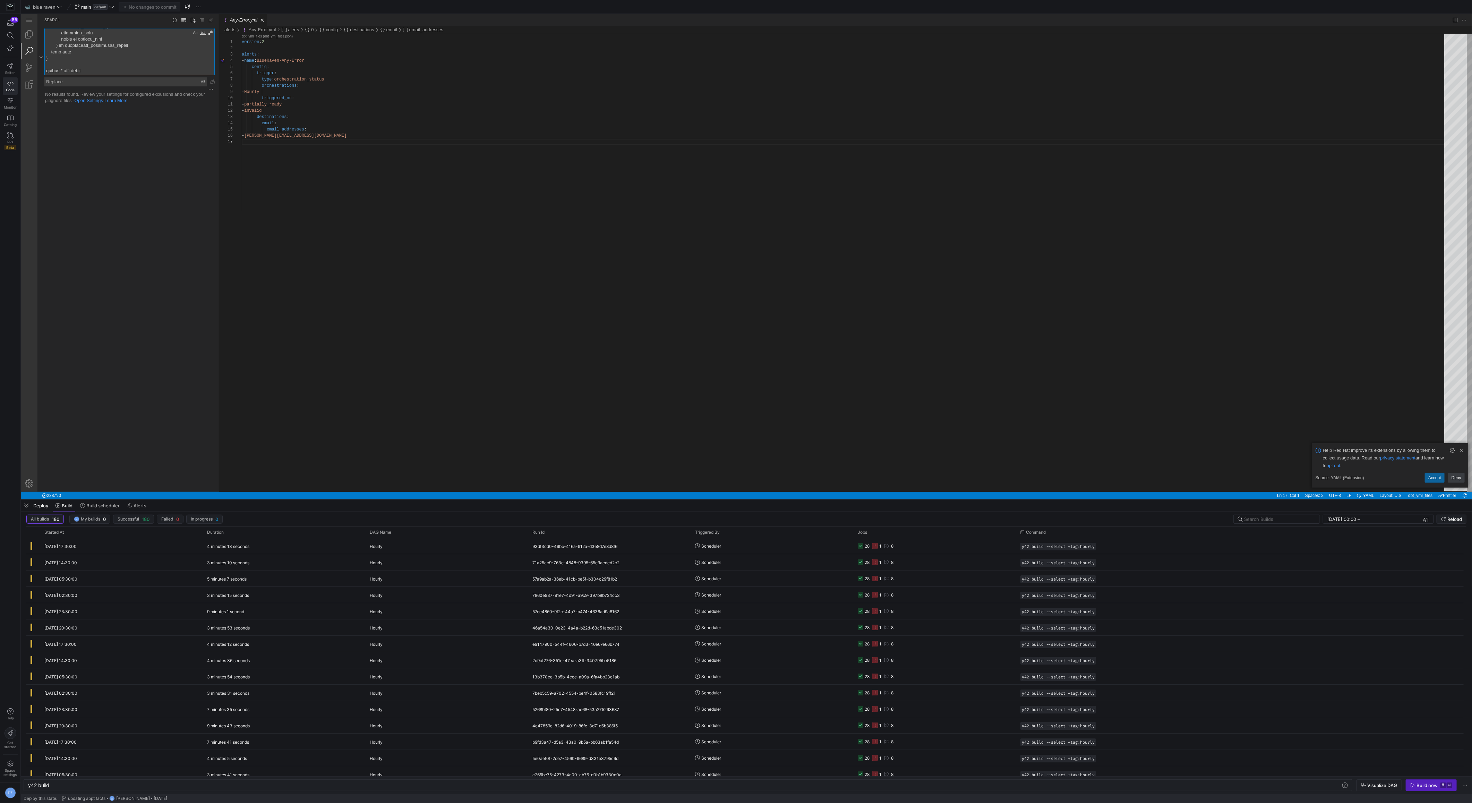
scroll to position [951, 0]
click at [143, 68] on textarea "Search: Type Search Term and press Enter to search" at bounding box center [118, 51] width 147 height 46
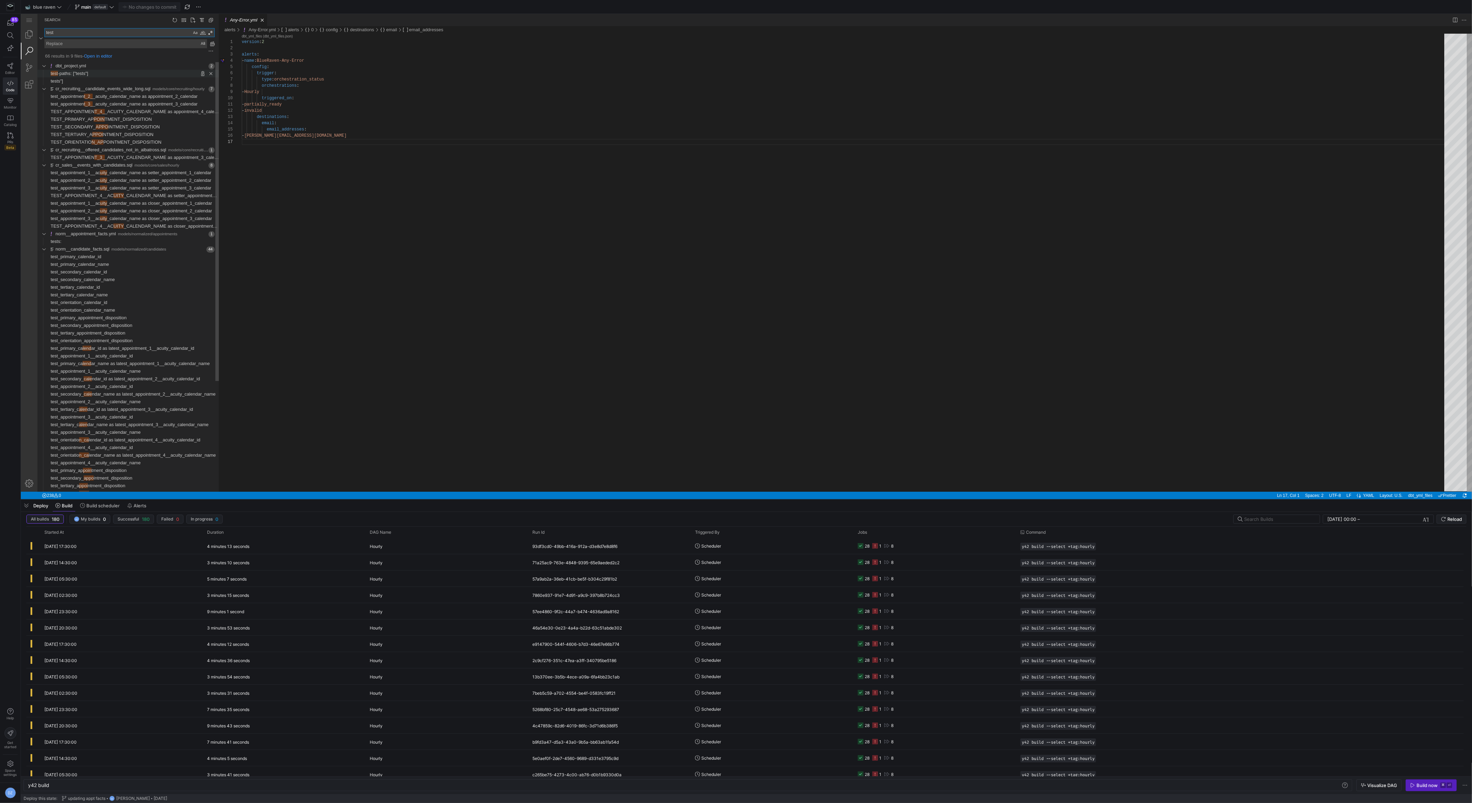
type textarea "test"
click at [125, 71] on span "66 results in 9 files - Search: test" at bounding box center [153, 74] width 131 height 8
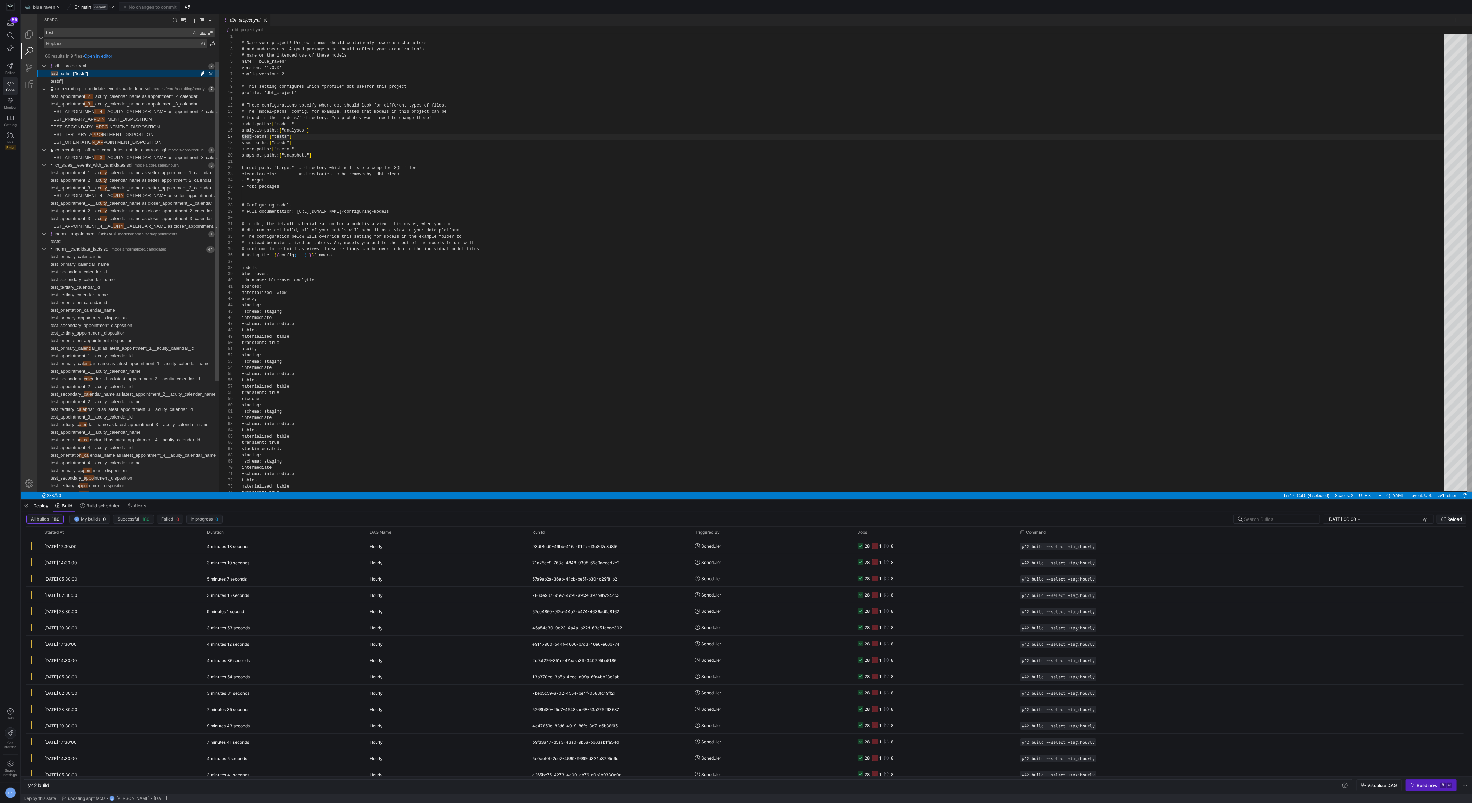
scroll to position [62, 10]
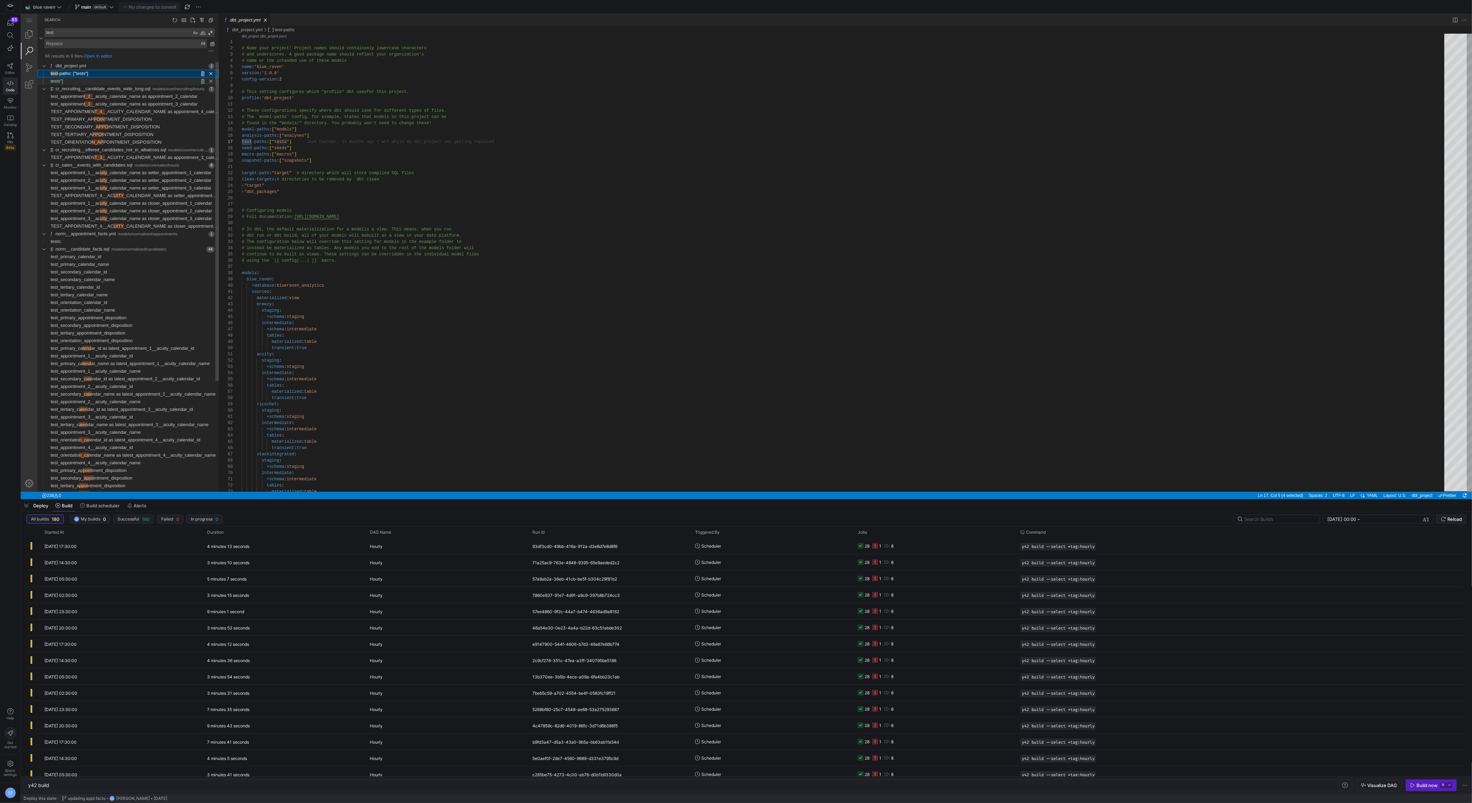
click at [109, 79] on span "Found '' at column 16 in line 'tests\" at bounding box center [141, 81] width 156 height 8
click at [71, 171] on span "test_appointment_1__ac" at bounding box center [75, 172] width 49 height 5
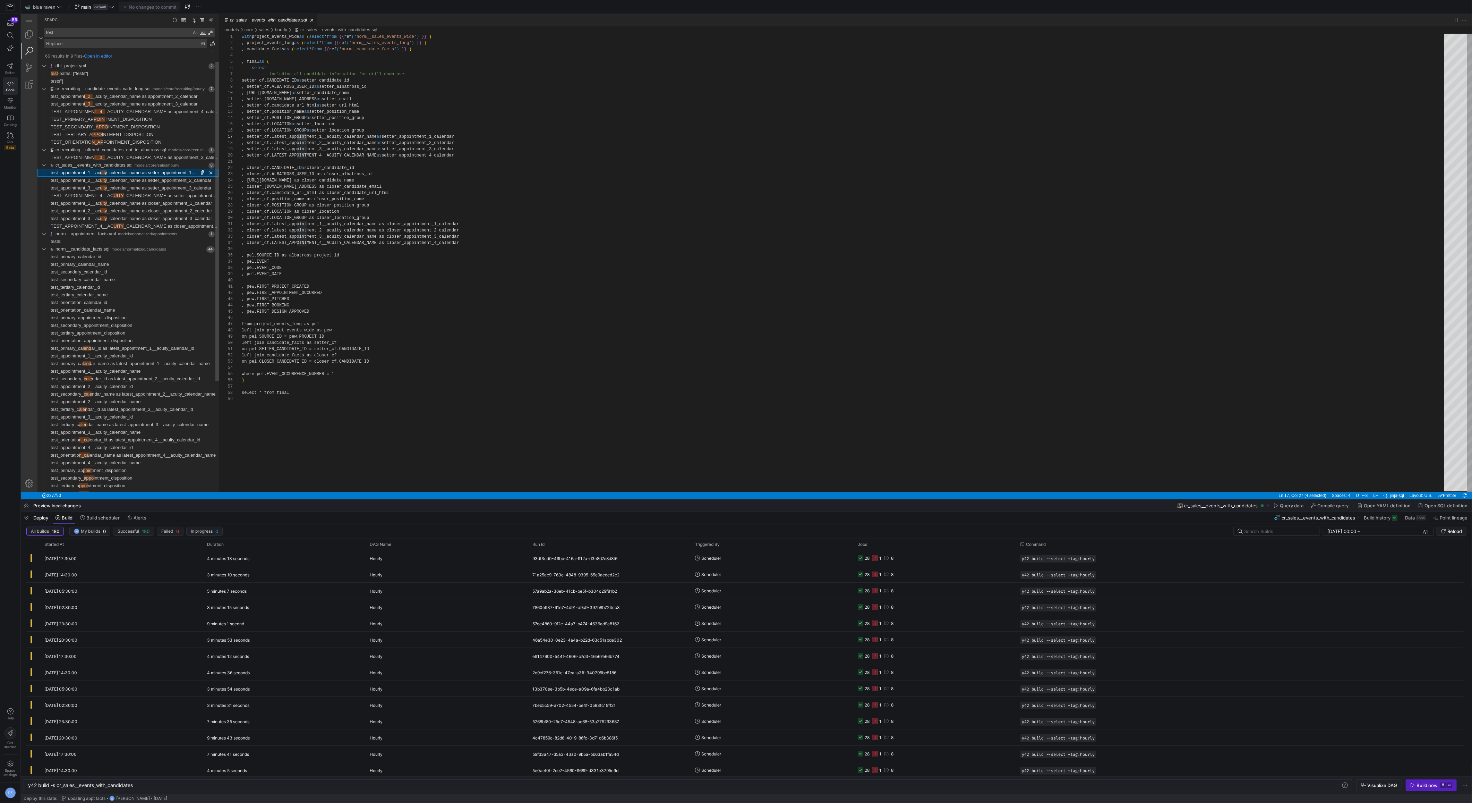
scroll to position [62, 65]
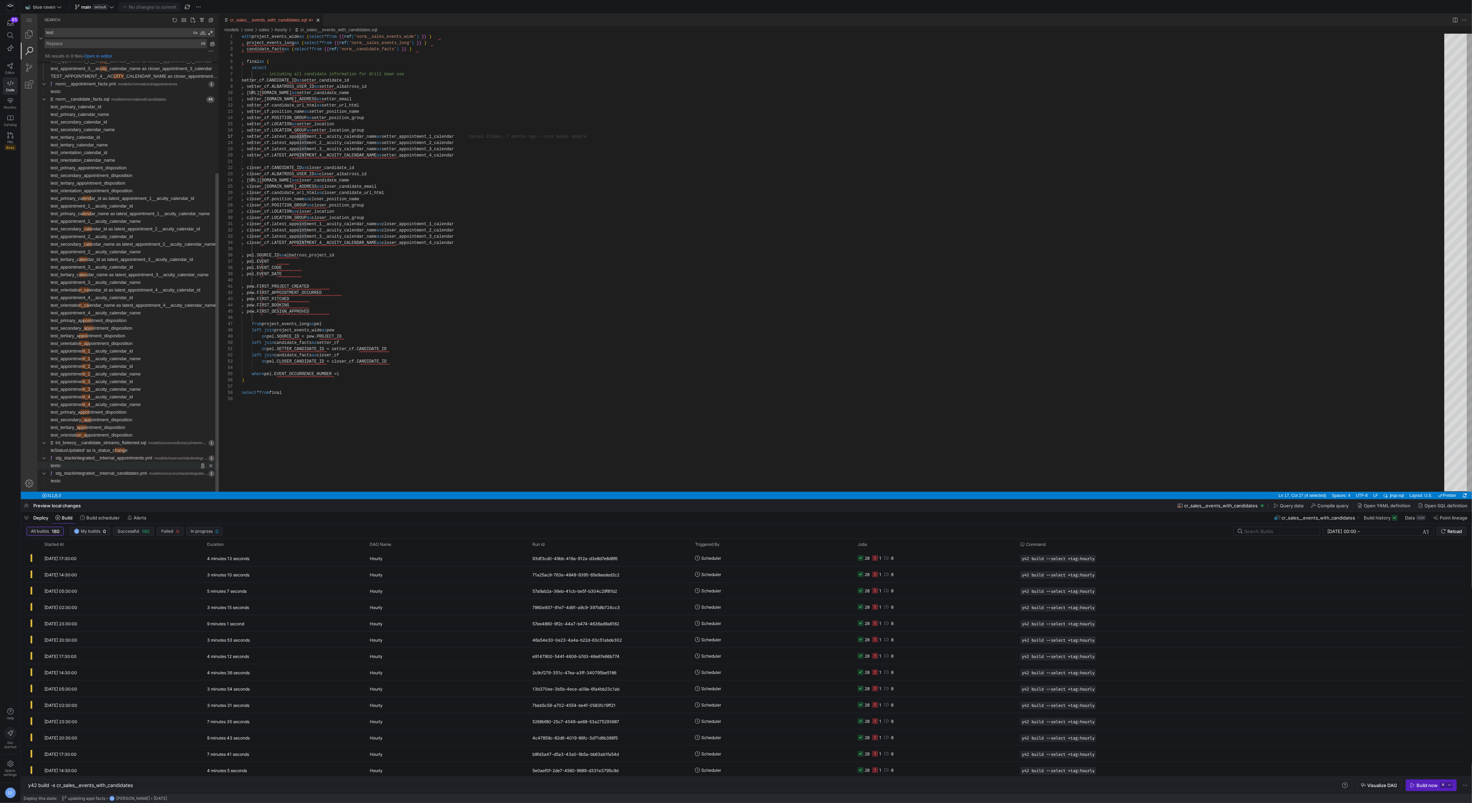
click at [60, 463] on span "tests:" at bounding box center [56, 465] width 11 height 5
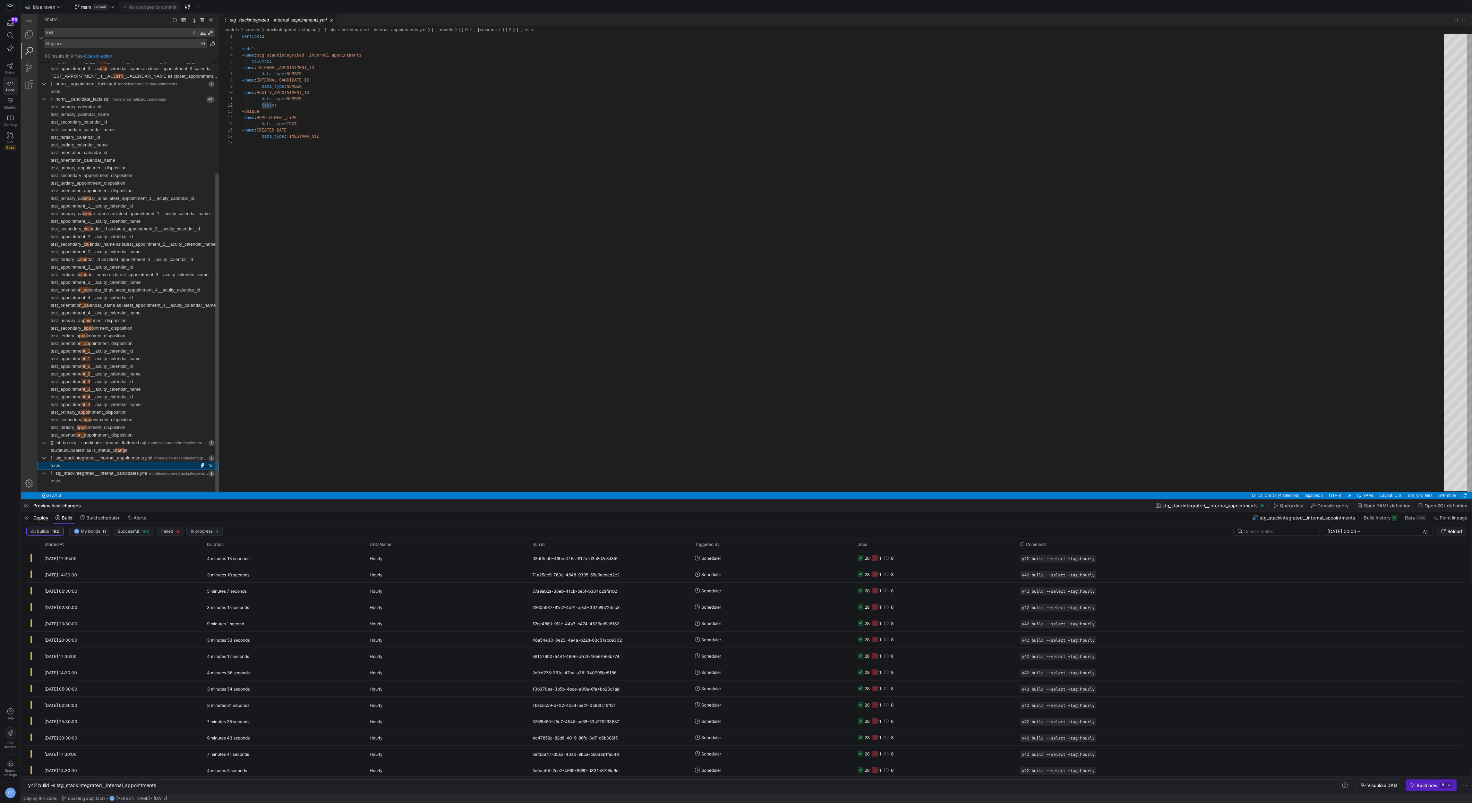
scroll to position [44, 30]
click at [61, 478] on span "tests:" at bounding box center [56, 480] width 11 height 5
click at [34, 29] on link "Explorer (⇧⌘E)" at bounding box center [29, 34] width 17 height 17
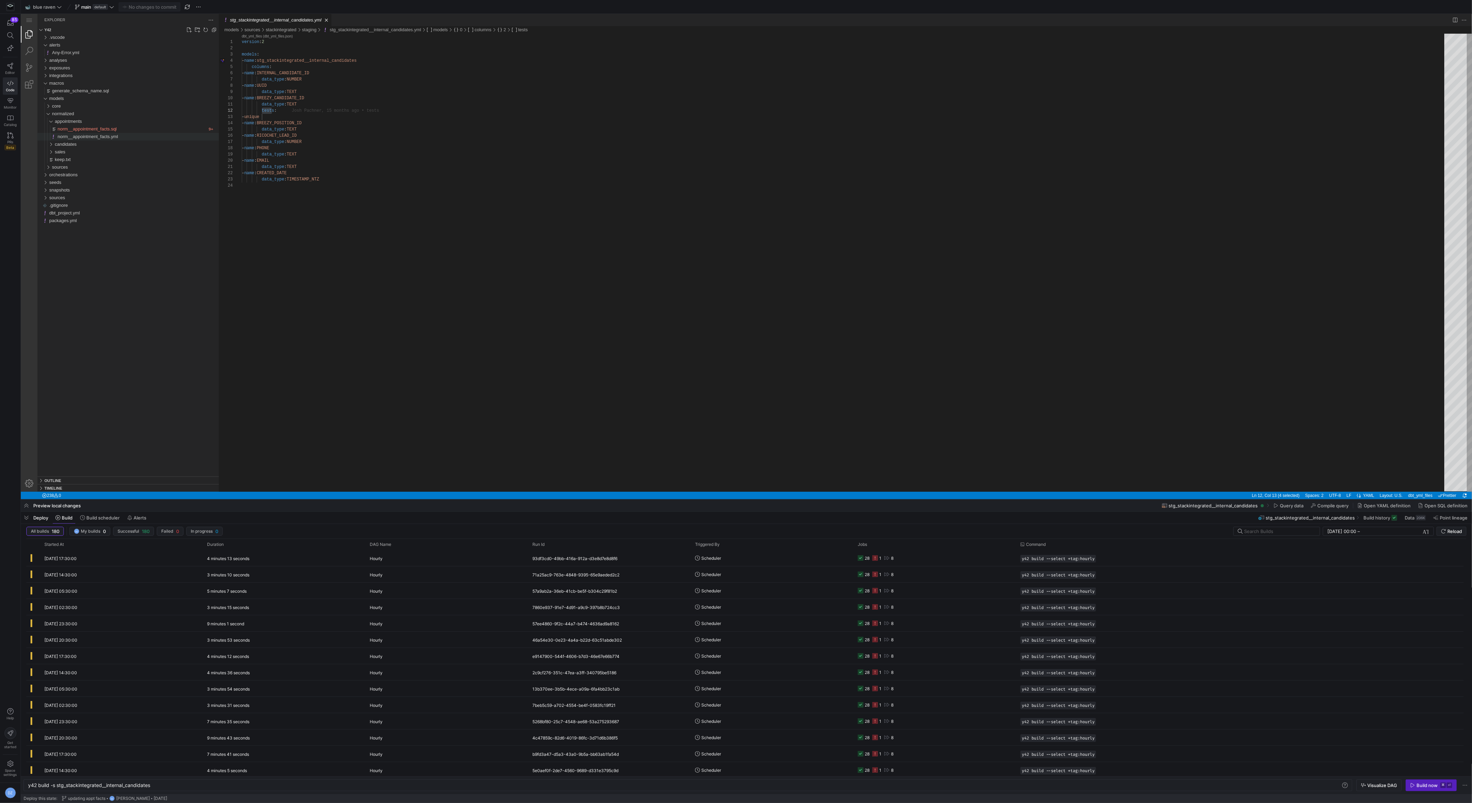
click at [89, 139] on div "norm__appointment_facts.yml" at bounding box center [138, 137] width 161 height 8
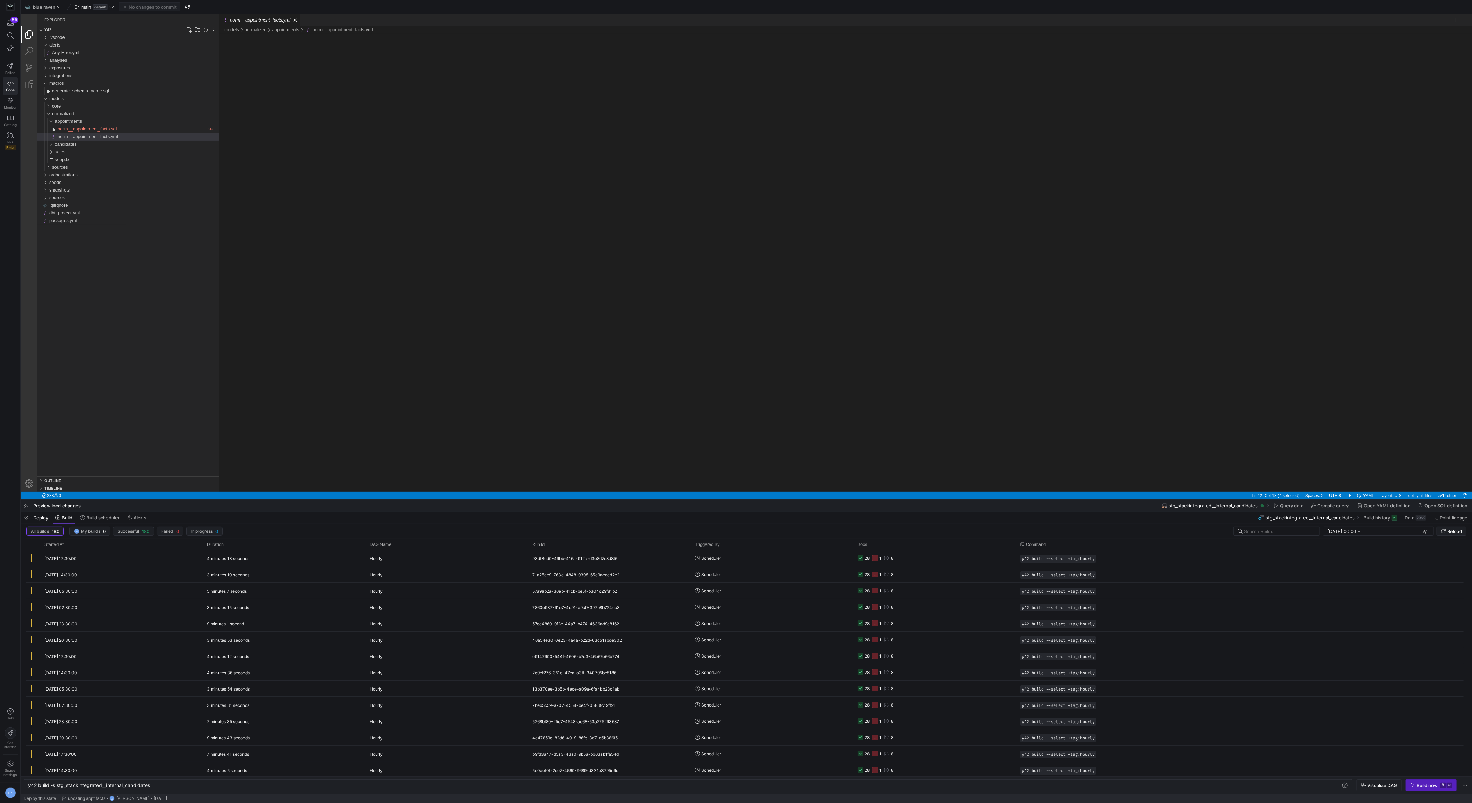
type textarea "y42 build -s norm__appointment_facts"
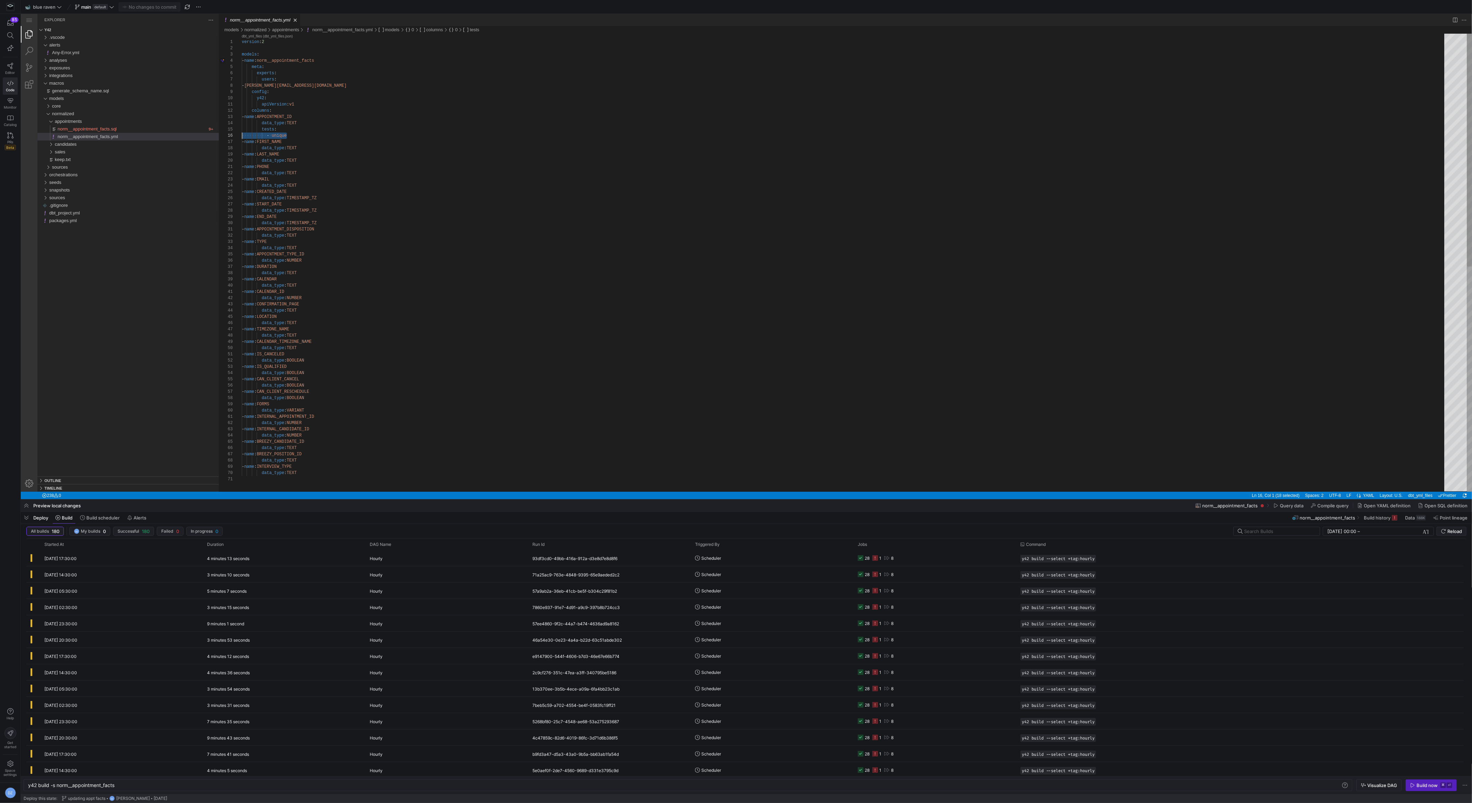
scroll to position [25, 0]
drag, startPoint x: 306, startPoint y: 135, endPoint x: 219, endPoint y: 127, distance: 86.7
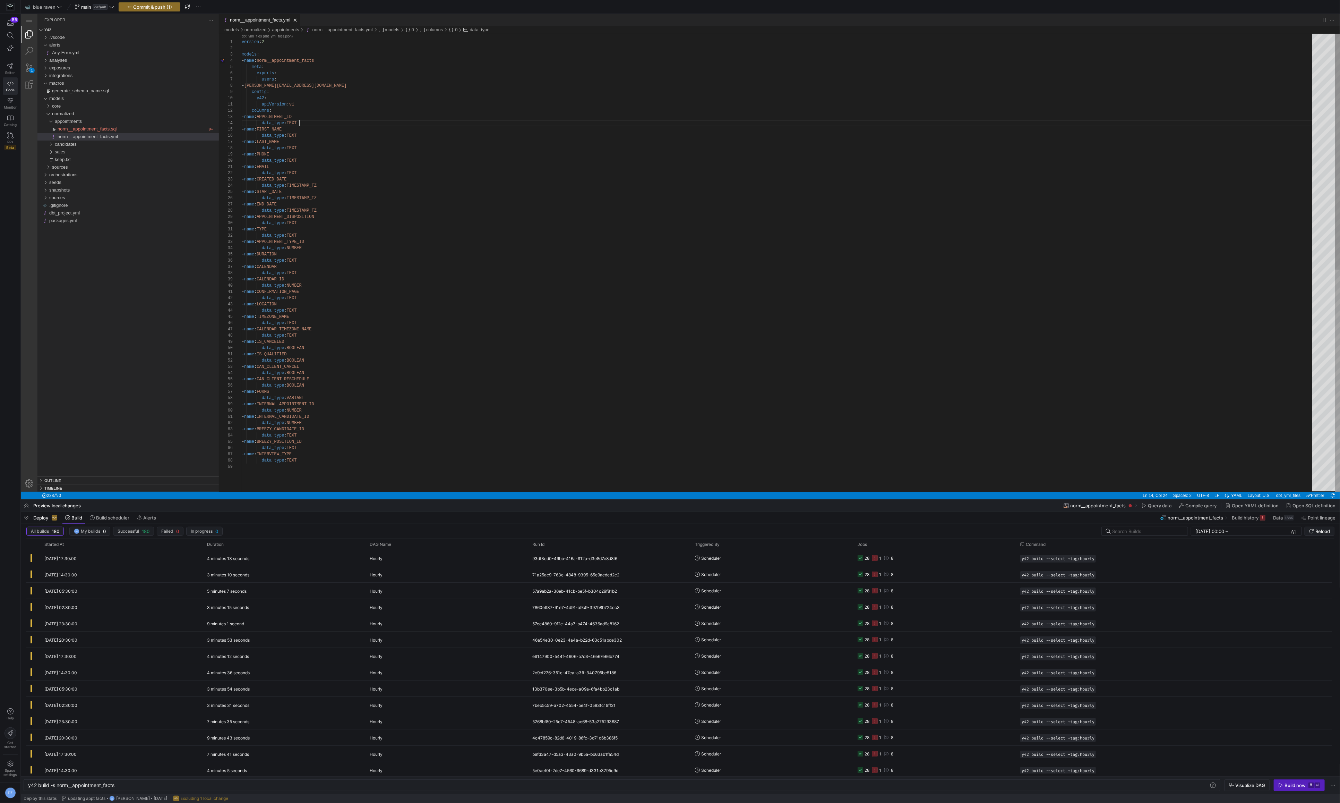
click at [237, 102] on div "11" at bounding box center [230, 104] width 23 height 6
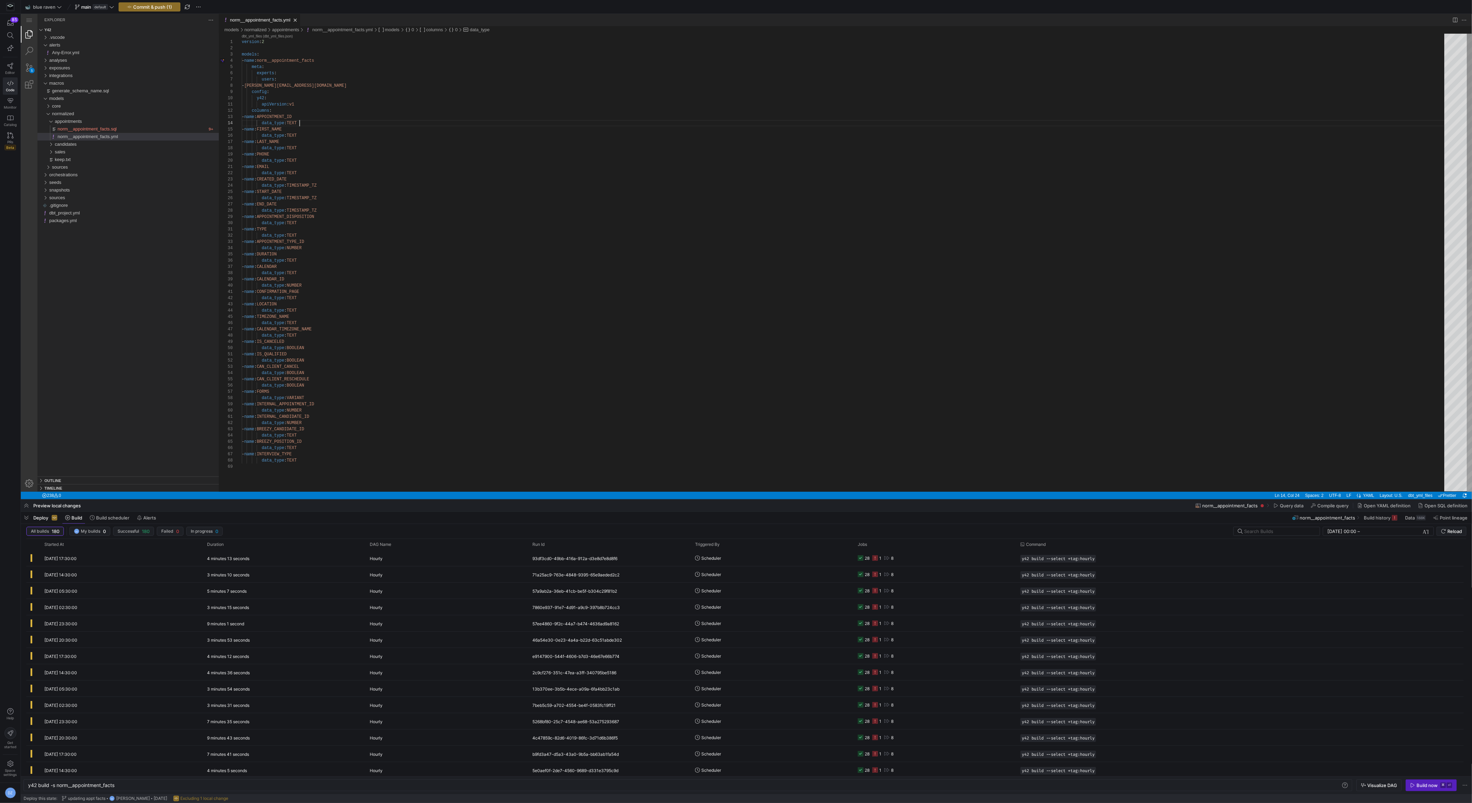
type textarea "version: 2 models: - name: norm__appointment_facts meta: experts: users: - garr…"
click at [431, 89] on div "version : 2 models : - name : norm__appointment_facts meta : experts : users : …" at bounding box center [845, 478] width 1207 height 888
drag, startPoint x: 165, startPoint y: 9, endPoint x: 195, endPoint y: 25, distance: 33.8
click at [165, 9] on span "Commit & push (1)" at bounding box center [152, 7] width 39 height 6
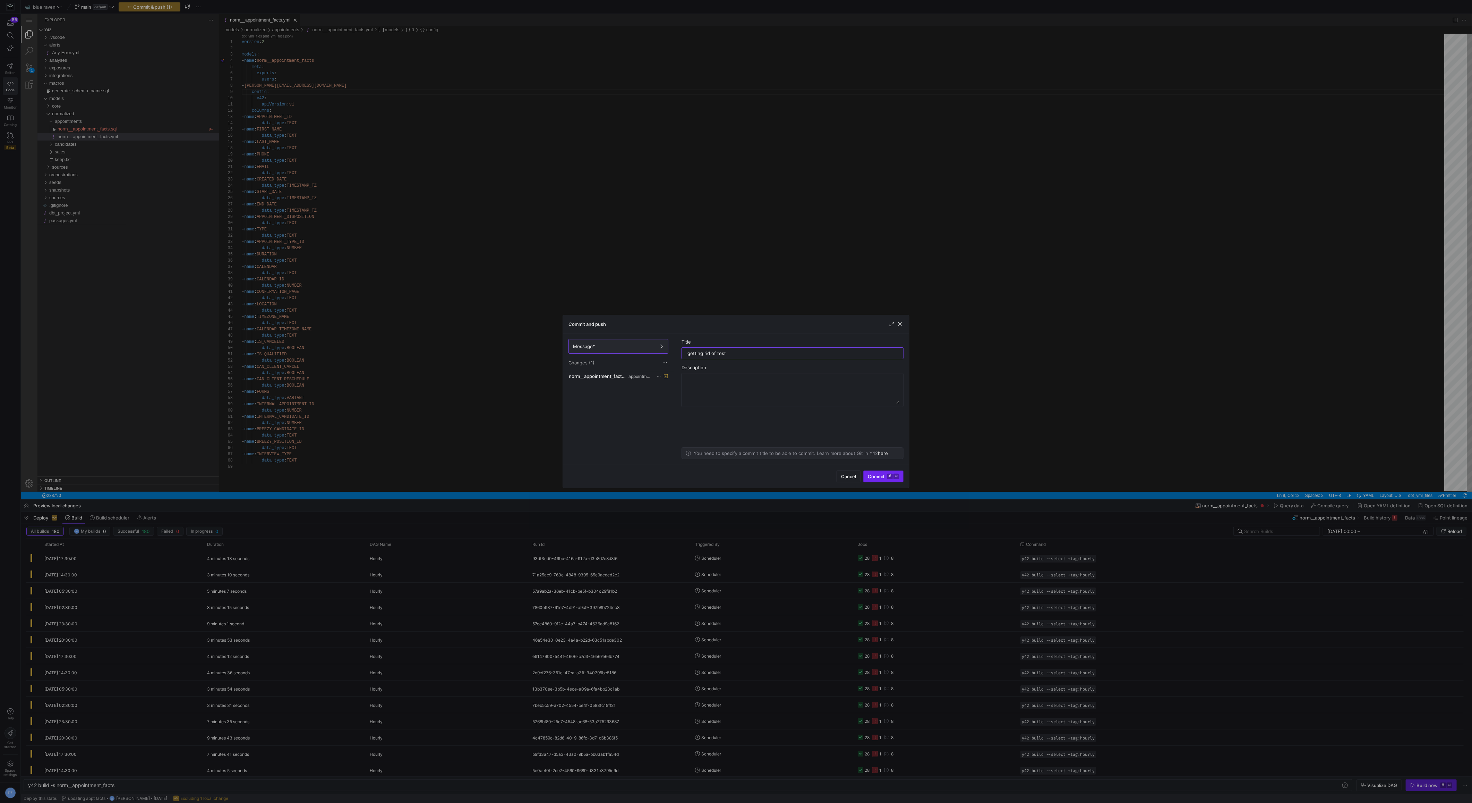
type input "getting rid of test"
click at [875, 476] on span "Commit ⌘ ⏎" at bounding box center [883, 476] width 31 height 6
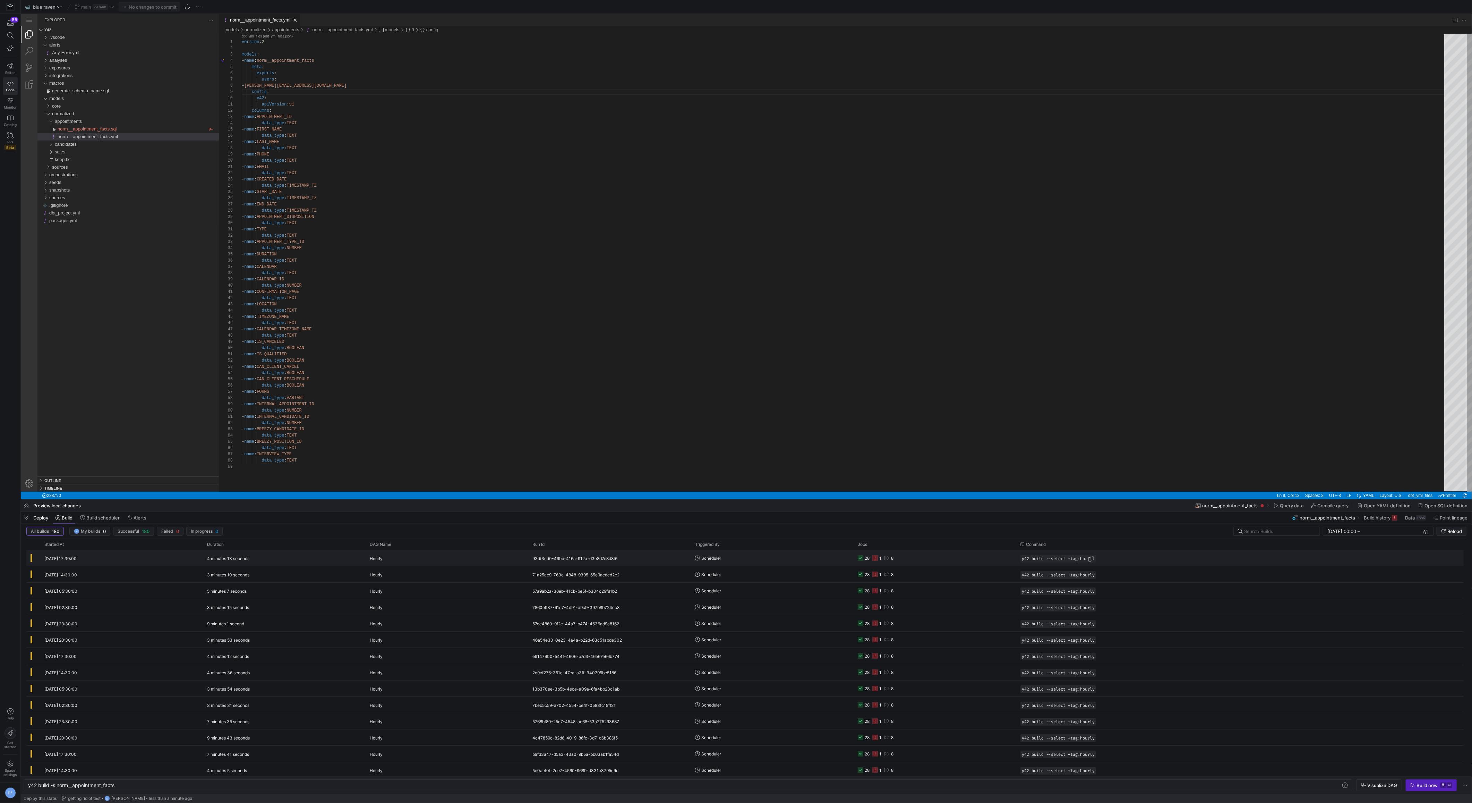
click at [1091, 557] on span "Press SPACE to select this row." at bounding box center [1091, 558] width 7 height 7
click at [55, 120] on div "appointments" at bounding box center [48, 122] width 16 height 8
click at [48, 130] on div "candidates" at bounding box center [48, 129] width 16 height 8
click at [57, 142] on div "norm__candidate_events_long.sql" at bounding box center [134, 144] width 169 height 8
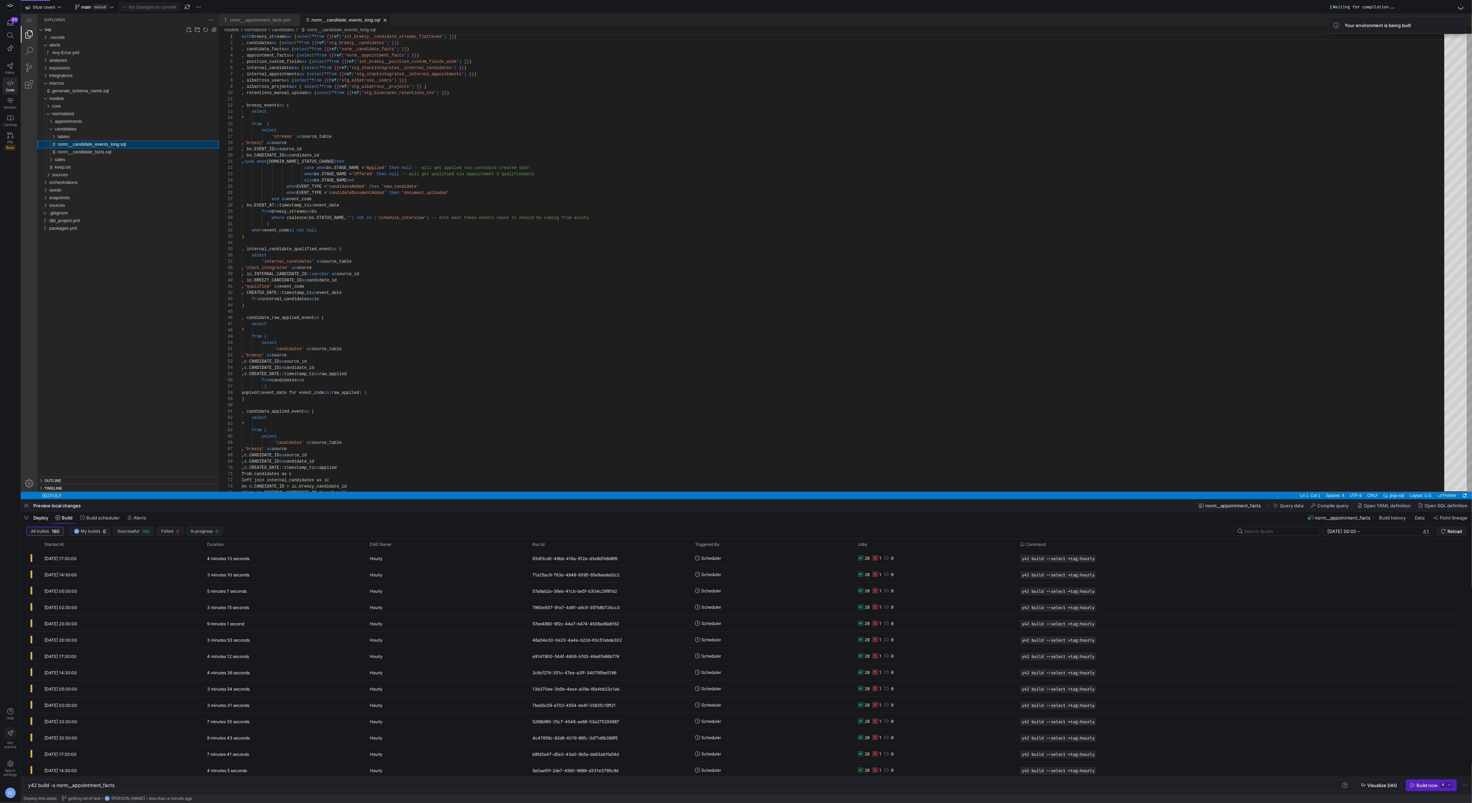
type textarea "y42 build -s norm__candidate_events_long"
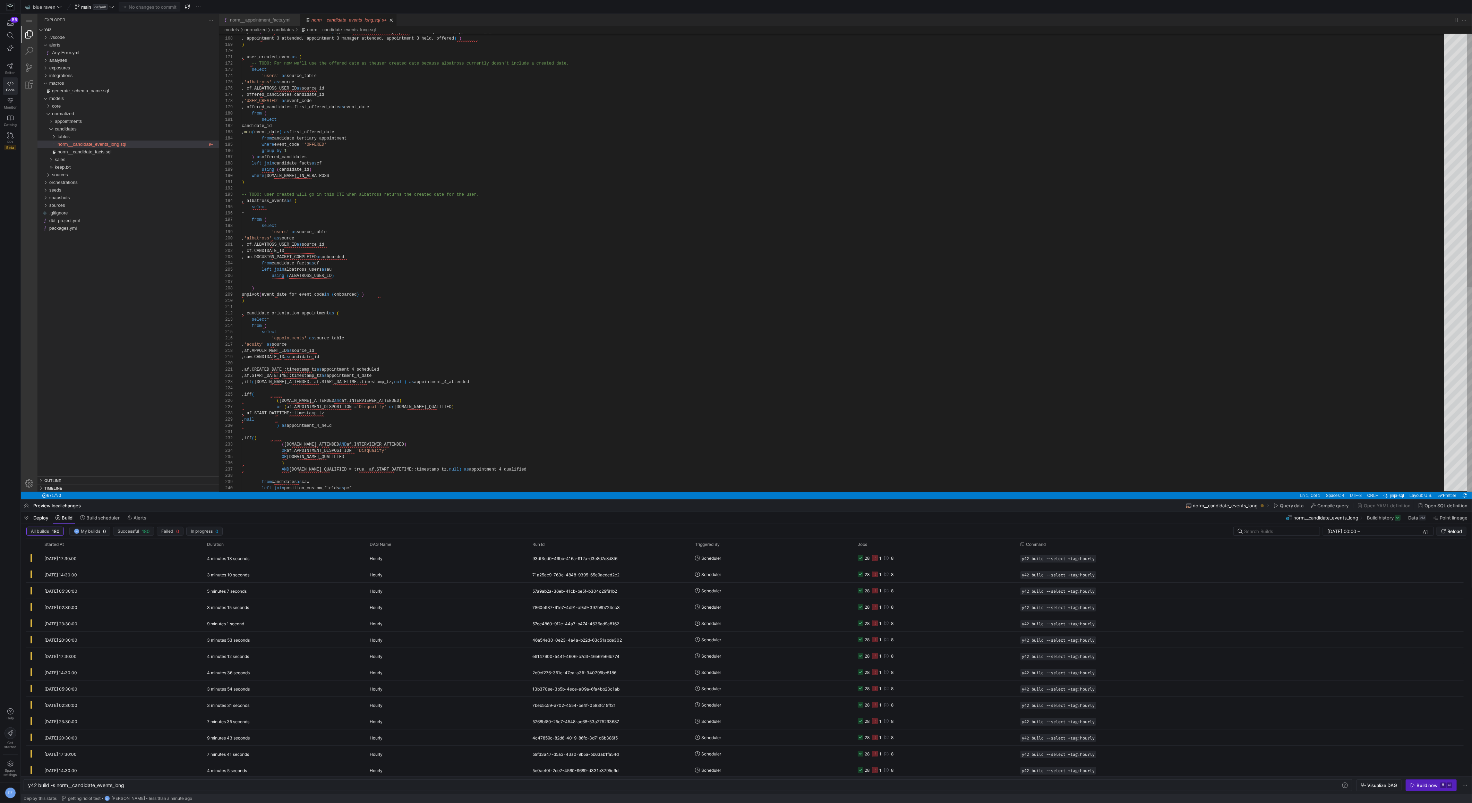
type textarea "select candidate_id , min(event_date) as first_offered_date from candidate_tert…"
click at [433, 173] on div "unpivot ( event_date for event_code in ( appointment_3_scheduled, appointment_3…" at bounding box center [845, 345] width 1207 height 2705
click at [124, 786] on div "y42 build -s norm__candidate_events_long" at bounding box center [685, 785] width 1314 height 6
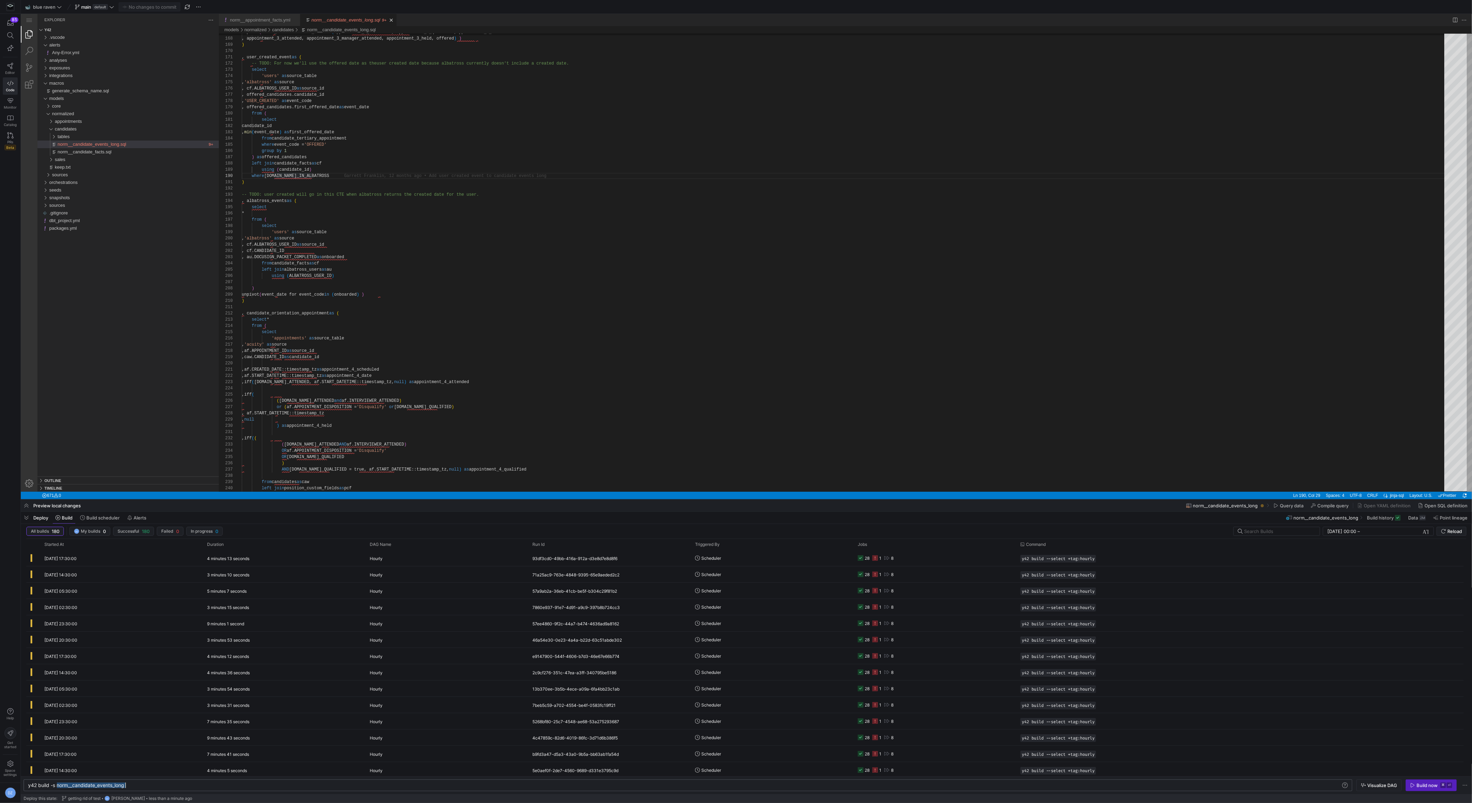
click at [124, 786] on div "y42 build -s norm__candidate_events_long" at bounding box center [685, 785] width 1314 height 6
type textarea "y42 build --select +tag:hourly"
click at [759, 563] on y42-orchestration-triggered-by "DZ Daniel Zolman" at bounding box center [772, 557] width 154 height 15
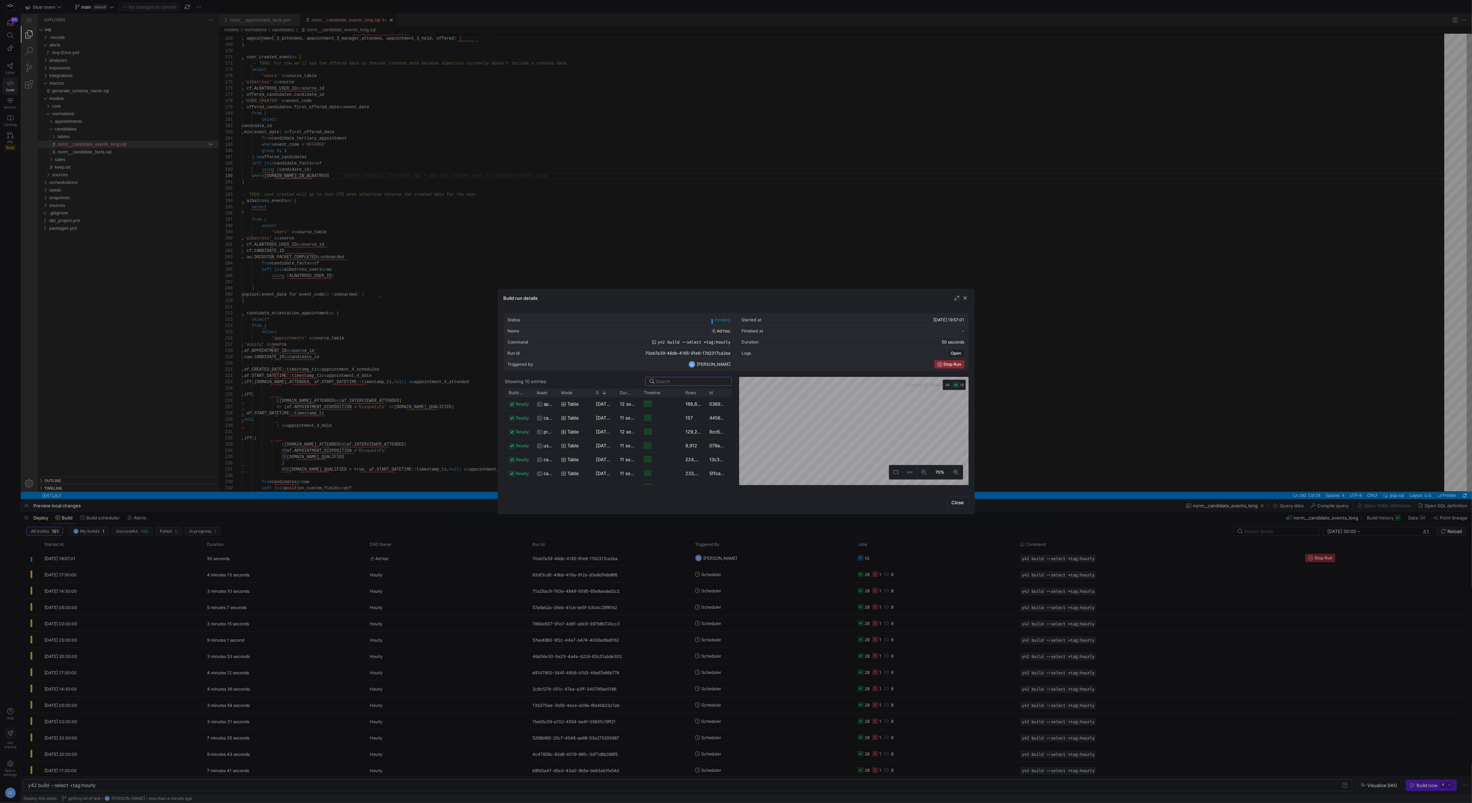
click at [957, 295] on span "button" at bounding box center [956, 297] width 7 height 7
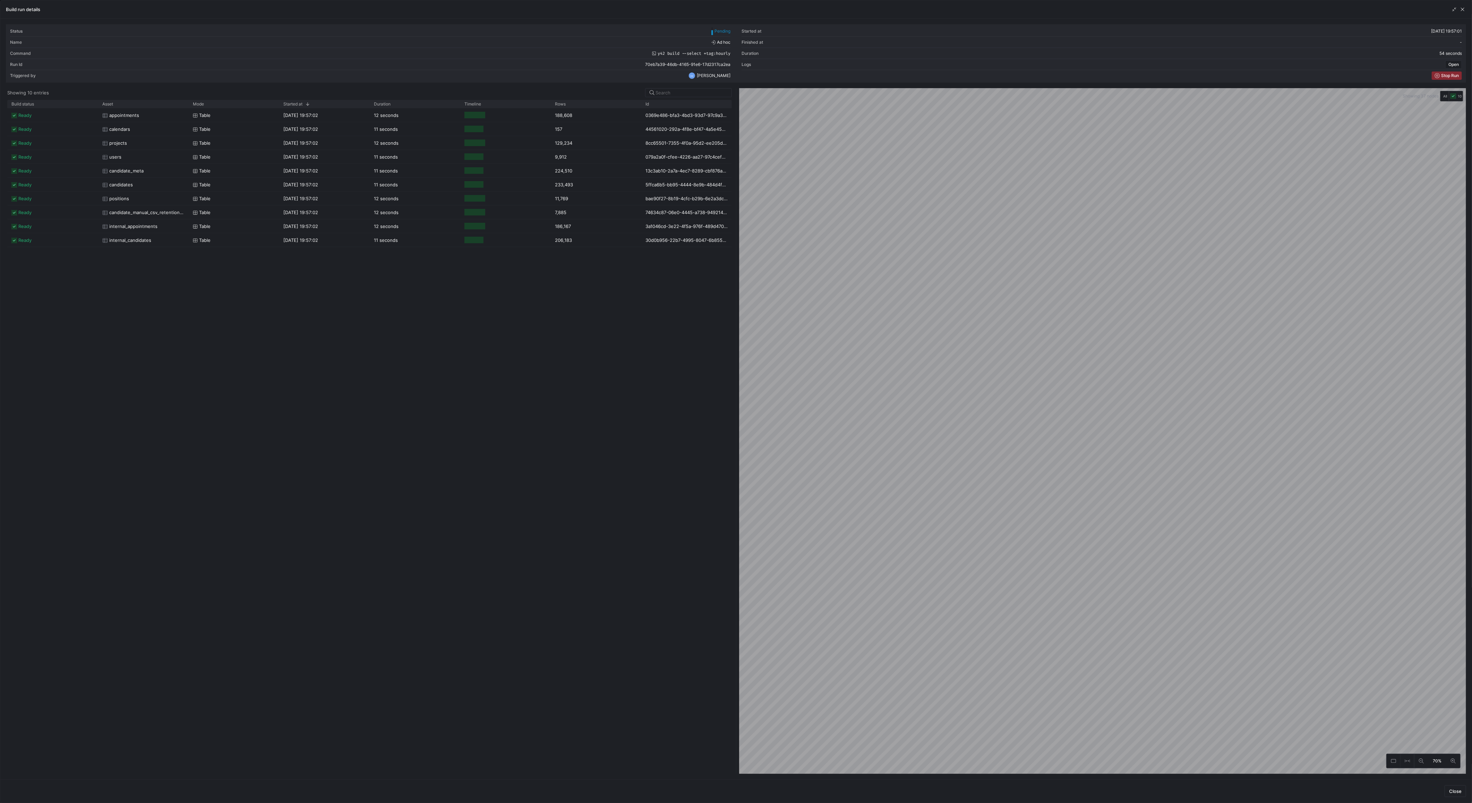
click at [737, 351] on div "Showing 37 nodes All 10 70%" at bounding box center [1101, 430] width 730 height 685
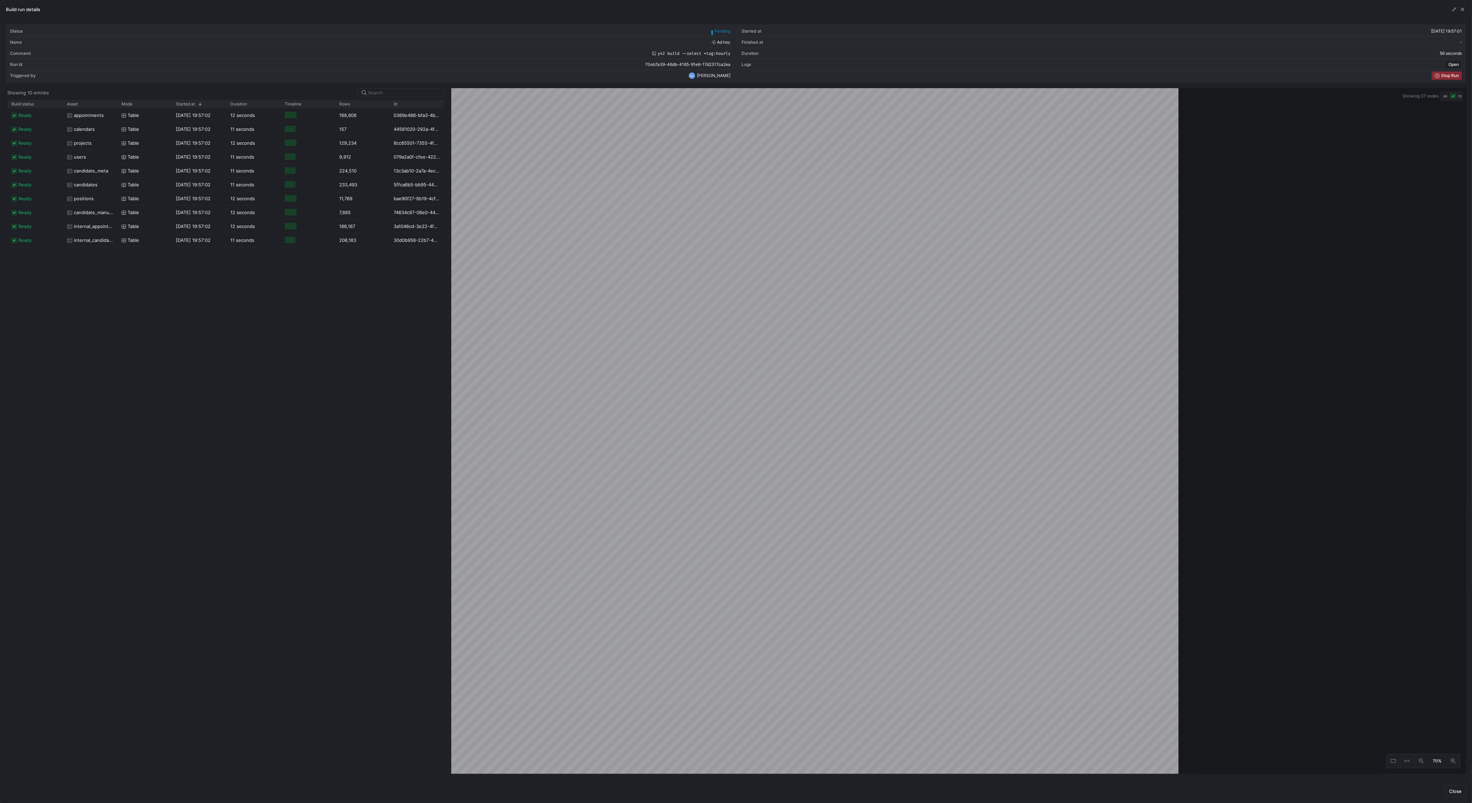
drag, startPoint x: 737, startPoint y: 351, endPoint x: 449, endPoint y: 393, distance: 290.9
click at [449, 393] on div at bounding box center [448, 430] width 3 height 685
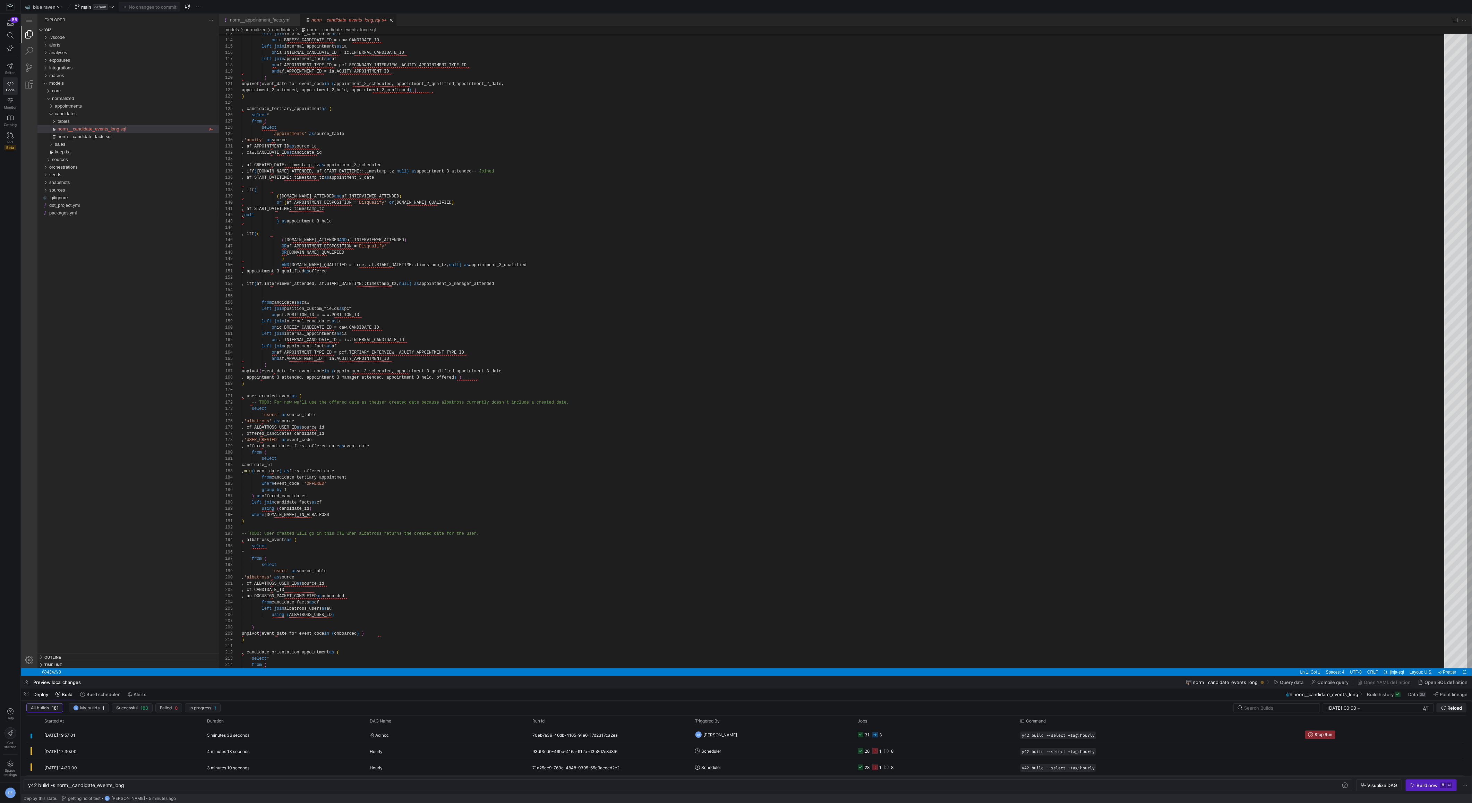
click at [1454, 705] on span "Reload" at bounding box center [1454, 708] width 15 height 6
click at [1446, 706] on span "Reload" at bounding box center [1451, 708] width 21 height 6
click at [561, 417] on div "left join internal_candidates as ic on ic.BREEZY_CANDIDATE_ID = caw.CANDIDATE_I…" at bounding box center [845, 773] width 1207 height 2882
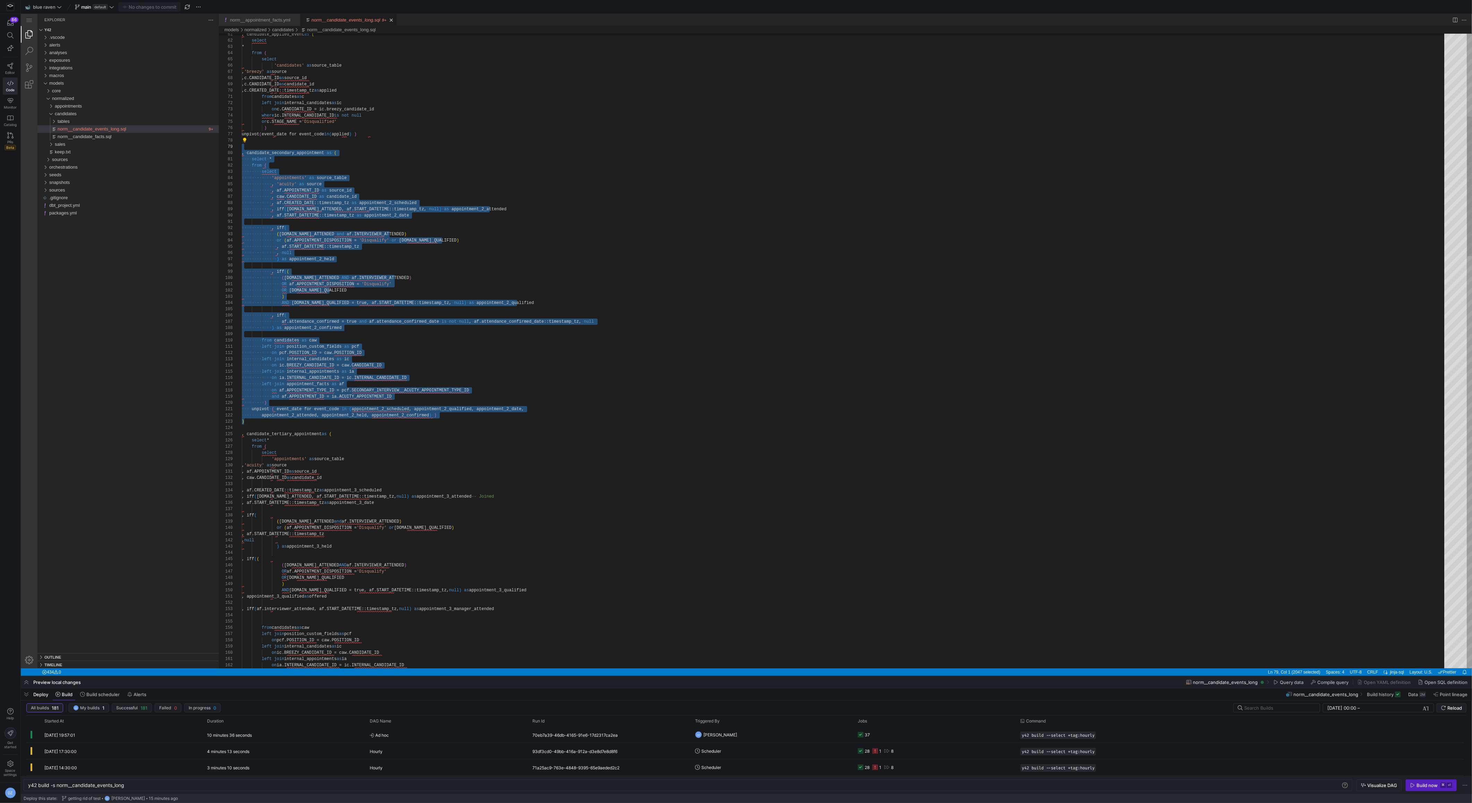
scroll to position [56, 0]
drag, startPoint x: 248, startPoint y: 419, endPoint x: 216, endPoint y: 152, distance: 269.3
paste textarea "appointment_2_attended, appointment_2_held, appointment_2_confirmed) ) ) , cand…"
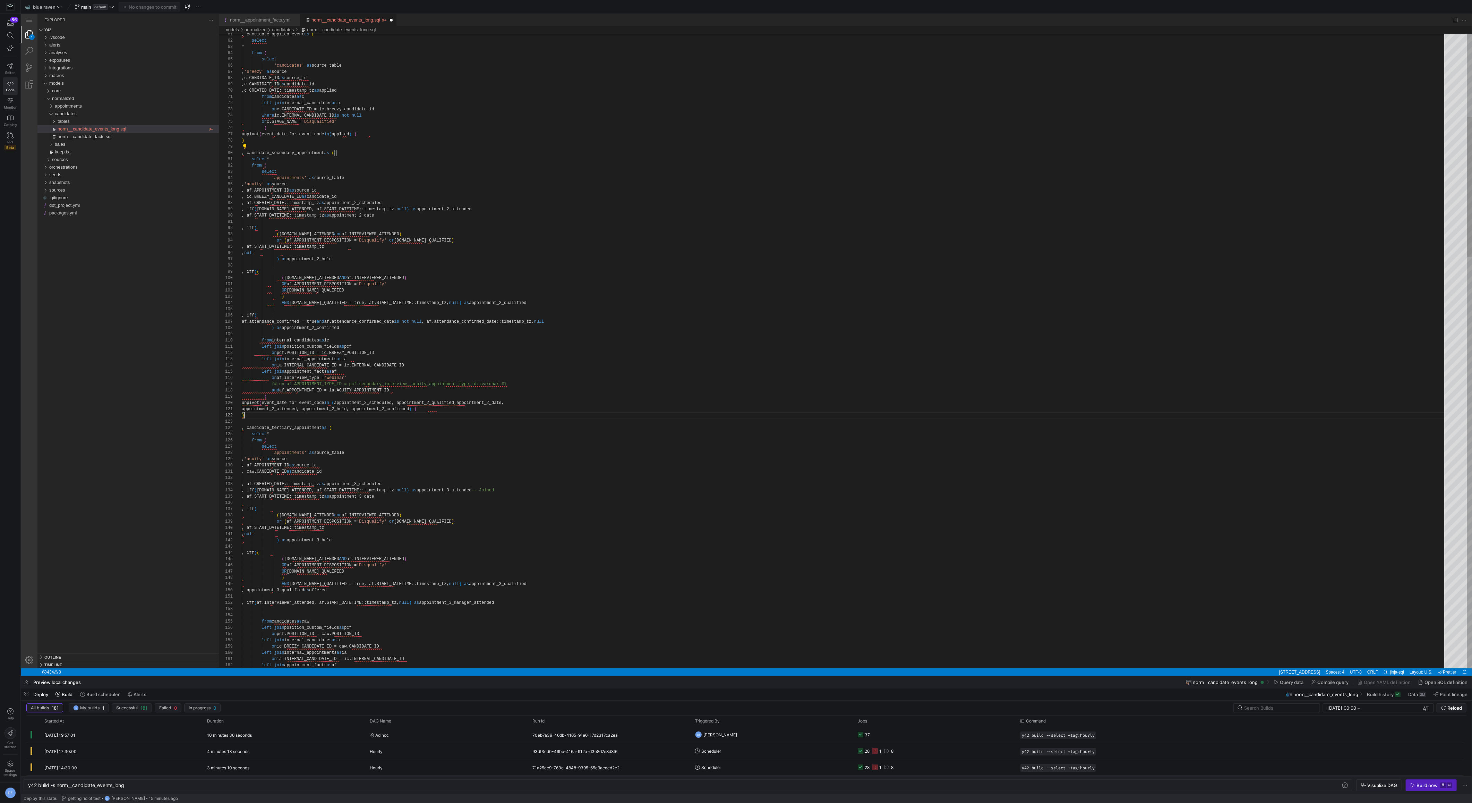
scroll to position [6, 2]
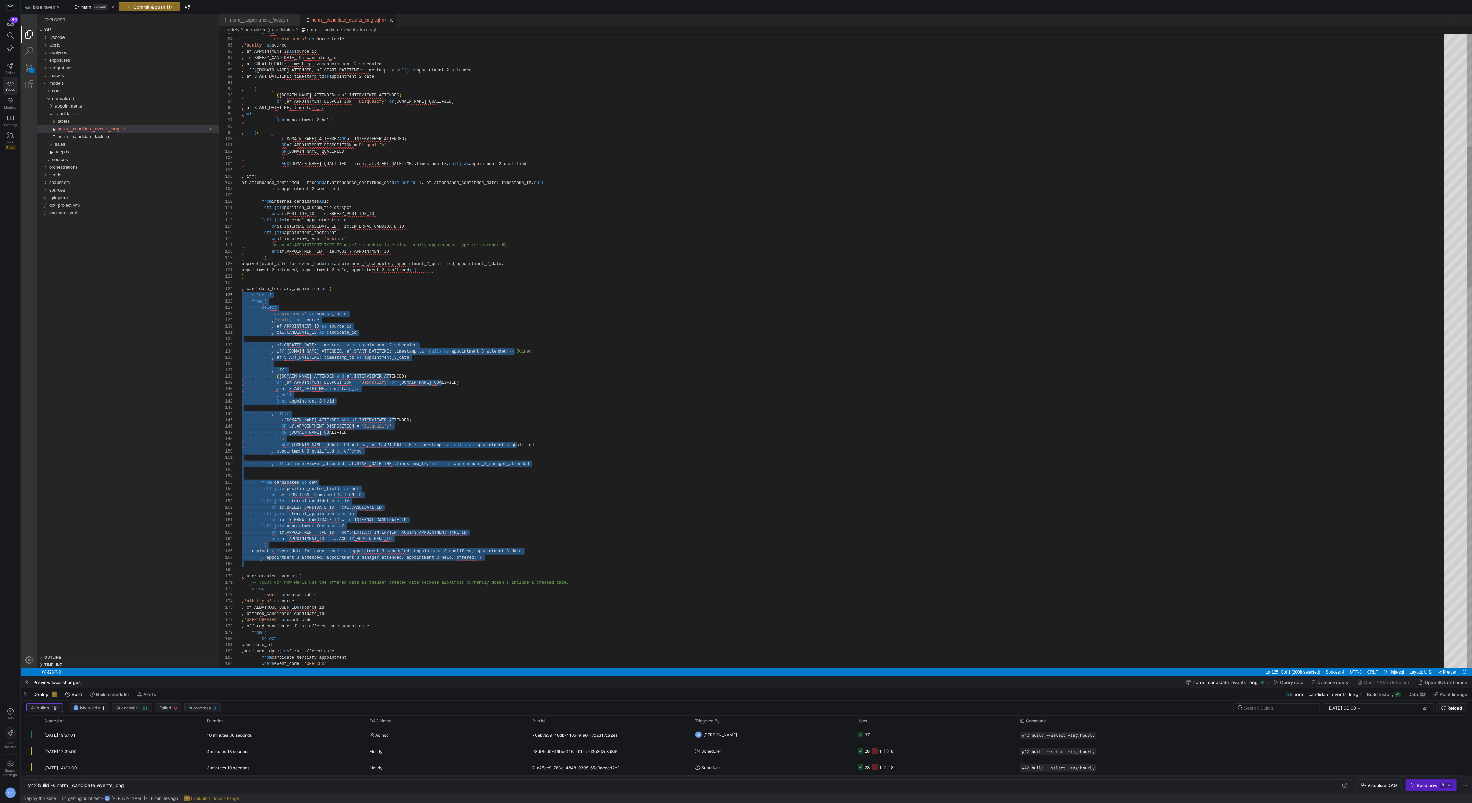
scroll to position [18, 0]
drag, startPoint x: 255, startPoint y: 563, endPoint x: 220, endPoint y: 289, distance: 275.5
paste textarea "_ID = ic.INTERNAL_CANDIDATE_ID left join appointment_facts as af on af.intervie…"
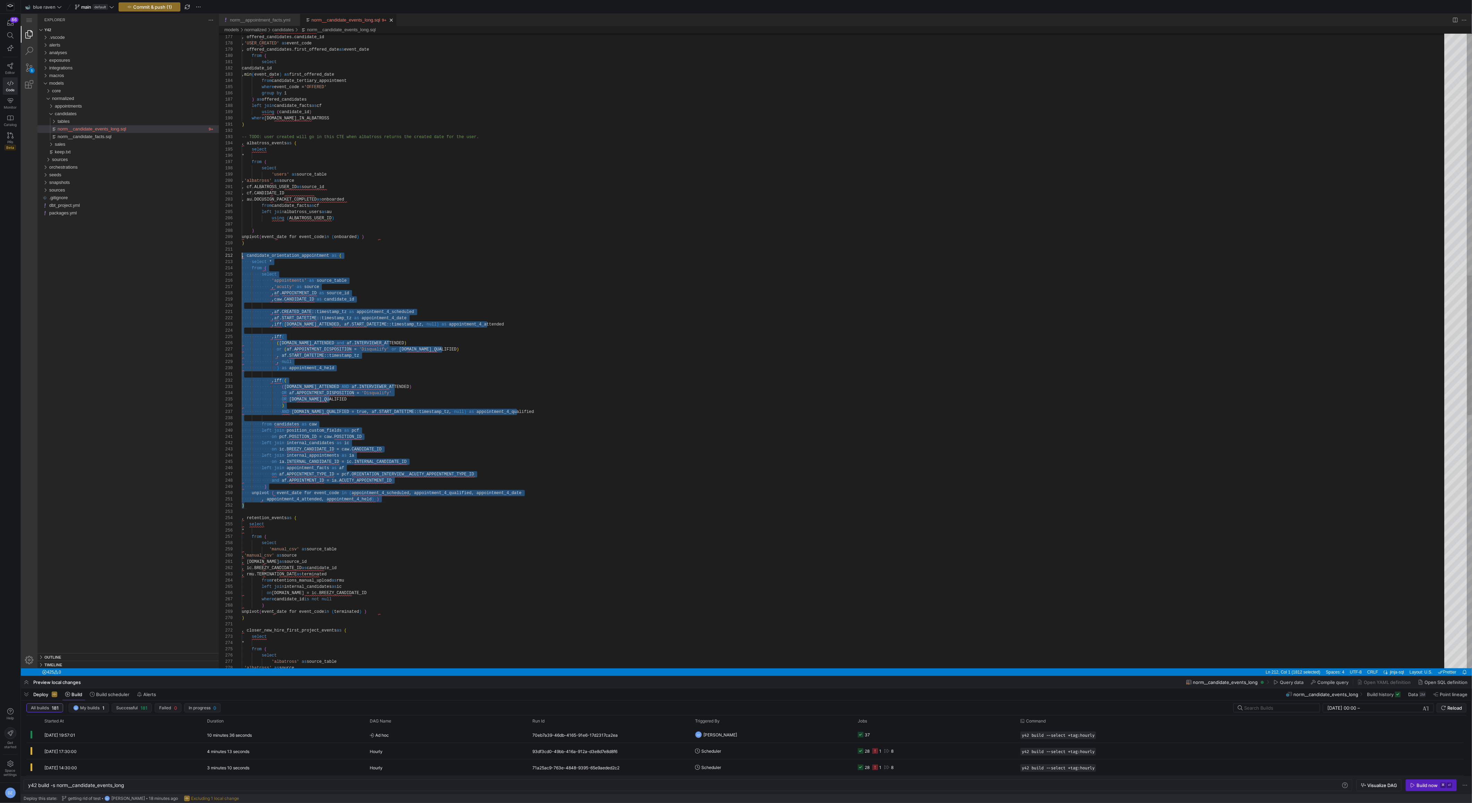
scroll to position [6, 0]
drag, startPoint x: 247, startPoint y: 504, endPoint x: 215, endPoint y: 257, distance: 248.9
paste textarea "unpivot ( event_date for event_code in (appointment_4_scheduled, appointment_4_…"
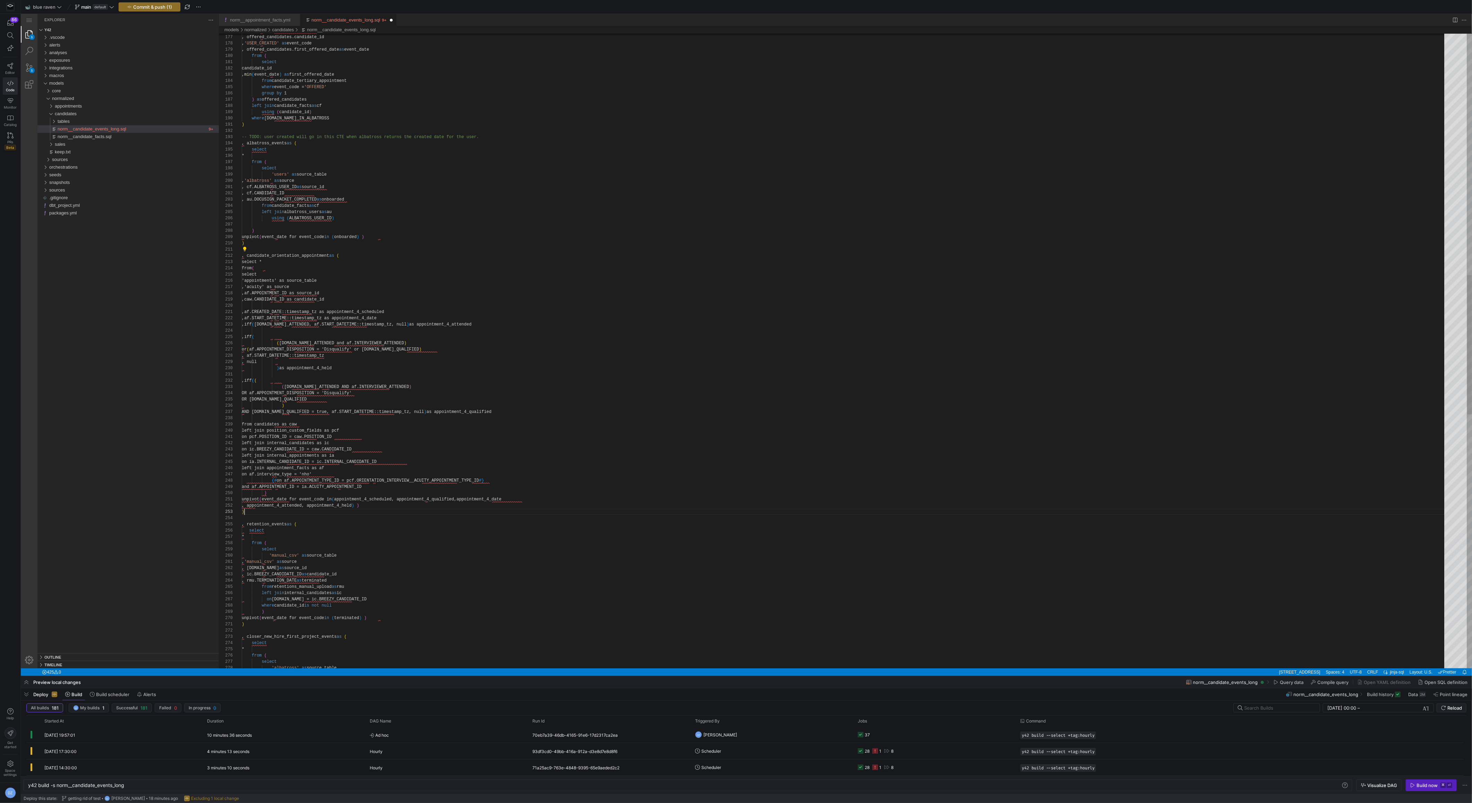
scroll to position [12, 2]
click at [269, 512] on div ", cf.ALBATROSS_USER_ID as source_id , offered_candidates.candidate_id , 'USER_C…" at bounding box center [845, 379] width 1207 height 2888
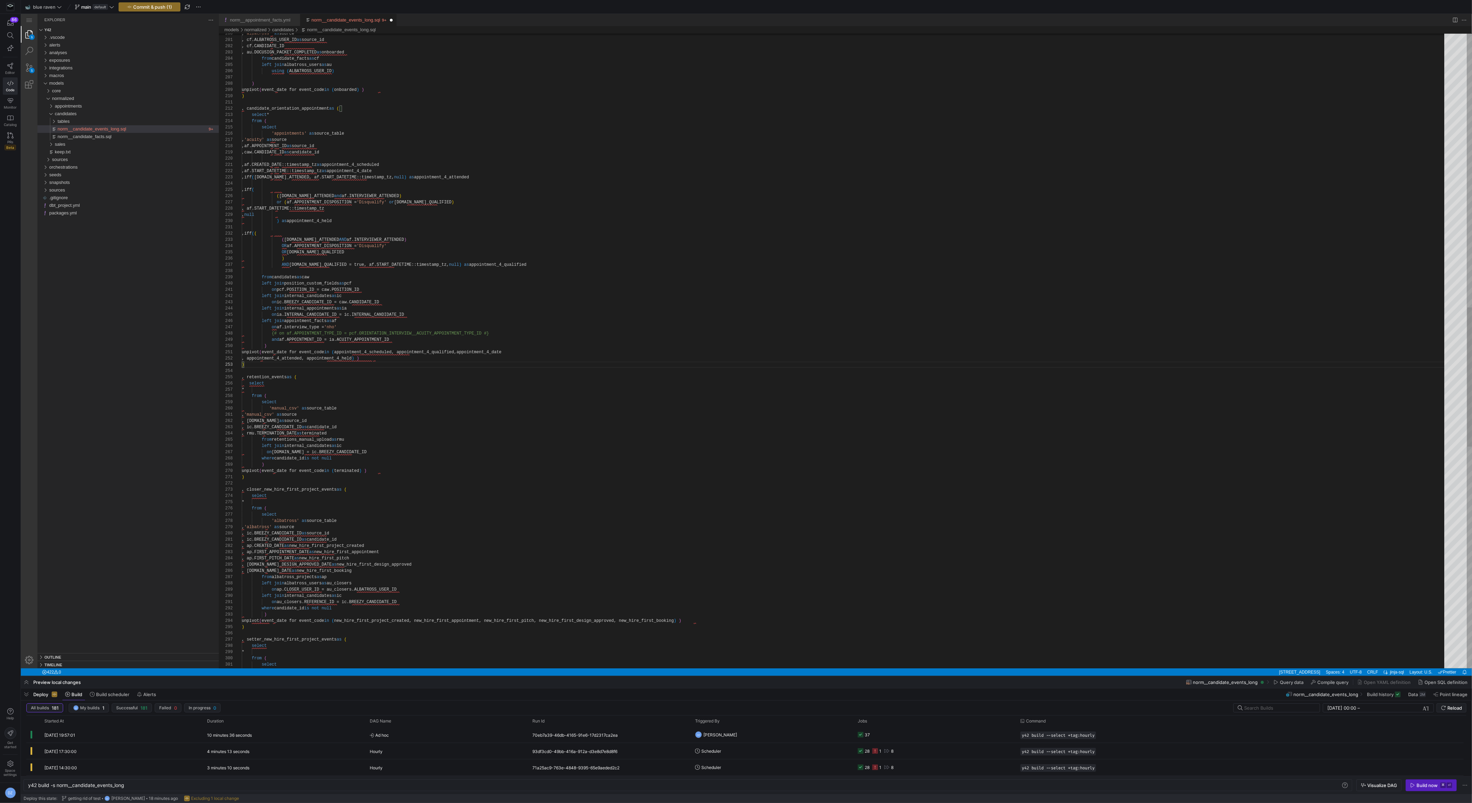
click at [372, 370] on div ", 'albatross' as source , cf.ALBATROSS_USER_ID as source_id , cf.CANDIDATE_ID ,…" at bounding box center [845, 232] width 1207 height 2888
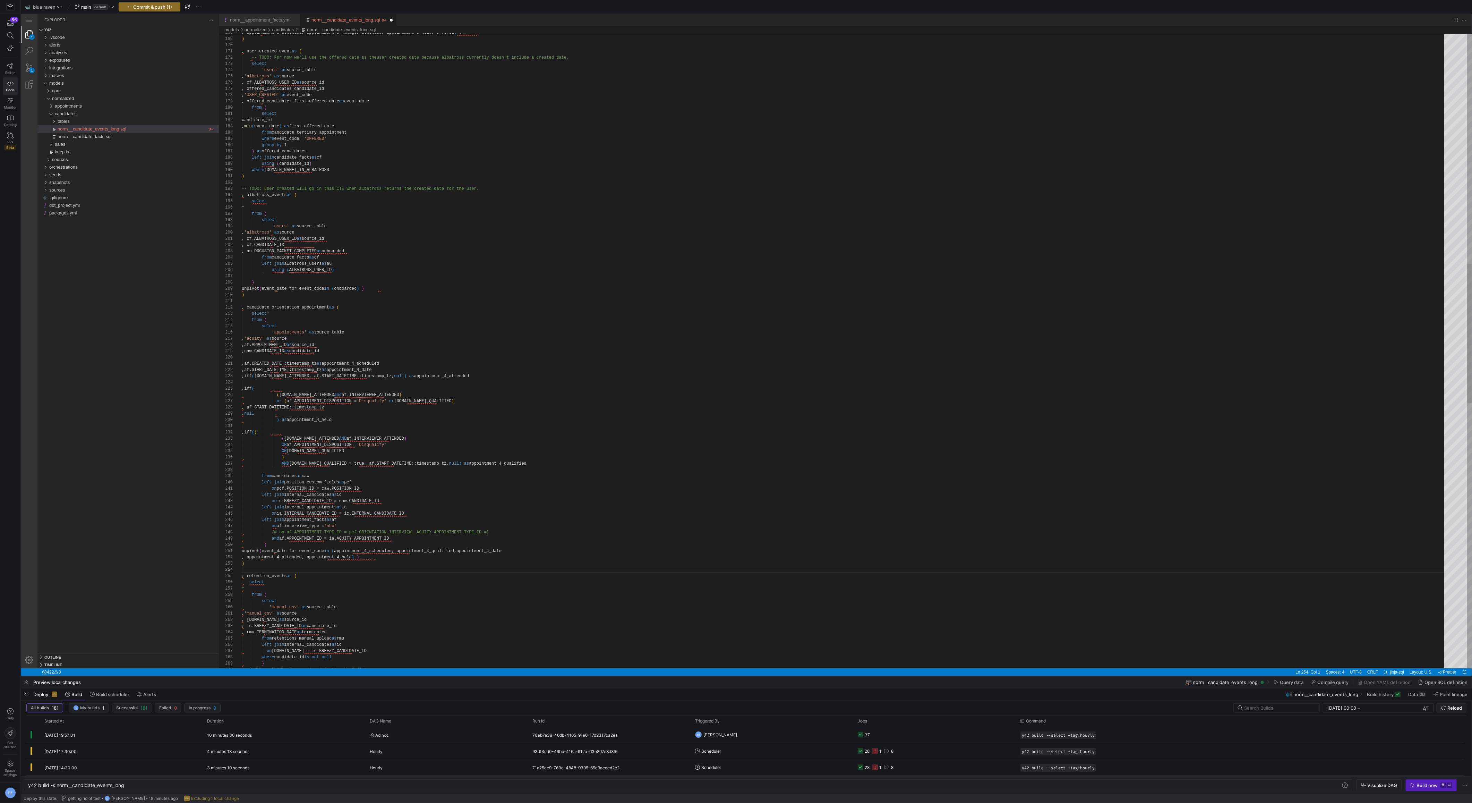
click at [291, 309] on div "from retentions_manual_upload as rmu left join internal_candidates as ic on [DO…" at bounding box center [845, 431] width 1207 height 2888
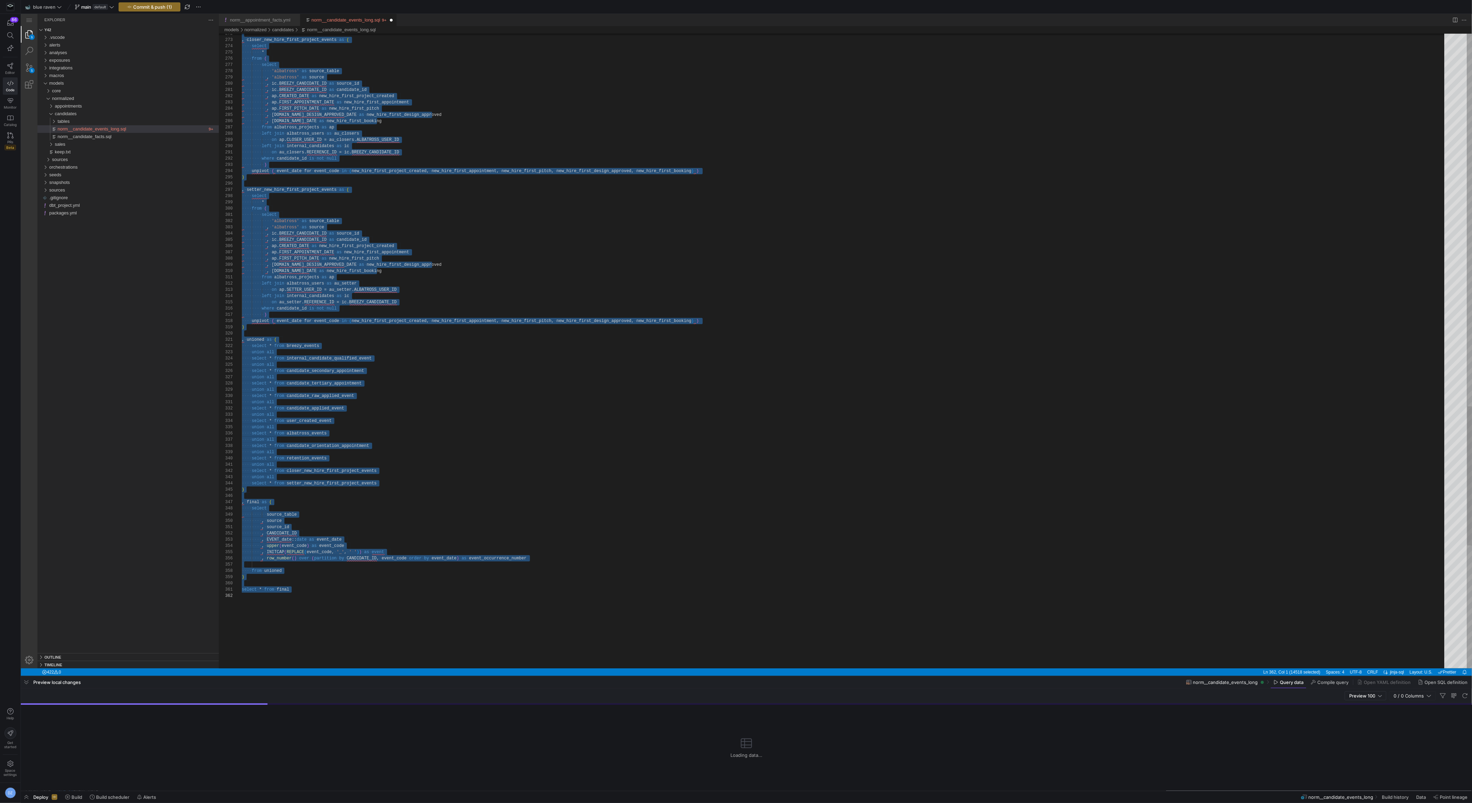
scroll to position [44, 127]
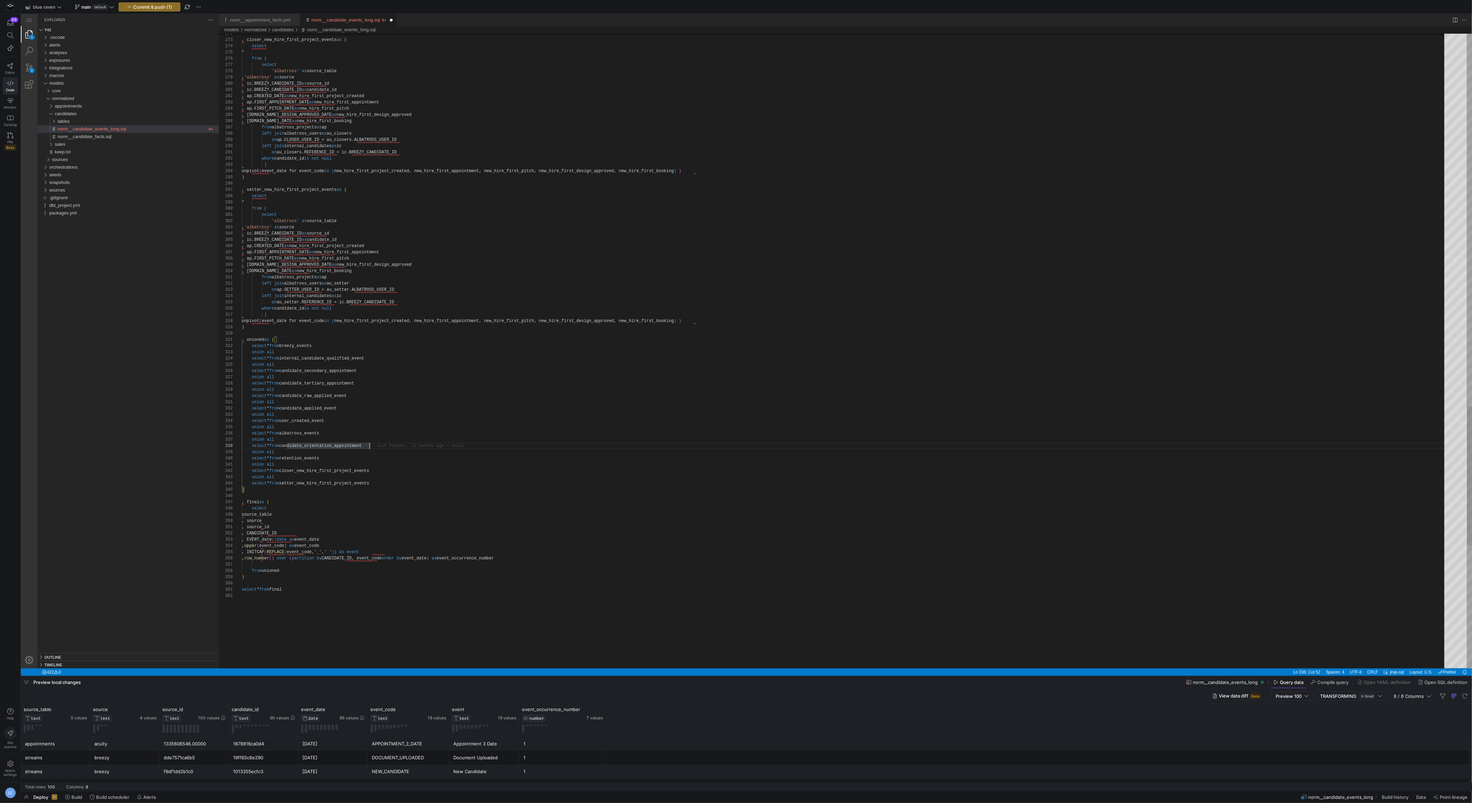
type textarea "union all select * from closer_new_hire_first_project_events union all select *…"
click at [166, 9] on span "Commit & push (1)" at bounding box center [152, 7] width 39 height 6
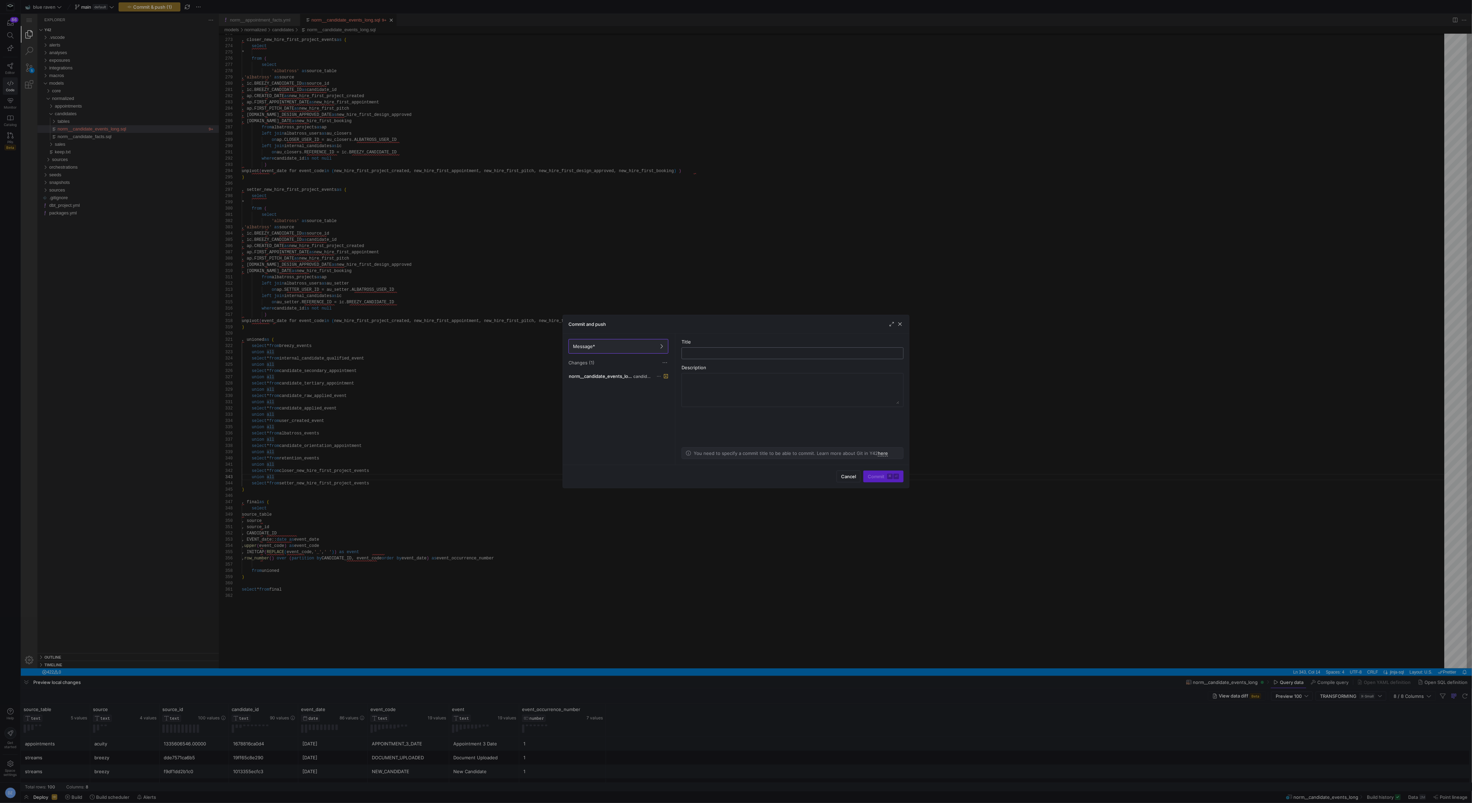
click at [714, 352] on input "text" at bounding box center [792, 353] width 210 height 6
type input "i think this will fix historical data issues"
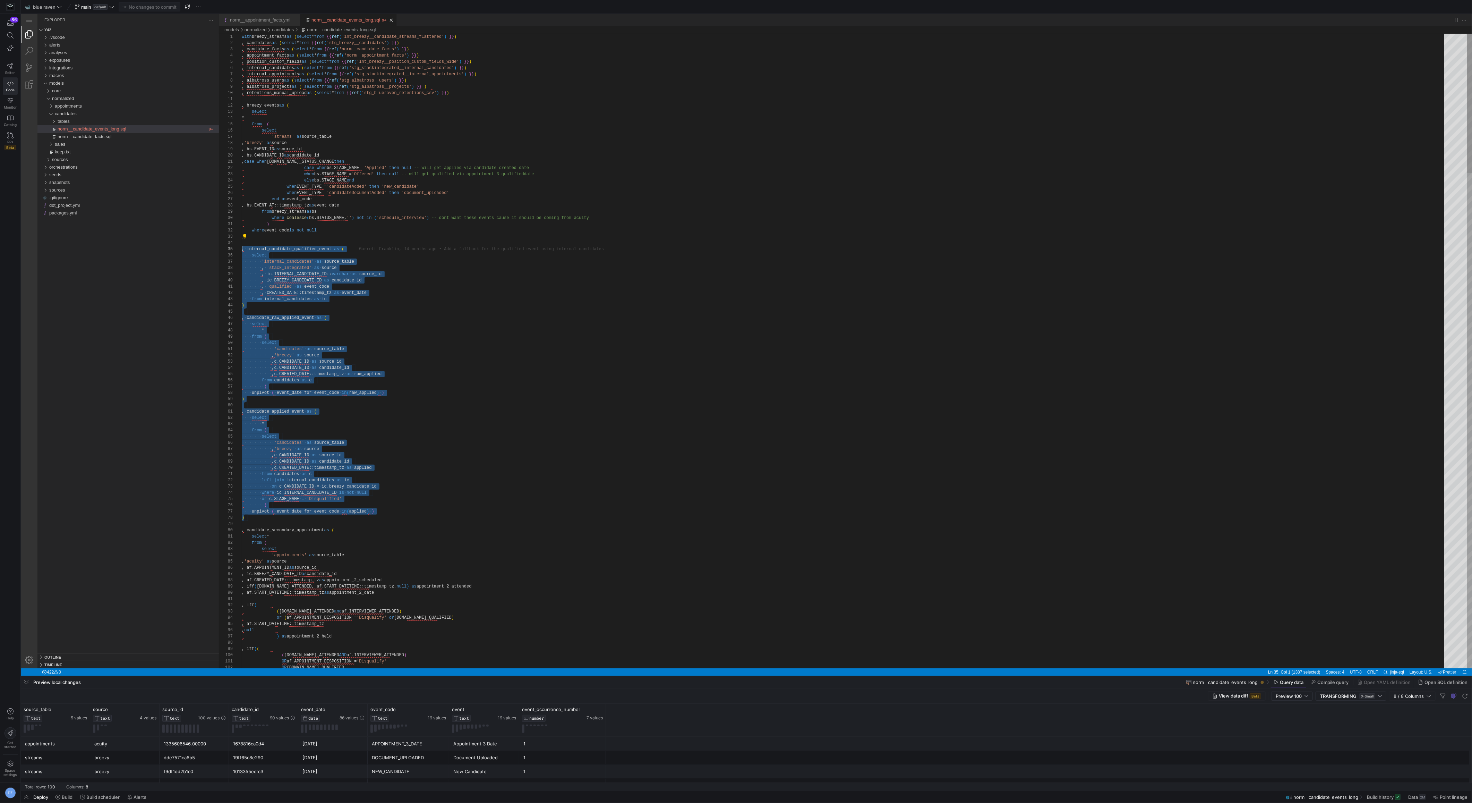
scroll to position [25, 0]
drag, startPoint x: 248, startPoint y: 516, endPoint x: 243, endPoint y: 247, distance: 268.5
paste textarea "norm__candidate_events_long.sql, preview"
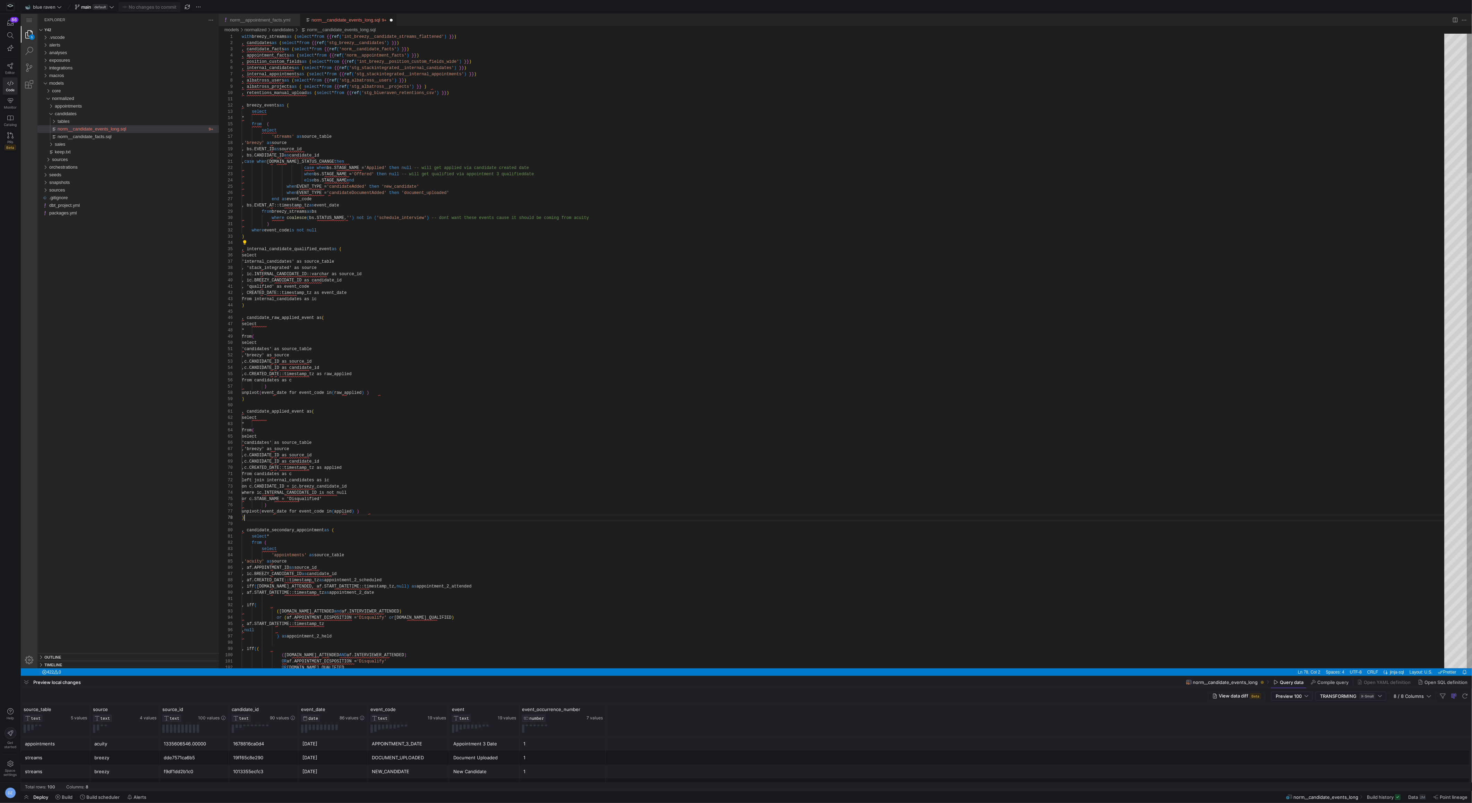
scroll to position [44, 2]
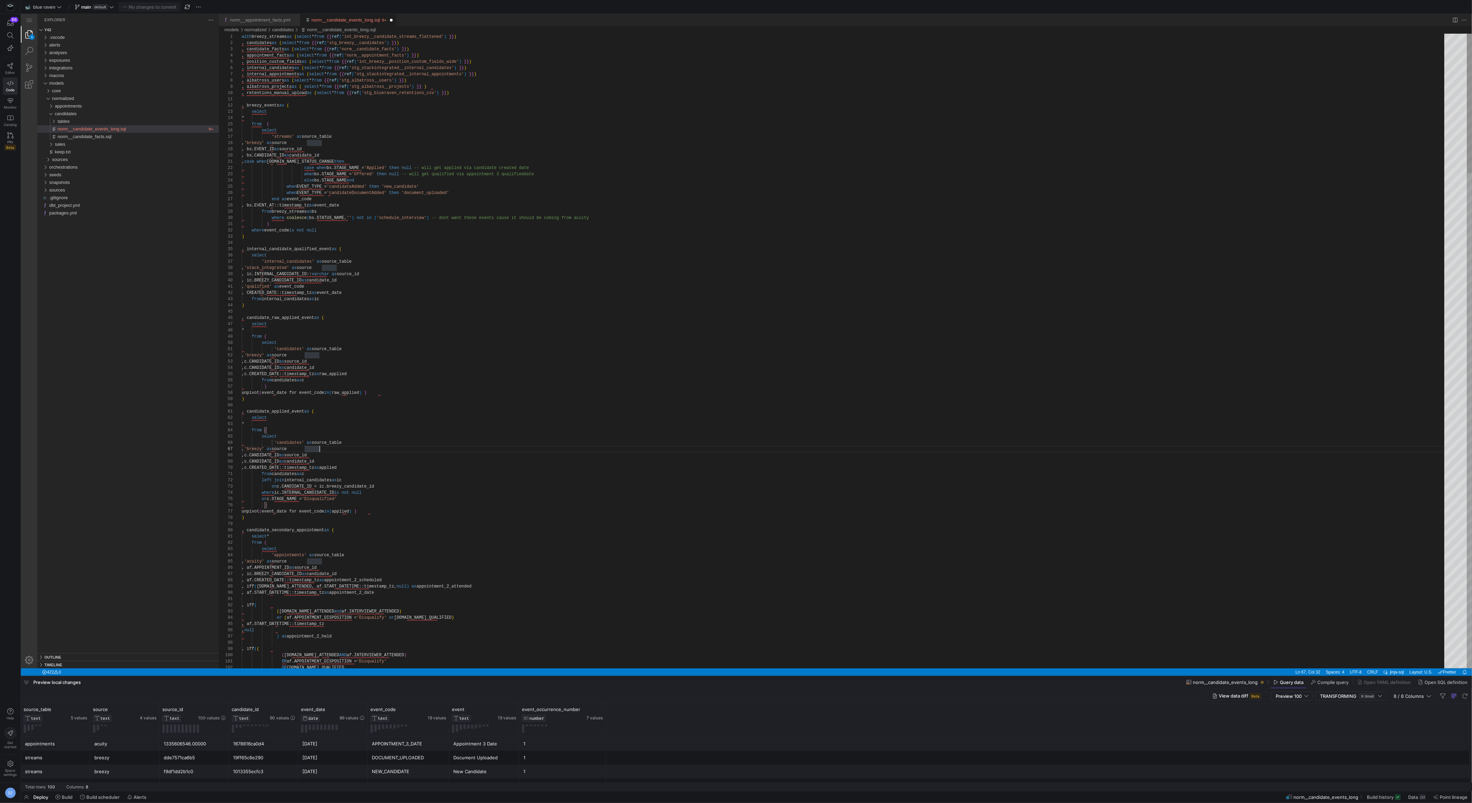
scroll to position [0, 0]
type textarea ", breezy_events as ( select * from ( select 'streams' as source_table , 'breezy…"
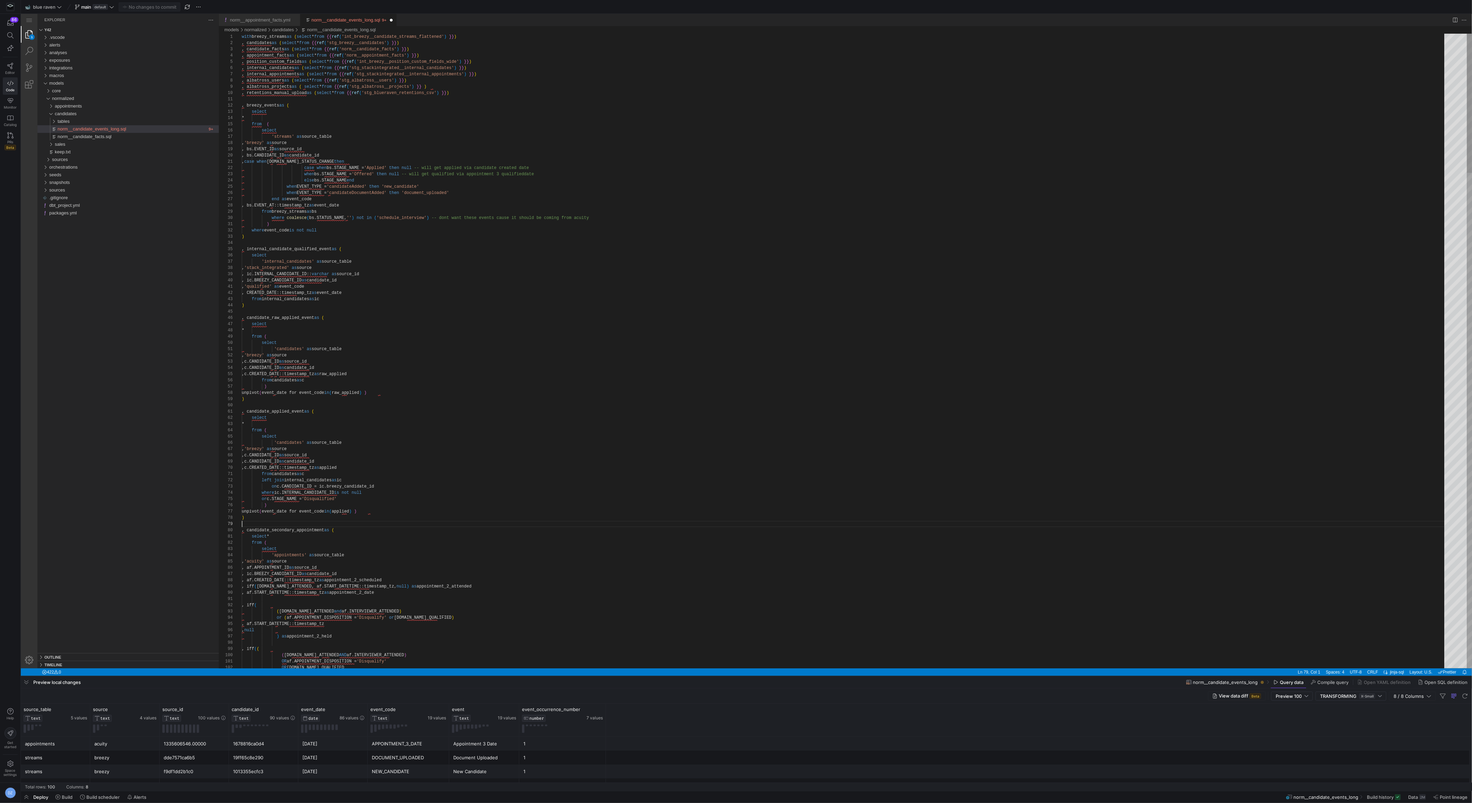
click at [66, 795] on span "Build" at bounding box center [67, 797] width 11 height 6
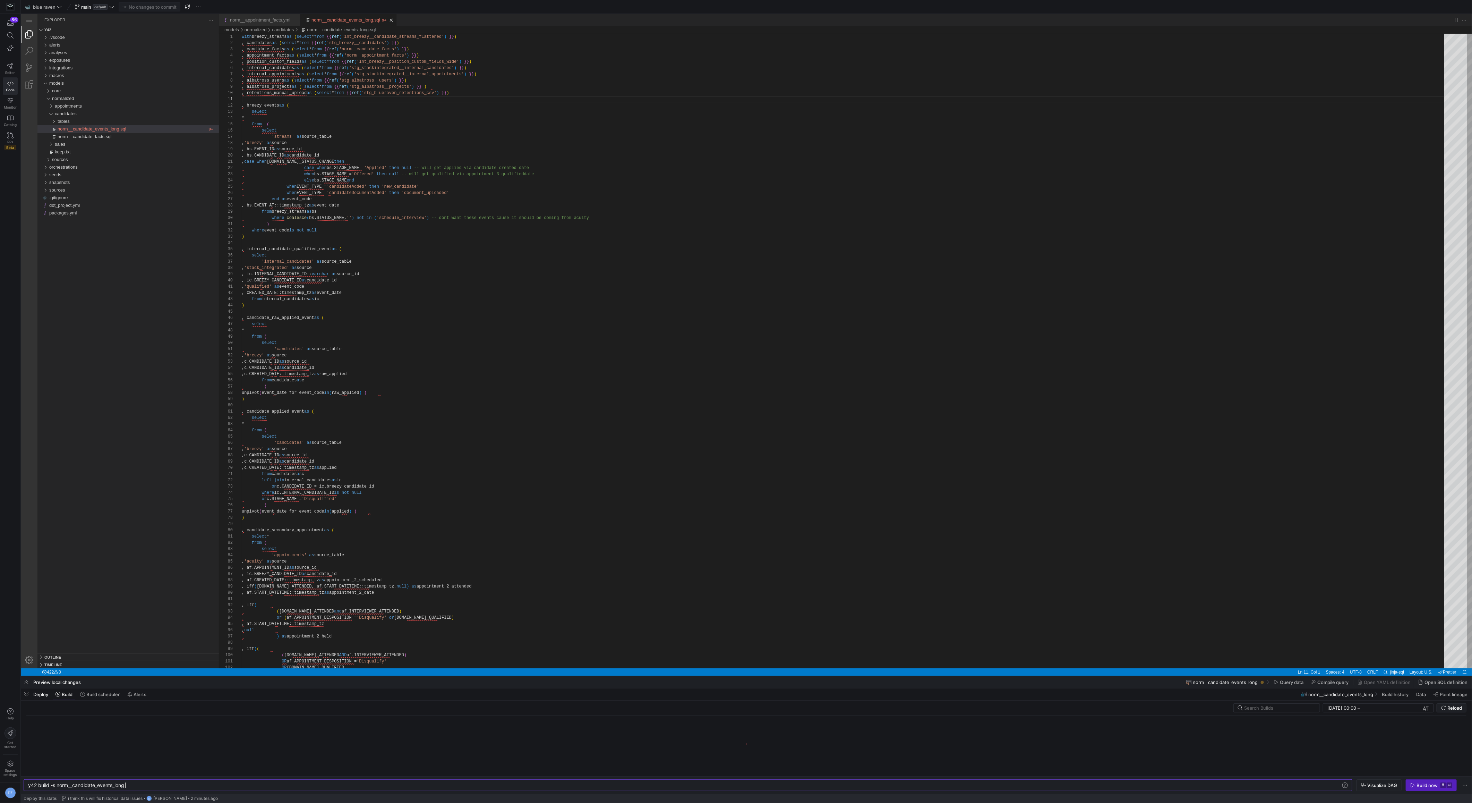
scroll to position [0, 97]
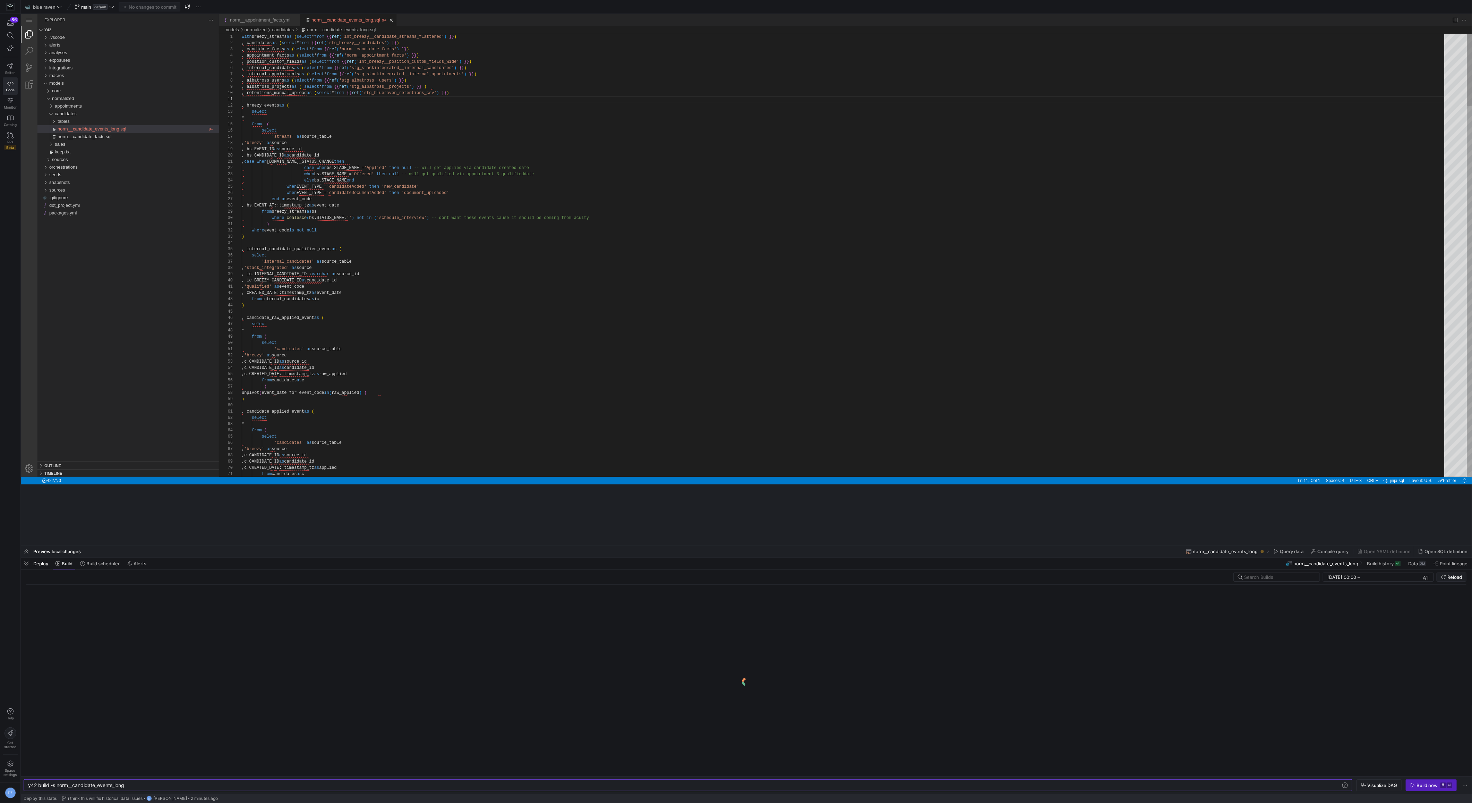
drag, startPoint x: 526, startPoint y: 675, endPoint x: 546, endPoint y: 479, distance: 196.7
click at [546, 544] on div at bounding box center [746, 545] width 1451 height 3
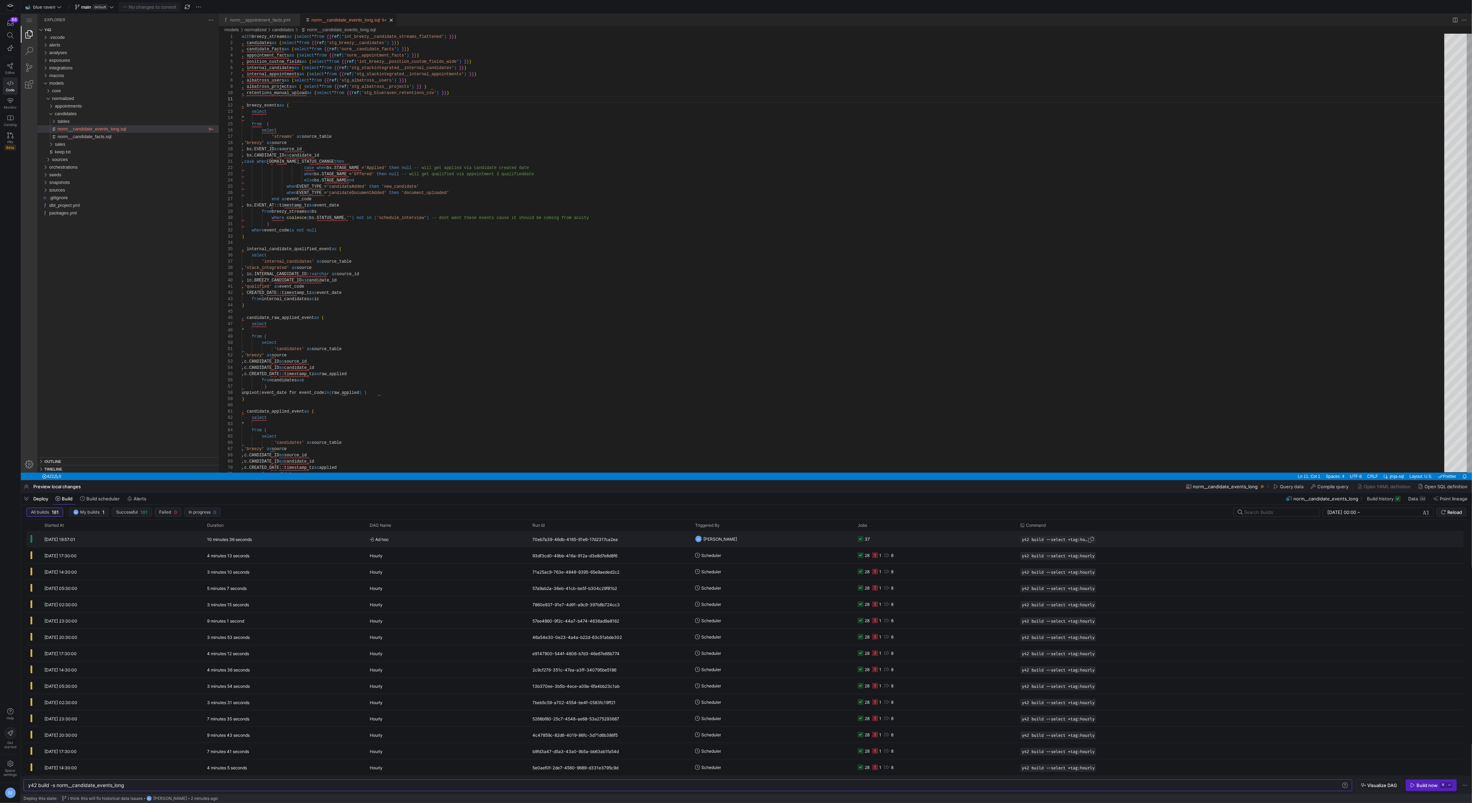
click at [1093, 539] on span "button" at bounding box center [1091, 539] width 7 height 7
click at [252, 784] on div "y42 build -s norm__candidate_events_long" at bounding box center [685, 785] width 1314 height 6
type textarea "y42 build --select +tag:hourly"
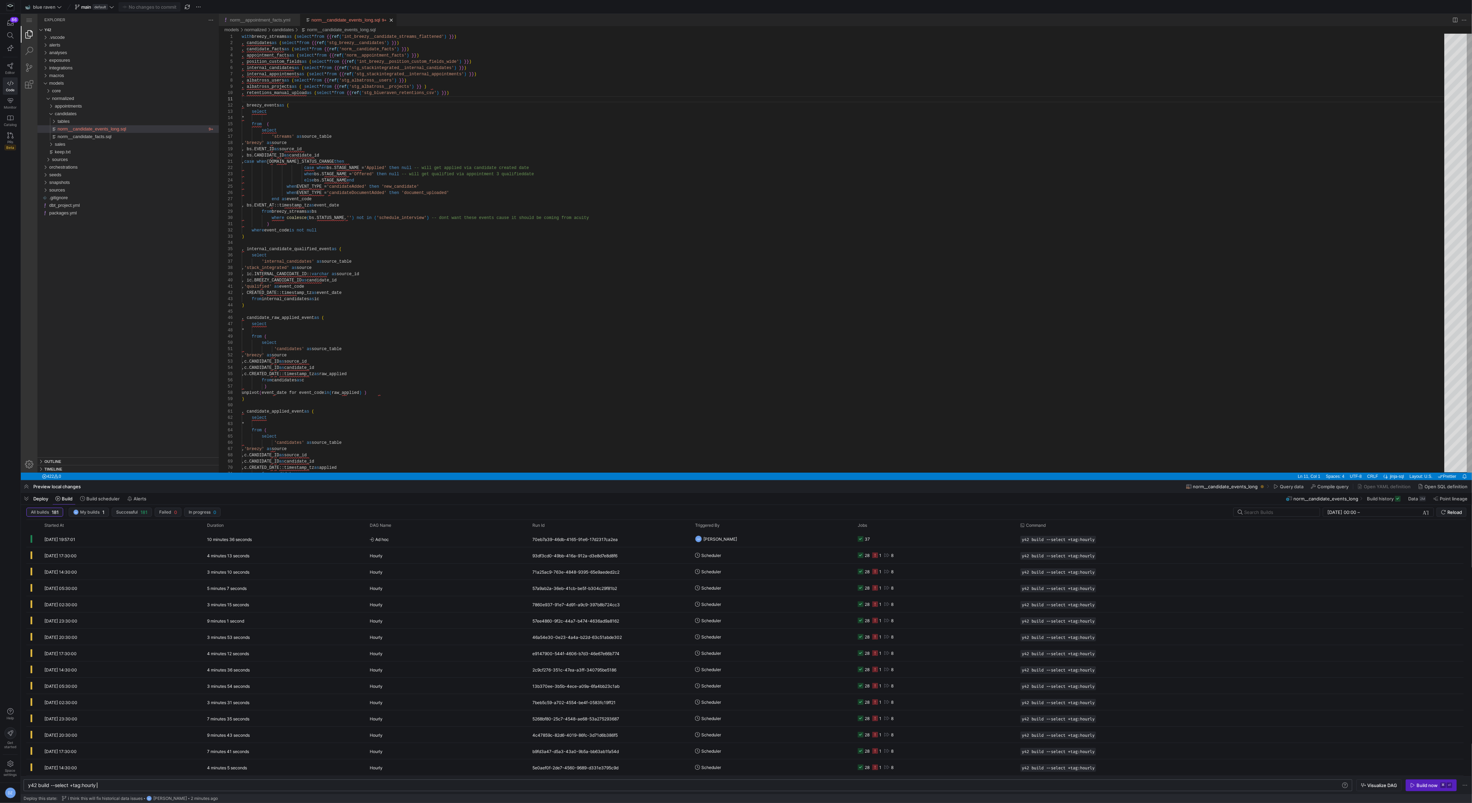
scroll to position [0, 68]
click at [1452, 512] on span "Reload" at bounding box center [1454, 512] width 15 height 6
click at [1457, 514] on span "Reload" at bounding box center [1454, 512] width 15 height 6
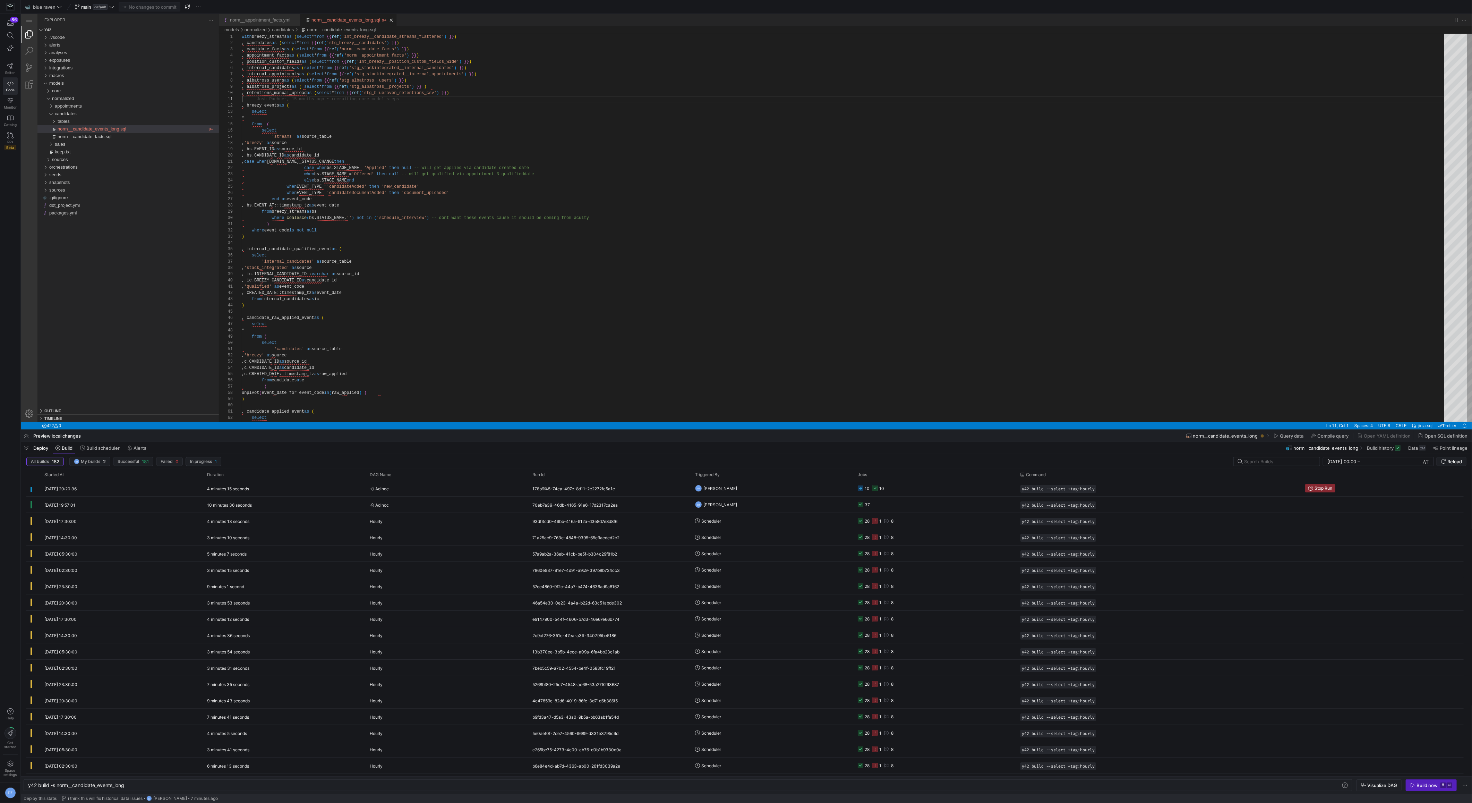
drag, startPoint x: 902, startPoint y: 674, endPoint x: 909, endPoint y: 428, distance: 246.3
click at [1449, 459] on span "Reload" at bounding box center [1454, 461] width 15 height 6
click at [1451, 464] on span "submit" at bounding box center [1451, 461] width 29 height 8
click at [1449, 463] on span "Reload" at bounding box center [1454, 461] width 15 height 6
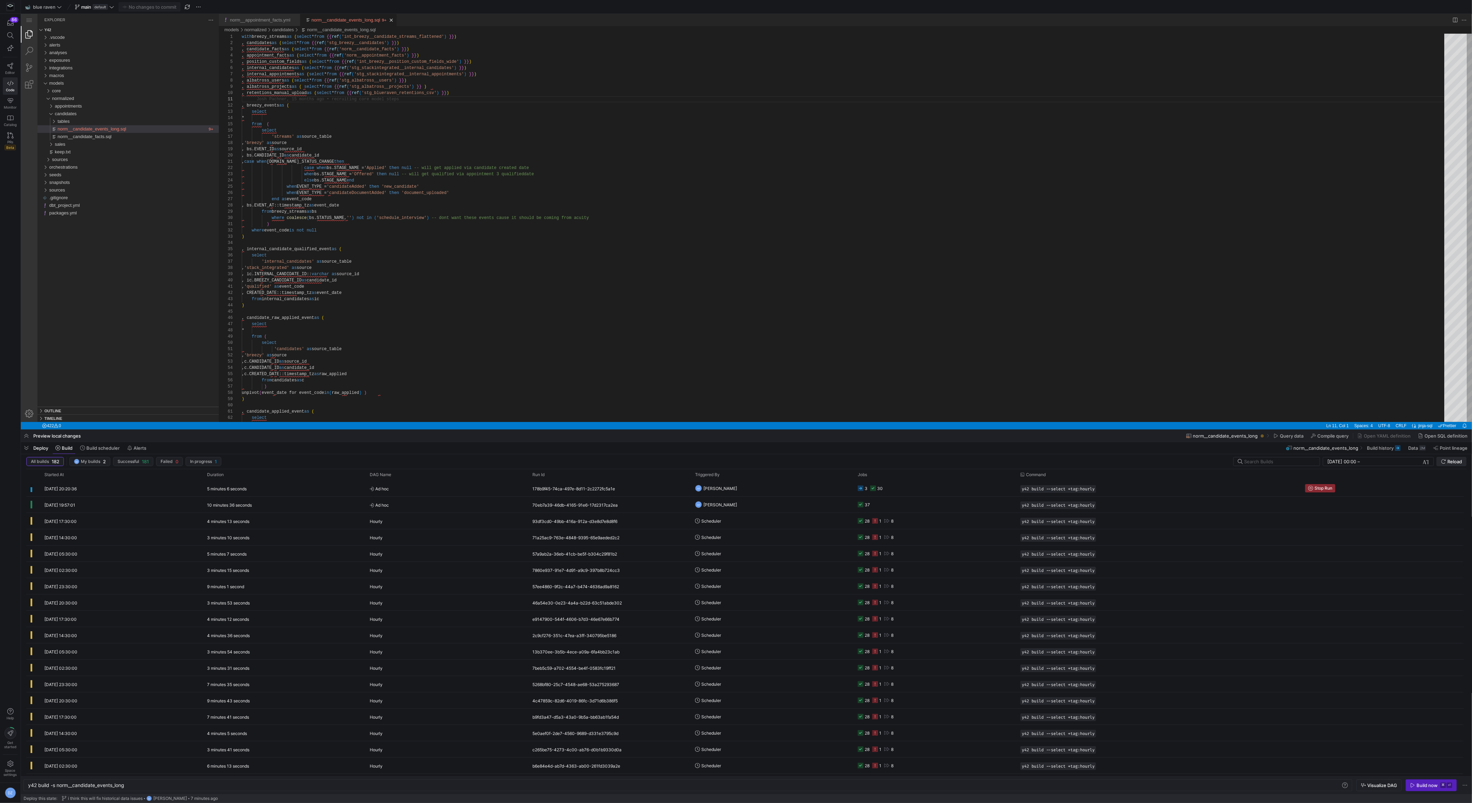
click at [1449, 463] on span "Reload" at bounding box center [1454, 461] width 15 height 6
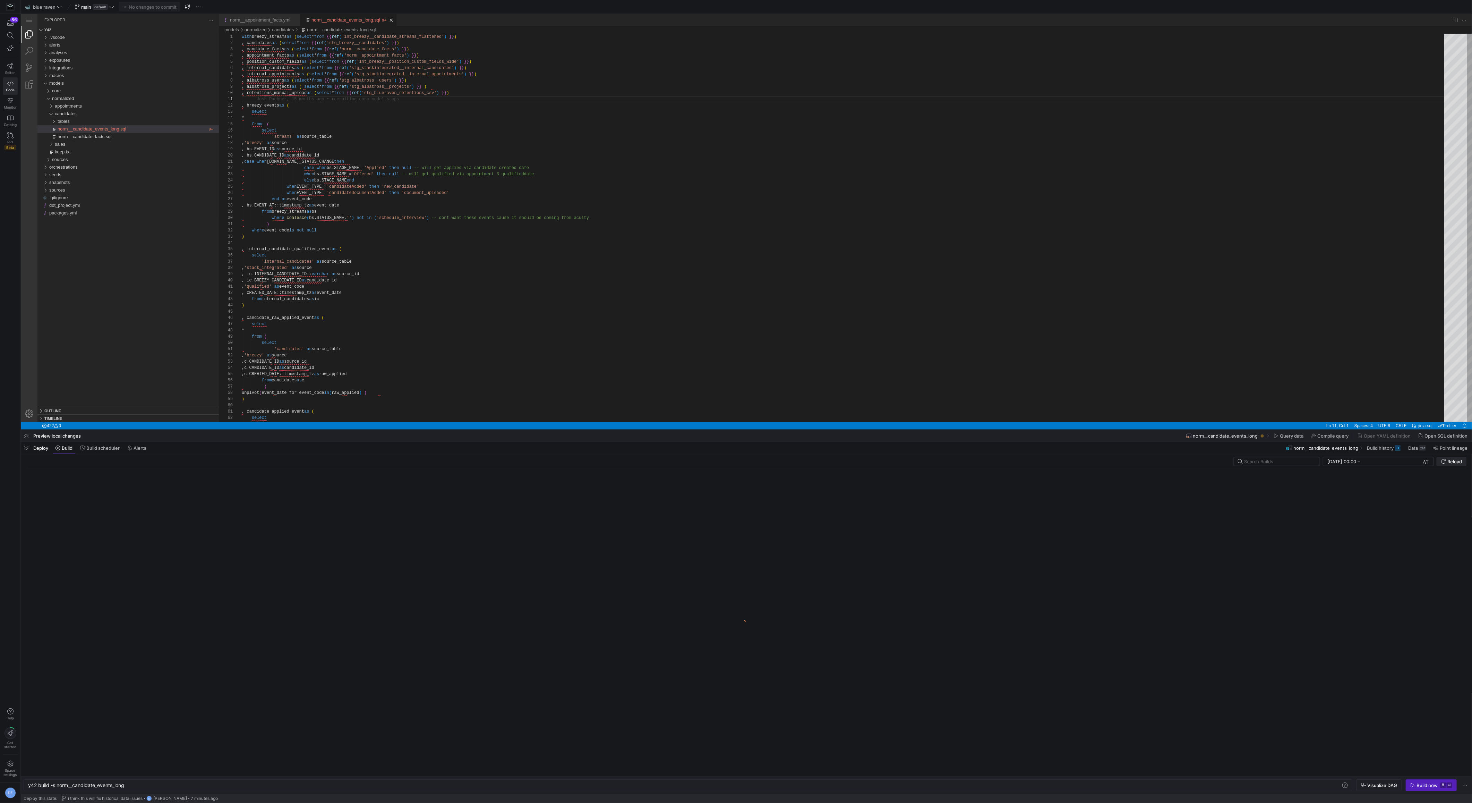
click at [1449, 463] on span "Reload" at bounding box center [1454, 461] width 15 height 6
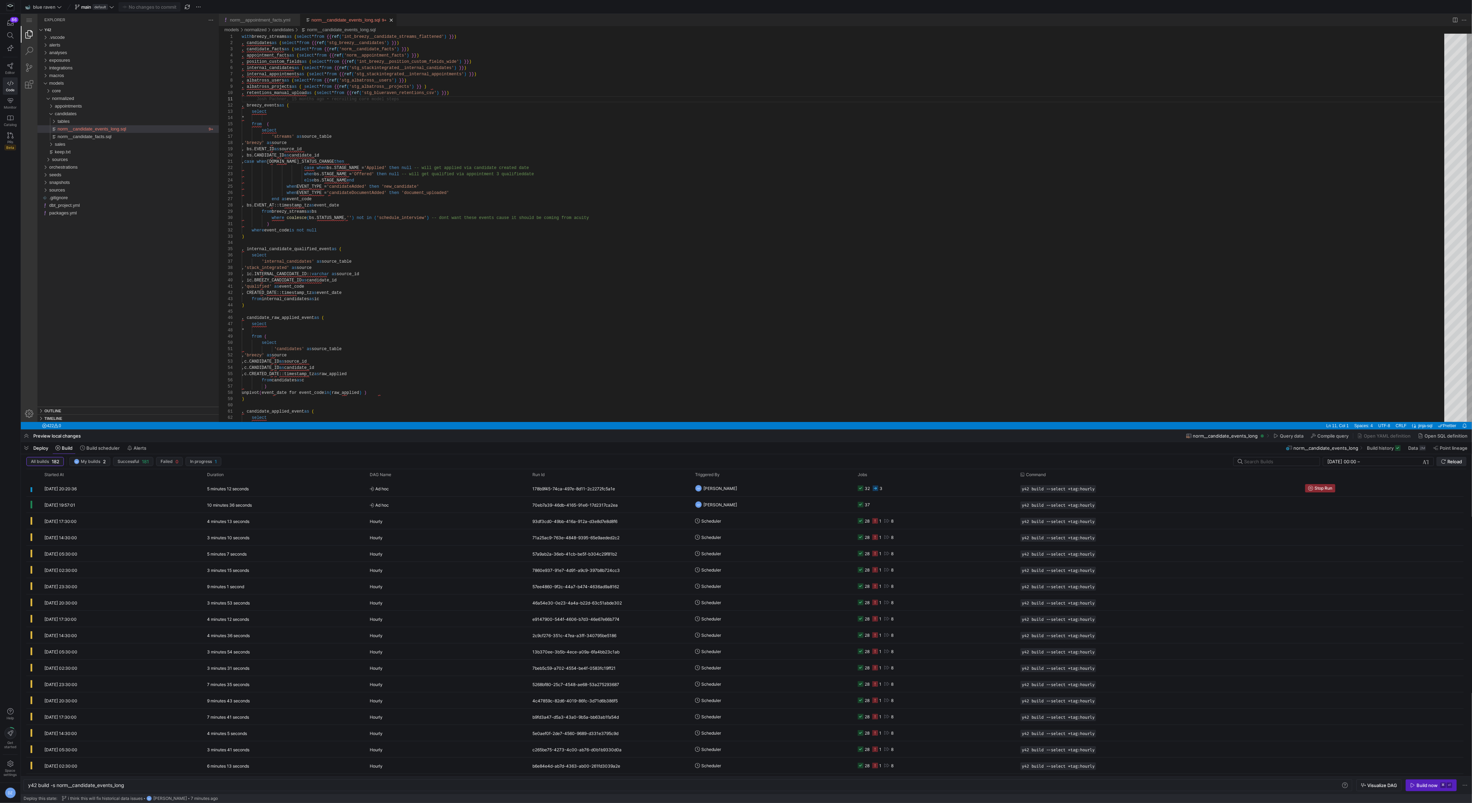
click at [1450, 464] on span "submit" at bounding box center [1451, 461] width 29 height 8
click at [1451, 461] on span "Reload" at bounding box center [1454, 461] width 15 height 6
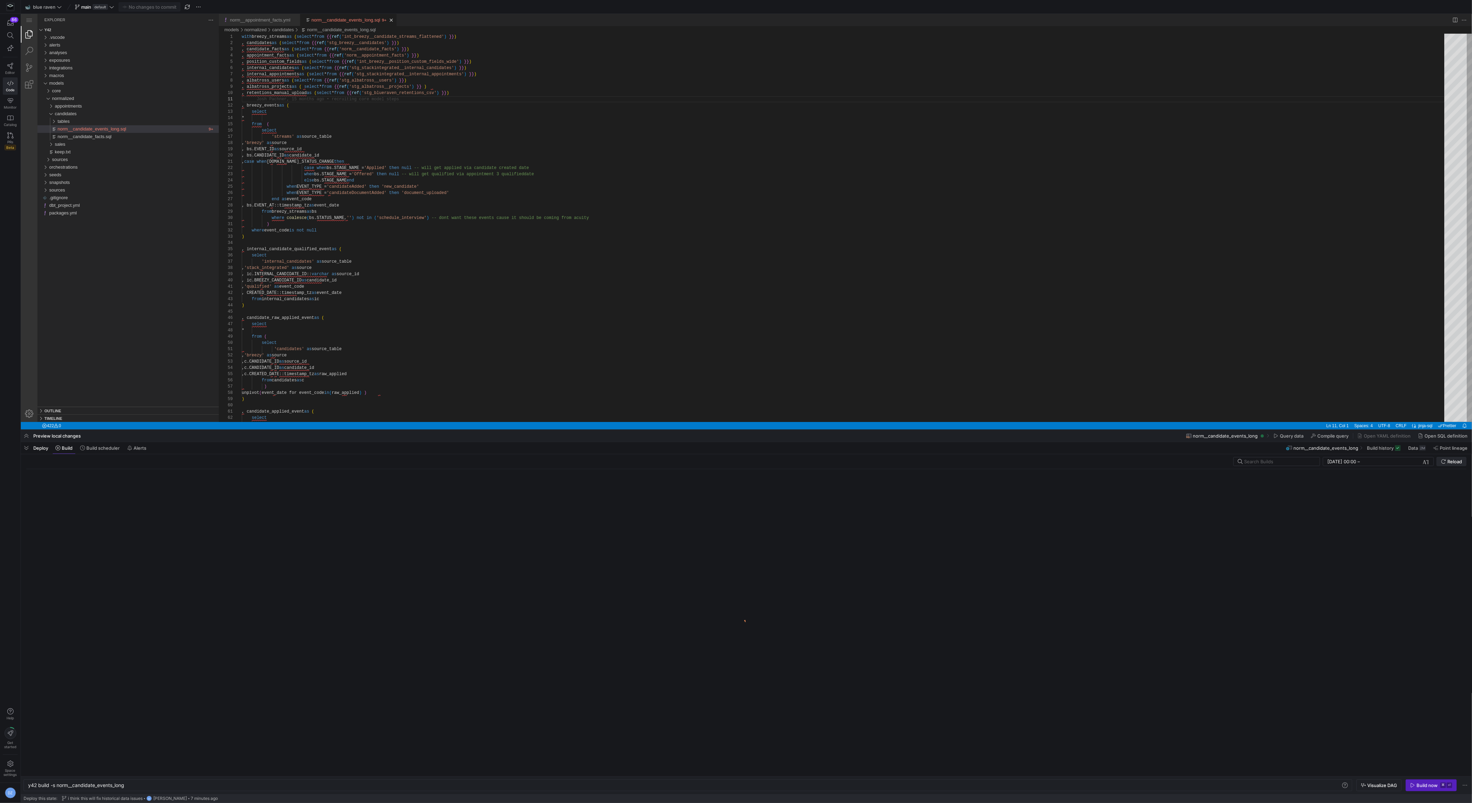
click at [1451, 461] on span "Reload" at bounding box center [1454, 461] width 15 height 6
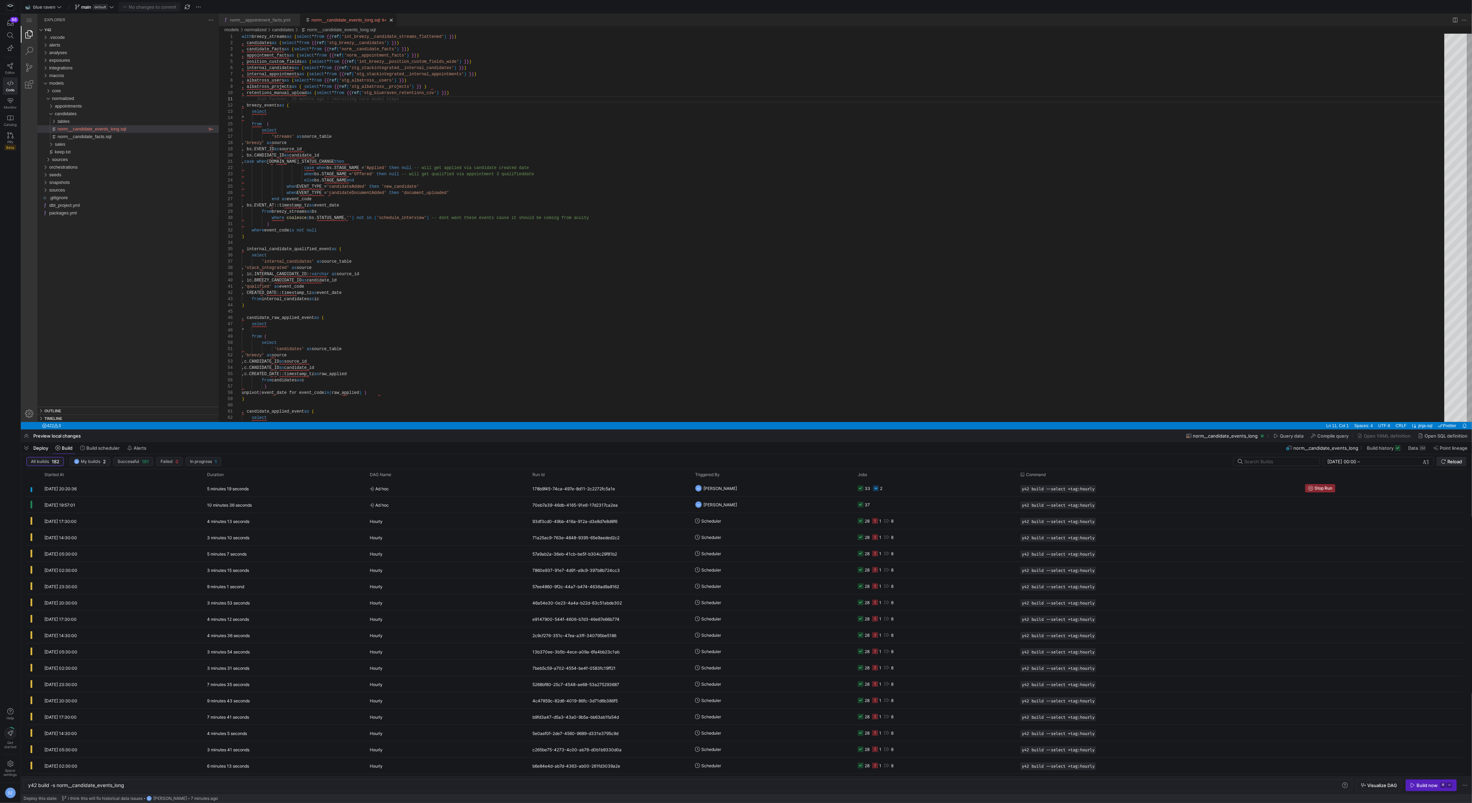
click at [1451, 461] on span "Reload" at bounding box center [1454, 461] width 15 height 6
click at [1449, 466] on div "All builds 182 DZ My builds 2 Successful 181 Failed 0 In progress 1 13/07/2025,…" at bounding box center [746, 463] width 1440 height 12
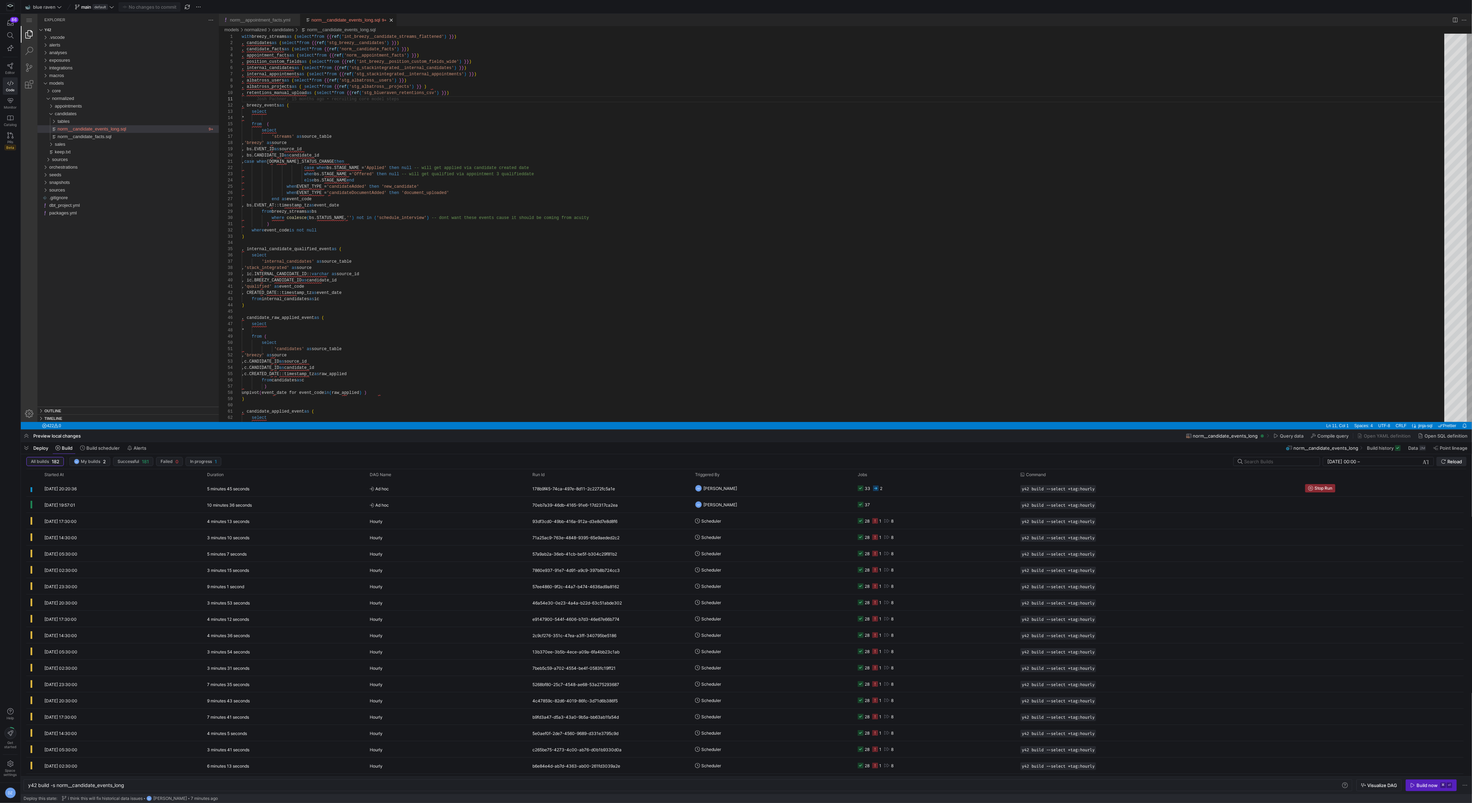
click at [1450, 465] on span "submit" at bounding box center [1451, 461] width 29 height 8
click at [1449, 465] on span "submit" at bounding box center [1451, 461] width 29 height 8
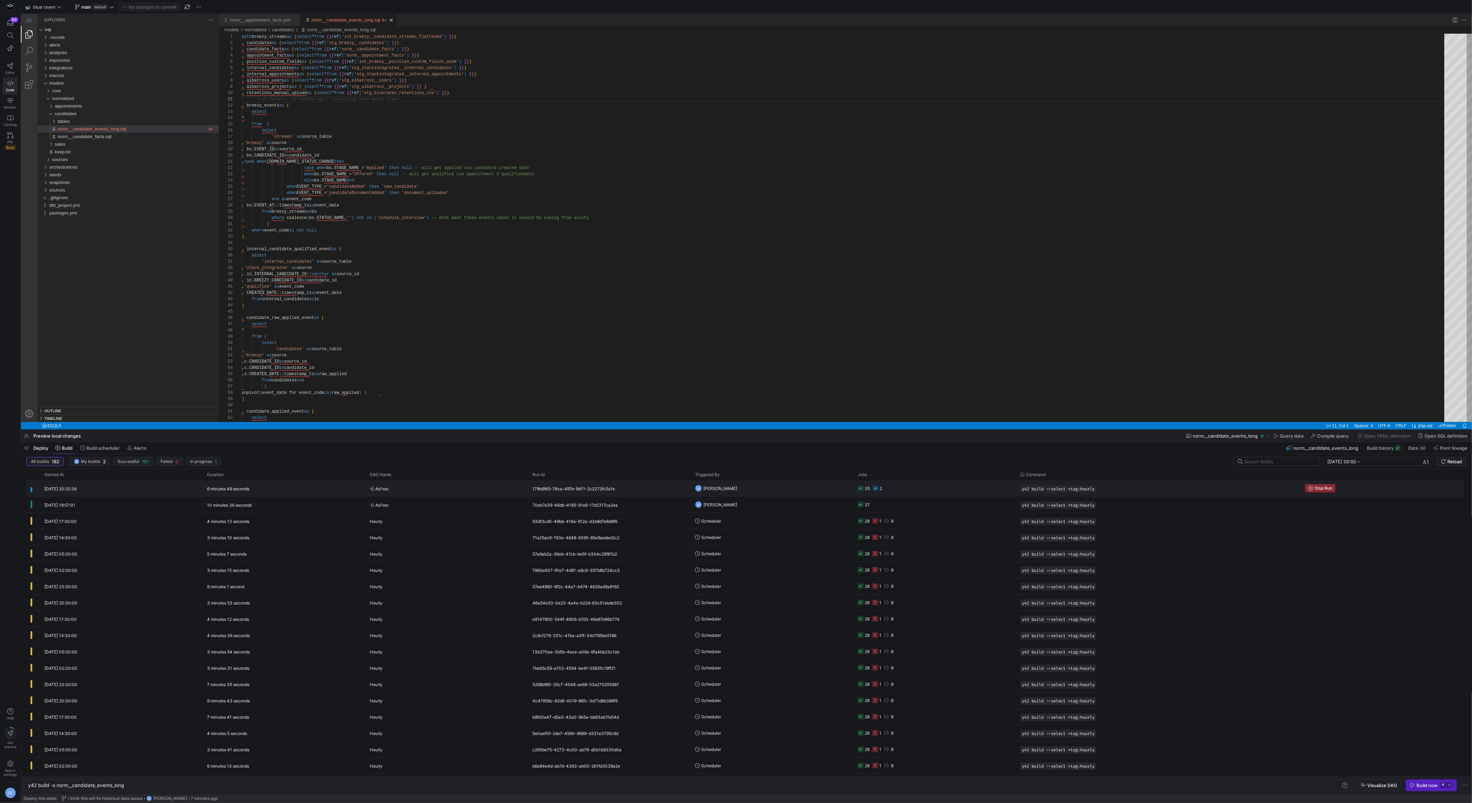
click at [453, 486] on span "Ad hoc" at bounding box center [447, 488] width 154 height 16
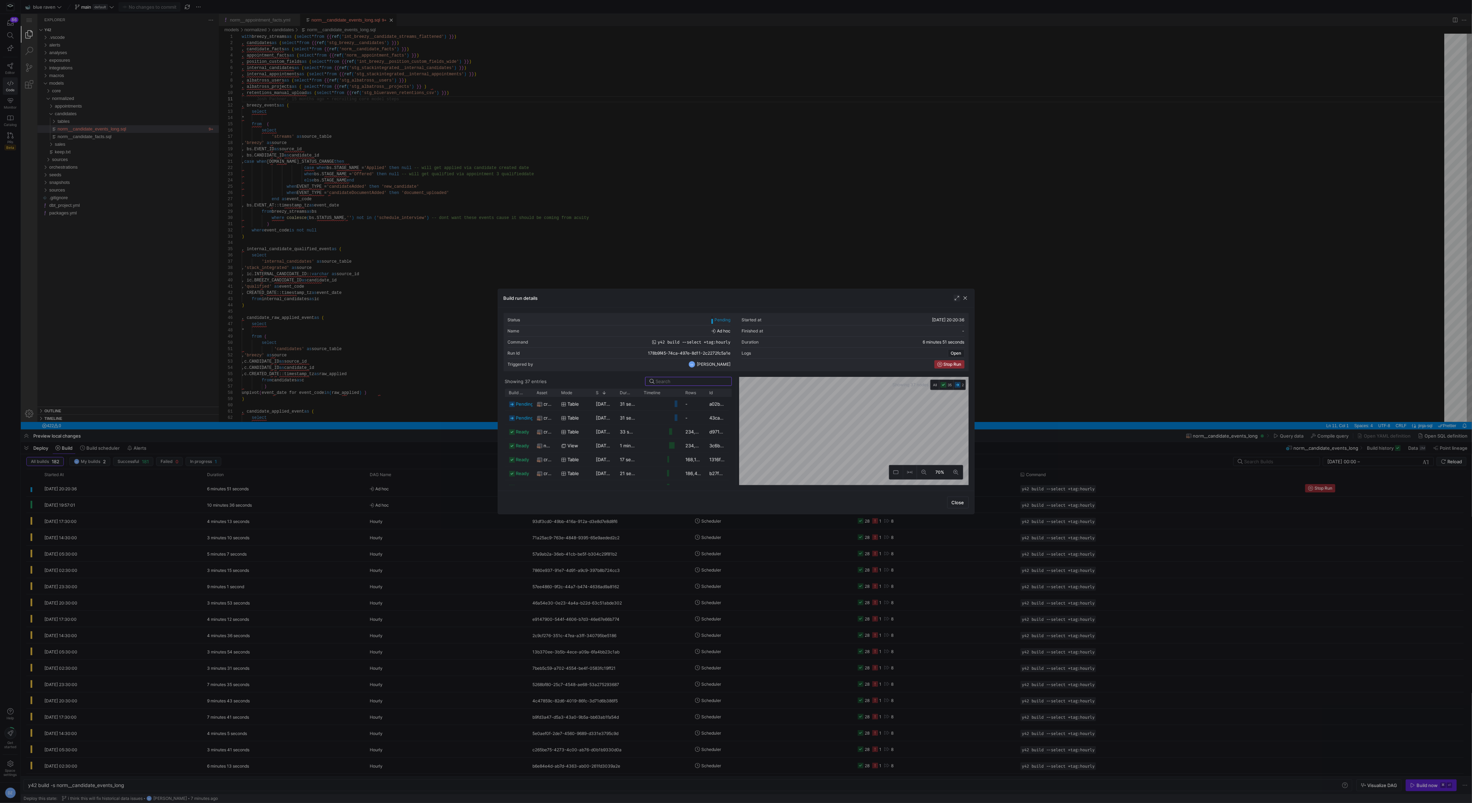
click at [955, 295] on span "button" at bounding box center [956, 297] width 7 height 7
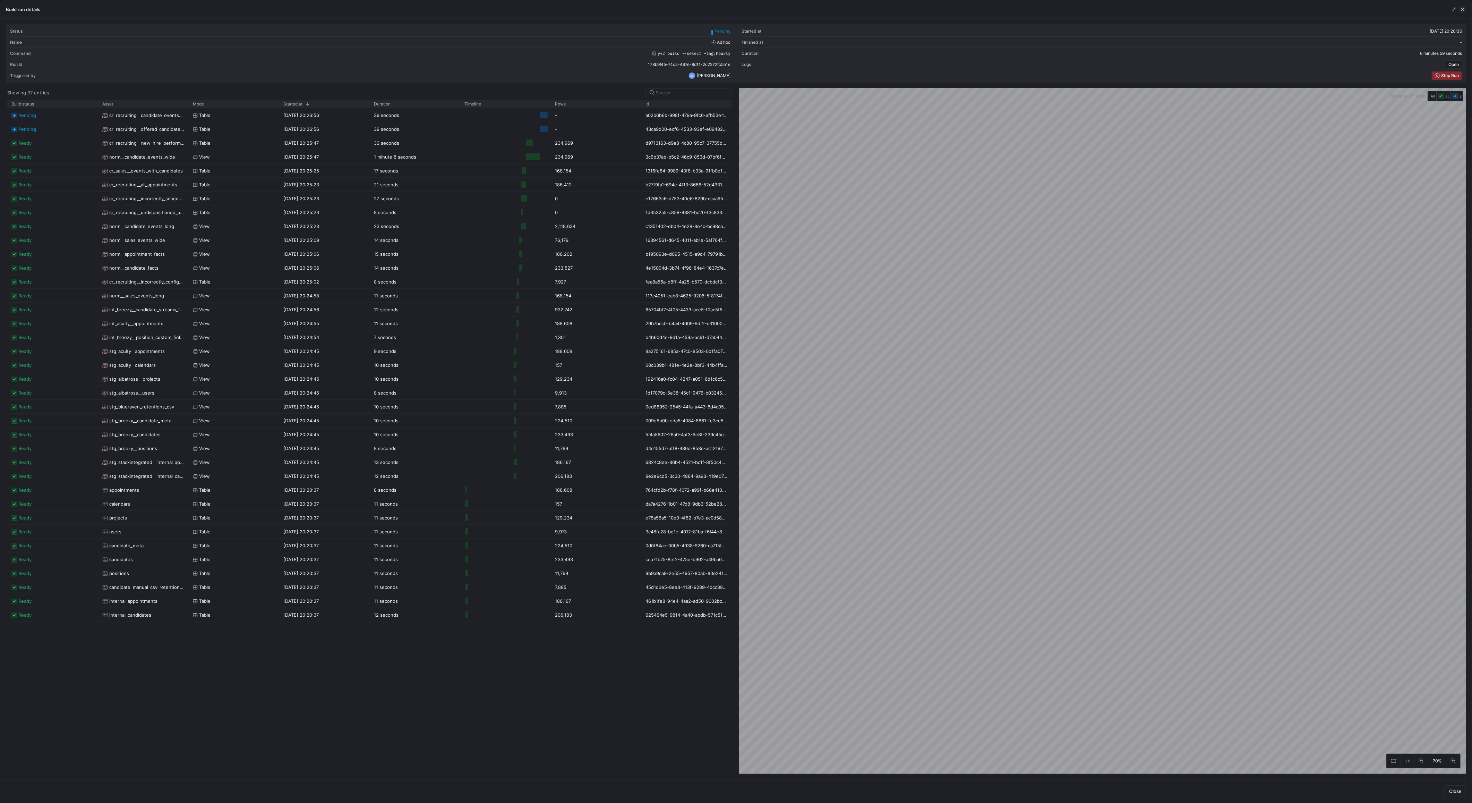
click at [1461, 9] on span "button" at bounding box center [1462, 9] width 7 height 7
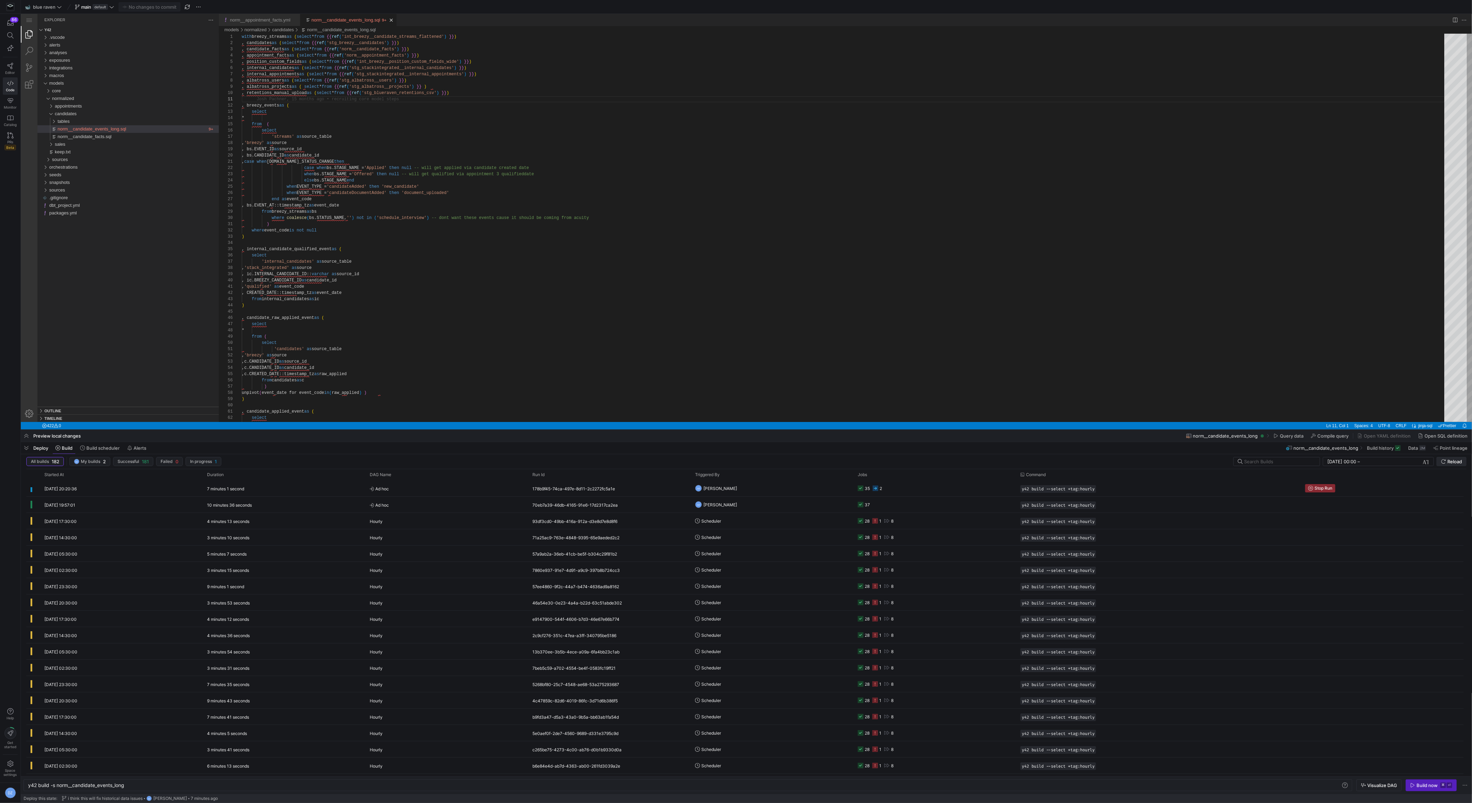
click at [1440, 462] on span "submit" at bounding box center [1451, 461] width 29 height 8
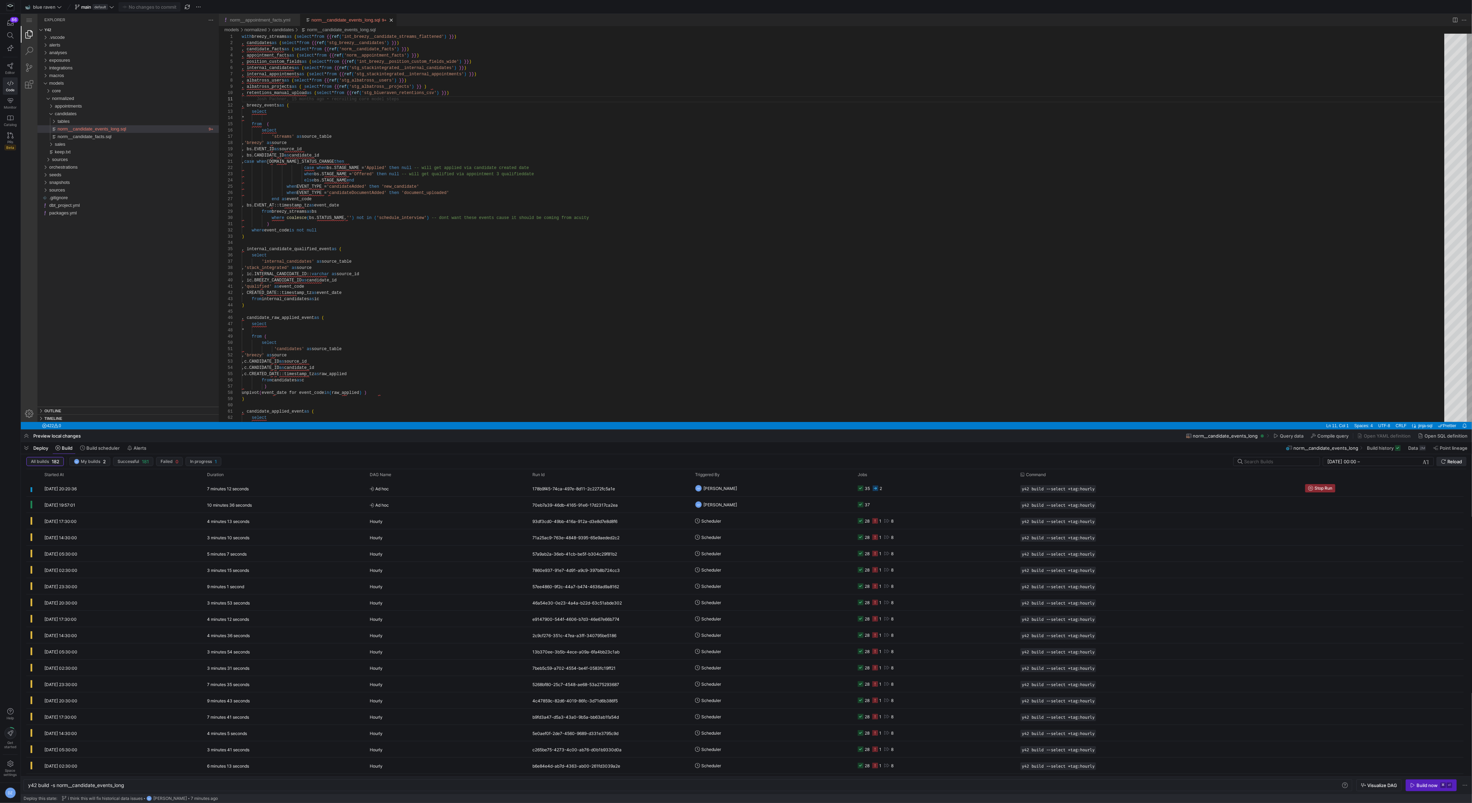
click at [1440, 462] on span "submit" at bounding box center [1451, 461] width 29 height 8
type textarea ") where event_code is not null ) , internal_candidate_qualified_event as ( sele…"
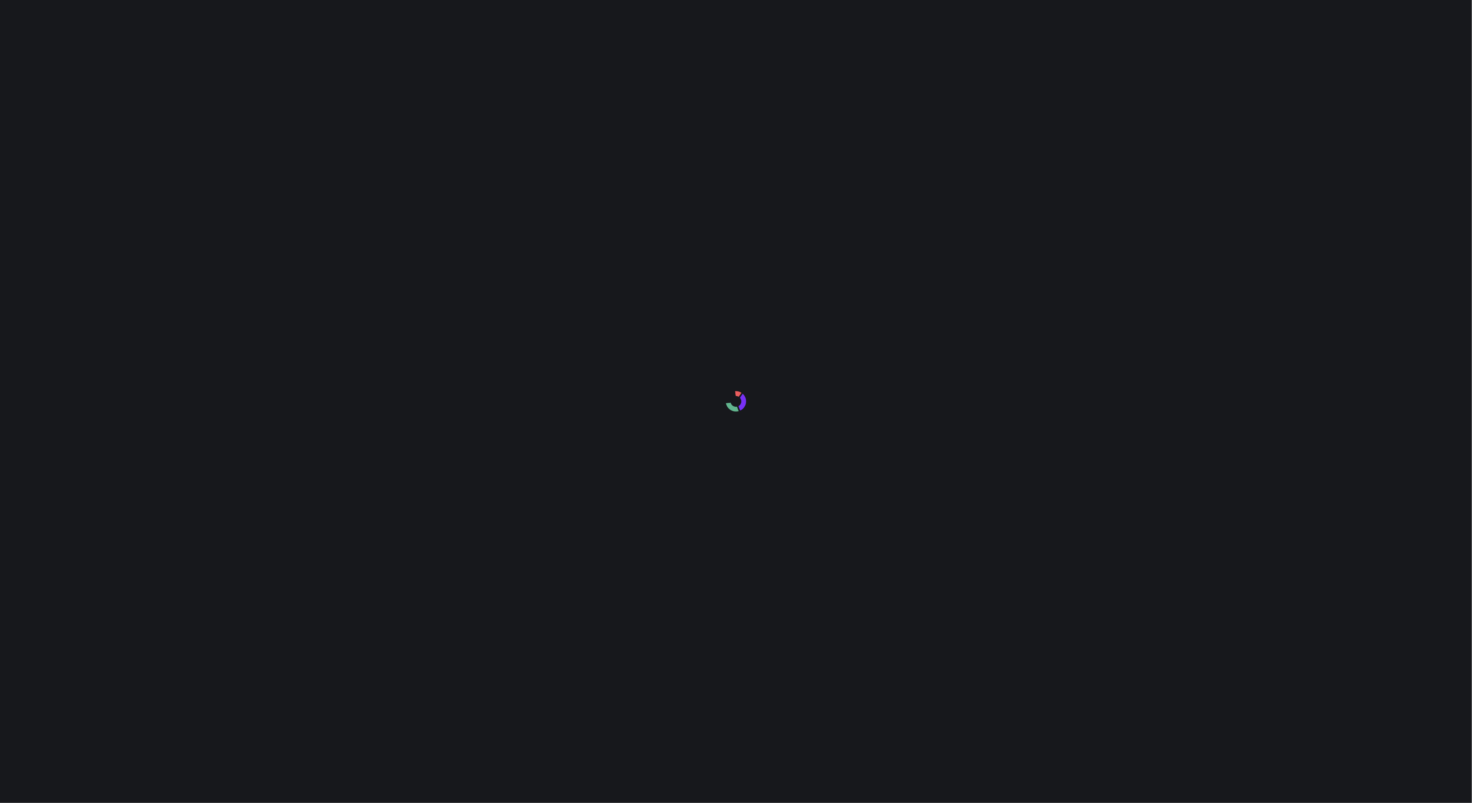
click at [617, 321] on div at bounding box center [736, 401] width 1472 height 803
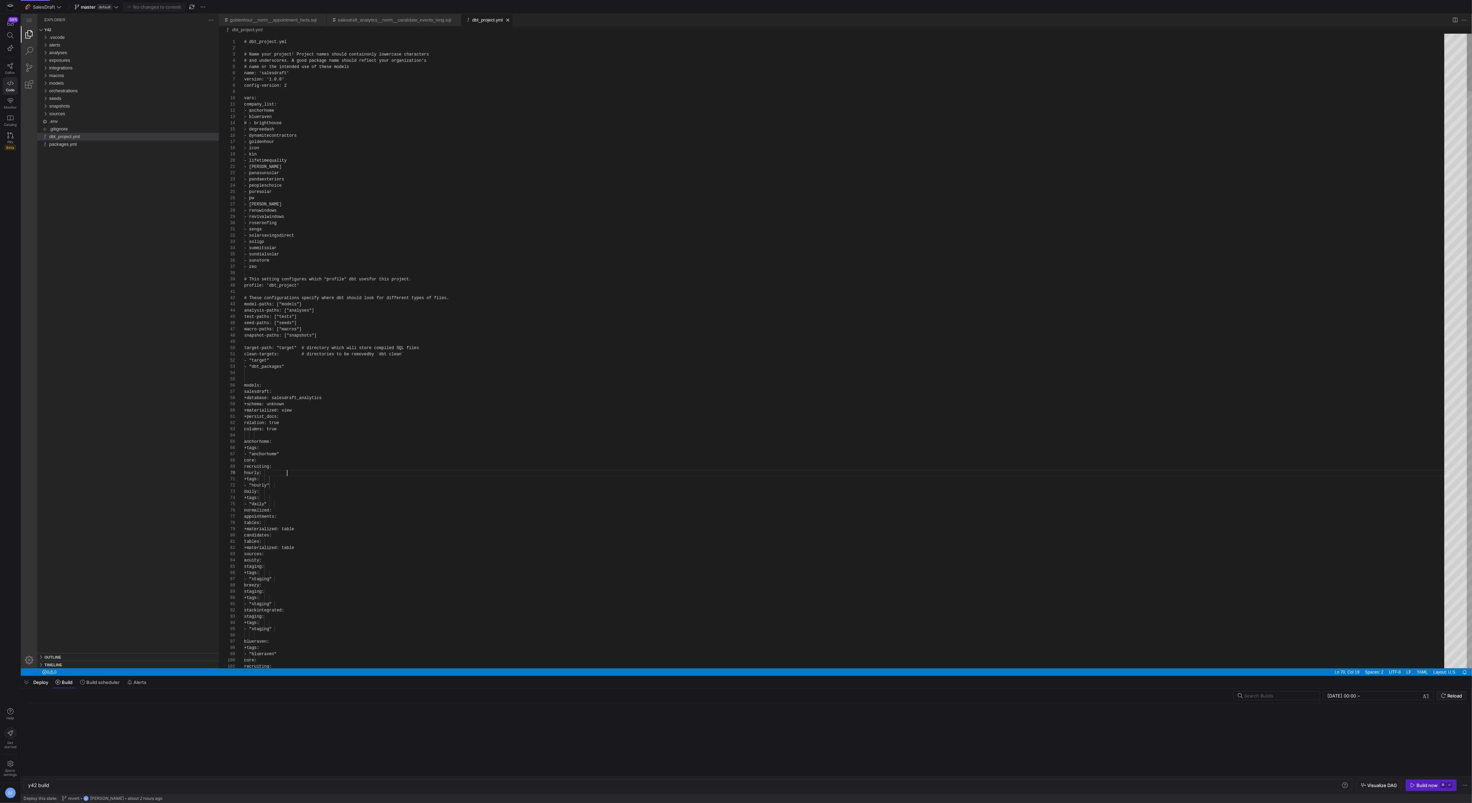
scroll to position [56, 42]
